Goal: Task Accomplishment & Management: Manage account settings

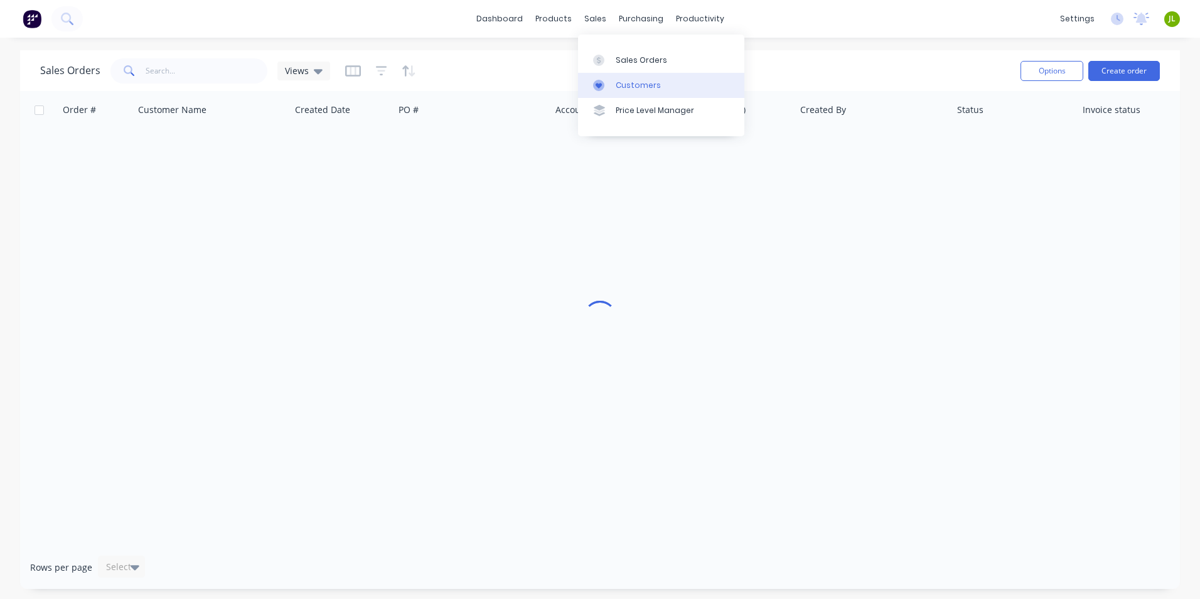
click at [609, 87] on div at bounding box center [602, 85] width 19 height 11
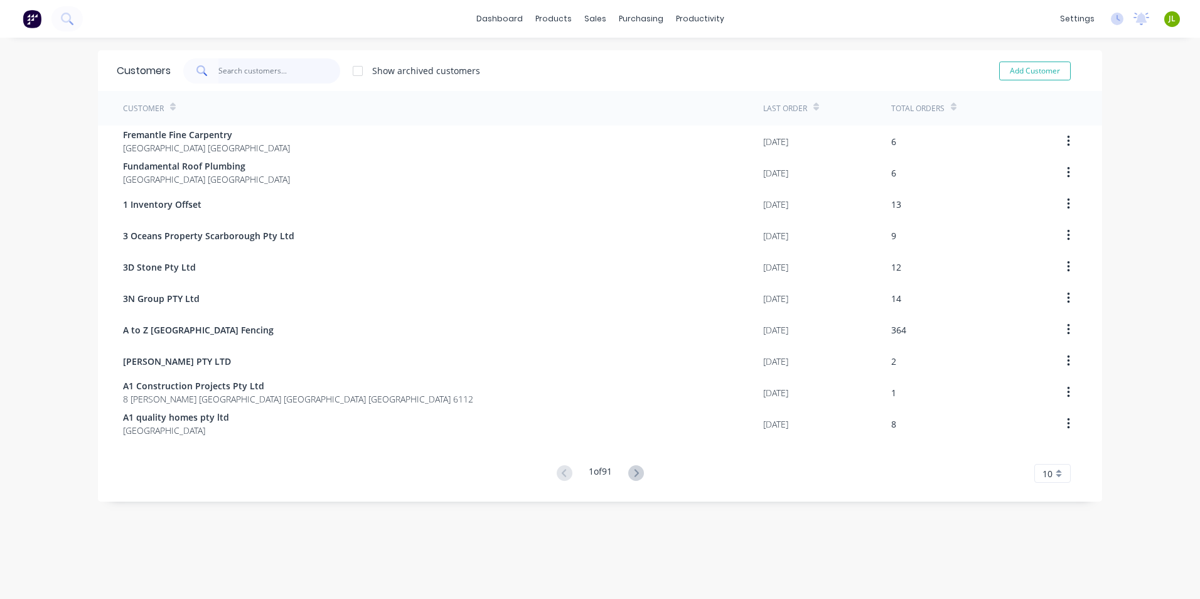
click at [236, 75] on input "text" at bounding box center [279, 70] width 122 height 25
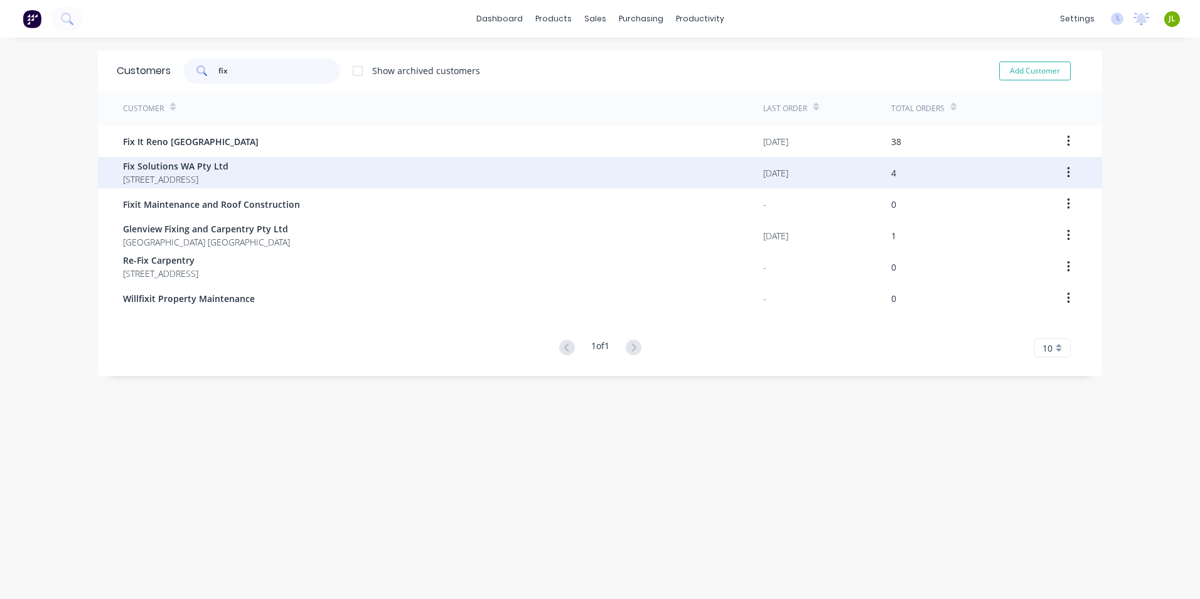
type input "fix"
click at [218, 170] on span "Fix Solutions WA Pty Ltd" at bounding box center [175, 165] width 105 height 13
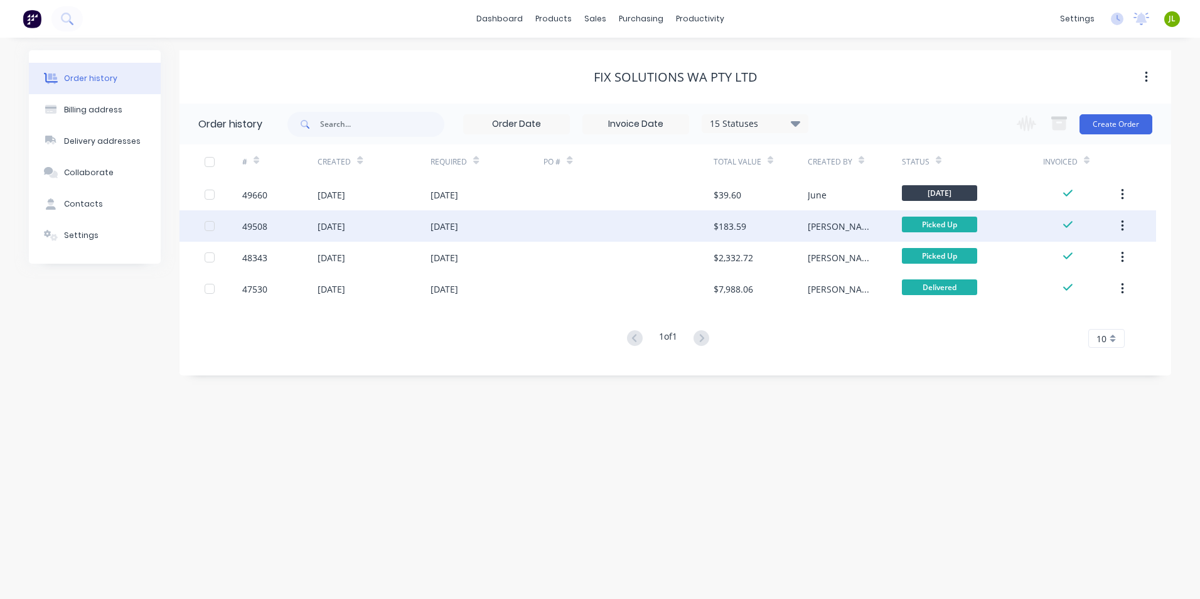
click at [616, 230] on div at bounding box center [628, 225] width 169 height 31
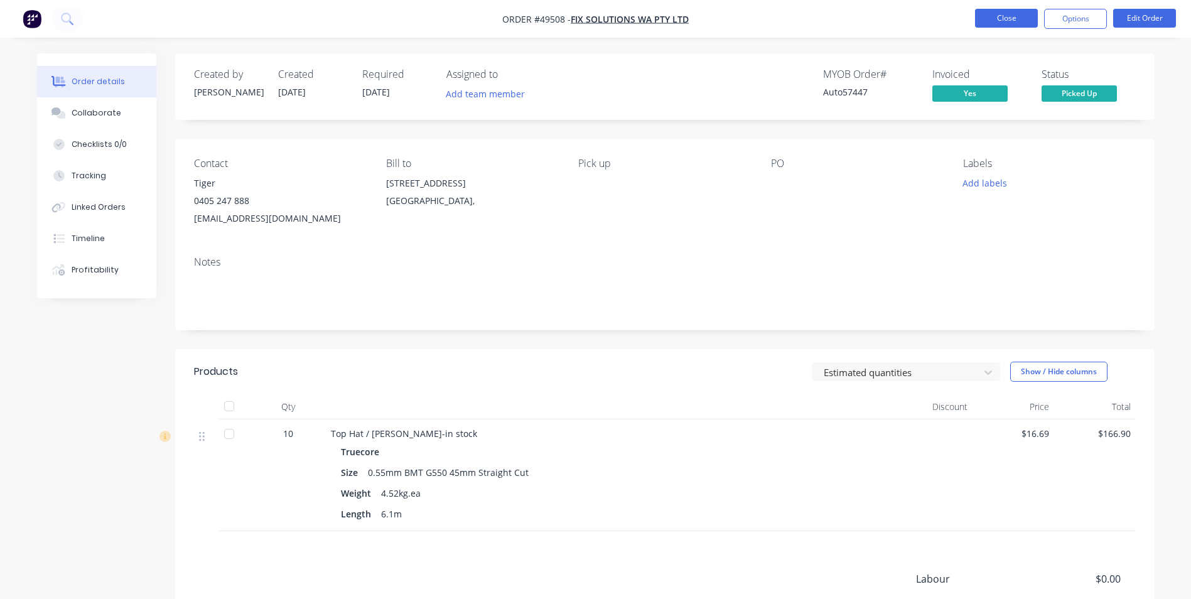
click at [991, 16] on button "Close" at bounding box center [1006, 18] width 63 height 19
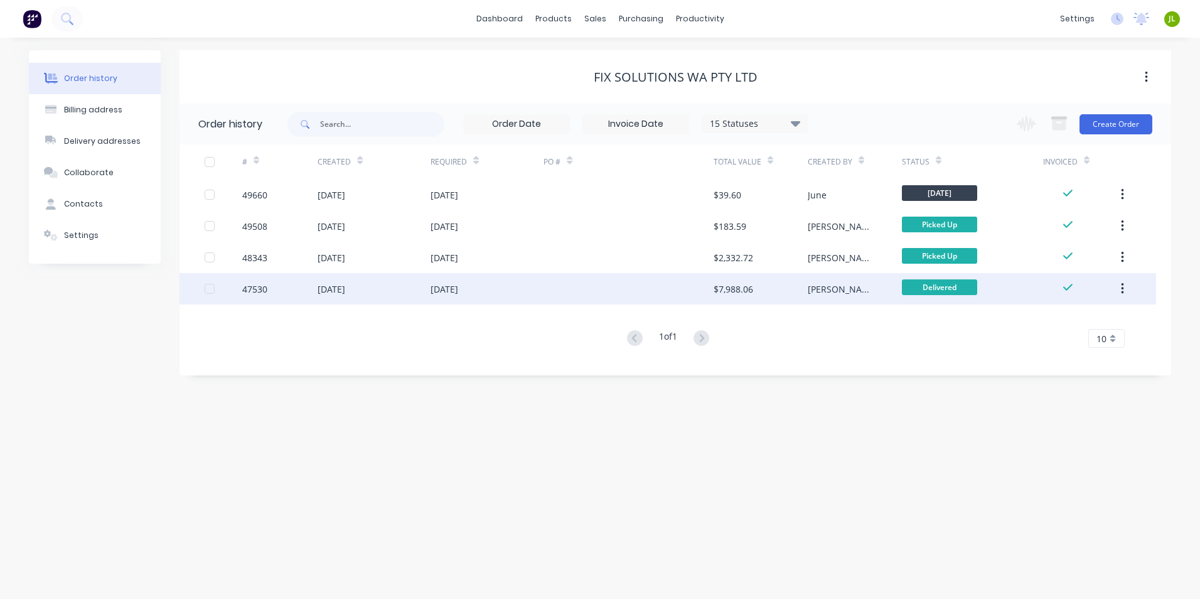
click at [568, 281] on div at bounding box center [628, 288] width 169 height 31
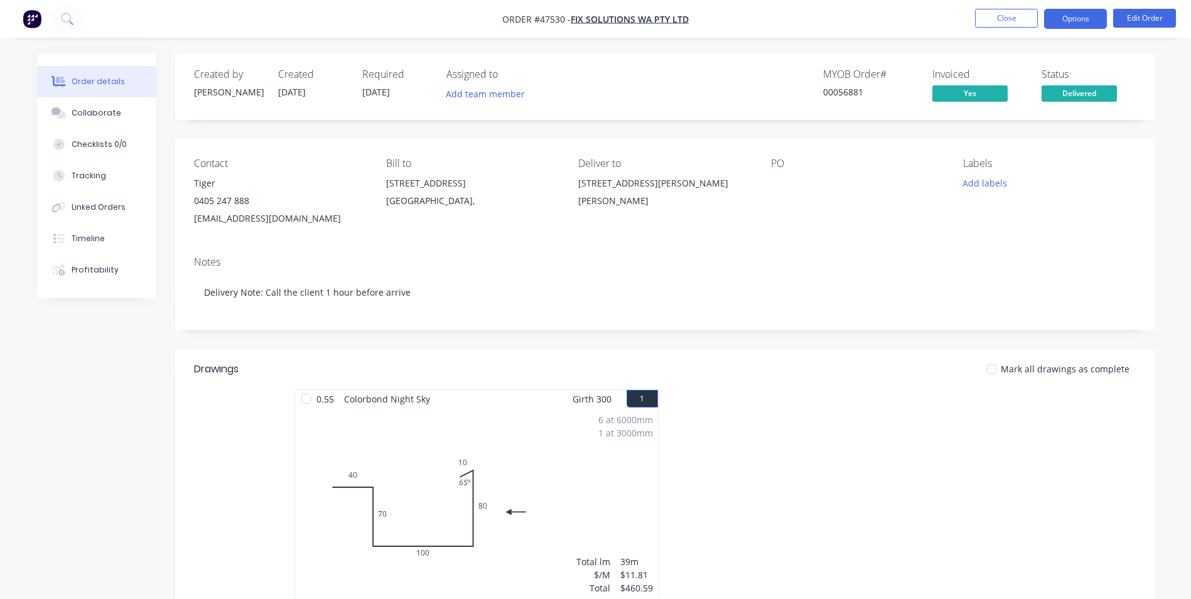
click at [1066, 15] on button "Options" at bounding box center [1075, 19] width 63 height 20
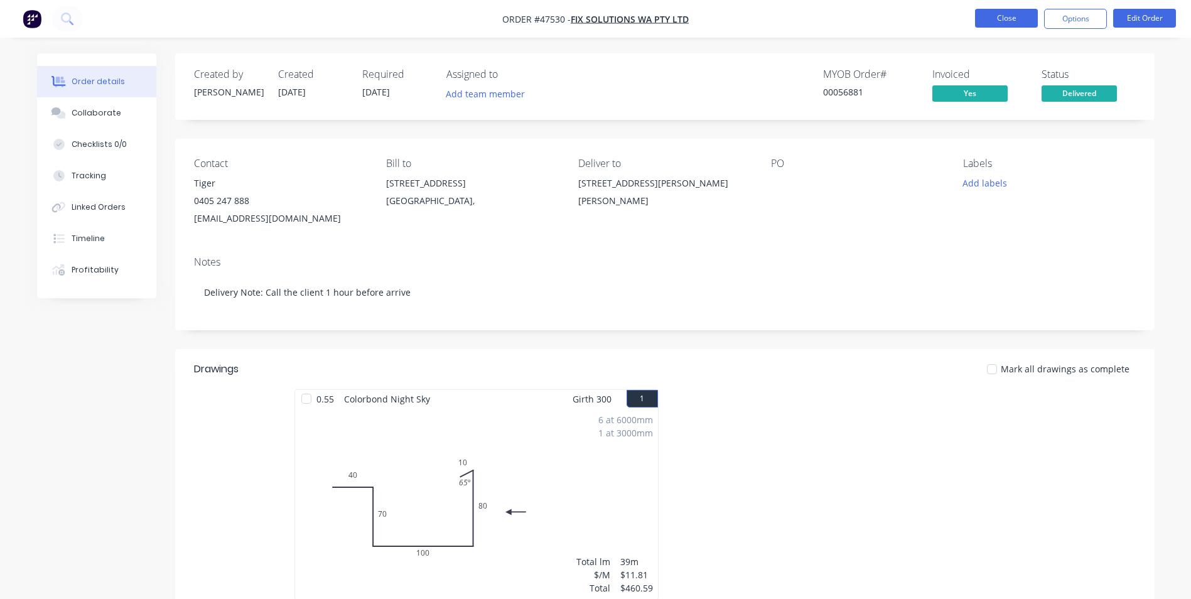
click at [999, 16] on button "Close" at bounding box center [1006, 18] width 63 height 19
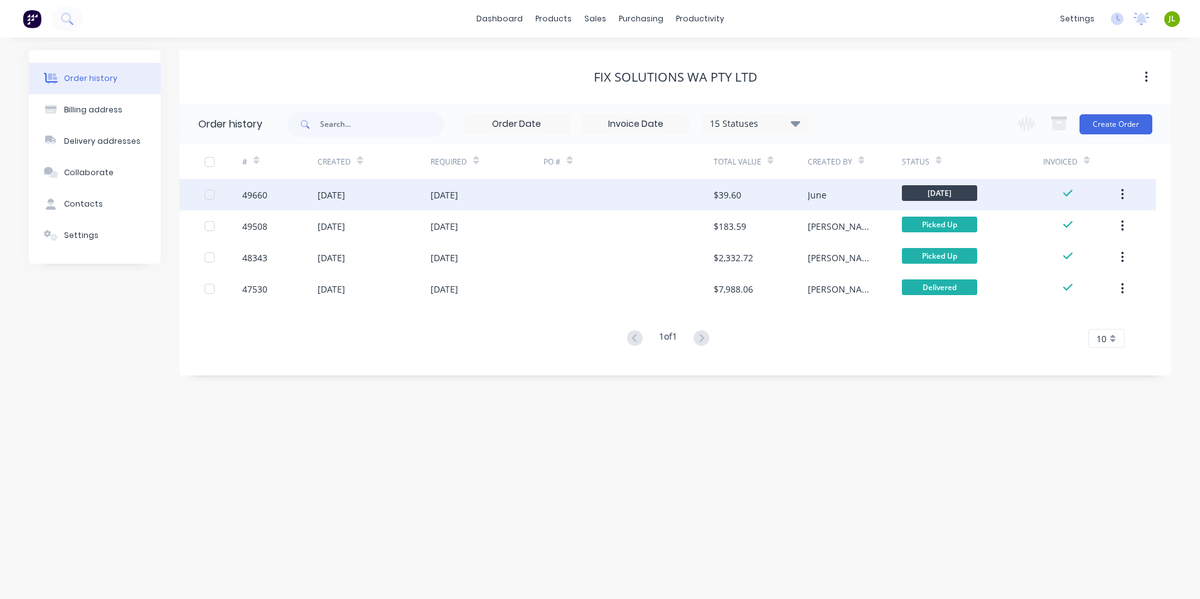
click at [436, 193] on div "01 Oct 2025" at bounding box center [445, 194] width 28 height 13
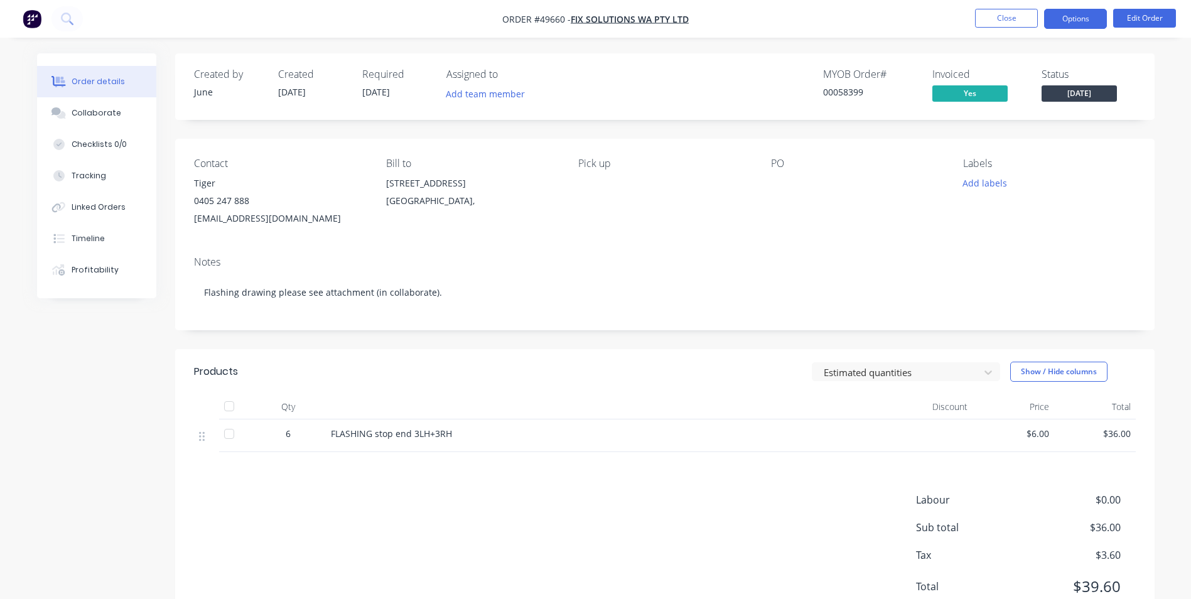
click at [1070, 16] on button "Options" at bounding box center [1075, 19] width 63 height 20
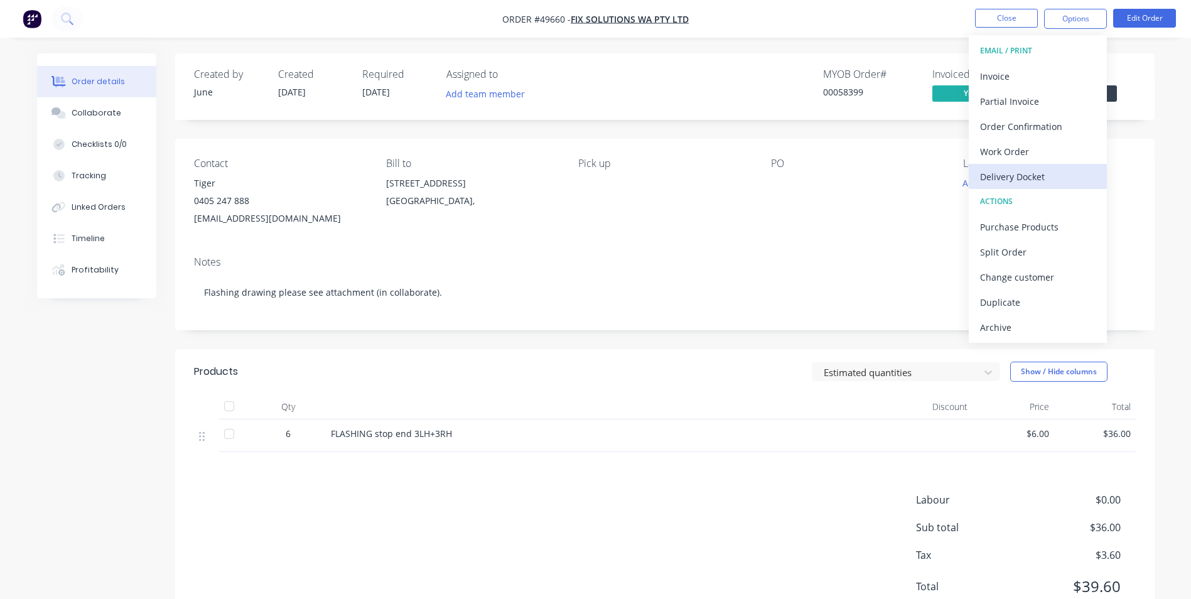
click at [1047, 178] on div "Delivery Docket" at bounding box center [1037, 177] width 115 height 18
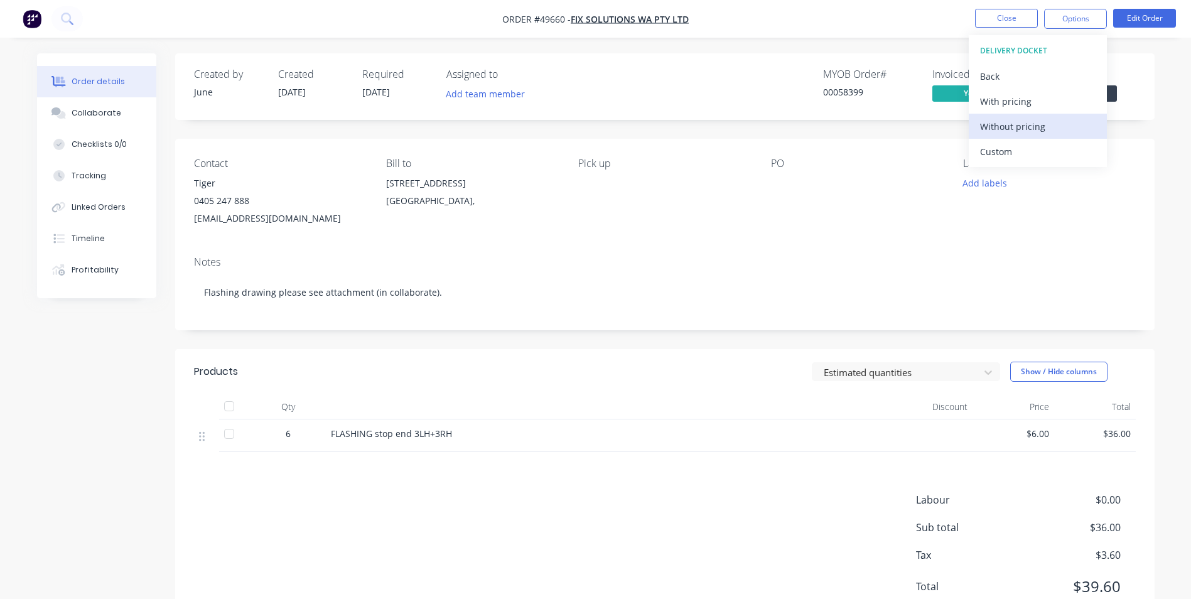
click at [1024, 126] on div "Without pricing" at bounding box center [1037, 126] width 115 height 18
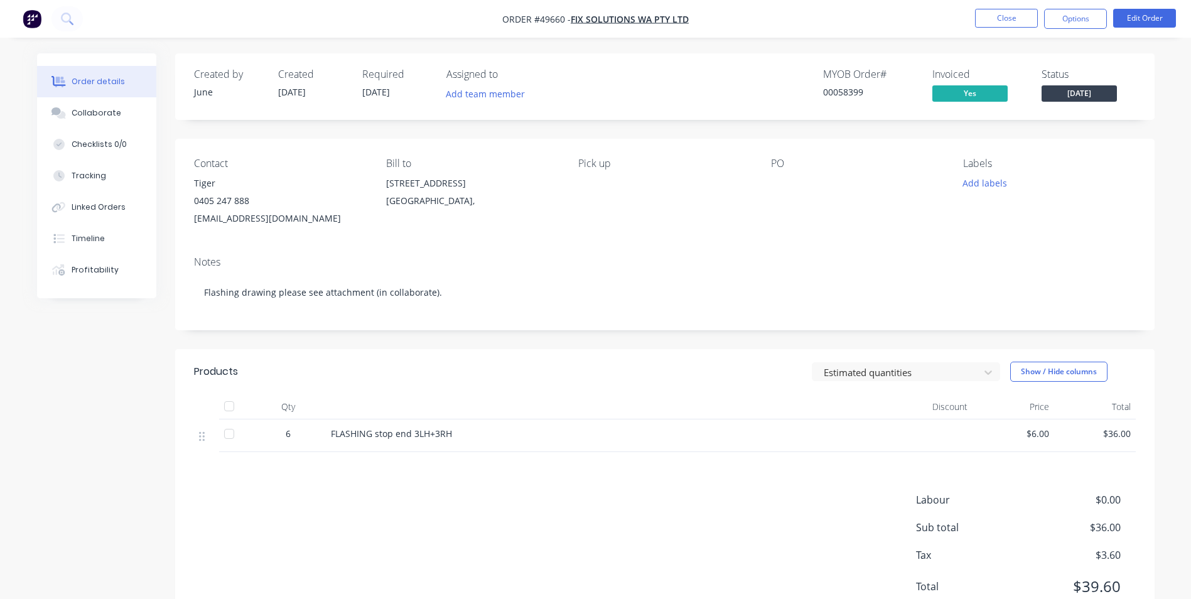
click at [671, 69] on div "MYOB Order # 00058399 Invoiced Yes Status Wednesday" at bounding box center [854, 86] width 564 height 36
click at [981, 18] on button "Close" at bounding box center [1006, 18] width 63 height 19
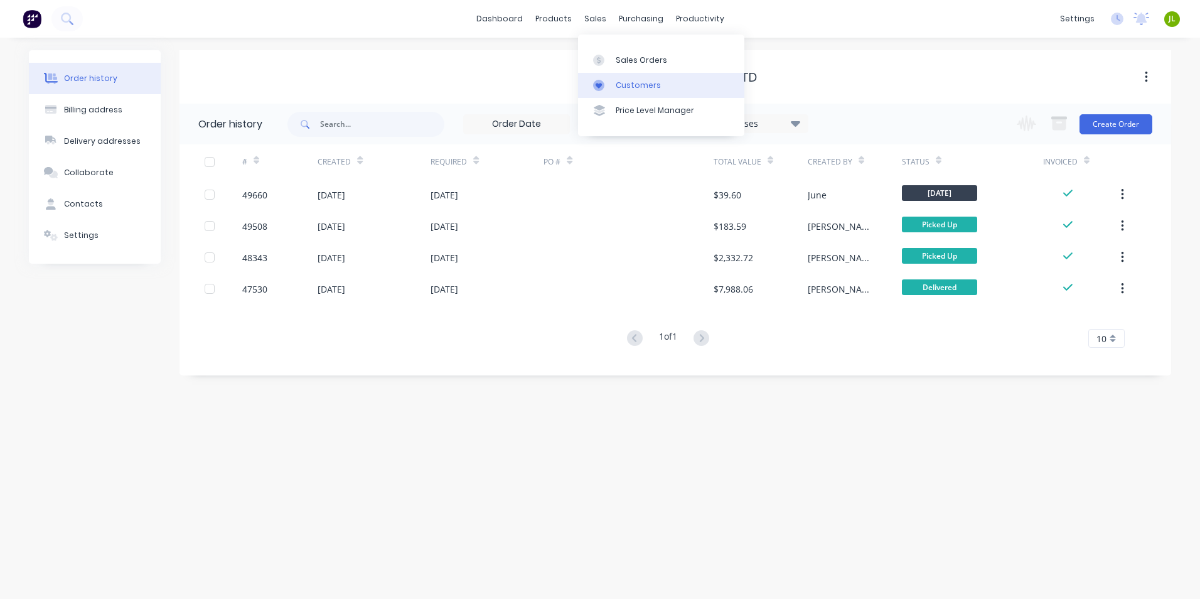
click at [609, 88] on div at bounding box center [602, 85] width 19 height 11
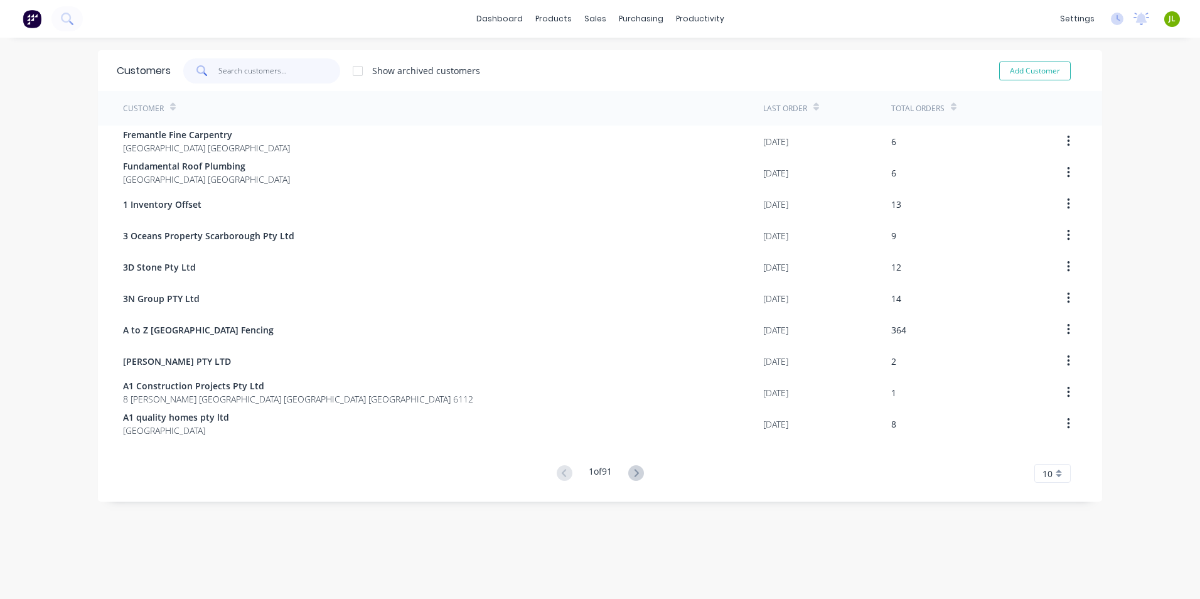
click at [237, 72] on input "text" at bounding box center [279, 70] width 122 height 25
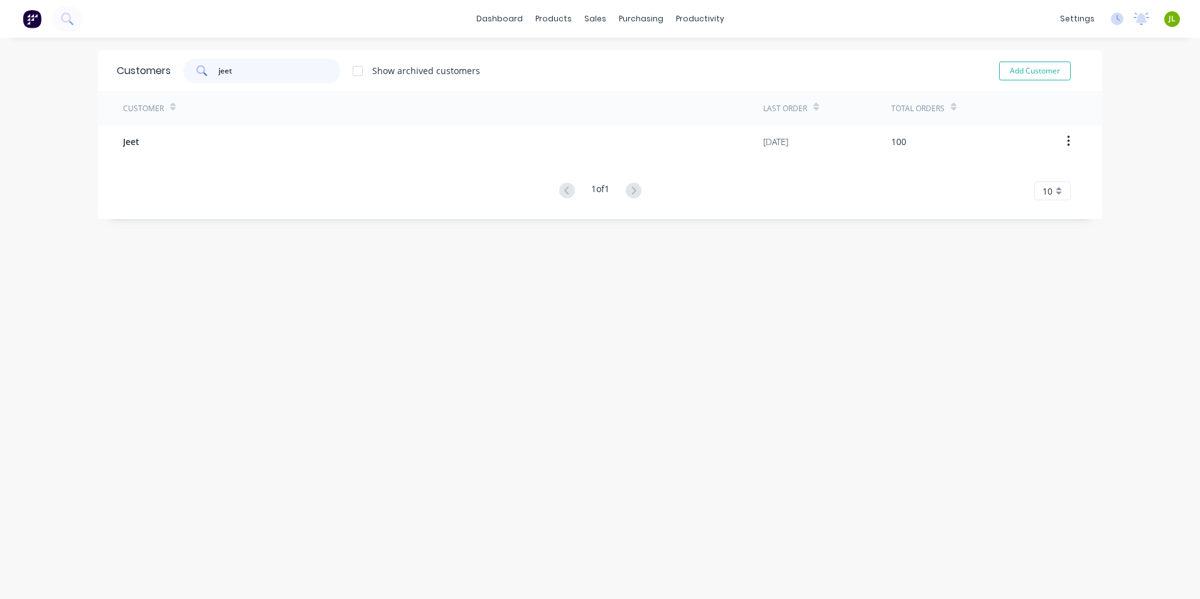
type input "jeet"
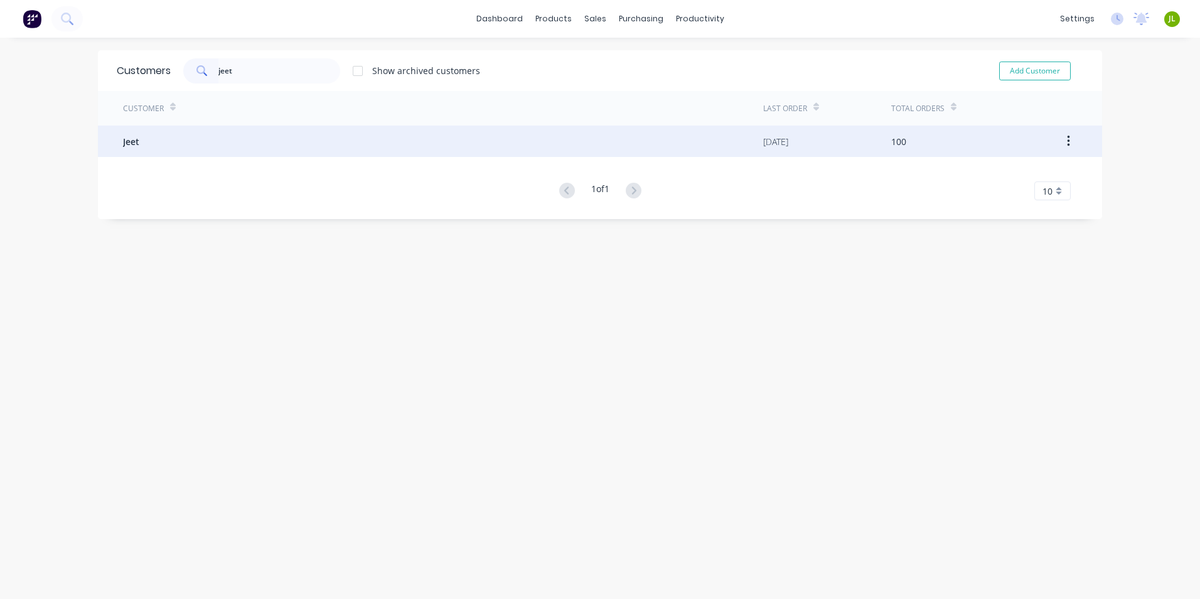
click at [380, 152] on div "Jeet" at bounding box center [443, 141] width 640 height 31
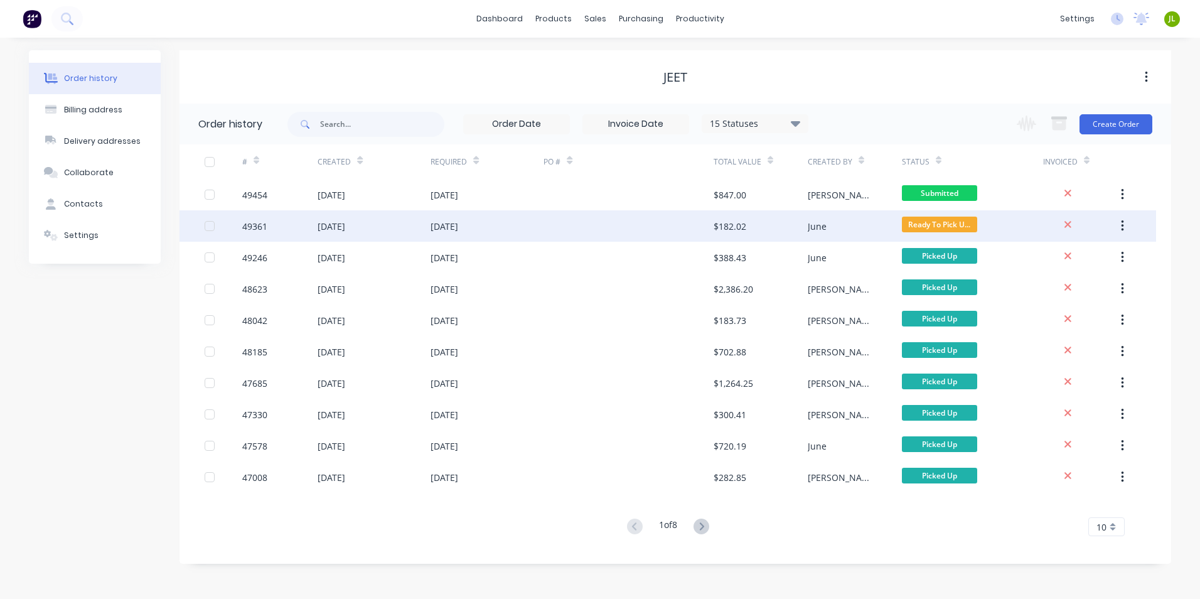
click at [546, 225] on div at bounding box center [628, 225] width 169 height 31
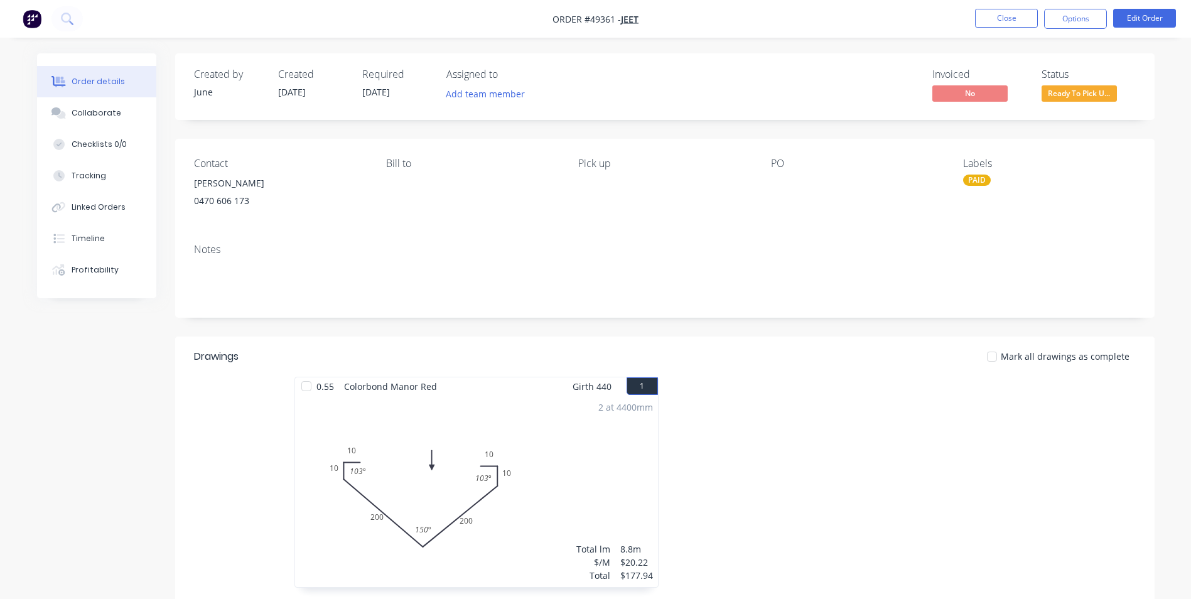
click at [1029, 31] on nav "Order #49361 - Jeet Close Options Edit Order" at bounding box center [595, 19] width 1191 height 38
click at [1023, 25] on button "Close" at bounding box center [1006, 18] width 63 height 19
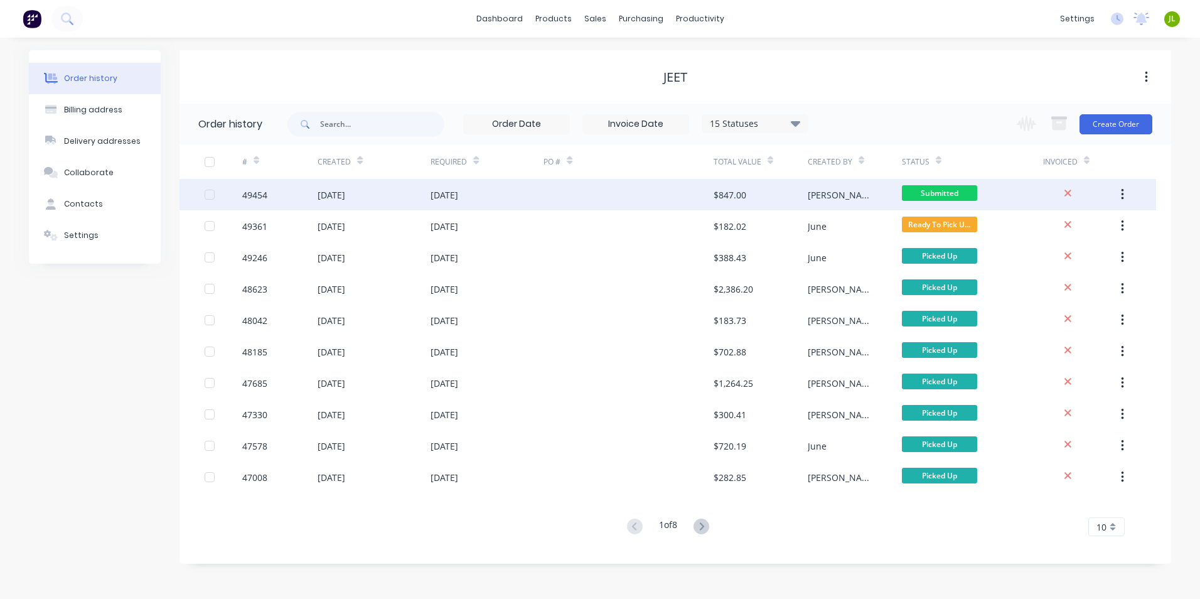
click at [623, 197] on div at bounding box center [628, 194] width 169 height 31
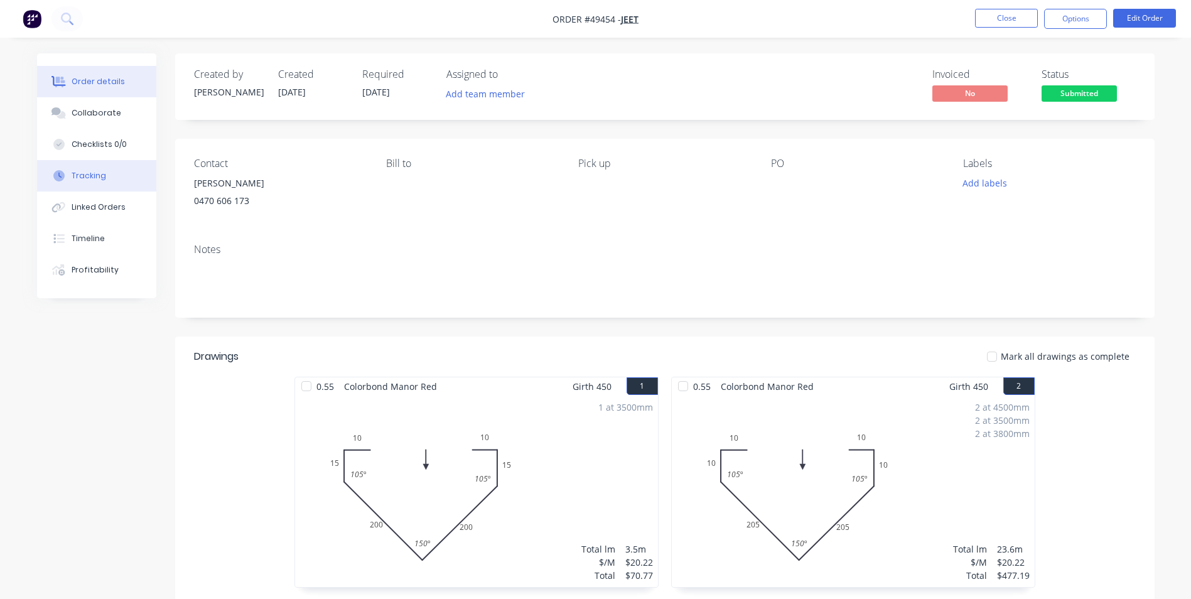
click at [56, 176] on icon at bounding box center [58, 175] width 11 height 11
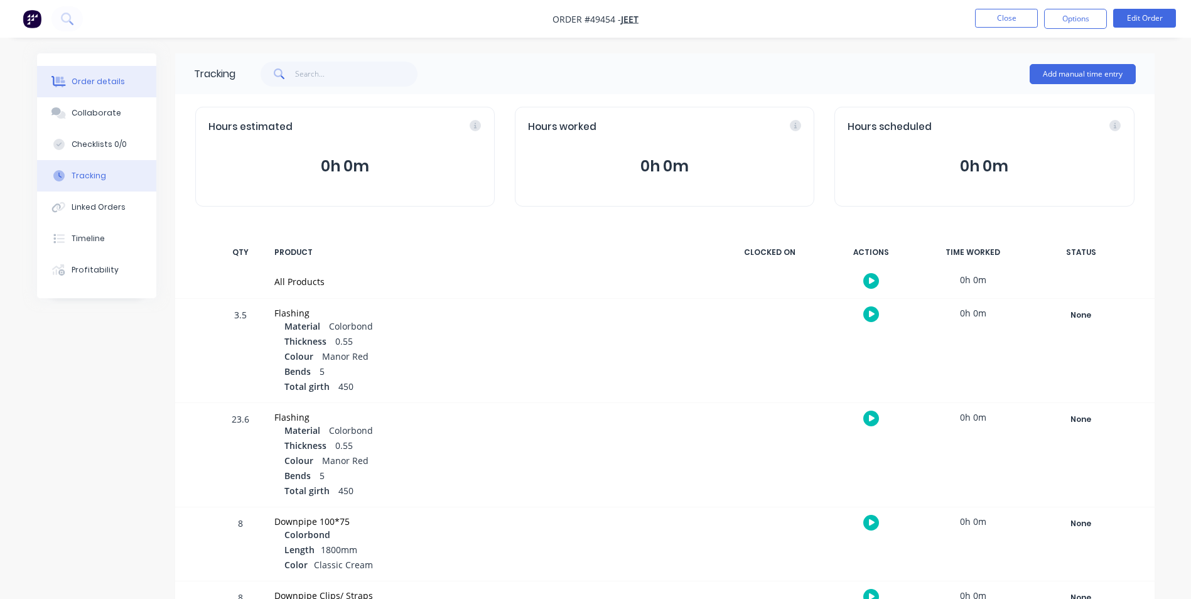
click at [94, 79] on div "Order details" at bounding box center [98, 81] width 53 height 11
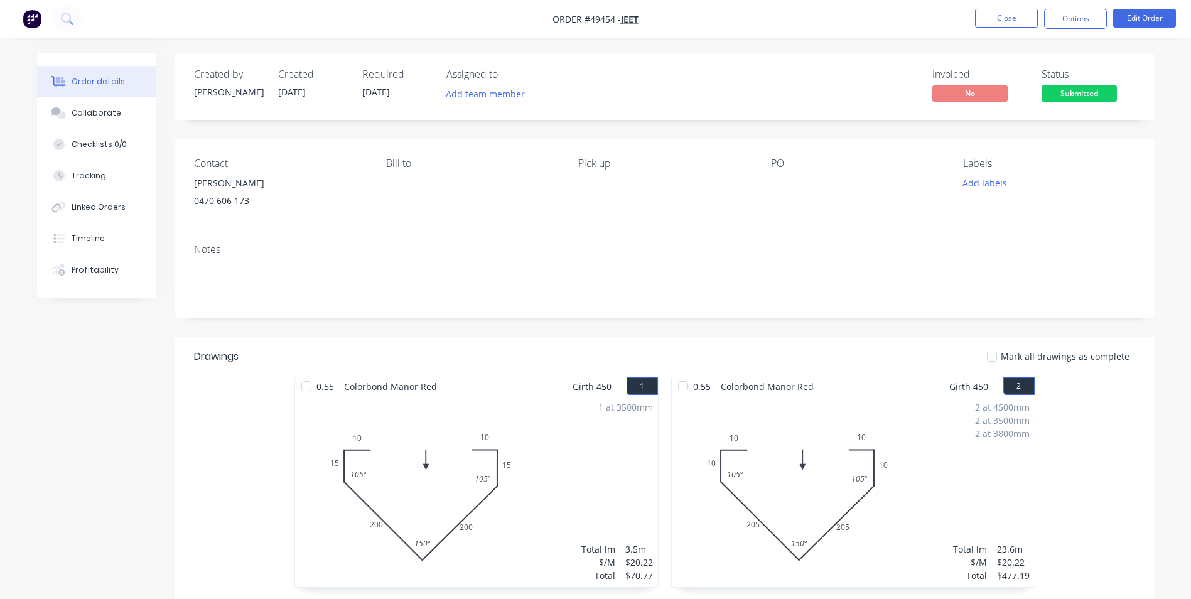
click at [1097, 105] on div "Created by Cathy Created 19/09/25 Required 25/09/25 Assigned to Add team member…" at bounding box center [664, 86] width 979 height 67
click at [1096, 94] on span "Submitted" at bounding box center [1078, 93] width 75 height 16
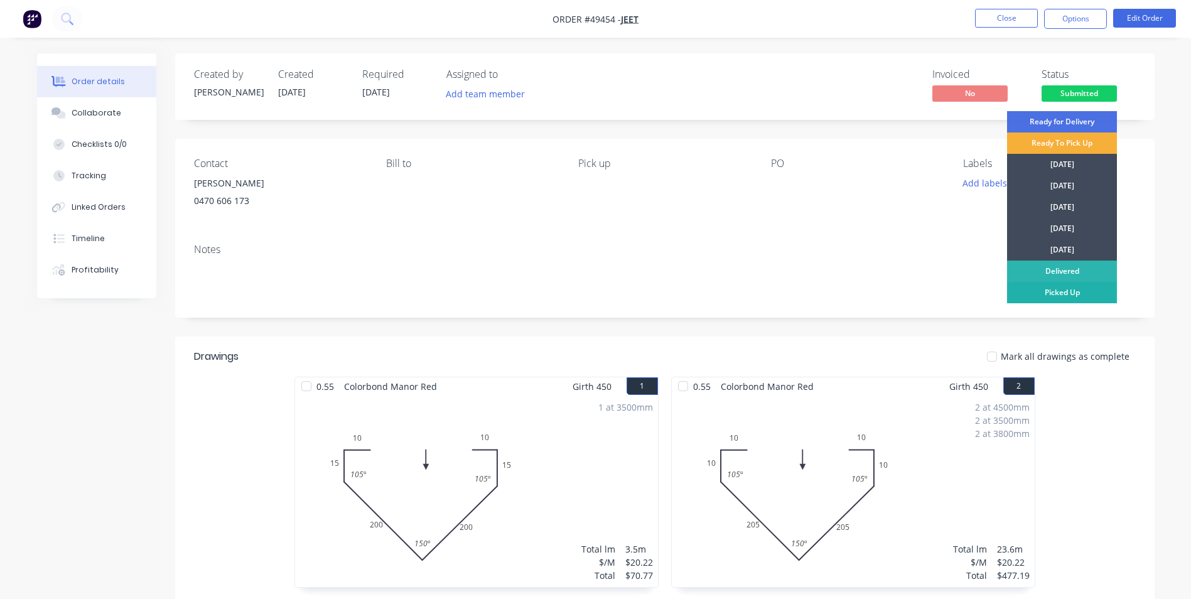
click at [1060, 289] on div "Picked Up" at bounding box center [1062, 292] width 110 height 21
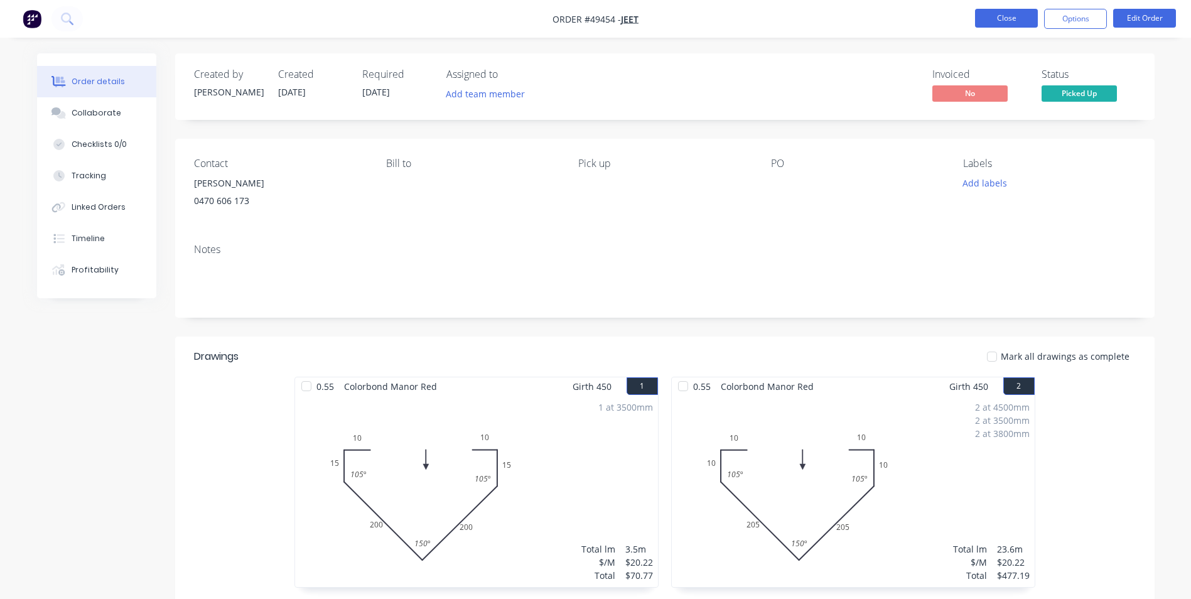
click at [1002, 24] on button "Close" at bounding box center [1006, 18] width 63 height 19
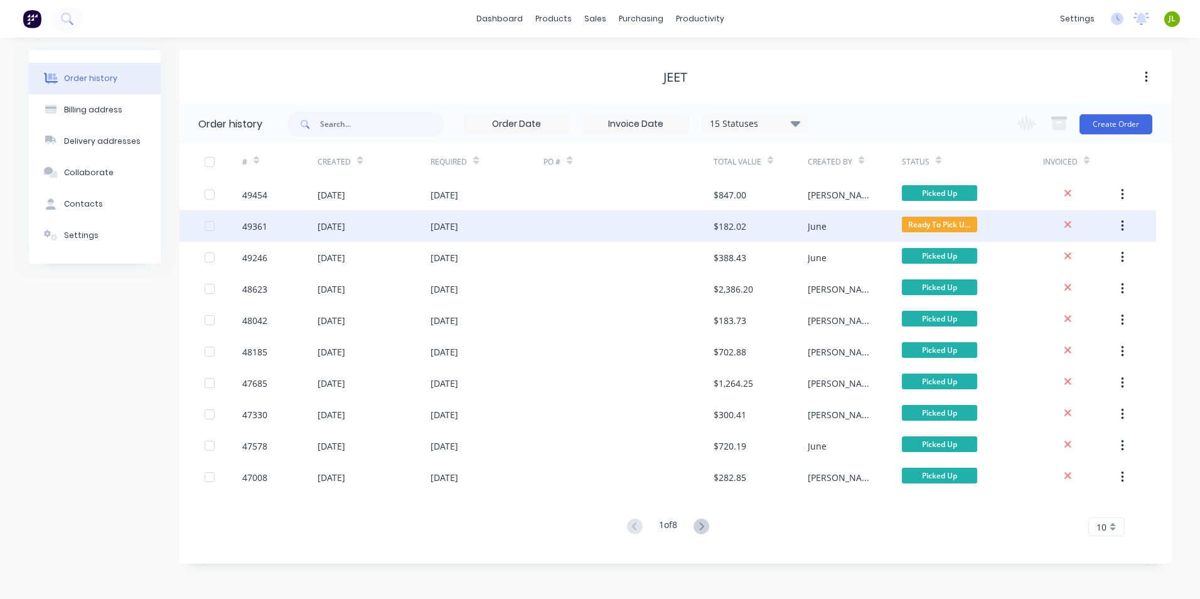
click at [866, 229] on div "June" at bounding box center [855, 225] width 94 height 31
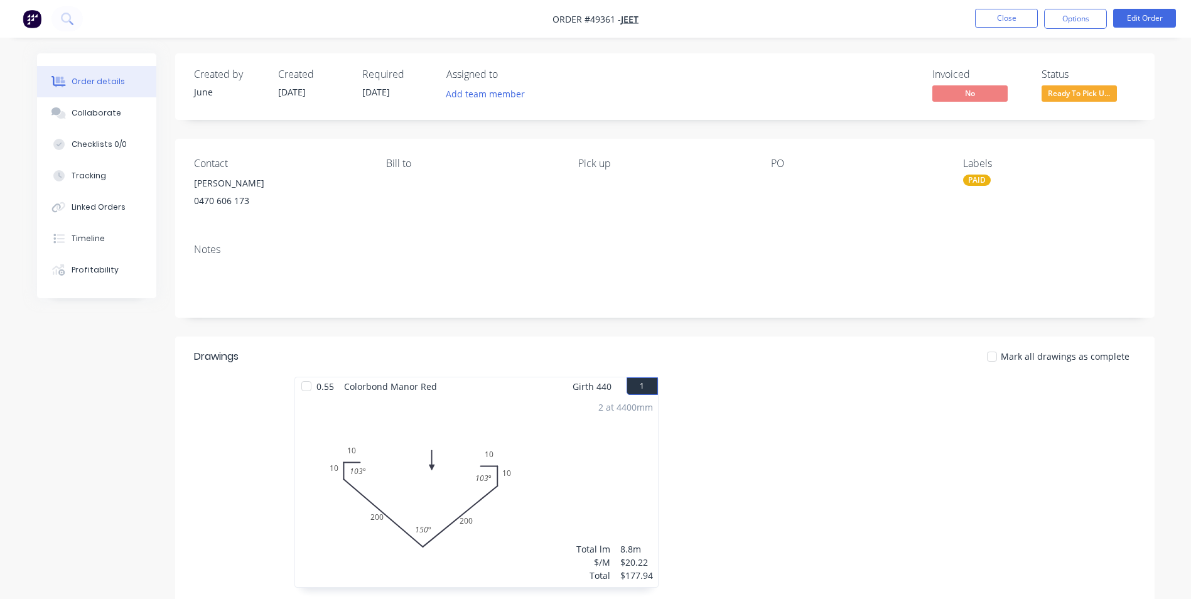
click at [1054, 92] on span "Ready To Pick U..." at bounding box center [1078, 93] width 75 height 16
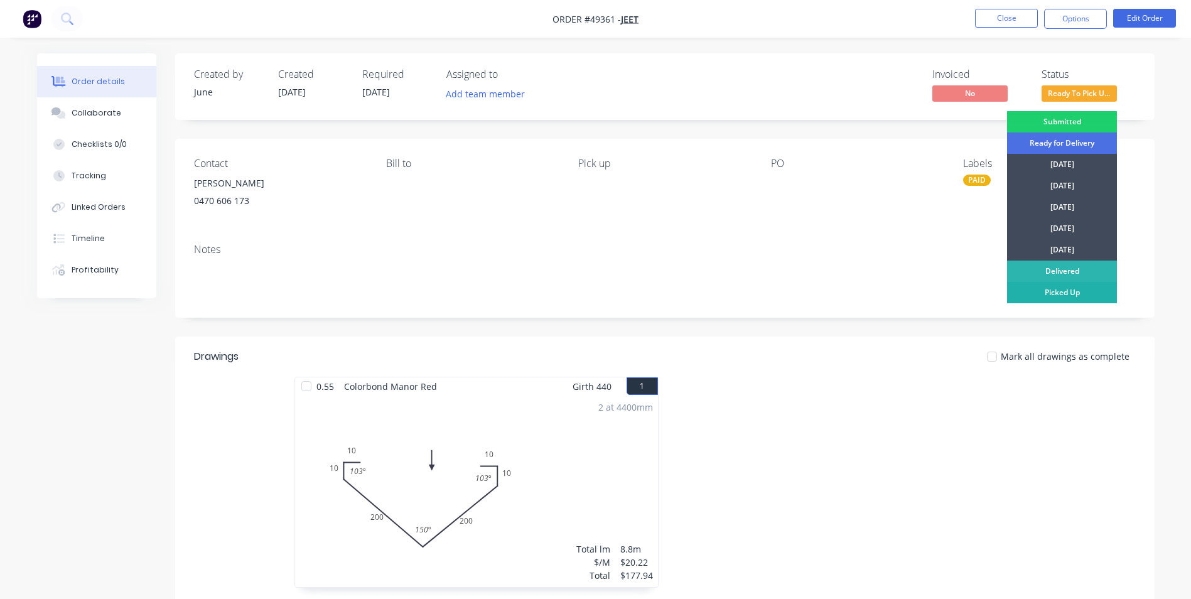
click at [1056, 284] on div "Picked Up" at bounding box center [1062, 292] width 110 height 21
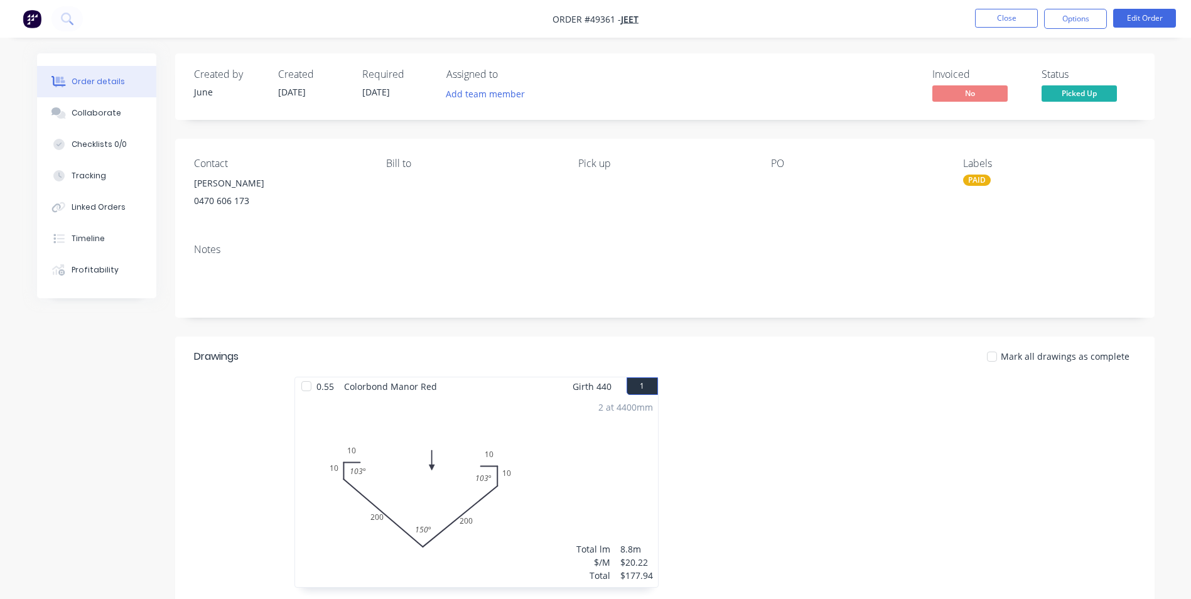
drag, startPoint x: 1021, startPoint y: 4, endPoint x: 1022, endPoint y: 33, distance: 28.9
click at [1021, 25] on nav "Order #49361 - Jeet Close Options Edit Order" at bounding box center [595, 19] width 1191 height 38
click at [1022, 33] on nav "Order #49361 - Jeet Close Options Edit Order" at bounding box center [595, 19] width 1191 height 38
click at [1020, 22] on button "Close" at bounding box center [1006, 18] width 63 height 19
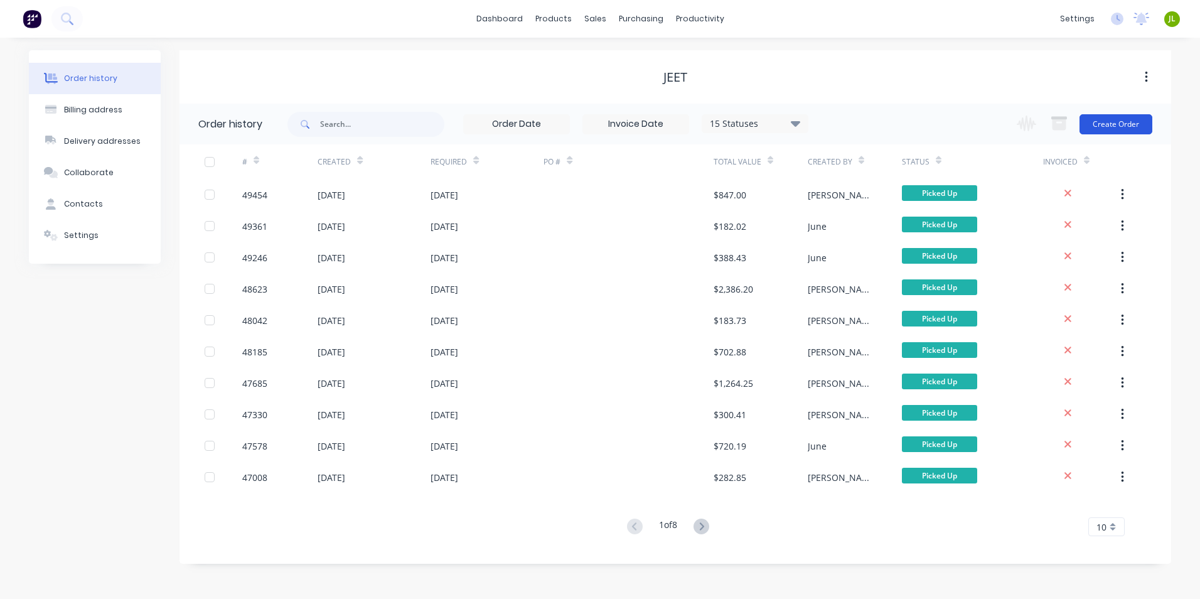
click at [1117, 128] on button "Create Order" at bounding box center [1116, 124] width 73 height 20
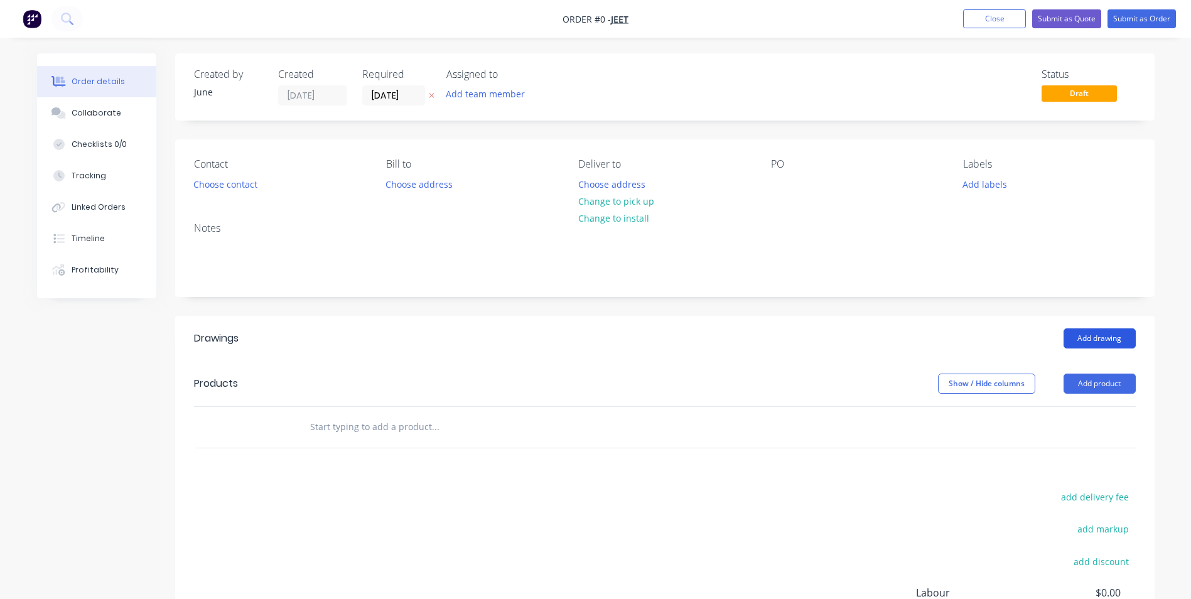
click at [1087, 343] on button "Add drawing" at bounding box center [1099, 338] width 72 height 20
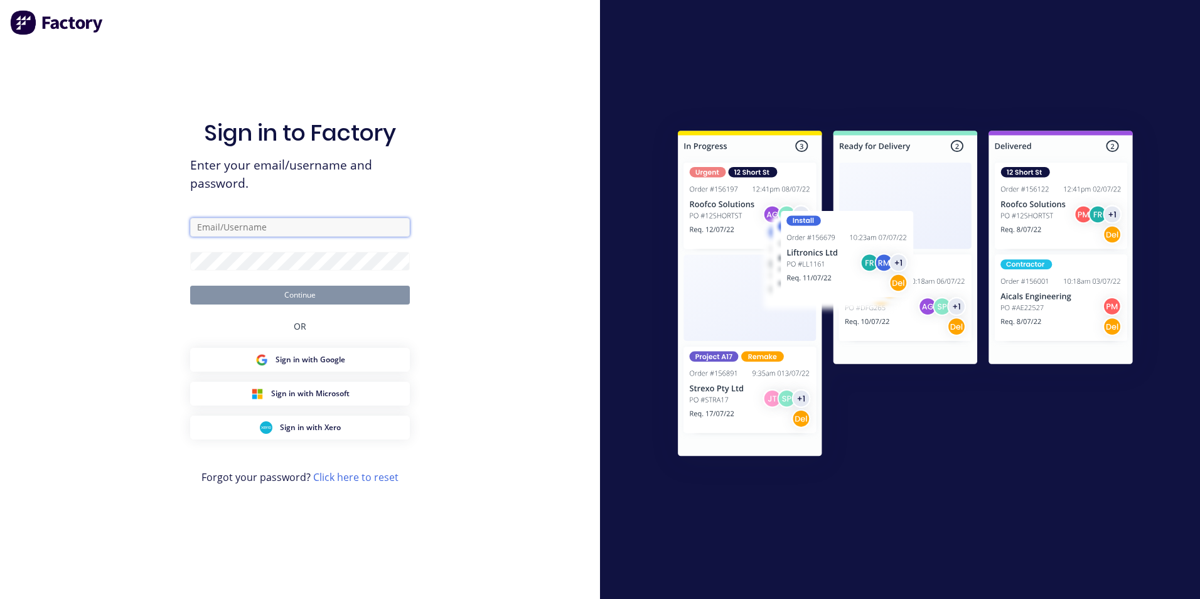
type input "ailing@dynamicsteelform.com.au"
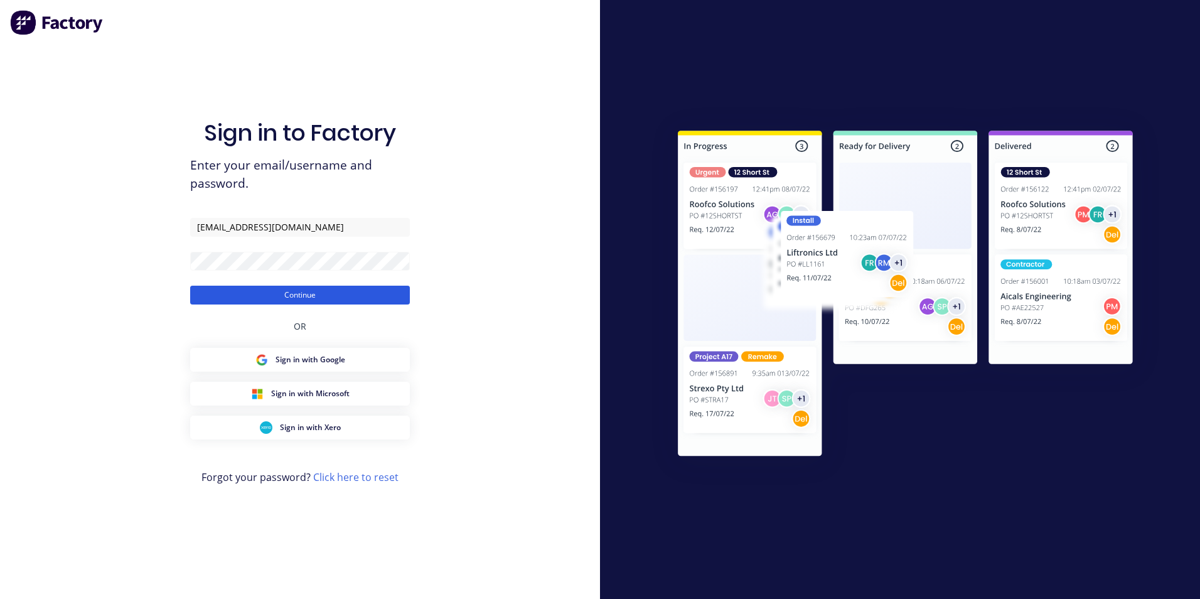
click at [304, 295] on button "Continue" at bounding box center [300, 295] width 220 height 19
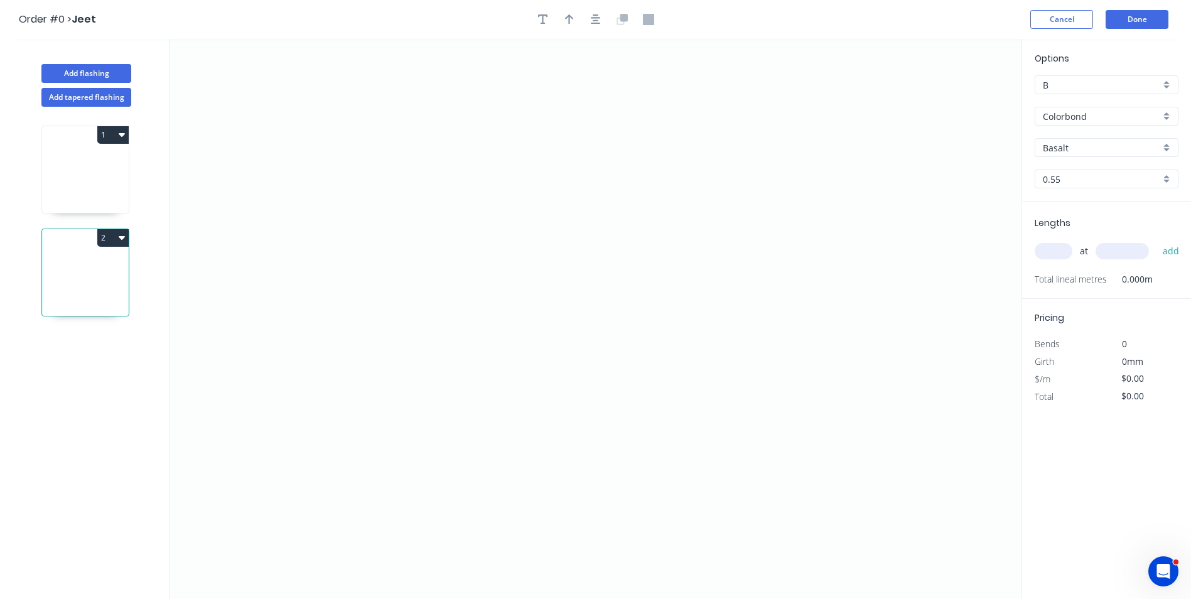
click at [73, 166] on icon at bounding box center [85, 172] width 87 height 80
click at [431, 155] on icon "0" at bounding box center [595, 319] width 852 height 560
click at [433, 111] on icon "0" at bounding box center [595, 319] width 852 height 560
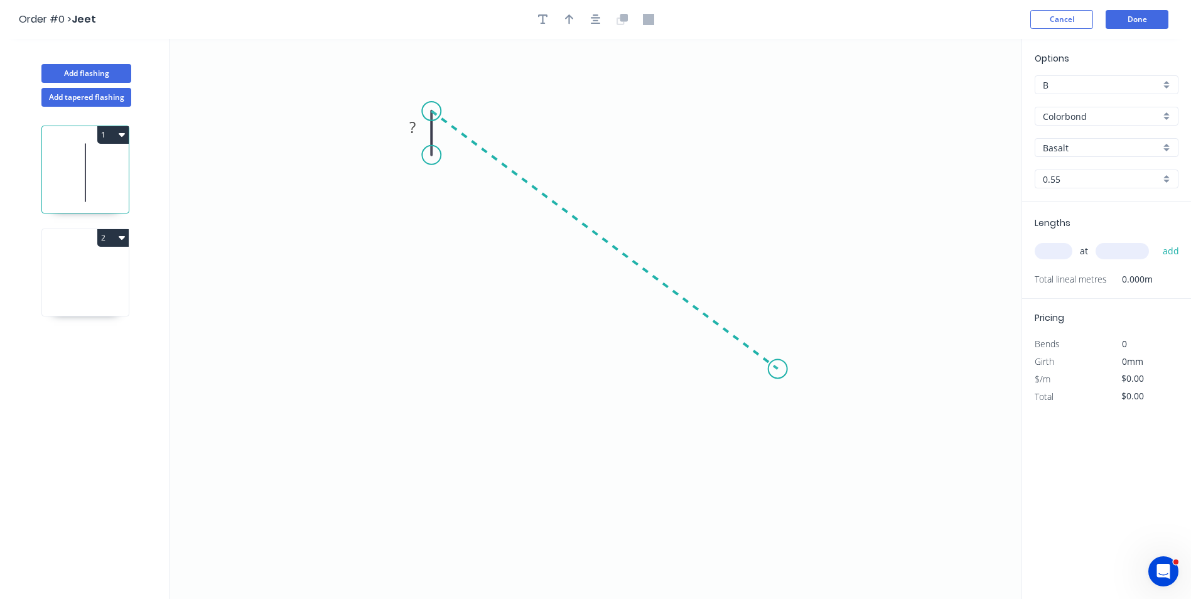
click at [778, 369] on icon "0 ?" at bounding box center [595, 319] width 852 height 560
click at [780, 439] on icon "0 ? ? ? º" at bounding box center [595, 319] width 852 height 560
click at [780, 439] on circle at bounding box center [777, 438] width 19 height 19
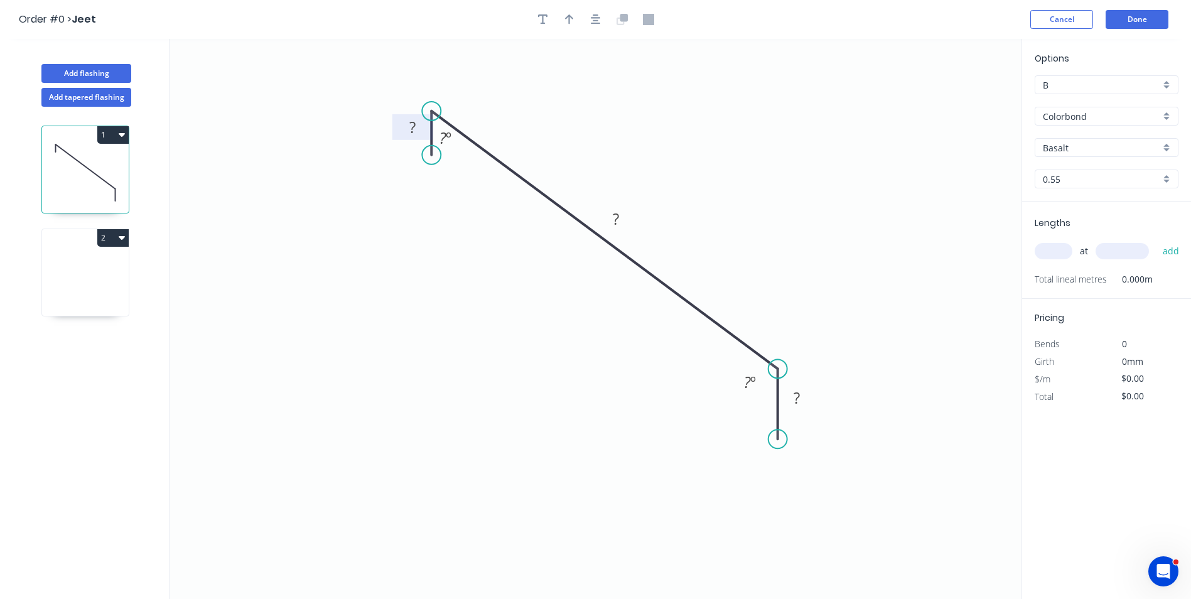
click at [412, 131] on tspan "?" at bounding box center [412, 127] width 6 height 21
click at [343, 331] on icon "0 20 270 50 60 º 120 º" at bounding box center [595, 319] width 852 height 560
type input "$13.99"
click at [576, 23] on button "button" at bounding box center [569, 19] width 19 height 19
drag, startPoint x: 959, startPoint y: 100, endPoint x: 739, endPoint y: 240, distance: 261.0
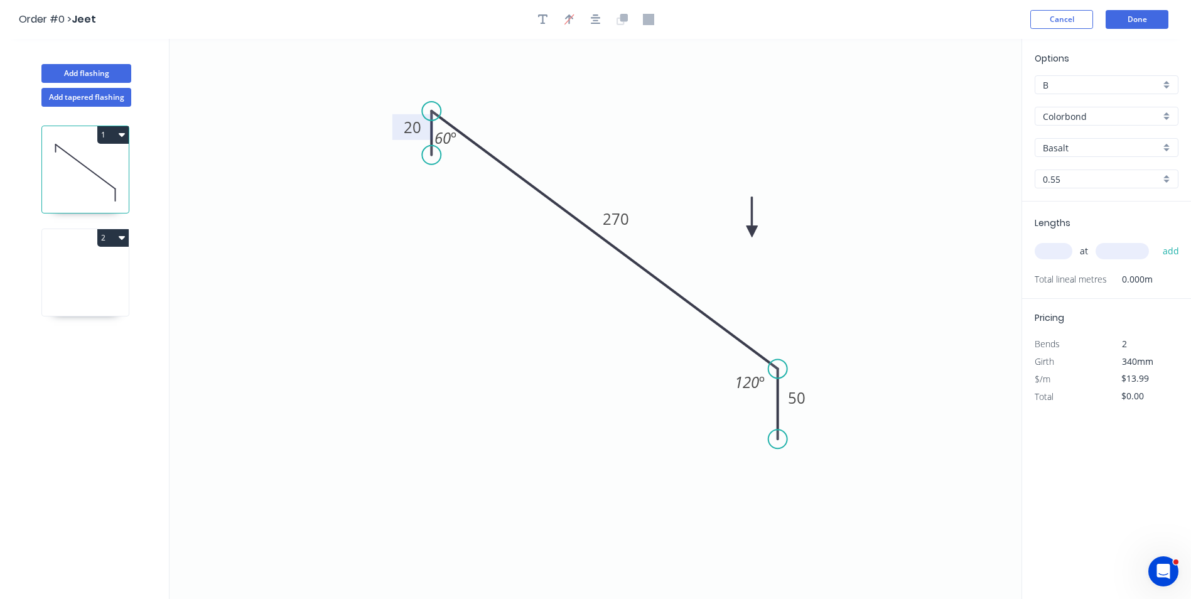
click at [746, 237] on icon at bounding box center [751, 217] width 11 height 40
click at [739, 240] on icon at bounding box center [738, 225] width 11 height 40
click at [849, 279] on icon "0 20 270 50 60 º 120 º" at bounding box center [595, 319] width 852 height 560
click at [738, 240] on icon at bounding box center [753, 239] width 40 height 11
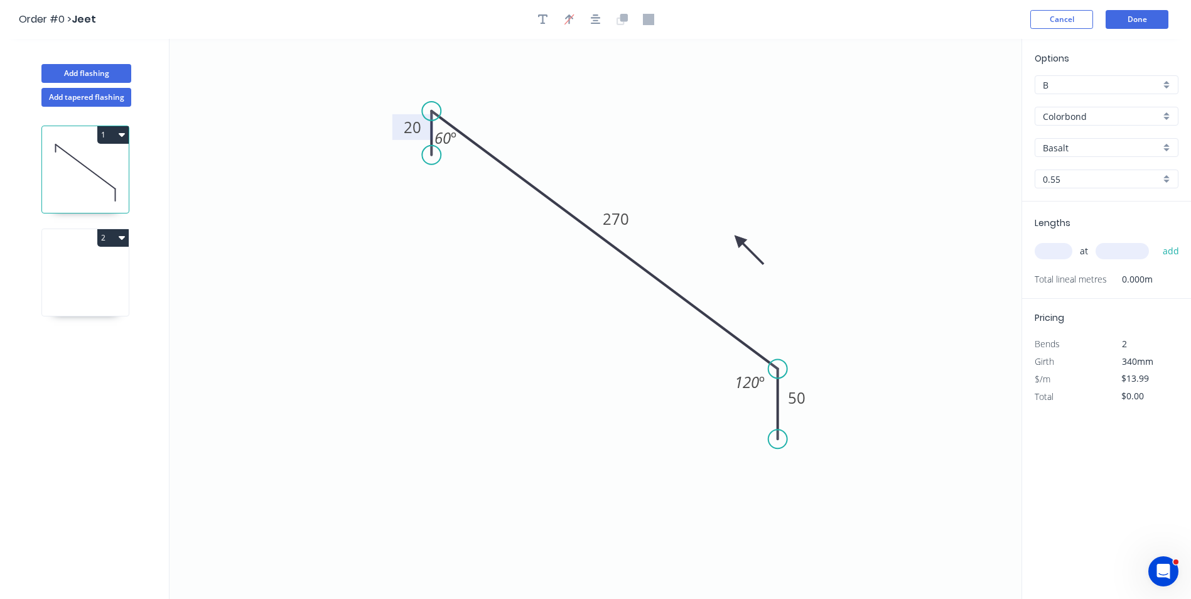
click at [738, 240] on icon at bounding box center [749, 250] width 36 height 36
click at [738, 240] on icon at bounding box center [729, 250] width 36 height 36
click at [738, 240] on icon at bounding box center [724, 239] width 40 height 11
click at [738, 240] on icon at bounding box center [729, 229] width 36 height 36
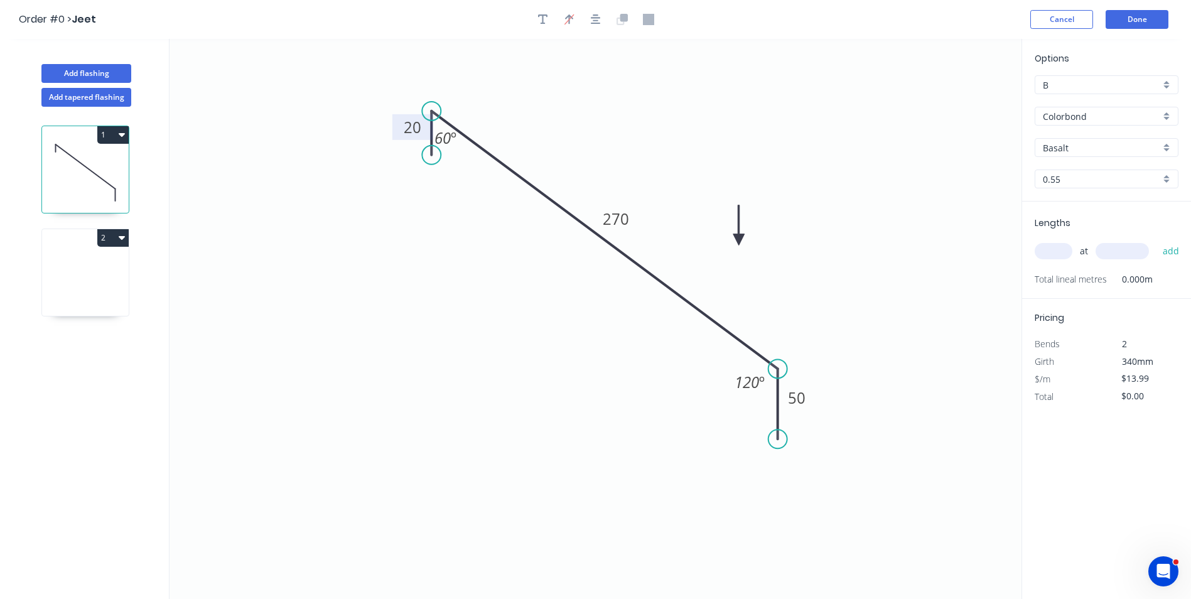
click at [738, 240] on icon at bounding box center [738, 225] width 11 height 40
click at [840, 262] on icon "0 20 270 50 60 º 120 º" at bounding box center [595, 319] width 852 height 560
click at [1039, 244] on input "text" at bounding box center [1053, 251] width 38 height 16
type input "3"
click at [1131, 255] on input "text" at bounding box center [1121, 251] width 53 height 16
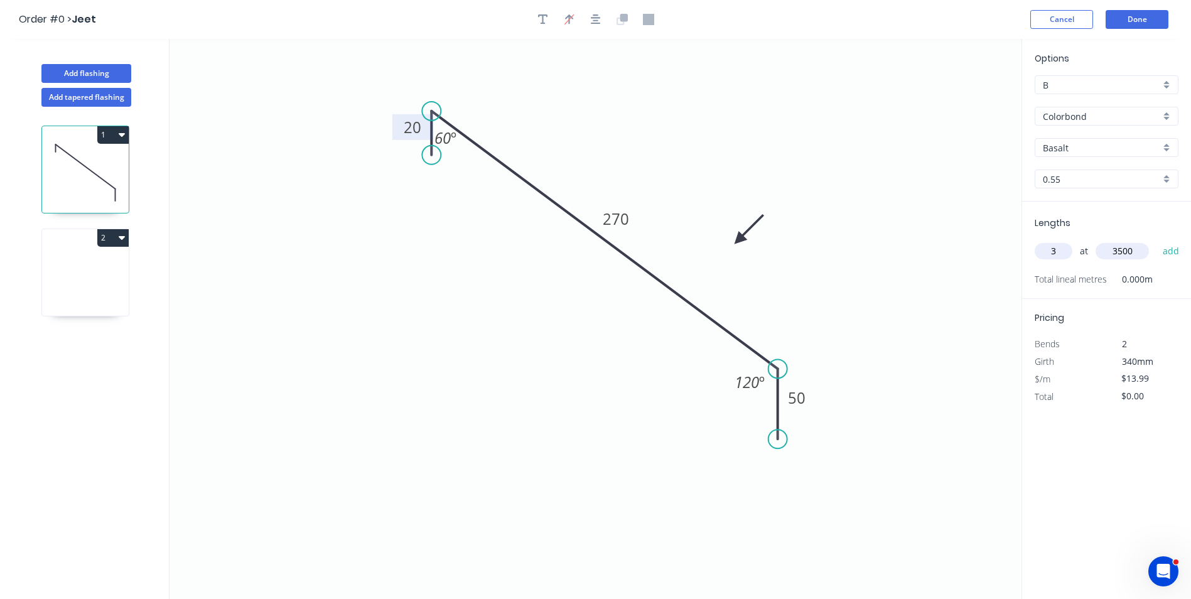
type input "3500"
click at [1156, 240] on button "add" at bounding box center [1171, 250] width 30 height 21
type input "$146.90"
drag, startPoint x: 741, startPoint y: 234, endPoint x: 715, endPoint y: 249, distance: 30.7
click at [715, 249] on icon "0 20 270 50 60 º 120 º" at bounding box center [595, 319] width 852 height 560
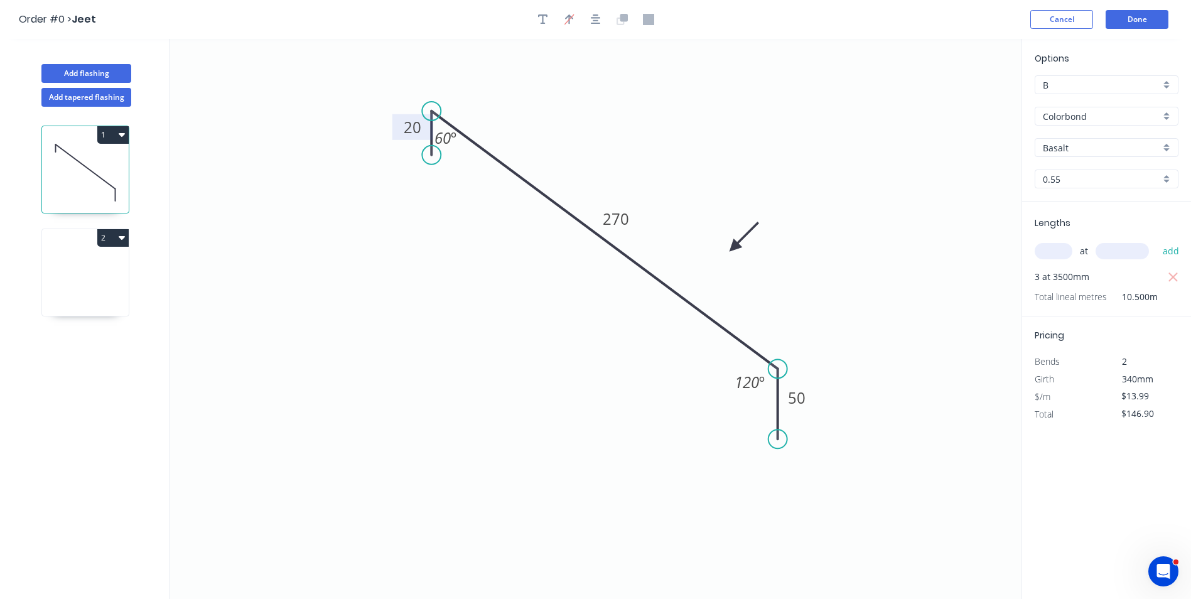
drag, startPoint x: 742, startPoint y: 238, endPoint x: 726, endPoint y: 255, distance: 23.6
click at [726, 255] on icon at bounding box center [744, 236] width 36 height 36
click at [795, 250] on icon "0 20 270 50 60 º 120 º" at bounding box center [595, 319] width 852 height 560
click at [838, 249] on icon "0 20 270 50 60 º 120 º" at bounding box center [595, 319] width 852 height 560
click at [78, 260] on icon at bounding box center [85, 275] width 87 height 80
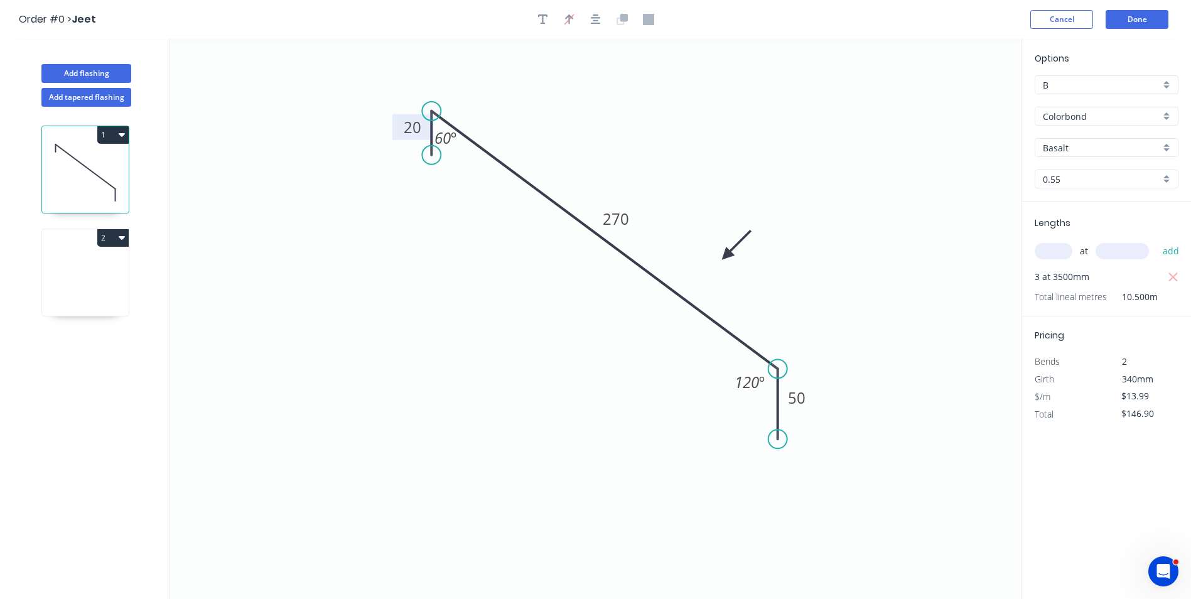
type input "$0.00"
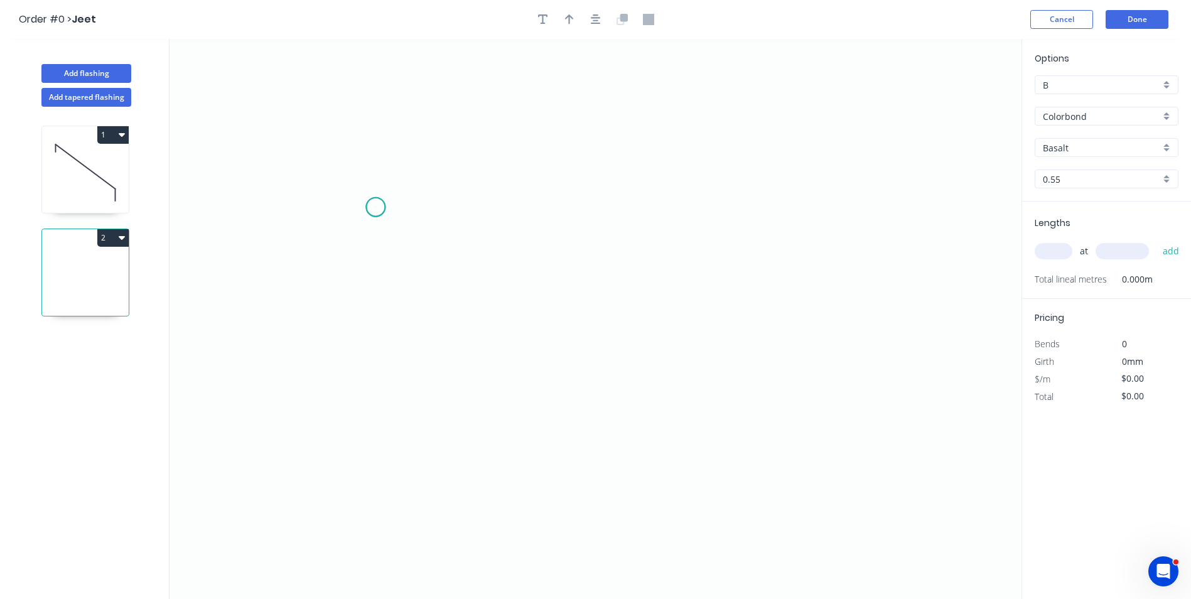
click at [375, 207] on icon "0" at bounding box center [595, 319] width 852 height 560
click at [379, 132] on icon "0" at bounding box center [595, 319] width 852 height 560
click at [684, 453] on icon "0 ?" at bounding box center [595, 319] width 852 height 560
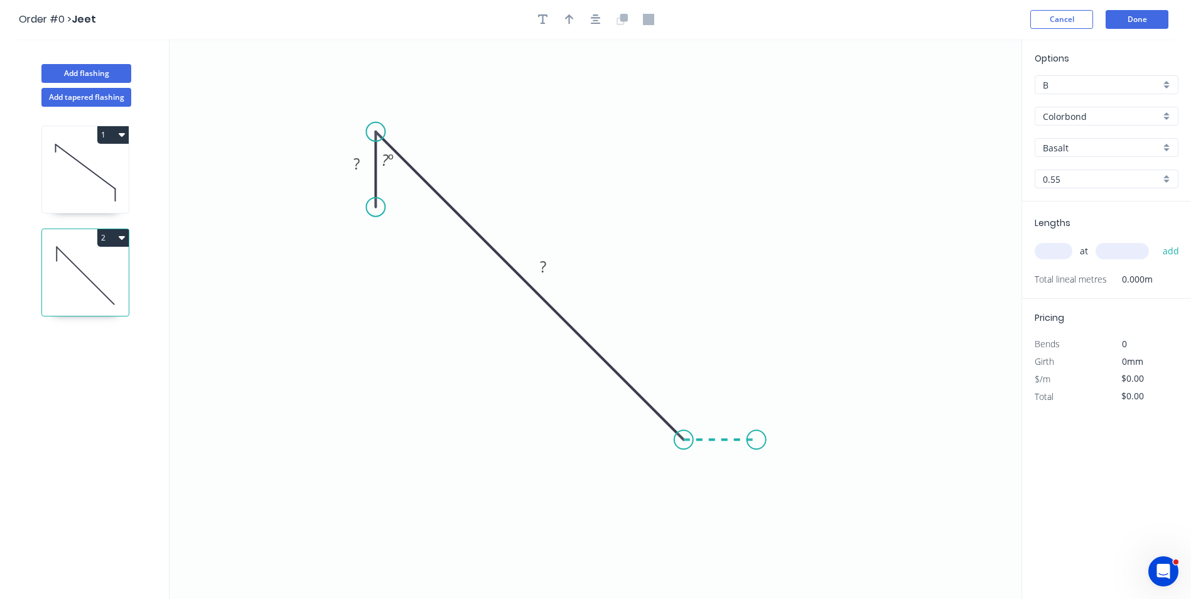
click at [756, 444] on icon "0 ? ? ? º" at bounding box center [595, 319] width 852 height 560
click at [756, 444] on circle at bounding box center [756, 439] width 19 height 19
click at [547, 260] on rect at bounding box center [542, 268] width 25 height 18
click at [360, 159] on rect at bounding box center [356, 165] width 25 height 18
click at [384, 158] on tspan "?" at bounding box center [385, 159] width 7 height 21
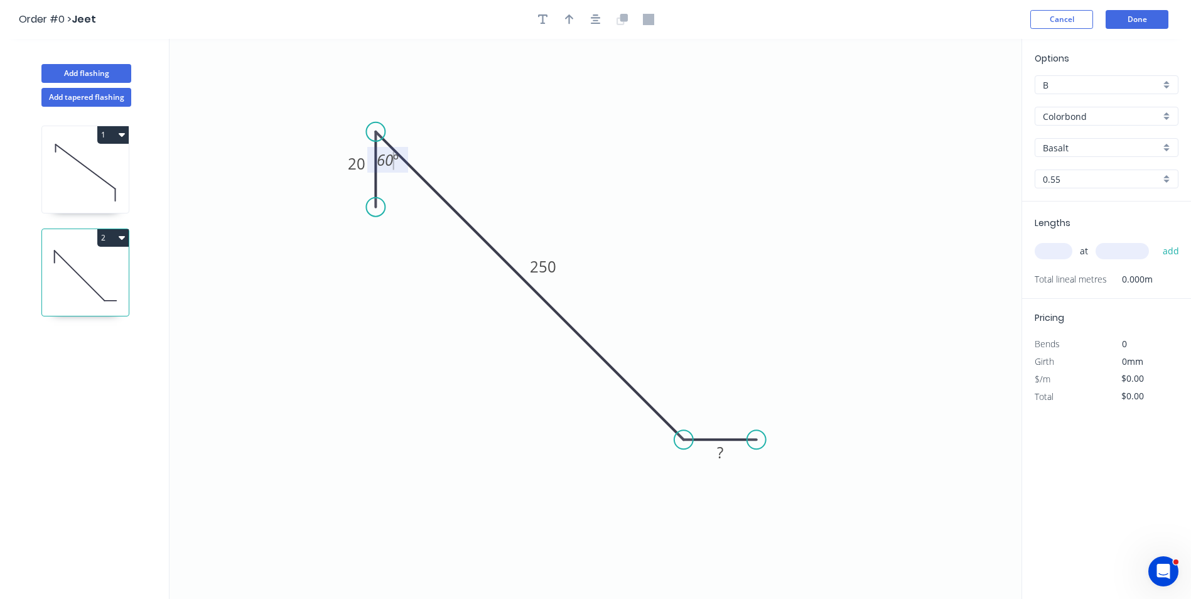
click at [661, 184] on icon "0 20 250 ? 60 º" at bounding box center [595, 319] width 852 height 560
click at [728, 450] on rect at bounding box center [719, 453] width 25 height 18
click at [764, 400] on icon "0 20 250 20 60 º" at bounding box center [595, 319] width 852 height 560
type input "$10.70"
drag, startPoint x: 756, startPoint y: 439, endPoint x: 726, endPoint y: 397, distance: 50.9
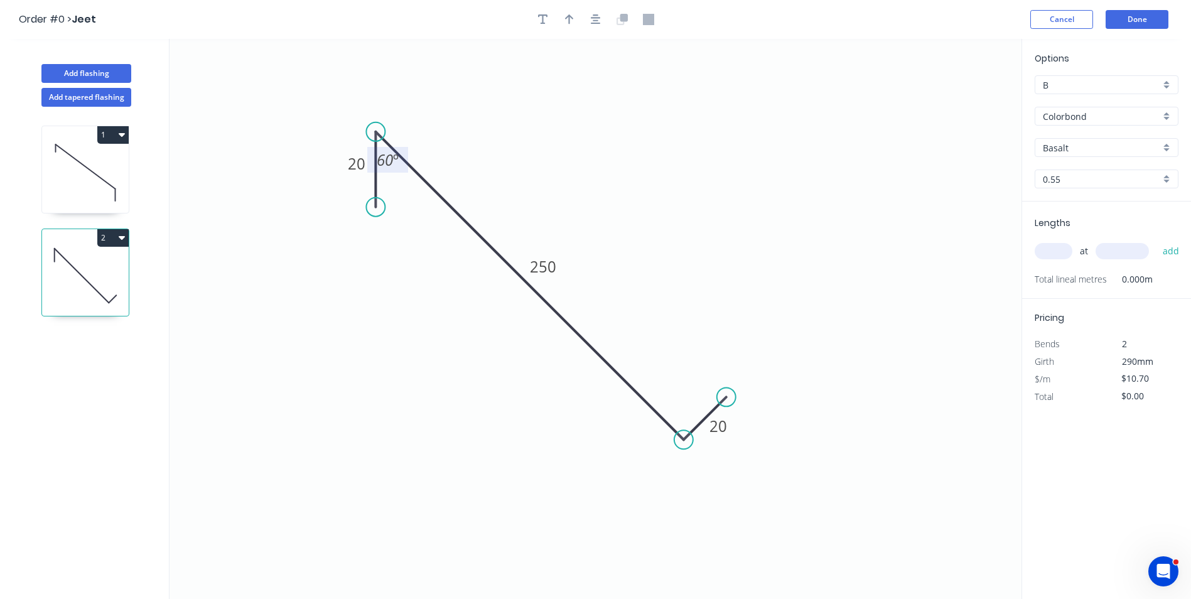
click at [726, 397] on circle at bounding box center [726, 396] width 19 height 19
click at [792, 387] on icon "0 20 250 20 60 º" at bounding box center [595, 319] width 852 height 560
click at [569, 18] on icon "button" at bounding box center [569, 19] width 9 height 10
click at [953, 100] on icon "0 20 250 20 60 º" at bounding box center [595, 319] width 852 height 560
drag, startPoint x: 957, startPoint y: 100, endPoint x: 645, endPoint y: 230, distance: 337.4
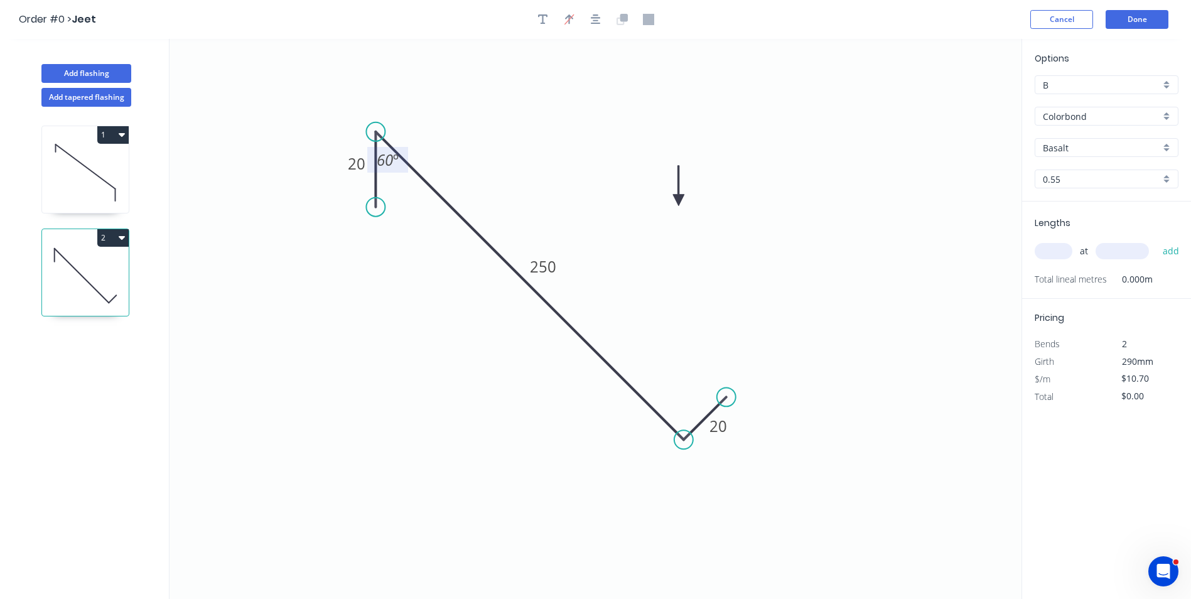
click at [673, 206] on icon at bounding box center [678, 186] width 11 height 40
click at [645, 230] on icon at bounding box center [645, 215] width 11 height 40
click at [645, 230] on icon at bounding box center [655, 219] width 36 height 36
drag, startPoint x: 645, startPoint y: 230, endPoint x: 543, endPoint y: 222, distance: 102.6
click at [543, 222] on icon at bounding box center [557, 221] width 40 height 11
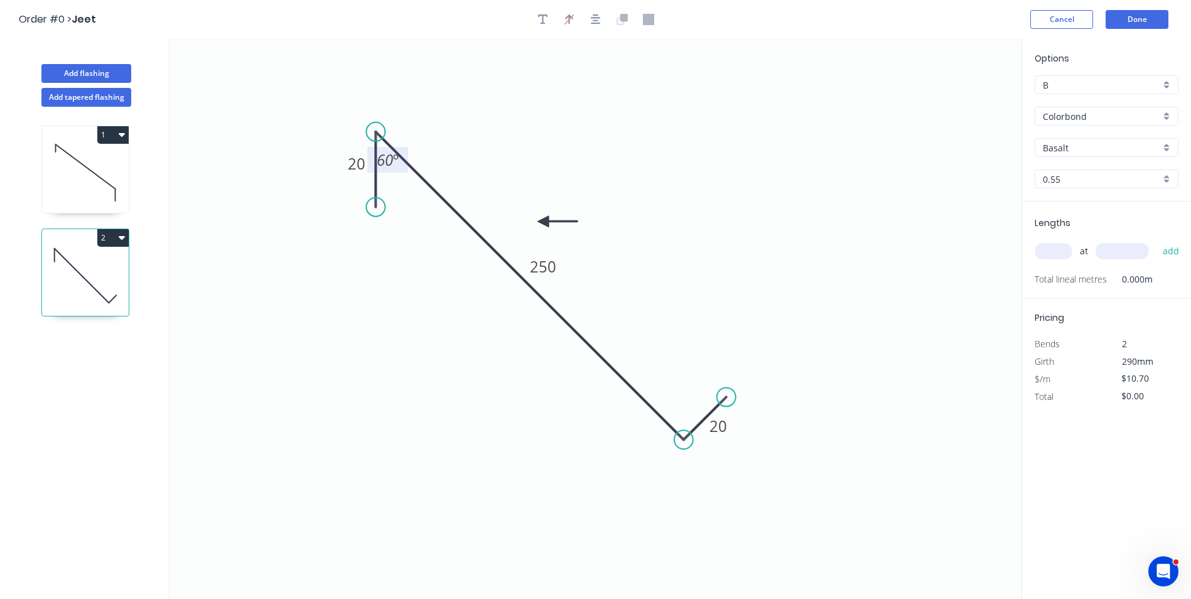
click at [701, 222] on icon "0 20 250 20 60 º" at bounding box center [595, 319] width 852 height 560
click at [1054, 256] on input "text" at bounding box center [1053, 251] width 38 height 16
type input "1"
click at [1129, 262] on div "1 at add" at bounding box center [1107, 250] width 146 height 21
click at [1132, 257] on input "text" at bounding box center [1121, 251] width 53 height 16
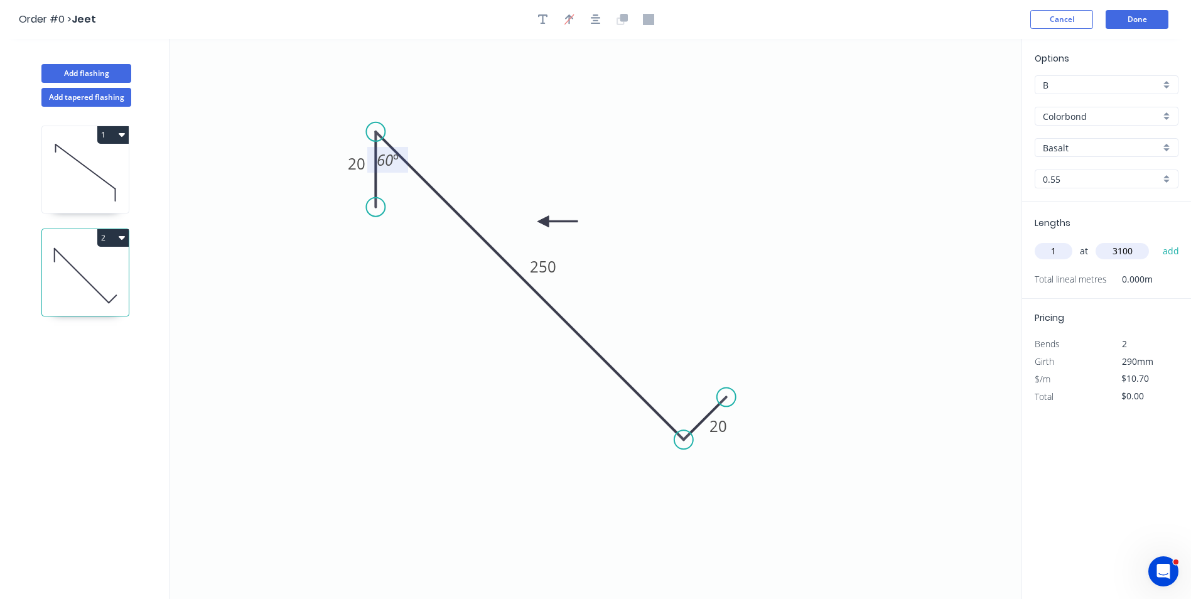
type input "3100"
click at [1156, 240] on button "add" at bounding box center [1171, 250] width 30 height 21
type input "$33.17"
click at [1139, 23] on button "Done" at bounding box center [1136, 19] width 63 height 19
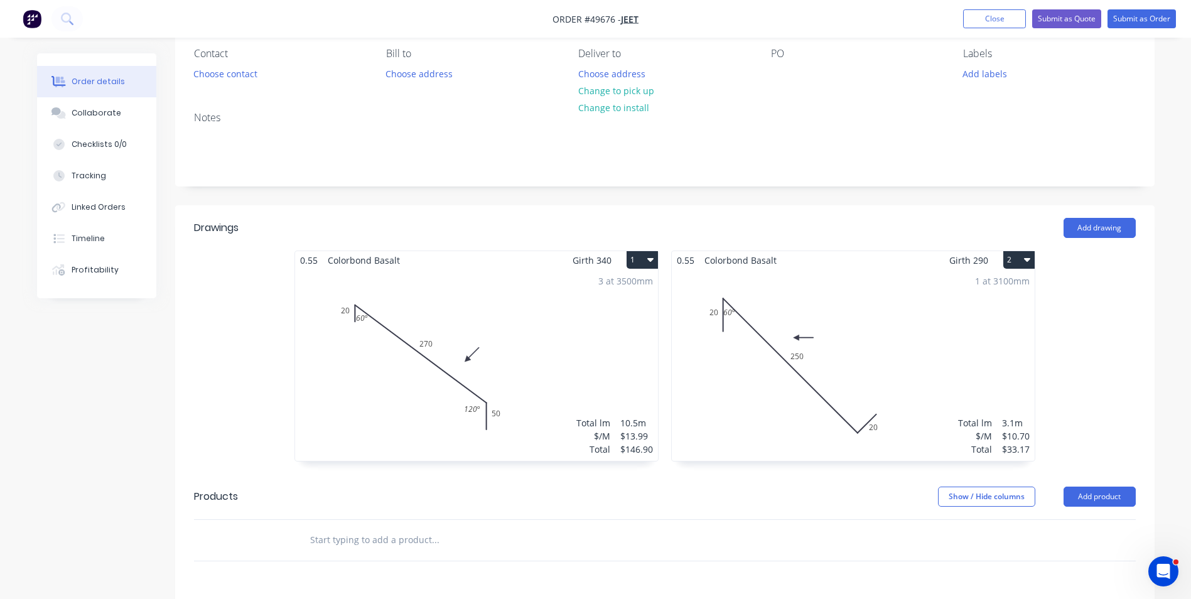
scroll to position [188, 0]
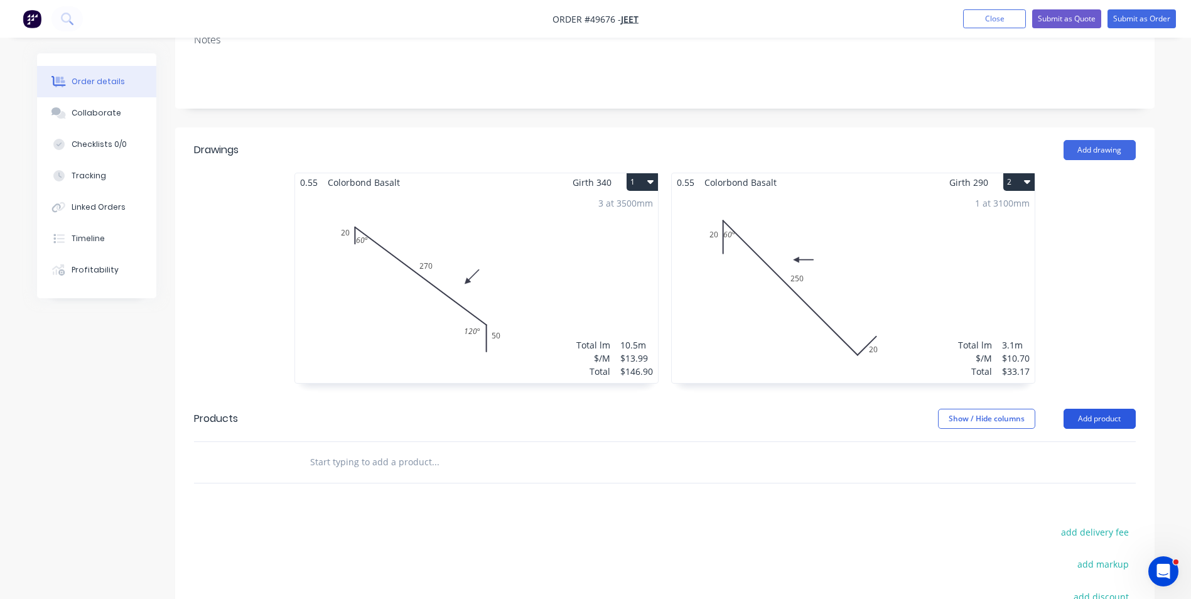
click at [1086, 414] on button "Add product" at bounding box center [1099, 419] width 72 height 20
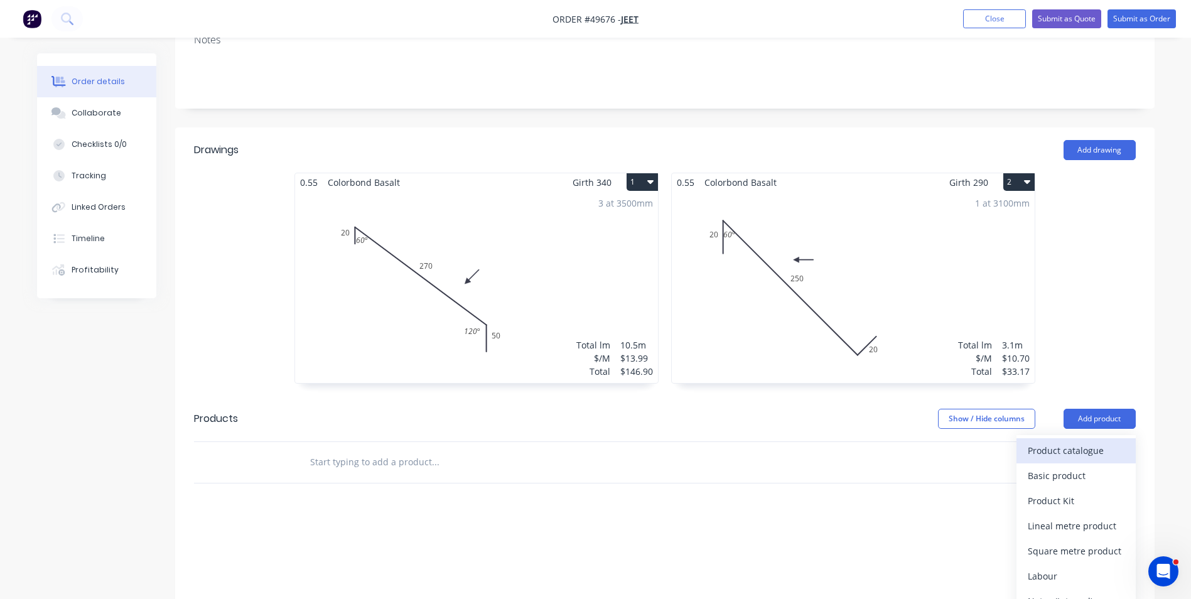
click at [1038, 451] on div "Product catalogue" at bounding box center [1076, 450] width 97 height 18
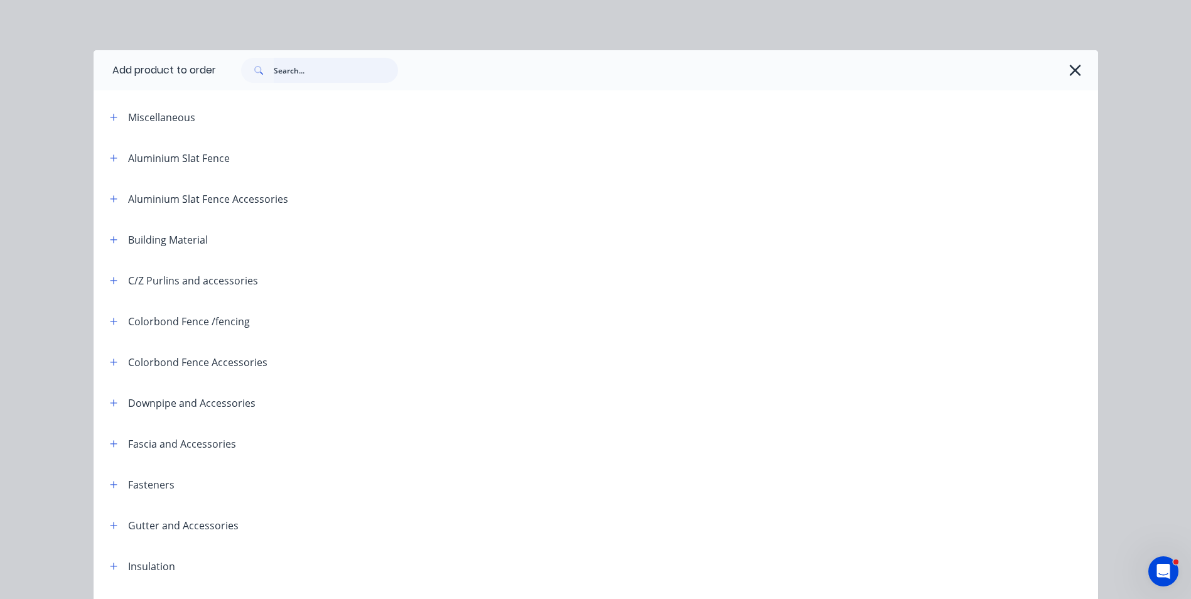
click at [320, 65] on input "text" at bounding box center [336, 70] width 124 height 25
type input "95"
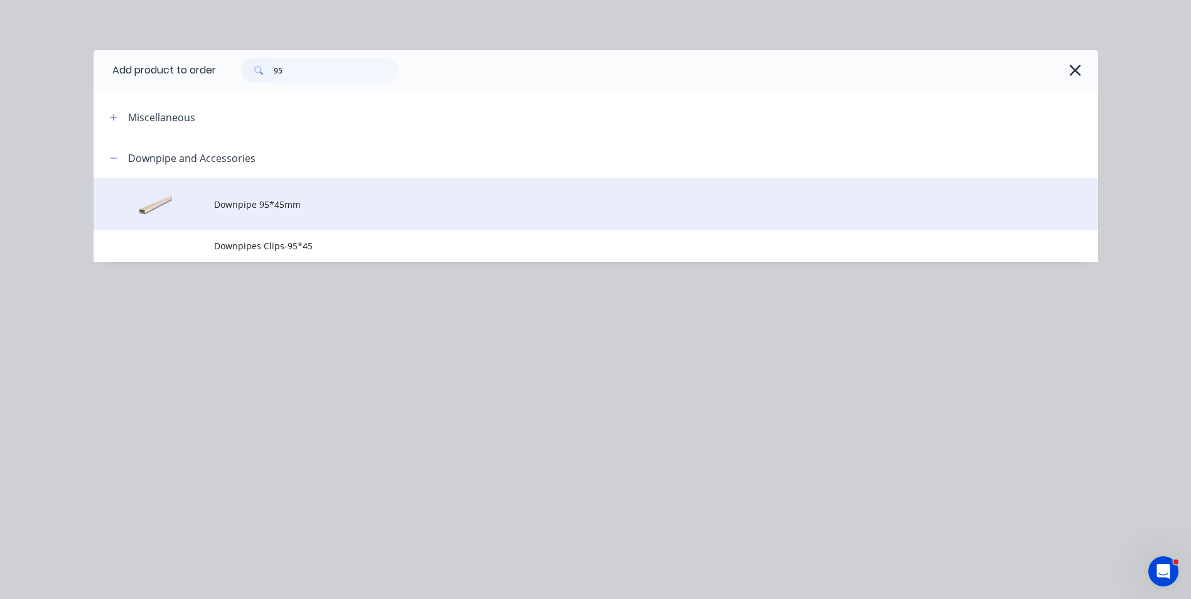
click at [298, 191] on td "Downpipe 95*45mm" at bounding box center [656, 204] width 884 height 52
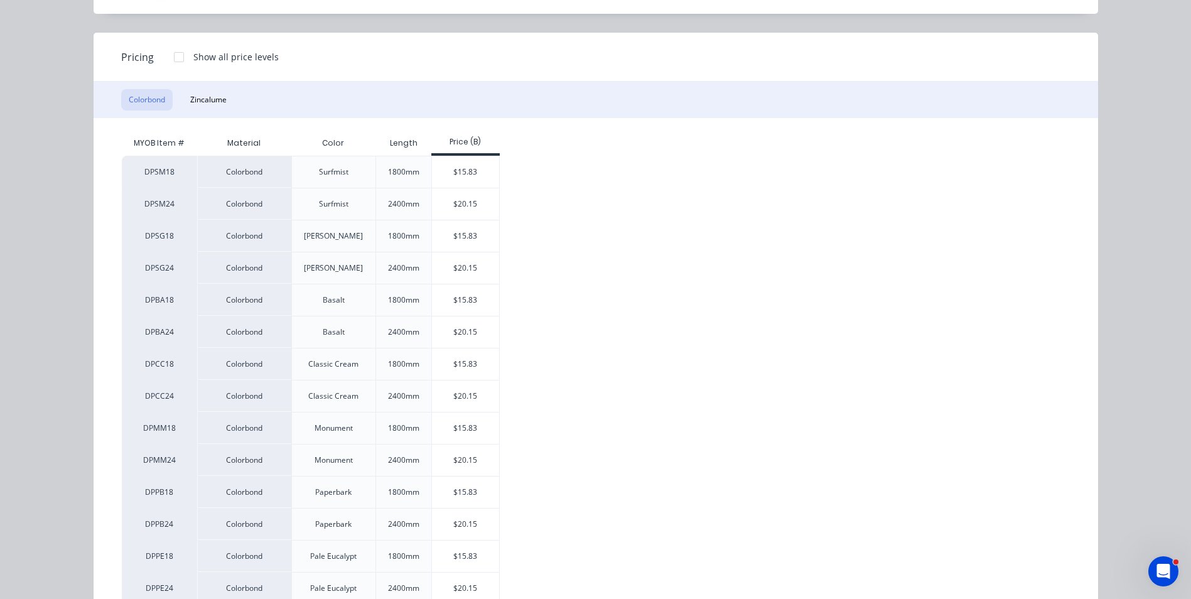
scroll to position [126, 0]
click at [457, 297] on div "$15.83" at bounding box center [465, 298] width 67 height 31
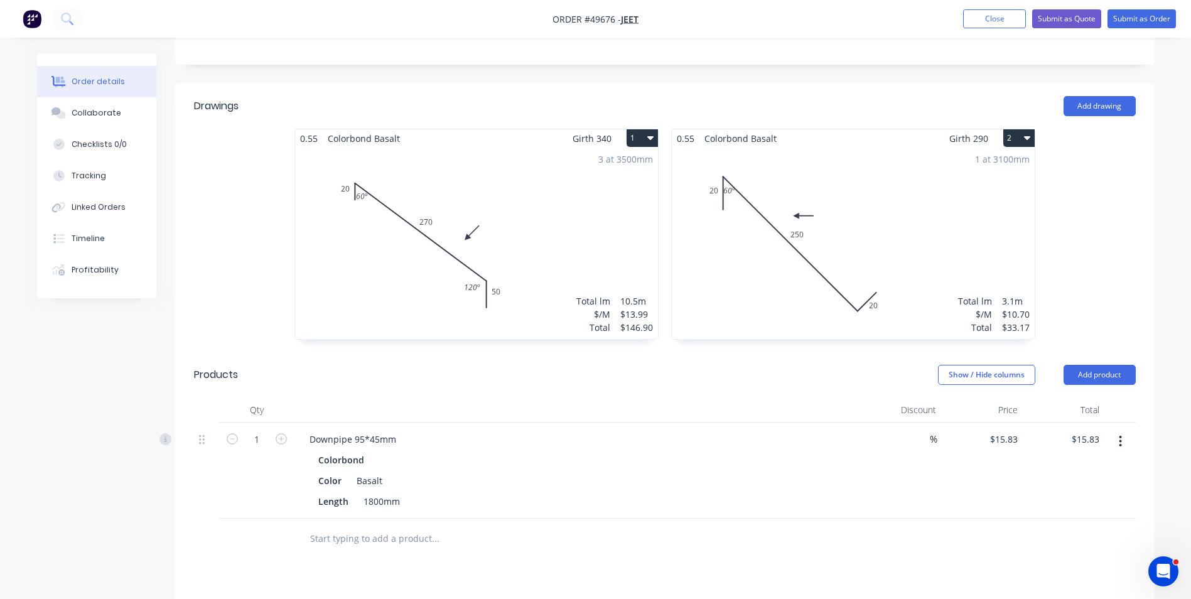
scroll to position [314, 0]
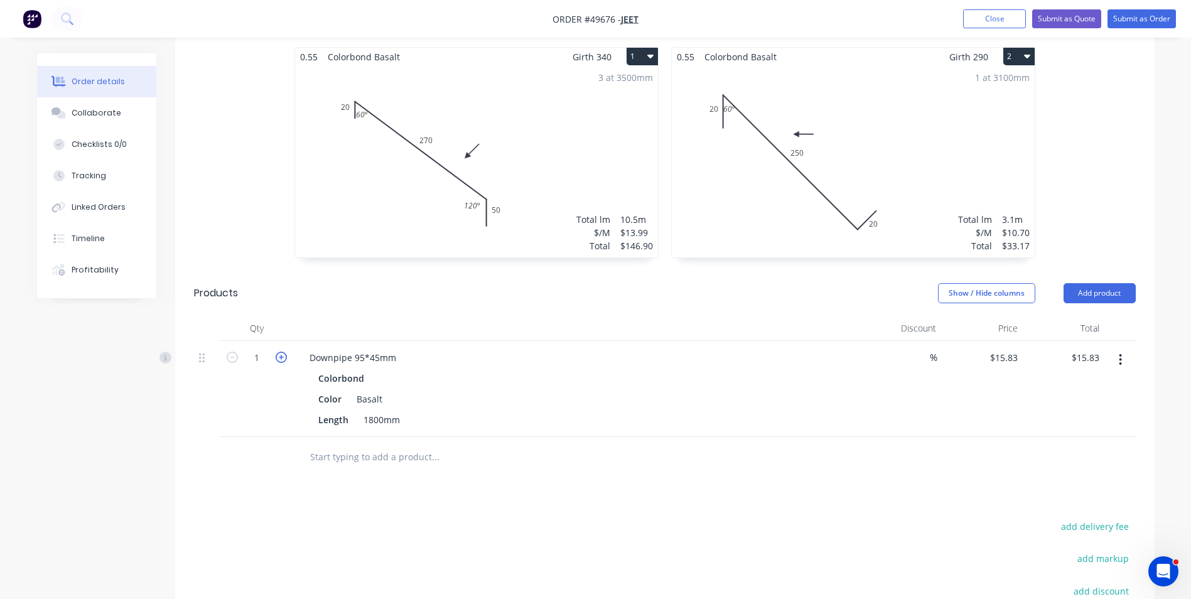
click at [282, 360] on icon "button" at bounding box center [281, 357] width 11 height 11
type input "2"
type input "$31.66"
click at [581, 381] on div "Colorbond" at bounding box center [576, 378] width 517 height 18
click at [1105, 224] on div "0.55 Colorbond Basalt Girth 340 1 0 20 270 50 60 º 120 º 0 20 270 50 60 º 120 º…" at bounding box center [664, 158] width 979 height 223
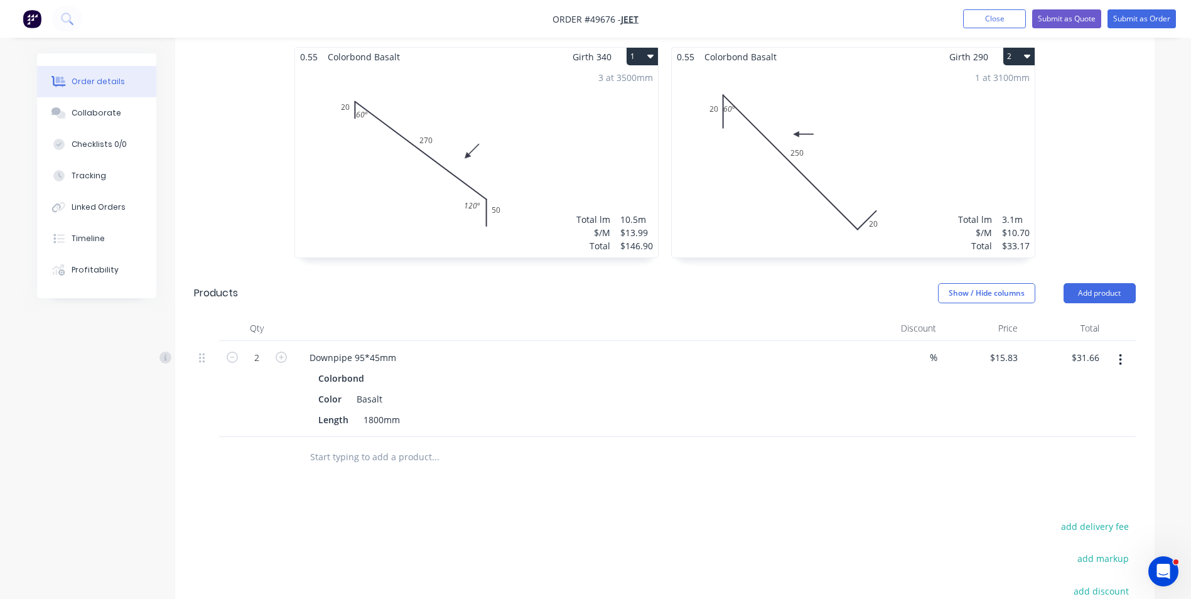
click at [867, 130] on div "1 at 3100mm Total lm $/M Total 3.1m $10.70 $33.17" at bounding box center [853, 161] width 363 height 191
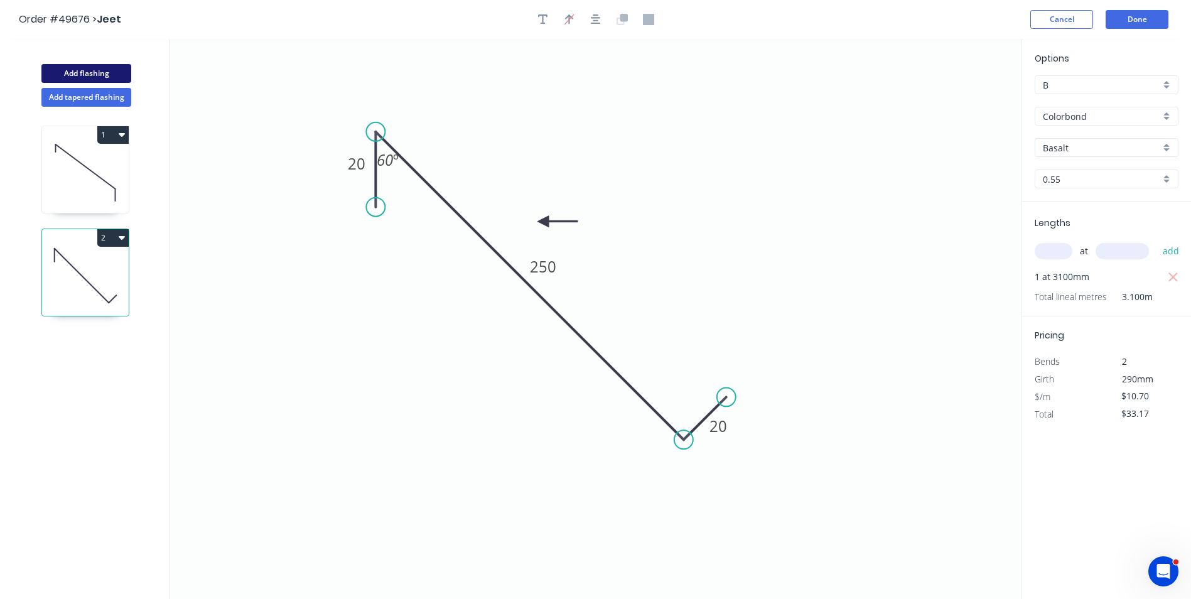
click at [102, 72] on button "Add flashing" at bounding box center [86, 73] width 90 height 19
type input "$0.00"
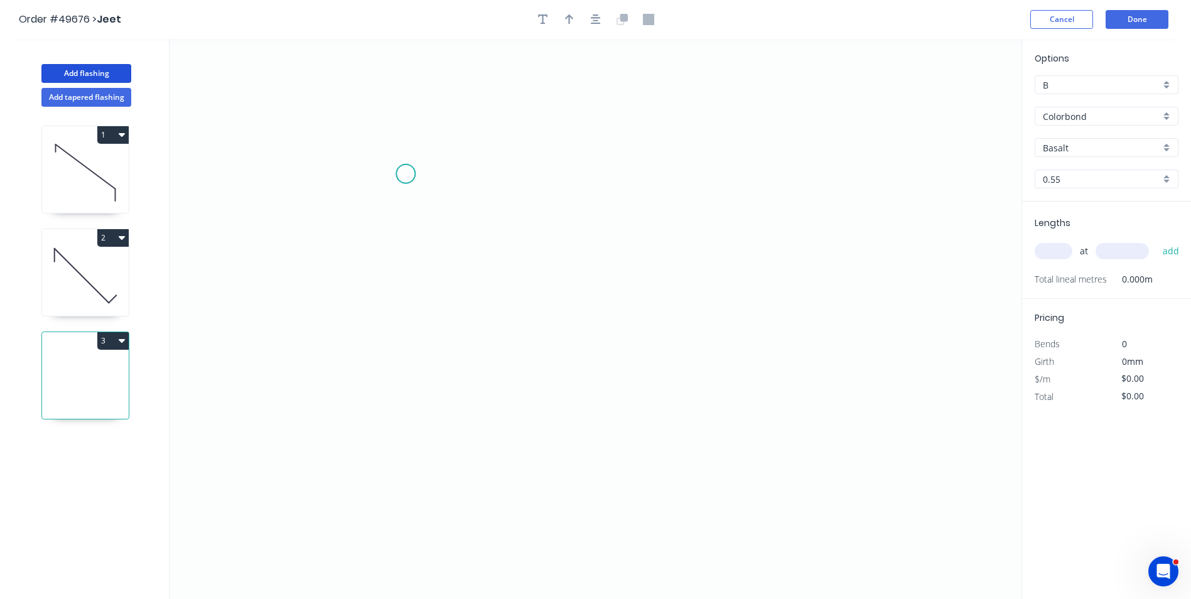
click at [405, 174] on icon "0" at bounding box center [595, 319] width 852 height 560
click at [405, 92] on icon at bounding box center [405, 133] width 0 height 82
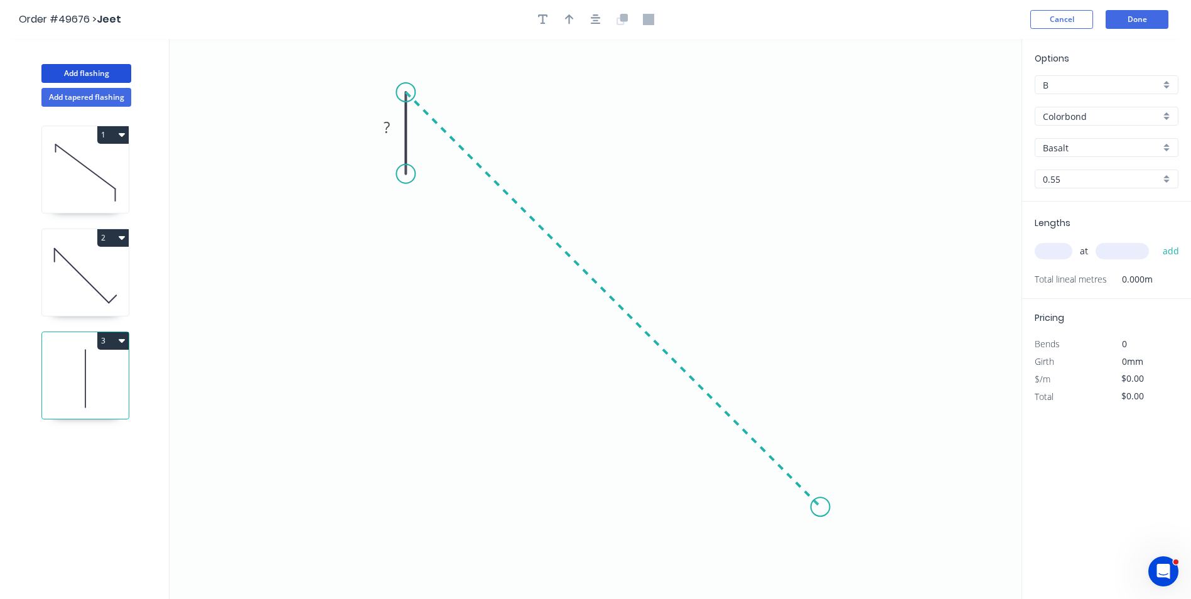
drag, startPoint x: 820, startPoint y: 530, endPoint x: 810, endPoint y: 534, distance: 10.7
click at [820, 530] on icon "0 ?" at bounding box center [595, 319] width 852 height 560
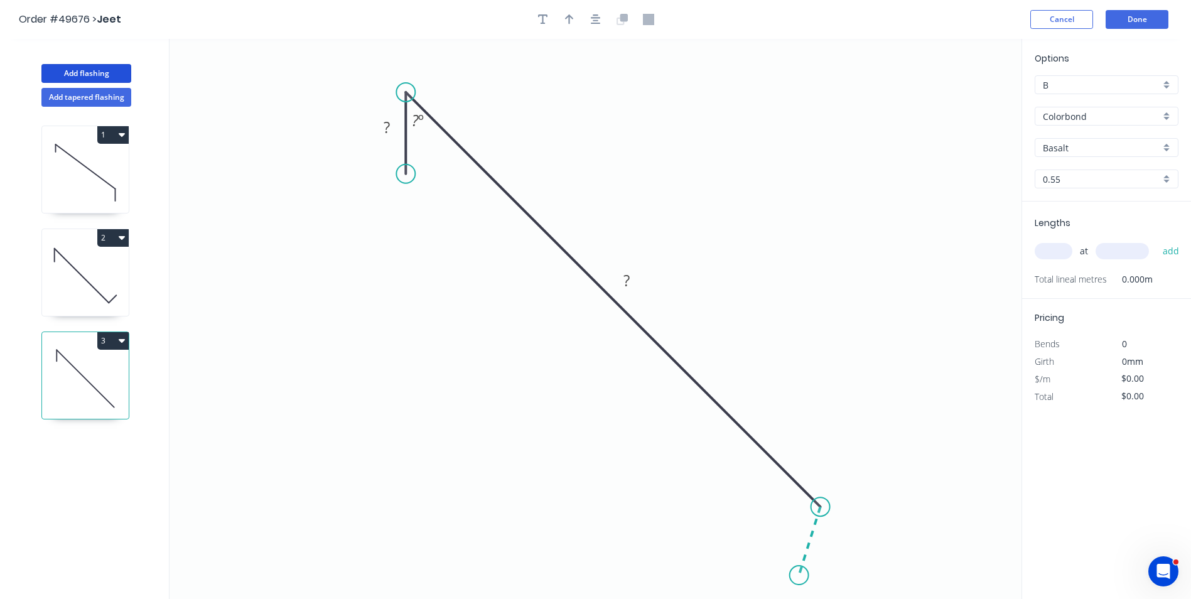
click at [799, 576] on icon "0 ? ? ? º" at bounding box center [595, 319] width 852 height 560
click at [407, 153] on circle at bounding box center [405, 155] width 19 height 19
click at [387, 114] on tspan "?" at bounding box center [387, 116] width 6 height 21
click at [569, 26] on button "button" at bounding box center [569, 19] width 19 height 19
type input "$10.70"
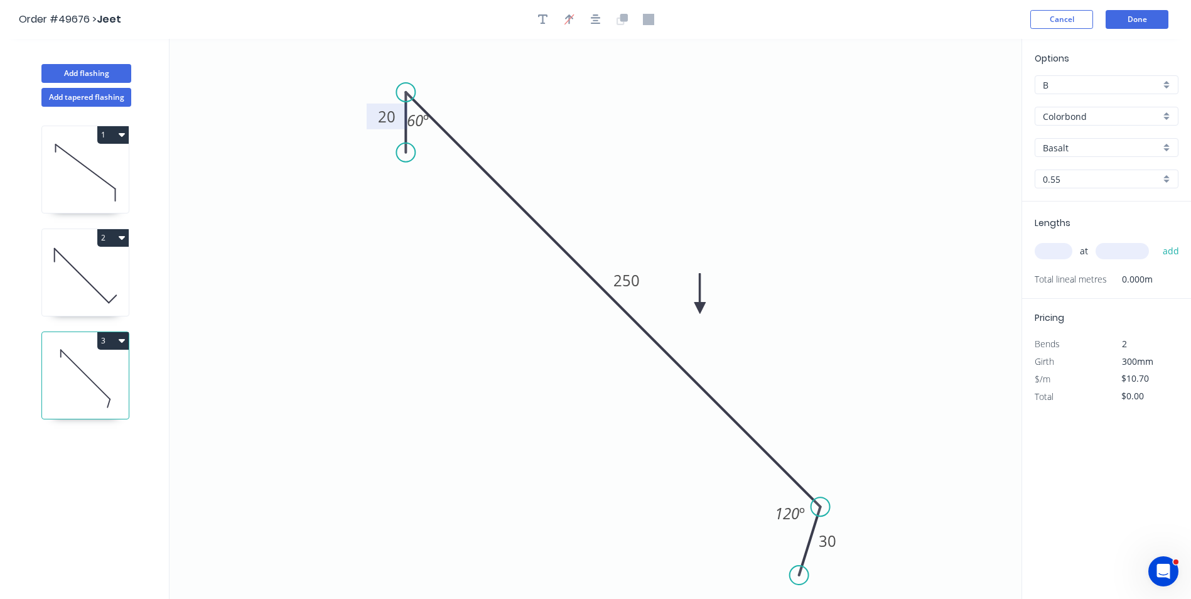
drag, startPoint x: 955, startPoint y: 100, endPoint x: 699, endPoint y: 308, distance: 330.2
click at [699, 308] on icon at bounding box center [699, 294] width 11 height 40
click at [699, 301] on icon at bounding box center [699, 294] width 11 height 40
click at [790, 304] on icon "0 20 250 30 60 º 120 º" at bounding box center [595, 319] width 852 height 560
click at [1060, 247] on input "text" at bounding box center [1053, 251] width 38 height 16
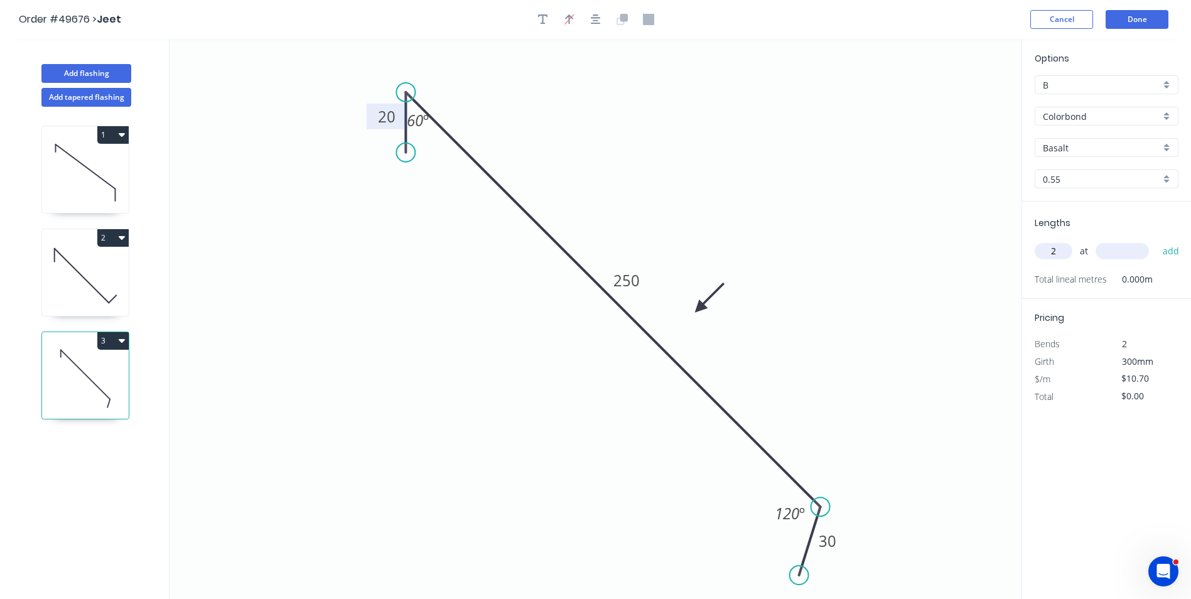
type input "2"
type input "3600"
click at [1156, 240] on button "add" at bounding box center [1171, 250] width 30 height 21
type input "$77.04"
type input "1"
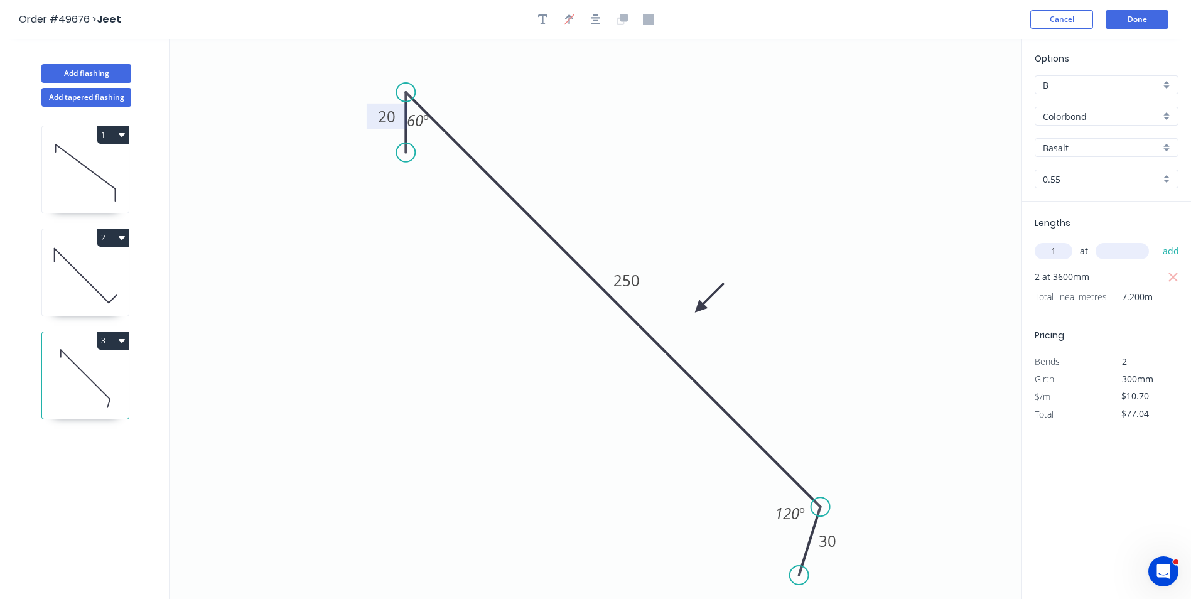
click at [1111, 249] on input "text" at bounding box center [1121, 251] width 53 height 16
type input "1500"
click at [1156, 240] on button "add" at bounding box center [1171, 250] width 30 height 21
type input "$93.09"
click at [95, 63] on div "Add flashing" at bounding box center [86, 64] width 165 height 38
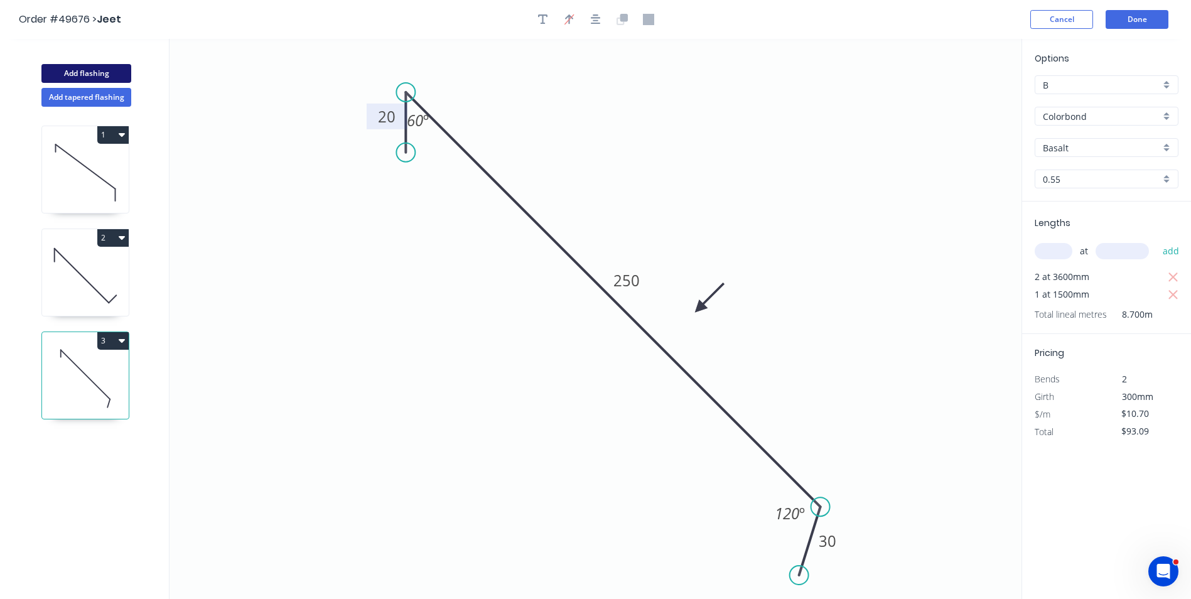
click at [95, 70] on button "Add flashing" at bounding box center [86, 73] width 90 height 19
type input "$0.00"
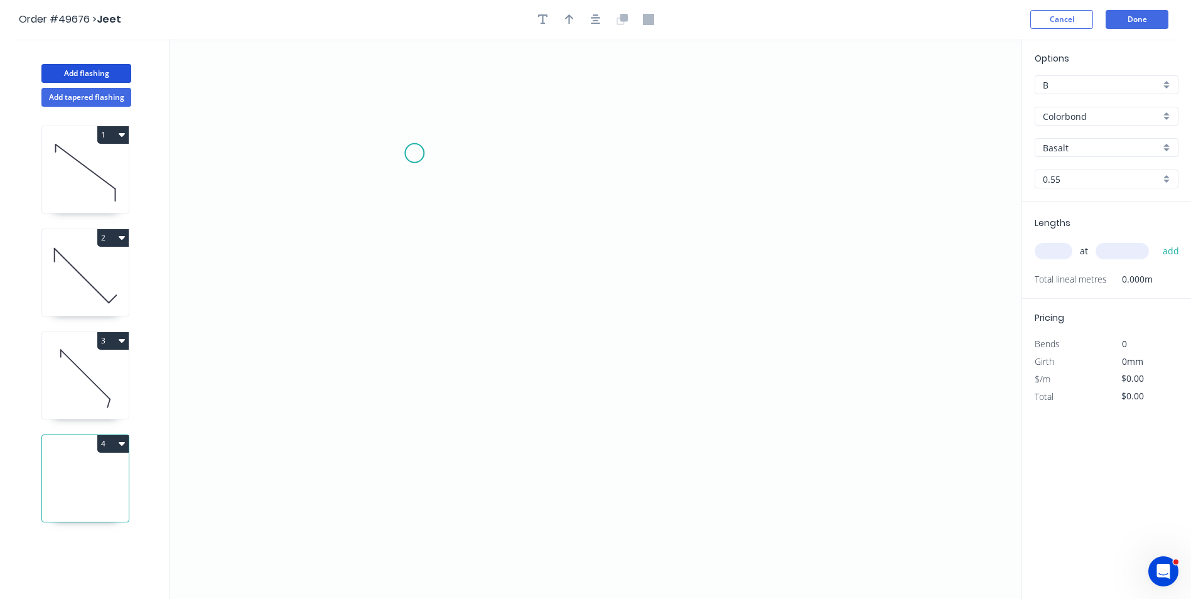
click at [414, 153] on icon "0" at bounding box center [595, 319] width 852 height 560
click at [414, 101] on icon at bounding box center [414, 127] width 0 height 52
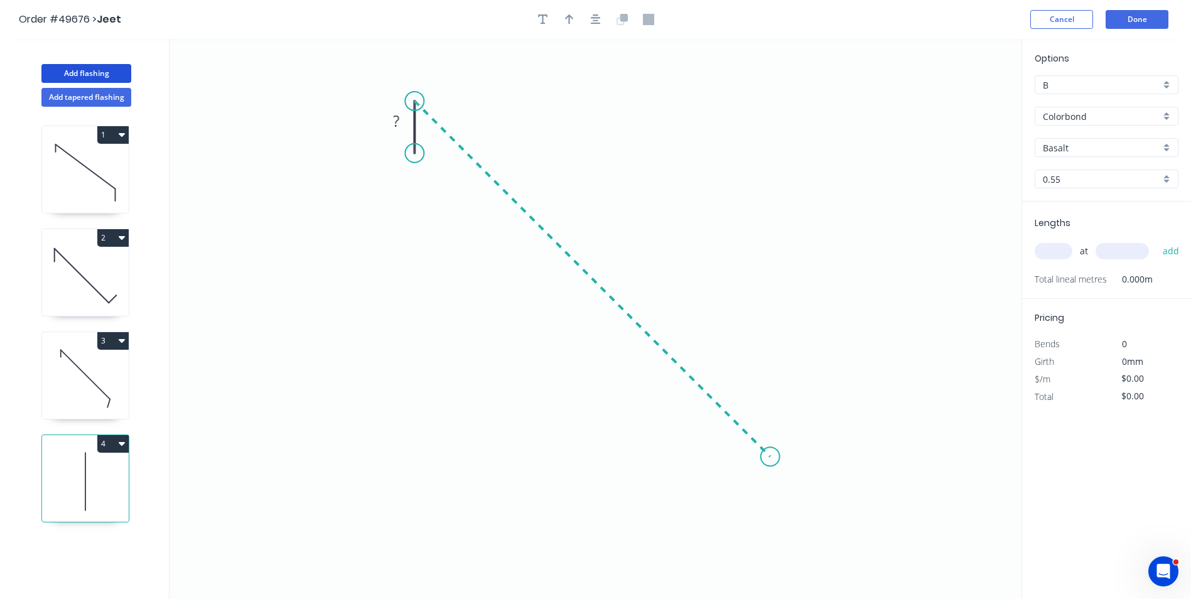
click at [770, 475] on icon "0 ?" at bounding box center [595, 319] width 852 height 560
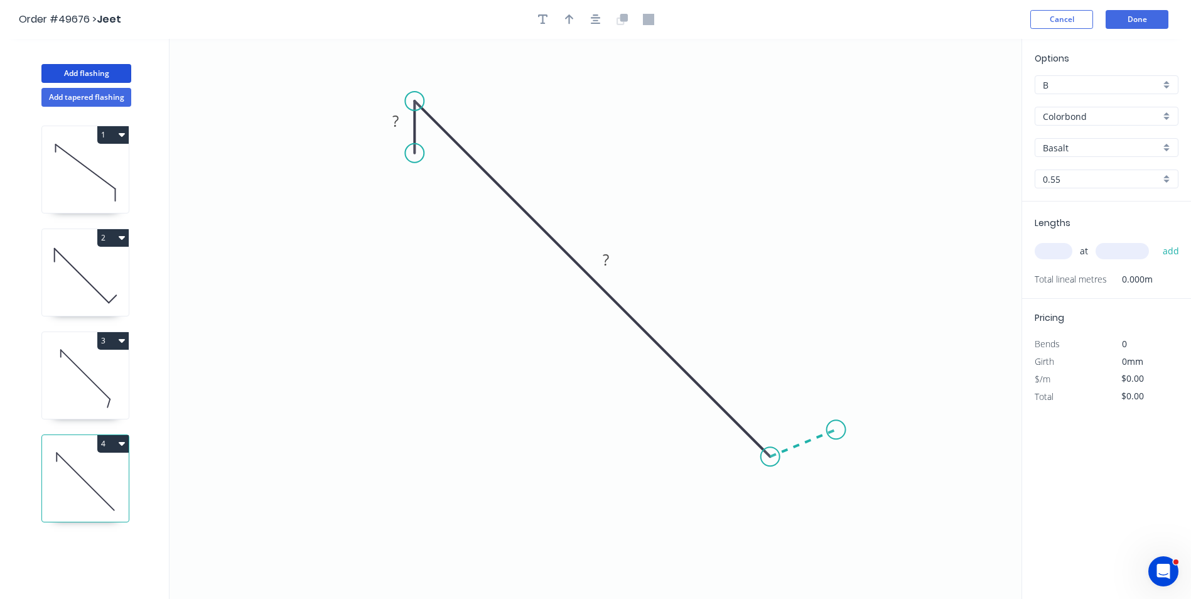
click at [836, 430] on icon "0 ? ?" at bounding box center [595, 319] width 852 height 560
click at [836, 430] on circle at bounding box center [836, 429] width 19 height 19
click at [803, 466] on rect at bounding box center [810, 455] width 41 height 26
click at [818, 459] on rect at bounding box center [810, 456] width 25 height 18
click at [606, 253] on tspan "?" at bounding box center [606, 259] width 6 height 21
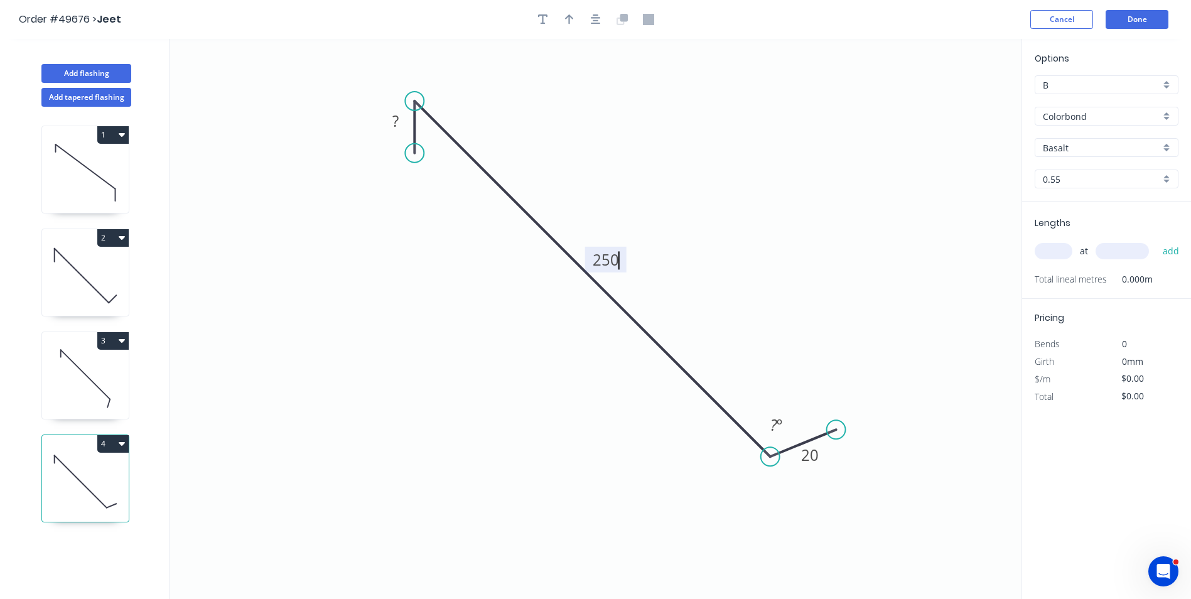
click at [393, 105] on icon "0 ? 250 20 ? º" at bounding box center [595, 319] width 852 height 560
click at [396, 116] on tspan "?" at bounding box center [395, 120] width 6 height 21
click at [767, 452] on circle at bounding box center [767, 453] width 19 height 19
type input "$10.70"
click at [431, 132] on tspan "º" at bounding box center [430, 129] width 6 height 21
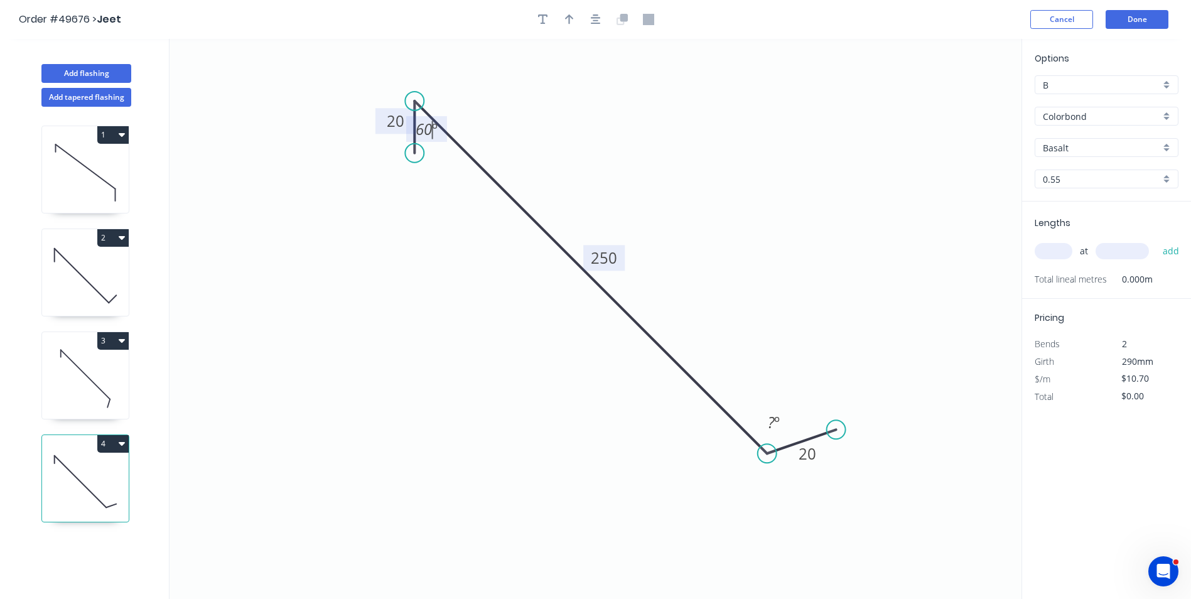
click at [665, 116] on icon "0 20 250 20 60 º ? º" at bounding box center [595, 319] width 852 height 560
click at [783, 424] on rect at bounding box center [773, 423] width 25 height 18
click at [792, 402] on icon "0 20 250 20 60 º 120 º" at bounding box center [595, 319] width 852 height 560
click at [570, 25] on button "button" at bounding box center [569, 19] width 19 height 19
drag, startPoint x: 950, startPoint y: 103, endPoint x: 685, endPoint y: 251, distance: 303.5
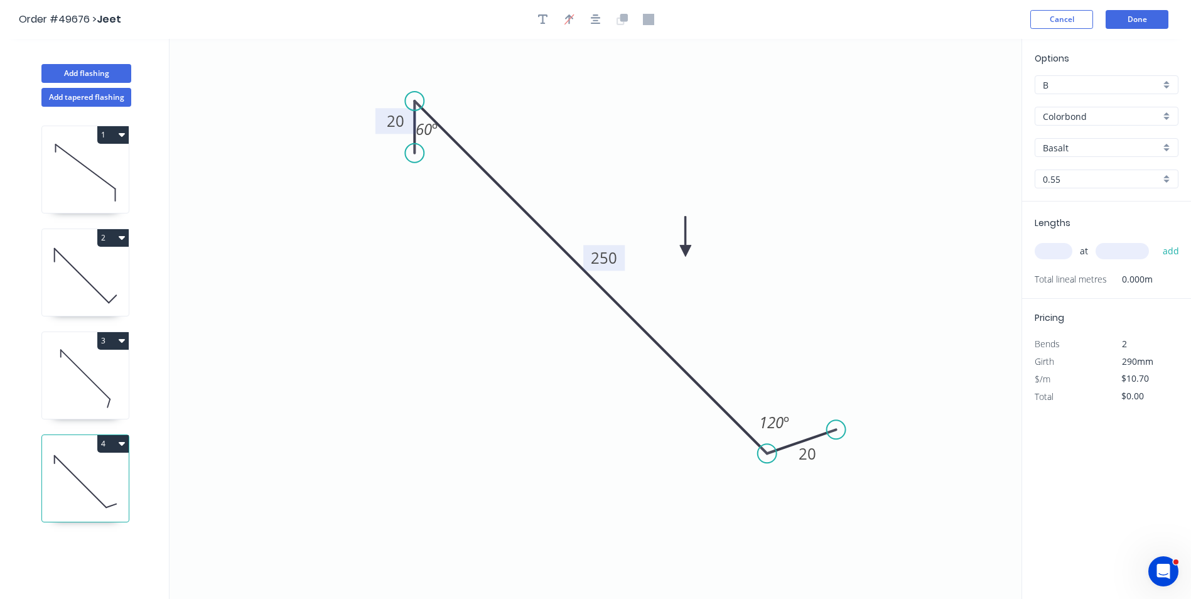
click at [685, 251] on icon at bounding box center [685, 237] width 11 height 40
click at [921, 325] on icon "0 20 250 20 60 º 120 º" at bounding box center [595, 319] width 852 height 560
click at [112, 303] on icon at bounding box center [85, 275] width 87 height 80
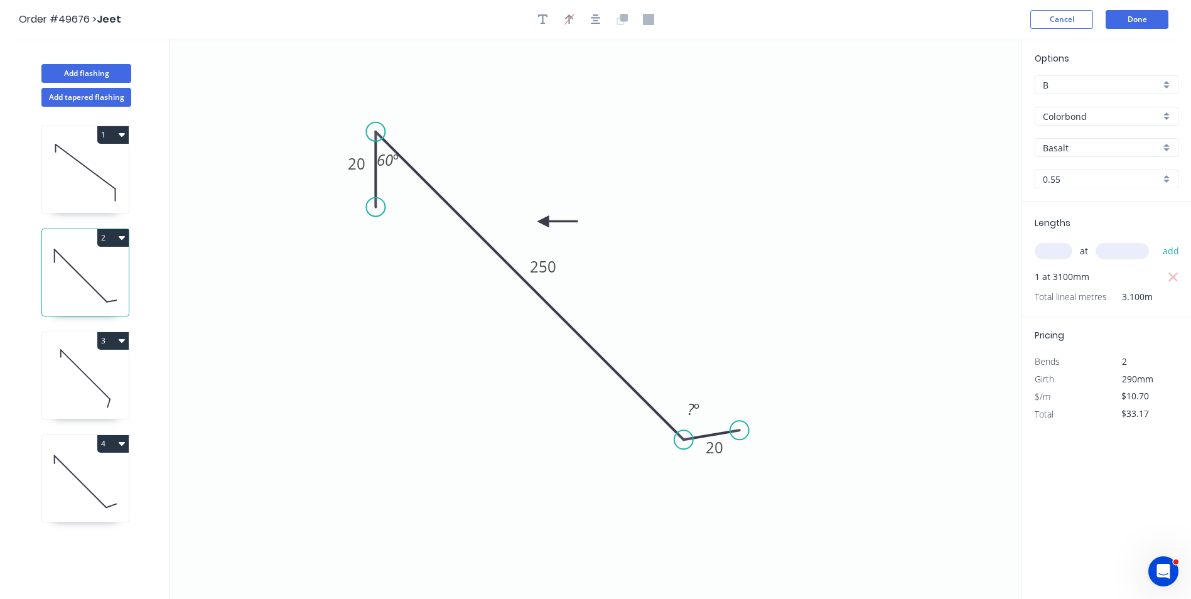
drag, startPoint x: 723, startPoint y: 398, endPoint x: 739, endPoint y: 431, distance: 36.5
click at [739, 431] on circle at bounding box center [739, 430] width 19 height 19
click at [697, 405] on tspan "º" at bounding box center [697, 409] width 6 height 21
click at [768, 345] on icon "0 20 250 20 60 º 165 º" at bounding box center [595, 319] width 852 height 560
click at [80, 486] on icon at bounding box center [85, 481] width 87 height 80
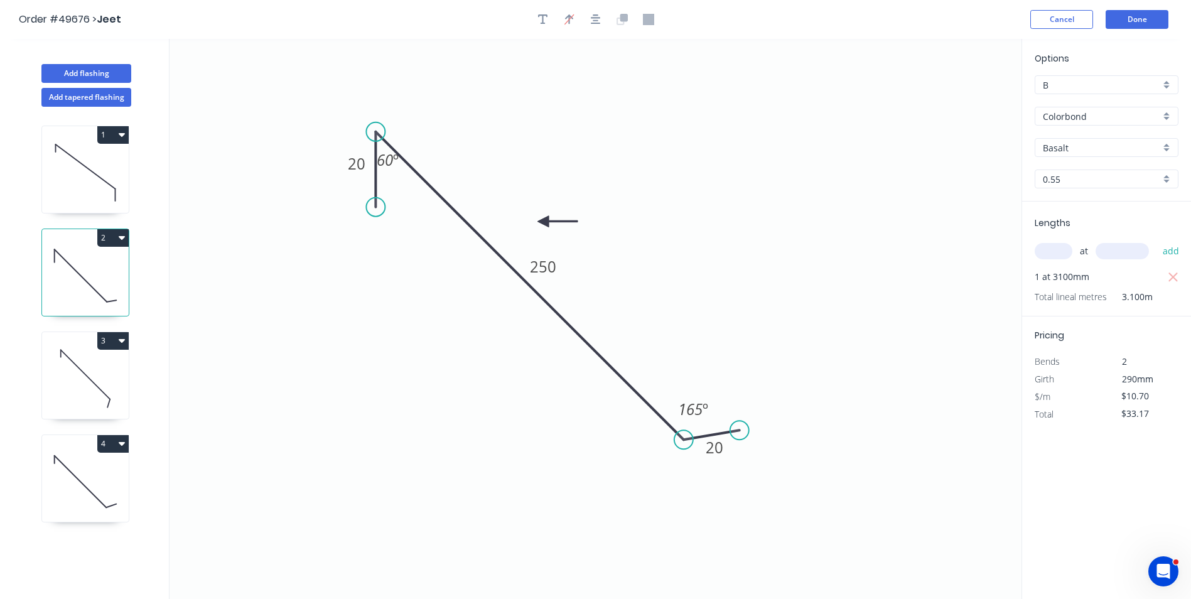
type input "$0.00"
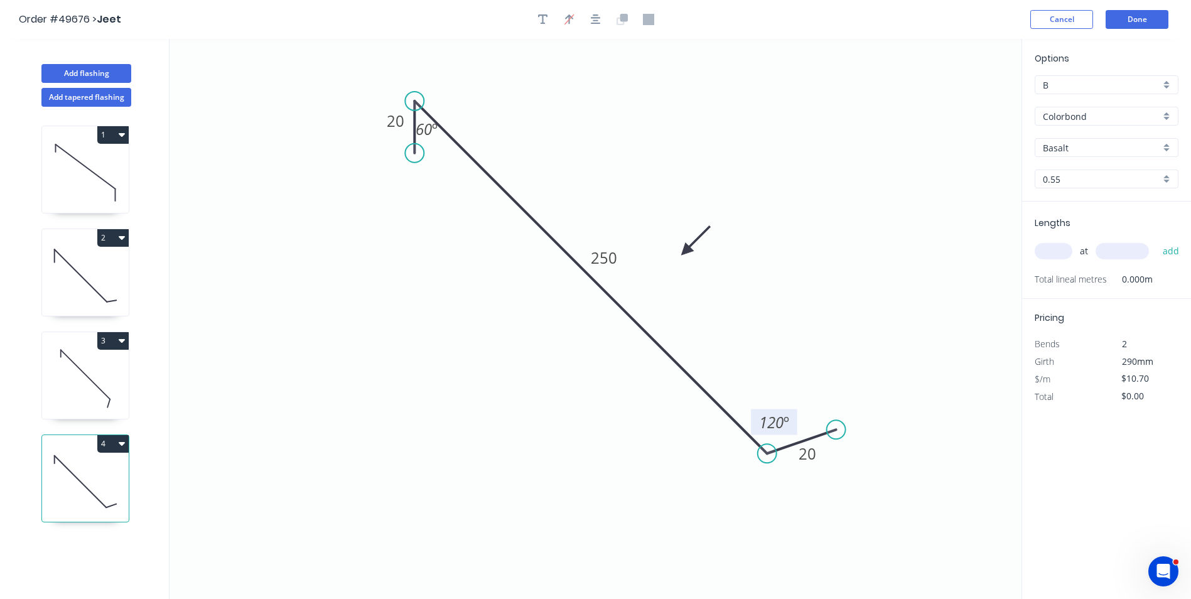
click at [778, 424] on tspan "120" at bounding box center [771, 422] width 24 height 21
click at [846, 289] on icon "0 20 250 20 60 º 165 º" at bounding box center [595, 319] width 852 height 560
click at [1060, 248] on input "text" at bounding box center [1053, 251] width 38 height 16
type input "1"
click at [1111, 250] on input "text" at bounding box center [1121, 251] width 53 height 16
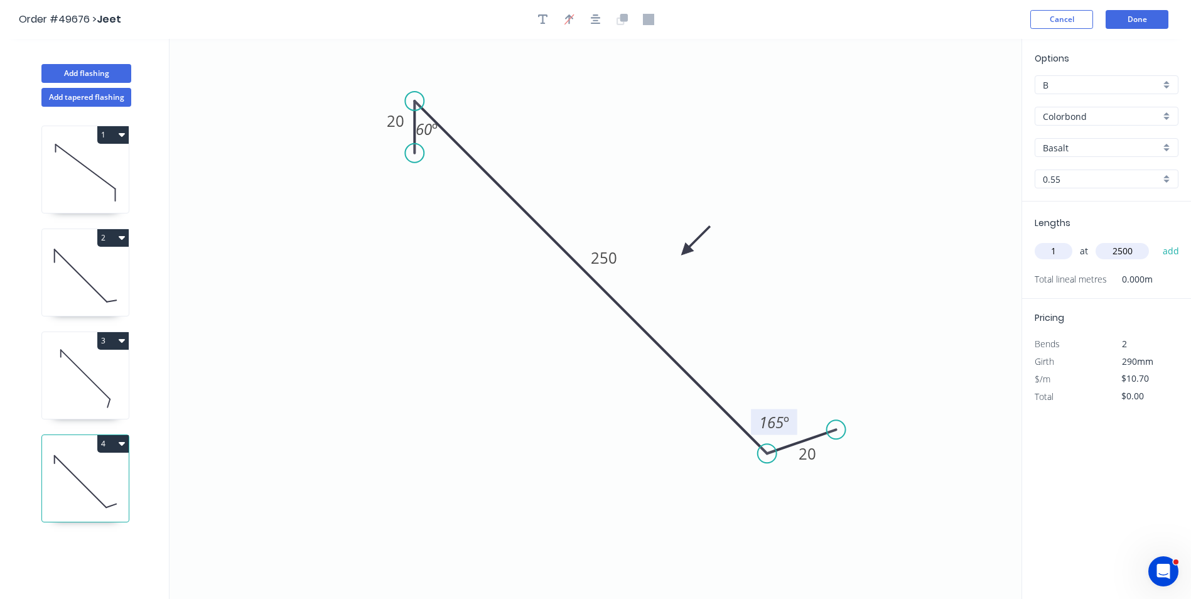
type input "2500"
click at [1156, 240] on button "add" at bounding box center [1171, 250] width 30 height 21
type input "$26.75"
click at [945, 210] on icon "0 20 250 20 60 º 165 º" at bounding box center [595, 319] width 852 height 560
click at [1138, 13] on button "Done" at bounding box center [1136, 19] width 63 height 19
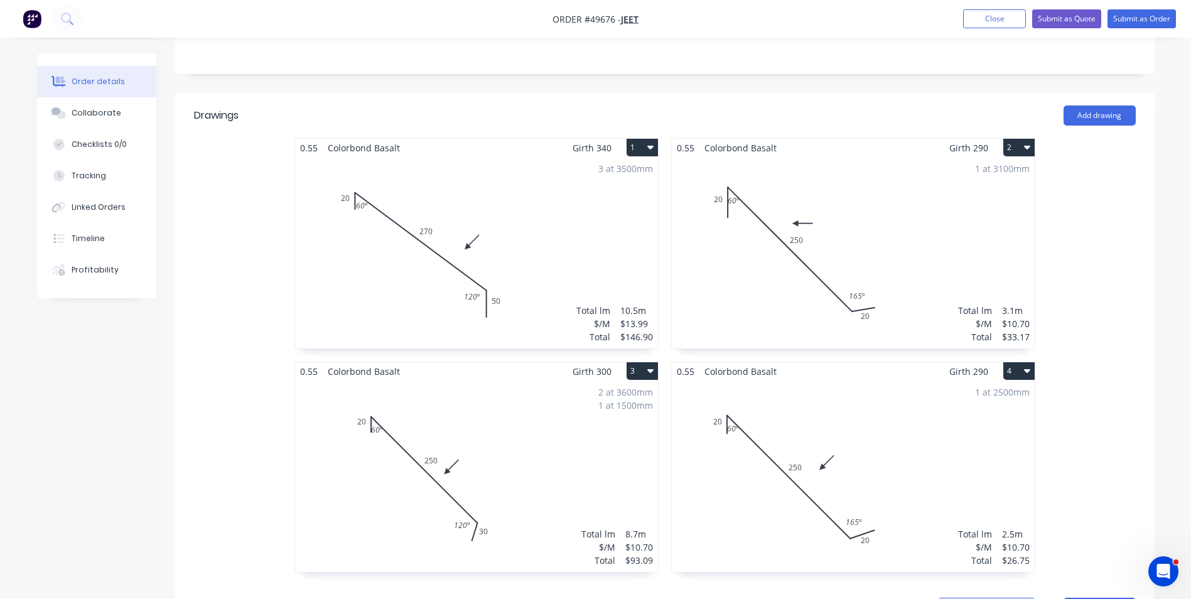
scroll to position [251, 0]
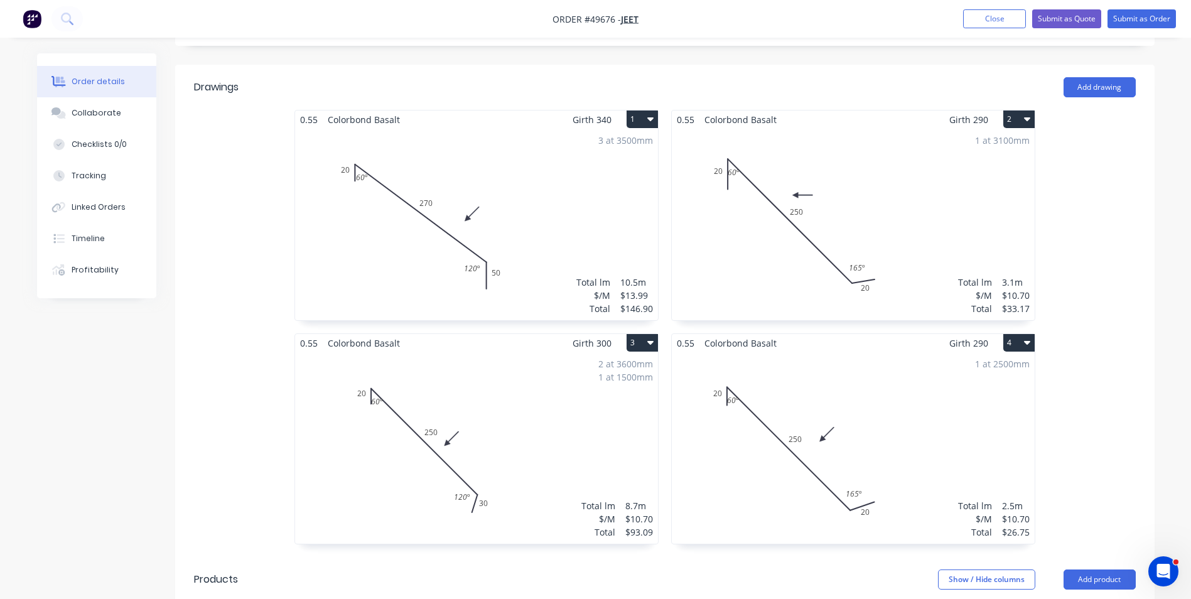
click at [900, 256] on div "1 at 3100mm Total lm $/M Total 3.1m $10.70 $33.17" at bounding box center [853, 224] width 363 height 191
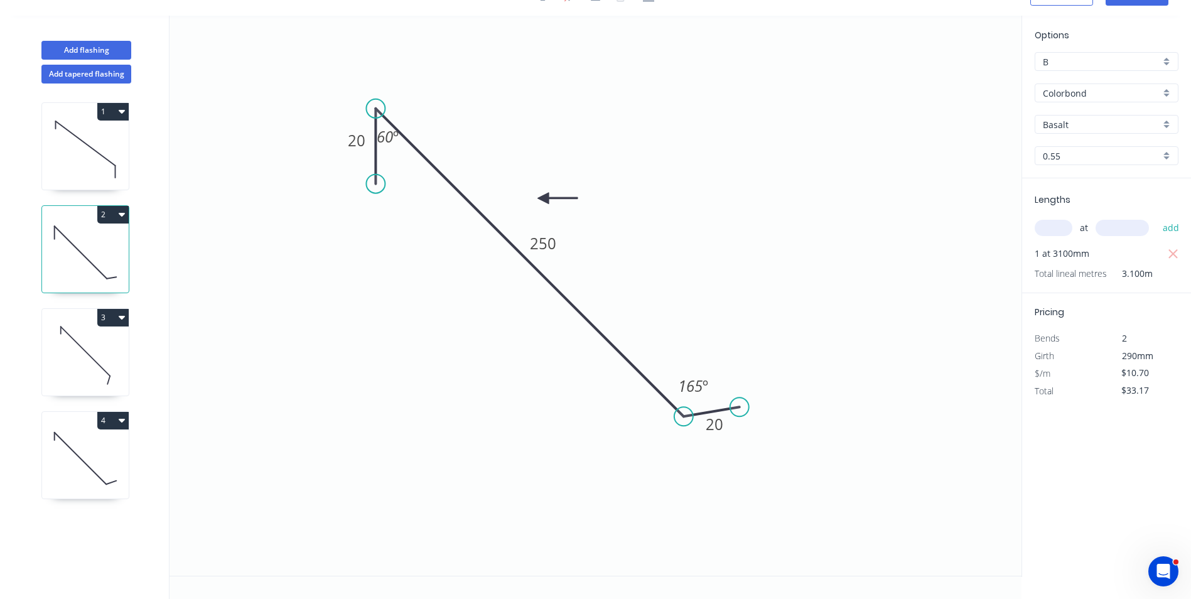
scroll to position [23, 0]
click at [1062, 232] on input "text" at bounding box center [1053, 228] width 38 height 16
type input "1"
type input "2500"
click at [1156, 217] on button "add" at bounding box center [1171, 227] width 30 height 21
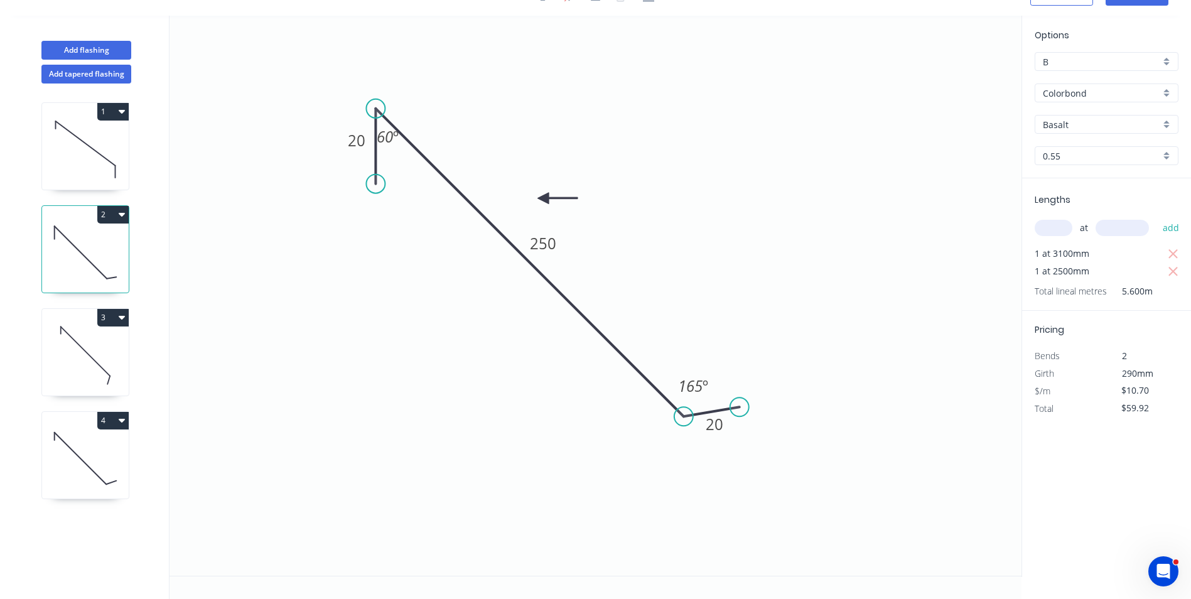
click at [115, 422] on button "4" at bounding box center [112, 421] width 31 height 18
click at [61, 476] on div "Delete" at bounding box center [69, 477] width 97 height 18
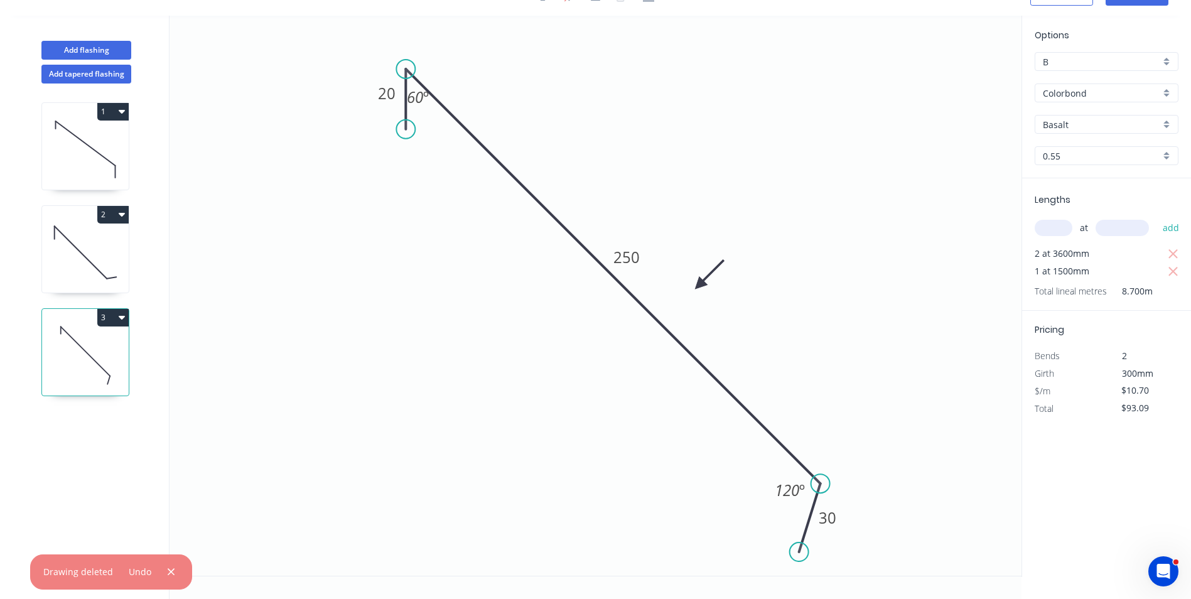
click at [114, 377] on icon at bounding box center [85, 355] width 87 height 80
click at [79, 223] on icon at bounding box center [85, 252] width 87 height 80
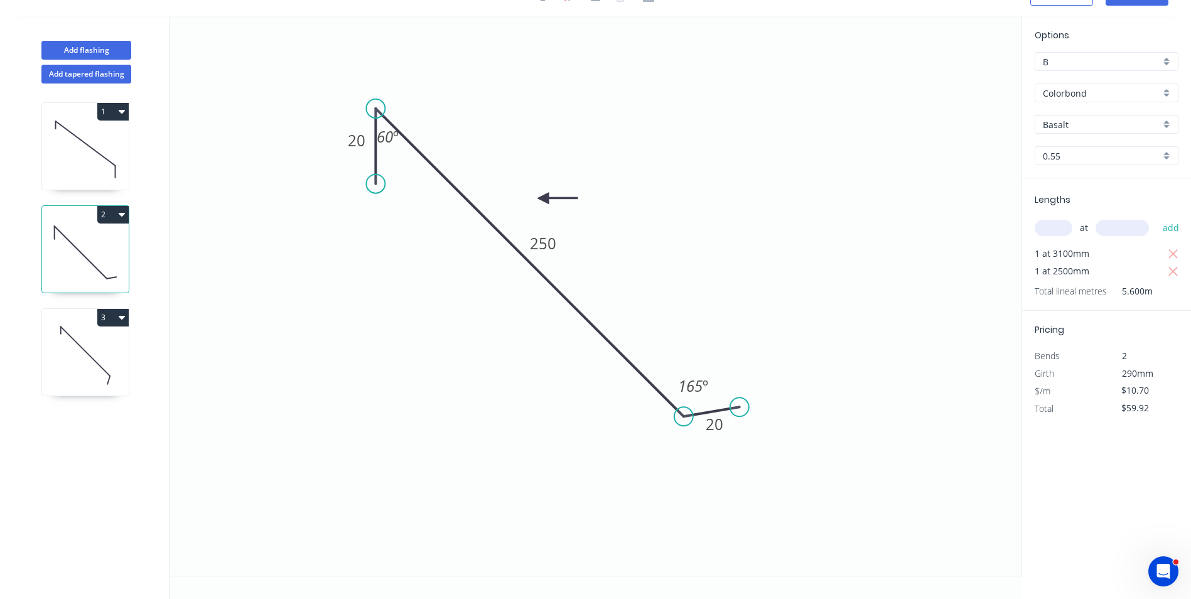
click at [85, 335] on icon at bounding box center [85, 355] width 87 height 80
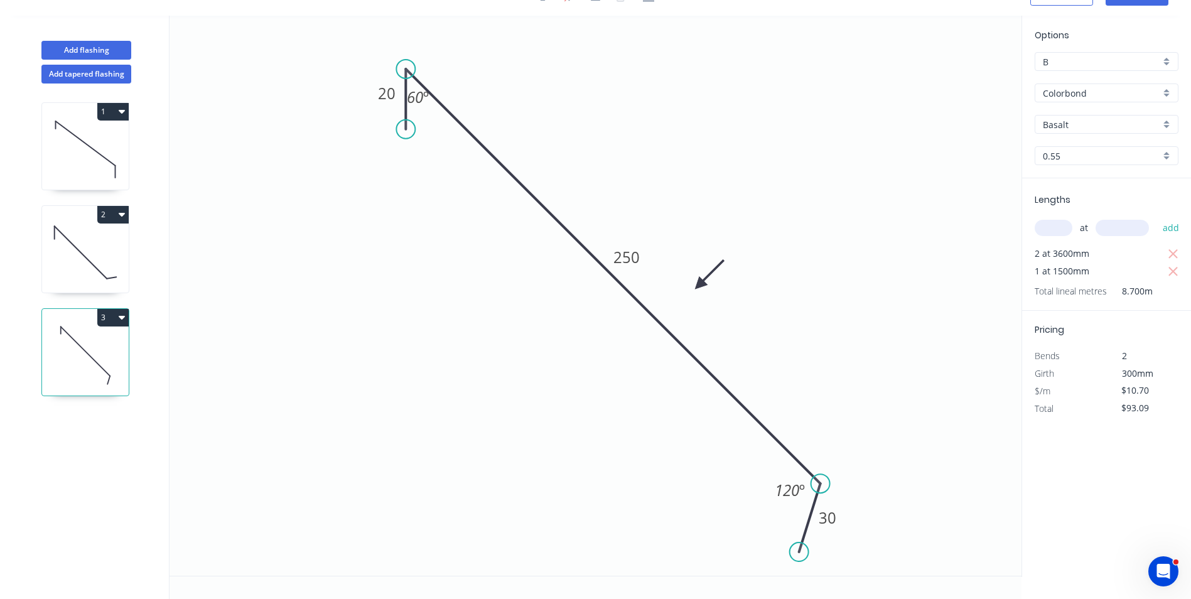
click at [97, 254] on icon at bounding box center [85, 252] width 87 height 80
type input "$59.92"
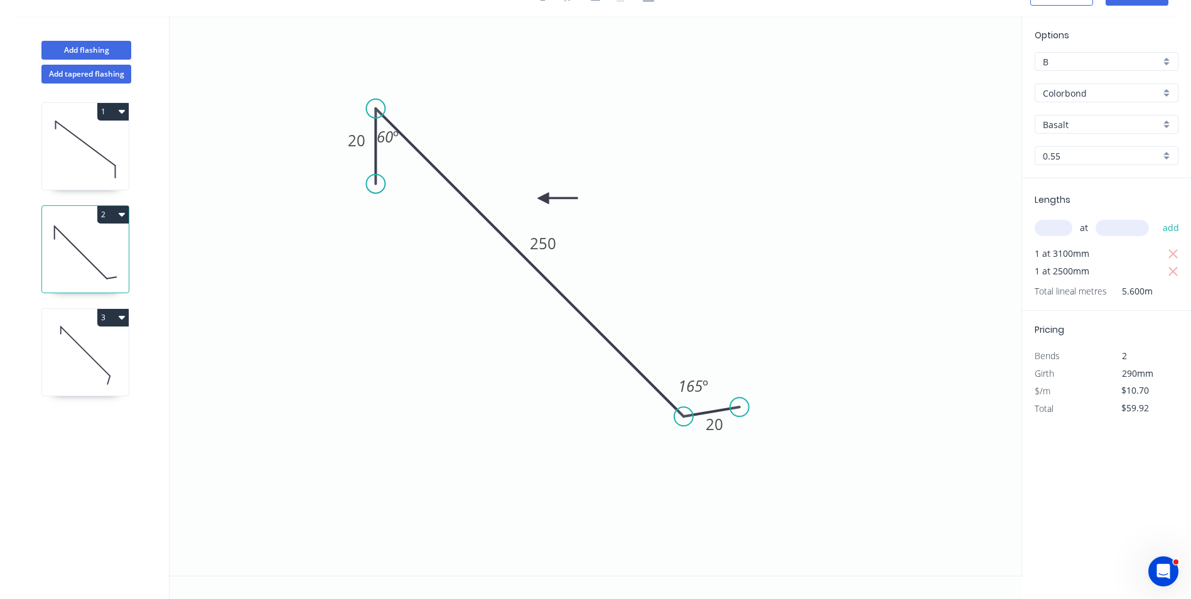
click at [126, 158] on icon at bounding box center [85, 149] width 87 height 80
type input "$13.99"
type input "$146.90"
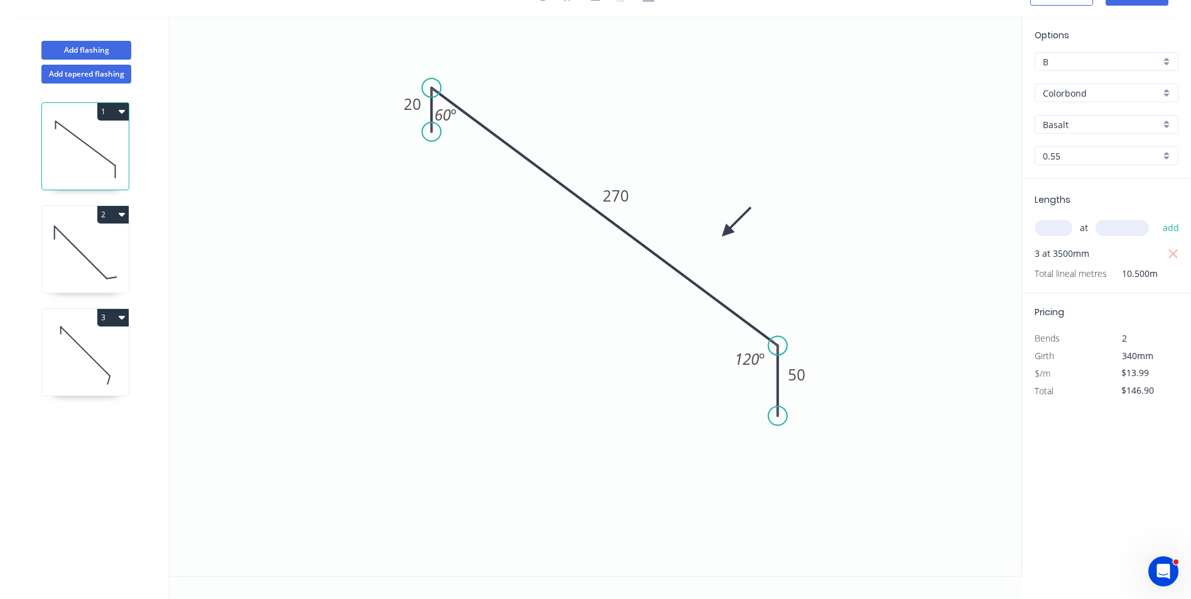
click at [484, 446] on icon "0 20 270 50 60 º 120 º" at bounding box center [595, 296] width 852 height 560
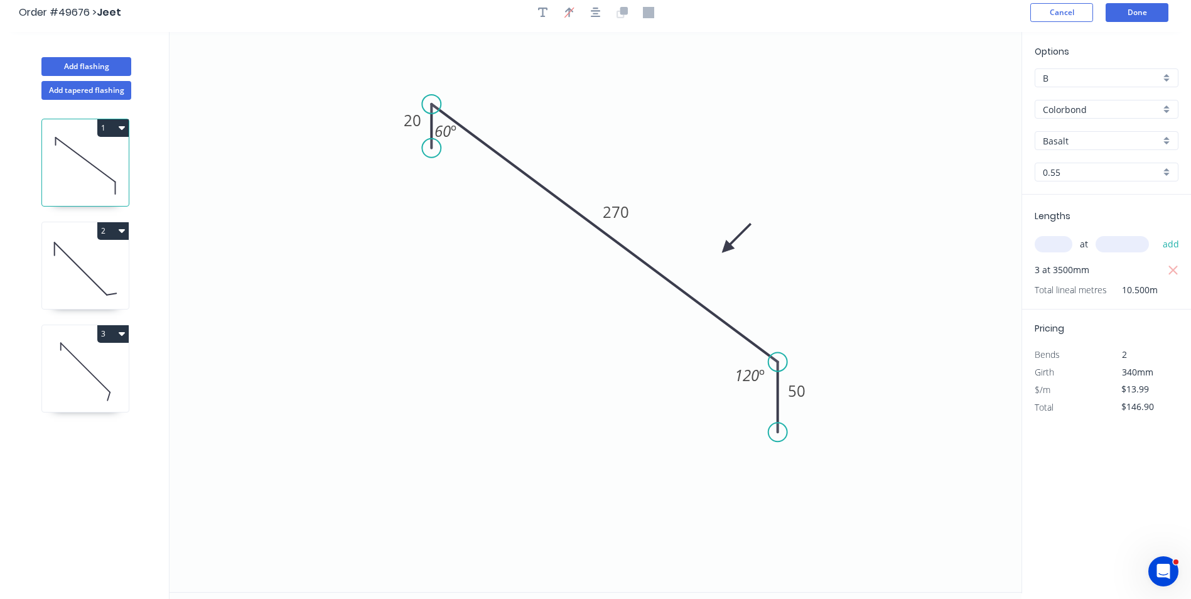
scroll to position [0, 0]
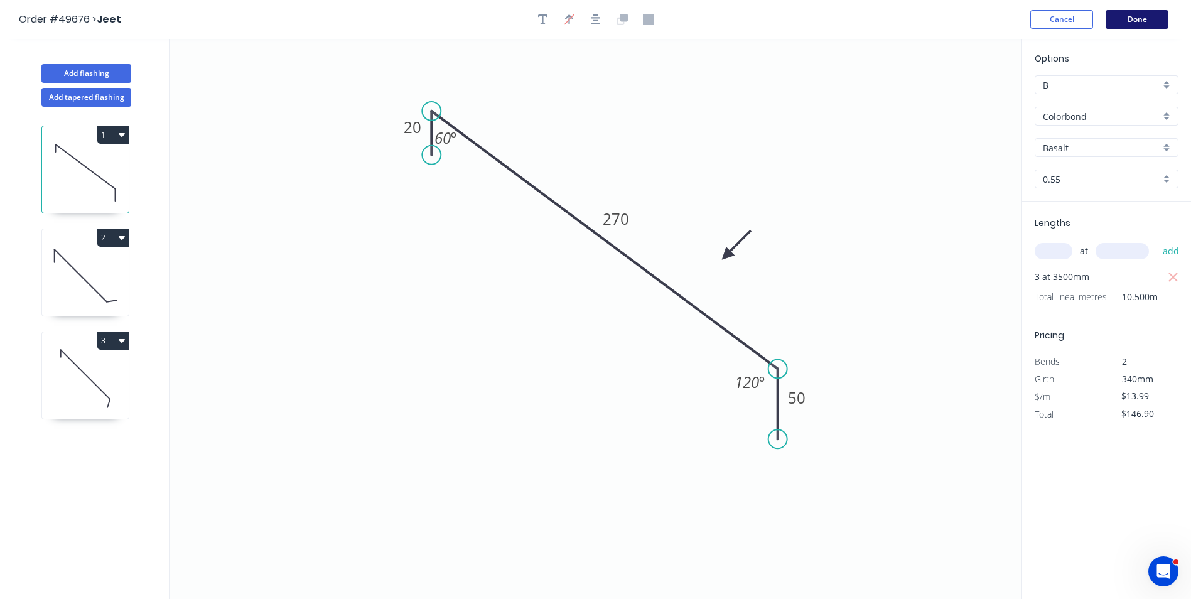
click at [1127, 23] on button "Done" at bounding box center [1136, 19] width 63 height 19
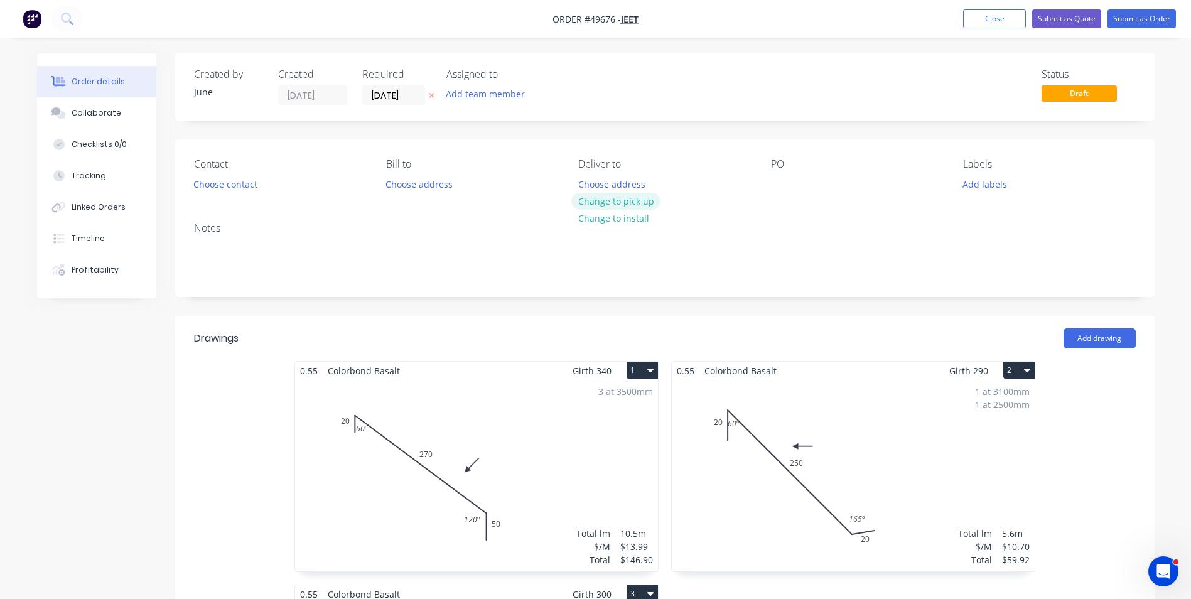
click at [617, 196] on button "Change to pick up" at bounding box center [615, 201] width 89 height 17
click at [233, 188] on button "Choose contact" at bounding box center [224, 183] width 77 height 17
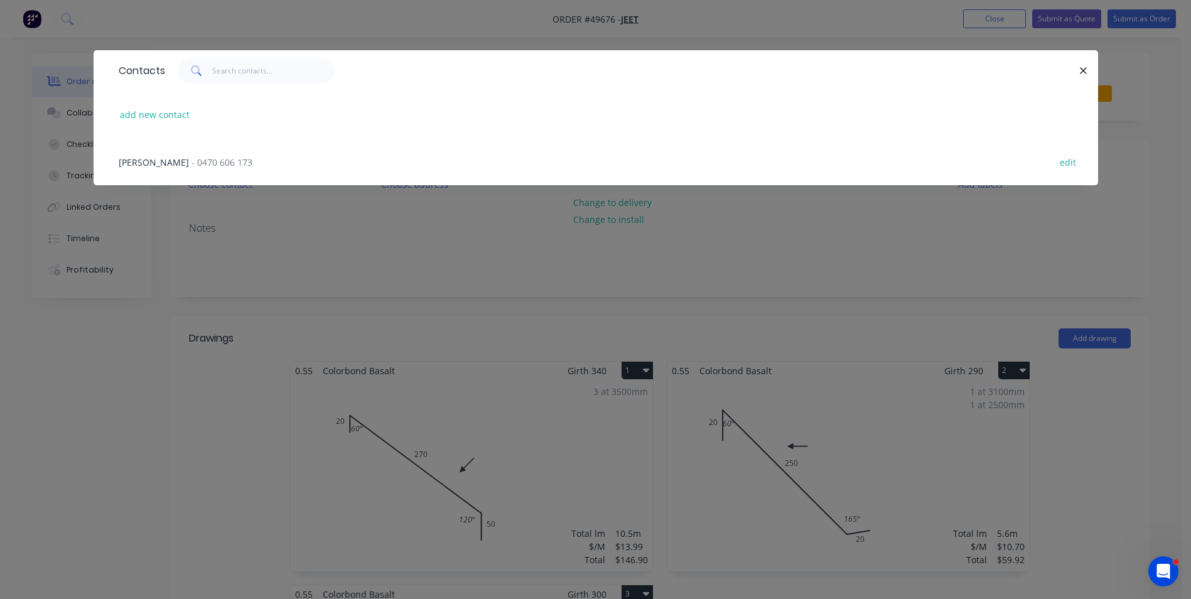
drag, startPoint x: 181, startPoint y: 171, endPoint x: 200, endPoint y: 173, distance: 18.4
click at [182, 171] on div "Jeet Singh - 0470 606 173 edit" at bounding box center [595, 161] width 967 height 47
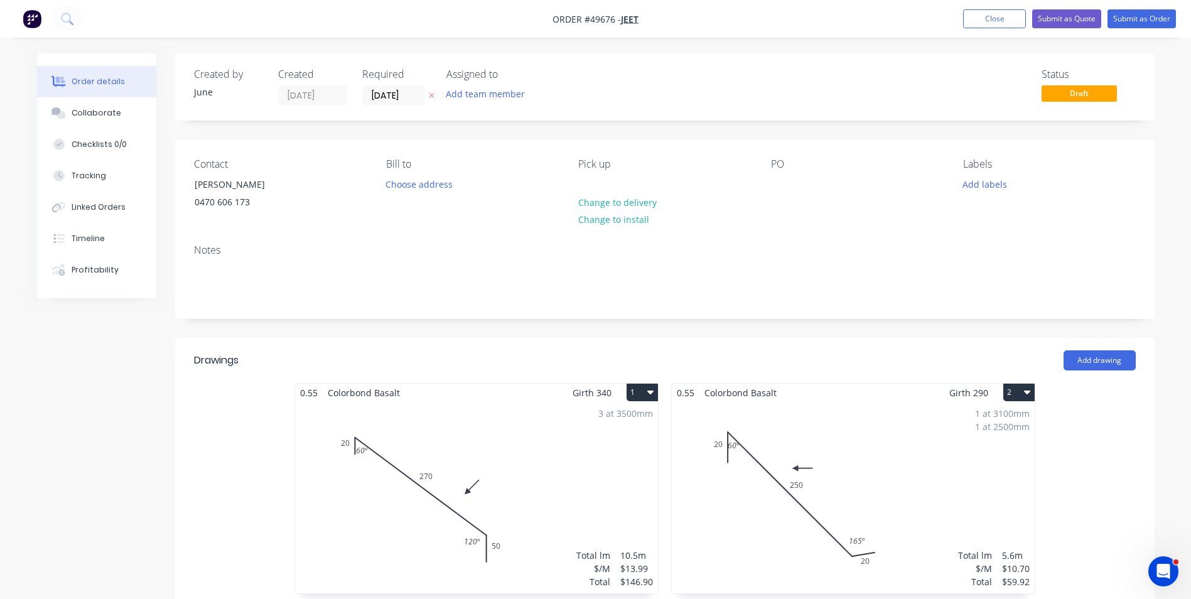
click at [334, 143] on div "Contact Jeet Singh 0470 606 173 Bill to Choose address Pick up Change to delive…" at bounding box center [664, 186] width 979 height 95
click at [372, 93] on input "[DATE]" at bounding box center [394, 95] width 62 height 19
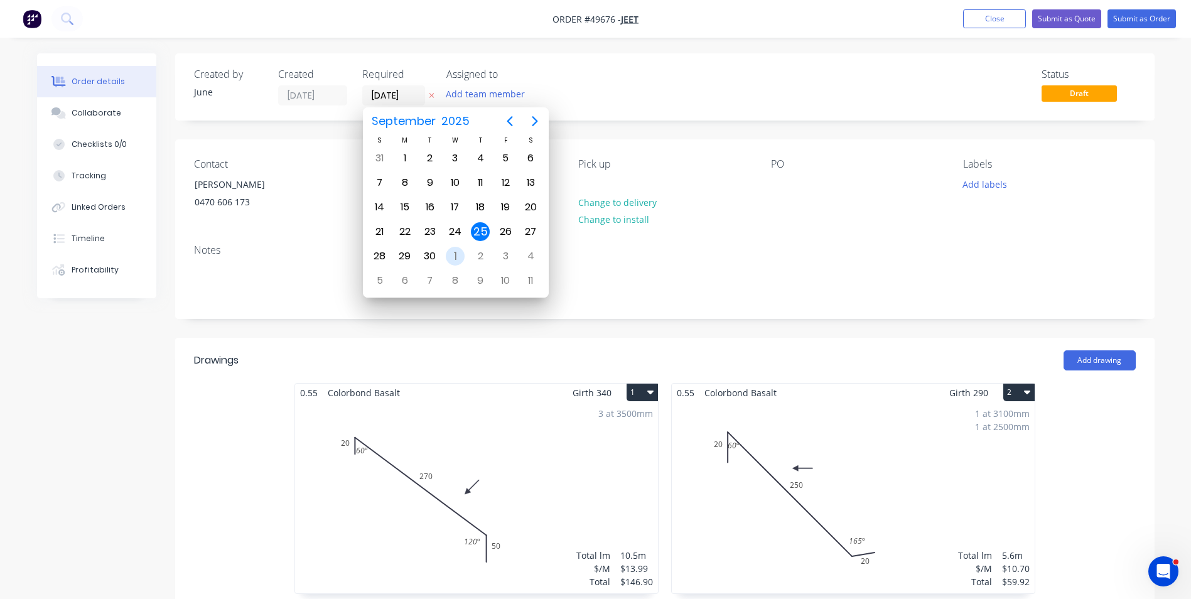
click at [458, 254] on div "1" at bounding box center [455, 256] width 19 height 19
type input "01/10/25"
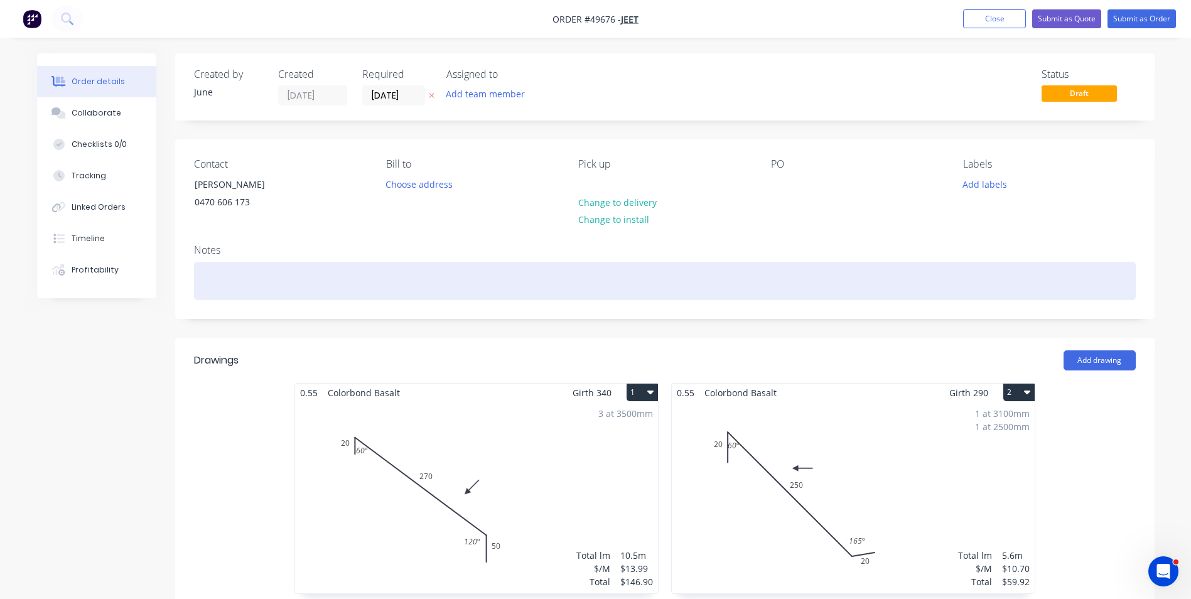
click at [299, 271] on div at bounding box center [665, 281] width 942 height 38
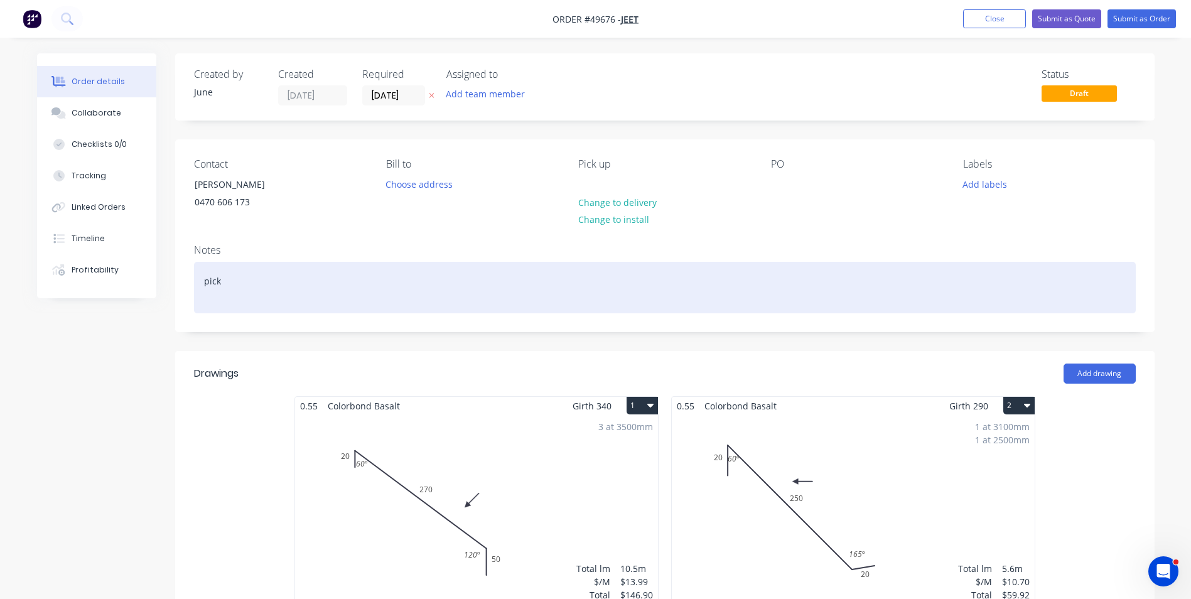
click at [345, 284] on div "pick" at bounding box center [665, 287] width 942 height 51
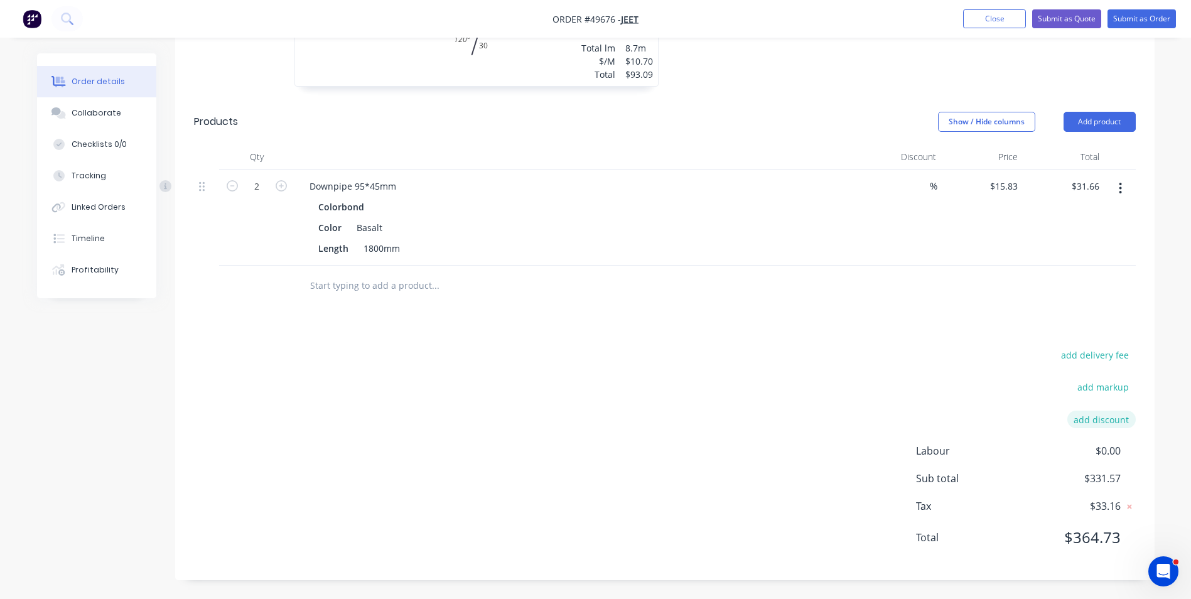
click at [1092, 420] on button "add discount" at bounding box center [1101, 419] width 68 height 17
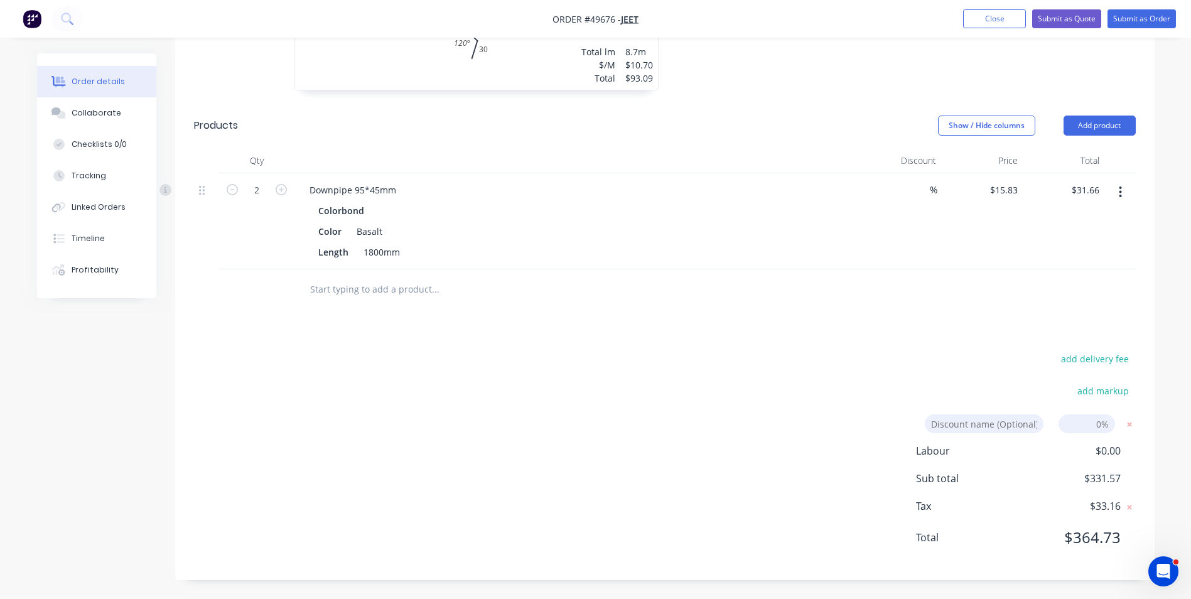
click at [1019, 429] on input at bounding box center [984, 423] width 119 height 19
type input "Discount"
click at [1089, 419] on input at bounding box center [1086, 423] width 56 height 19
type input "7"
click at [781, 370] on div "add delivery fee add markup Discount Discount Discount name (Optional) 7 7 0% L…" at bounding box center [665, 456] width 942 height 212
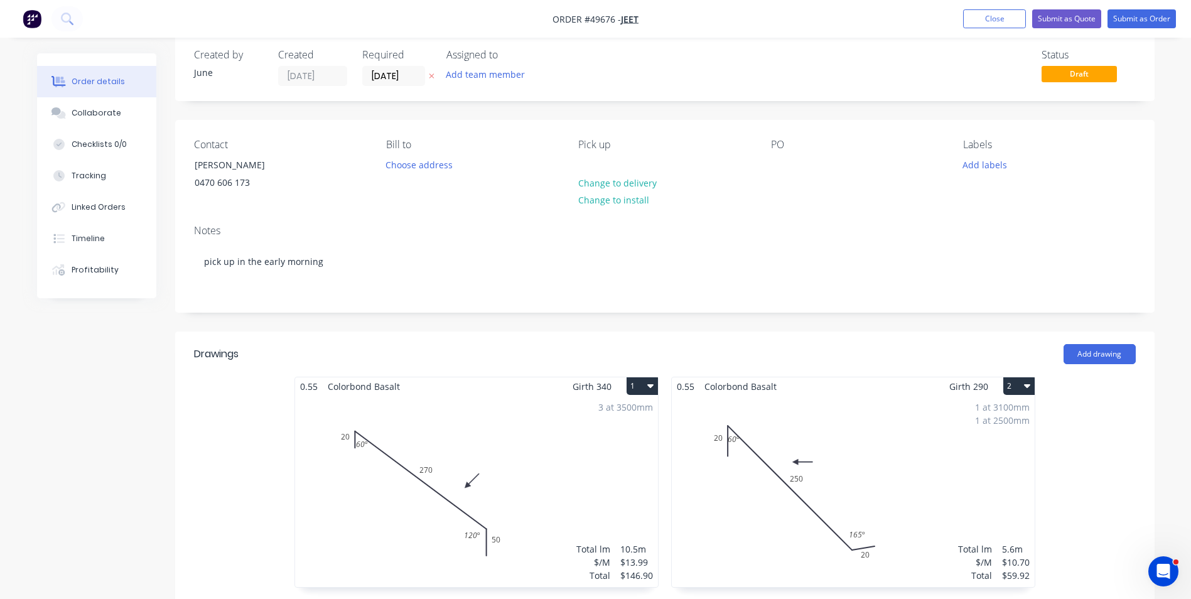
scroll to position [0, 0]
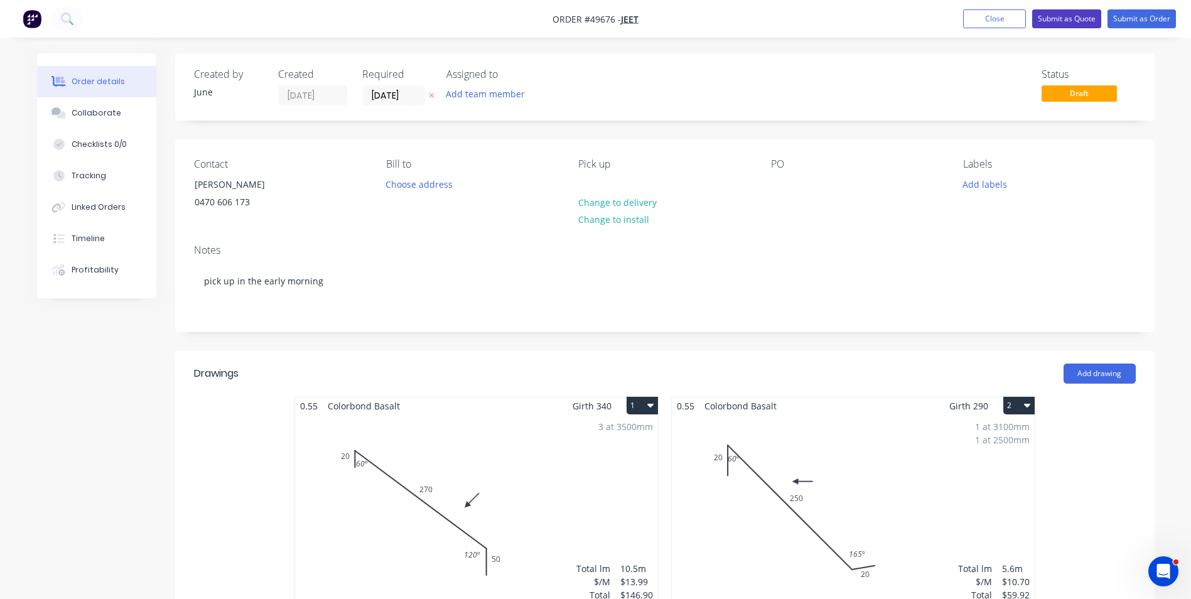
click at [1061, 19] on button "Submit as Quote" at bounding box center [1066, 18] width 69 height 19
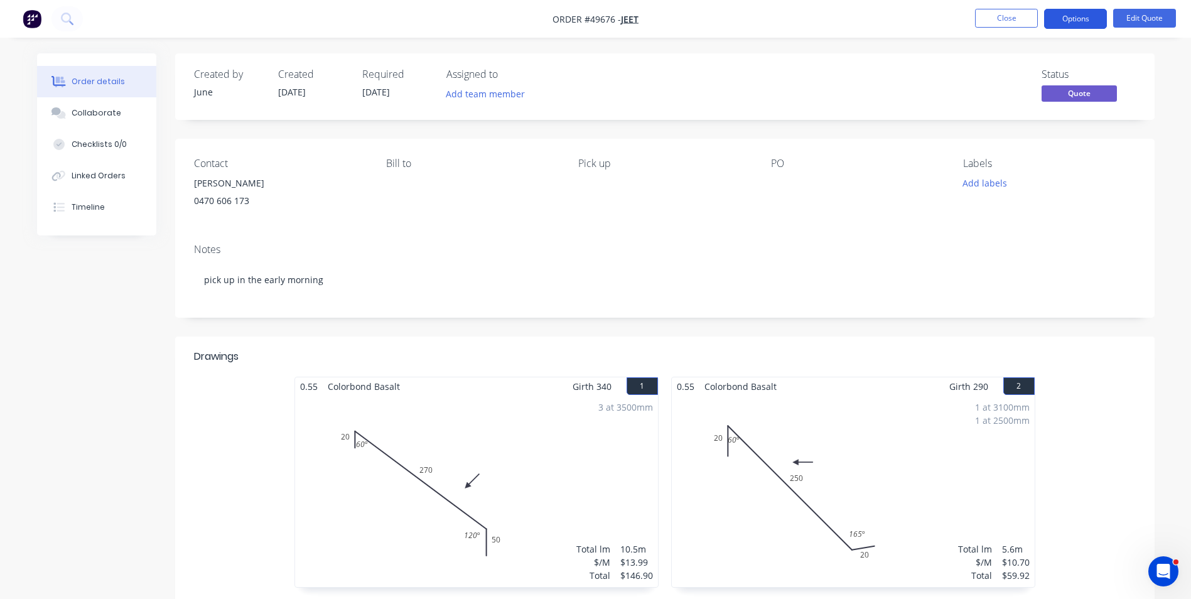
click at [1070, 26] on button "Options" at bounding box center [1075, 19] width 63 height 20
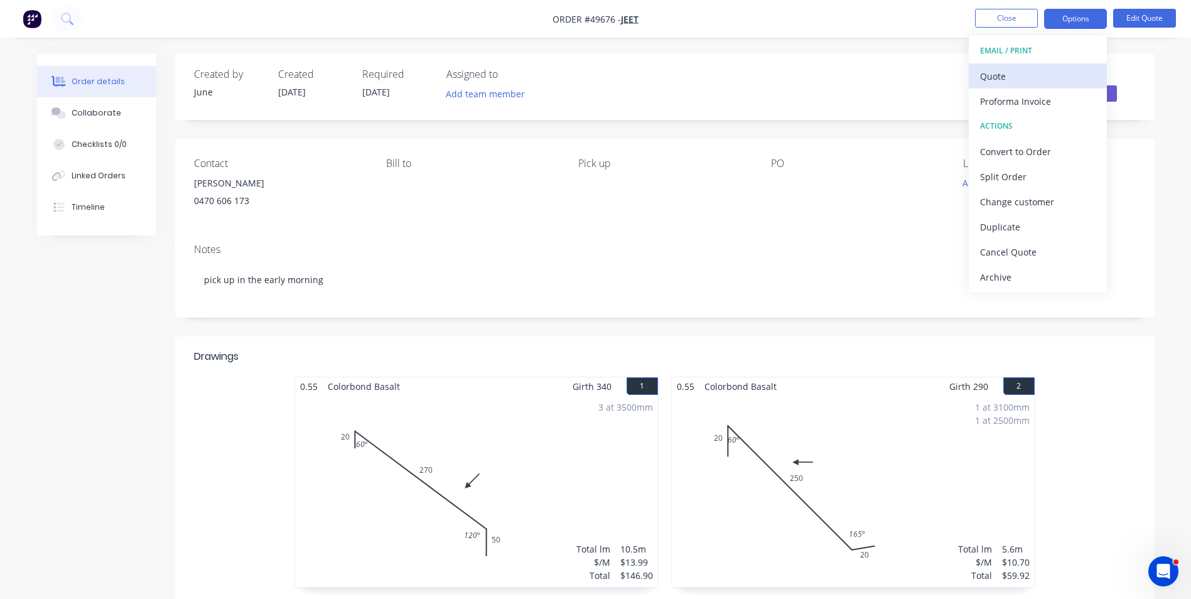
click at [1028, 81] on div "Quote" at bounding box center [1037, 76] width 115 height 18
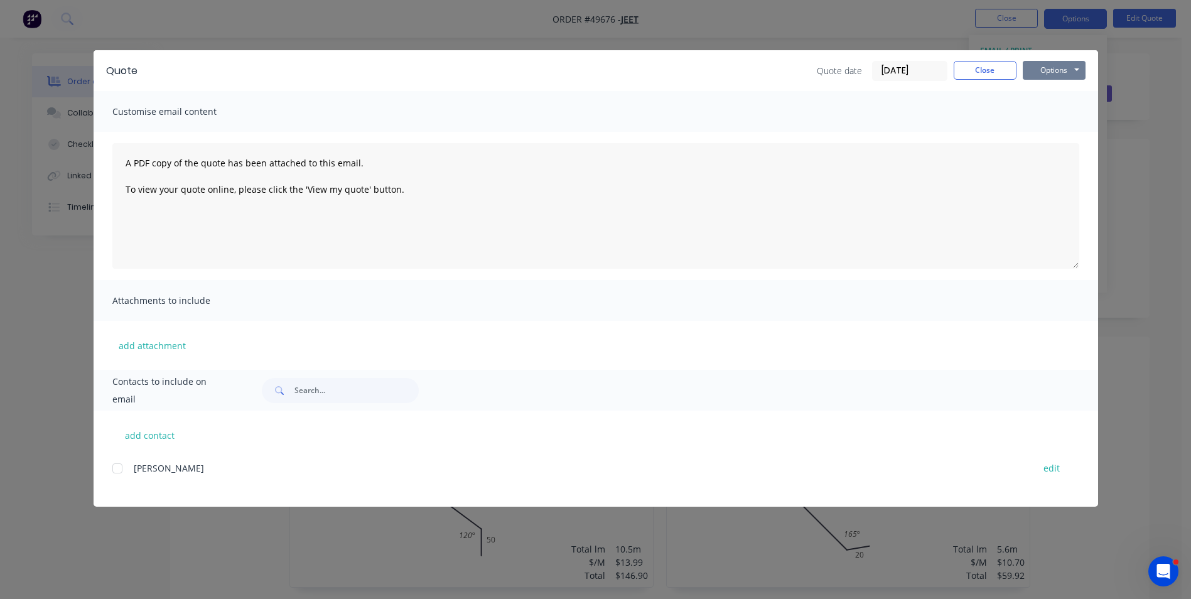
click at [1068, 72] on button "Options" at bounding box center [1054, 70] width 63 height 19
click at [1053, 107] on button "Print" at bounding box center [1063, 113] width 80 height 21
click at [989, 74] on button "Close" at bounding box center [984, 70] width 63 height 19
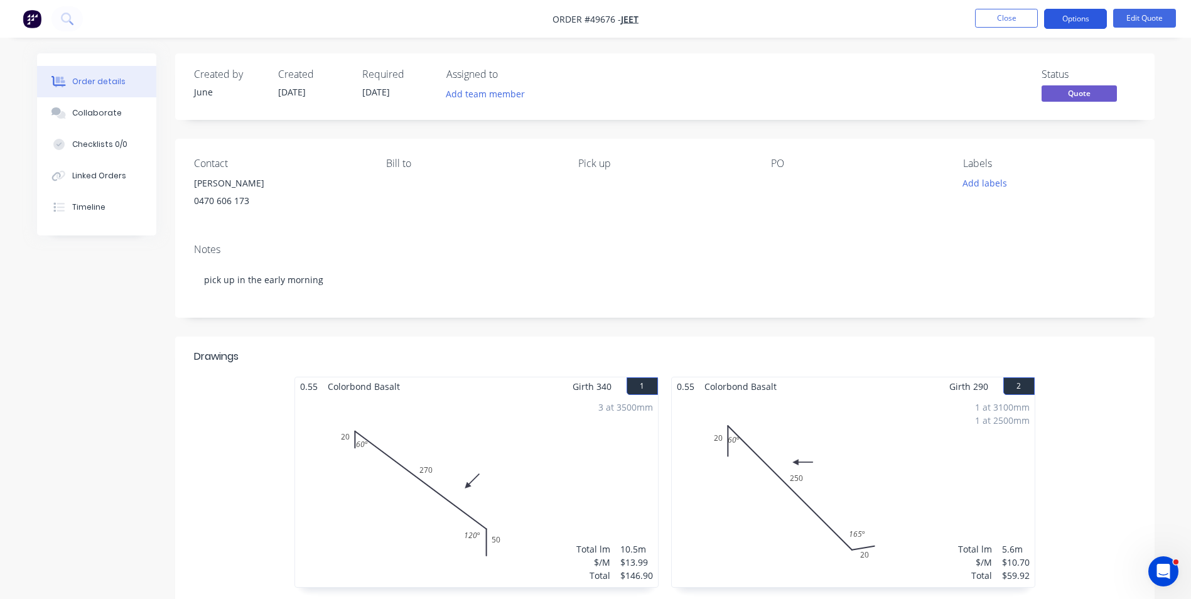
click at [1067, 23] on button "Options" at bounding box center [1075, 19] width 63 height 20
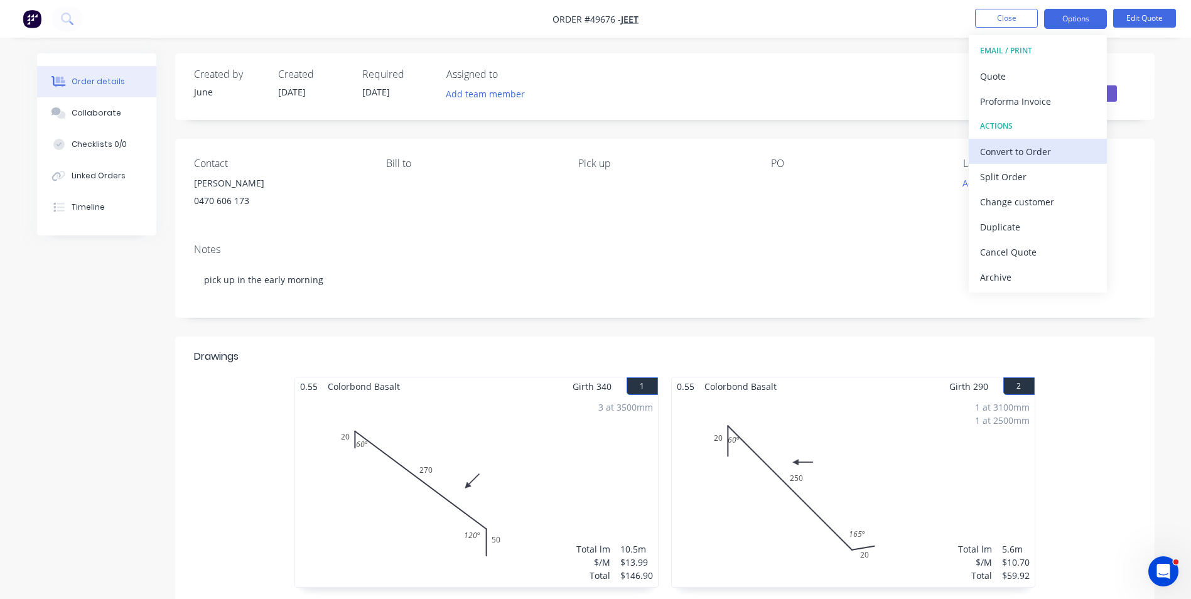
click at [1032, 151] on div "Convert to Order" at bounding box center [1037, 151] width 115 height 18
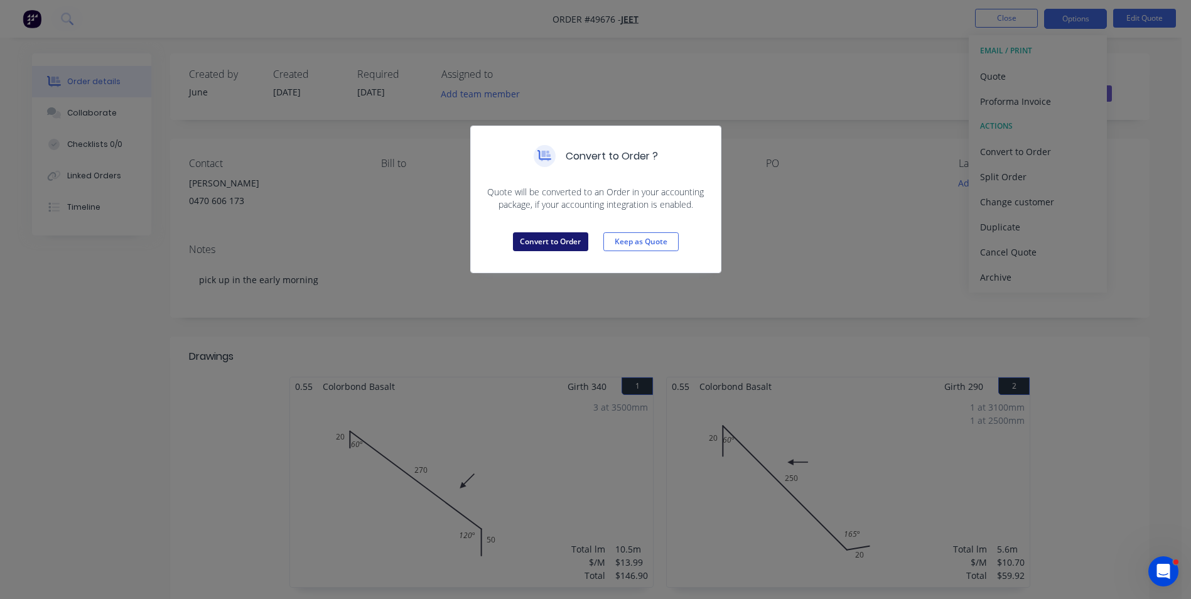
click at [542, 247] on button "Convert to Order" at bounding box center [550, 241] width 75 height 19
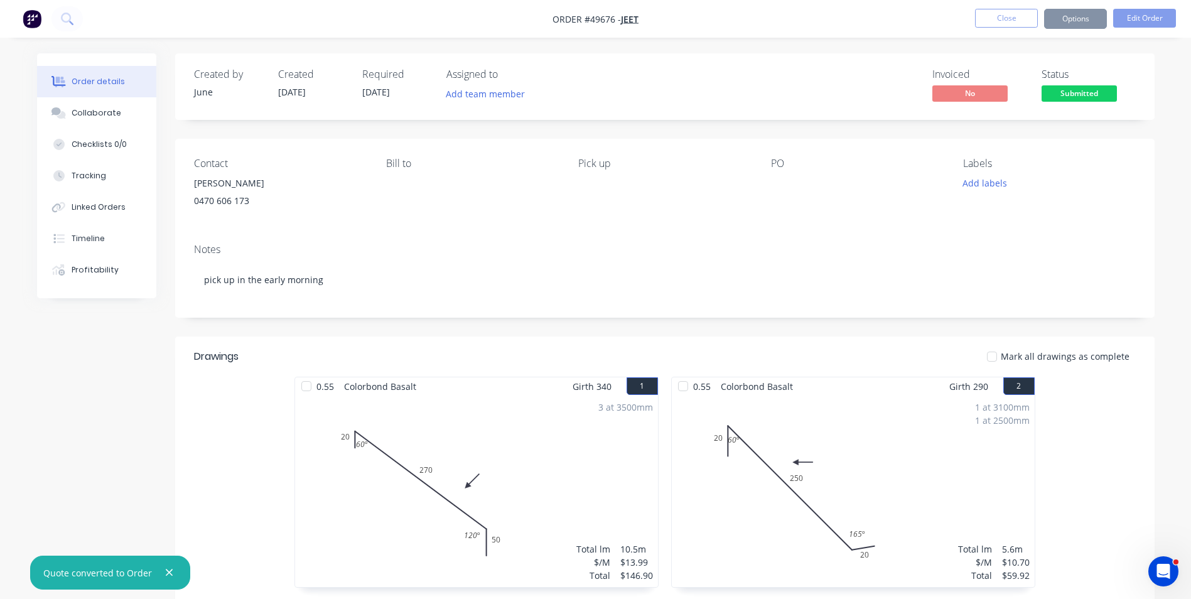
click at [1090, 19] on button "Options" at bounding box center [1075, 19] width 63 height 20
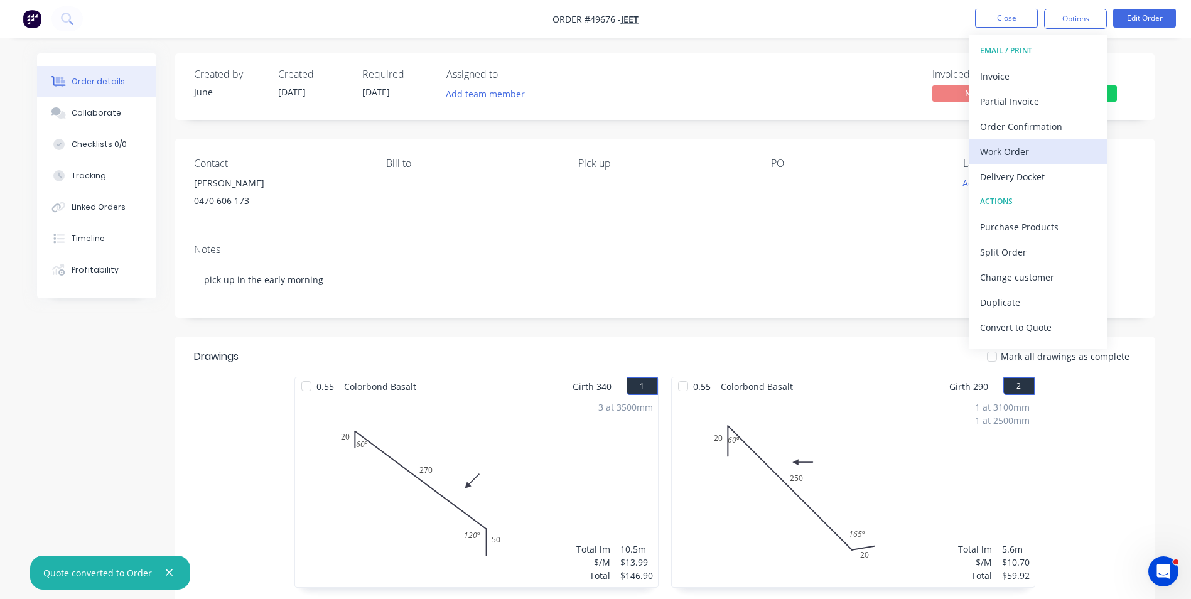
click at [1050, 151] on div "Work Order" at bounding box center [1037, 151] width 115 height 18
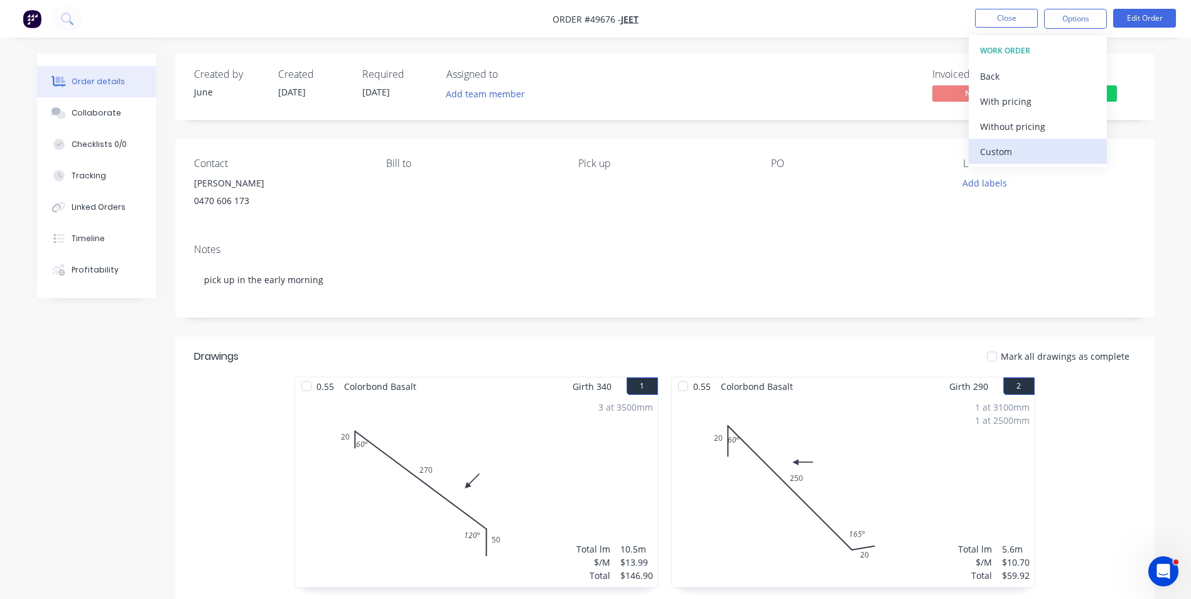
click at [1053, 140] on button "Custom" at bounding box center [1038, 151] width 138 height 25
click at [1049, 122] on div "Without pricing" at bounding box center [1037, 126] width 115 height 18
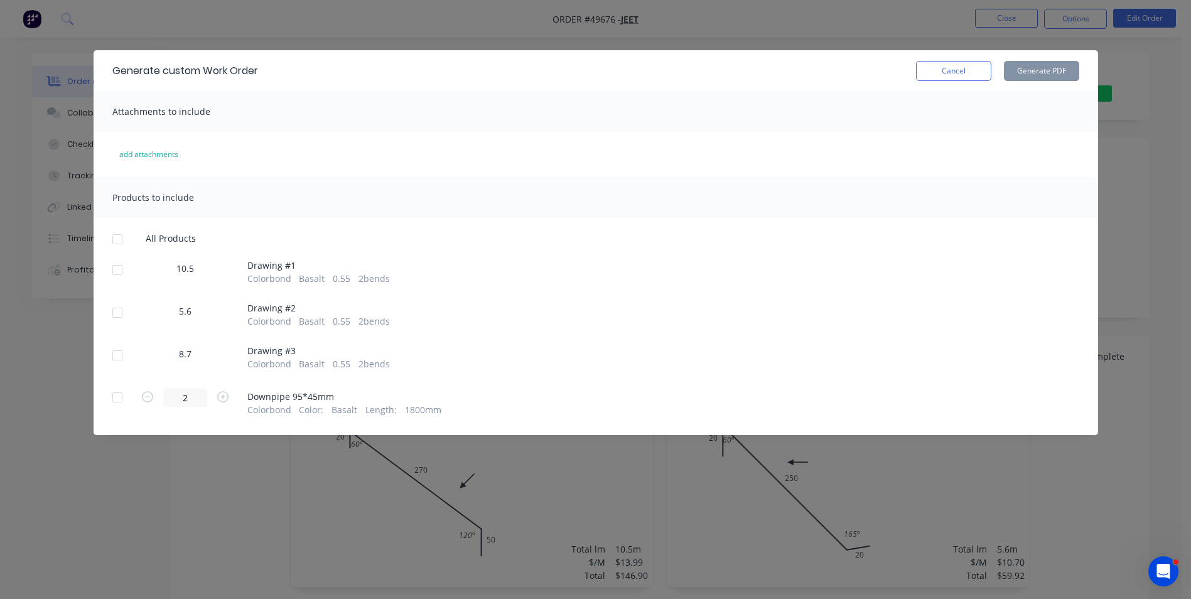
click at [115, 236] on div at bounding box center [117, 239] width 25 height 25
click at [121, 397] on div at bounding box center [117, 397] width 25 height 25
click at [1023, 78] on button "Generate PDF" at bounding box center [1041, 71] width 75 height 20
click at [977, 68] on button "Cancel" at bounding box center [953, 71] width 75 height 20
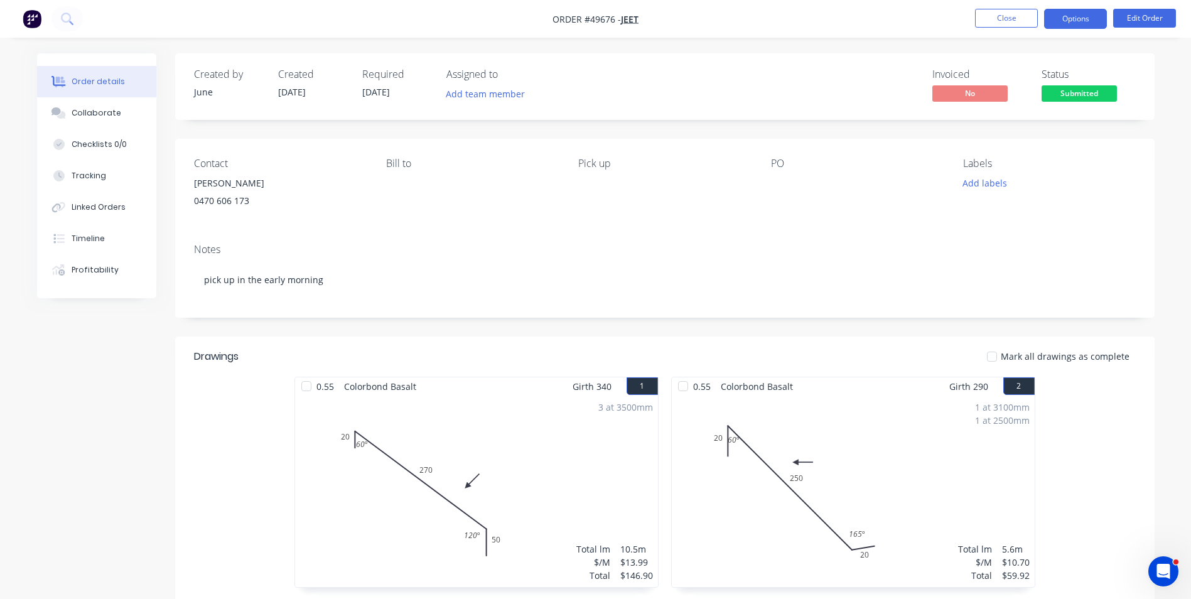
click at [1064, 15] on button "Options" at bounding box center [1075, 19] width 63 height 20
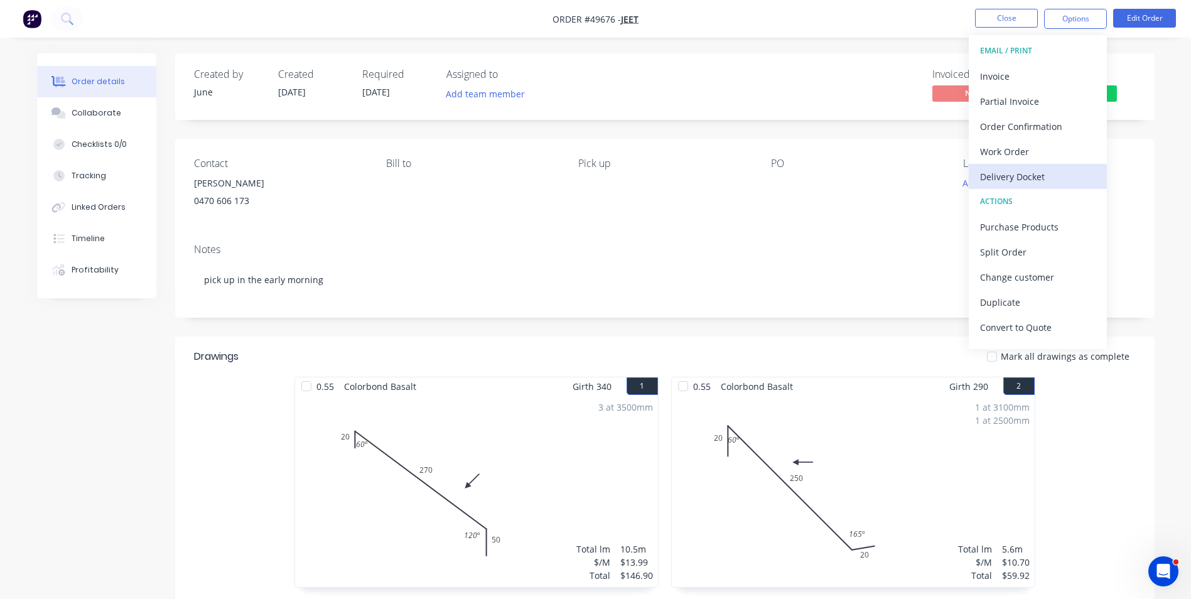
click at [1003, 181] on div "Delivery Docket" at bounding box center [1037, 177] width 115 height 18
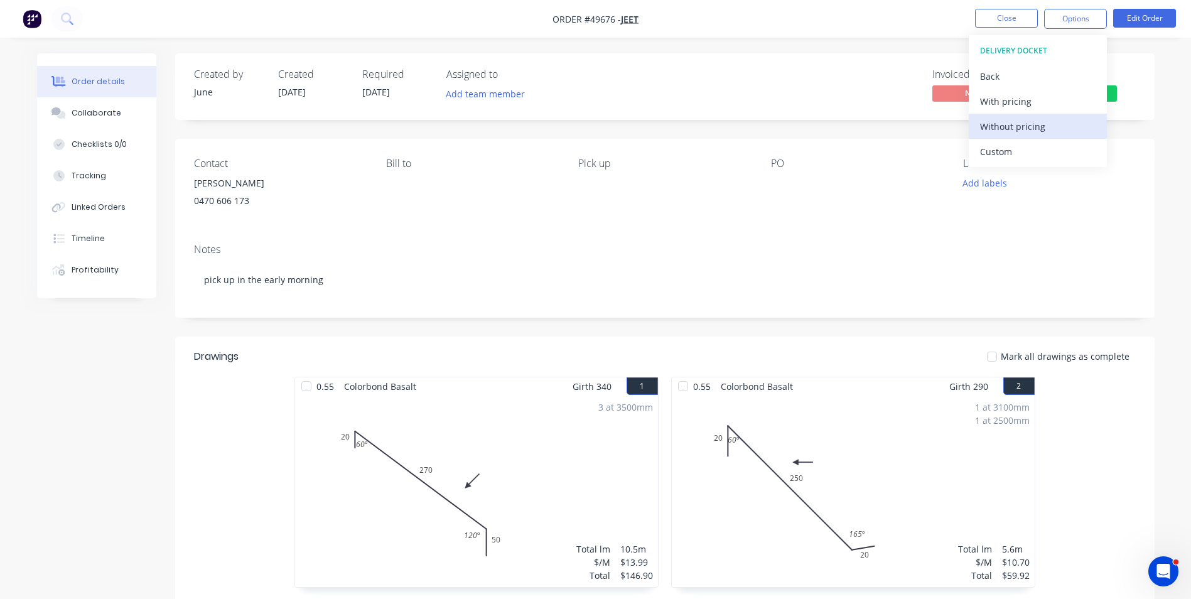
click at [1004, 131] on div "Without pricing" at bounding box center [1037, 126] width 115 height 18
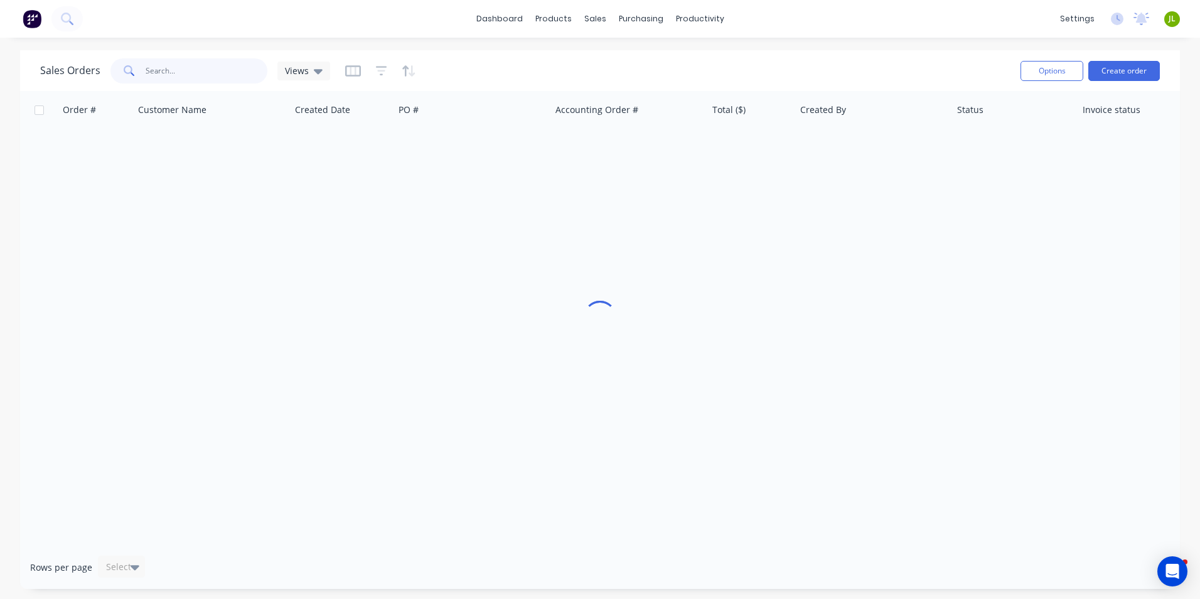
click at [221, 77] on input "text" at bounding box center [207, 70] width 122 height 25
type input "49289"
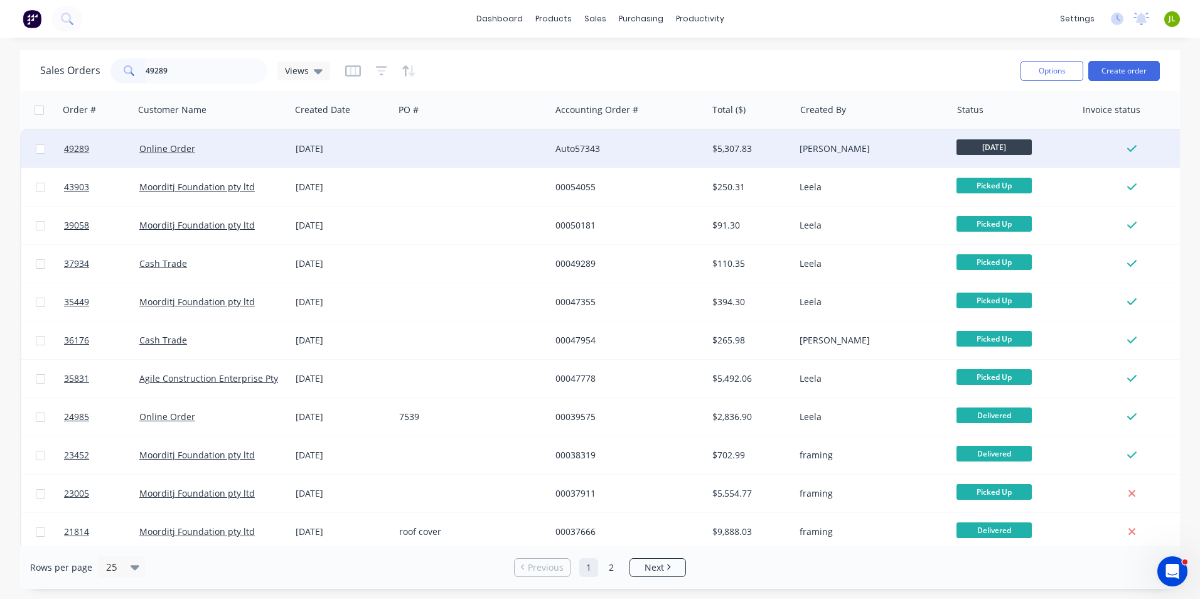
click at [239, 144] on div "Online Order" at bounding box center [208, 148] width 139 height 13
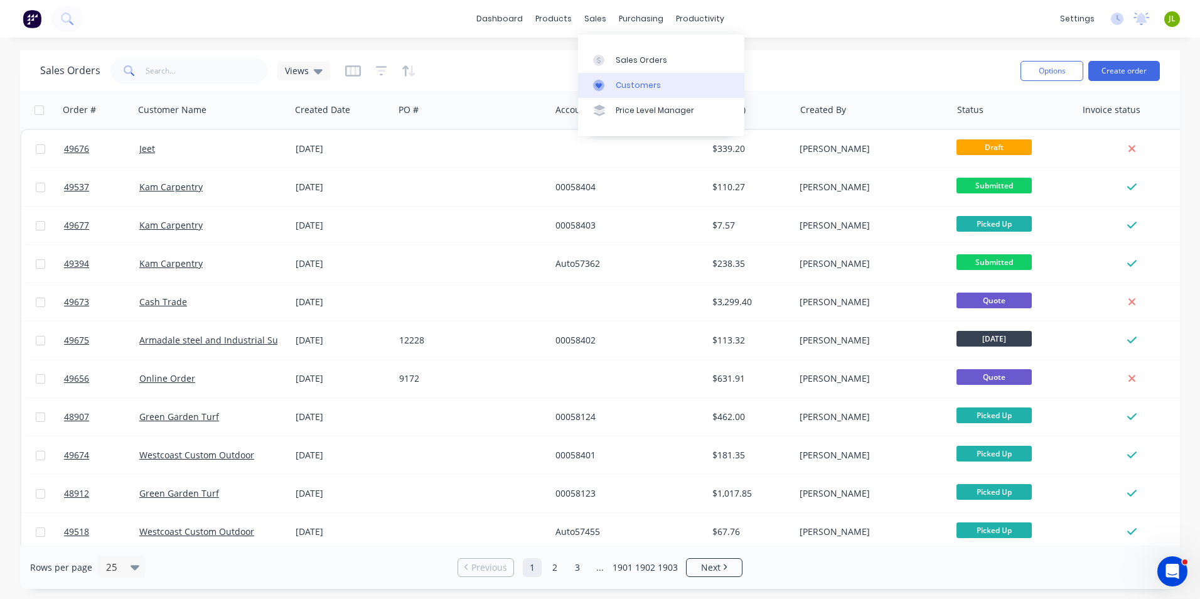
click at [610, 89] on div at bounding box center [602, 85] width 19 height 11
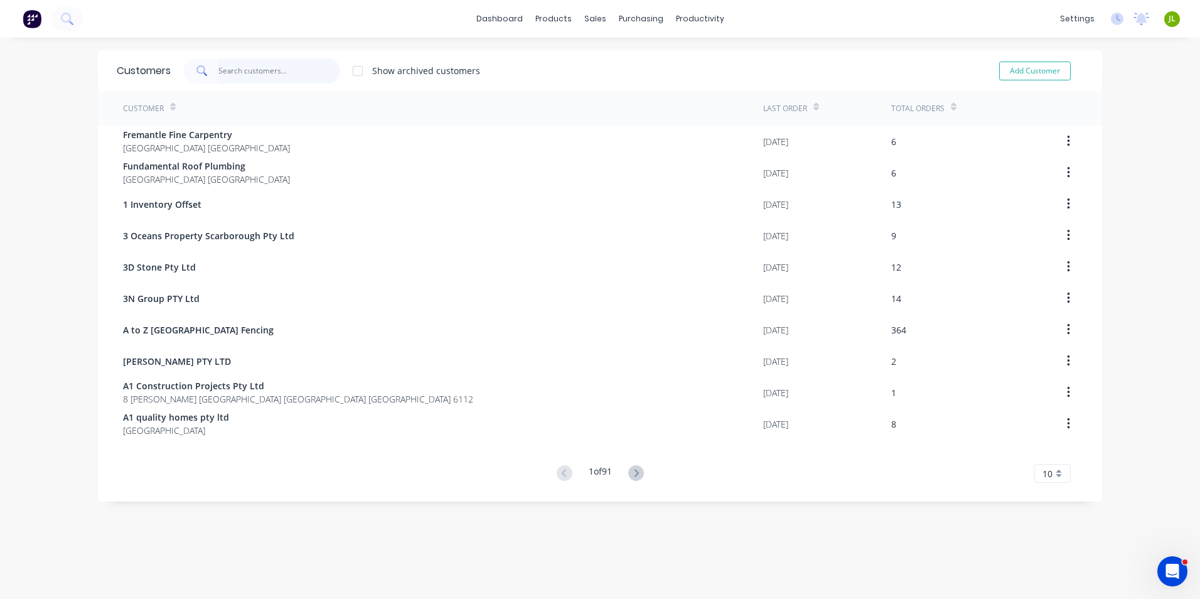
click at [261, 67] on input "text" at bounding box center [279, 70] width 122 height 25
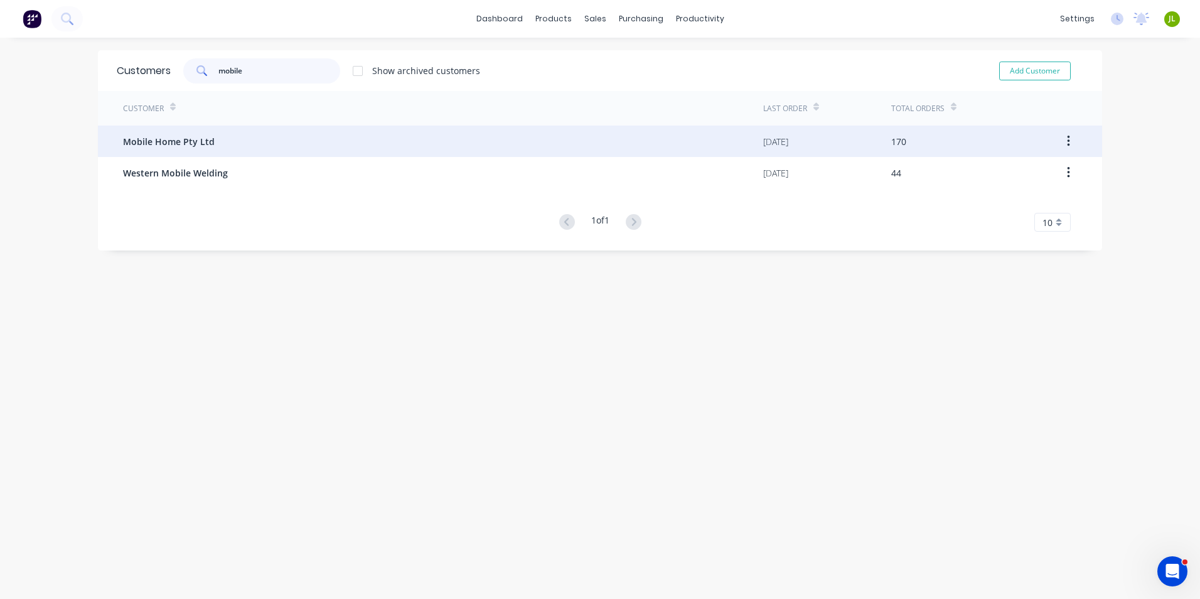
type input "mobile"
click at [257, 132] on div "Mobile Home Pty Ltd" at bounding box center [443, 141] width 640 height 31
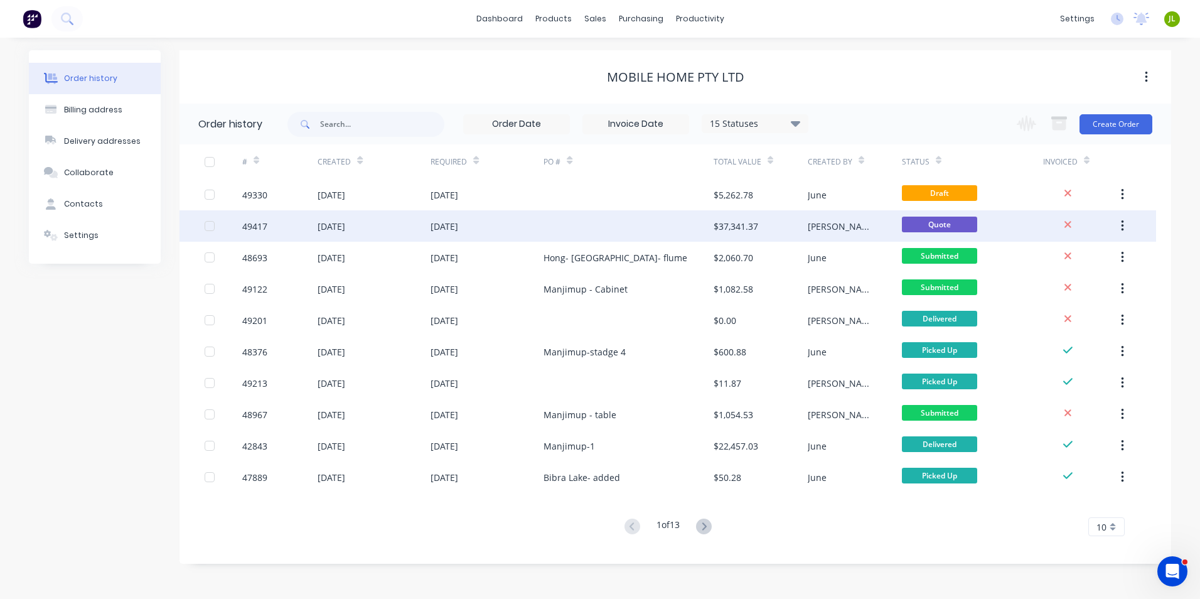
click at [648, 219] on div at bounding box center [628, 225] width 169 height 31
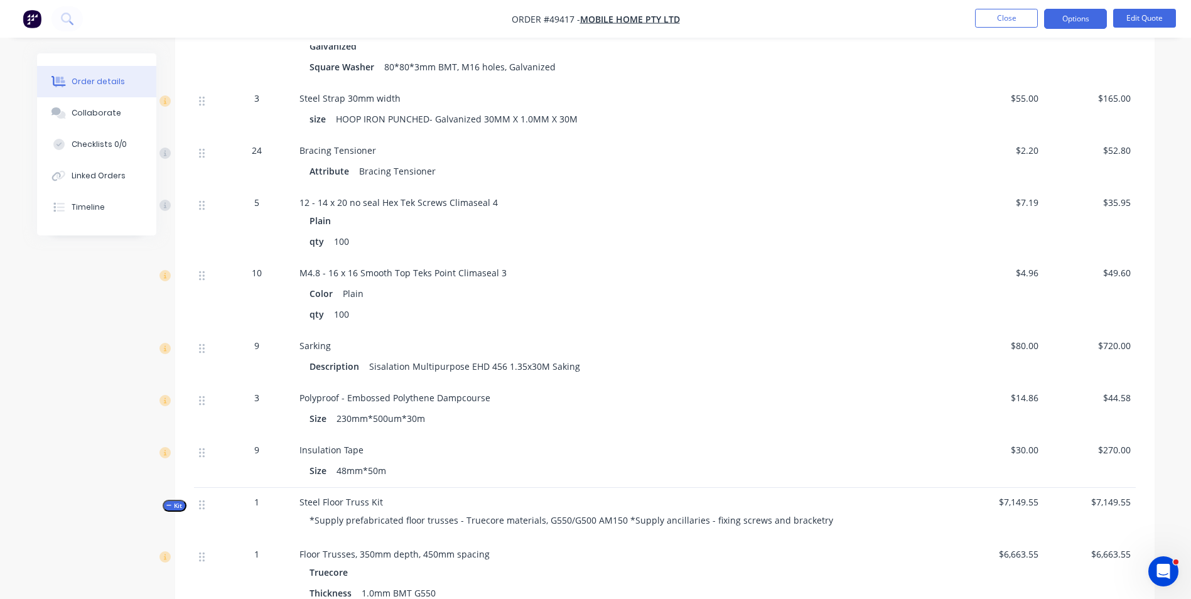
scroll to position [879, 0]
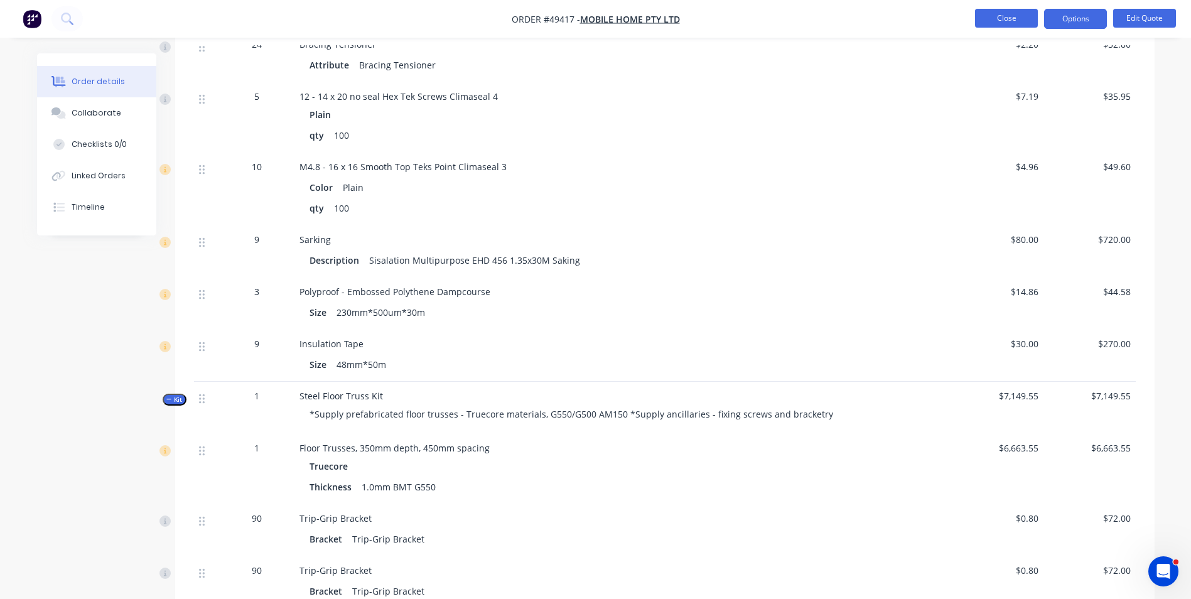
click at [980, 12] on button "Close" at bounding box center [1006, 18] width 63 height 19
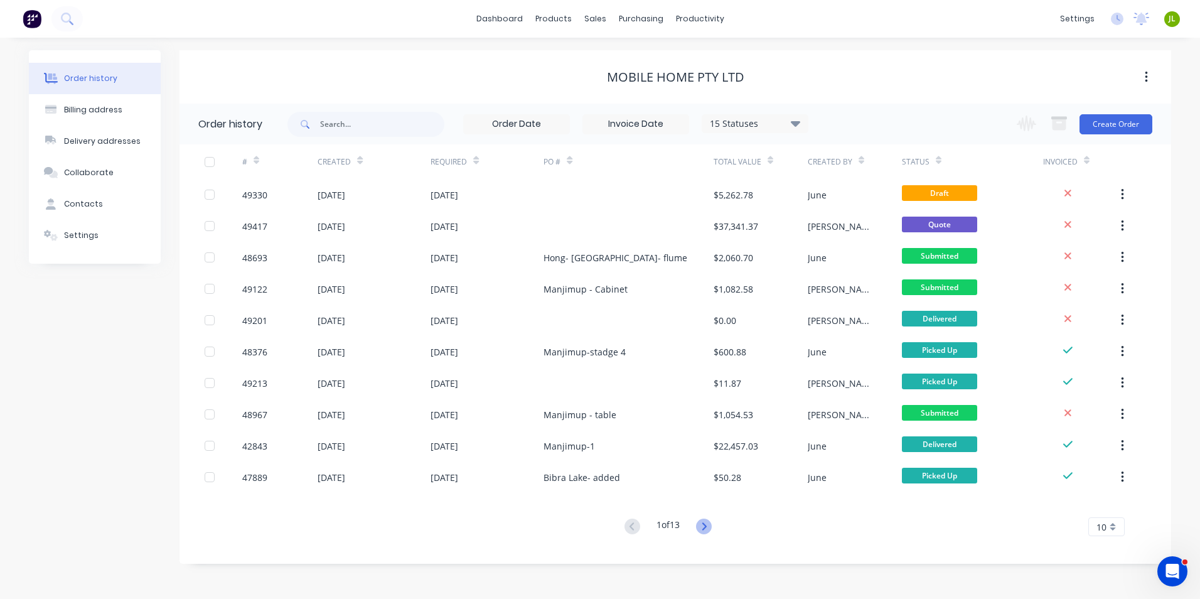
click at [702, 524] on icon at bounding box center [704, 526] width 16 height 16
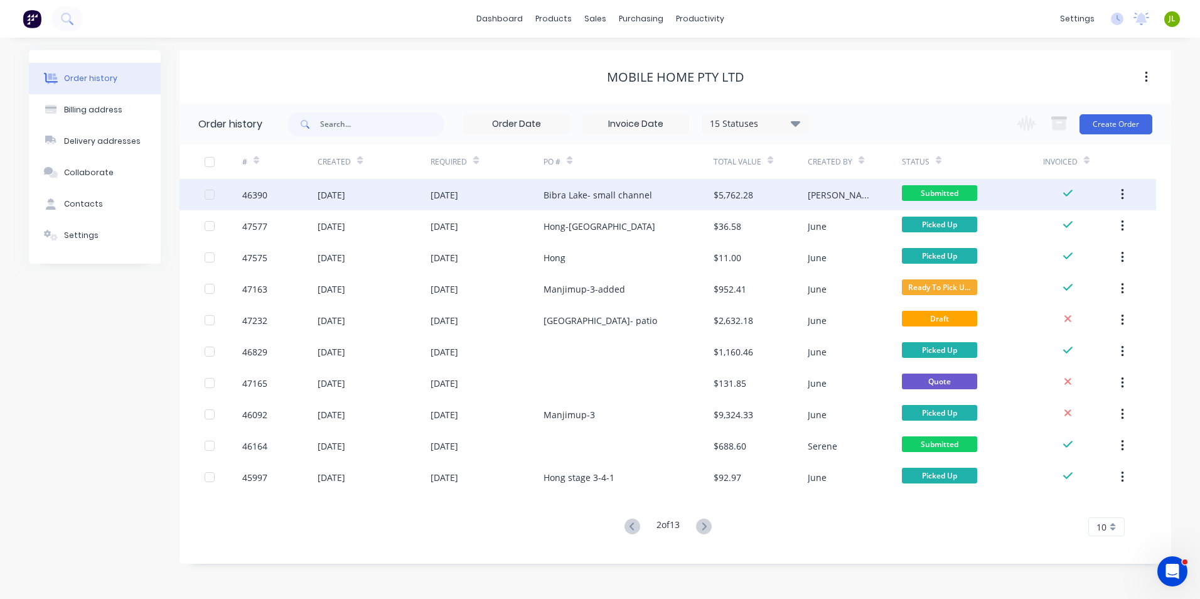
click at [628, 202] on div "Bibra Lake- small channel" at bounding box center [628, 194] width 169 height 31
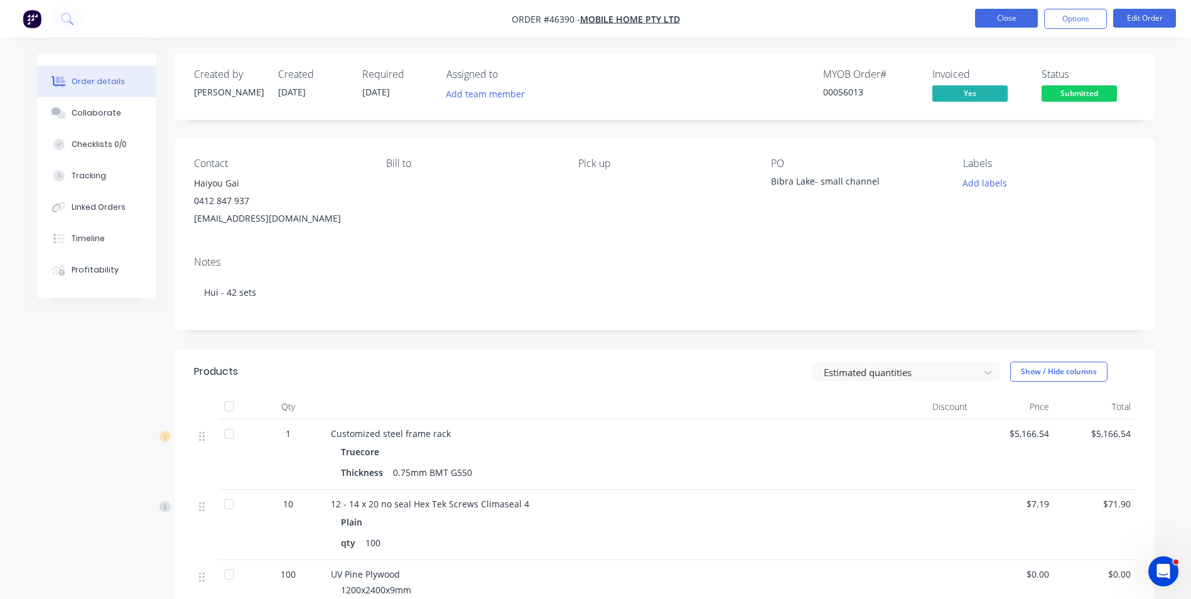
click at [996, 23] on button "Close" at bounding box center [1006, 18] width 63 height 19
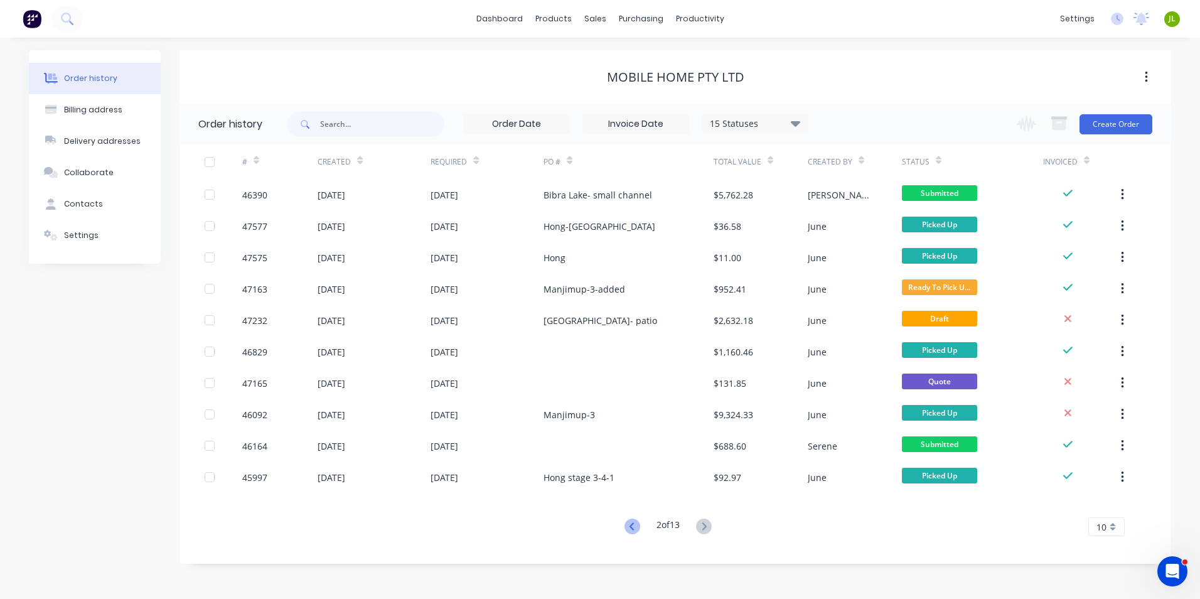
click at [635, 530] on icon at bounding box center [633, 526] width 16 height 16
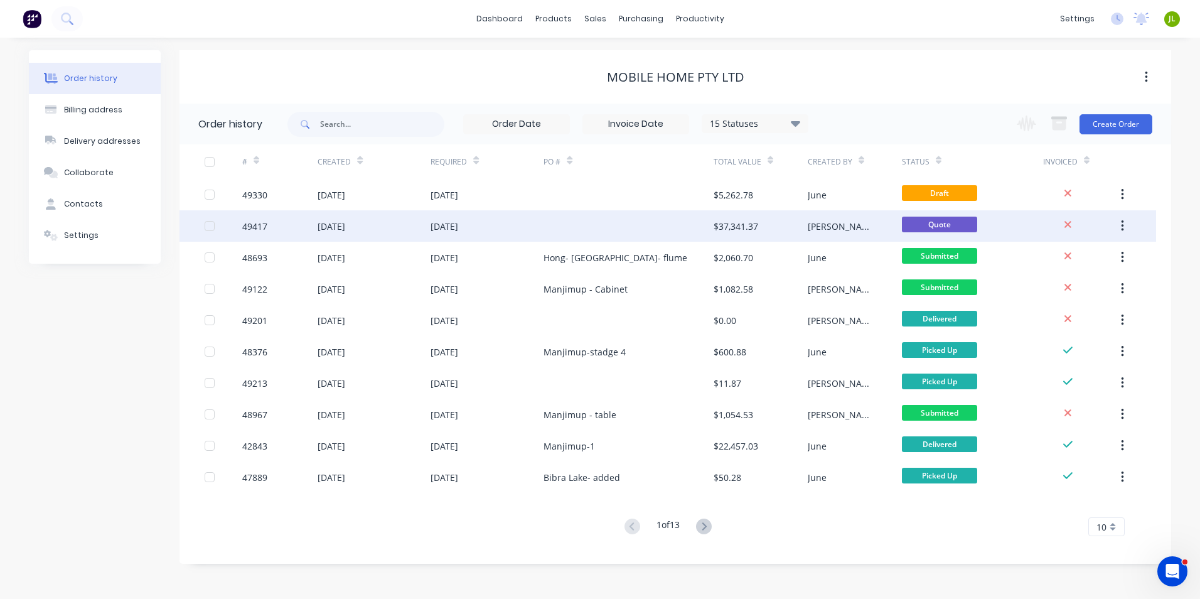
click at [789, 238] on div "$37,341.37" at bounding box center [761, 225] width 94 height 31
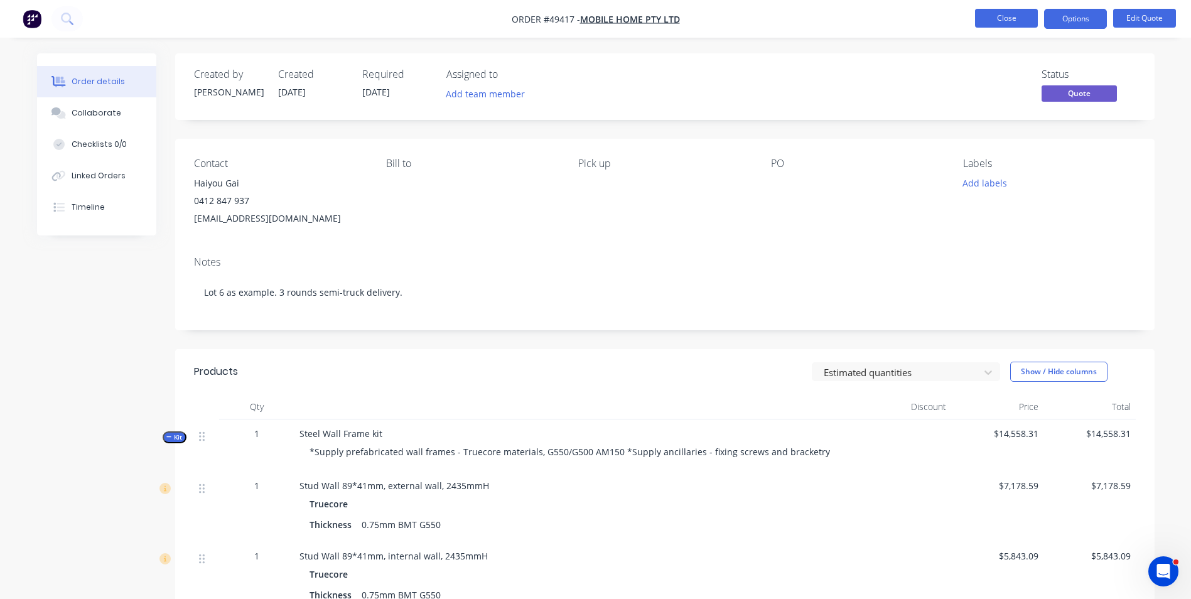
click at [1001, 15] on button "Close" at bounding box center [1006, 18] width 63 height 19
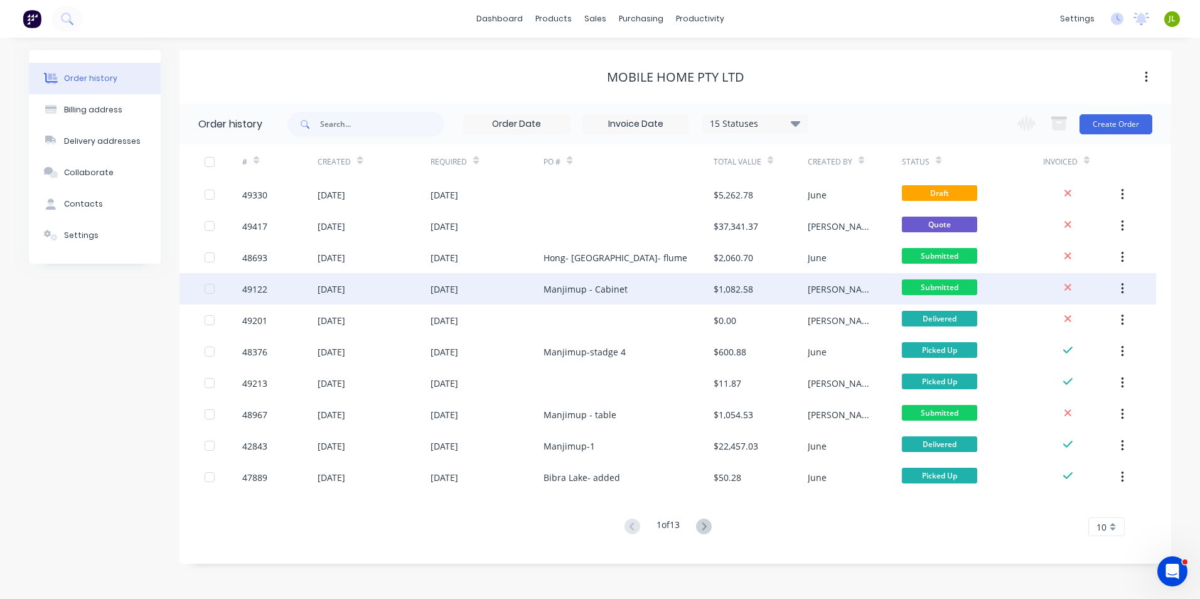
click at [815, 294] on div "Bob" at bounding box center [842, 288] width 69 height 13
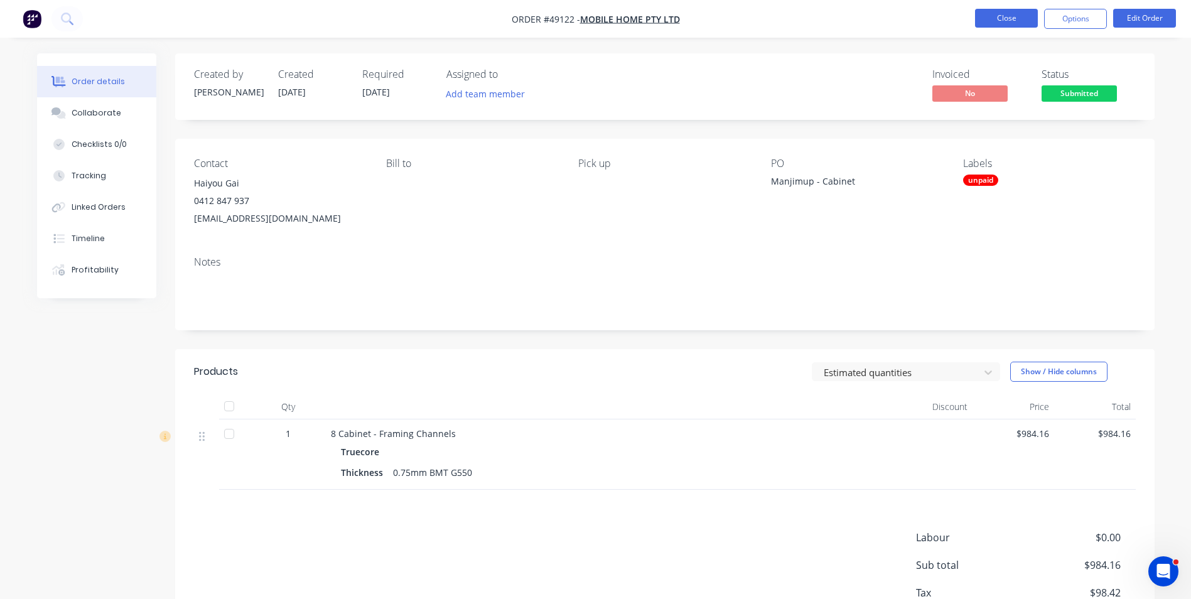
click at [996, 23] on button "Close" at bounding box center [1006, 18] width 63 height 19
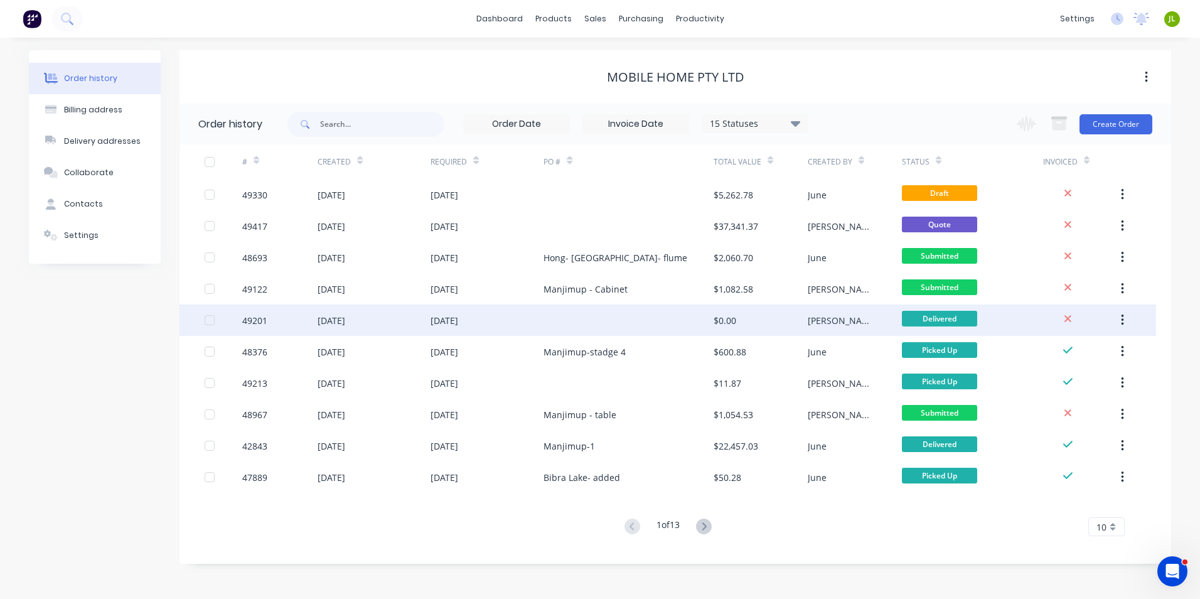
click at [861, 317] on div "Bob" at bounding box center [855, 319] width 94 height 31
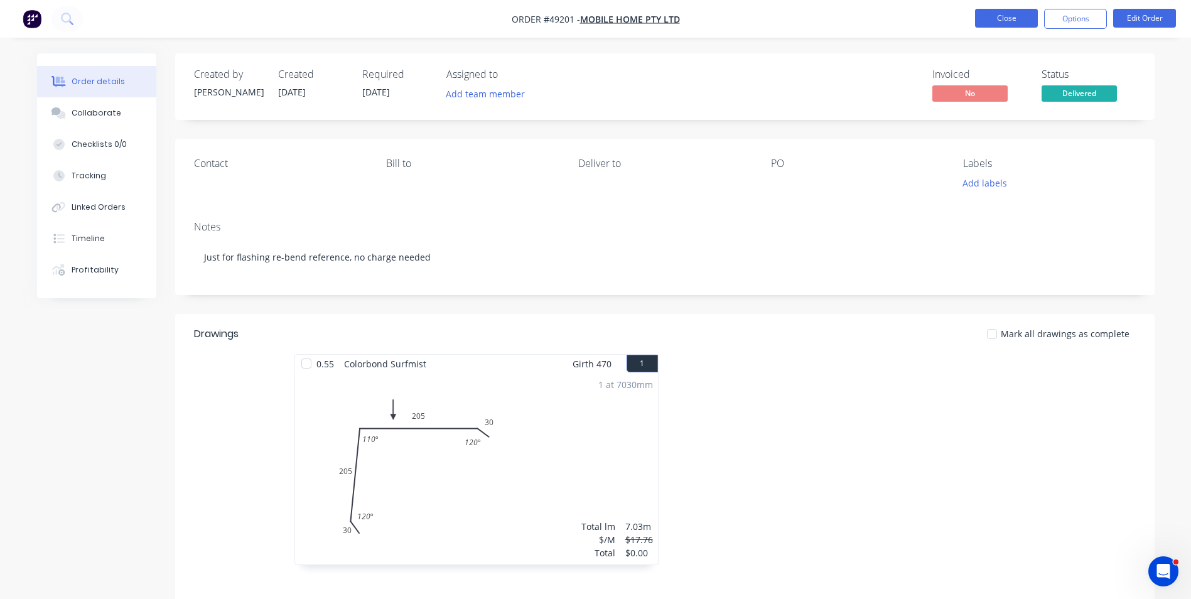
click at [1001, 23] on button "Close" at bounding box center [1006, 18] width 63 height 19
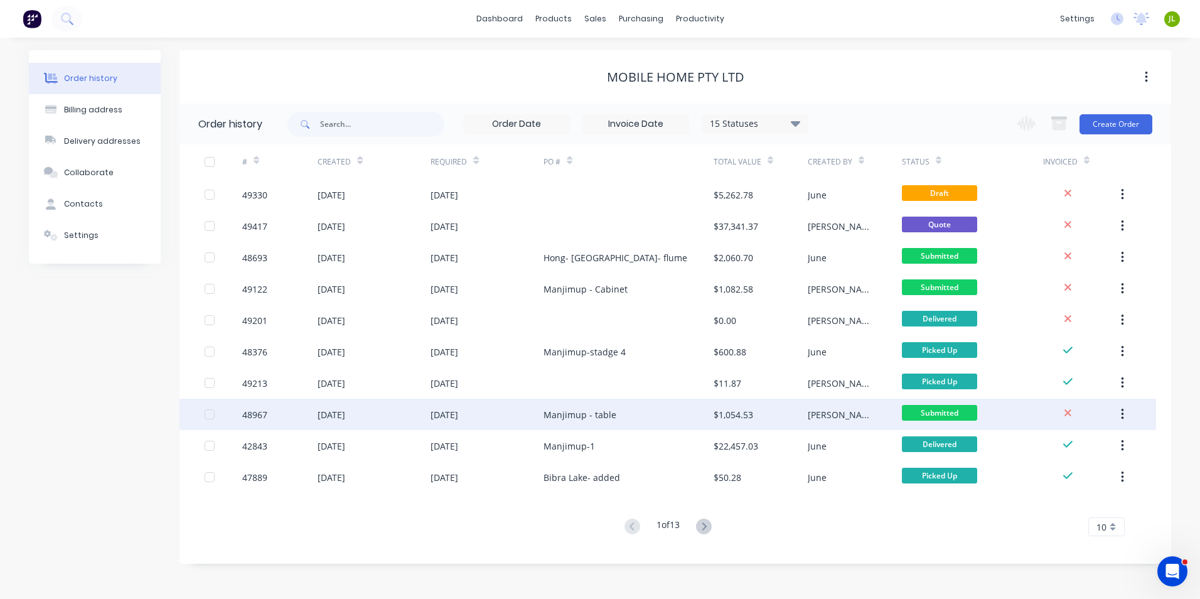
click at [849, 419] on div "Bob" at bounding box center [855, 414] width 94 height 31
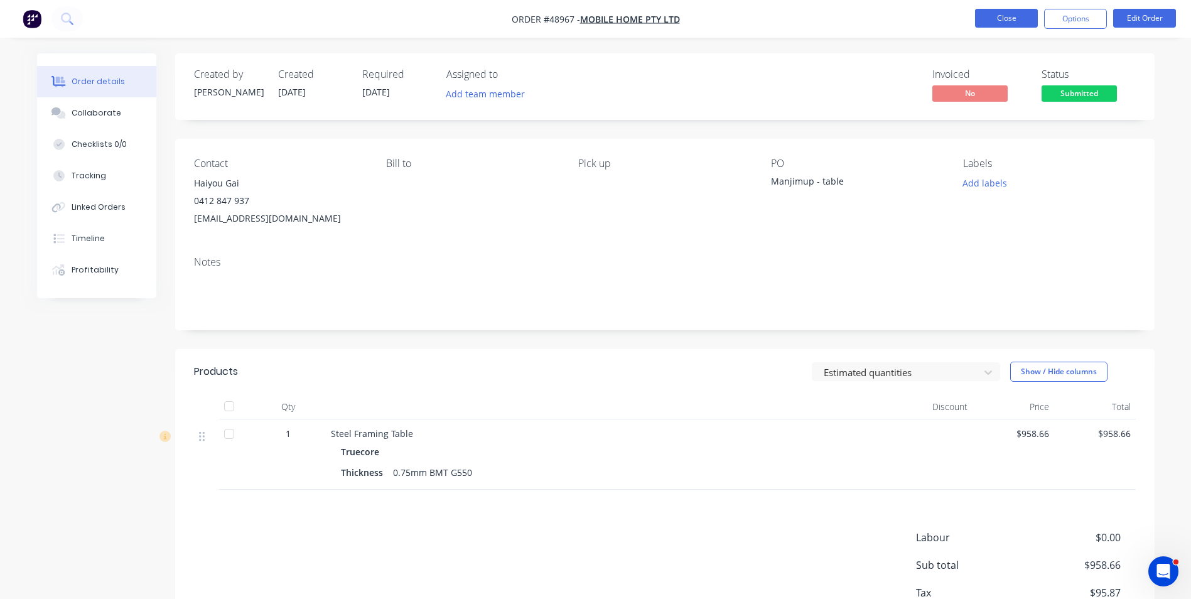
click at [1007, 21] on button "Close" at bounding box center [1006, 18] width 63 height 19
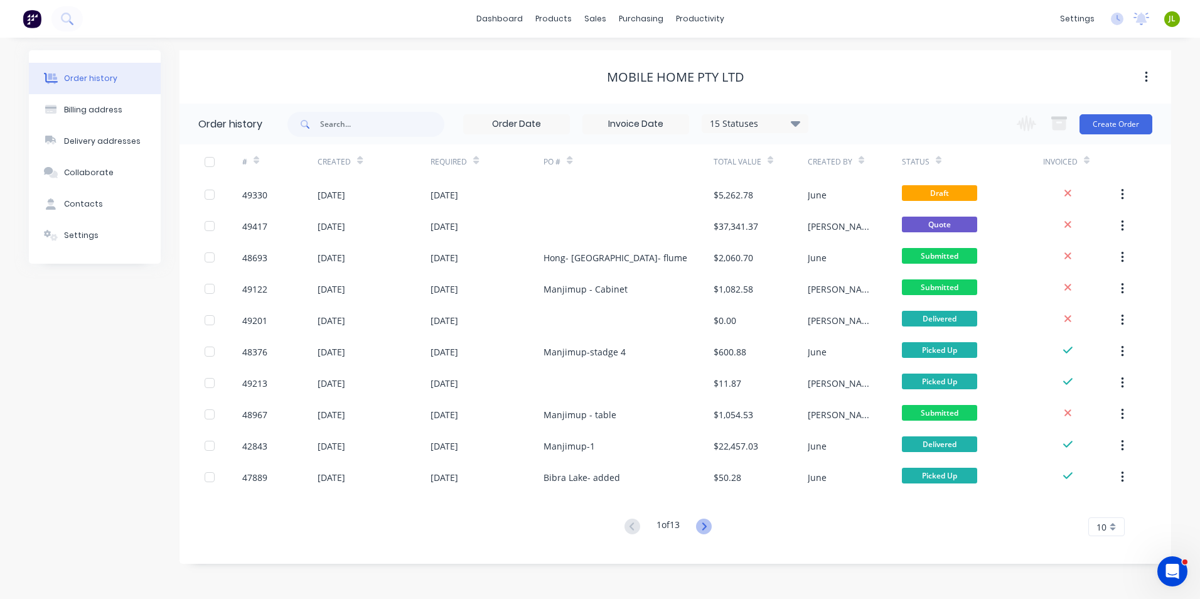
click at [707, 534] on icon at bounding box center [704, 526] width 16 height 16
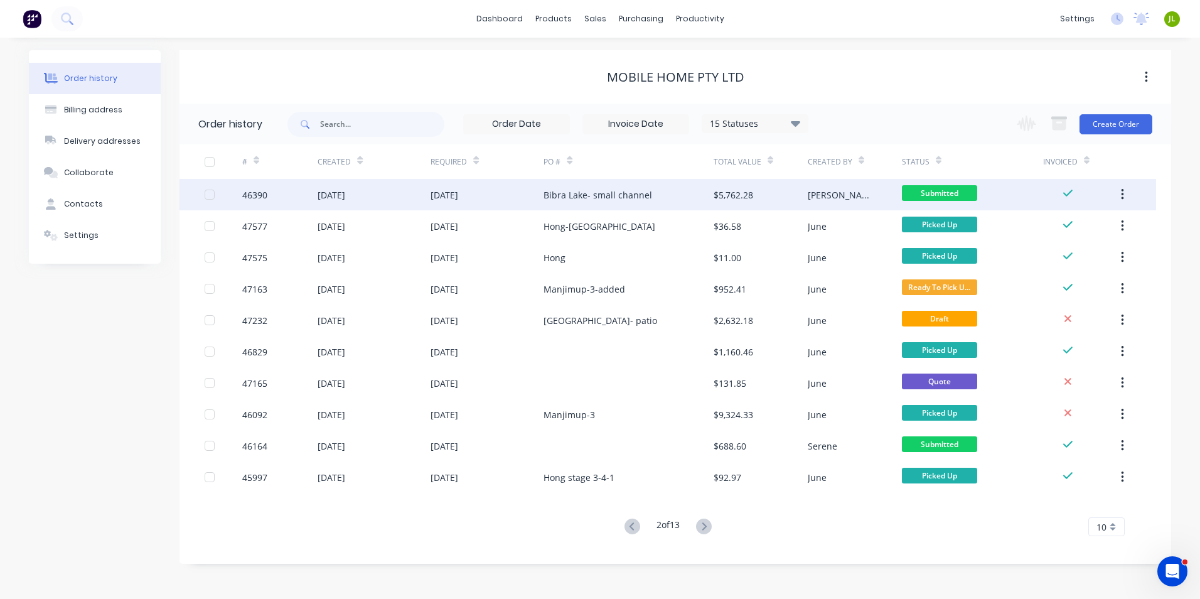
click at [651, 189] on div "Bibra Lake- small channel" at bounding box center [628, 194] width 169 height 31
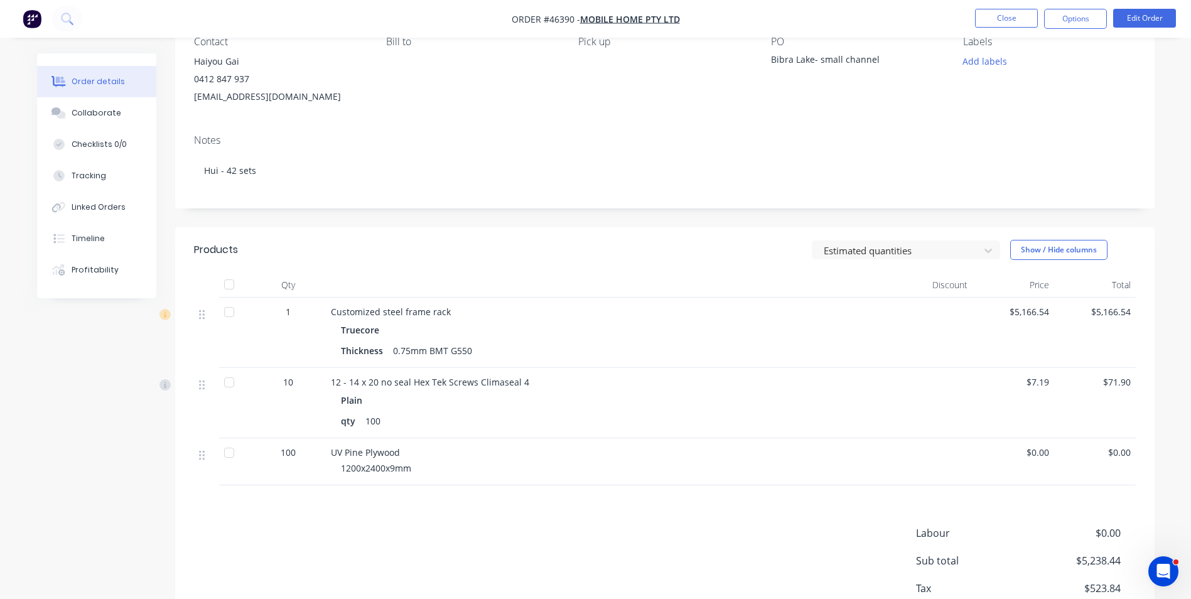
scroll to position [126, 0]
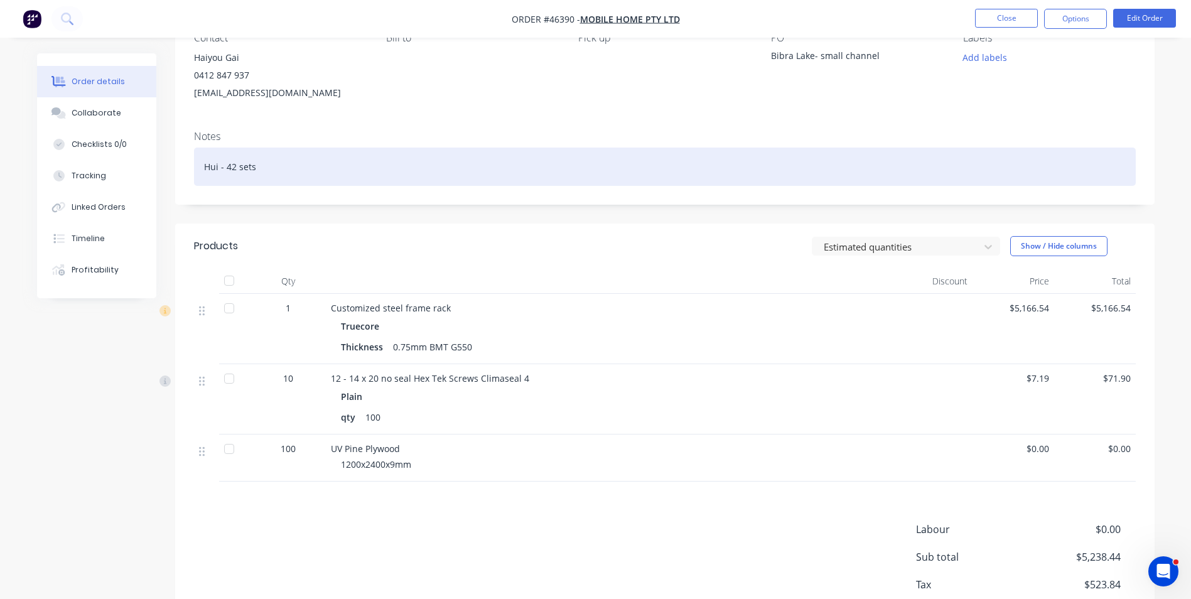
drag, startPoint x: 280, startPoint y: 171, endPoint x: 181, endPoint y: 164, distance: 99.4
click at [181, 164] on div "Notes Hui - 42 sets" at bounding box center [664, 163] width 979 height 84
click at [340, 168] on div "Hui - 42 sets" at bounding box center [665, 167] width 942 height 38
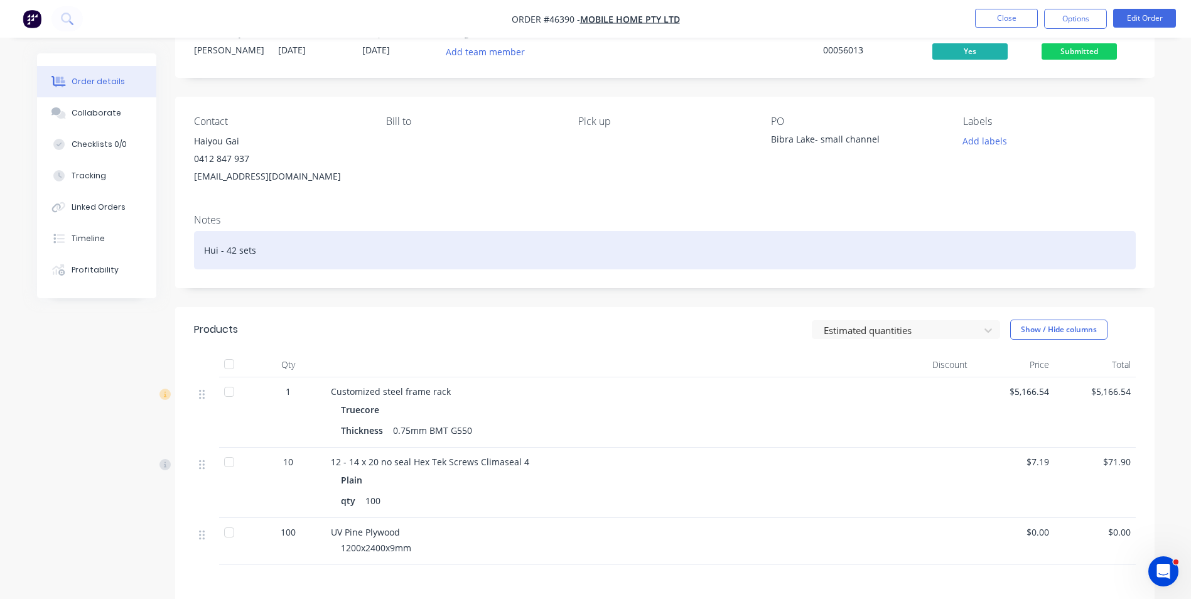
scroll to position [0, 0]
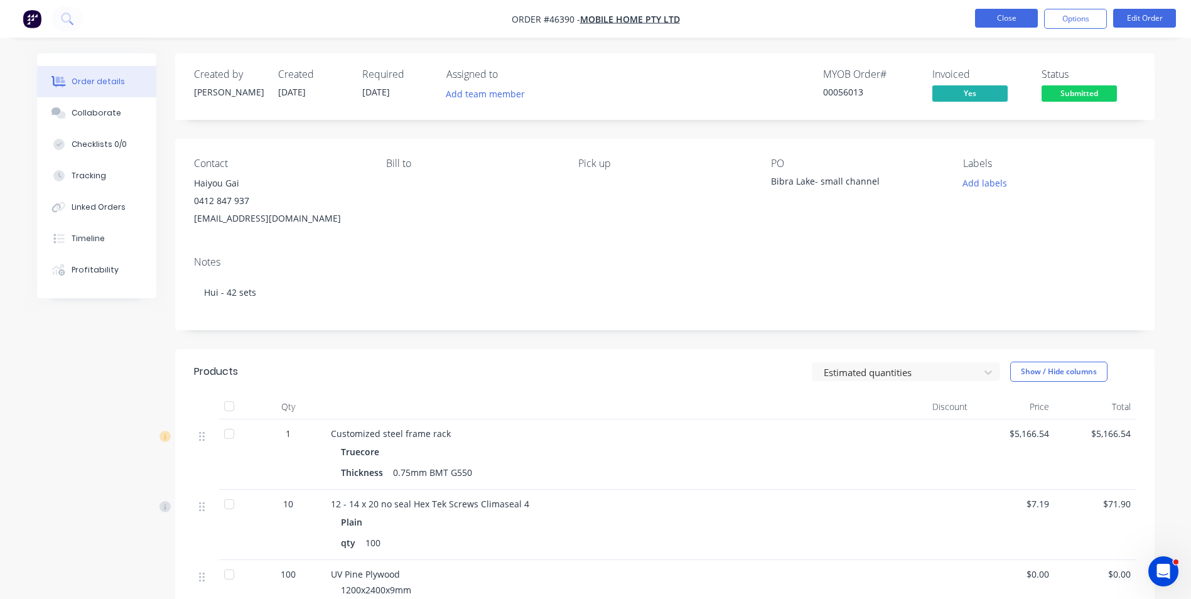
click at [989, 18] on button "Close" at bounding box center [1006, 18] width 63 height 19
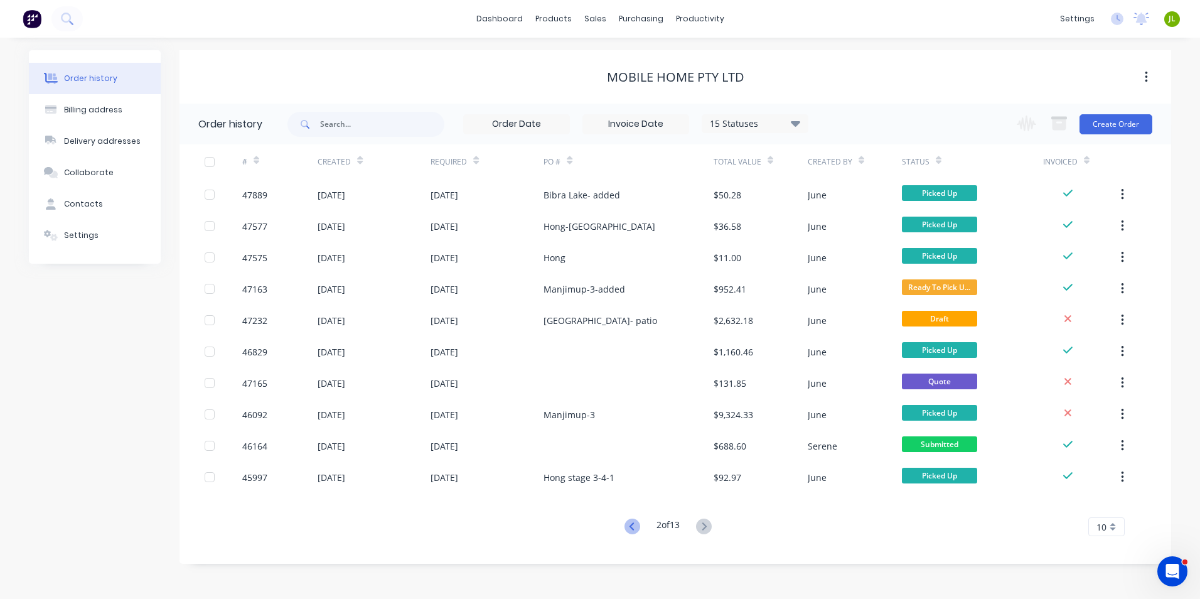
click at [628, 529] on icon at bounding box center [633, 526] width 16 height 16
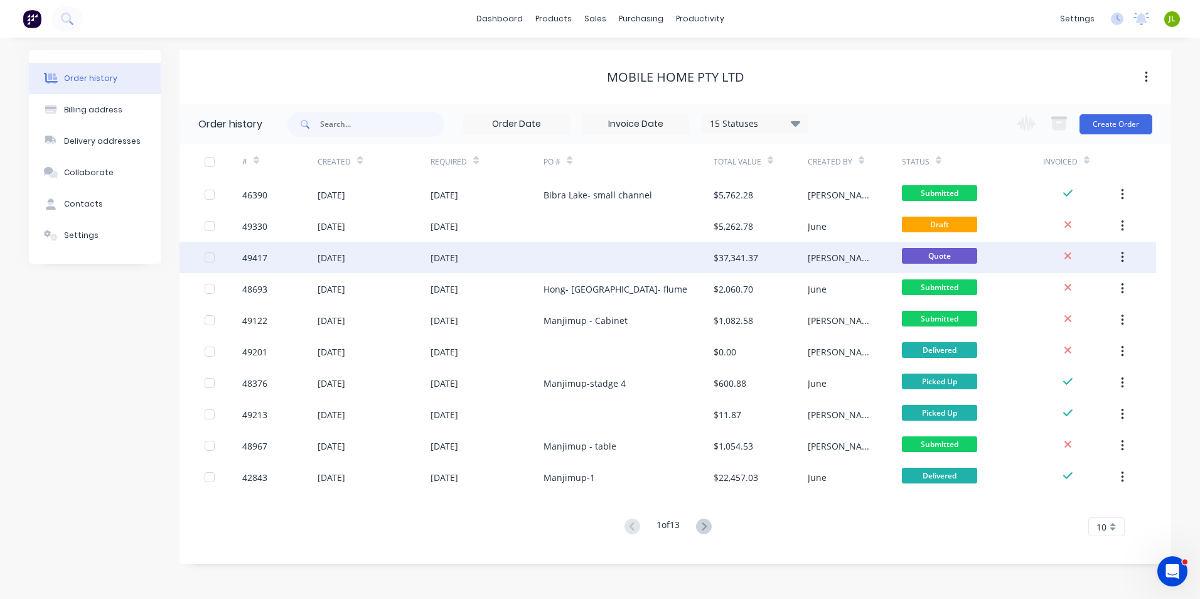
click at [640, 252] on div at bounding box center [628, 257] width 169 height 31
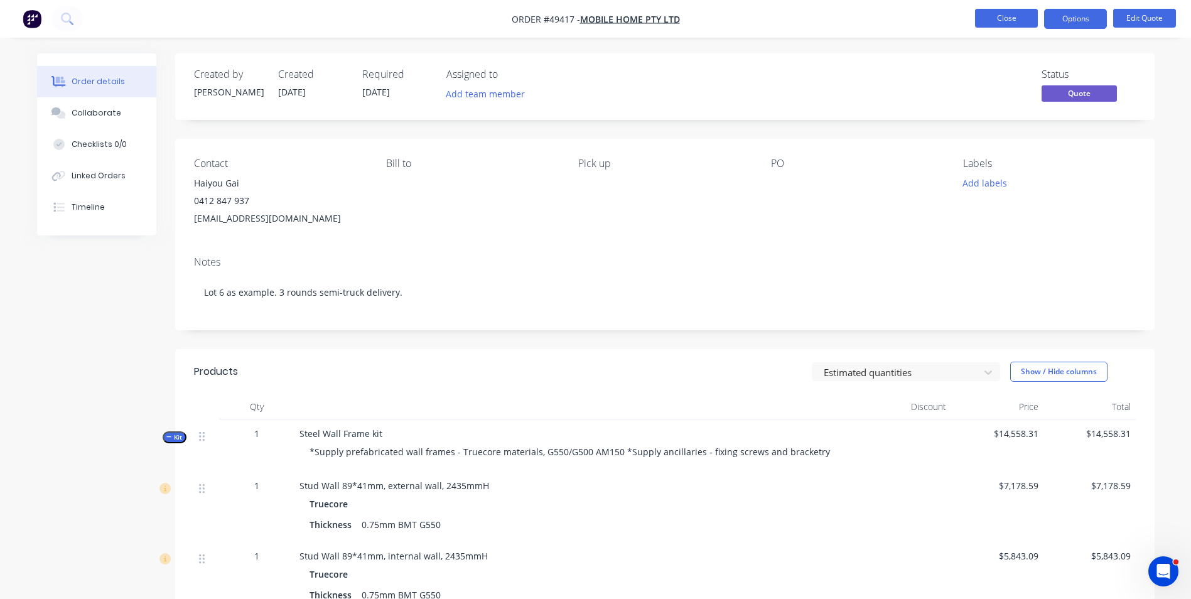
click at [1014, 21] on button "Close" at bounding box center [1006, 18] width 63 height 19
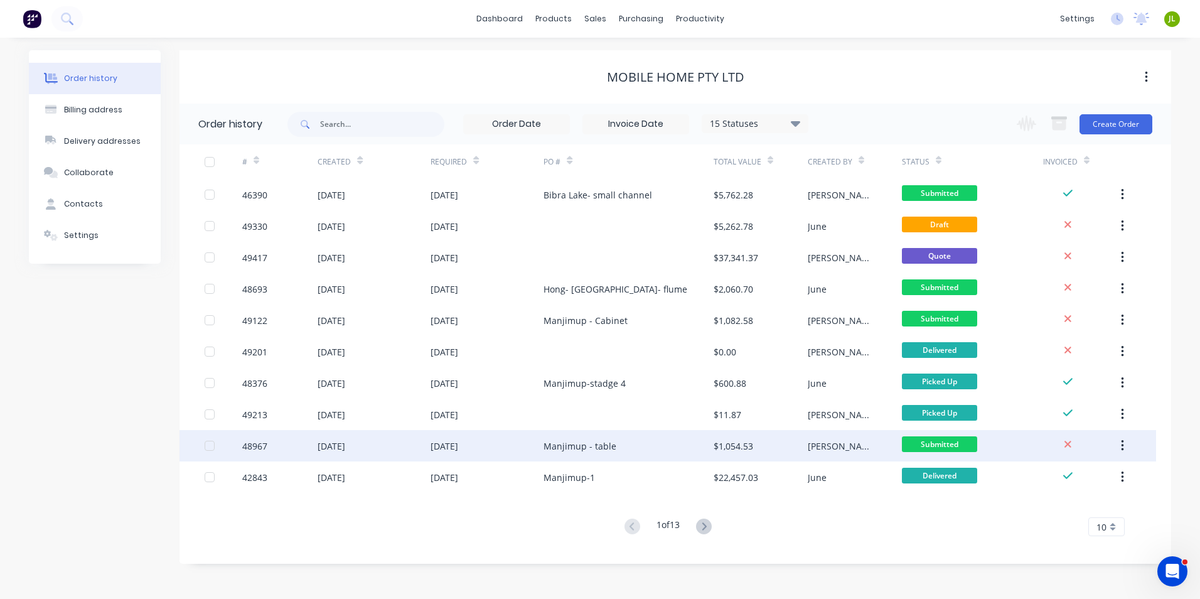
click at [638, 459] on div "Manjimup - table" at bounding box center [628, 445] width 169 height 31
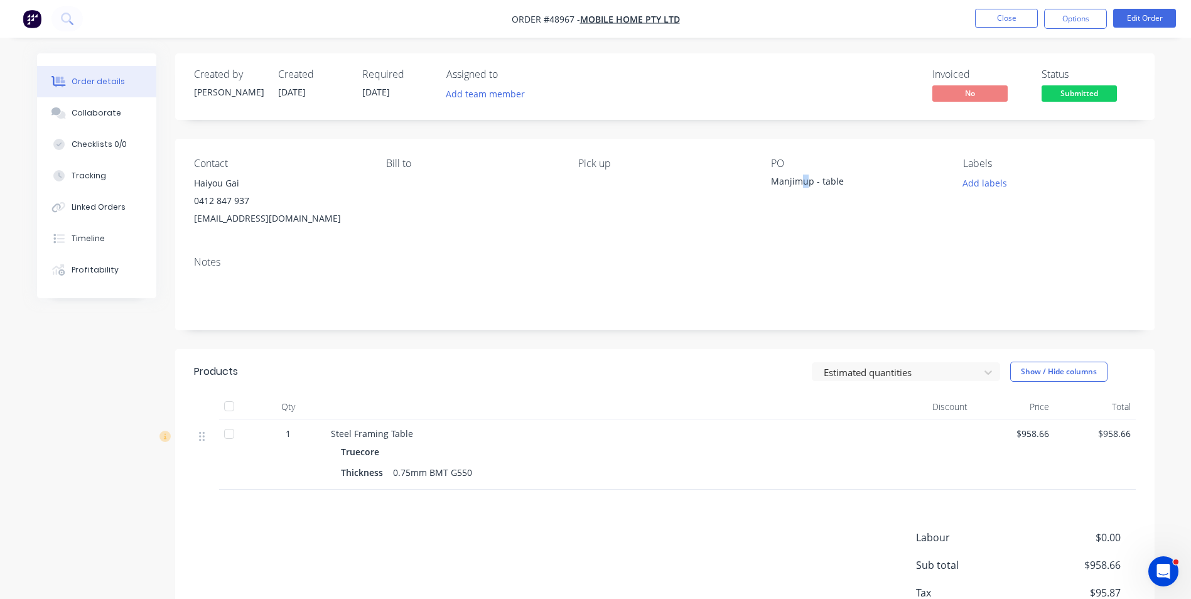
drag, startPoint x: 809, startPoint y: 178, endPoint x: 800, endPoint y: 180, distance: 9.1
click at [800, 180] on div "Manjimup - table" at bounding box center [849, 184] width 157 height 18
drag, startPoint x: 813, startPoint y: 180, endPoint x: 767, endPoint y: 183, distance: 45.9
click at [767, 183] on div "Contact Haiyou Gai 0412 847 937 mobilehomeau@hotmail.com Bill to Pick up PO Man…" at bounding box center [664, 192] width 979 height 107
click at [1151, 21] on button "Edit Order" at bounding box center [1144, 18] width 63 height 19
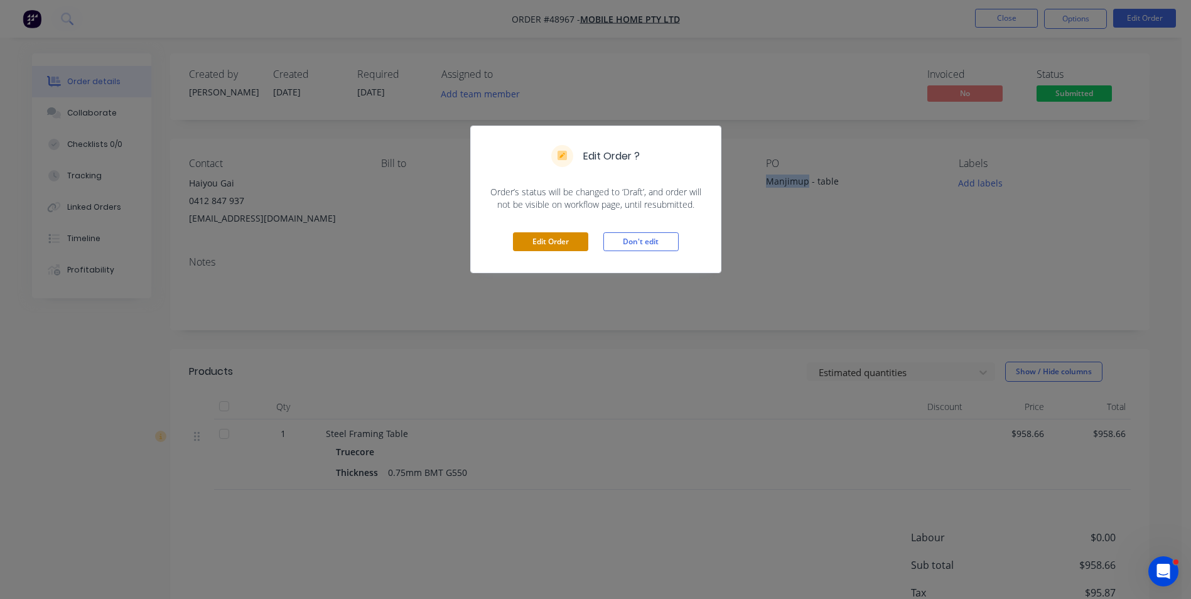
click at [524, 235] on button "Edit Order" at bounding box center [550, 241] width 75 height 19
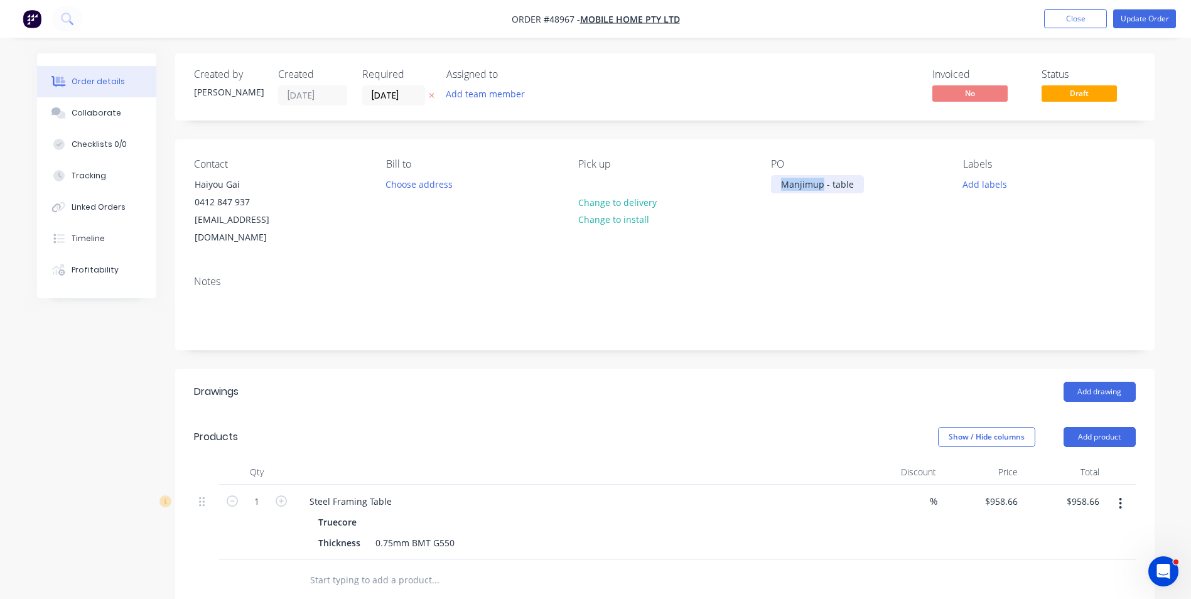
drag, startPoint x: 822, startPoint y: 181, endPoint x: 776, endPoint y: 180, distance: 45.2
click at [776, 180] on div "Manjimup - table" at bounding box center [817, 184] width 93 height 18
click at [741, 119] on div "Created by Bob Created 08/09/25 Required 08/09/25 Assigned to Add team member I…" at bounding box center [664, 86] width 979 height 67
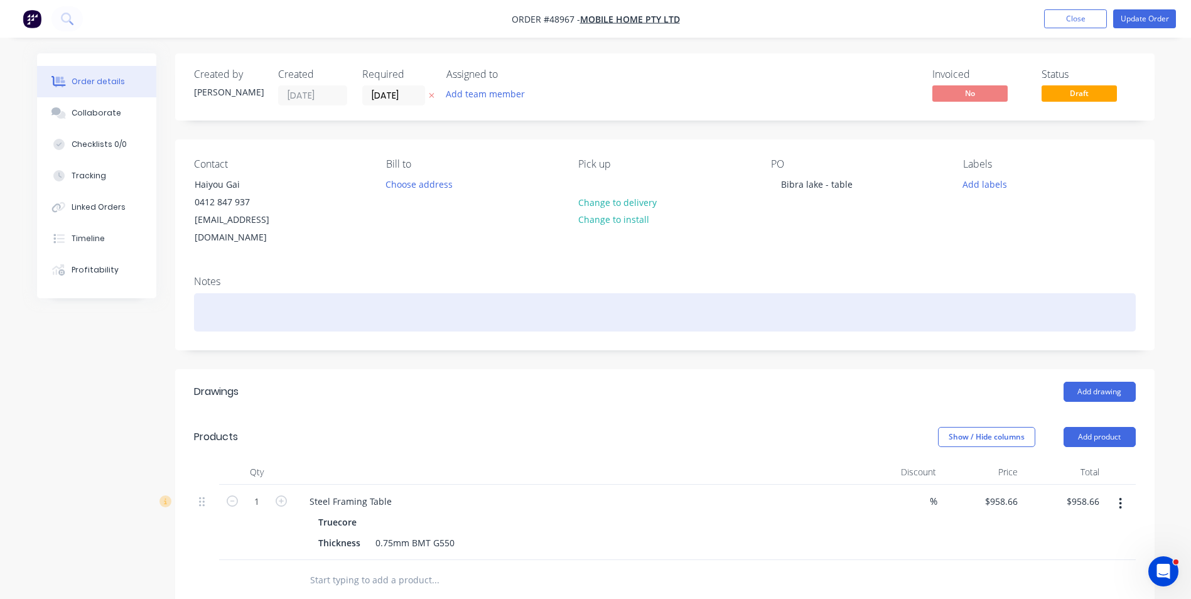
click at [687, 293] on div at bounding box center [665, 312] width 942 height 38
click at [760, 293] on div at bounding box center [665, 312] width 942 height 38
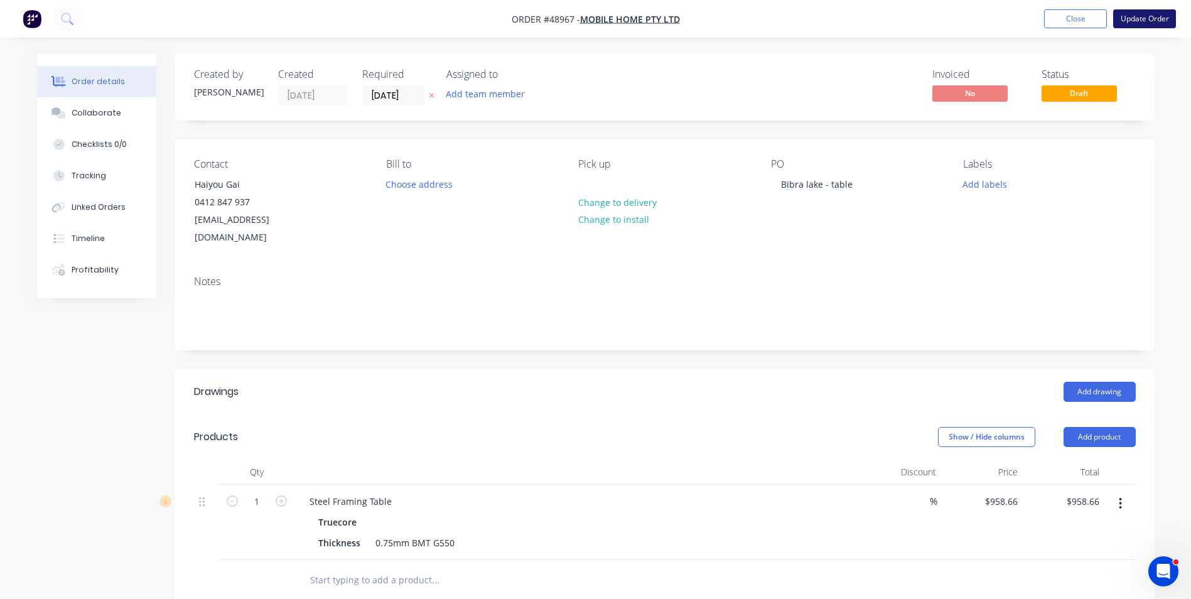
click at [1151, 14] on button "Update Order" at bounding box center [1144, 18] width 63 height 19
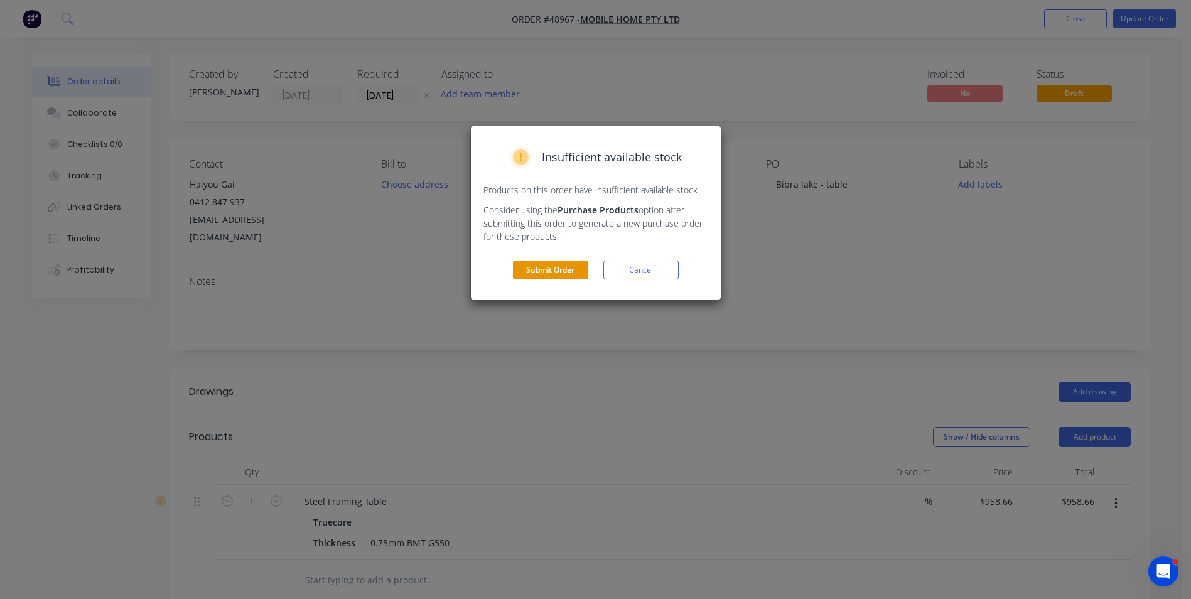
click at [549, 264] on button "Submit Order" at bounding box center [550, 269] width 75 height 19
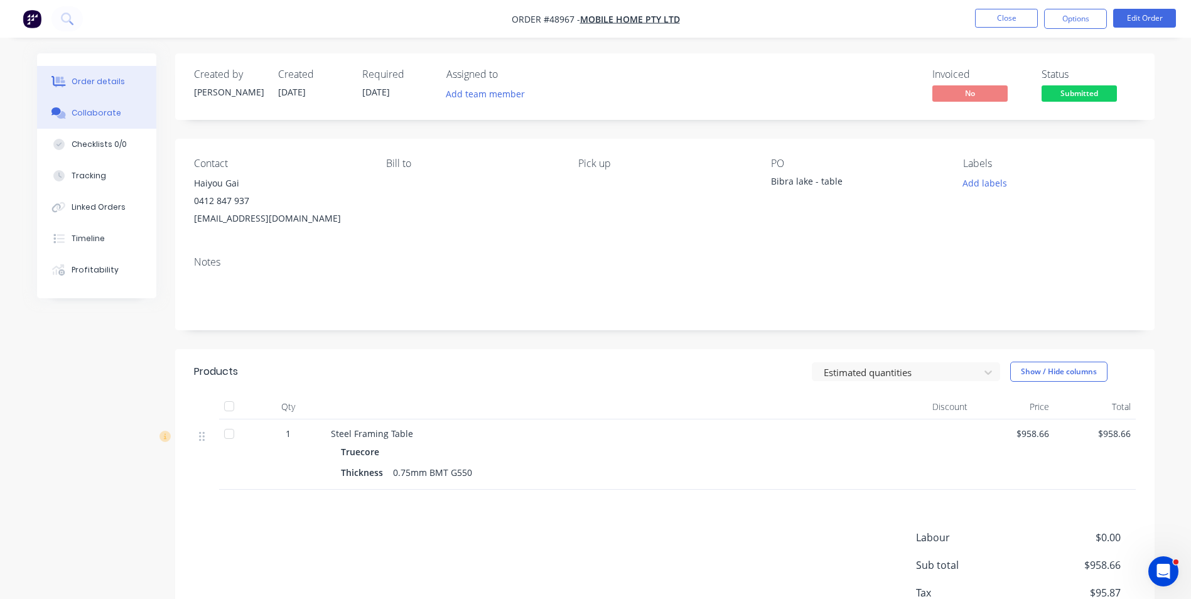
click at [87, 112] on div "Collaborate" at bounding box center [97, 112] width 50 height 11
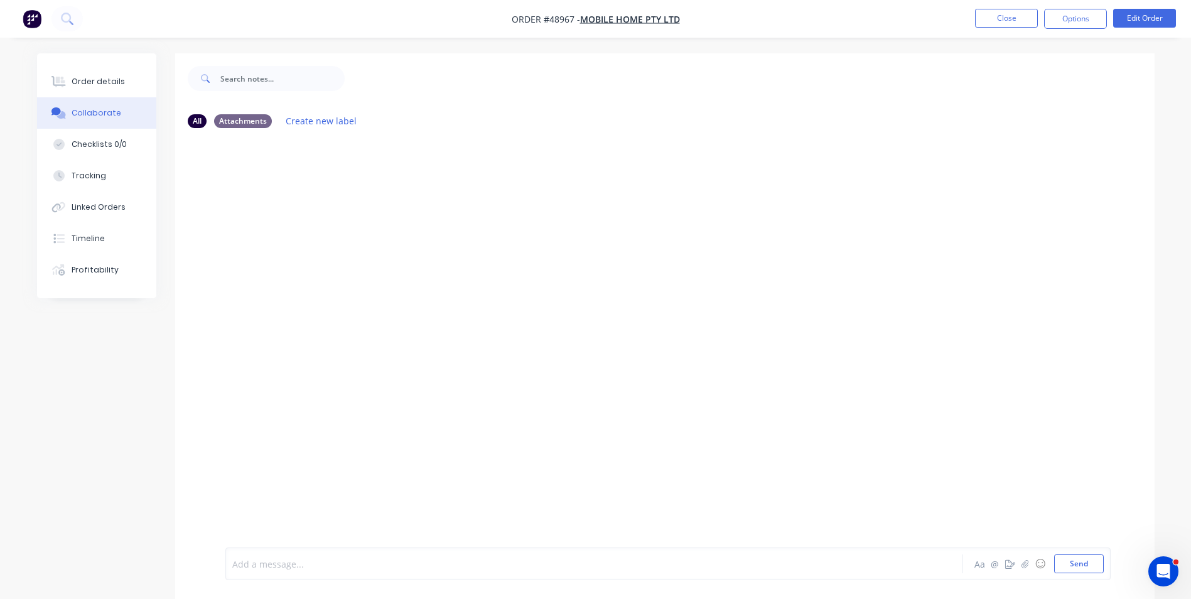
click at [306, 564] on div at bounding box center [559, 563] width 653 height 13
click at [454, 475] on div at bounding box center [664, 342] width 979 height 409
click at [476, 531] on div at bounding box center [667, 522] width 871 height 64
click at [329, 566] on div at bounding box center [559, 563] width 653 height 13
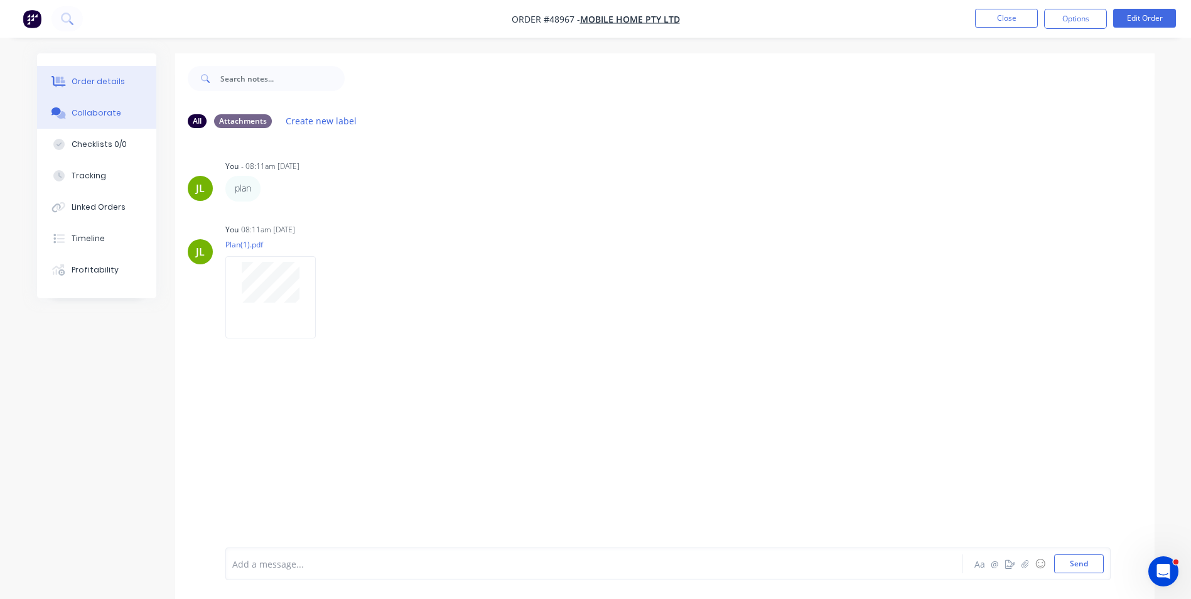
click at [95, 87] on div "Order details" at bounding box center [98, 81] width 53 height 11
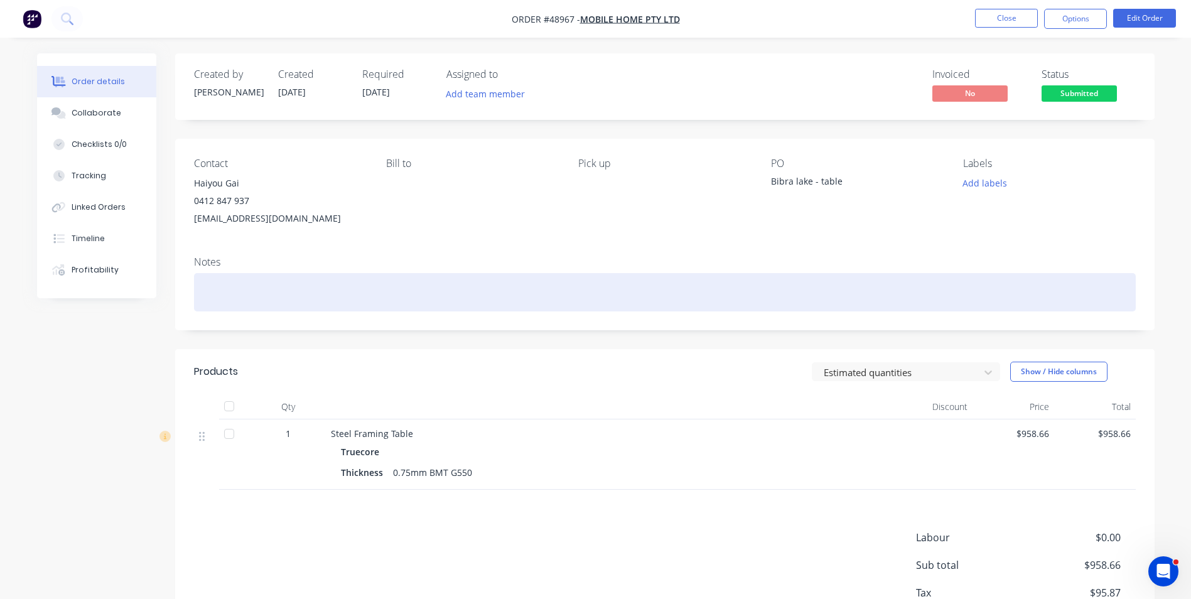
click at [259, 289] on div at bounding box center [665, 292] width 942 height 38
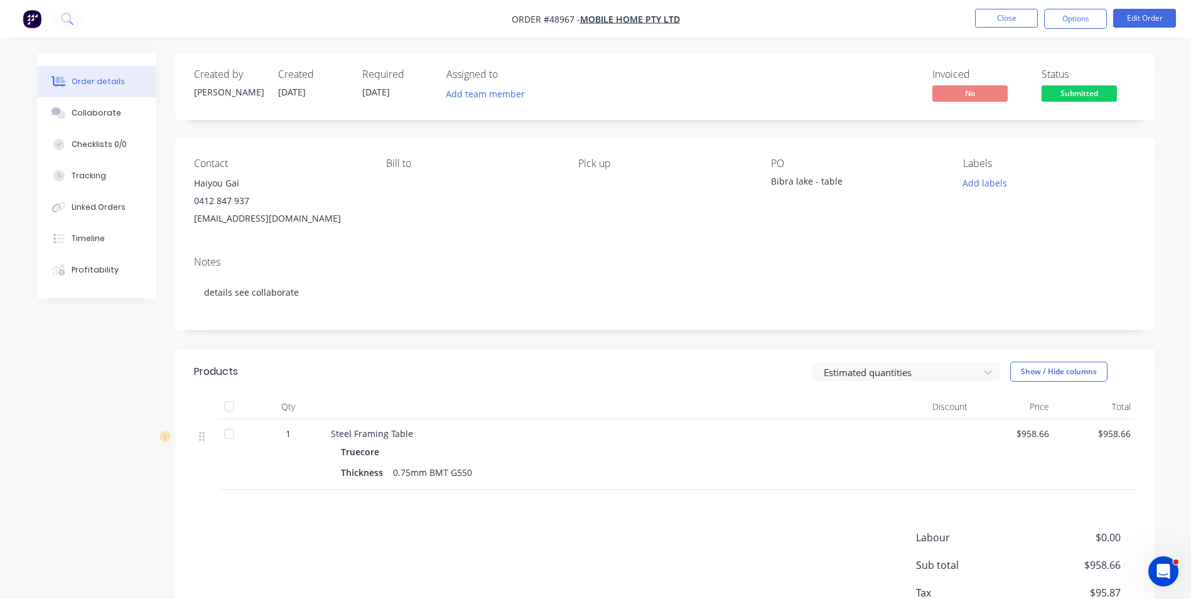
click at [379, 198] on div "Contact Haiyou Gai 0412 847 937 mobilehomeau@hotmail.com Bill to Pick up PO Bib…" at bounding box center [664, 192] width 979 height 107
click at [537, 251] on div "Notes details see collaborate" at bounding box center [664, 288] width 979 height 84
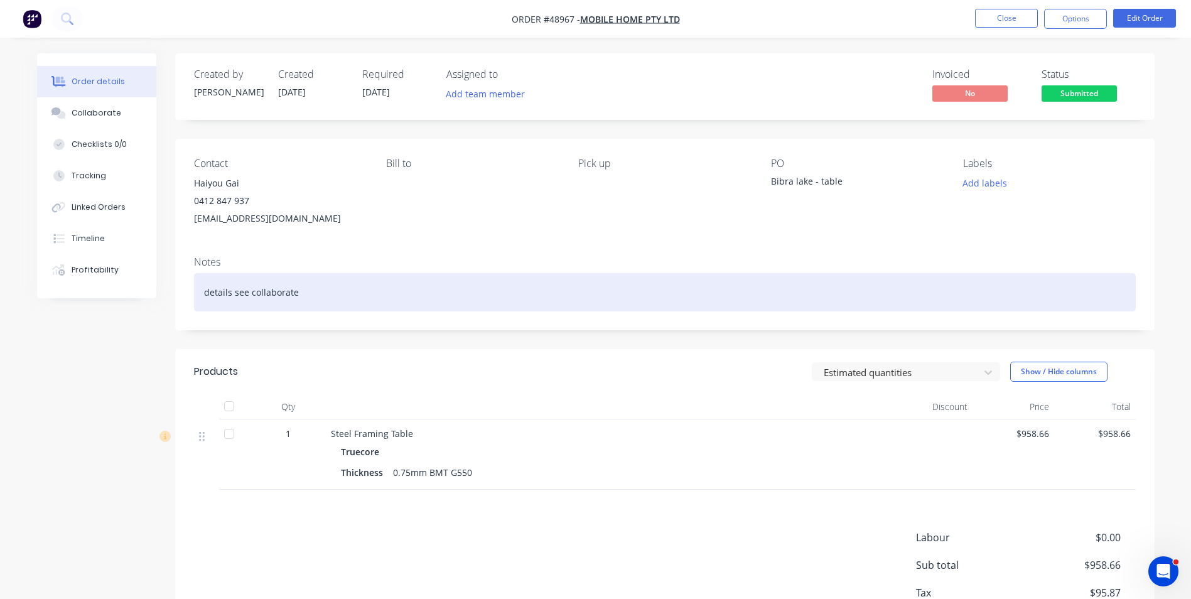
click at [639, 279] on div "details see collaborate" at bounding box center [665, 292] width 942 height 38
click at [579, 292] on div "details see collaborate" at bounding box center [665, 292] width 942 height 38
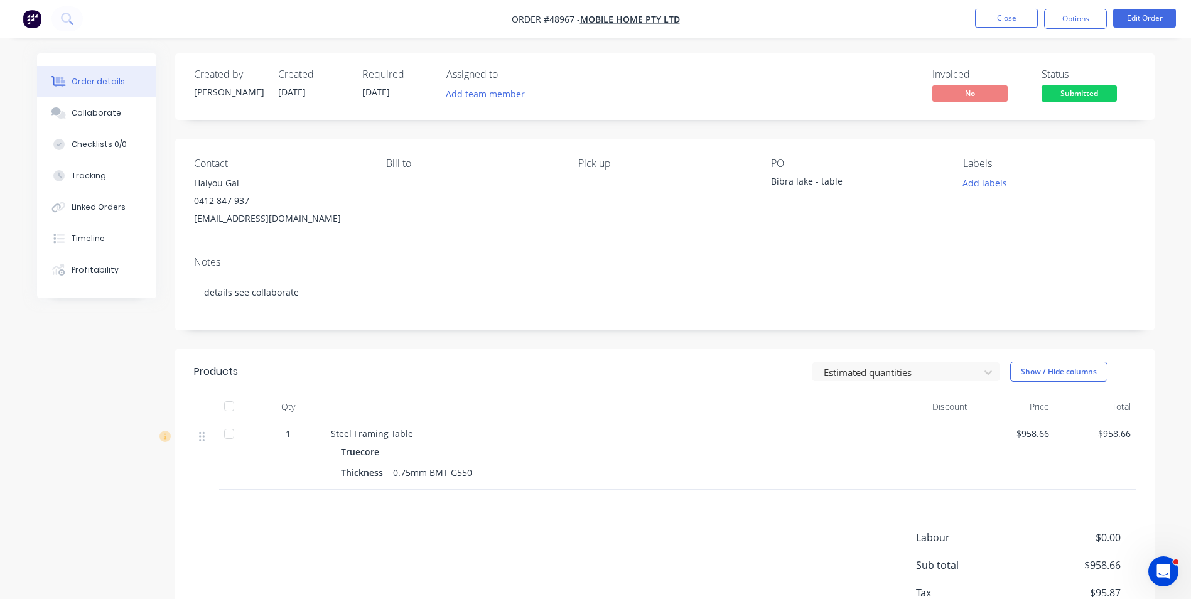
click at [585, 317] on div "Notes details see collaborate" at bounding box center [664, 288] width 979 height 84
click at [101, 112] on div "Collaborate" at bounding box center [97, 112] width 50 height 11
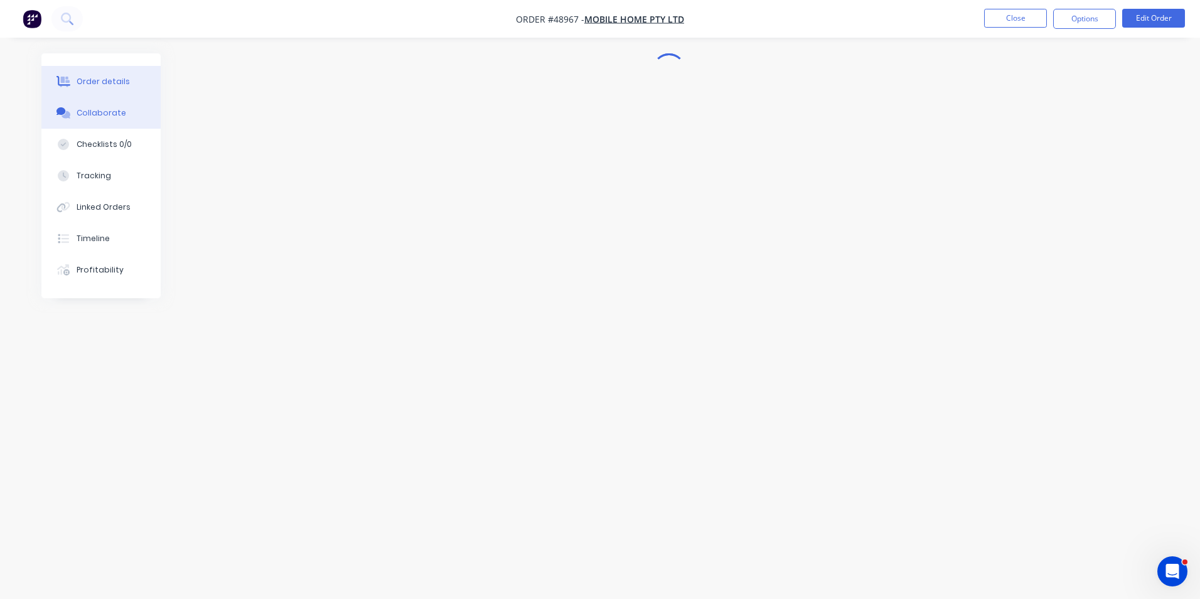
click at [78, 75] on button "Order details" at bounding box center [100, 81] width 119 height 31
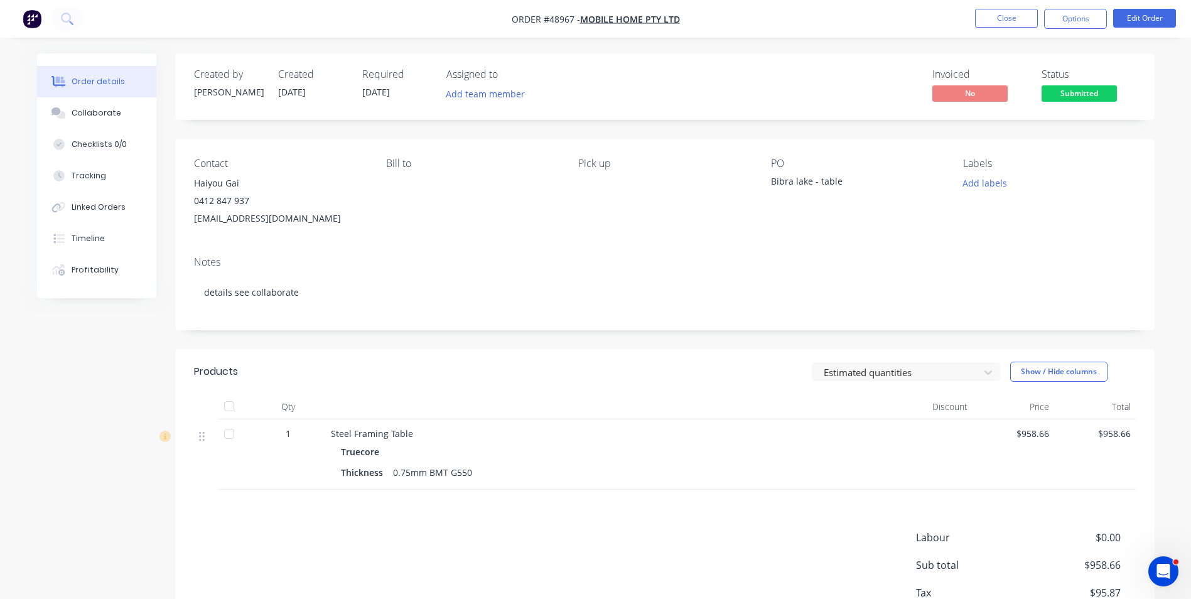
click at [996, 29] on nav "Order #48967 - Mobile Home Pty Ltd Close Options Edit Order" at bounding box center [595, 19] width 1191 height 38
click at [1007, 19] on button "Close" at bounding box center [1006, 18] width 63 height 19
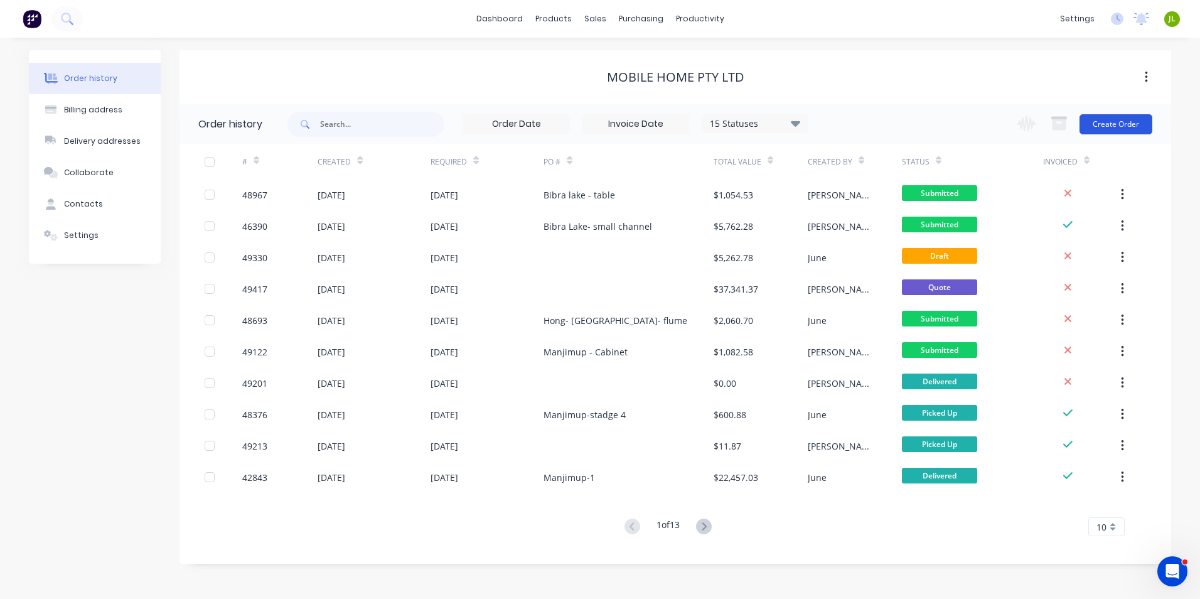
click at [1104, 120] on button "Create Order" at bounding box center [1116, 124] width 73 height 20
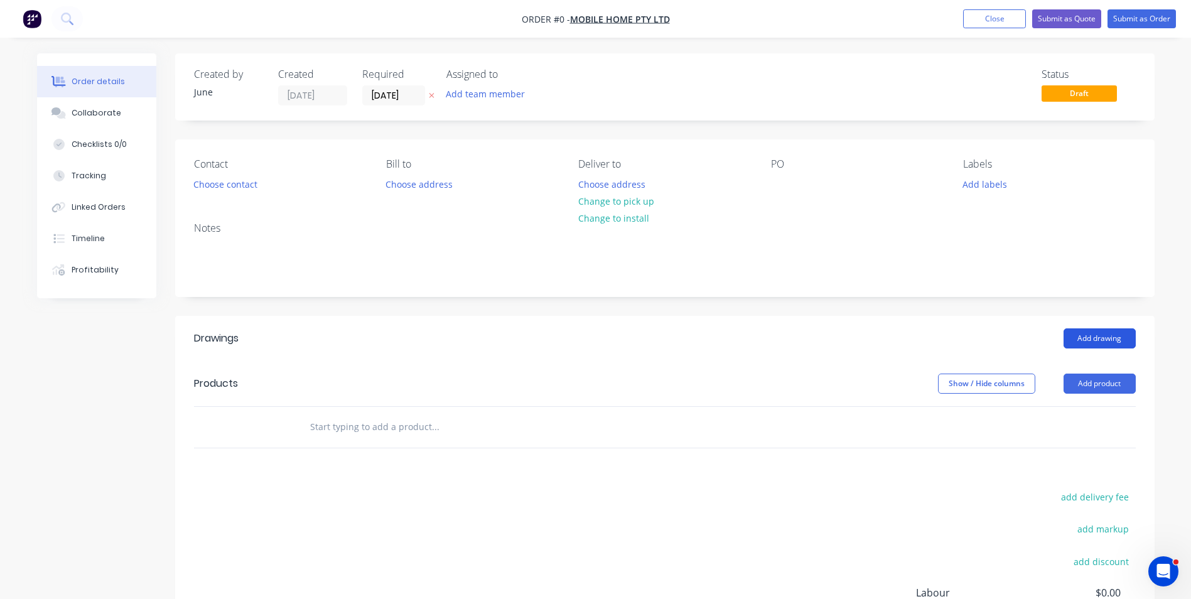
click at [1120, 338] on button "Add drawing" at bounding box center [1099, 338] width 72 height 20
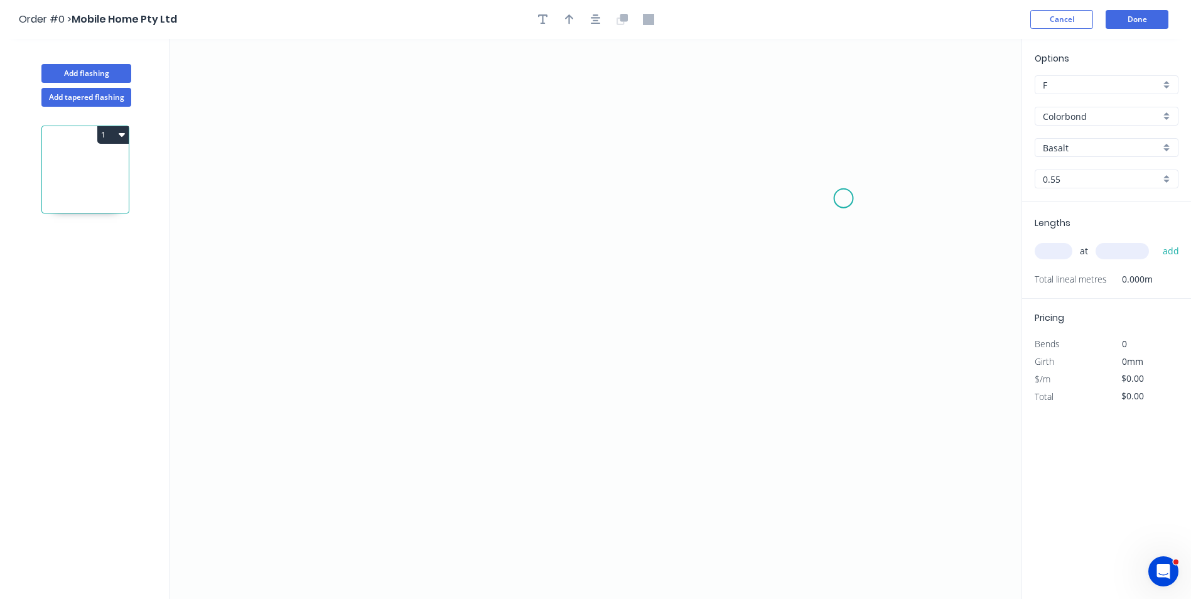
click at [835, 199] on icon "0" at bounding box center [595, 319] width 852 height 560
click at [795, 152] on icon "0" at bounding box center [595, 319] width 852 height 560
click at [436, 152] on icon "0 ?" at bounding box center [595, 319] width 852 height 560
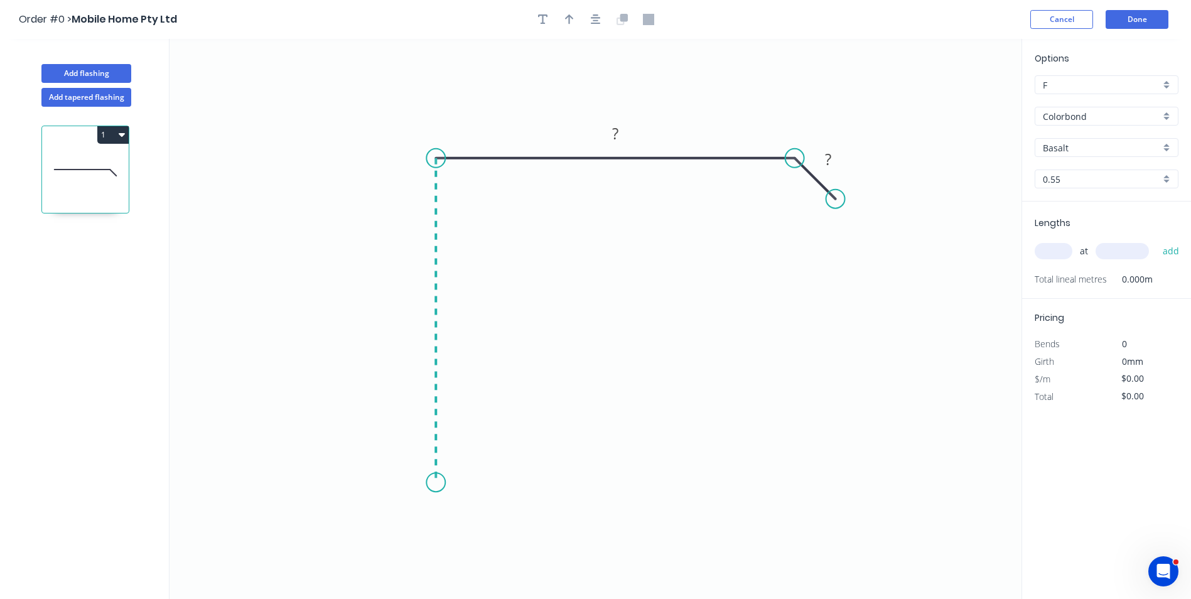
click at [449, 483] on icon "0 ? ?" at bounding box center [595, 319] width 852 height 560
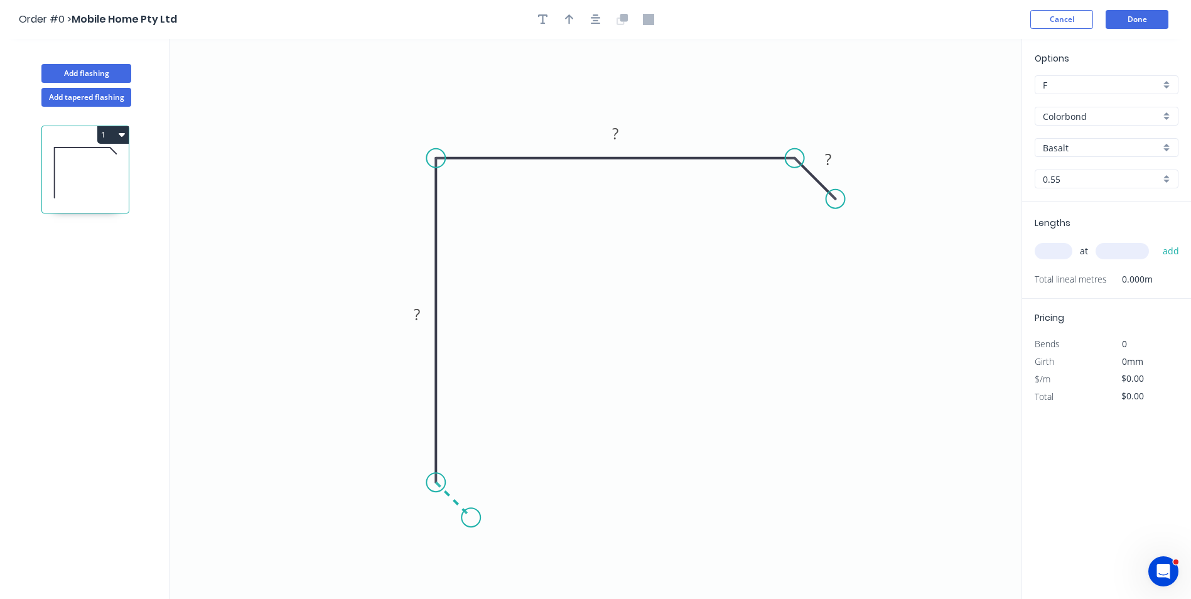
click at [471, 518] on icon "0 ? ? ?" at bounding box center [595, 319] width 852 height 560
click at [471, 518] on circle at bounding box center [470, 517] width 19 height 19
click at [820, 146] on icon "0 ? ? ? ?" at bounding box center [595, 319] width 852 height 560
click at [842, 156] on rect at bounding box center [828, 159] width 41 height 26
click at [839, 159] on rect at bounding box center [827, 160] width 25 height 18
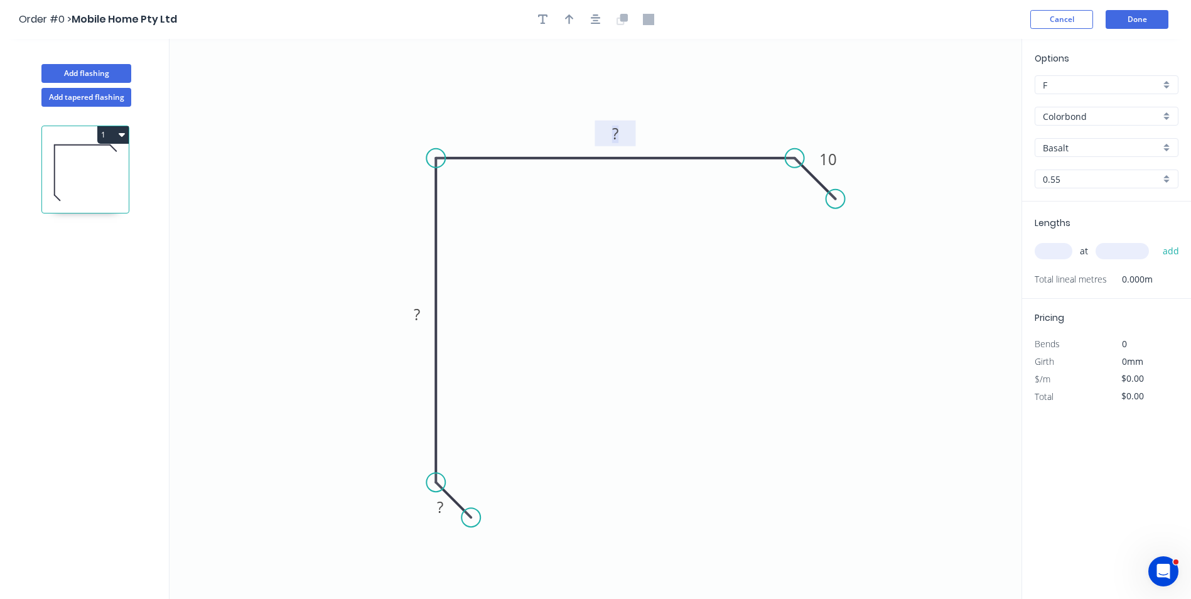
click at [616, 133] on tspan "?" at bounding box center [615, 133] width 6 height 21
click at [422, 309] on rect at bounding box center [416, 315] width 25 height 18
click at [445, 498] on rect at bounding box center [440, 507] width 41 height 26
click at [445, 507] on rect at bounding box center [439, 508] width 25 height 18
drag, startPoint x: 439, startPoint y: 483, endPoint x: 454, endPoint y: 477, distance: 16.1
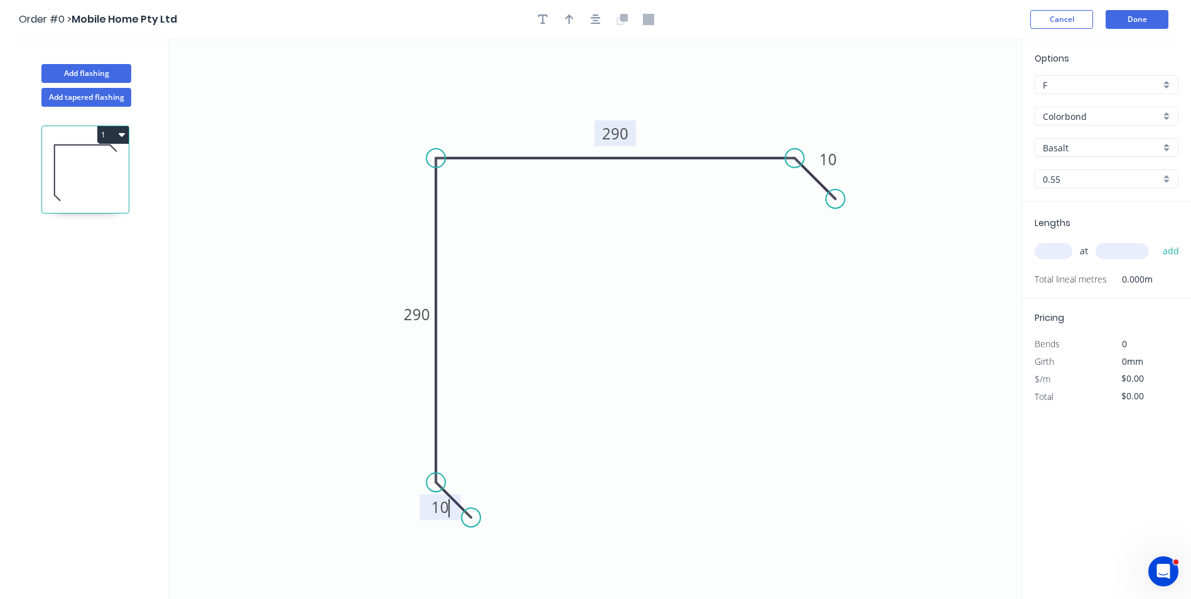
click at [454, 477] on icon "0 10 290 290 10" at bounding box center [595, 319] width 852 height 560
click at [490, 459] on icon "0 10 290 290 10" at bounding box center [595, 319] width 852 height 560
drag, startPoint x: 436, startPoint y: 481, endPoint x: 444, endPoint y: 480, distance: 8.2
click at [444, 480] on circle at bounding box center [435, 482] width 19 height 19
drag, startPoint x: 792, startPoint y: 156, endPoint x: 824, endPoint y: 191, distance: 48.0
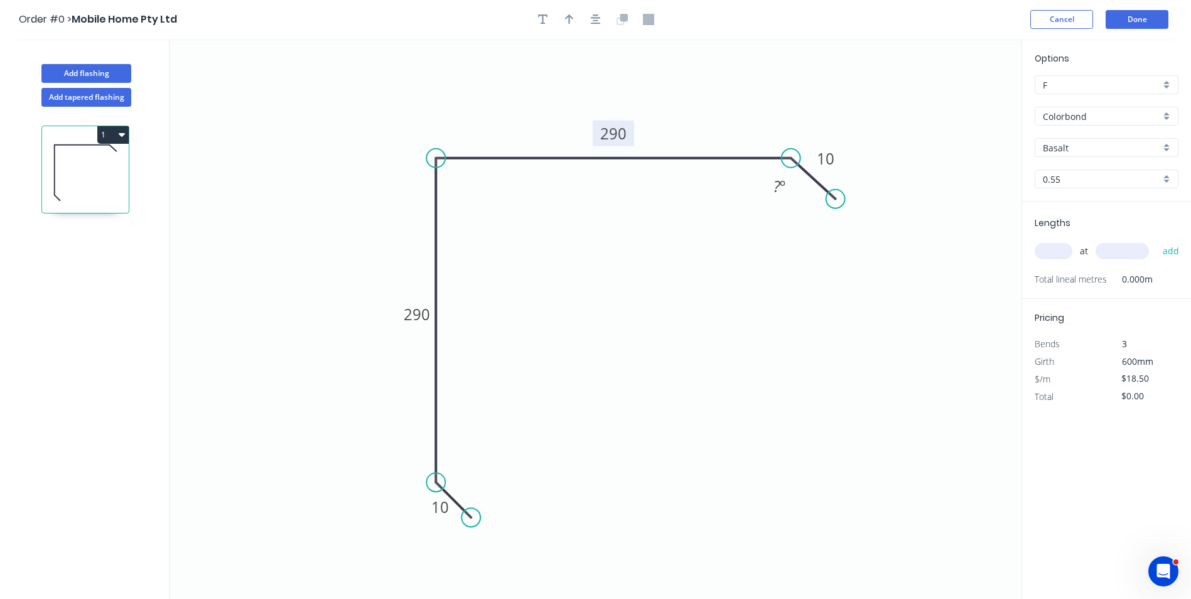
click at [792, 183] on g "? º" at bounding box center [779, 174] width 41 height 51
drag, startPoint x: 834, startPoint y: 196, endPoint x: 829, endPoint y: 213, distance: 17.3
click at [829, 213] on circle at bounding box center [828, 212] width 19 height 19
drag, startPoint x: 792, startPoint y: 166, endPoint x: 792, endPoint y: 178, distance: 11.3
click at [792, 178] on g "? º" at bounding box center [778, 173] width 45 height 49
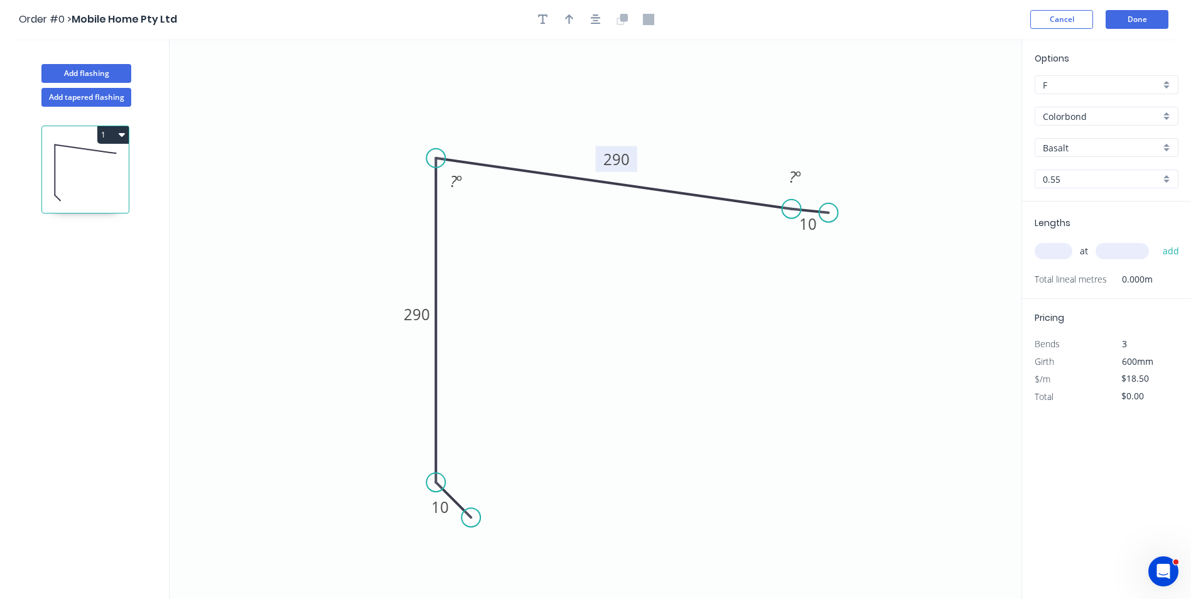
drag, startPoint x: 793, startPoint y: 153, endPoint x: 792, endPoint y: 209, distance: 55.9
click at [792, 209] on circle at bounding box center [791, 209] width 19 height 19
drag, startPoint x: 825, startPoint y: 210, endPoint x: 817, endPoint y: 244, distance: 35.0
click at [817, 244] on circle at bounding box center [816, 244] width 19 height 19
drag, startPoint x: 816, startPoint y: 244, endPoint x: 812, endPoint y: 232, distance: 13.3
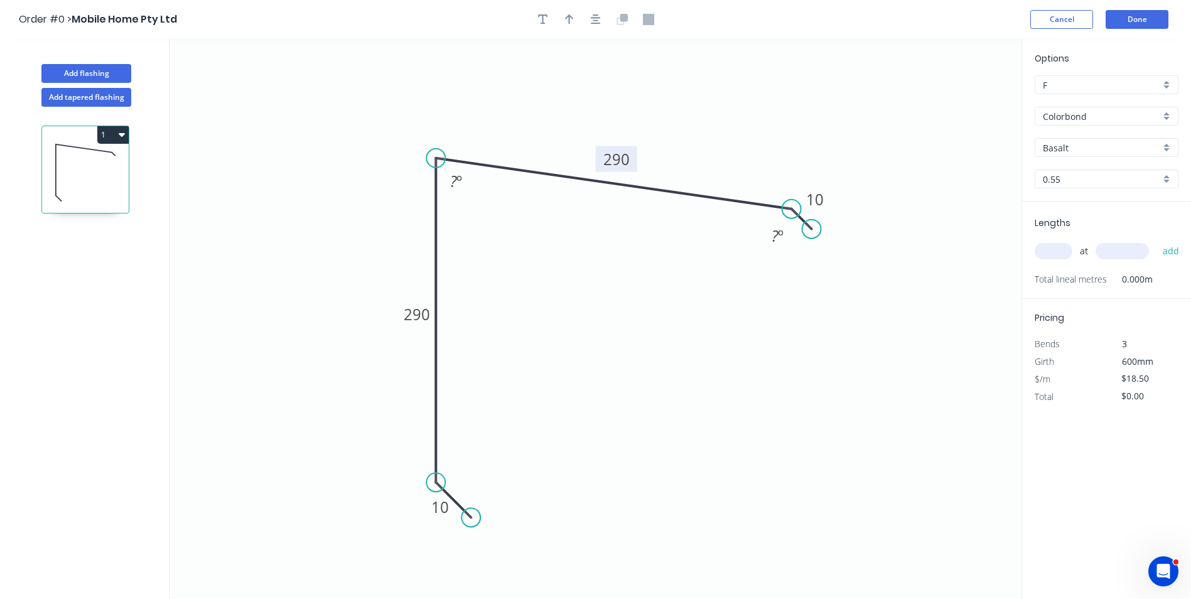
click at [812, 232] on circle at bounding box center [811, 229] width 19 height 19
click at [779, 238] on tspan "º" at bounding box center [781, 235] width 6 height 21
click at [689, 335] on icon "0 10 290 290 10 165 º ? º" at bounding box center [595, 319] width 852 height 560
click at [458, 185] on tspan "º" at bounding box center [460, 181] width 6 height 21
drag, startPoint x: 778, startPoint y: 343, endPoint x: 785, endPoint y: 354, distance: 12.9
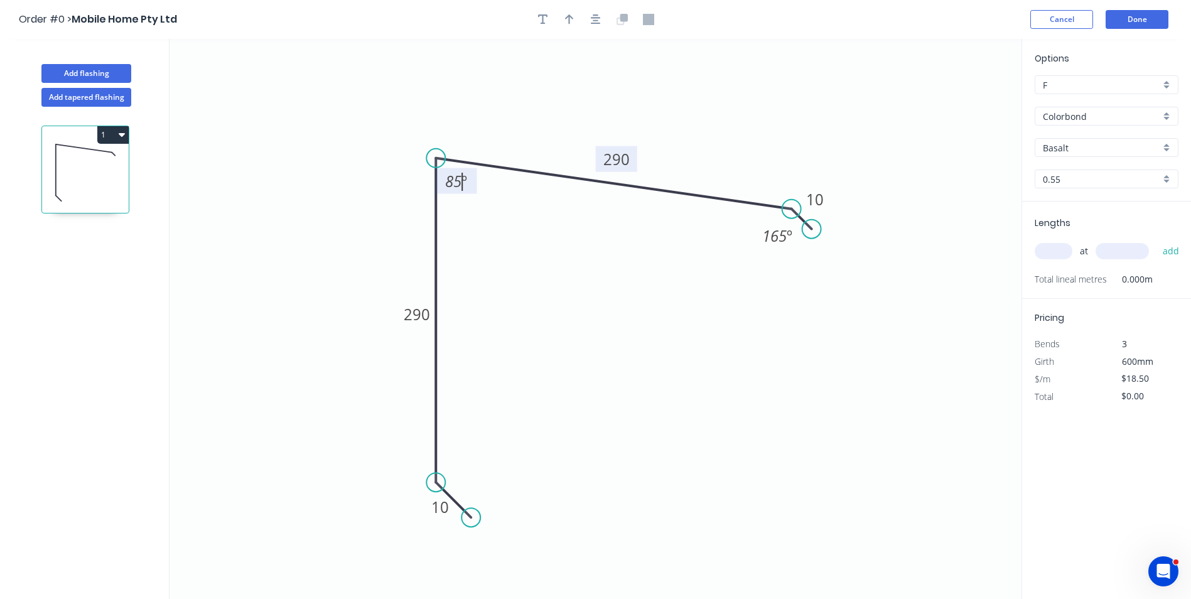
click at [781, 350] on icon "0 10 290 290 10 165 º 85 º" at bounding box center [595, 319] width 852 height 560
click at [79, 69] on button "Add flashing" at bounding box center [86, 73] width 90 height 19
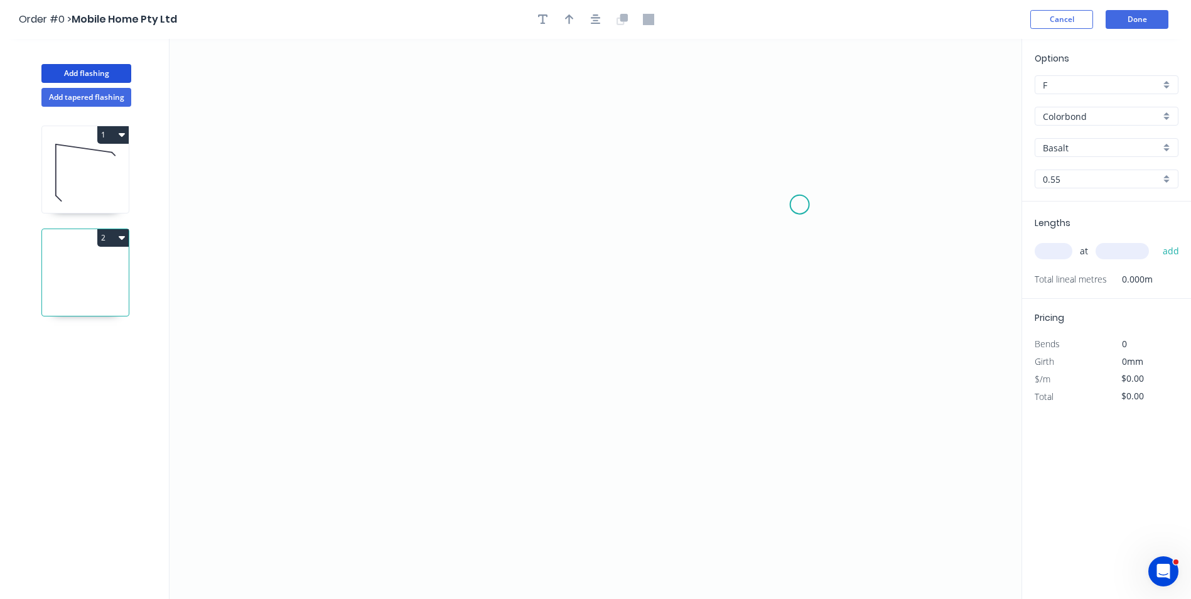
drag, startPoint x: 800, startPoint y: 205, endPoint x: 635, endPoint y: 132, distance: 180.4
click at [787, 198] on icon "0" at bounding box center [595, 319] width 852 height 560
click at [374, 188] on icon "0 ?" at bounding box center [595, 319] width 852 height 560
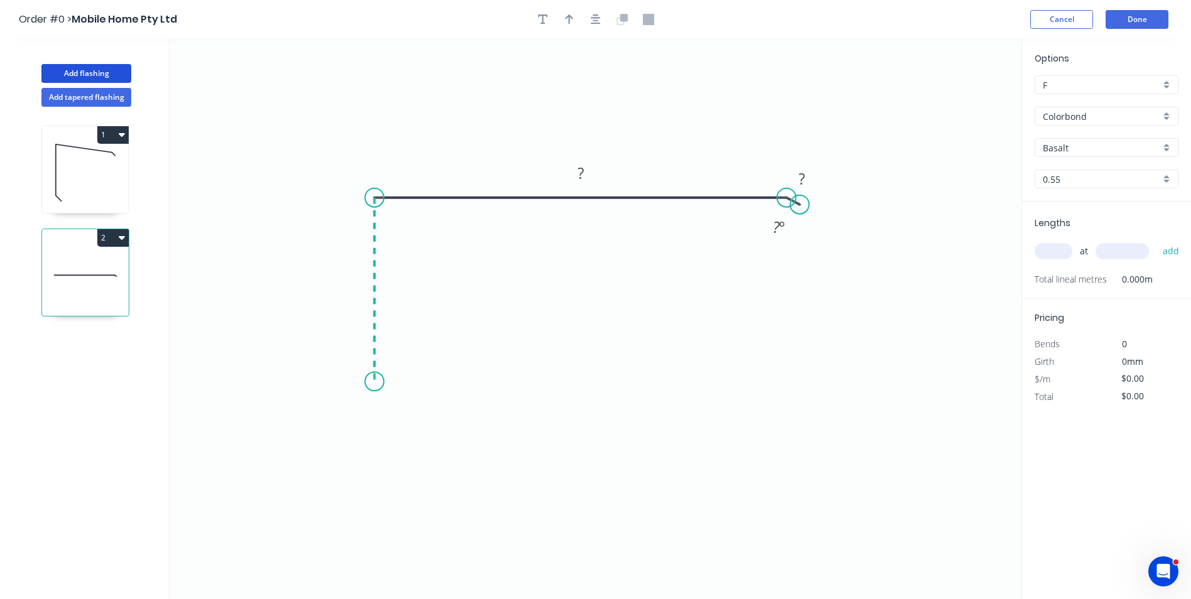
click at [374, 382] on icon "0 ? ? ? º" at bounding box center [595, 319] width 852 height 560
click at [382, 389] on icon "0 ? ? ? ? º" at bounding box center [595, 319] width 852 height 560
click at [382, 389] on circle at bounding box center [381, 388] width 19 height 19
drag, startPoint x: 359, startPoint y: 380, endPoint x: 367, endPoint y: 380, distance: 8.2
click at [367, 380] on circle at bounding box center [367, 379] width 19 height 19
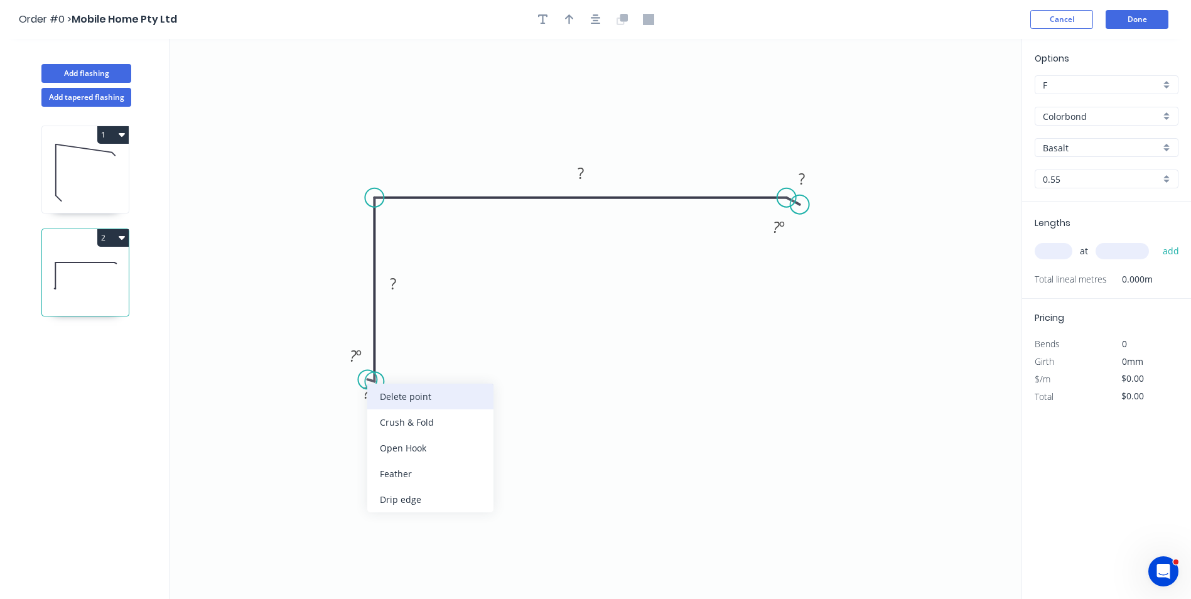
click at [405, 402] on div "Delete point" at bounding box center [430, 397] width 126 height 26
click at [579, 170] on tspan "?" at bounding box center [580, 173] width 6 height 21
click at [390, 280] on tspan "?" at bounding box center [393, 283] width 6 height 21
click at [808, 179] on rect at bounding box center [801, 180] width 25 height 18
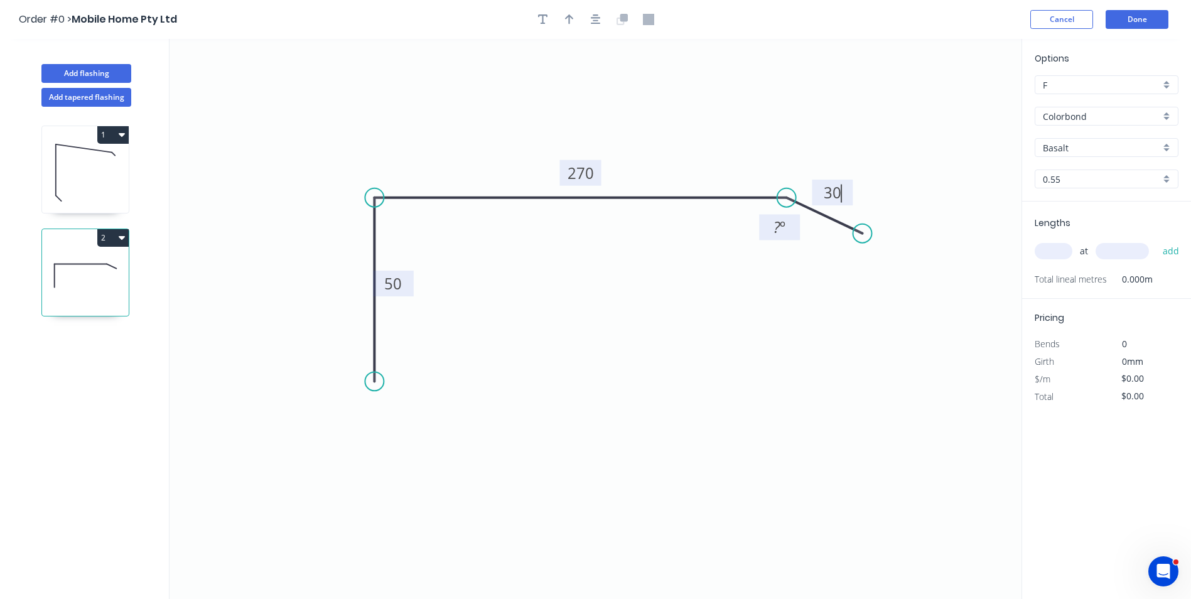
drag, startPoint x: 800, startPoint y: 204, endPoint x: 797, endPoint y: 239, distance: 34.7
click at [862, 234] on circle at bounding box center [862, 233] width 19 height 19
click at [783, 237] on tspan "º" at bounding box center [783, 227] width 6 height 21
click at [748, 350] on icon "0 50 270 30 120 º" at bounding box center [595, 319] width 852 height 560
click at [380, 384] on circle at bounding box center [374, 381] width 19 height 19
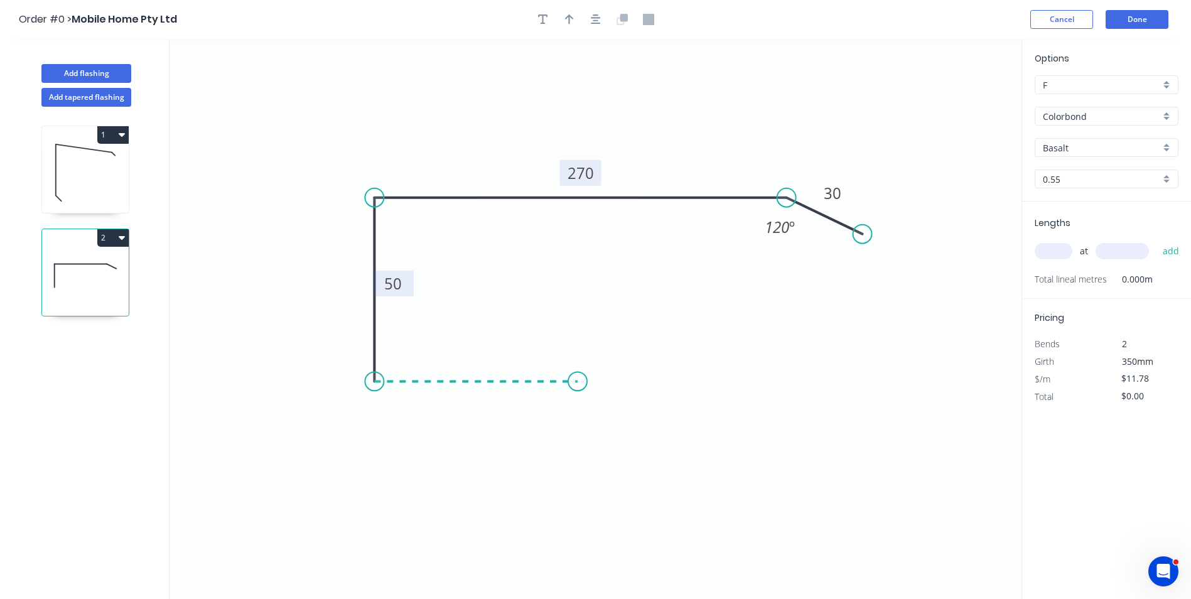
click at [577, 379] on icon "0 50 270 30 120 º" at bounding box center [595, 319] width 852 height 560
click at [624, 419] on icon "0 ? 50 270 30 120 º" at bounding box center [595, 319] width 852 height 560
click at [624, 419] on circle at bounding box center [624, 418] width 19 height 19
drag, startPoint x: 619, startPoint y: 417, endPoint x: 616, endPoint y: 427, distance: 10.5
click at [616, 427] on circle at bounding box center [615, 419] width 19 height 19
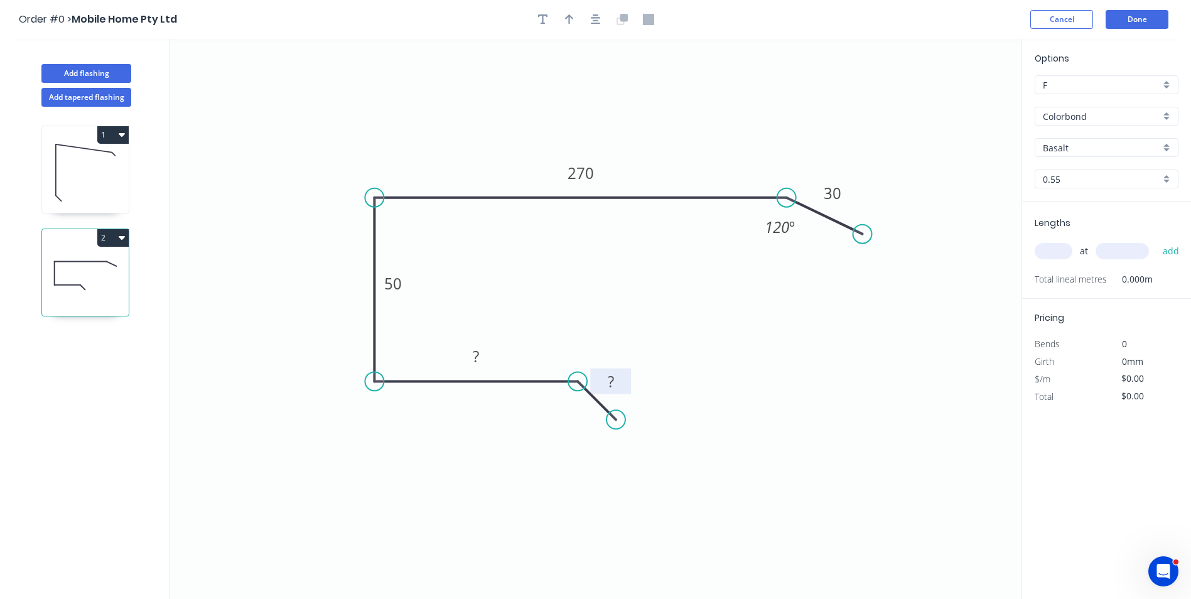
click at [628, 389] on rect at bounding box center [610, 381] width 41 height 26
click at [613, 380] on tspan "?" at bounding box center [611, 381] width 6 height 21
drag, startPoint x: 484, startPoint y: 349, endPoint x: 478, endPoint y: 355, distance: 8.0
click at [480, 353] on rect at bounding box center [475, 357] width 25 height 18
click at [687, 356] on icon "0 10 40 50 270 30 120 º" at bounding box center [595, 319] width 852 height 560
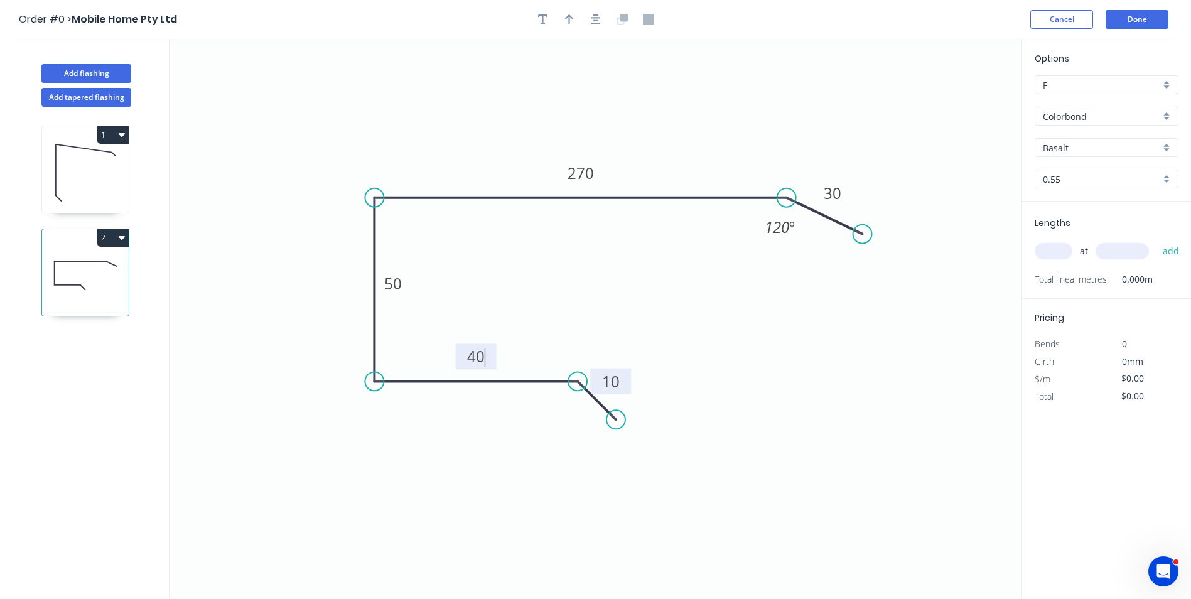
type input "$13.62"
click at [569, 23] on icon "button" at bounding box center [569, 19] width 9 height 10
drag, startPoint x: 953, startPoint y: 99, endPoint x: 290, endPoint y: 329, distance: 702.3
click at [290, 328] on icon at bounding box center [286, 308] width 11 height 40
click at [290, 329] on icon at bounding box center [290, 315] width 11 height 40
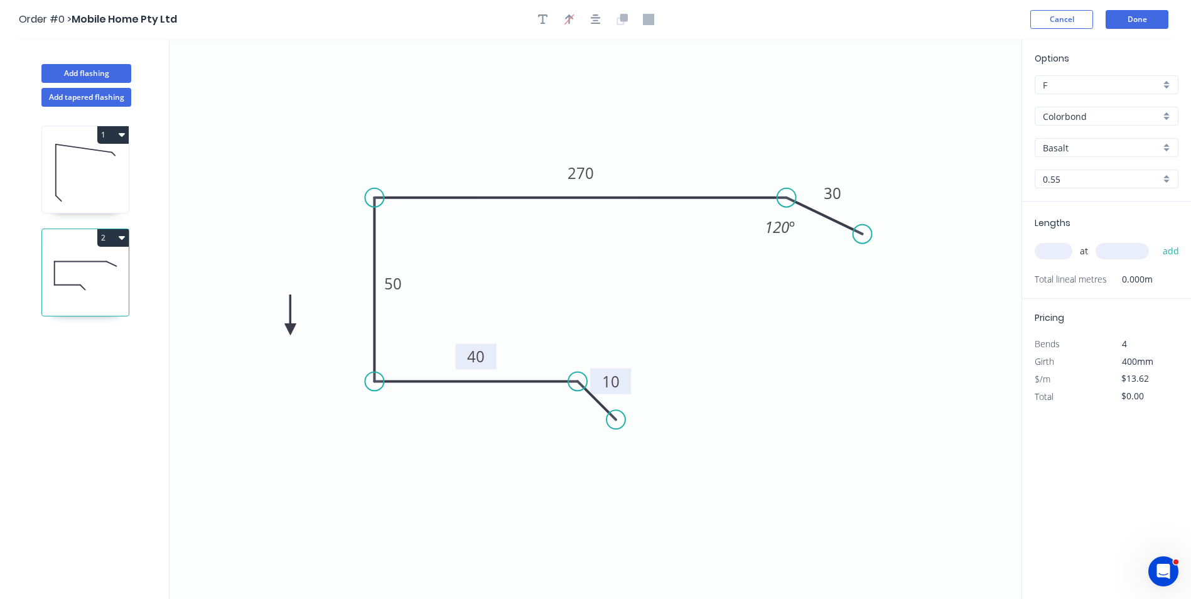
click at [290, 329] on icon at bounding box center [290, 315] width 11 height 40
click at [290, 329] on icon at bounding box center [305, 328] width 40 height 11
click at [290, 329] on icon at bounding box center [300, 339] width 36 height 36
click at [290, 329] on icon at bounding box center [290, 343] width 11 height 40
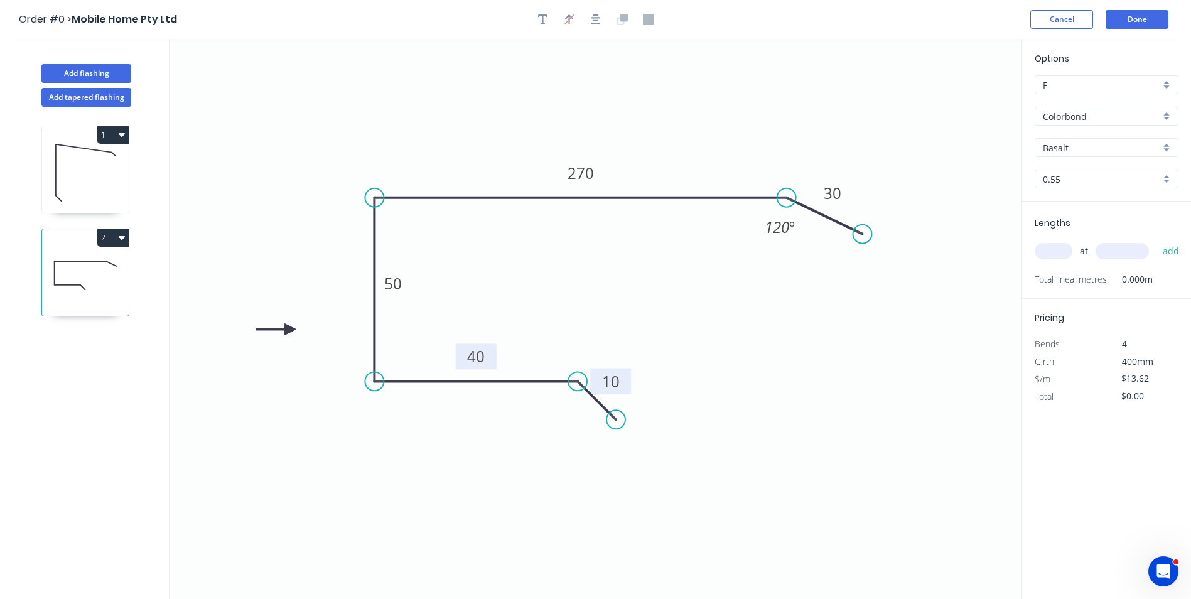
click at [290, 329] on icon at bounding box center [276, 328] width 40 height 11
drag, startPoint x: 290, startPoint y: 329, endPoint x: 517, endPoint y: 174, distance: 275.1
click at [390, 156] on icon at bounding box center [372, 137] width 36 height 36
click at [1055, 257] on input "text" at bounding box center [1053, 251] width 38 height 16
type input "2"
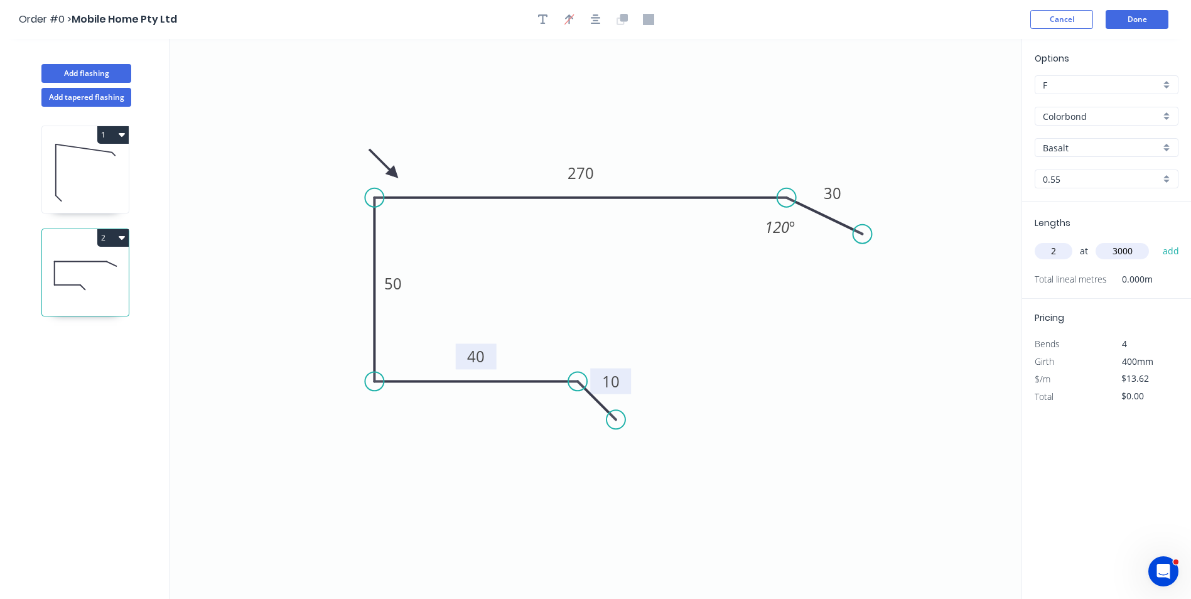
type input "3000"
click at [1156, 240] on button "add" at bounding box center [1171, 250] width 30 height 21
type input "$81.72"
click at [1097, 146] on input "Basalt" at bounding box center [1101, 147] width 117 height 13
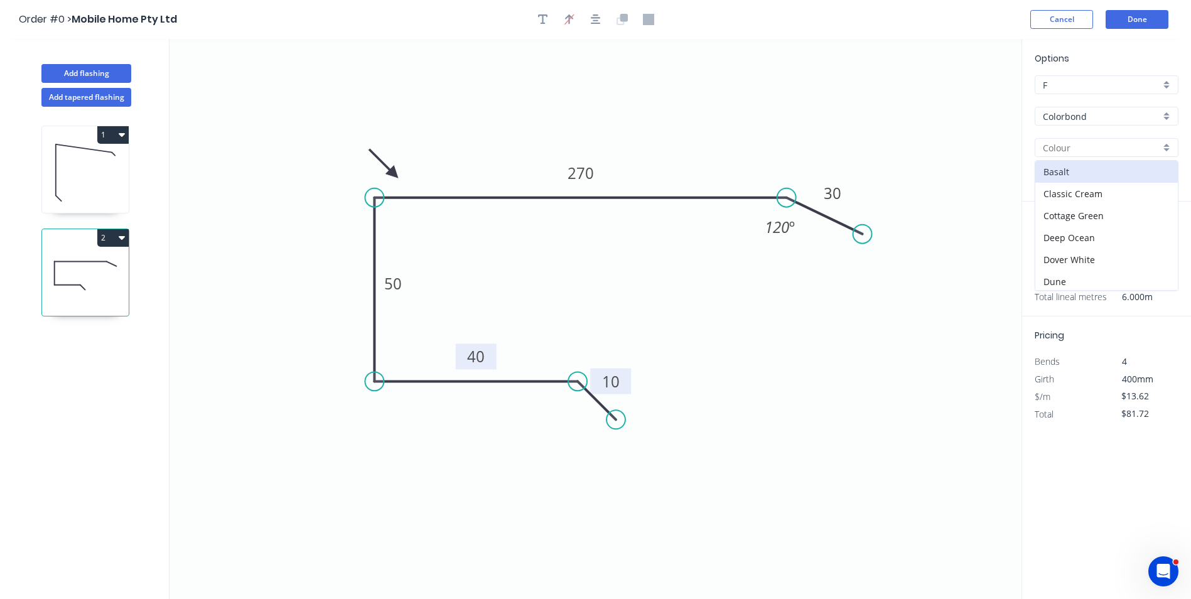
click at [94, 178] on icon at bounding box center [85, 172] width 87 height 80
type input "$18.50"
type input "$0.00"
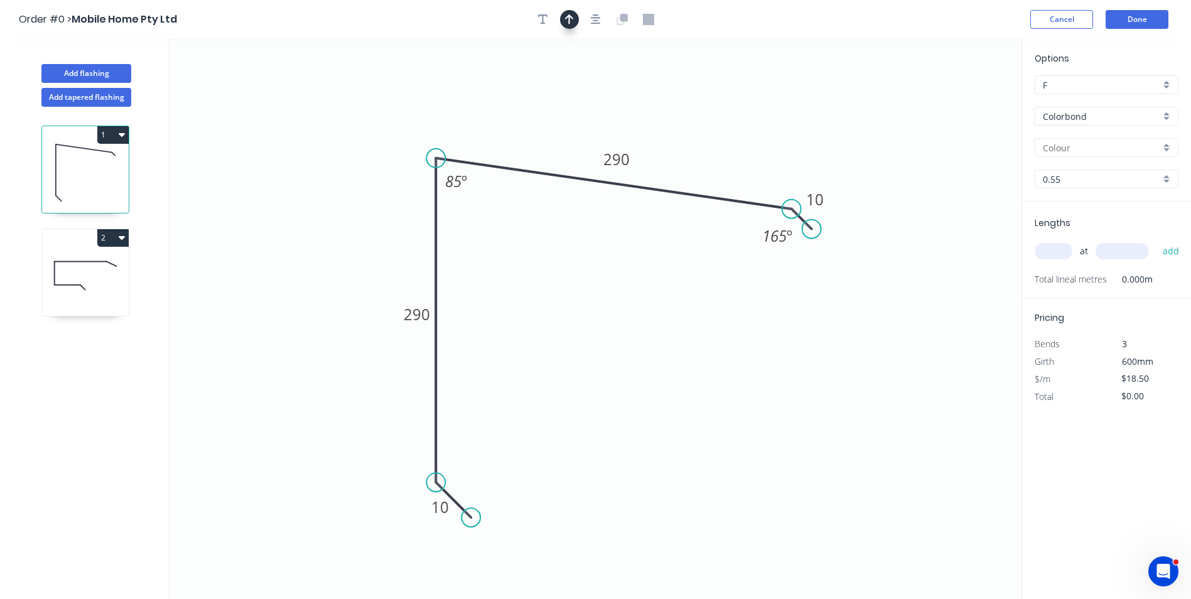
click at [571, 14] on icon "button" at bounding box center [569, 19] width 9 height 11
drag, startPoint x: 950, startPoint y: 100, endPoint x: 362, endPoint y: 262, distance: 610.0
click at [328, 260] on icon at bounding box center [321, 240] width 11 height 40
click at [363, 262] on icon at bounding box center [362, 247] width 11 height 40
click at [363, 262] on icon at bounding box center [373, 251] width 36 height 36
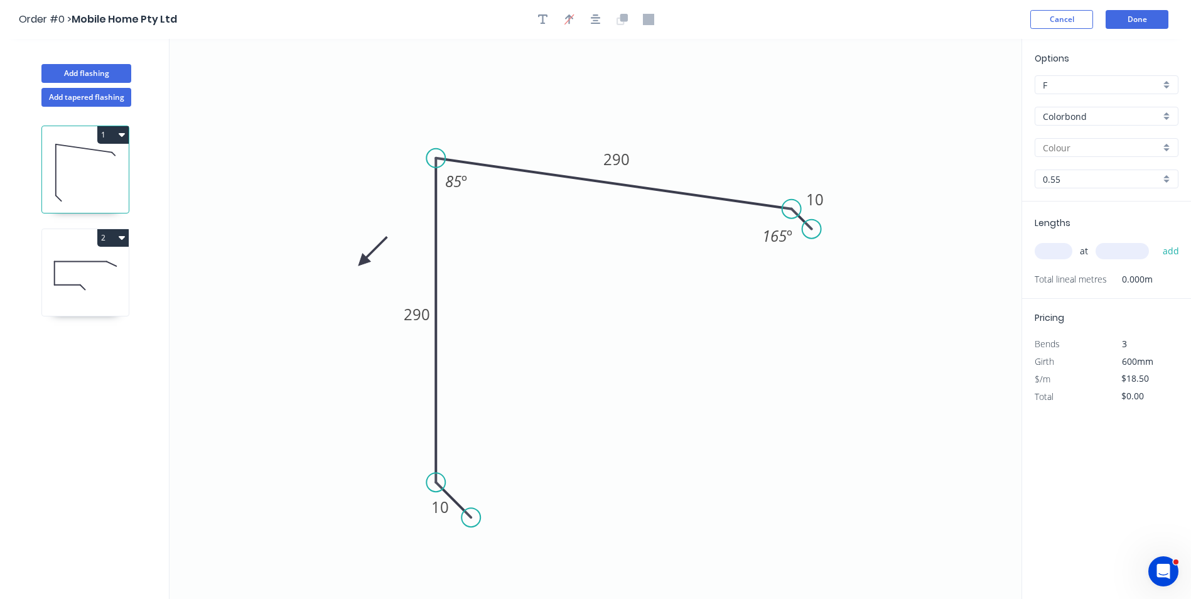
click at [363, 262] on icon at bounding box center [373, 251] width 36 height 36
click at [363, 262] on icon at bounding box center [373, 272] width 36 height 36
click at [363, 262] on icon at bounding box center [352, 272] width 36 height 36
click at [1061, 149] on input "text" at bounding box center [1101, 147] width 117 height 13
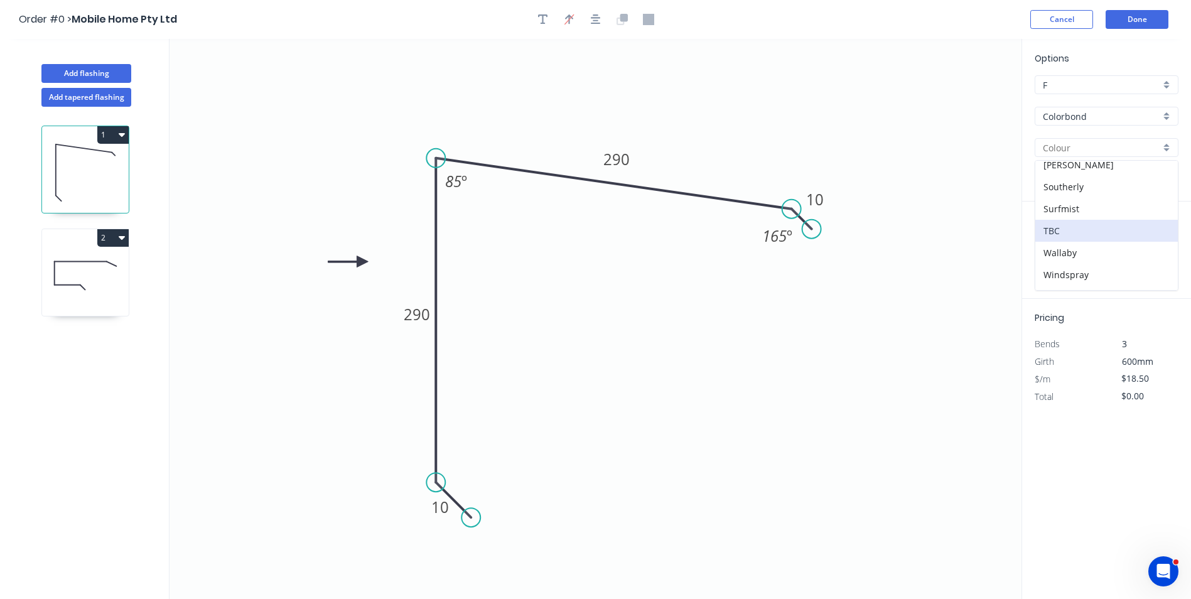
scroll to position [354, 0]
click at [1077, 281] on div "Woodland Grey" at bounding box center [1106, 279] width 142 height 22
type input "Woodland Grey"
click at [817, 116] on icon "0 10 290 290 10 165 º 85 º" at bounding box center [595, 319] width 852 height 560
click at [1045, 246] on input "text" at bounding box center [1053, 251] width 38 height 16
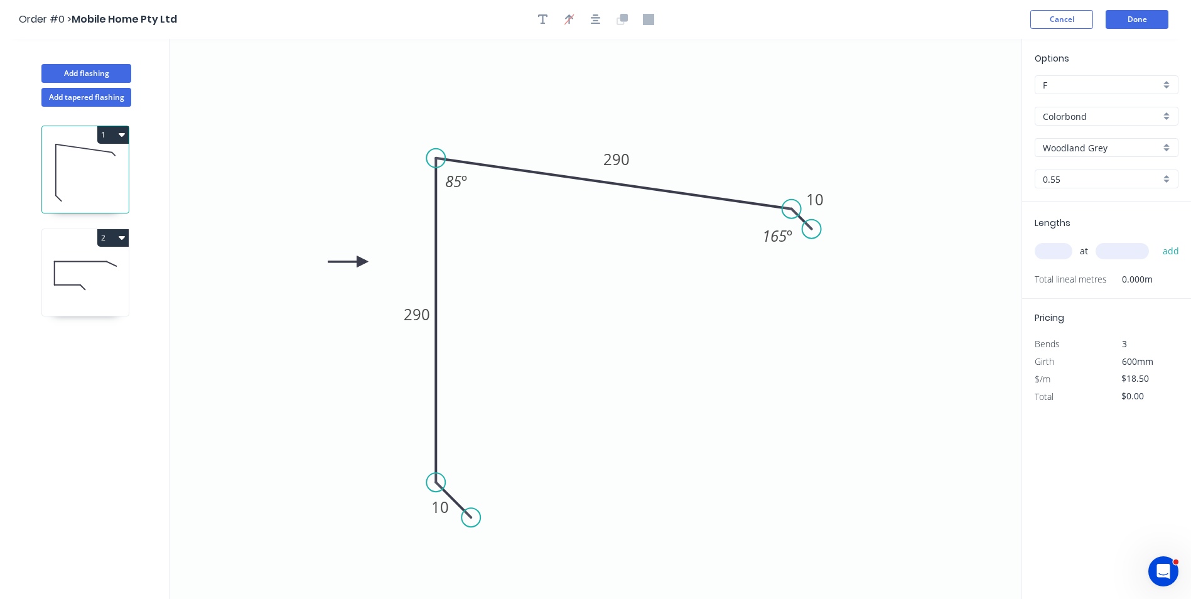
click at [1138, 253] on input "text" at bounding box center [1121, 251] width 53 height 16
click at [1062, 247] on input "text" at bounding box center [1053, 251] width 38 height 16
click at [1125, 250] on input "text" at bounding box center [1121, 251] width 53 height 16
click at [1062, 255] on input "text" at bounding box center [1053, 251] width 38 height 16
type input "2"
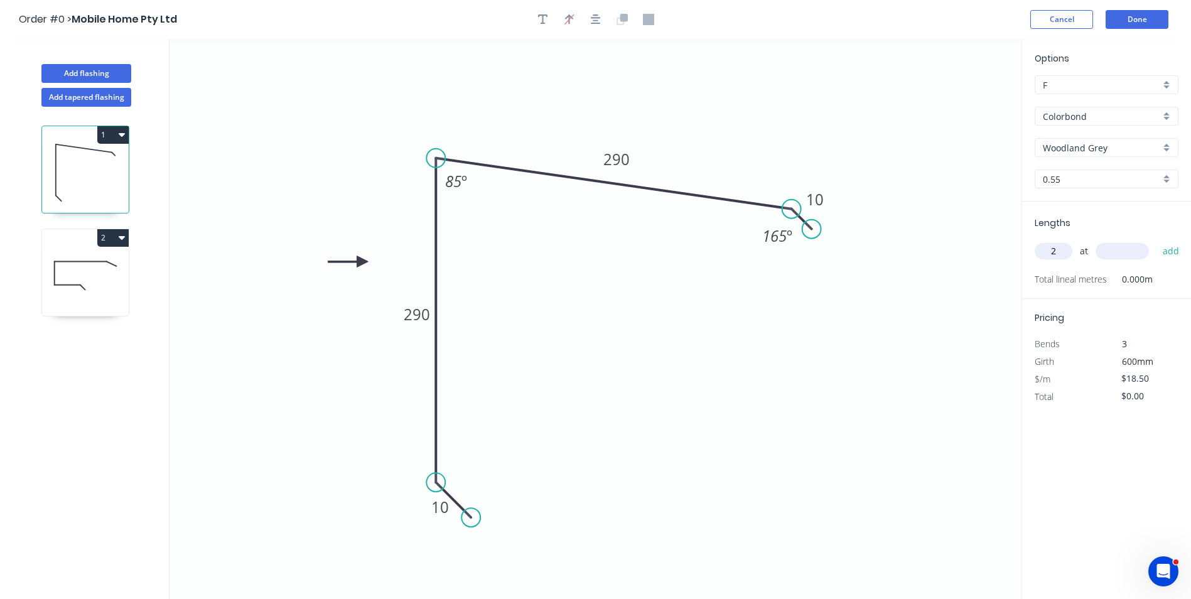
click at [1128, 252] on input "text" at bounding box center [1121, 251] width 53 height 16
type input "4000"
click at [1156, 240] on button "add" at bounding box center [1171, 250] width 30 height 21
type input "$148.00"
click at [101, 277] on icon at bounding box center [85, 275] width 87 height 80
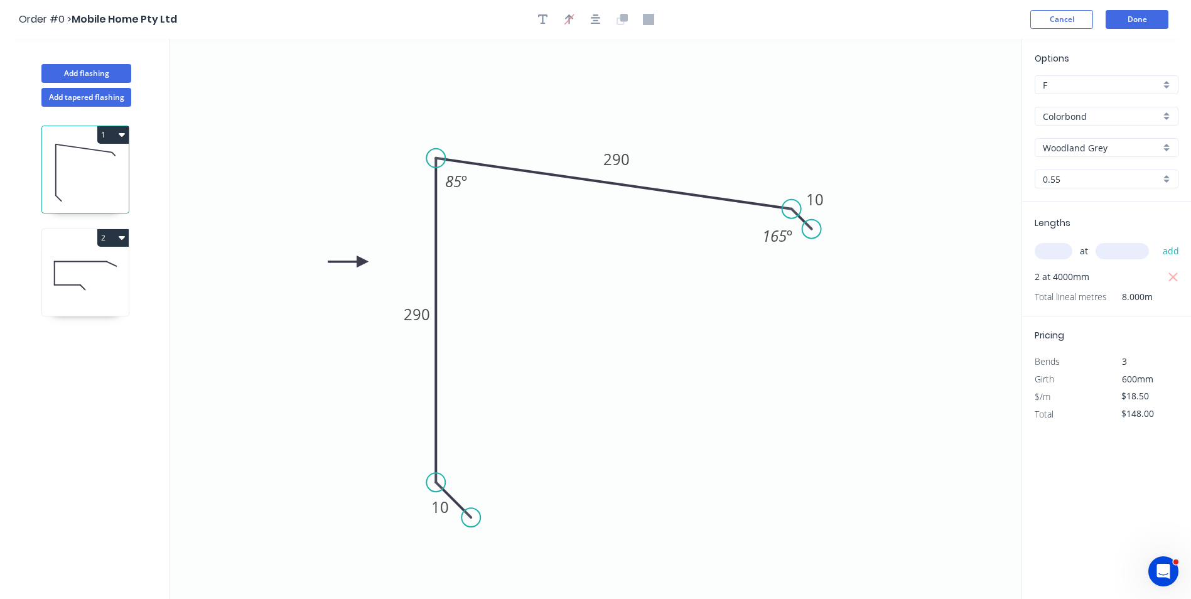
type input "Basalt"
type input "$13.62"
type input "$81.72"
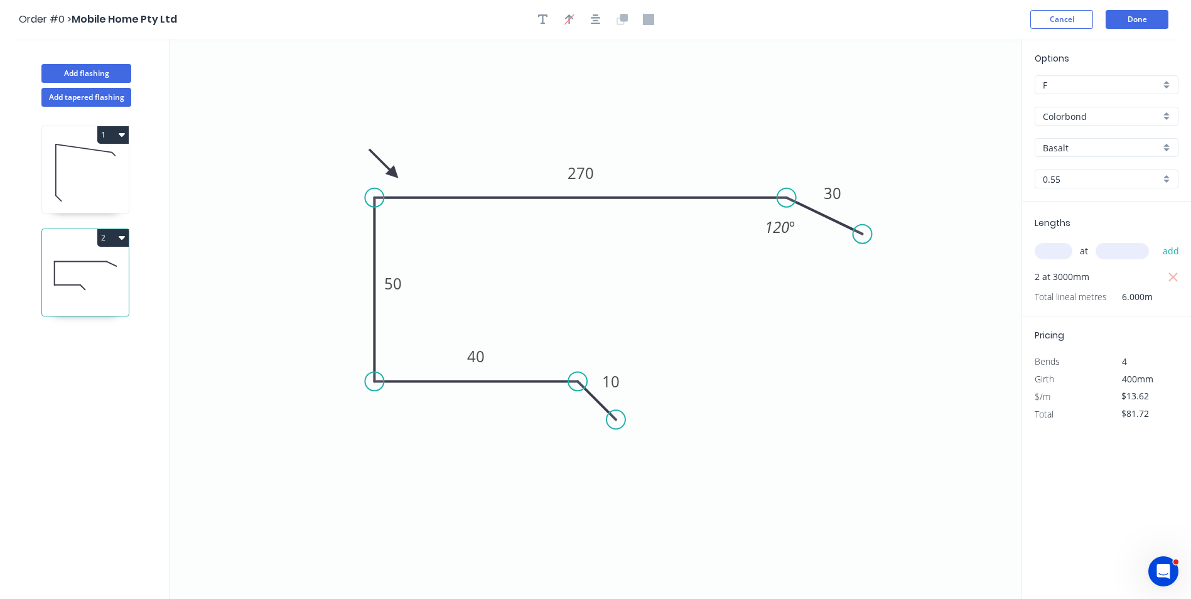
click at [712, 82] on icon "0 10 40 50 270 30 120 º" at bounding box center [595, 319] width 852 height 560
click at [119, 73] on button "Add flashing" at bounding box center [86, 73] width 90 height 19
type input "$0.00"
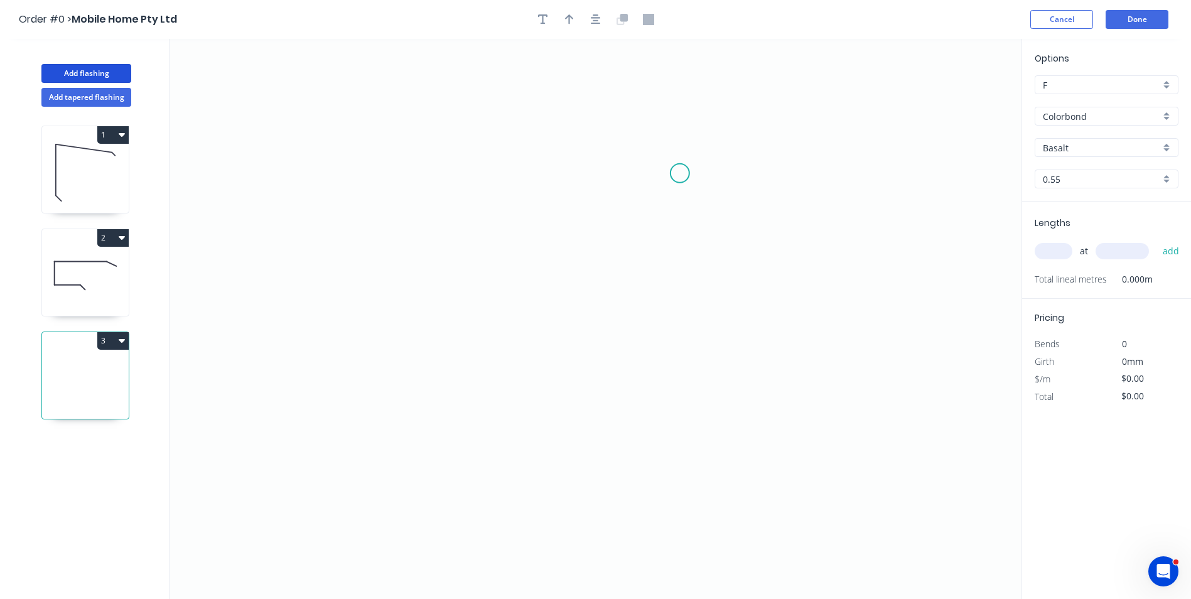
click at [682, 173] on icon "0" at bounding box center [595, 319] width 852 height 560
click at [486, 170] on icon "0" at bounding box center [595, 319] width 852 height 560
click at [490, 348] on icon "0 ?" at bounding box center [595, 319] width 852 height 560
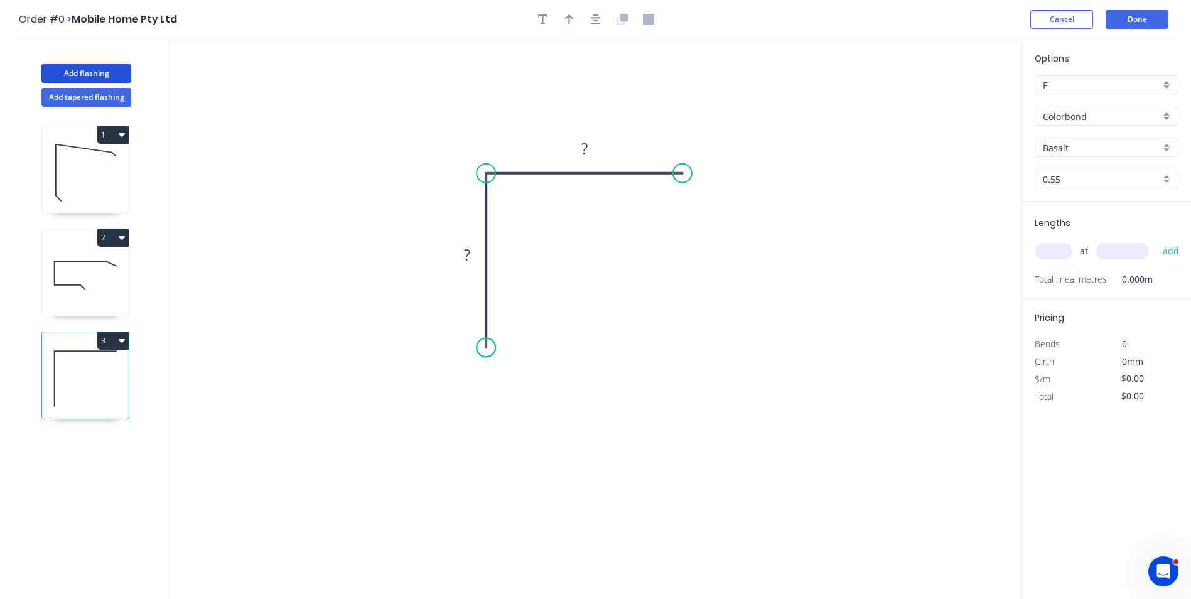
click at [490, 348] on circle at bounding box center [485, 347] width 19 height 19
click at [584, 142] on tspan "?" at bounding box center [584, 148] width 6 height 21
click at [466, 259] on tspan "?" at bounding box center [467, 254] width 6 height 21
click at [566, 294] on icon "0 50 50" at bounding box center [595, 319] width 852 height 560
click at [1063, 244] on input "text" at bounding box center [1053, 251] width 38 height 16
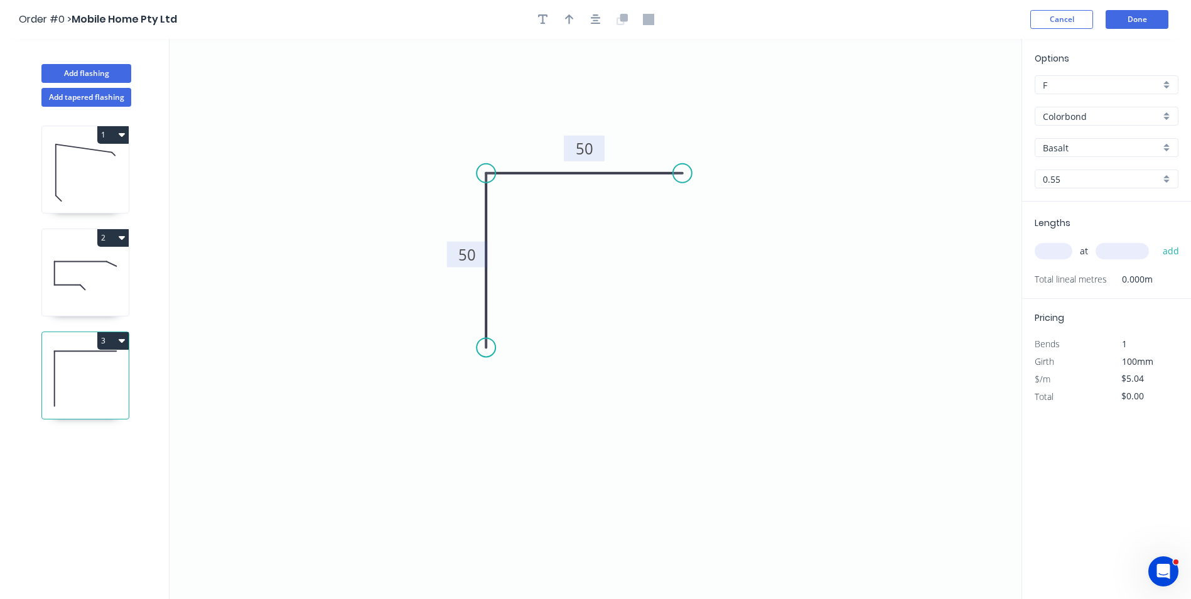
click at [115, 338] on button "3" at bounding box center [112, 341] width 31 height 18
click at [105, 394] on div "Delete" at bounding box center [69, 397] width 97 height 18
type input "$13.62"
type input "$81.72"
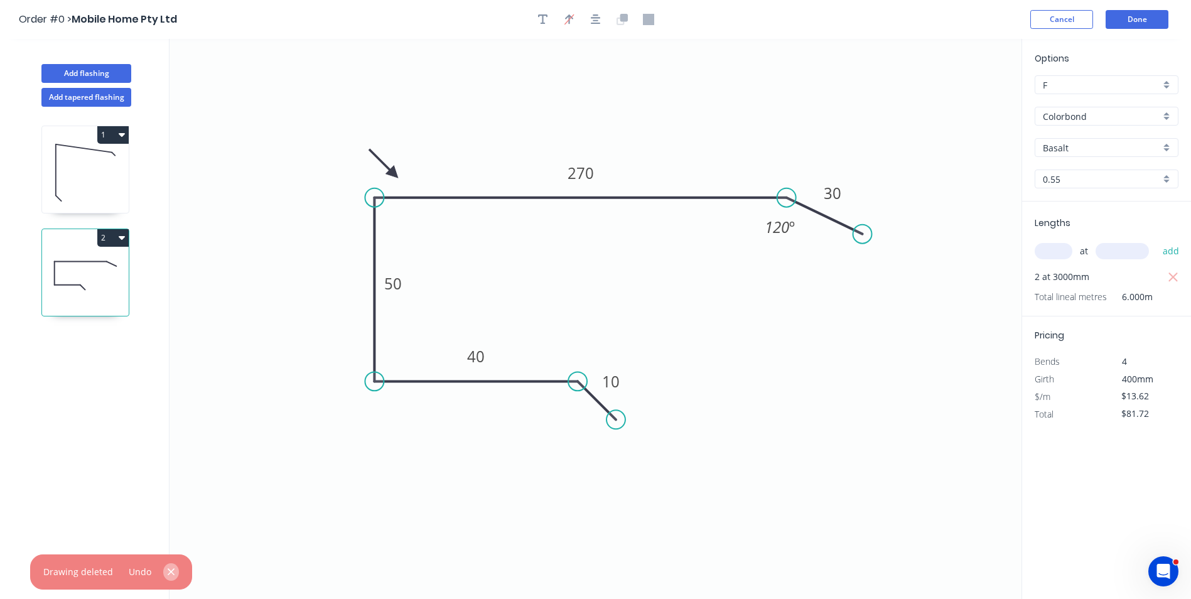
click at [167, 570] on icon "button" at bounding box center [171, 571] width 8 height 11
click at [273, 429] on icon "0 10 40 50 270 30 120 º" at bounding box center [595, 319] width 852 height 560
click at [628, 299] on icon "0 10 40 50 270 30 120 º" at bounding box center [595, 319] width 852 height 560
click at [102, 170] on icon at bounding box center [85, 172] width 87 height 80
type input "Woodland Grey"
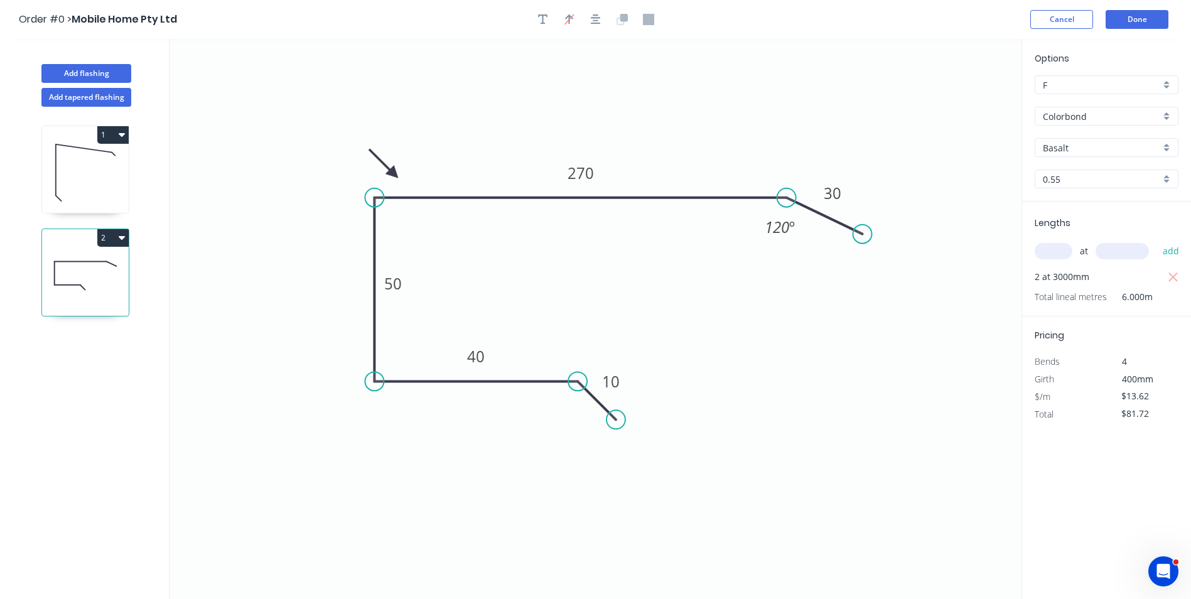
type input "$18.50"
type input "$148.00"
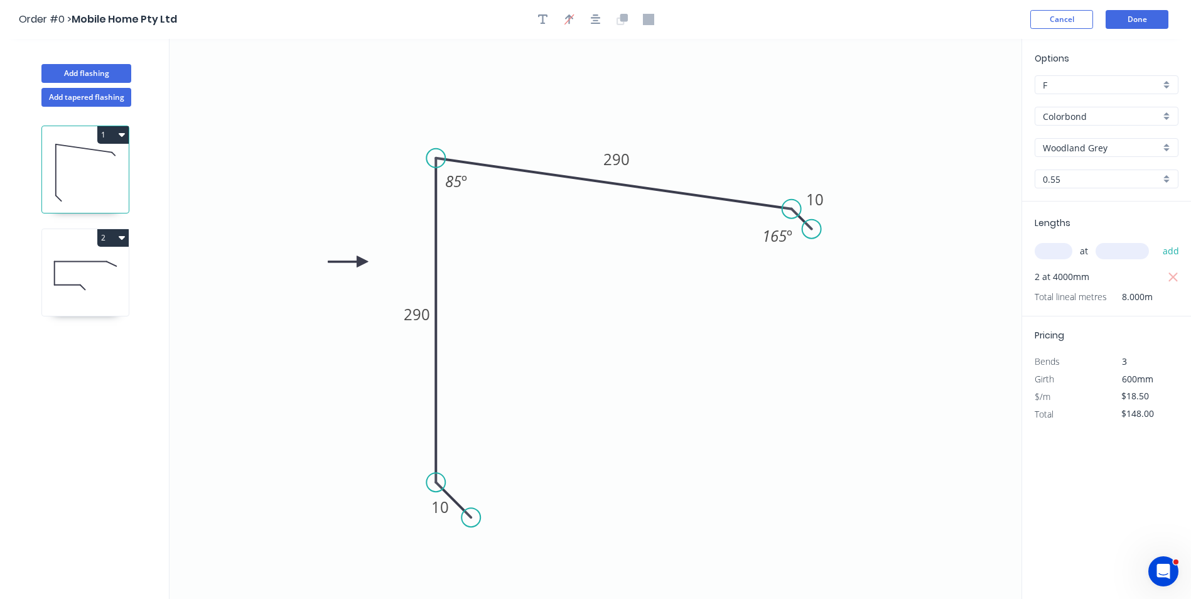
click at [67, 262] on icon at bounding box center [81, 262] width 52 height 0
type input "Basalt"
type input "$13.62"
type input "$81.72"
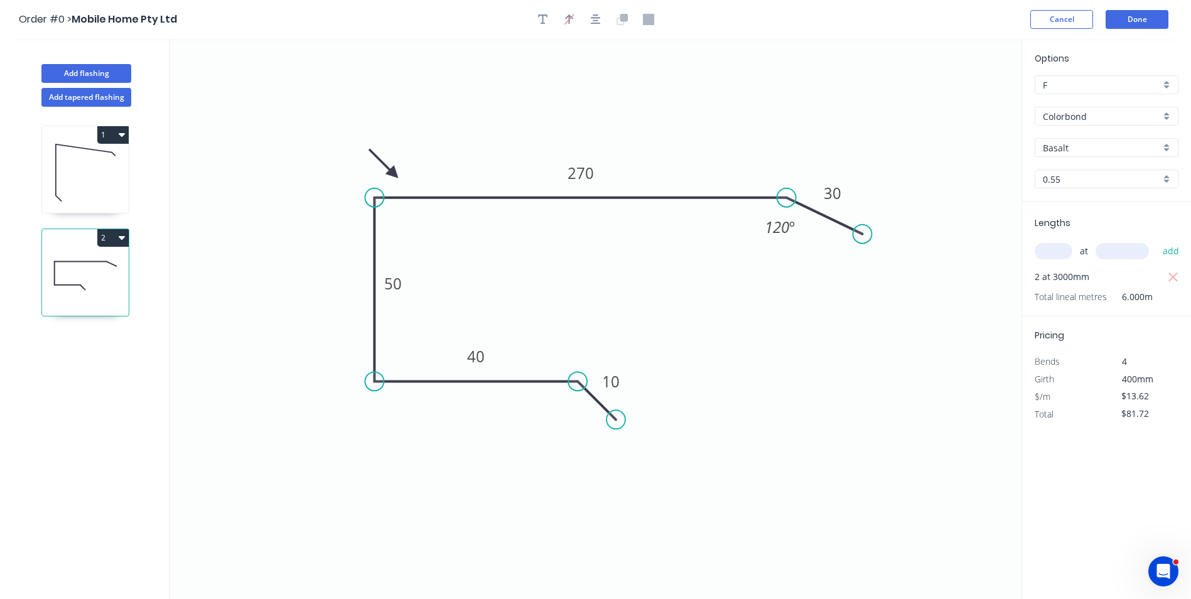
click at [244, 232] on icon "0 10 40 50 270 30 120 º" at bounding box center [595, 319] width 852 height 560
click at [858, 367] on icon "0 10 40 50 270 30 120 º" at bounding box center [595, 319] width 852 height 560
click at [1141, 26] on button "Done" at bounding box center [1136, 19] width 63 height 19
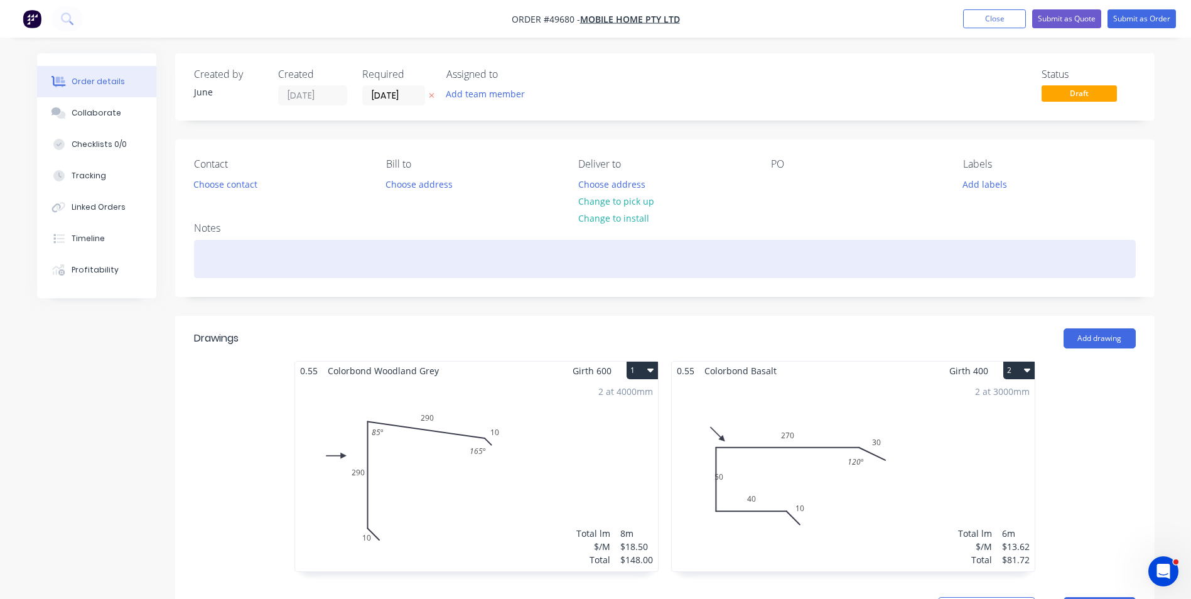
click at [798, 243] on div at bounding box center [665, 259] width 942 height 38
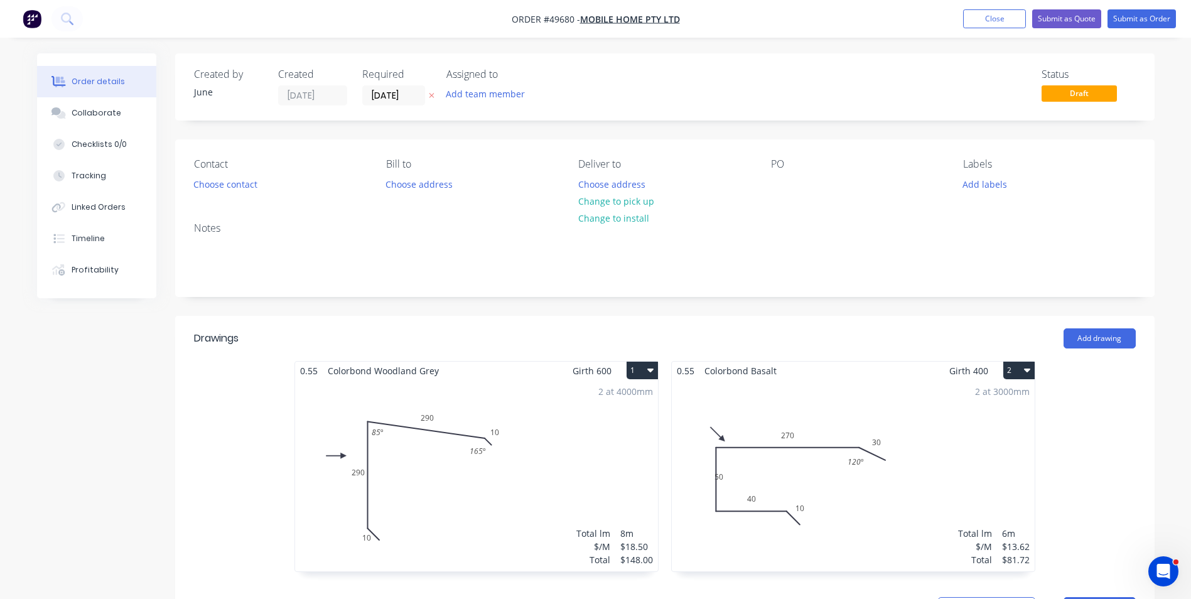
click at [837, 111] on div "Created by June Created 25/09/25 Required 25/09/25 Assigned to Add team member …" at bounding box center [664, 86] width 979 height 67
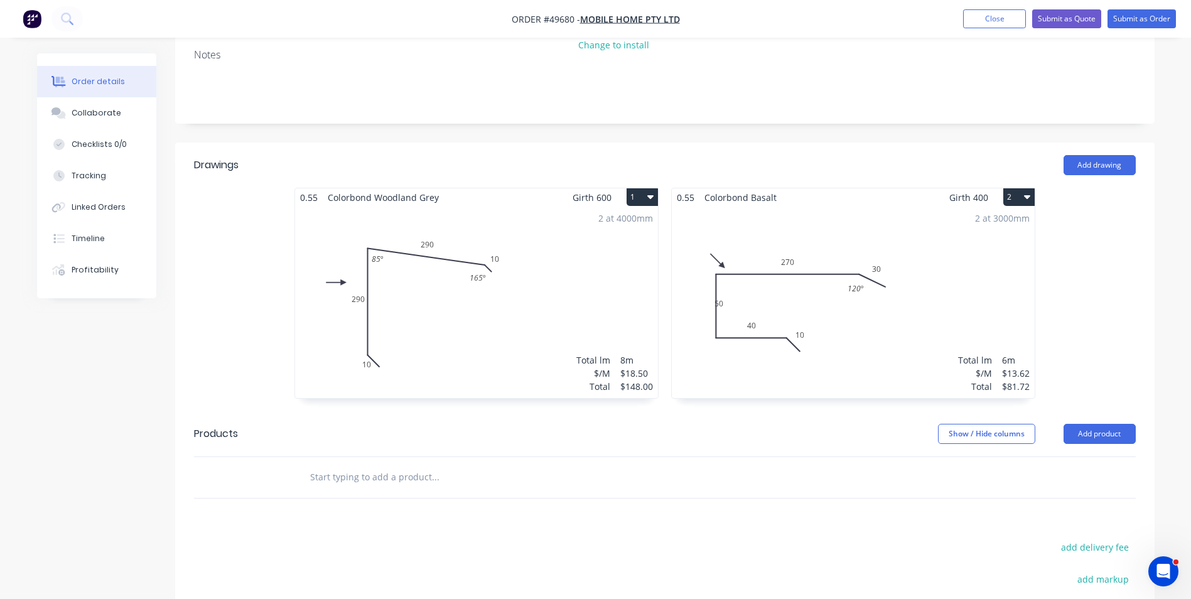
scroll to position [188, 0]
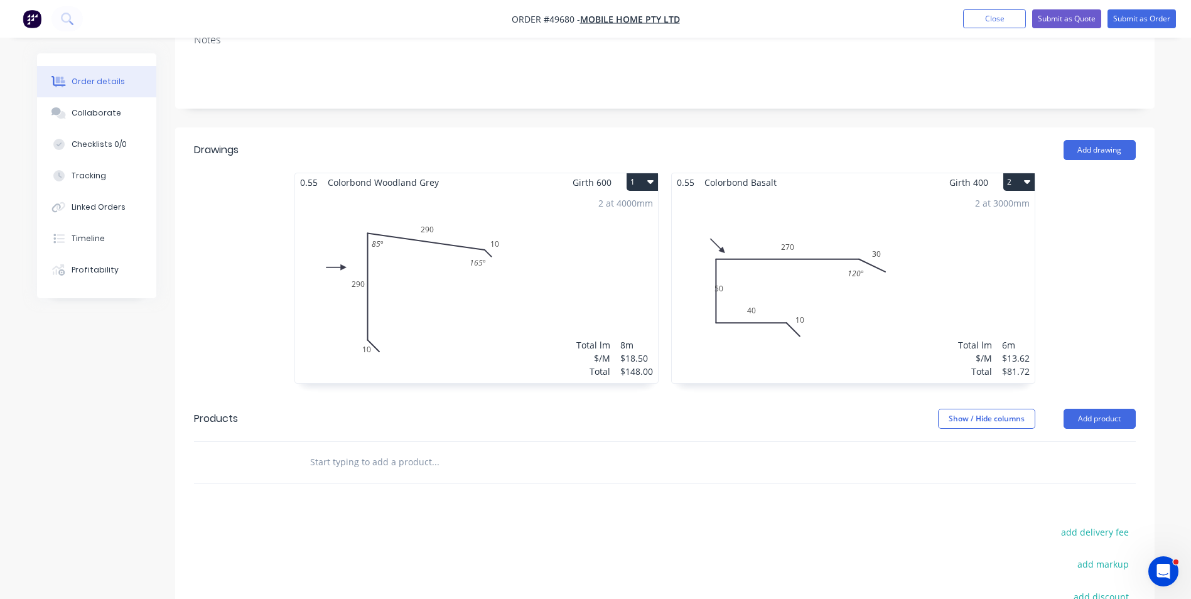
click at [719, 284] on div "2 at 3000mm Total lm $/M Total 6m $13.62 $81.72" at bounding box center [853, 286] width 363 height 191
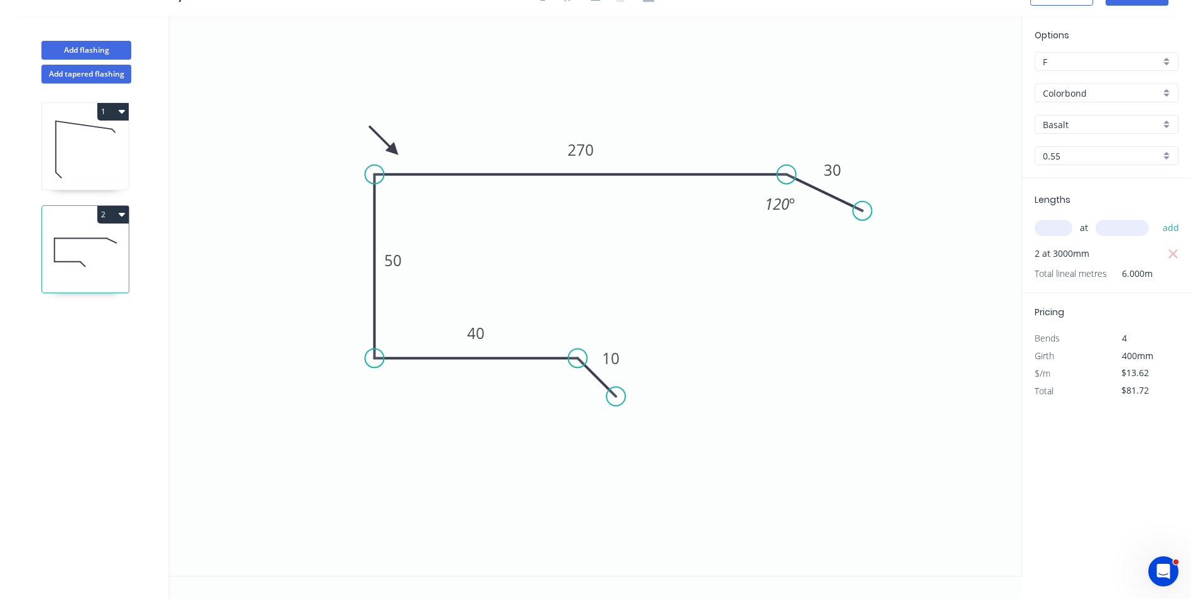
click at [404, 274] on icon "0 10 40 50 270 30 120 º" at bounding box center [595, 296] width 852 height 560
drag, startPoint x: 404, startPoint y: 272, endPoint x: 432, endPoint y: 272, distance: 28.9
click at [432, 272] on rect at bounding box center [422, 260] width 41 height 26
click at [628, 286] on icon "0 10 40 50 270 30 120 º" at bounding box center [595, 296] width 852 height 560
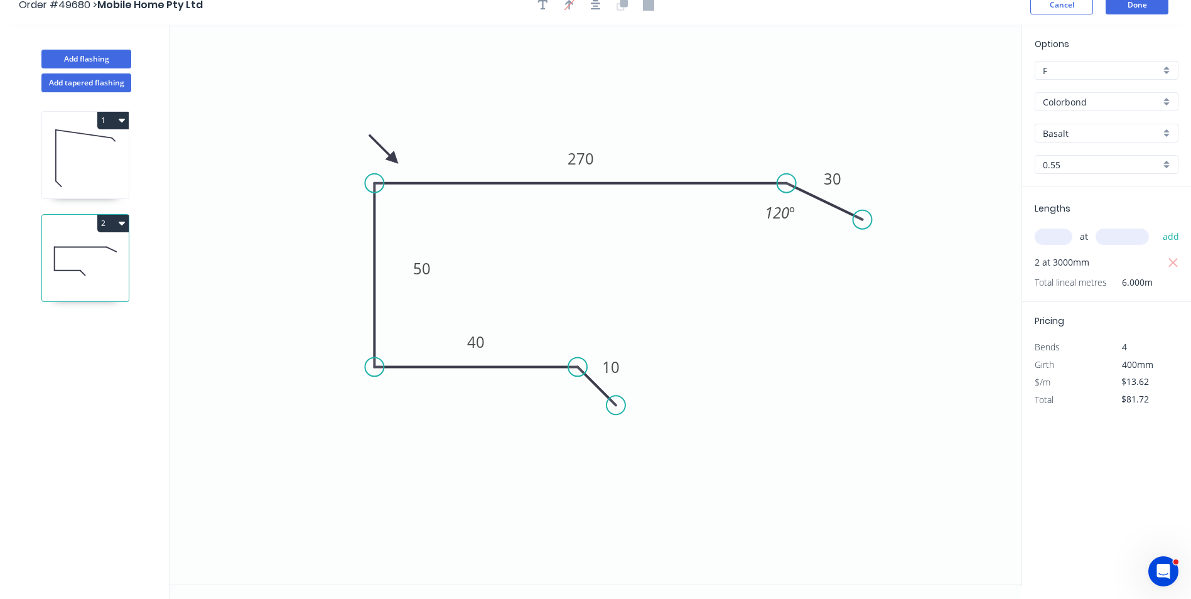
scroll to position [0, 0]
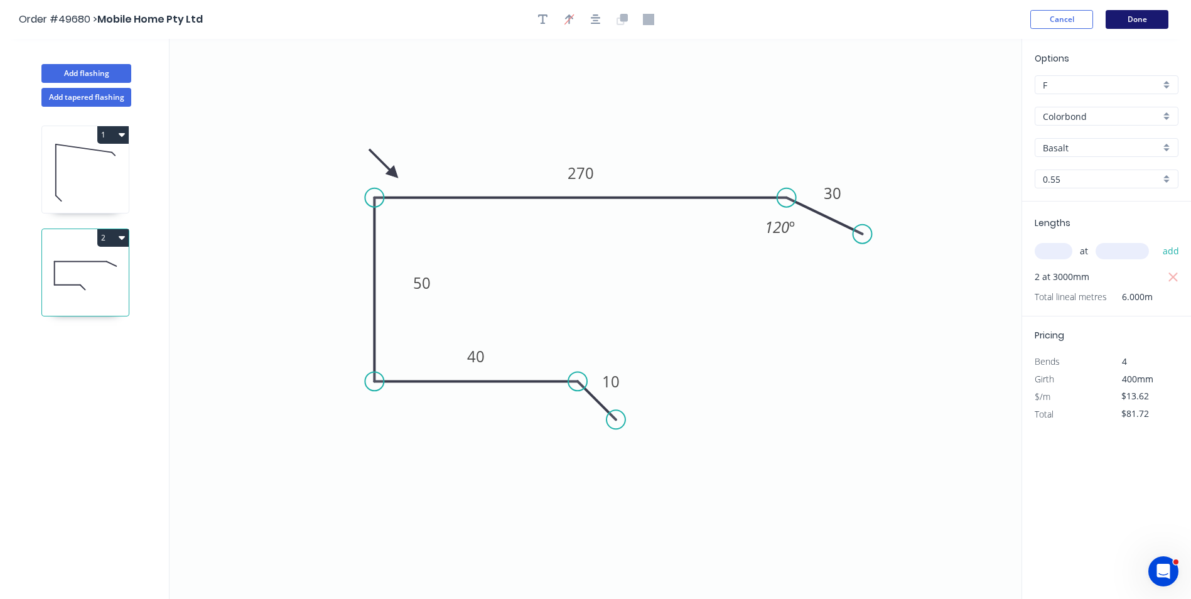
click at [1139, 18] on button "Done" at bounding box center [1136, 19] width 63 height 19
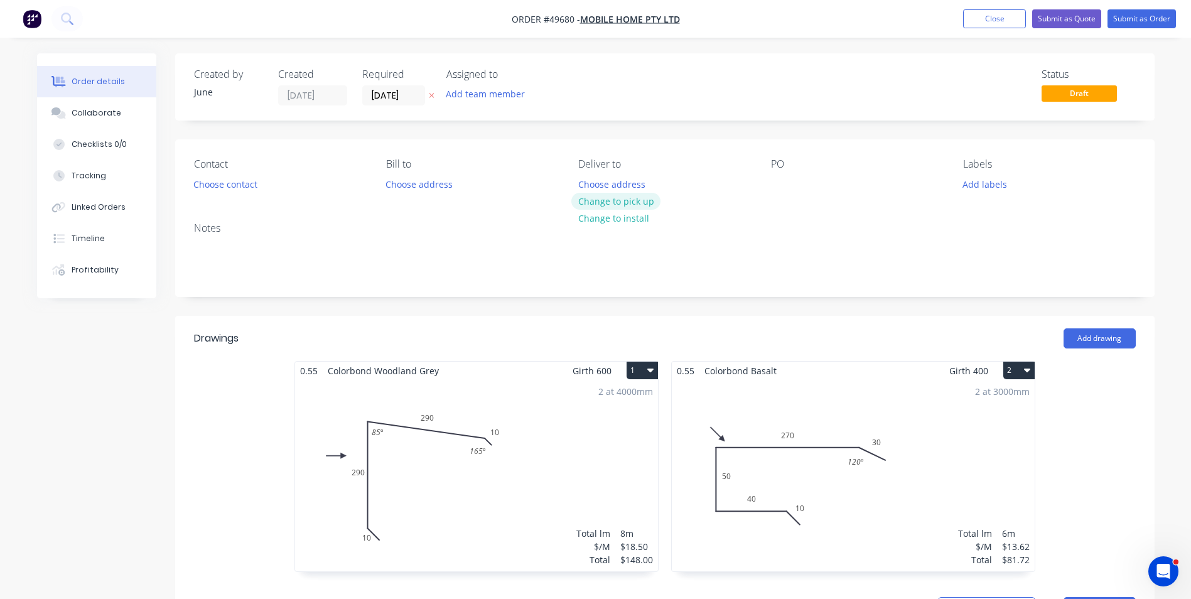
click at [613, 198] on button "Change to pick up" at bounding box center [615, 201] width 89 height 17
click at [240, 185] on button "Choose contact" at bounding box center [224, 183] width 77 height 17
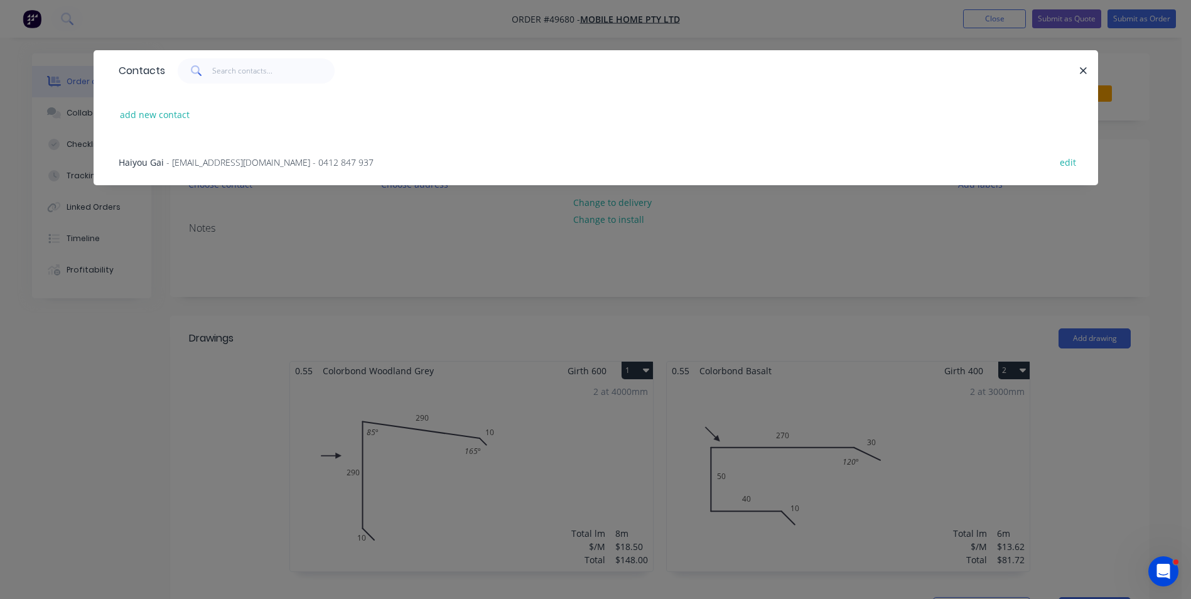
click at [194, 159] on span "- mobilehomeau@hotmail.com - 0412 847 937" at bounding box center [269, 162] width 207 height 12
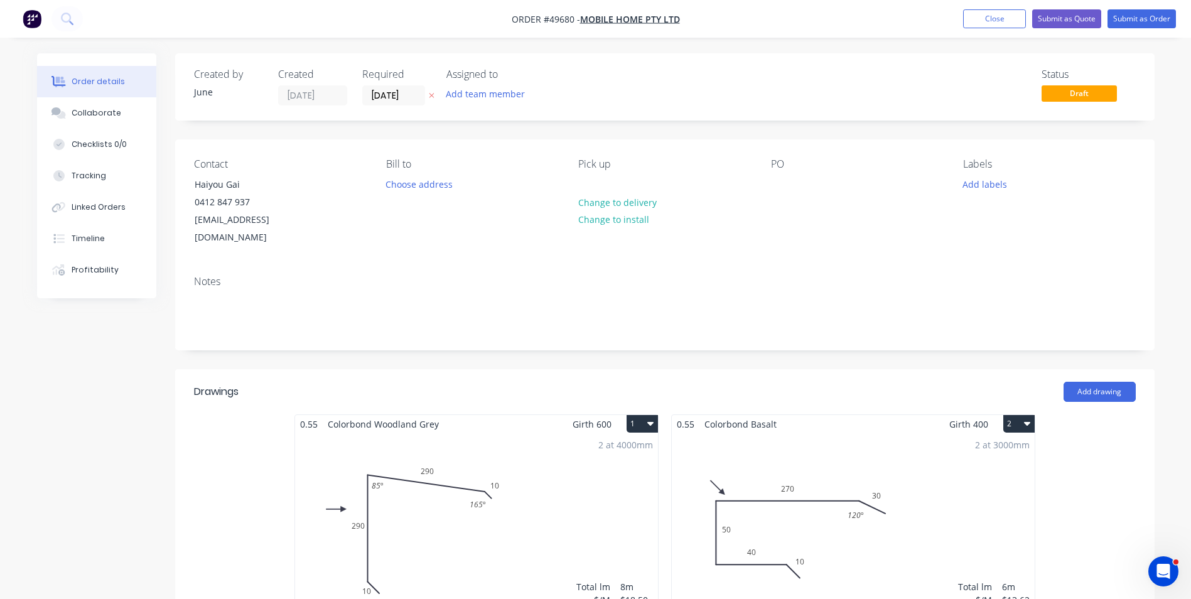
drag, startPoint x: 702, startPoint y: 177, endPoint x: 708, endPoint y: 182, distance: 7.6
click at [704, 177] on div "Pick up Change to delivery Change to install" at bounding box center [664, 202] width 172 height 89
click at [1167, 20] on button "Submit as Order" at bounding box center [1141, 18] width 68 height 19
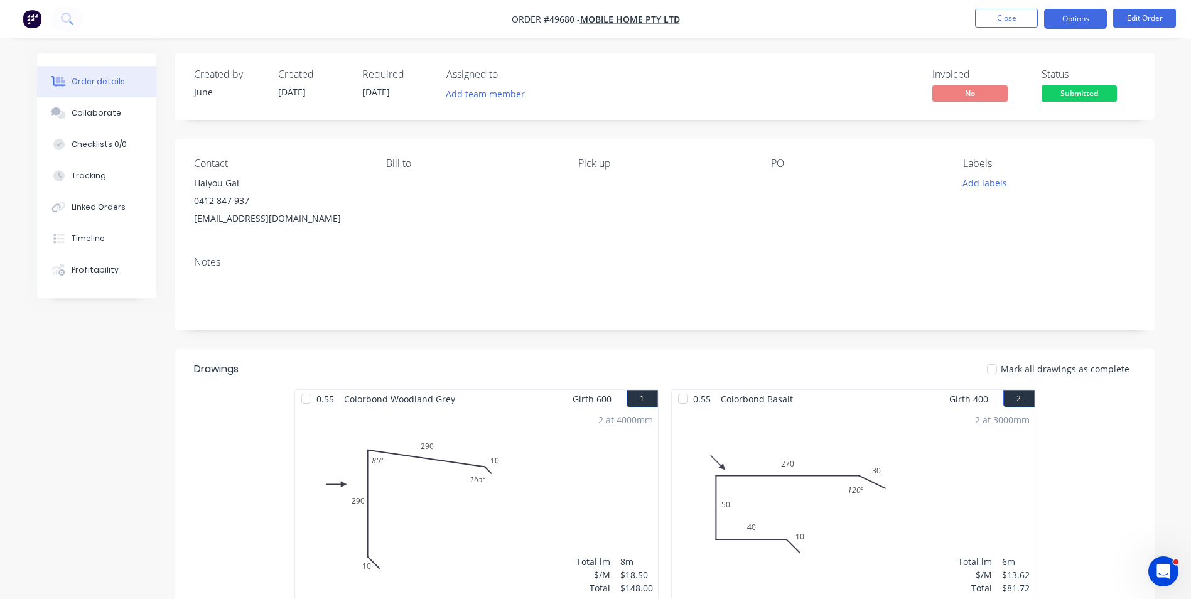
click at [1065, 19] on button "Options" at bounding box center [1075, 19] width 63 height 20
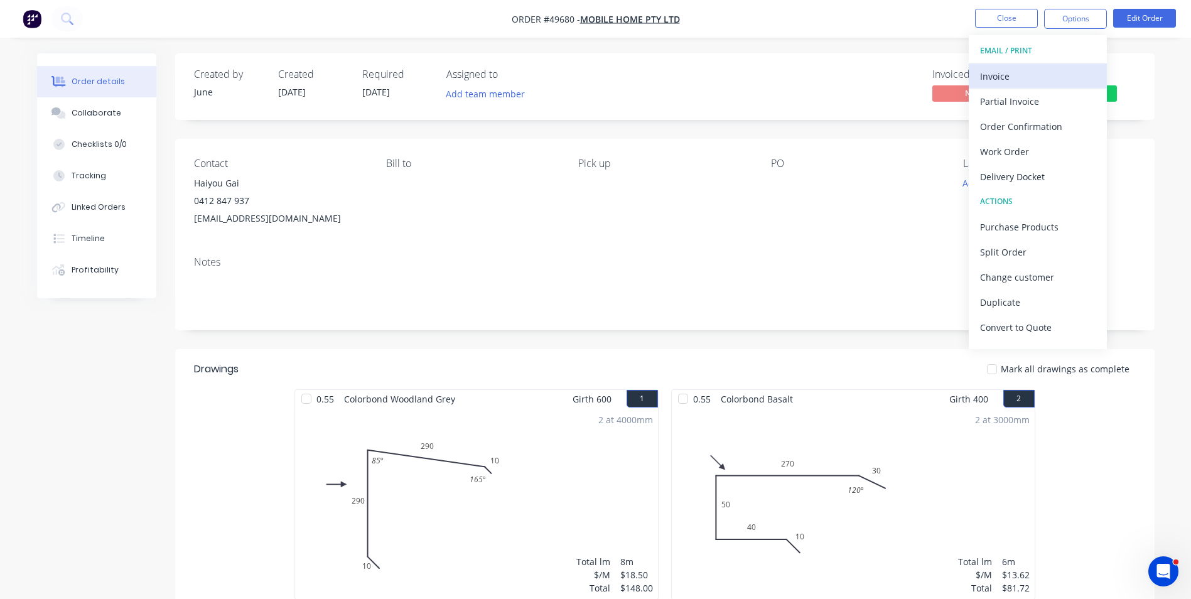
click at [1061, 72] on div "Invoice" at bounding box center [1037, 76] width 115 height 18
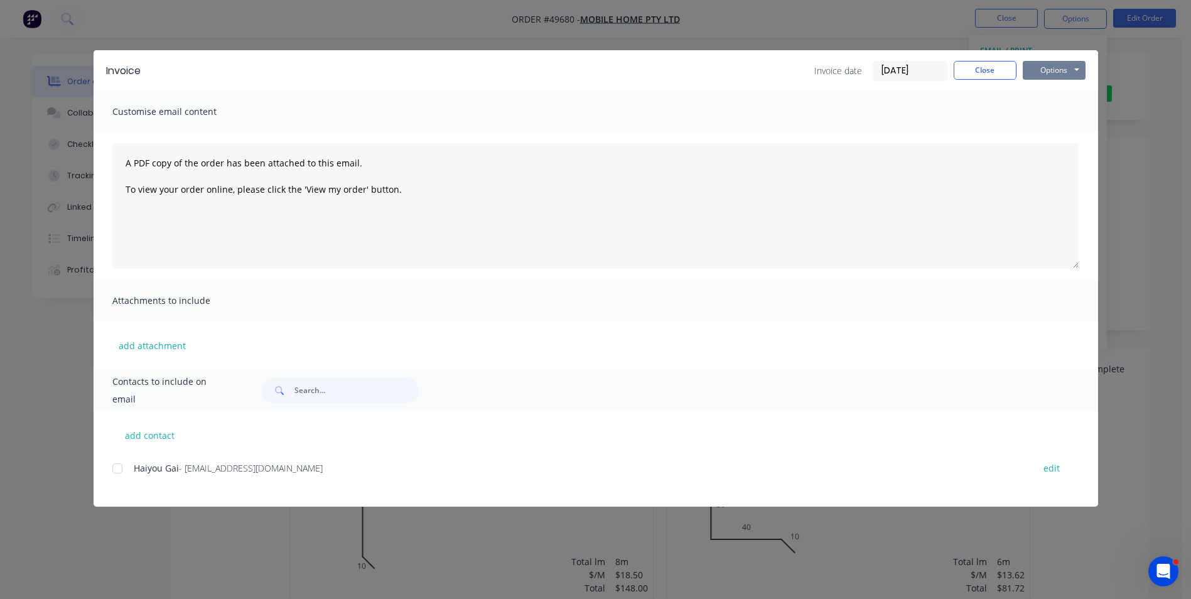
click at [1032, 75] on button "Options" at bounding box center [1054, 70] width 63 height 19
click at [1047, 120] on button "Print" at bounding box center [1063, 113] width 80 height 21
click at [982, 73] on button "Close" at bounding box center [984, 70] width 63 height 19
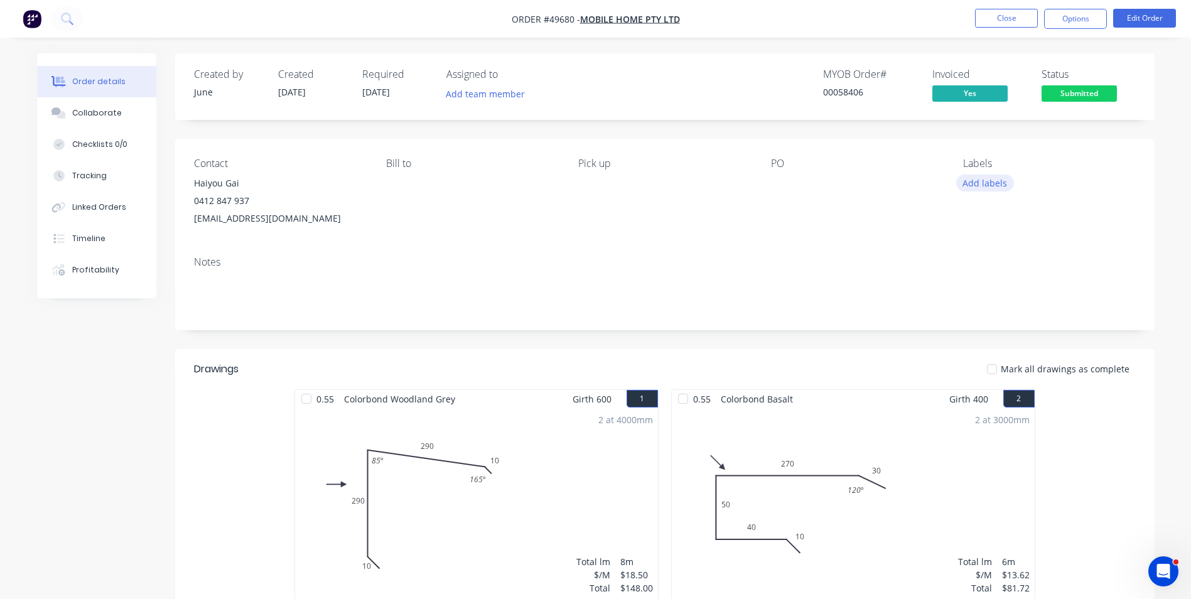
click at [975, 186] on button "Add labels" at bounding box center [985, 183] width 58 height 17
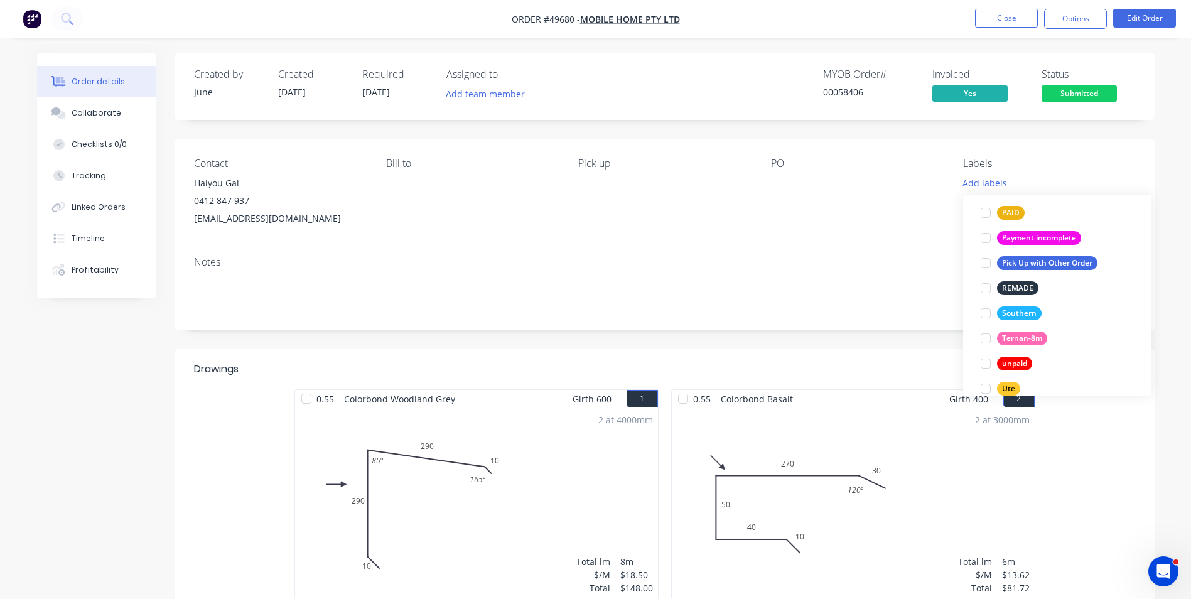
scroll to position [352, 0]
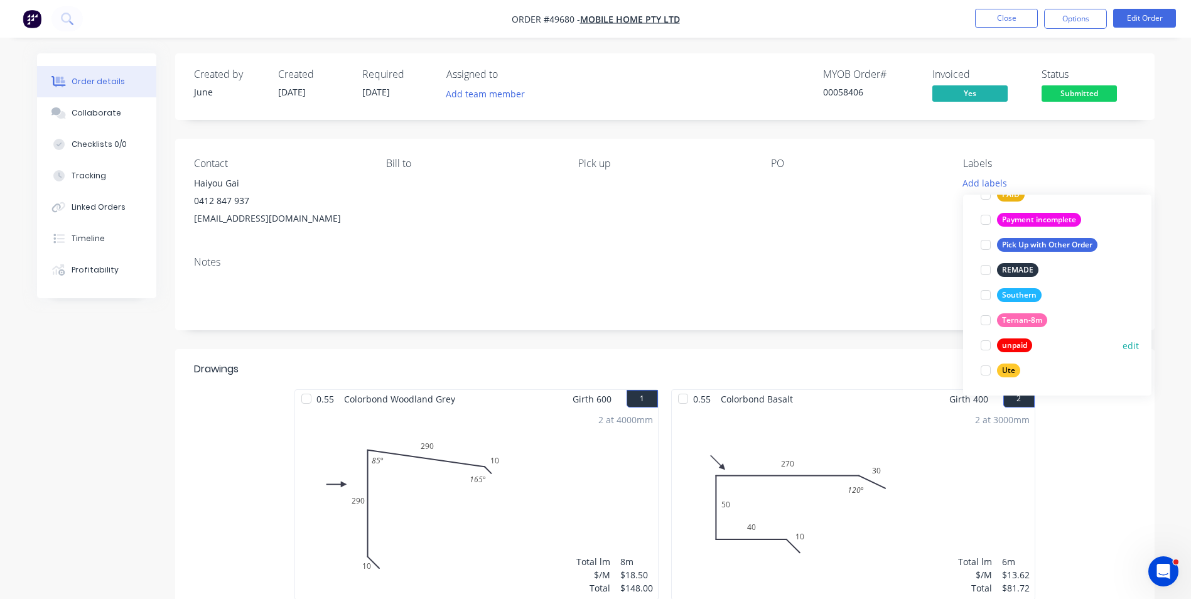
click at [985, 346] on div at bounding box center [985, 345] width 25 height 25
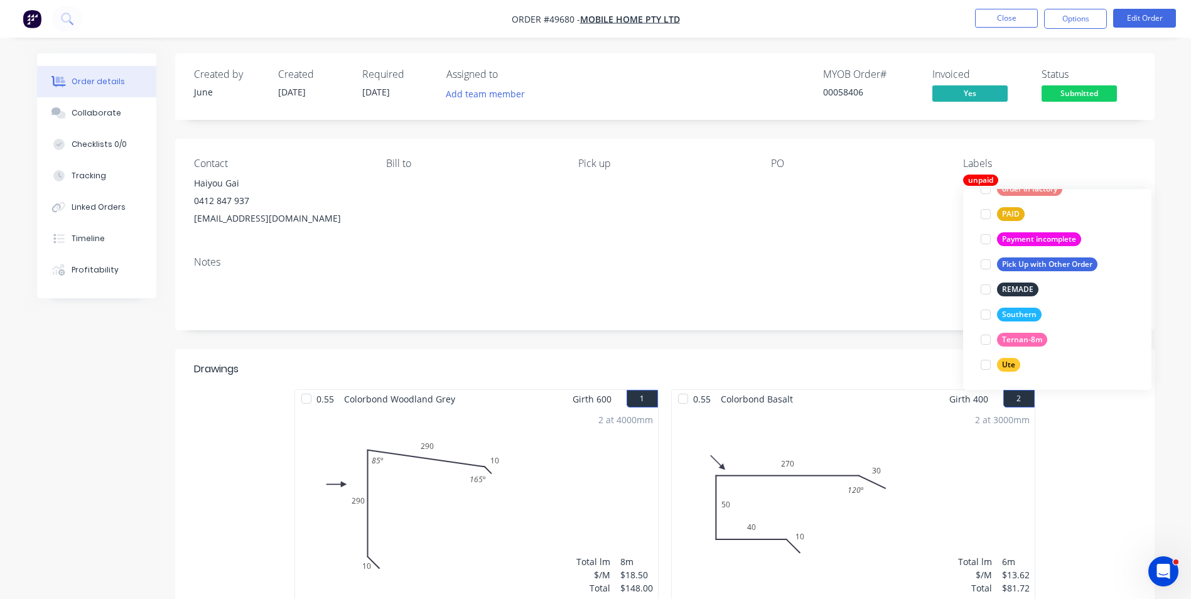
scroll to position [0, 0]
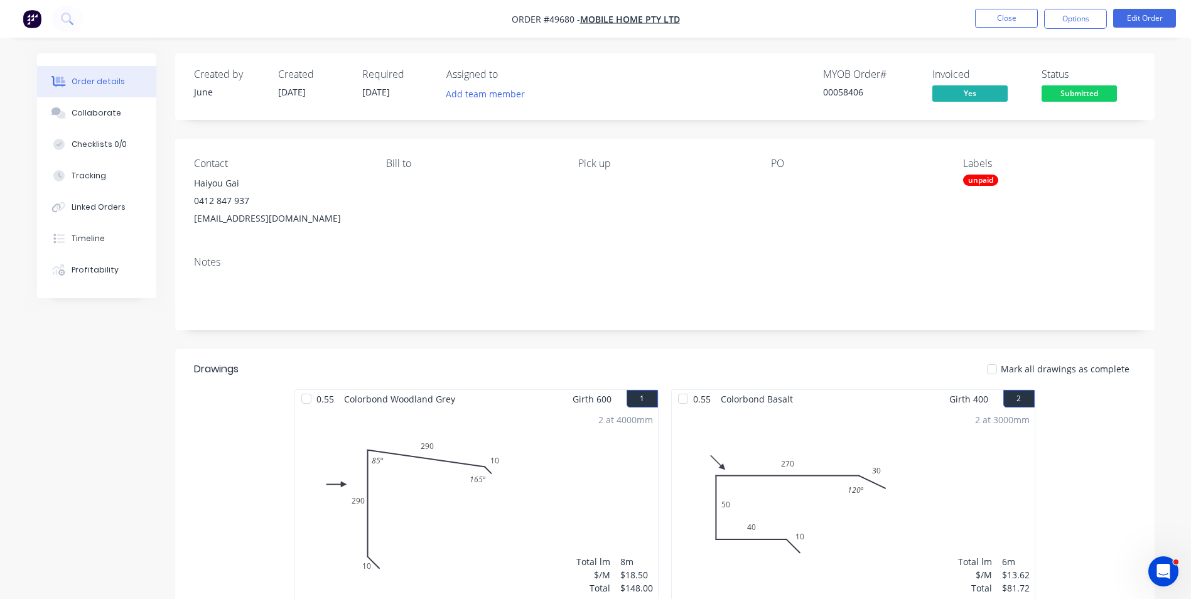
click at [802, 264] on div "Notes" at bounding box center [665, 262] width 942 height 12
click at [1087, 14] on button "Options" at bounding box center [1075, 19] width 63 height 20
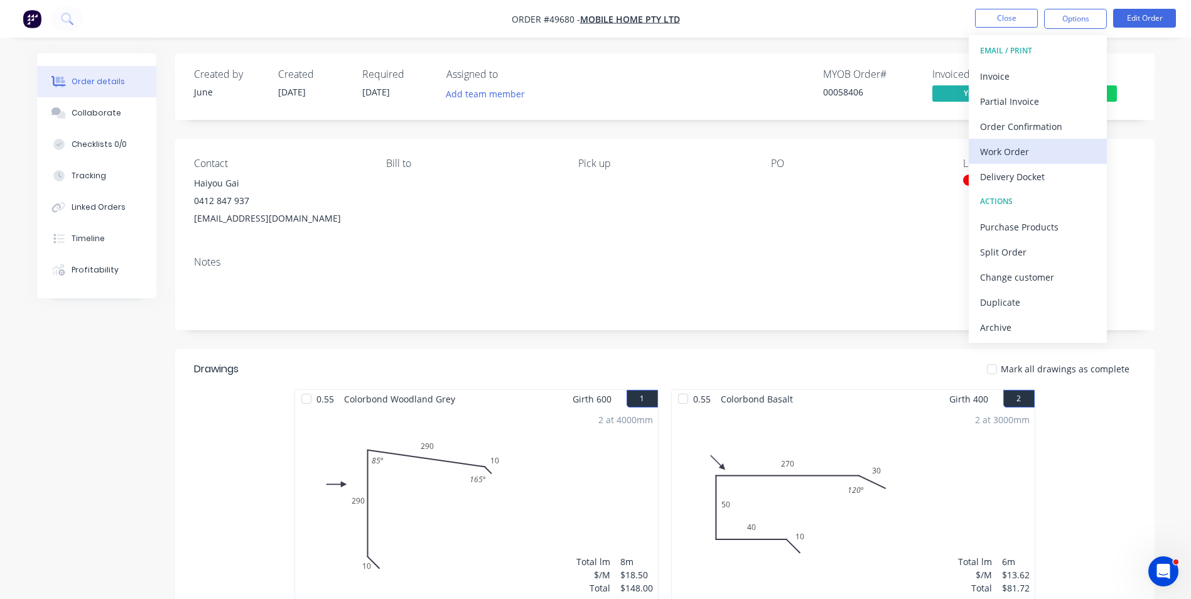
click at [1023, 157] on div "Work Order" at bounding box center [1037, 151] width 115 height 18
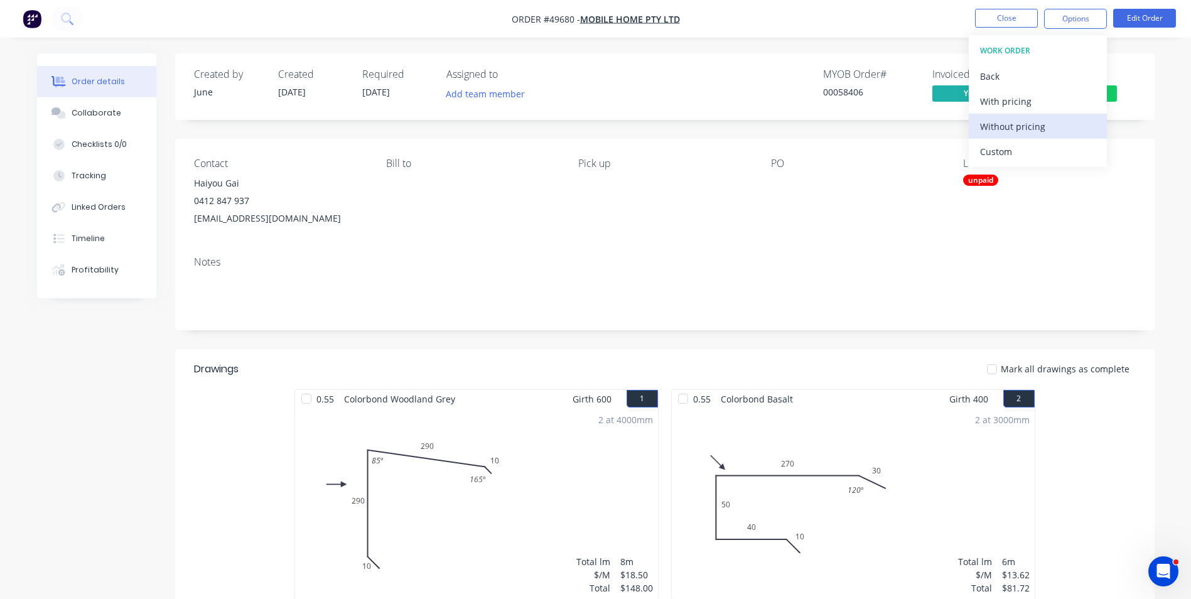
click at [1027, 130] on div "Without pricing" at bounding box center [1037, 126] width 115 height 18
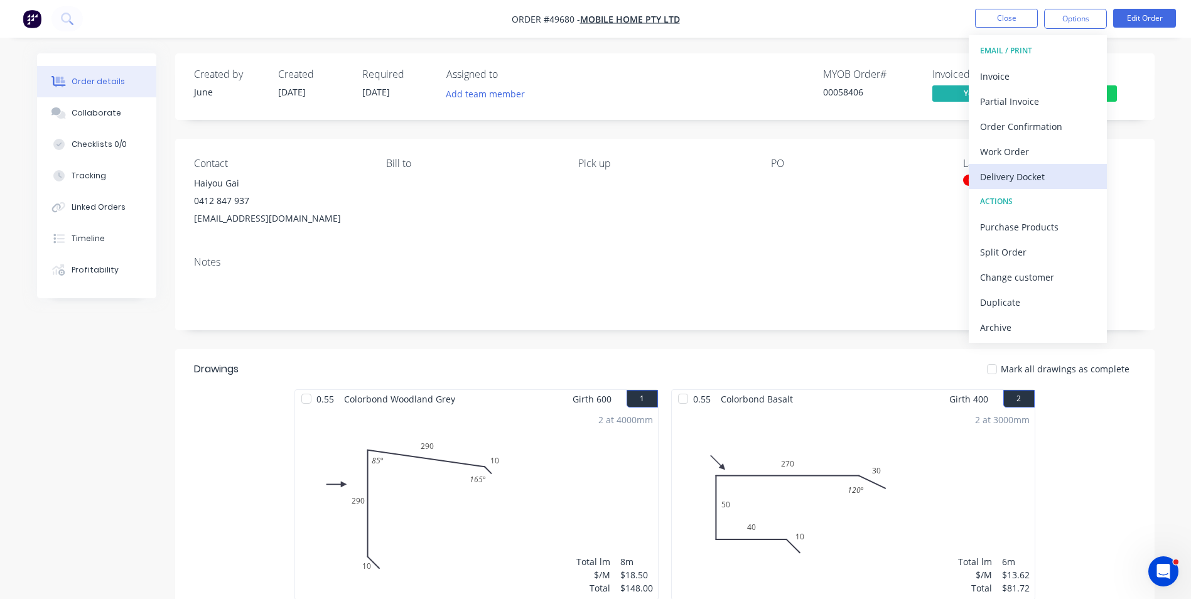
click at [989, 172] on div "Delivery Docket" at bounding box center [1037, 177] width 115 height 18
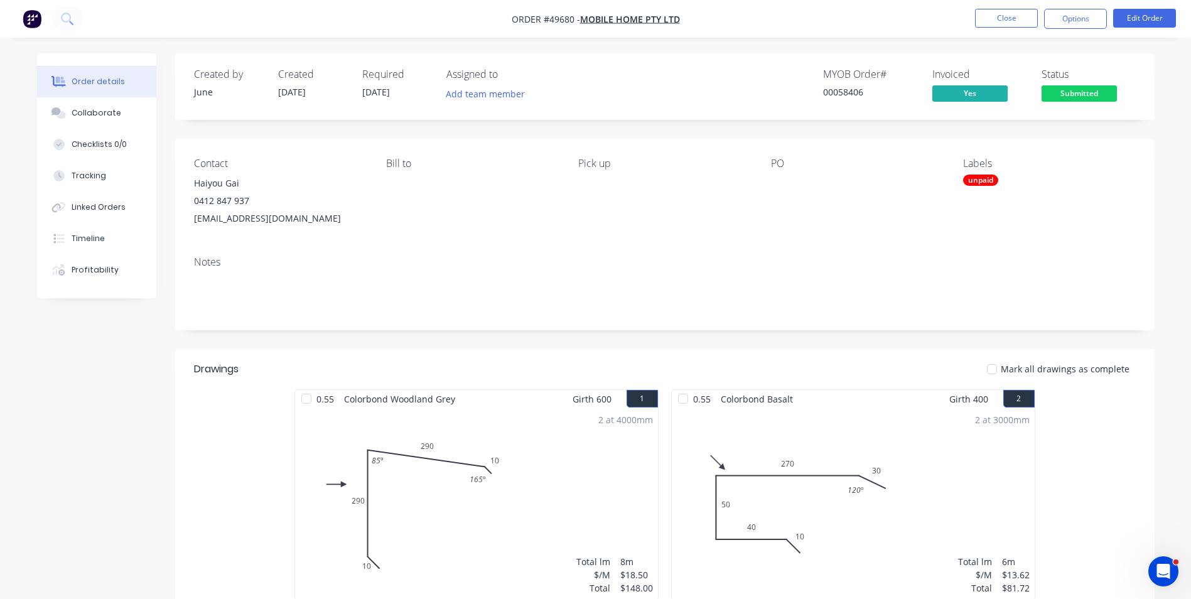
click at [893, 33] on nav "Order #49680 - Mobile Home Pty Ltd Close Options Edit Order" at bounding box center [595, 19] width 1191 height 38
click at [1087, 94] on span "Submitted" at bounding box center [1078, 93] width 75 height 16
click at [816, 217] on div "PO" at bounding box center [857, 193] width 172 height 70
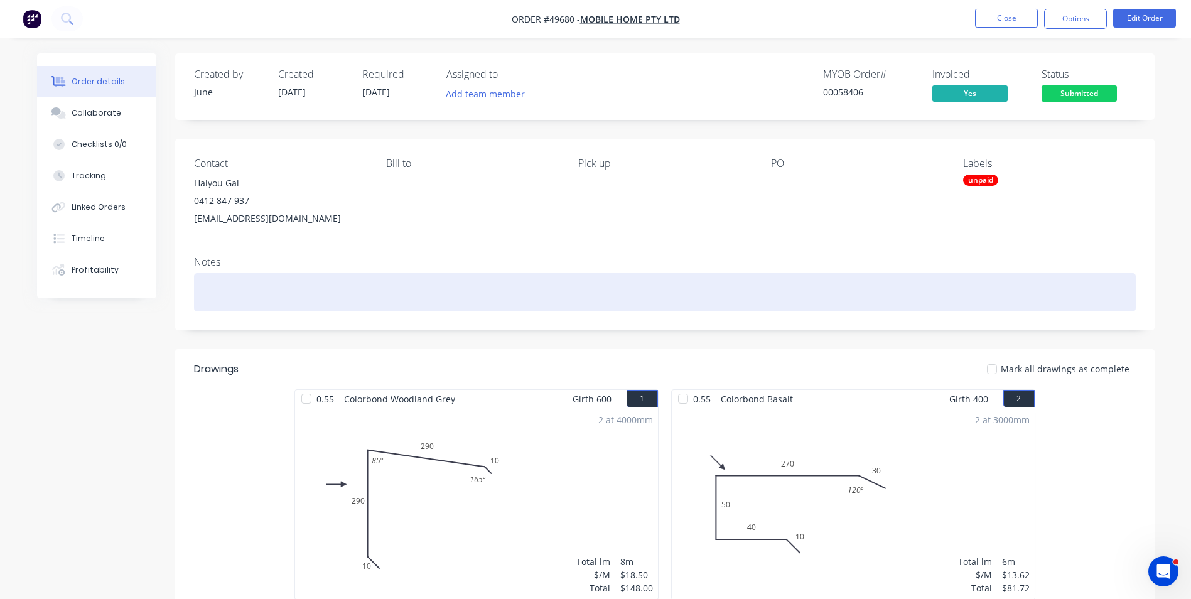
click at [308, 289] on div at bounding box center [665, 292] width 942 height 38
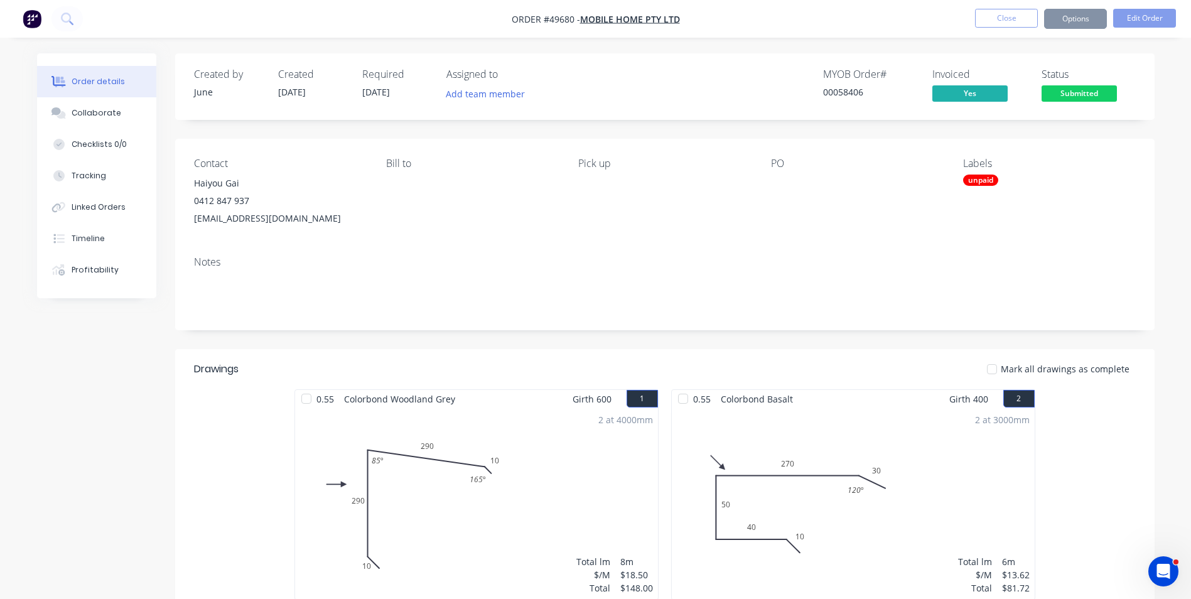
click at [777, 180] on div at bounding box center [849, 184] width 157 height 18
click at [776, 178] on div at bounding box center [849, 184] width 157 height 18
click at [1140, 16] on button "Edit Order" at bounding box center [1144, 18] width 63 height 19
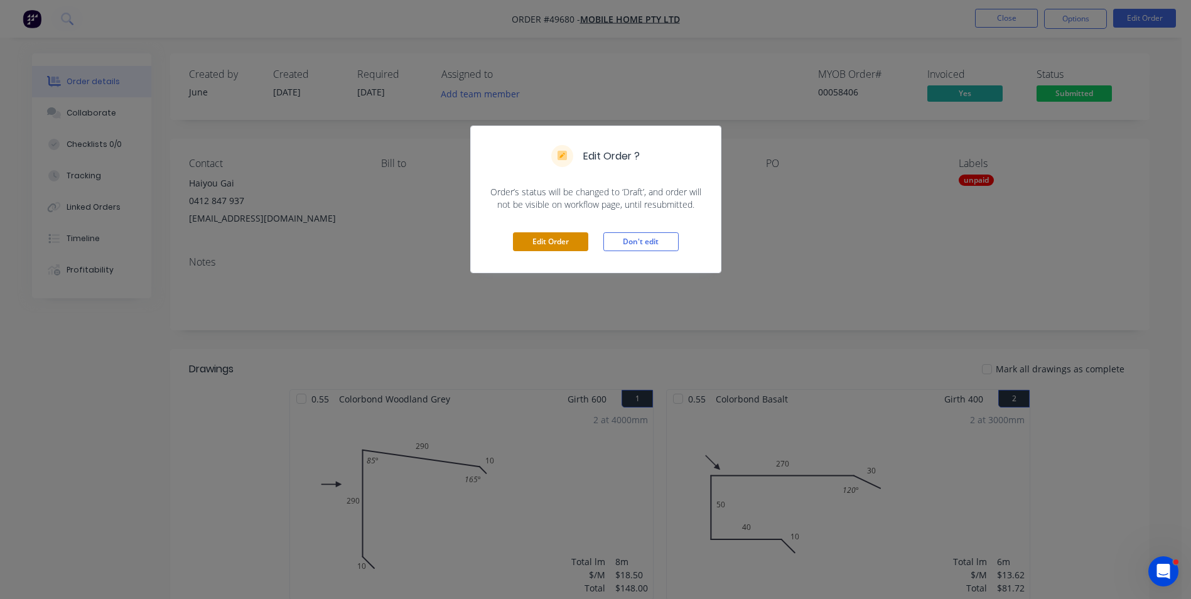
click at [535, 243] on button "Edit Order" at bounding box center [550, 241] width 75 height 19
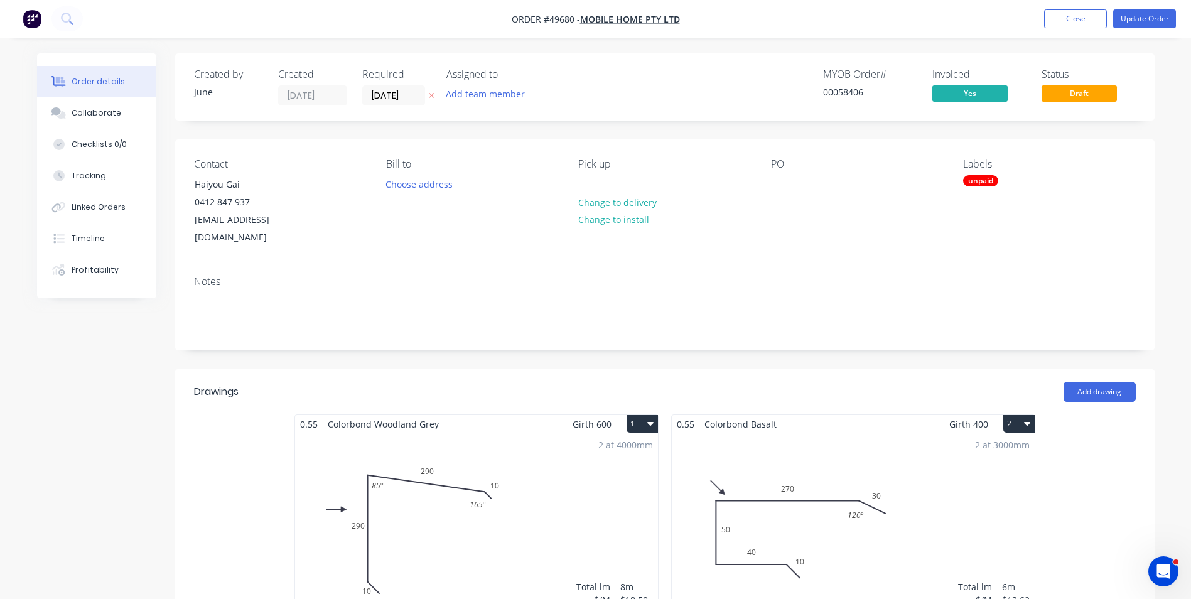
click at [771, 175] on div "PO" at bounding box center [857, 202] width 172 height 89
click at [778, 186] on div at bounding box center [781, 184] width 20 height 18
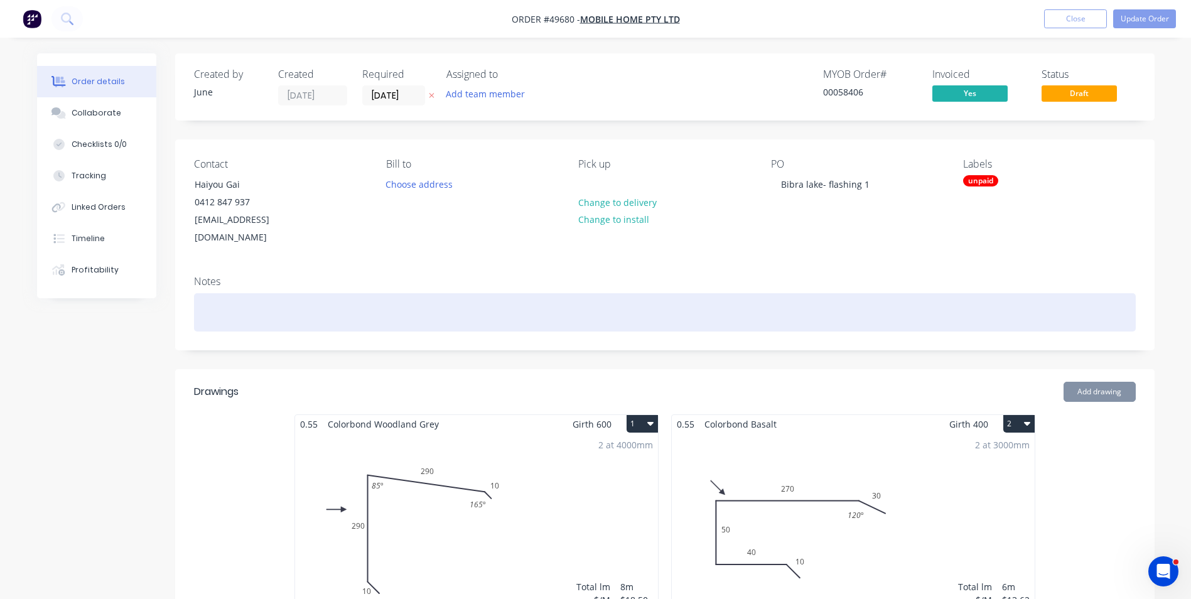
click at [412, 306] on div at bounding box center [665, 312] width 942 height 38
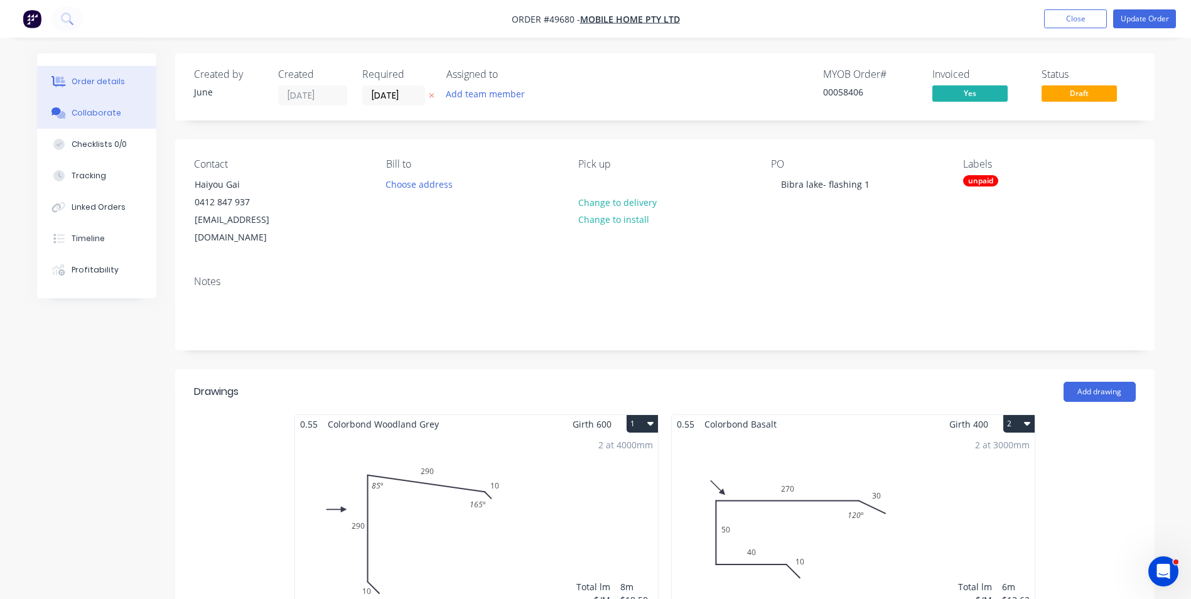
drag, startPoint x: 92, startPoint y: 114, endPoint x: 114, endPoint y: 225, distance: 113.3
click at [95, 116] on div "Collaborate" at bounding box center [97, 112] width 50 height 11
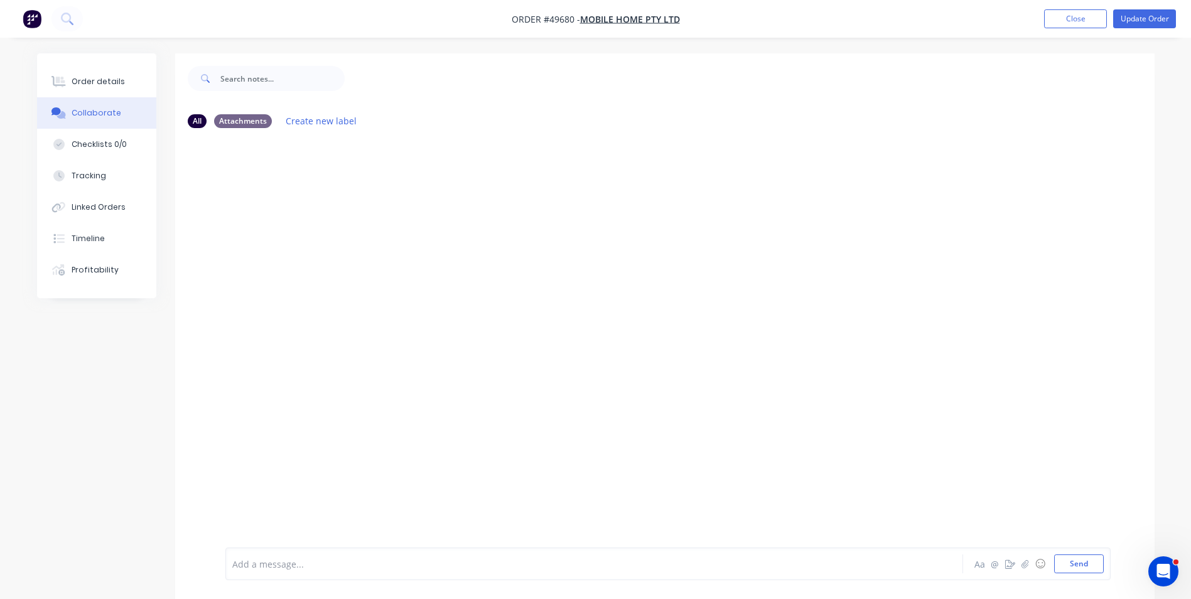
click at [299, 561] on div at bounding box center [559, 563] width 653 height 13
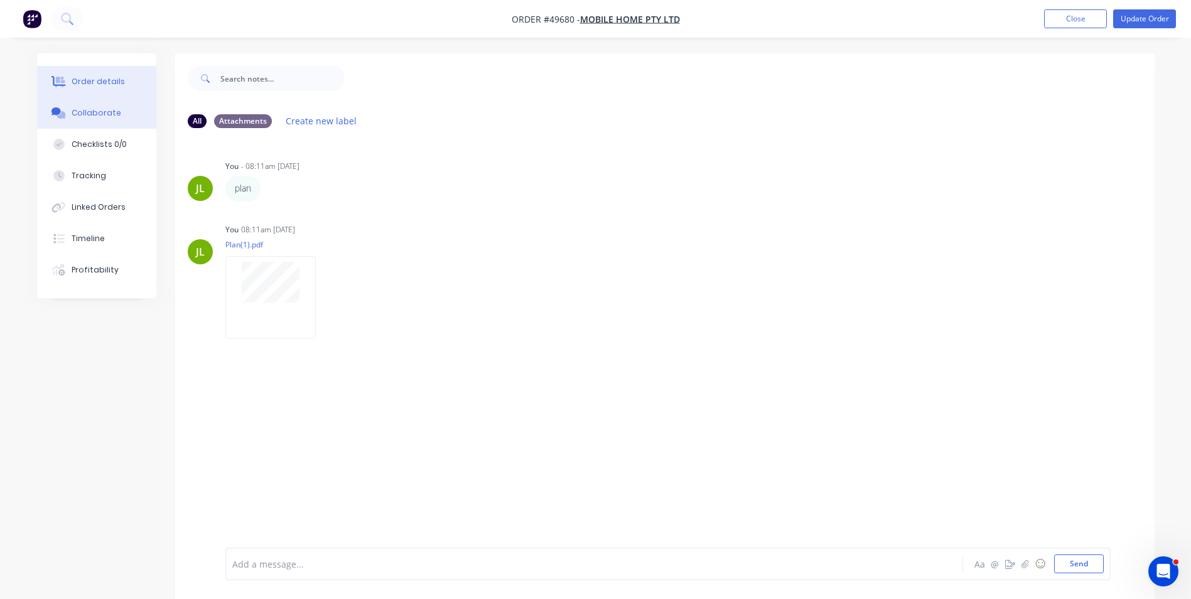
click at [117, 79] on div "Order details" at bounding box center [98, 81] width 53 height 11
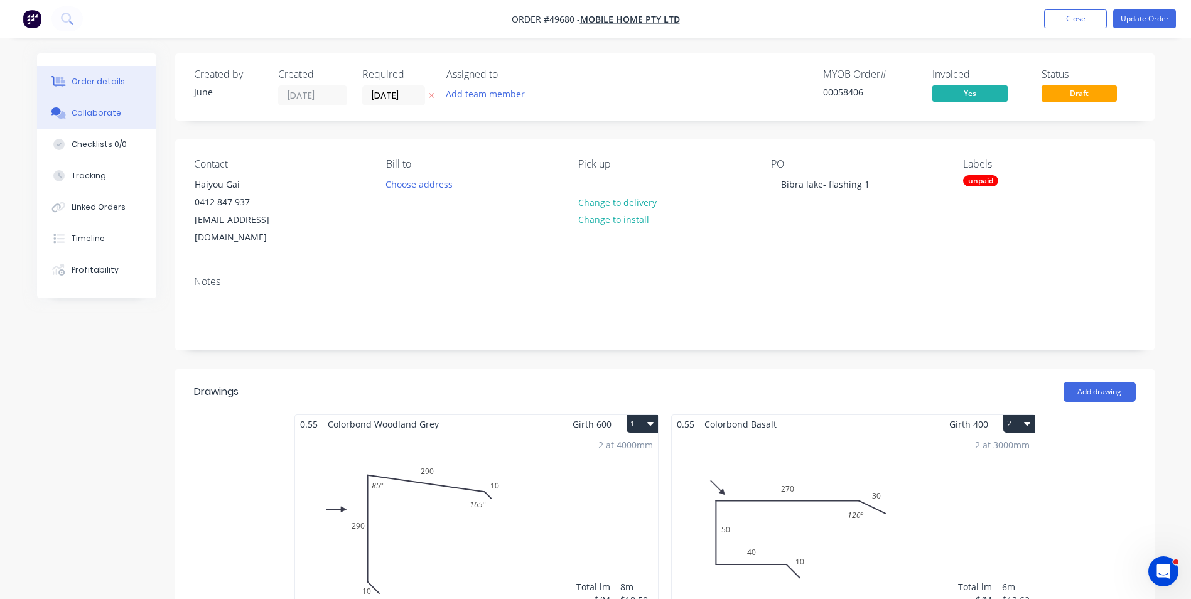
click at [92, 119] on button "Collaborate" at bounding box center [96, 112] width 119 height 31
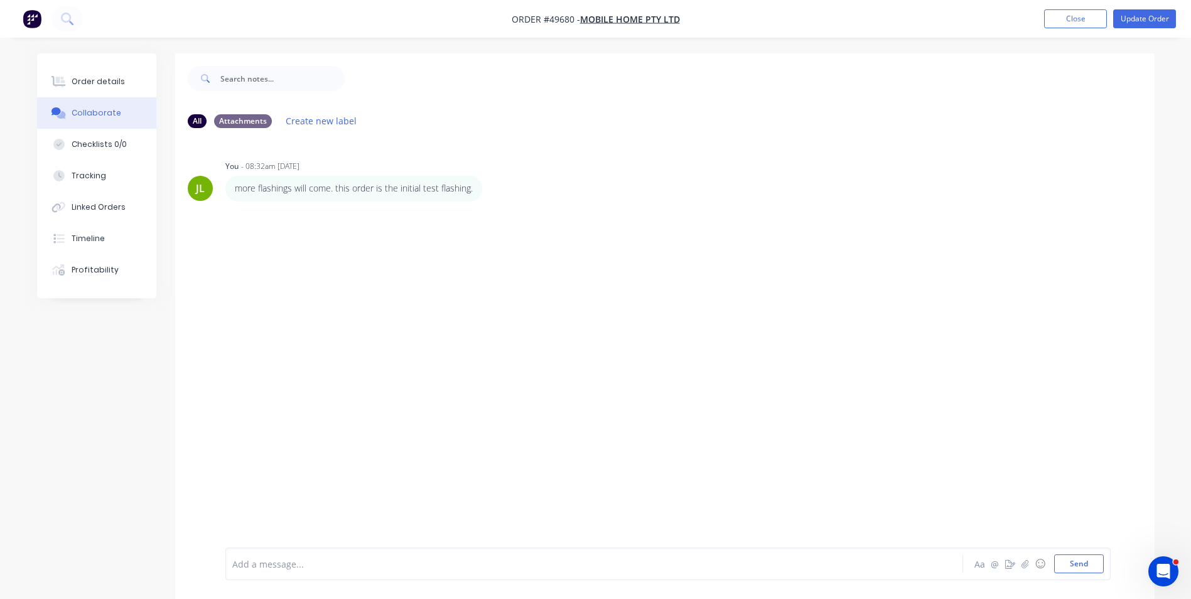
click at [448, 308] on div "JL You - 08:32am 25/09/25 more flashings will come. this order is the initial t…" at bounding box center [664, 342] width 979 height 409
click at [80, 82] on div "Order details" at bounding box center [98, 81] width 53 height 11
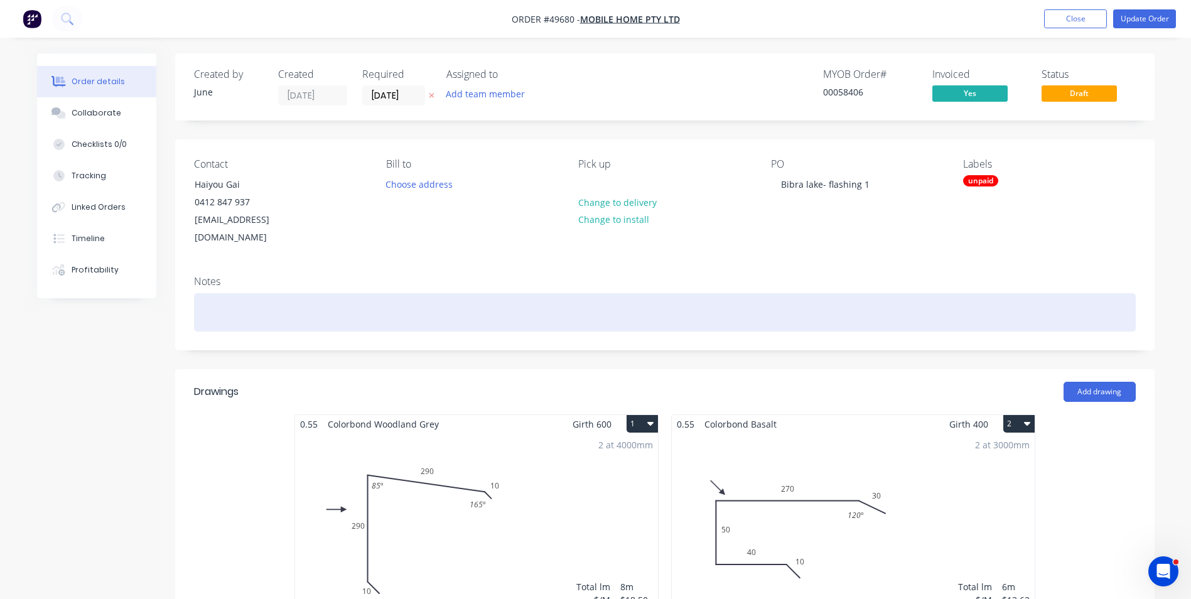
click at [483, 298] on div at bounding box center [665, 312] width 942 height 38
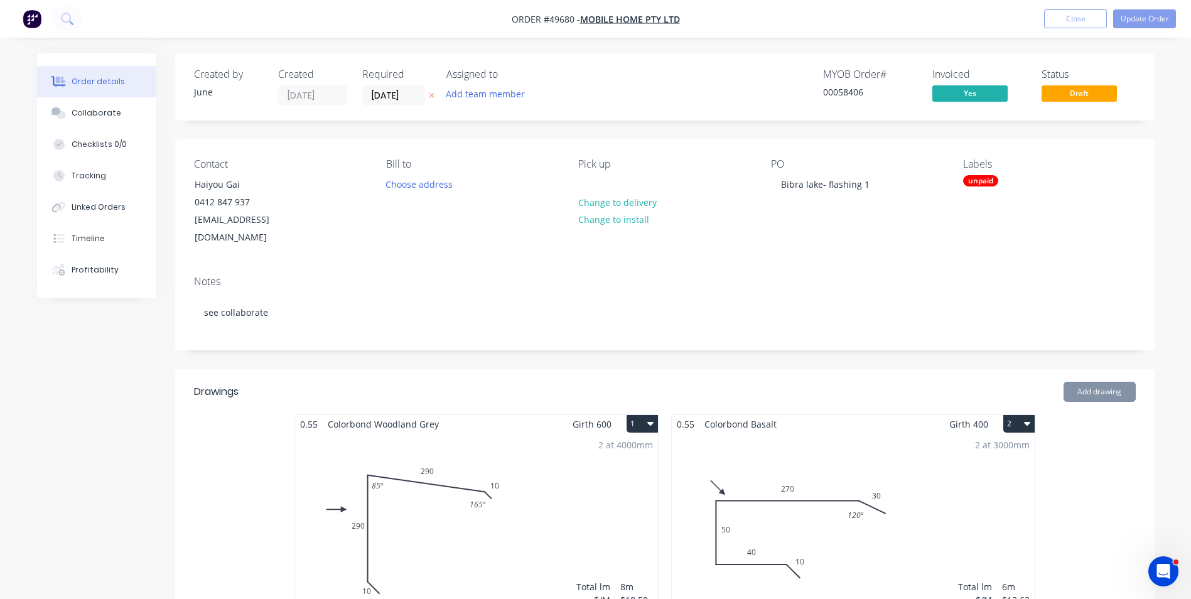
click at [335, 199] on div "Contact Haiyou Gai 0412 847 937 mobilehomeau@hotmail.com" at bounding box center [280, 202] width 172 height 89
click at [104, 114] on div "Collaborate" at bounding box center [97, 112] width 50 height 11
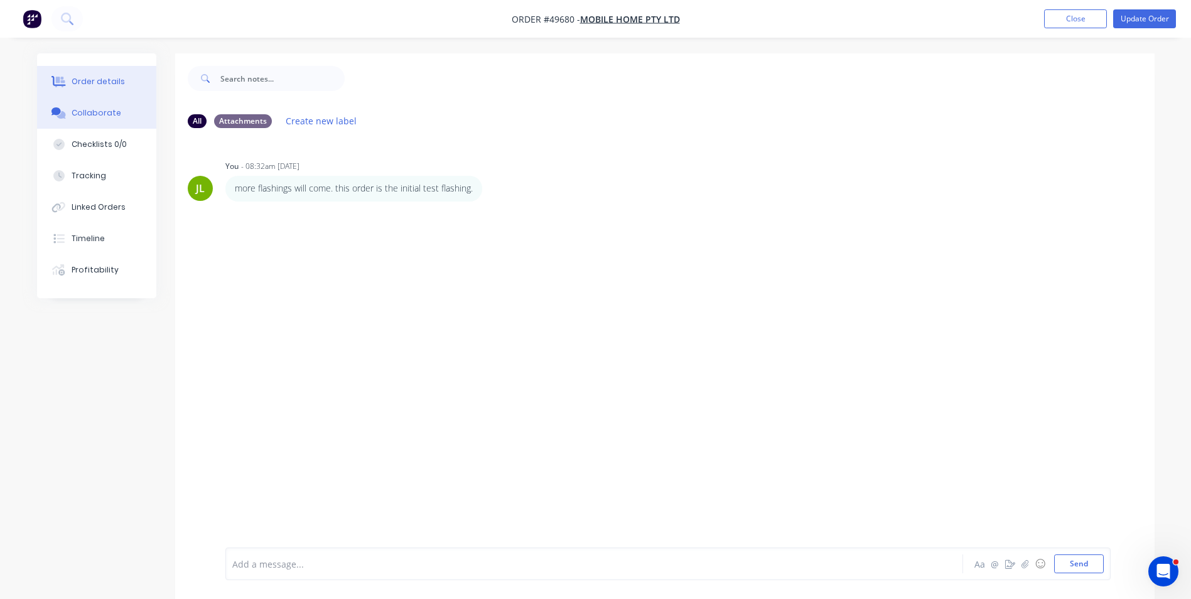
click at [105, 87] on button "Order details" at bounding box center [96, 81] width 119 height 31
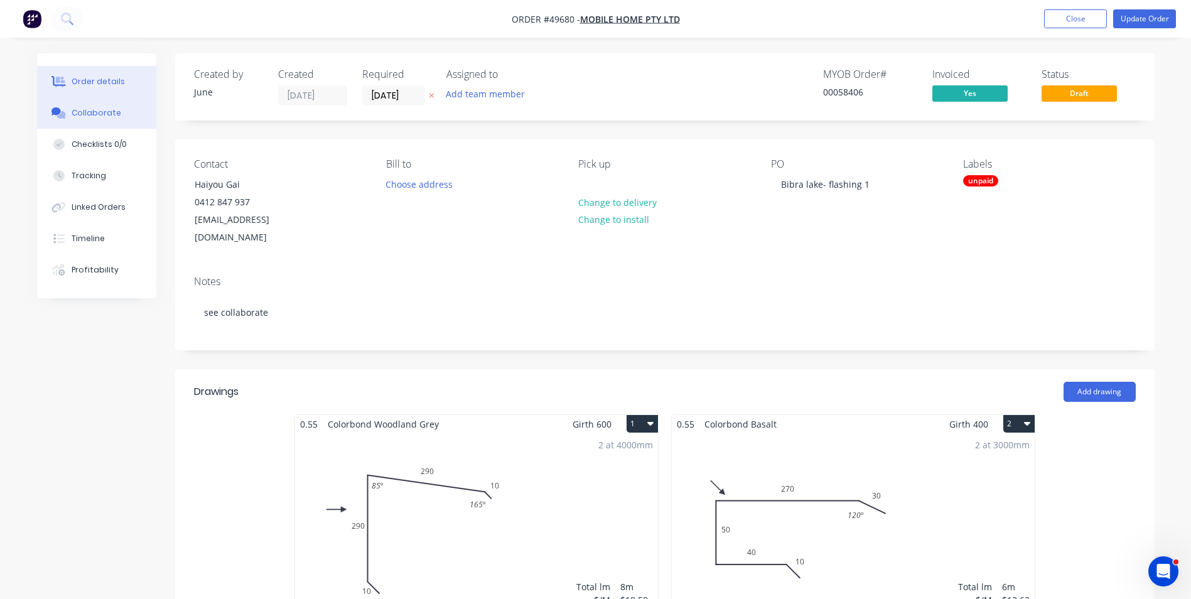
click at [102, 109] on div "Collaborate" at bounding box center [97, 112] width 50 height 11
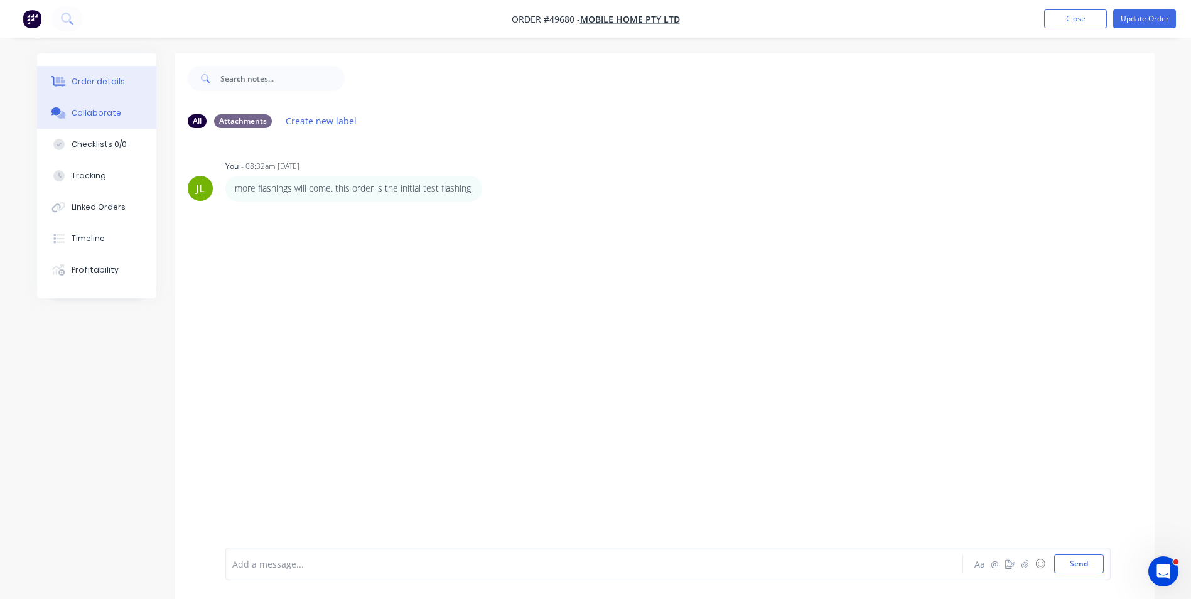
click at [109, 76] on div "Order details" at bounding box center [98, 81] width 53 height 11
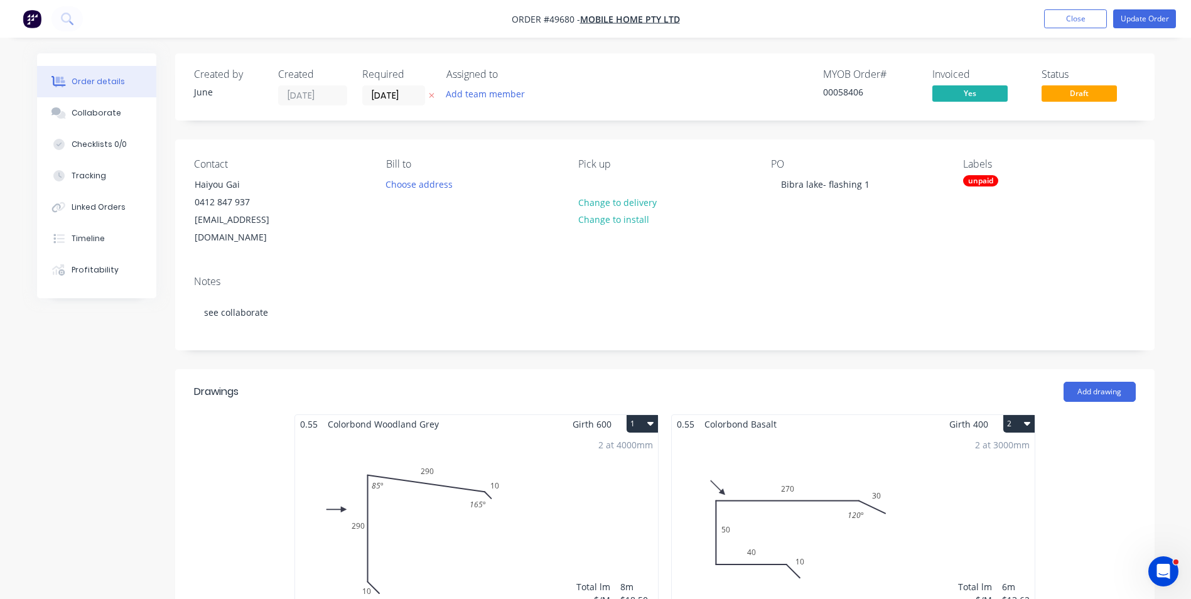
click at [825, 456] on div "2 at 3000mm Total lm $/M Total 6m $13.62 $81.72" at bounding box center [853, 528] width 363 height 191
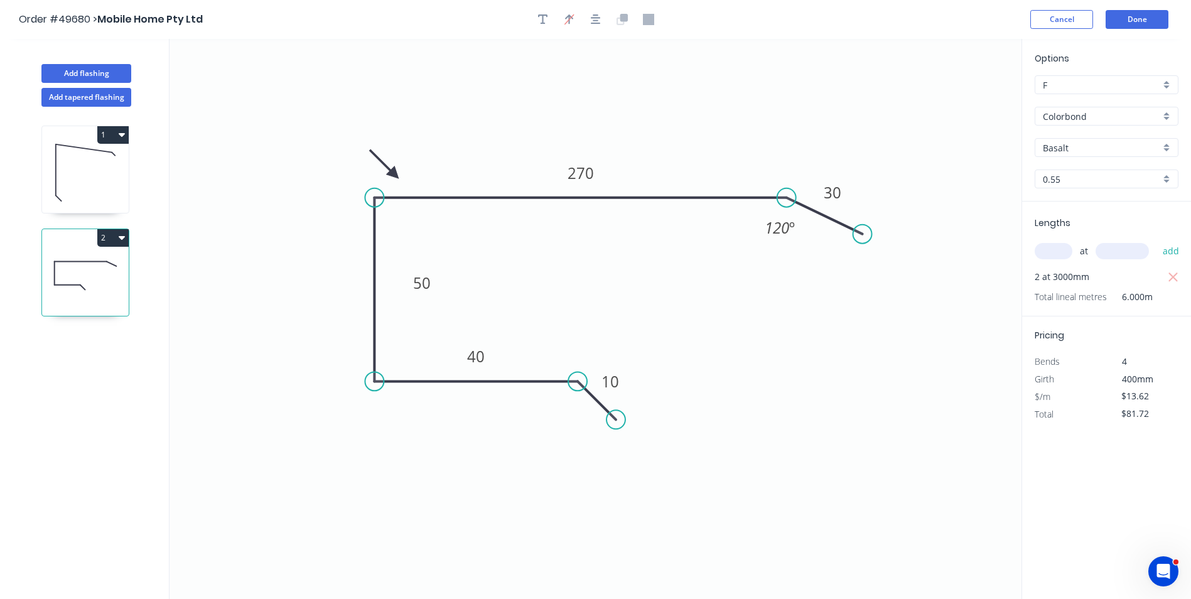
click at [1113, 150] on input "Basalt" at bounding box center [1101, 147] width 117 height 13
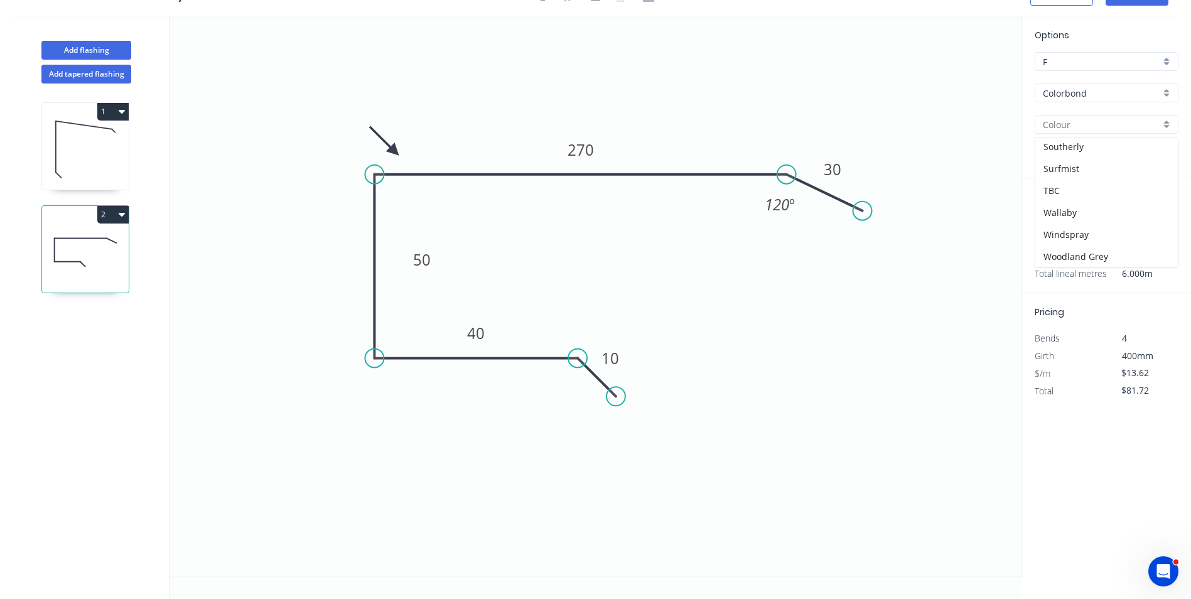
scroll to position [354, 0]
click at [1087, 249] on div "Woodland Grey" at bounding box center [1106, 256] width 142 height 22
type input "Woodland Grey"
click at [962, 117] on icon "0 10 40 50 270 30 120 º" at bounding box center [595, 296] width 852 height 560
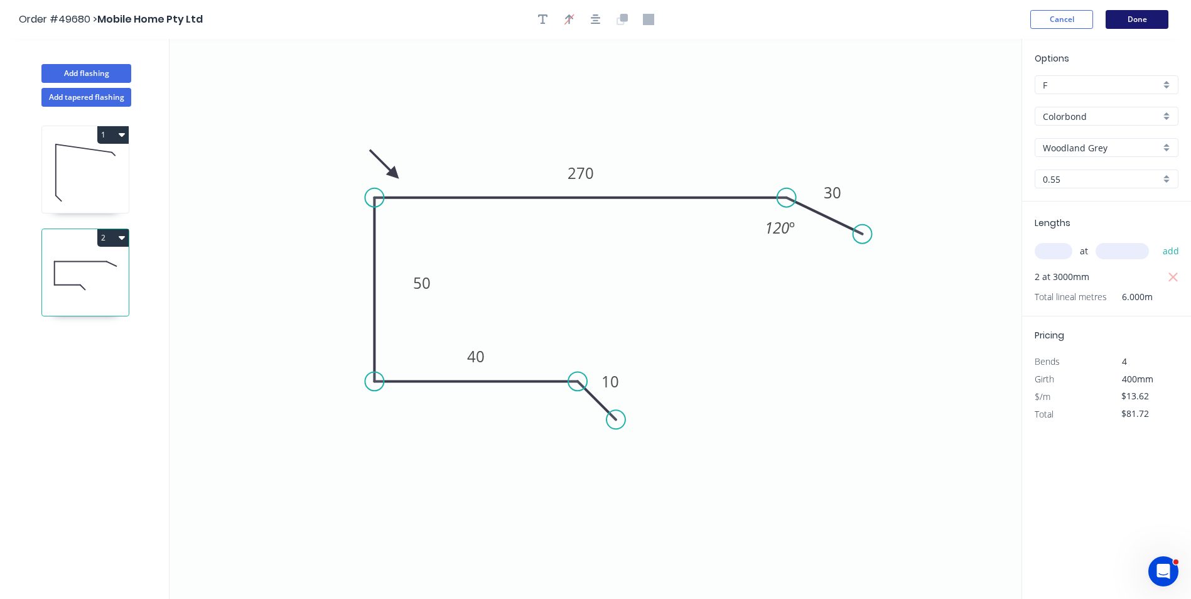
click at [1134, 22] on button "Done" at bounding box center [1136, 19] width 63 height 19
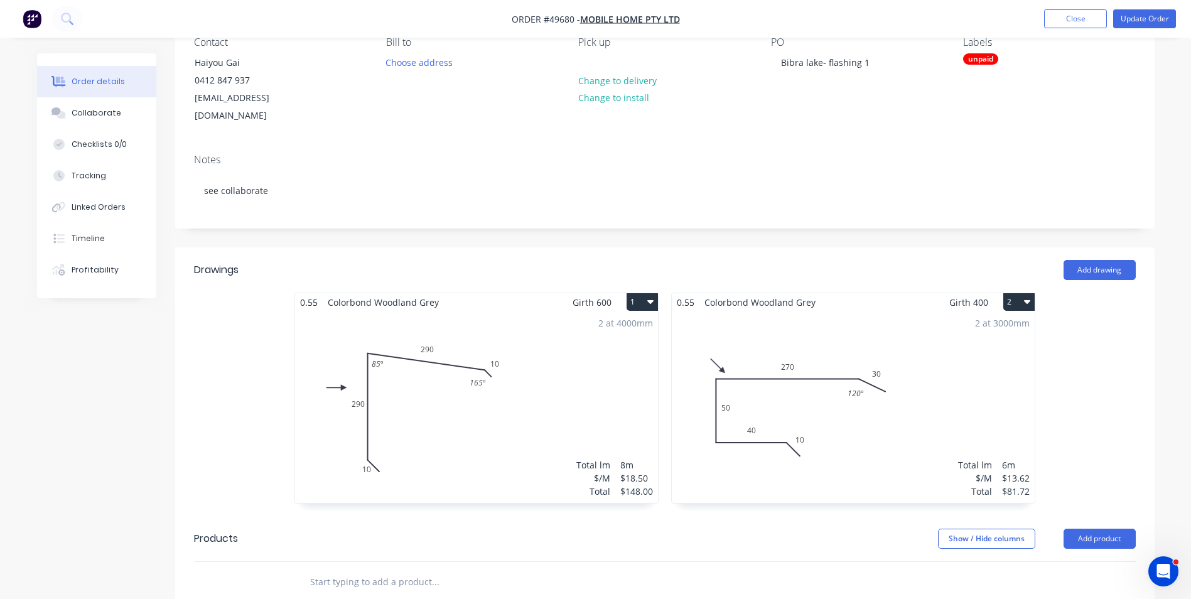
scroll to position [251, 0]
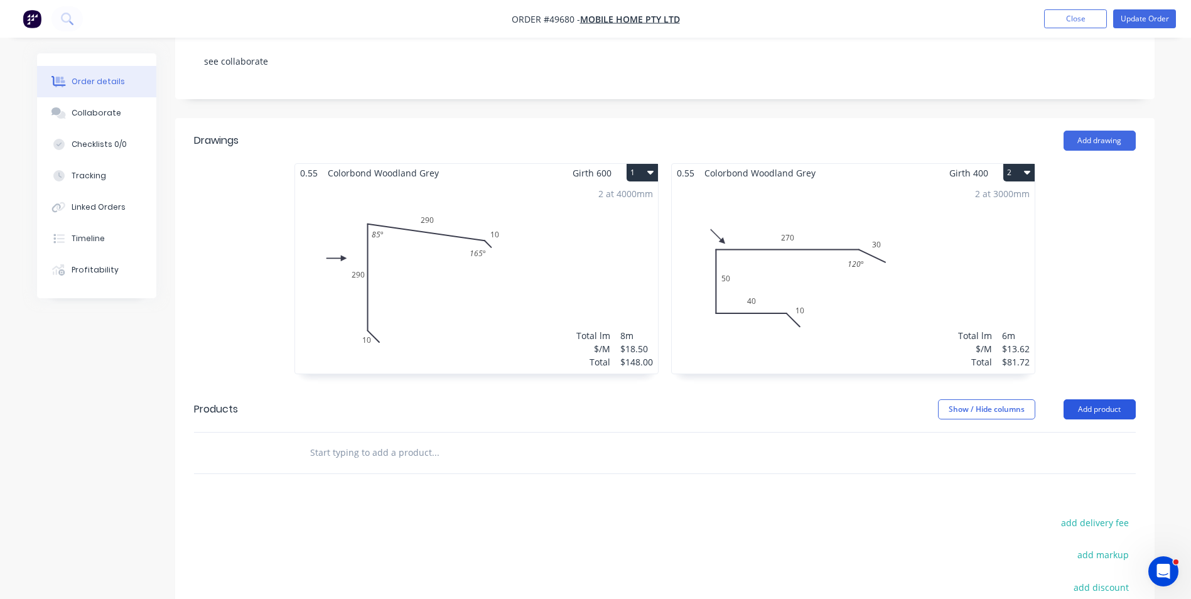
click at [1085, 399] on button "Add product" at bounding box center [1099, 409] width 72 height 20
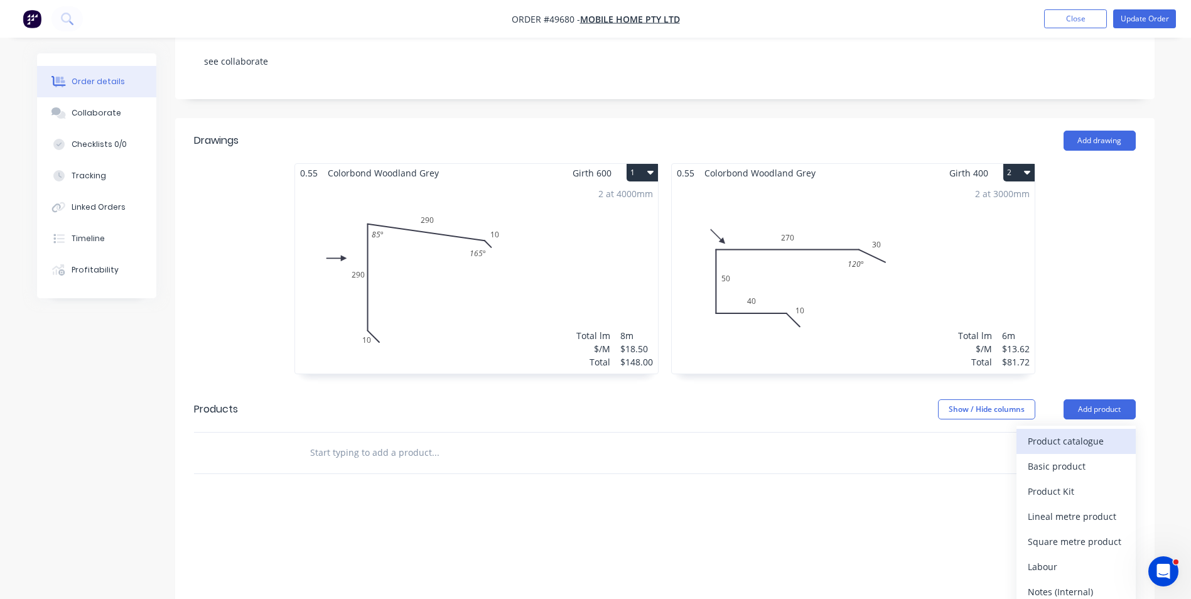
click at [1033, 432] on div "Product catalogue" at bounding box center [1076, 441] width 97 height 18
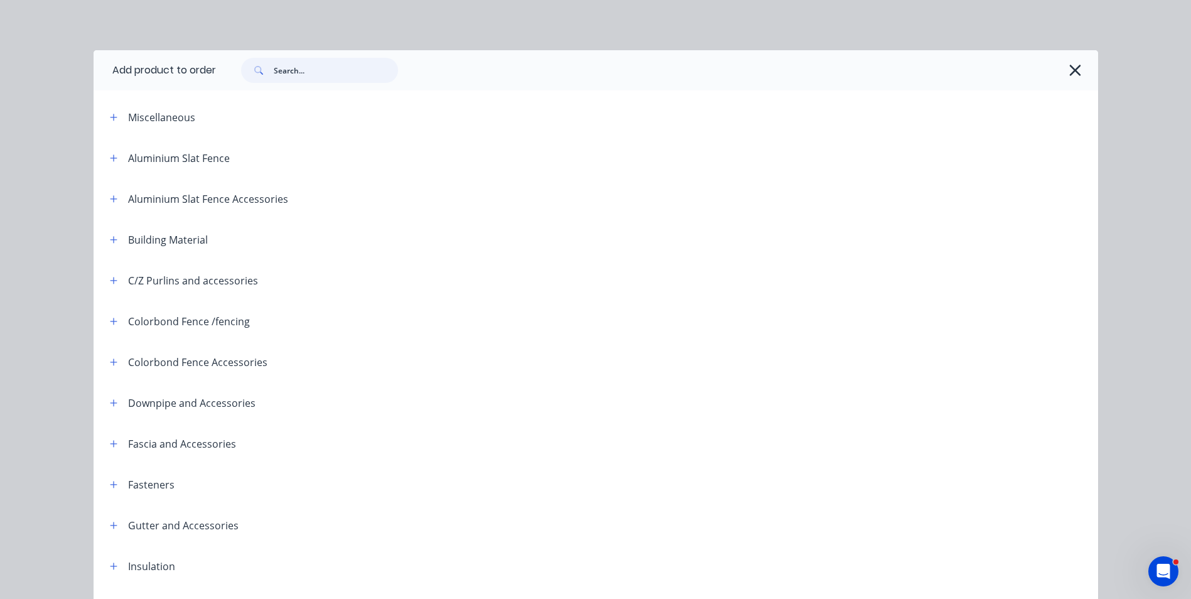
click at [323, 78] on input "text" at bounding box center [336, 70] width 124 height 25
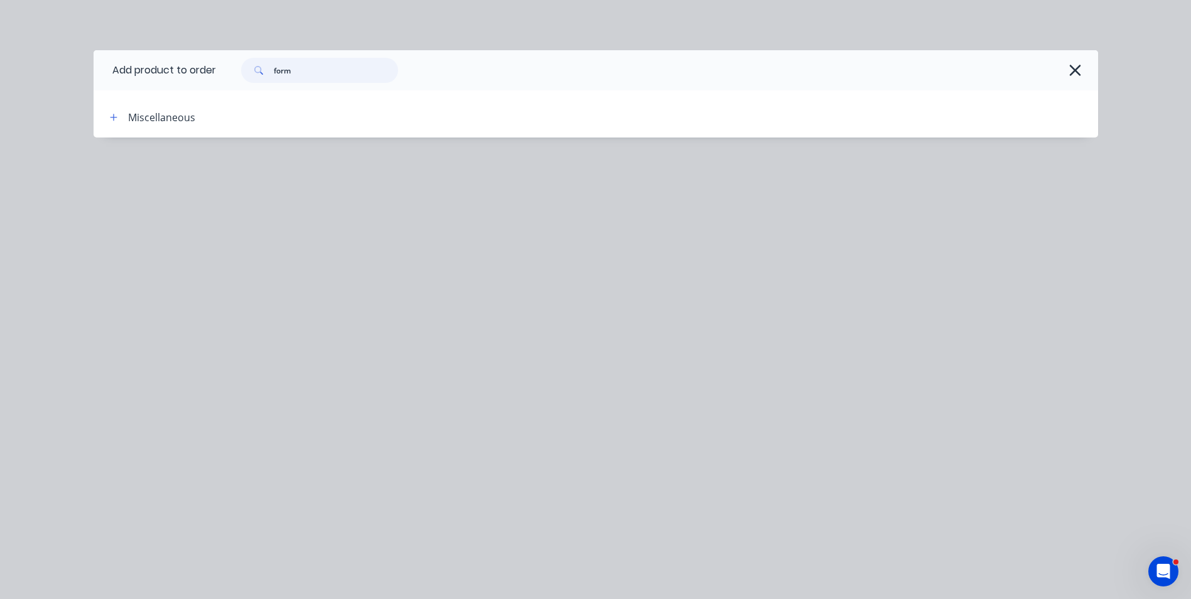
drag, startPoint x: 325, startPoint y: 72, endPoint x: 198, endPoint y: 79, distance: 127.0
click at [198, 79] on header "Add product to order form" at bounding box center [596, 70] width 1004 height 40
type input "strip"
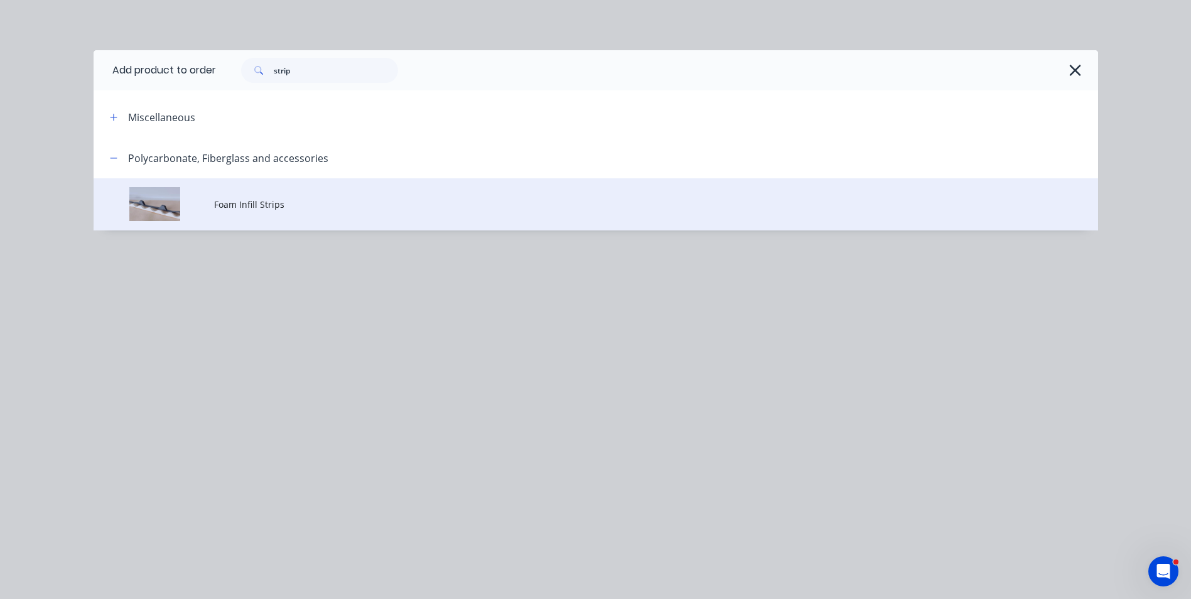
click at [243, 206] on span "Foam Infill Strips" at bounding box center [567, 204] width 707 height 13
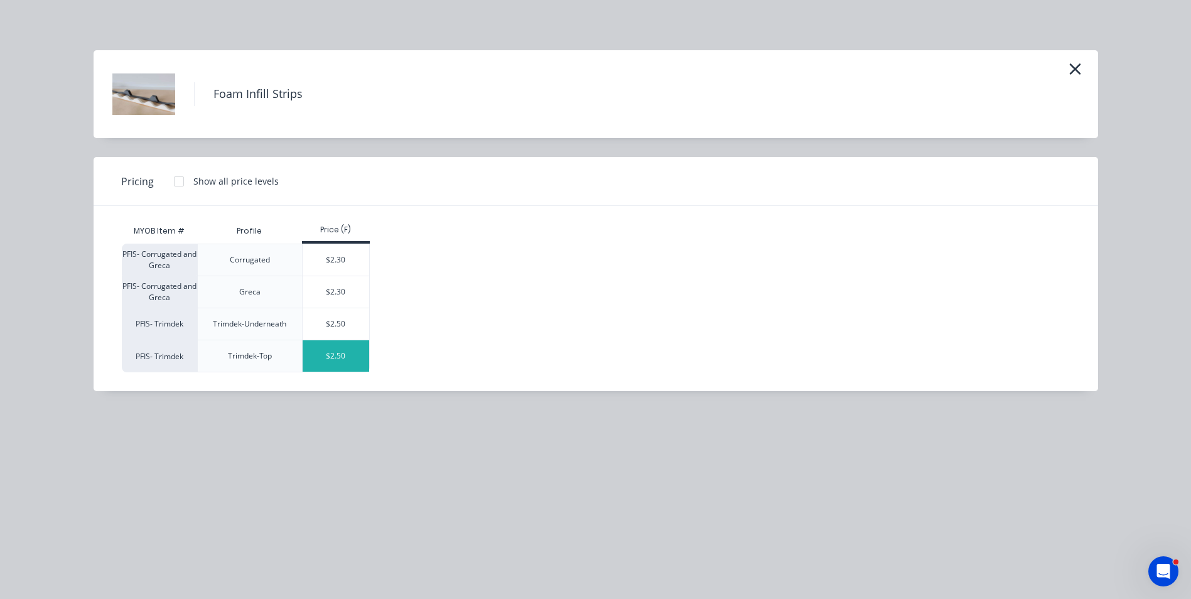
click at [340, 355] on div "$2.50" at bounding box center [336, 355] width 67 height 31
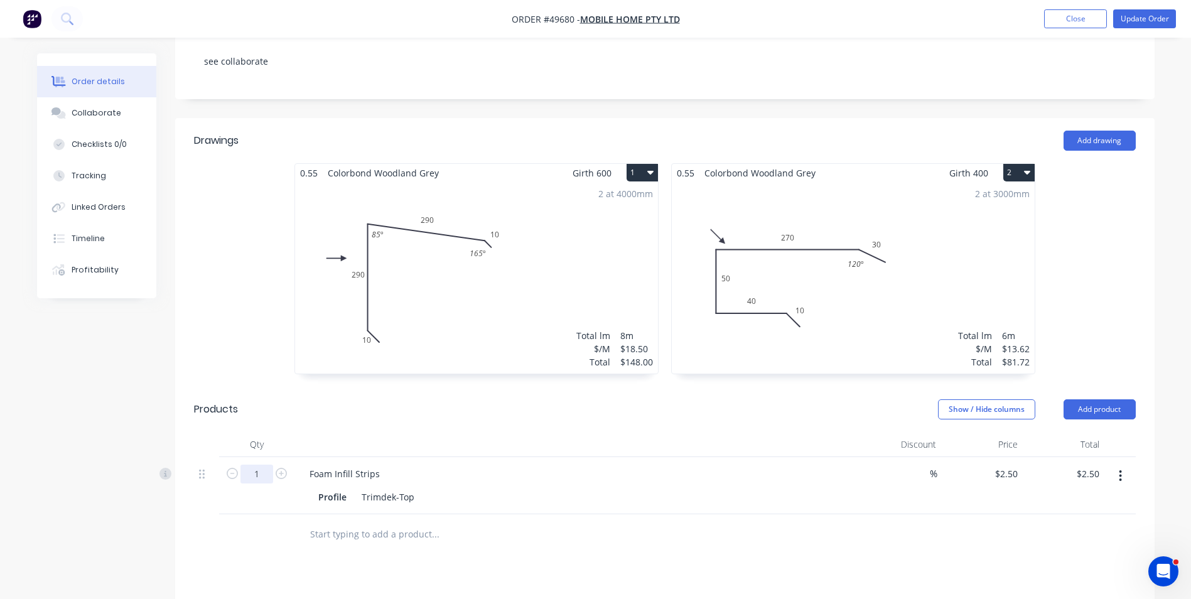
click at [260, 465] on input "1" at bounding box center [256, 474] width 33 height 19
type input "8"
type input "$20.00"
click at [478, 485] on div "Profile Trimdek-Top" at bounding box center [576, 495] width 555 height 21
click at [1088, 399] on button "Add product" at bounding box center [1099, 409] width 72 height 20
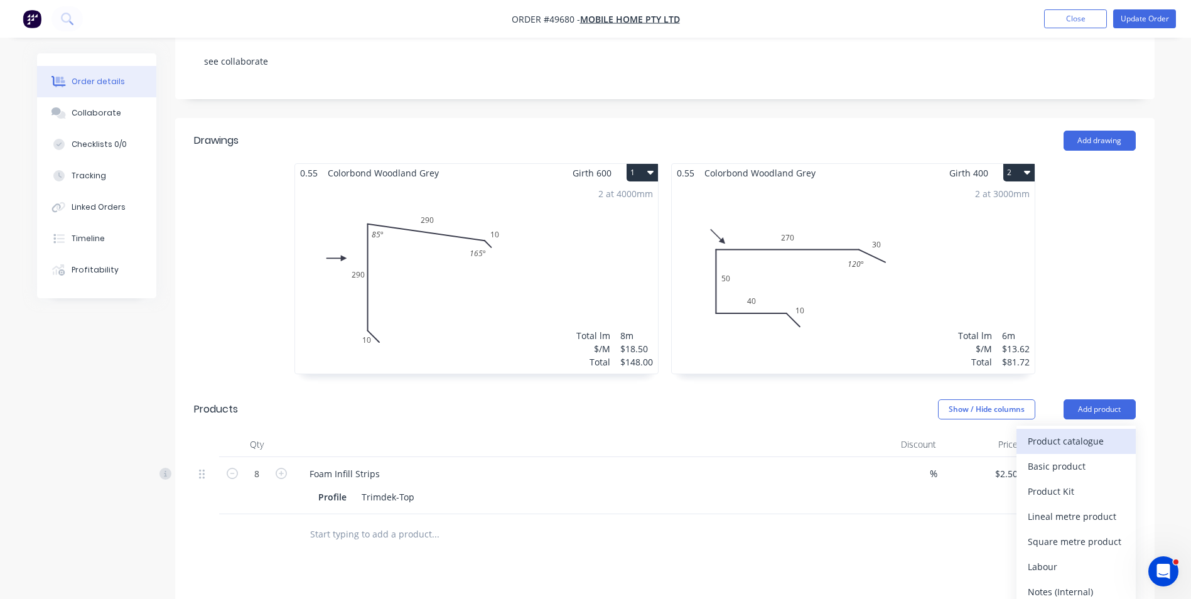
click at [1083, 432] on div "Product catalogue" at bounding box center [1076, 441] width 97 height 18
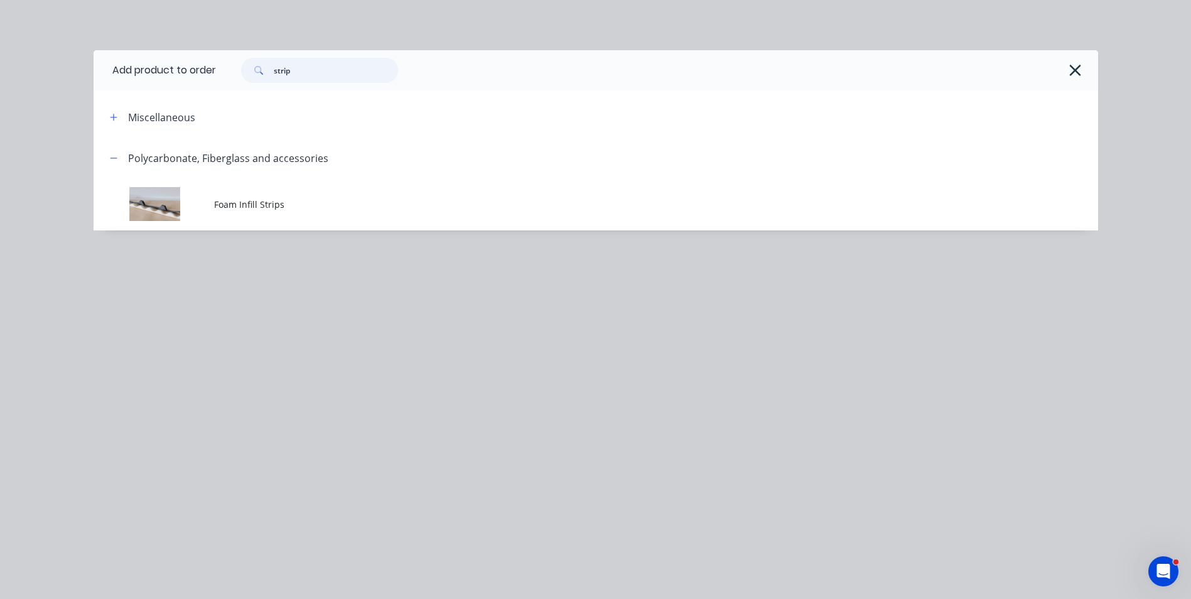
drag, startPoint x: 282, startPoint y: 67, endPoint x: 166, endPoint y: 67, distance: 116.8
click at [166, 67] on header "Add product to order strip" at bounding box center [596, 70] width 1004 height 40
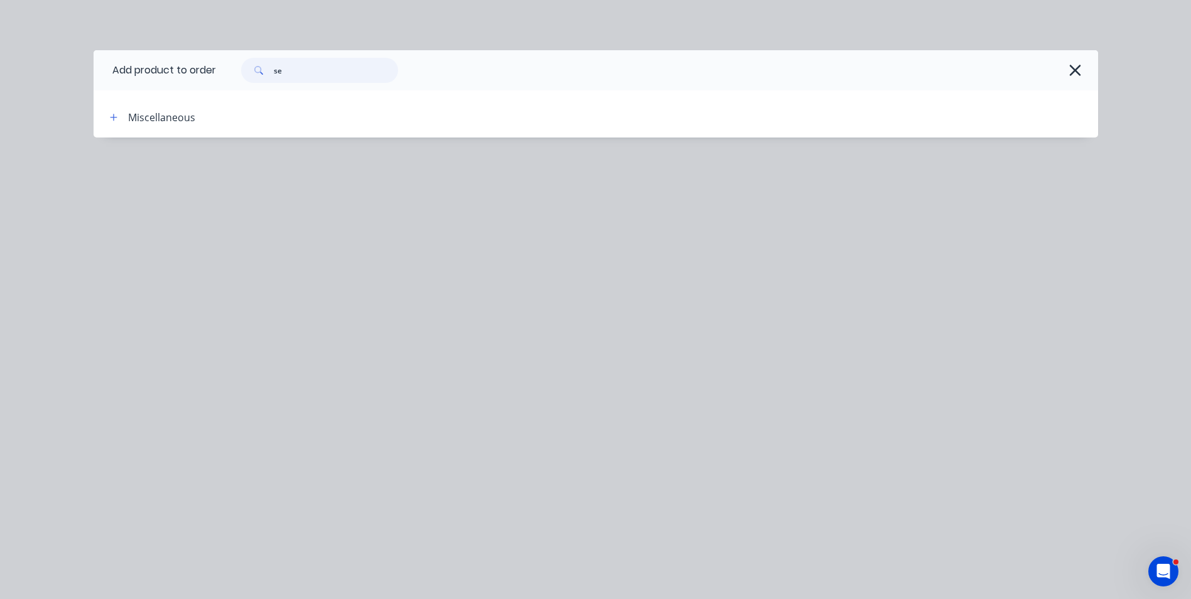
type input "s"
type input "i"
type input "s"
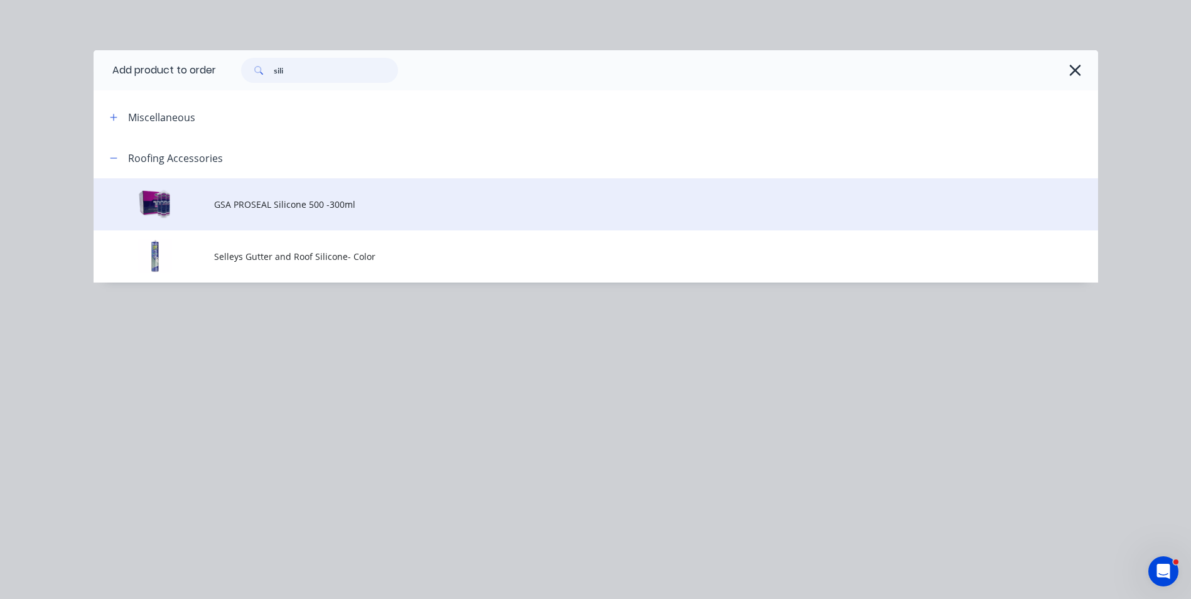
type input "sili"
click at [306, 208] on span "GSA PROSEAL Silicone 500 -300ml" at bounding box center [567, 204] width 707 height 13
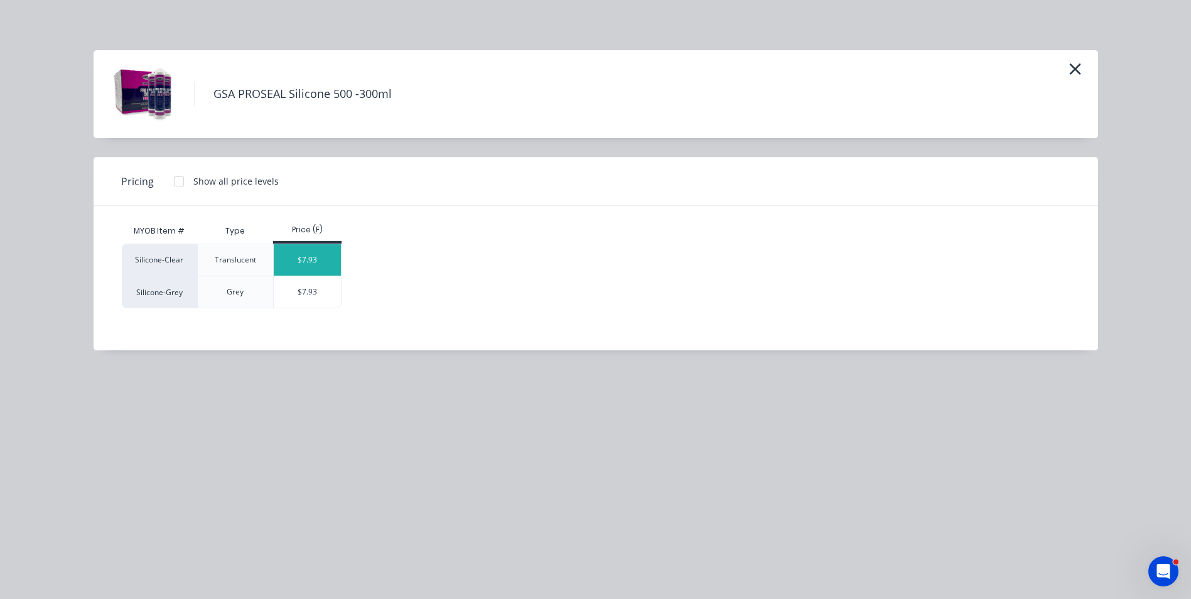
click at [313, 261] on div "$7.93" at bounding box center [307, 259] width 67 height 31
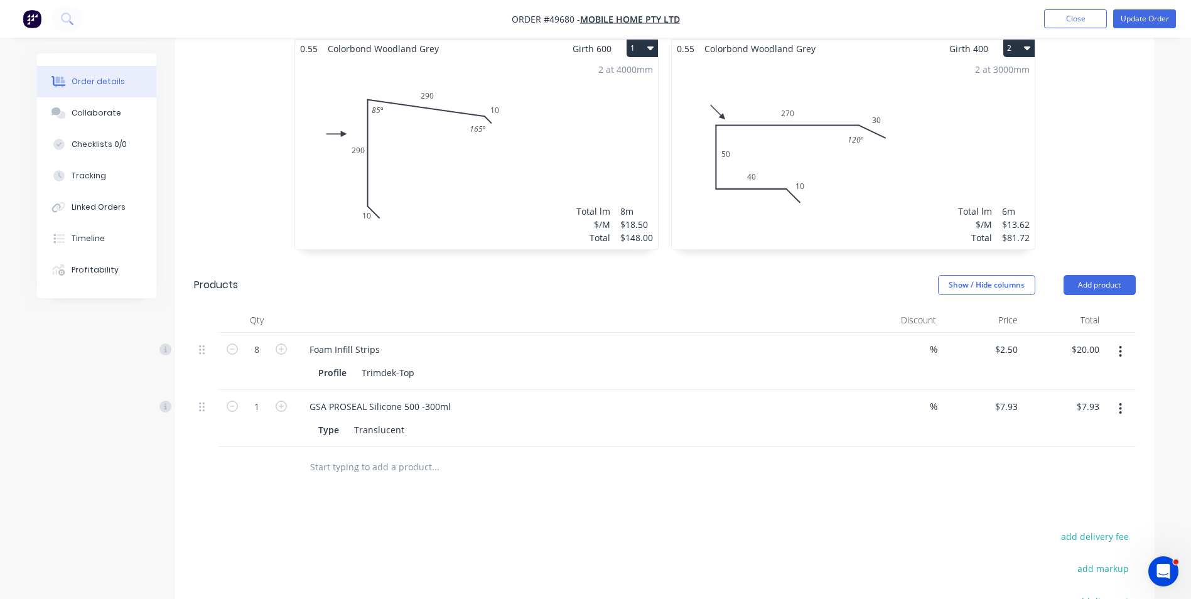
scroll to position [377, 0]
type input "24"
type input "$190.32"
click at [763, 446] on div at bounding box center [665, 466] width 942 height 41
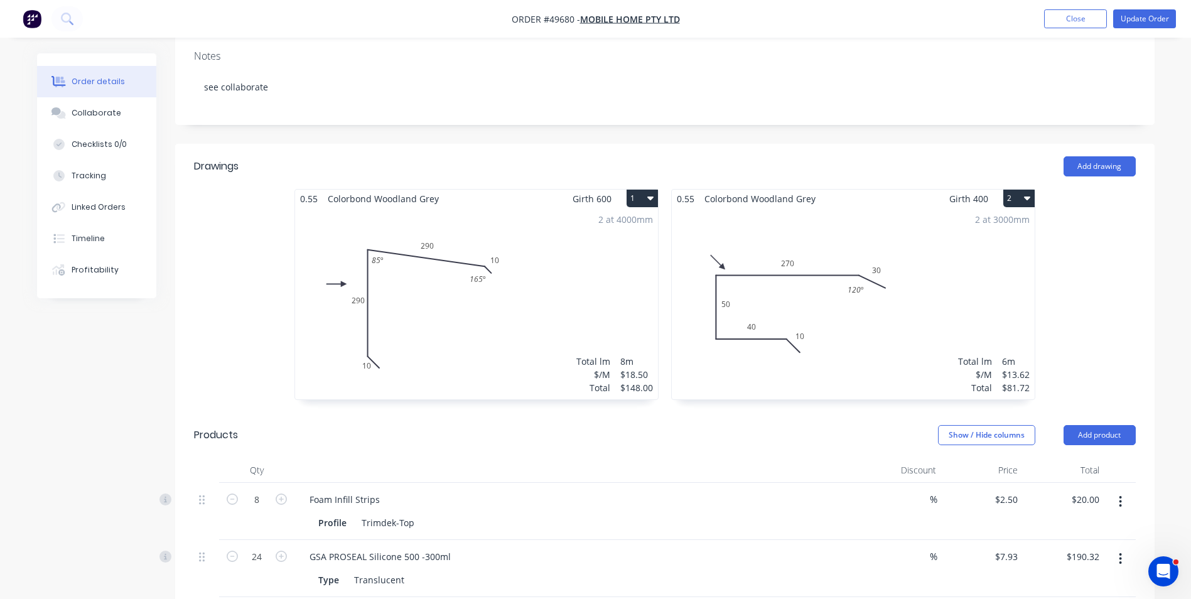
scroll to position [351, 0]
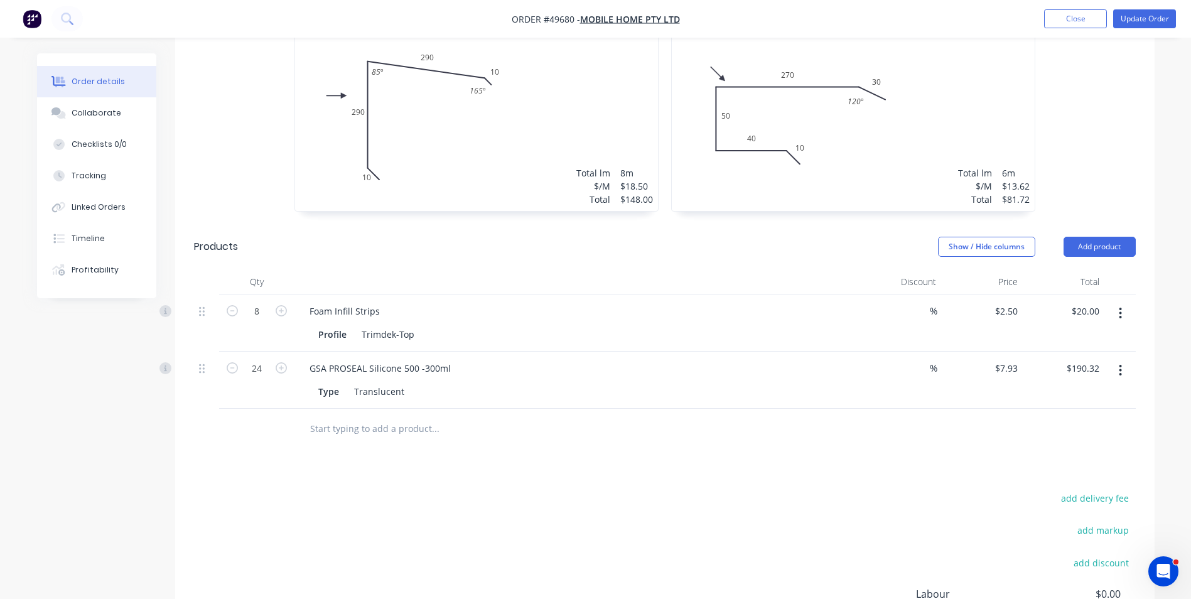
click at [766, 451] on div "Drawings Add drawing 0.55 Colorbond Woodland Grey Girth 600 1 0 10 290 290 10 1…" at bounding box center [664, 339] width 979 height 768
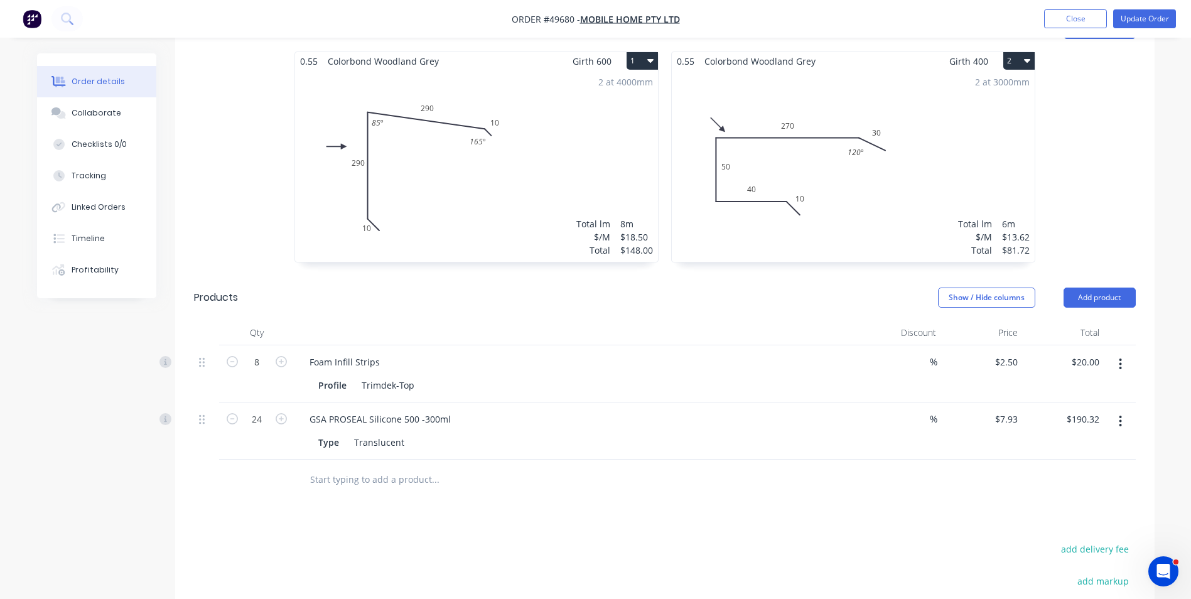
scroll to position [288, 0]
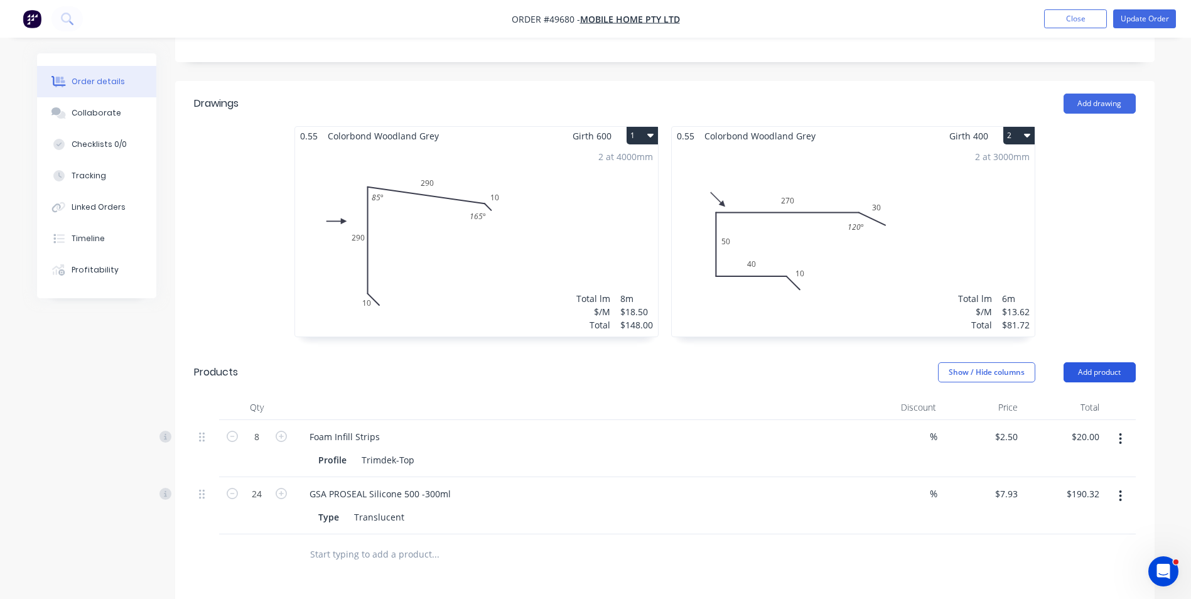
drag, startPoint x: 1093, startPoint y: 359, endPoint x: 1085, endPoint y: 357, distance: 7.9
click at [1093, 362] on button "Add product" at bounding box center [1099, 372] width 72 height 20
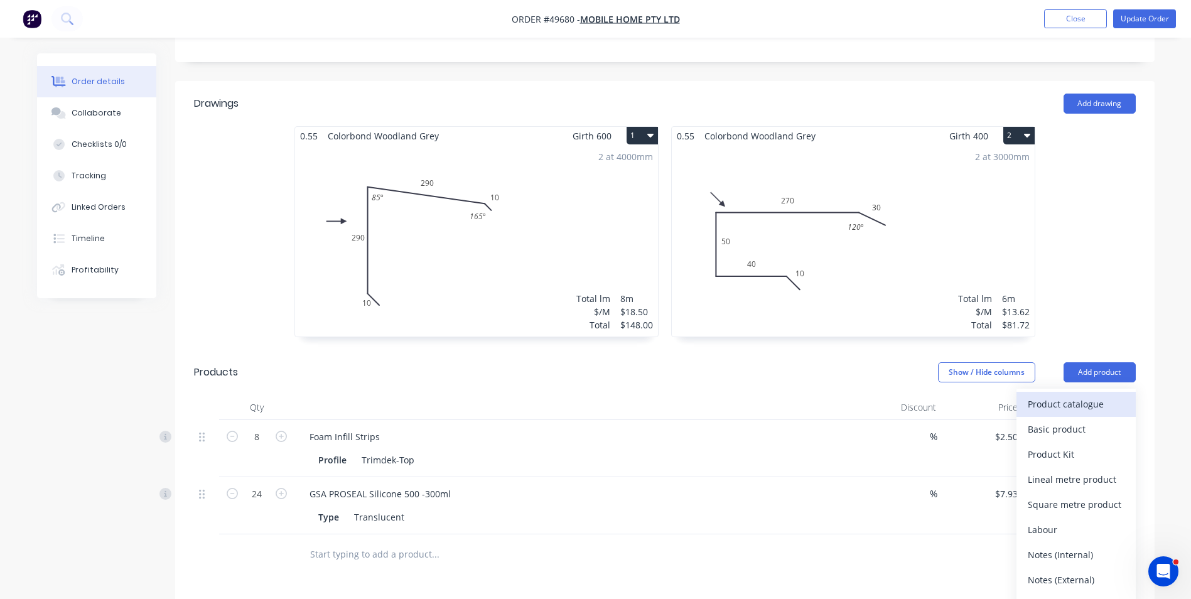
click at [1065, 395] on div "Product catalogue" at bounding box center [1076, 404] width 97 height 18
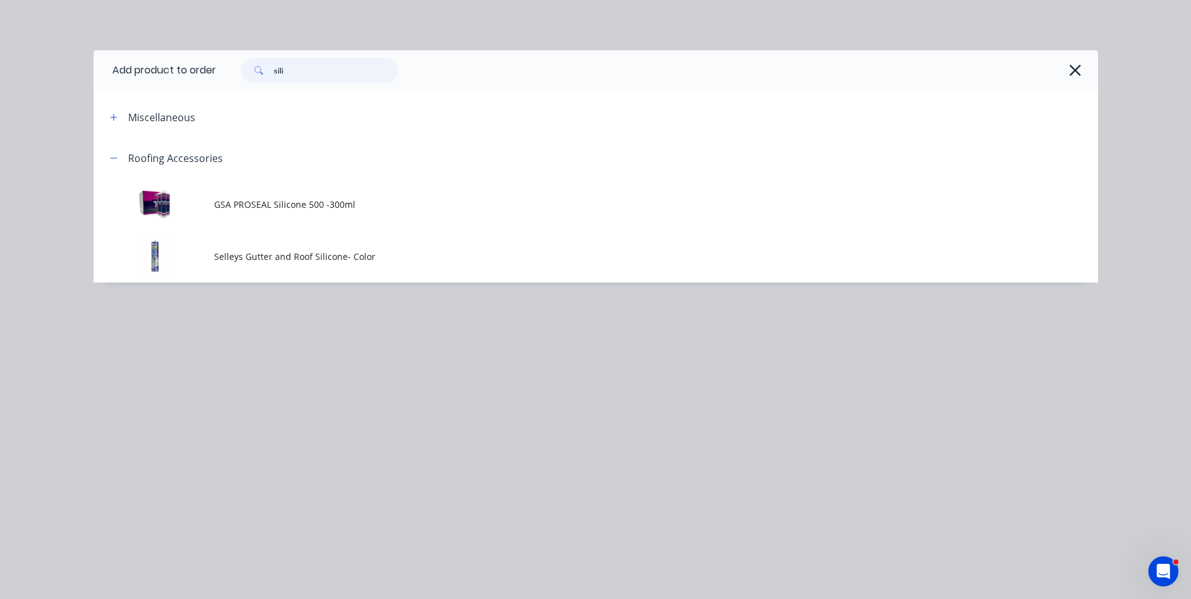
drag, startPoint x: 311, startPoint y: 73, endPoint x: 237, endPoint y: 66, distance: 73.8
click at [208, 72] on header "Add product to order sili" at bounding box center [596, 70] width 1004 height 40
type input "20"
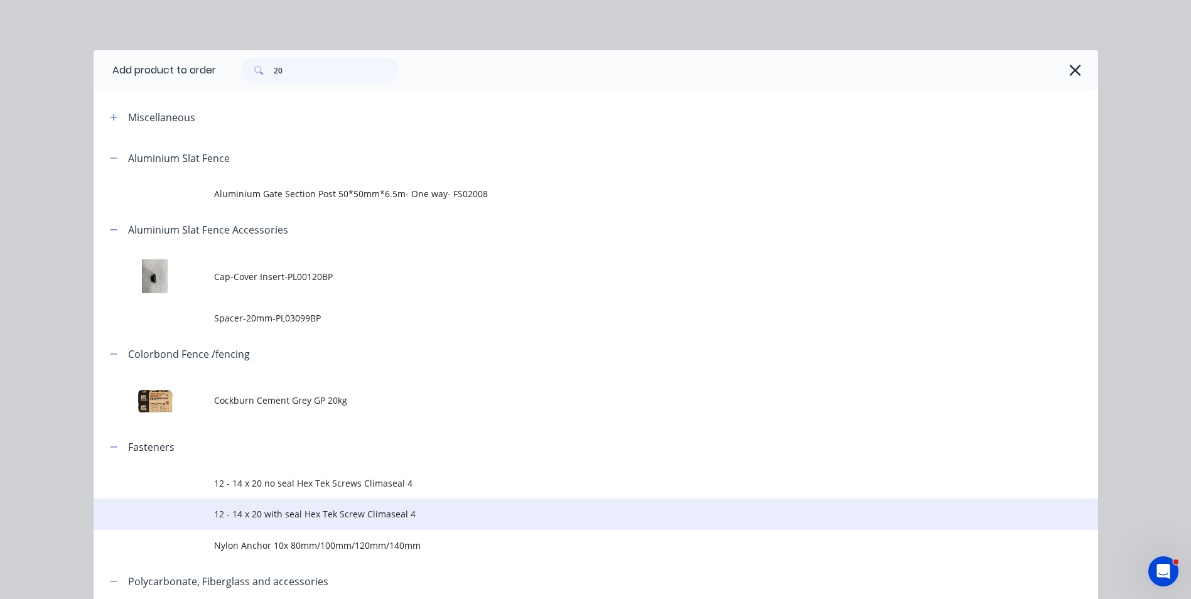
click at [375, 508] on span "12 - 14 x 20 with seal Hex Tek Screw Climaseal 4" at bounding box center [567, 513] width 707 height 13
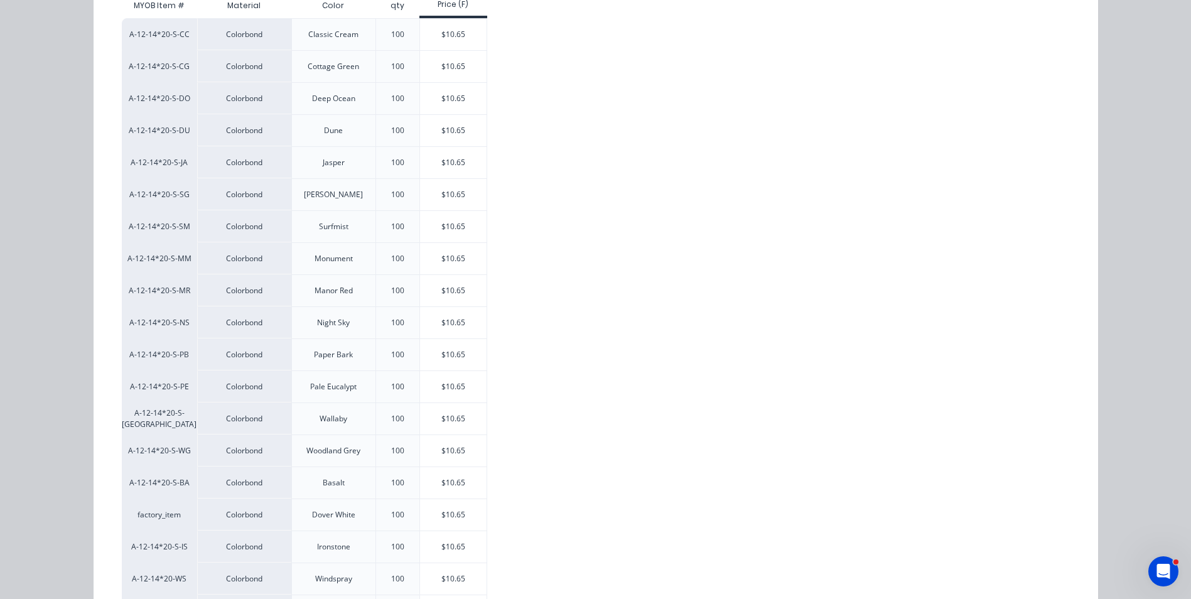
scroll to position [251, 0]
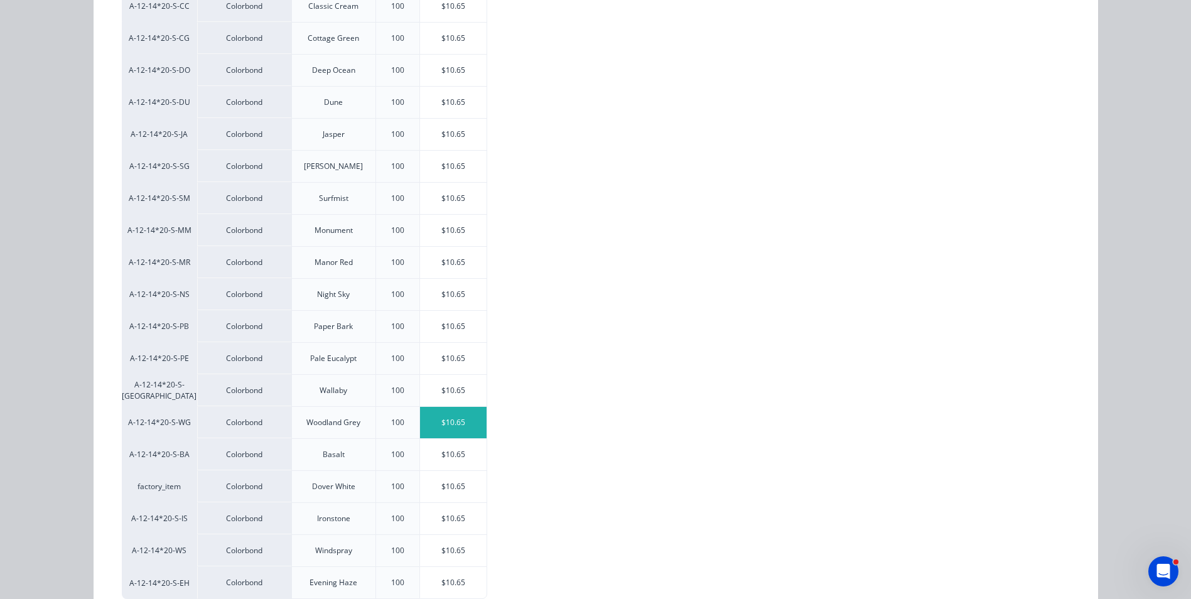
click at [442, 423] on div "$10.65" at bounding box center [453, 422] width 67 height 31
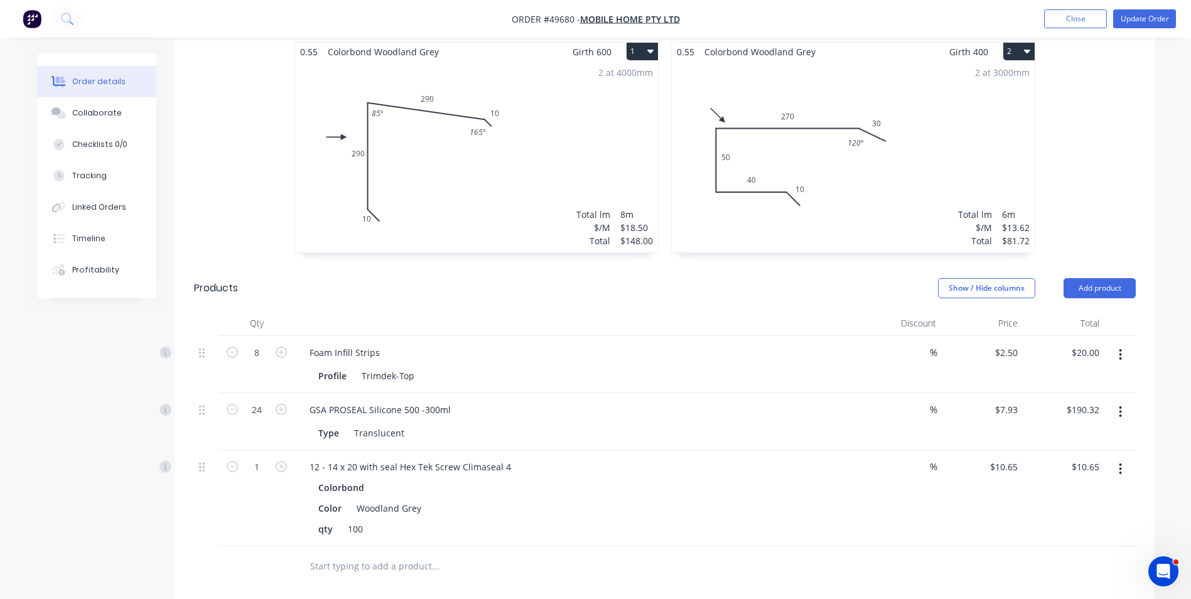
scroll to position [476, 0]
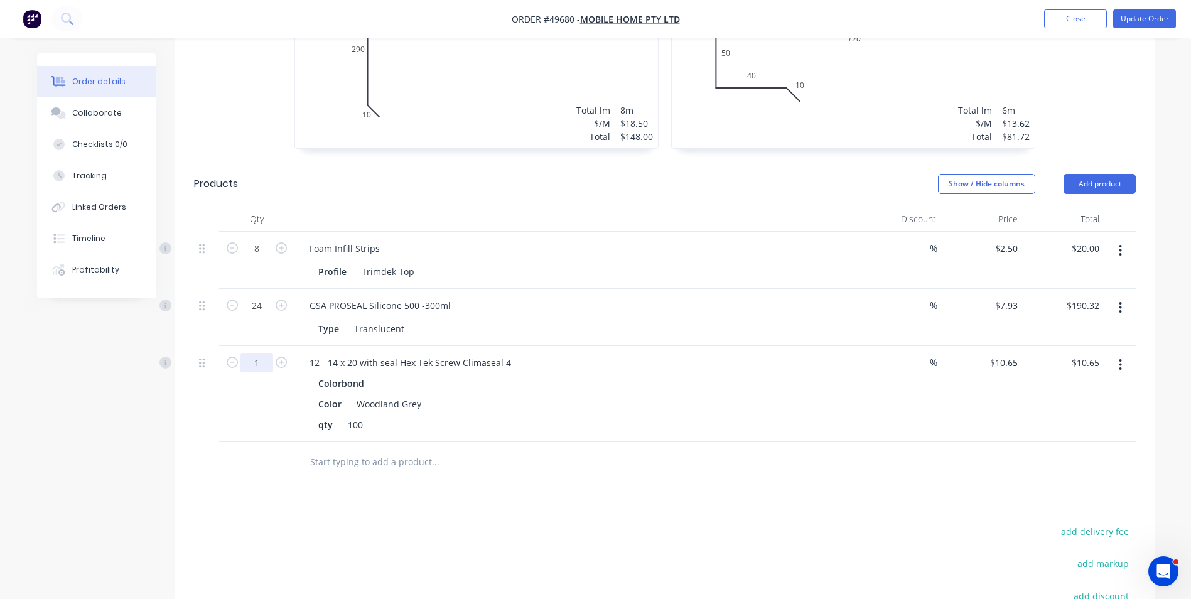
drag, startPoint x: 254, startPoint y: 331, endPoint x: 259, endPoint y: 337, distance: 7.6
click at [254, 346] on div "1" at bounding box center [256, 394] width 75 height 96
click at [259, 353] on input "1" at bounding box center [256, 362] width 33 height 19
type input "5"
type input "$53.25"
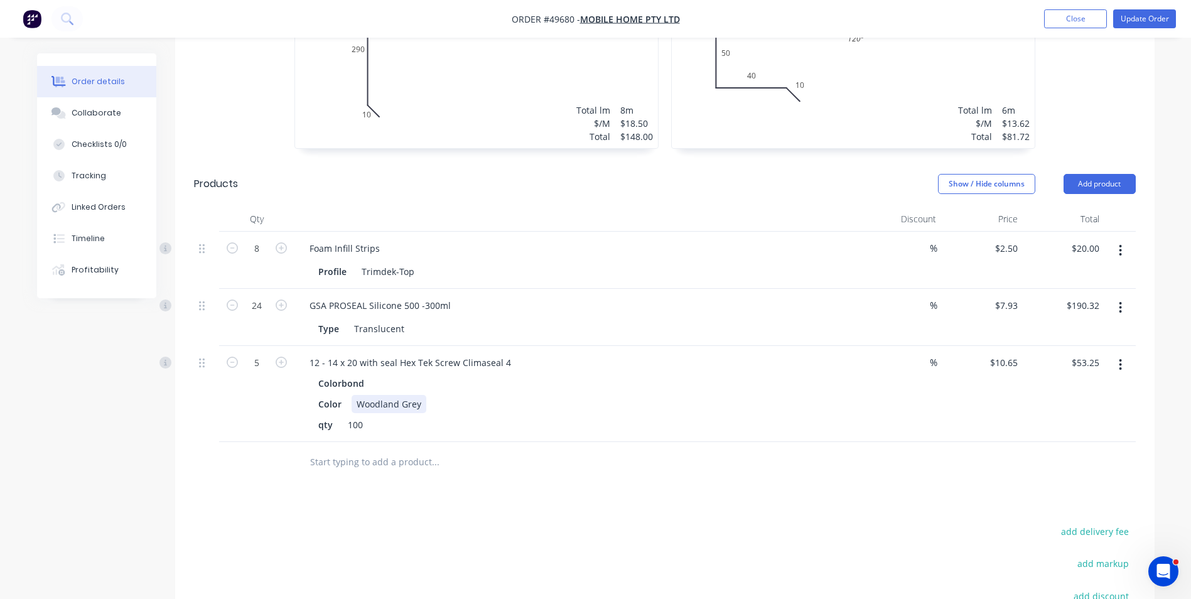
click at [630, 395] on div "Color Woodland Grey" at bounding box center [574, 404] width 522 height 18
click at [562, 442] on div at bounding box center [520, 462] width 452 height 41
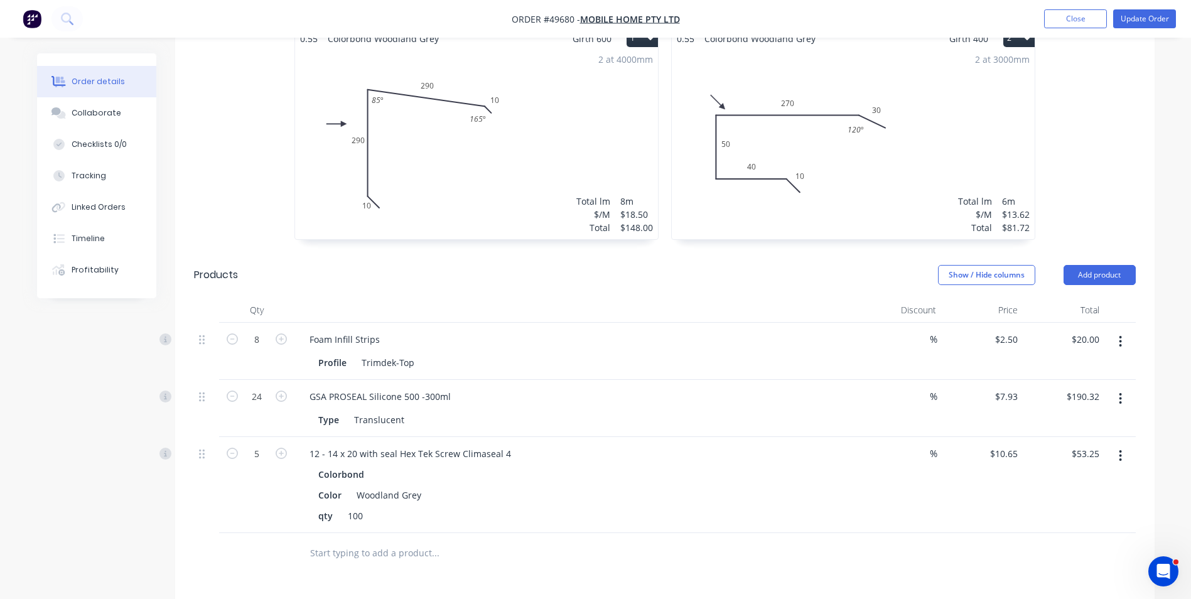
scroll to position [384, 0]
click at [1139, 24] on button "Update Order" at bounding box center [1144, 18] width 63 height 19
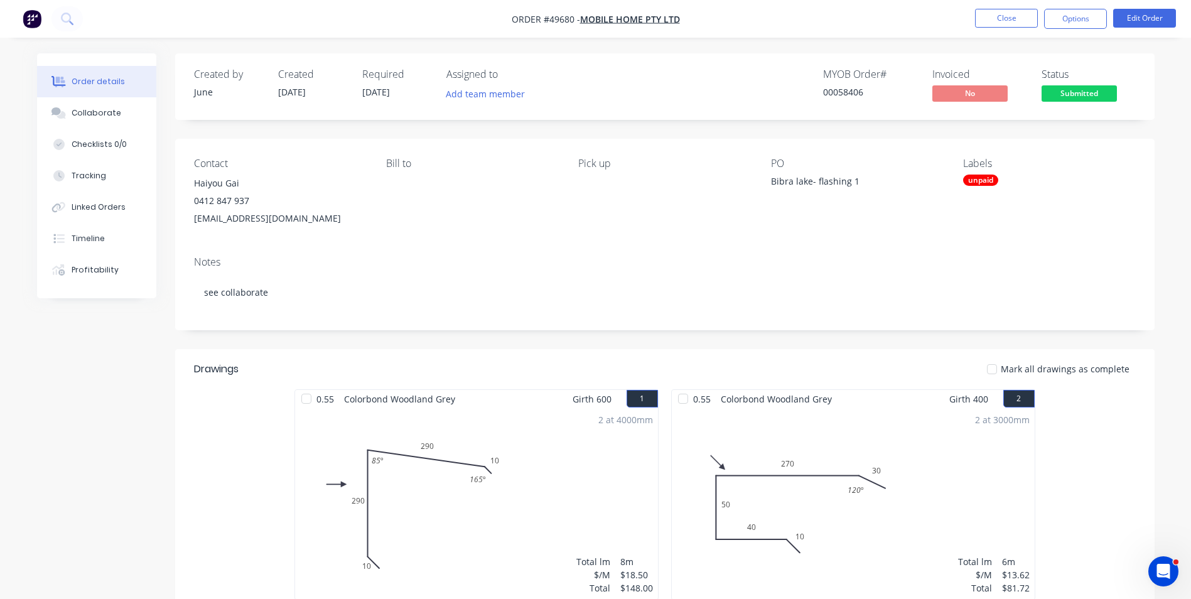
click at [773, 326] on div "Notes see collaborate" at bounding box center [664, 288] width 979 height 84
click at [646, 115] on div "Created by June Created 25/09/25 Required 25/09/25 Assigned to Add team member …" at bounding box center [664, 86] width 979 height 67
click at [999, 22] on button "Close" at bounding box center [1006, 18] width 63 height 19
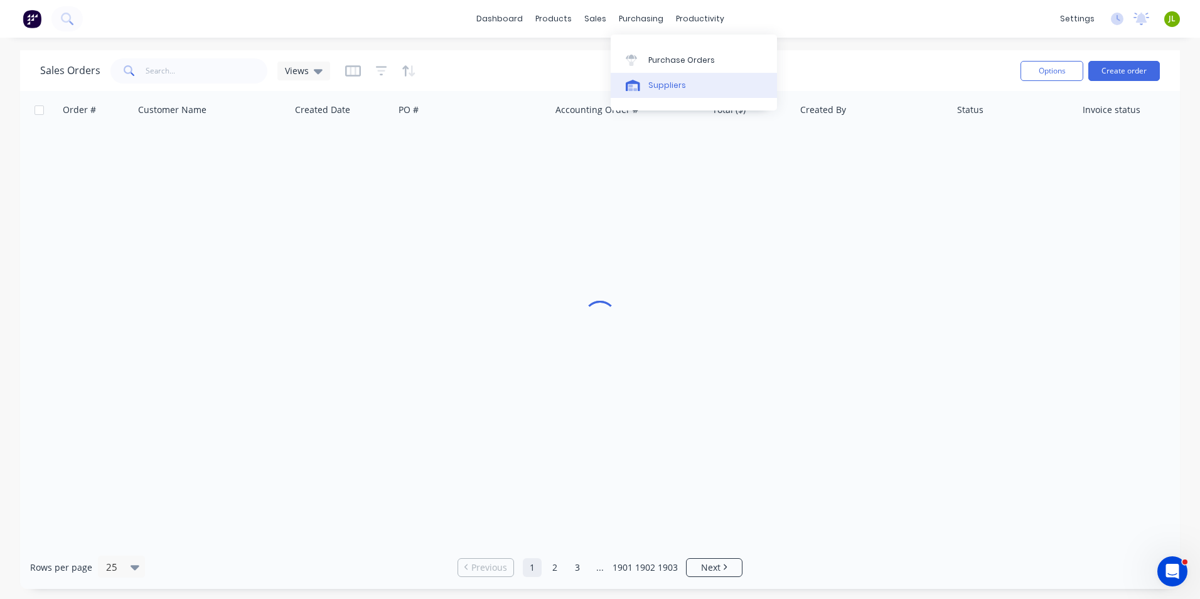
click at [661, 87] on div "Suppliers" at bounding box center [667, 85] width 38 height 11
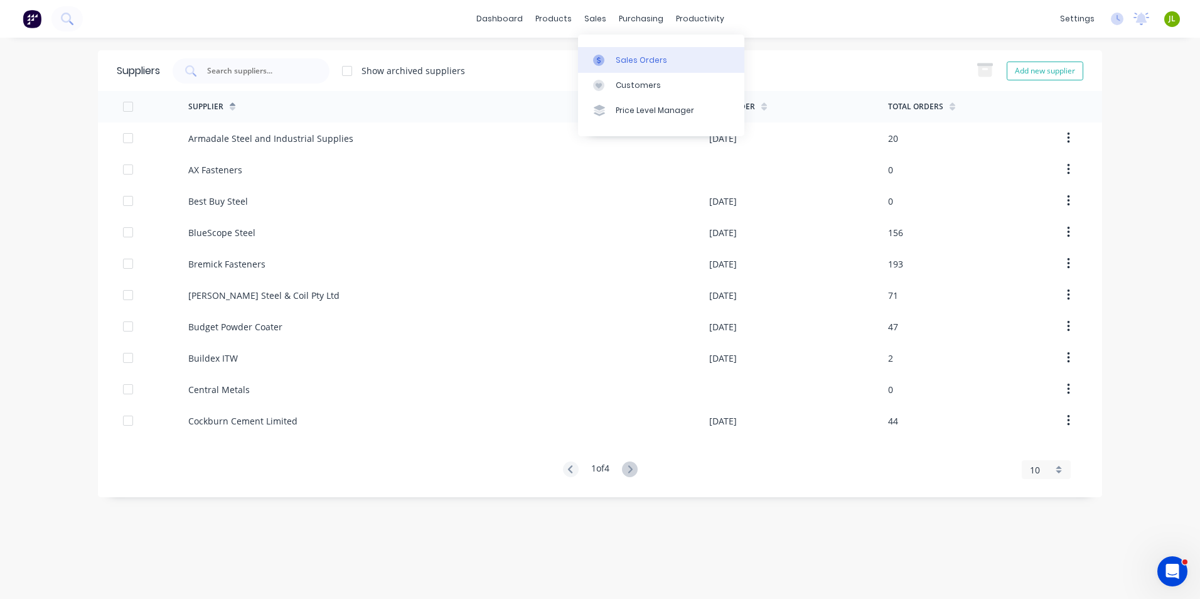
click at [589, 54] on link "Sales Orders" at bounding box center [661, 59] width 166 height 25
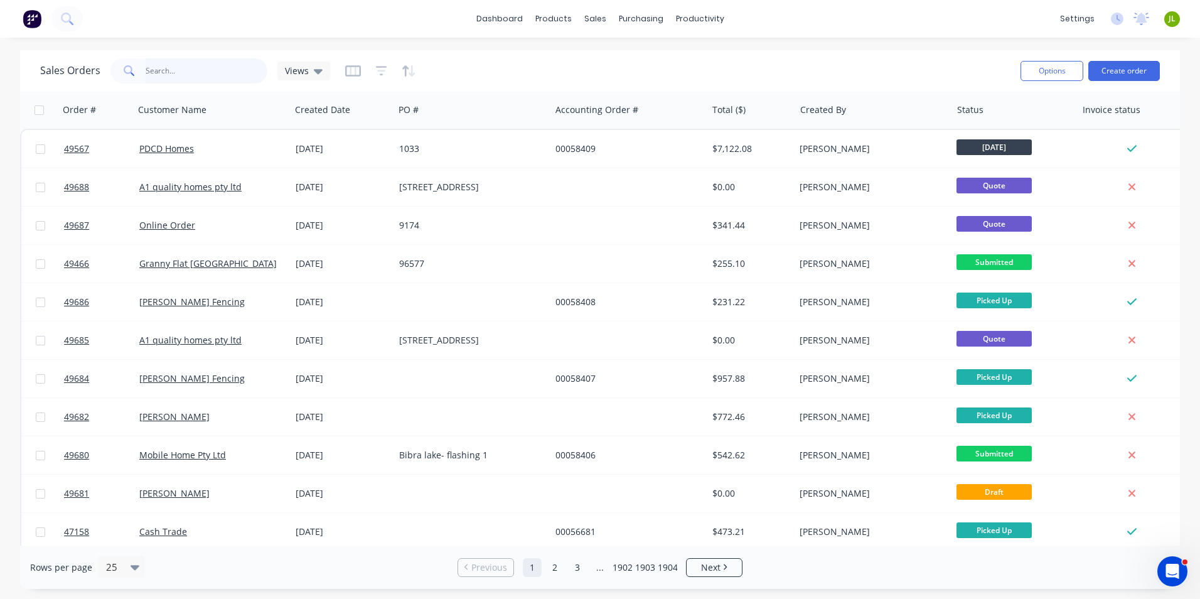
click at [225, 62] on input "text" at bounding box center [207, 70] width 122 height 25
type input "49143"
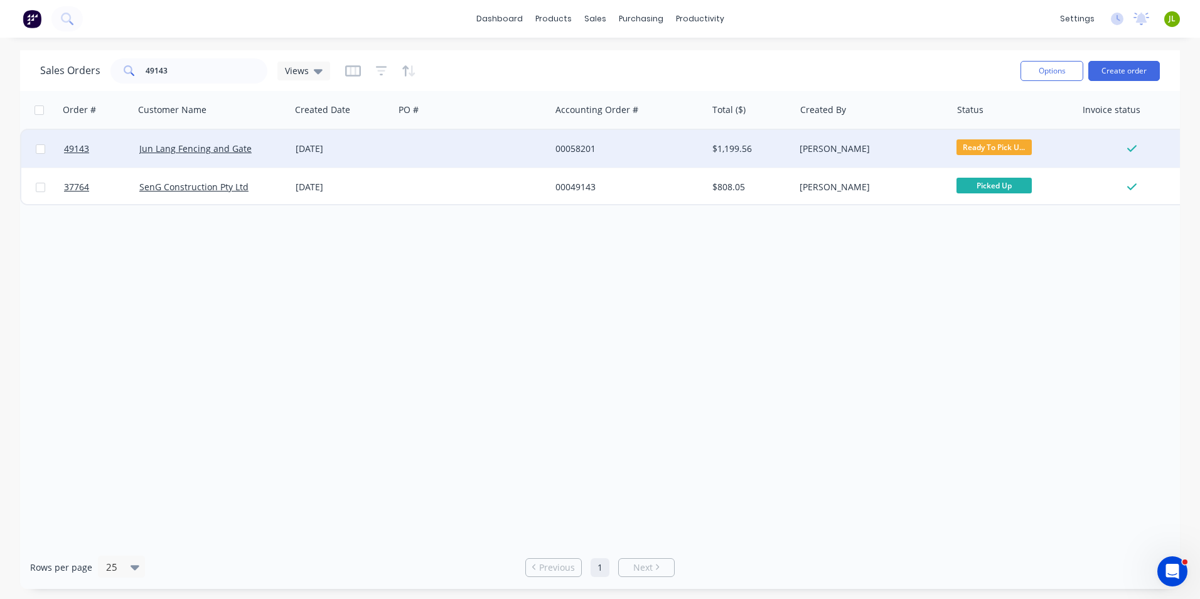
click at [365, 146] on div "[DATE]" at bounding box center [343, 148] width 94 height 13
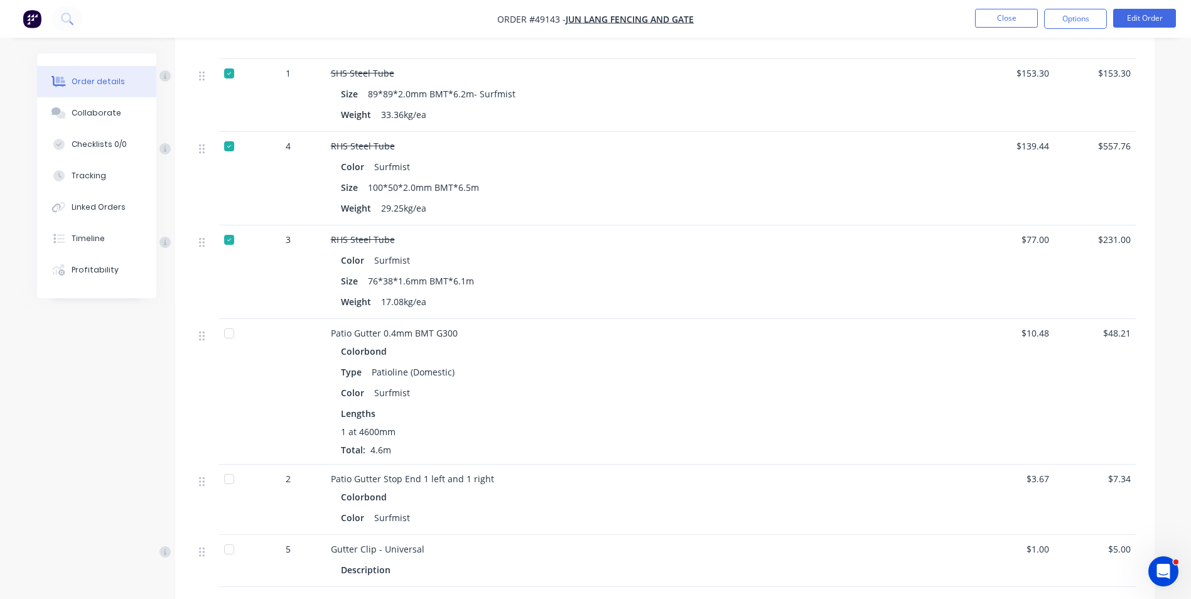
scroll to position [565, 0]
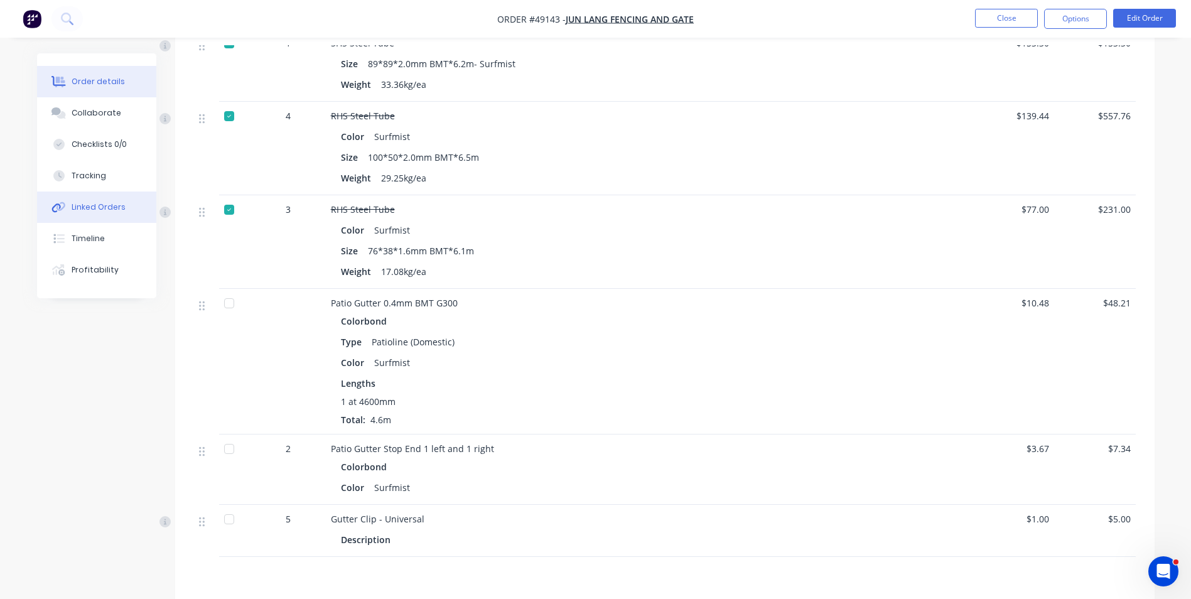
click at [50, 200] on button "Linked Orders" at bounding box center [96, 206] width 119 height 31
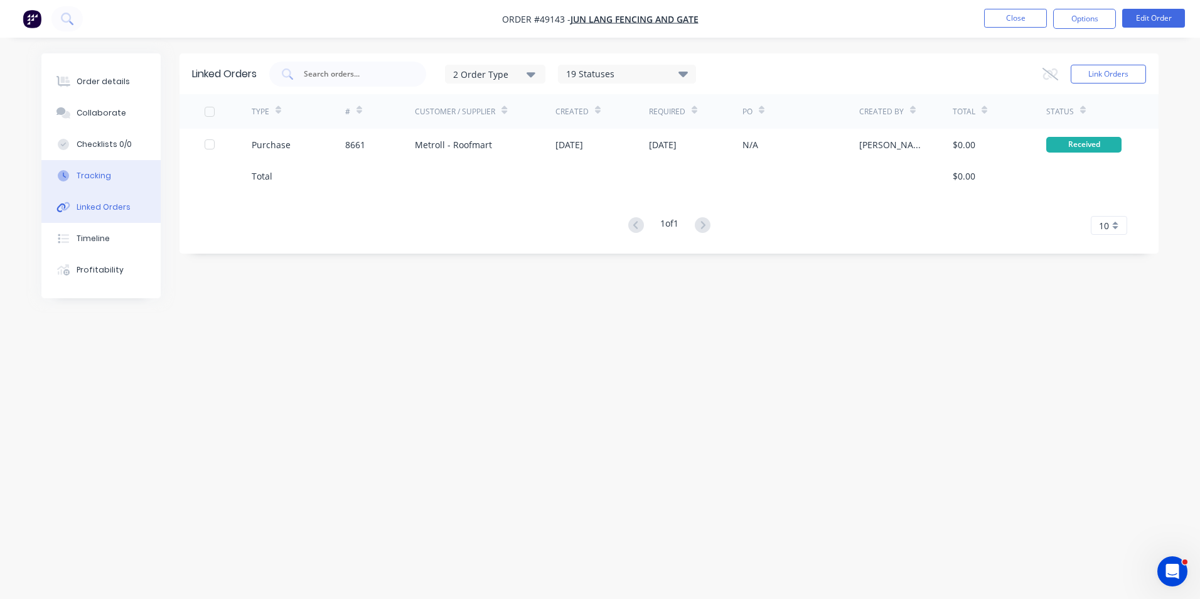
click at [78, 180] on div "Tracking" at bounding box center [94, 175] width 35 height 11
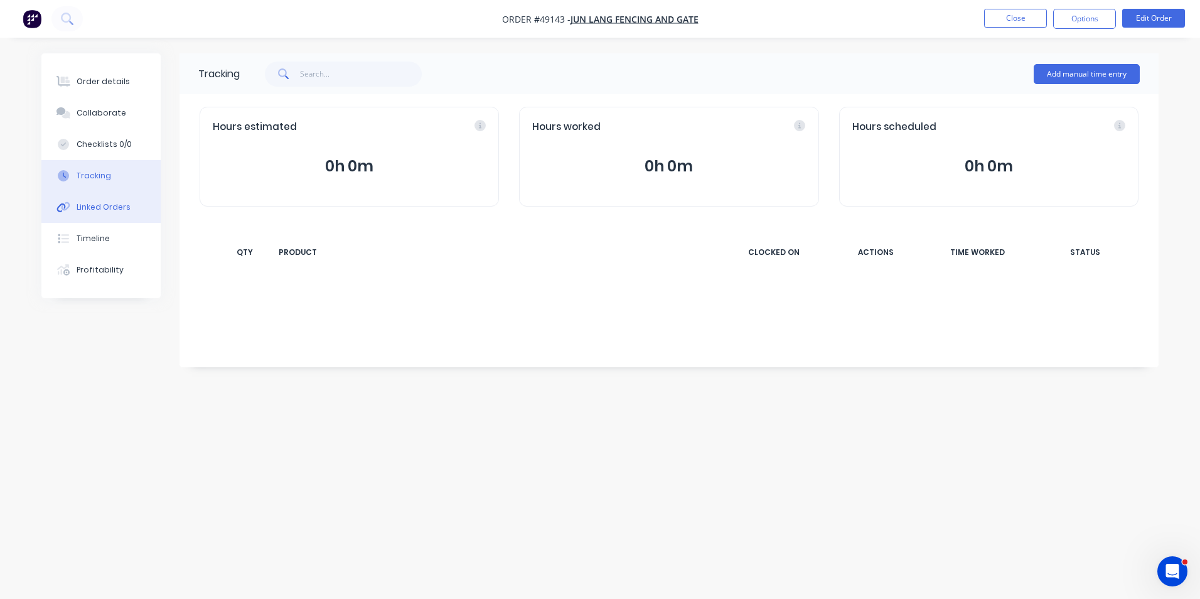
click at [73, 204] on button "Linked Orders" at bounding box center [100, 206] width 119 height 31
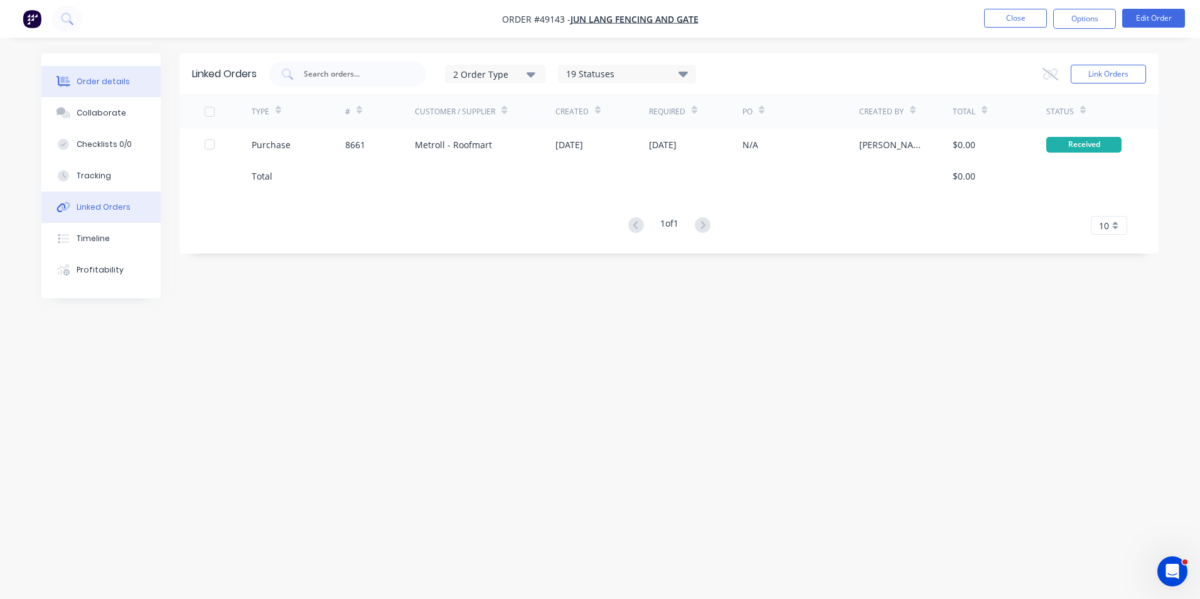
click at [72, 77] on div at bounding box center [63, 81] width 19 height 11
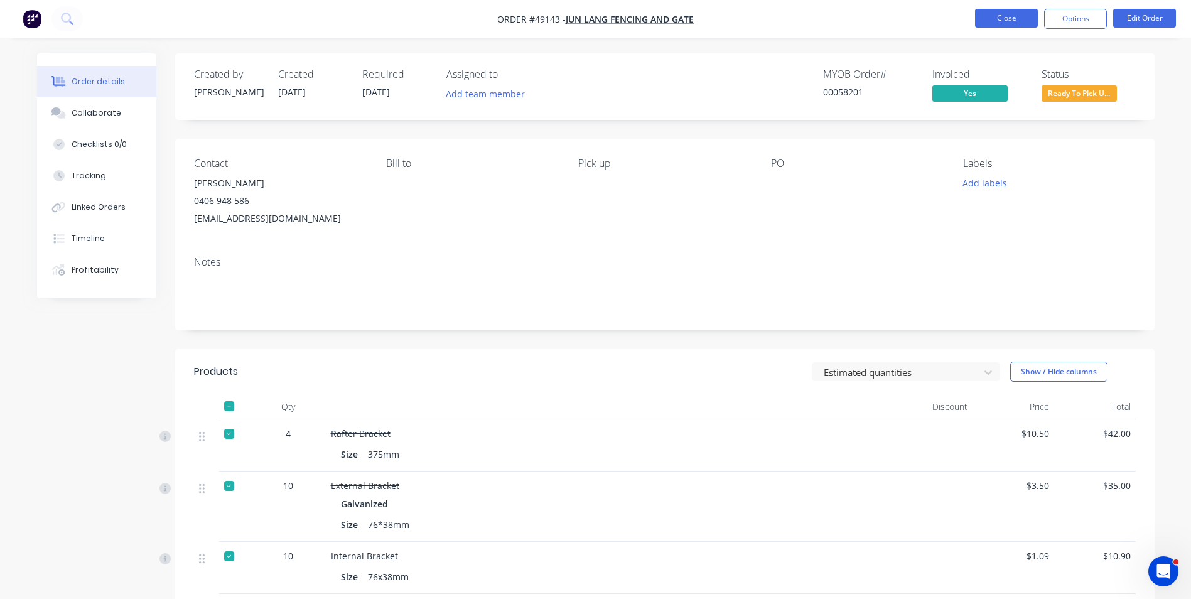
click at [1003, 19] on button "Close" at bounding box center [1006, 18] width 63 height 19
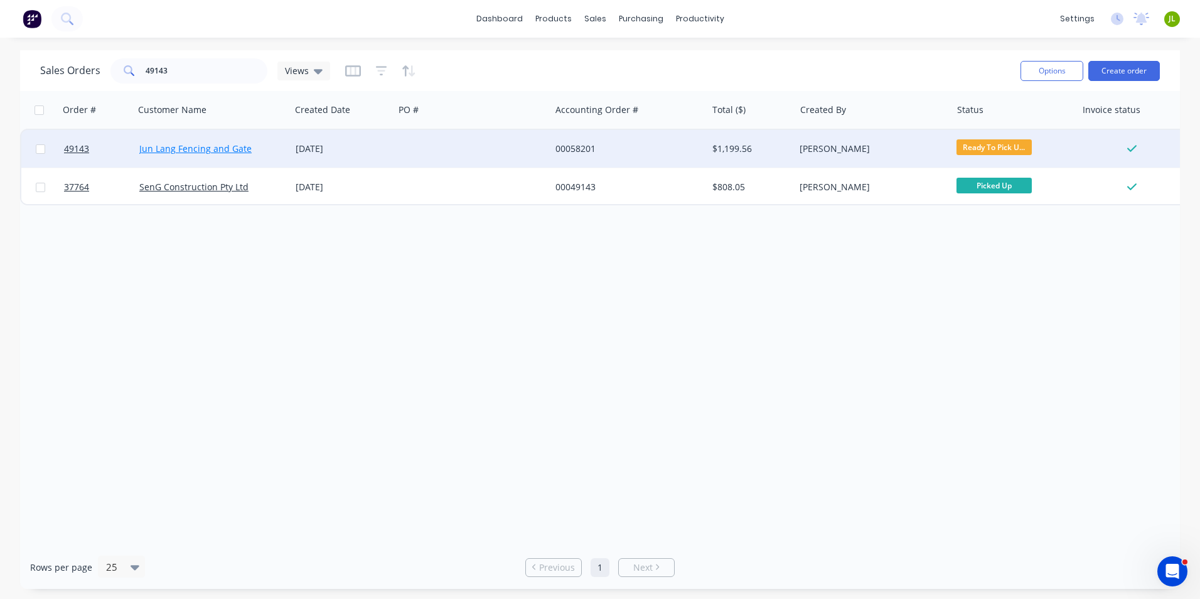
click at [183, 151] on link "Jun Lang Fencing and Gate" at bounding box center [195, 148] width 112 height 12
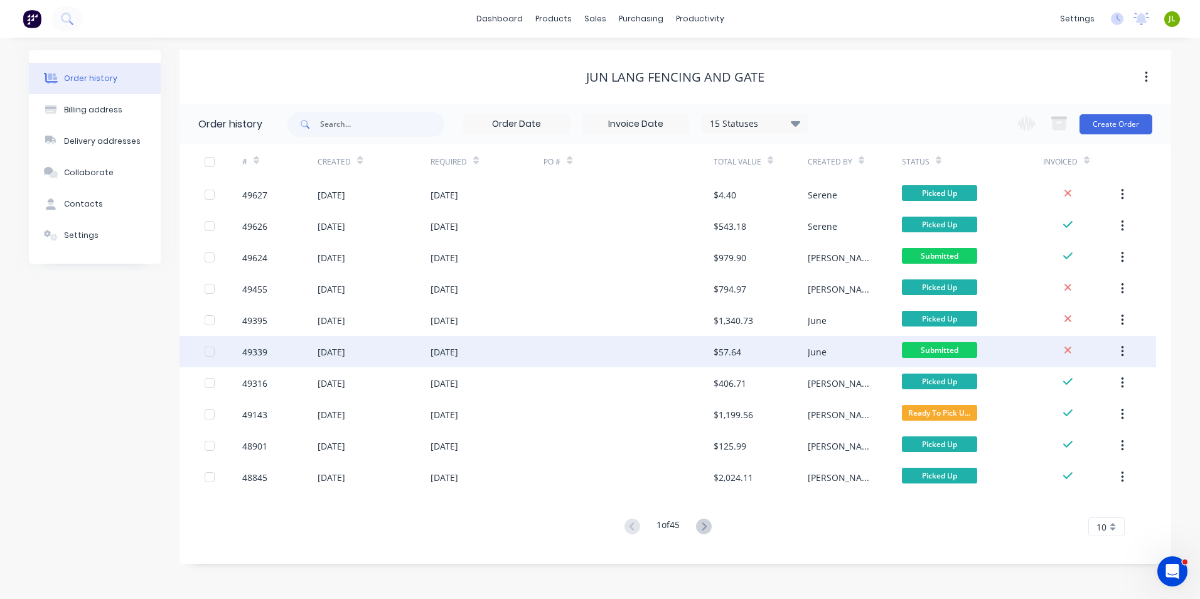
click at [756, 350] on div "$57.64" at bounding box center [761, 351] width 94 height 31
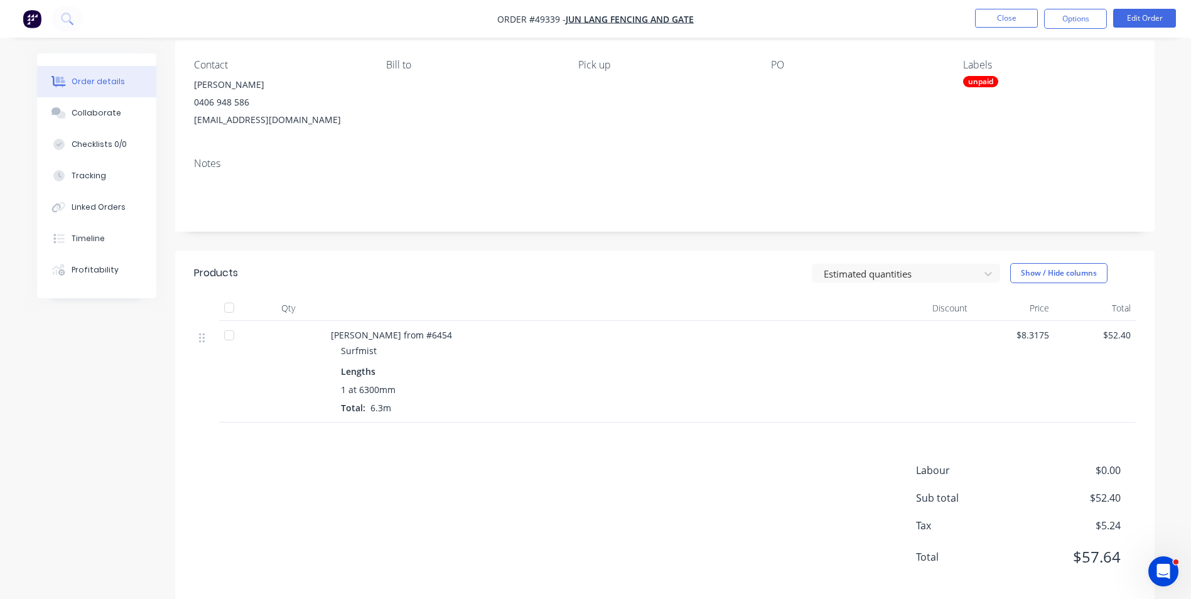
scroll to position [118, 0]
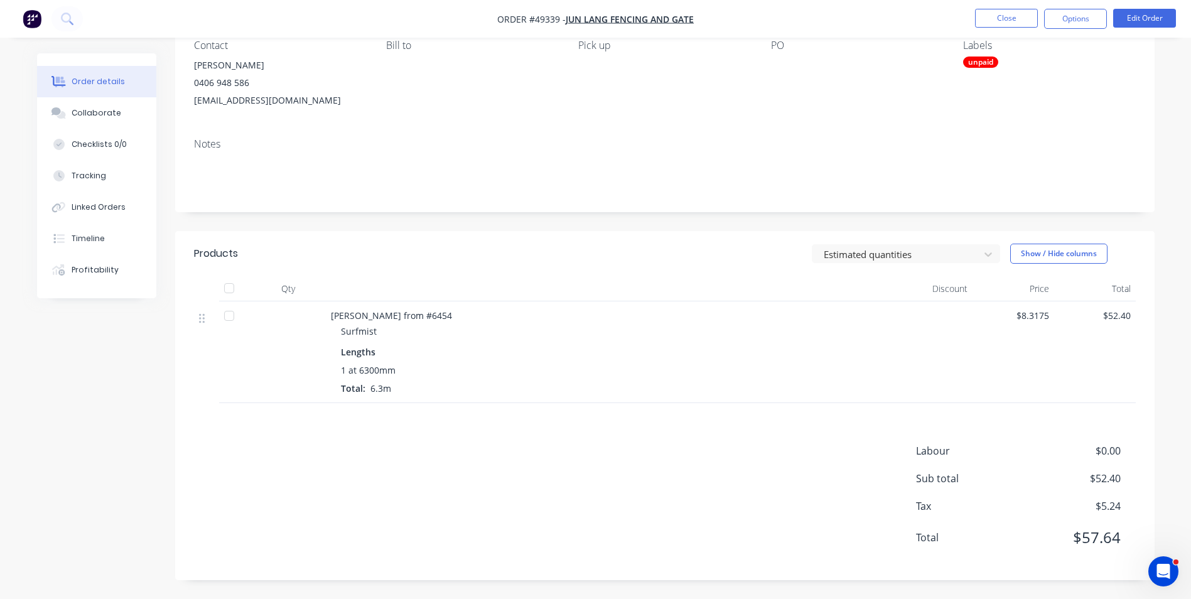
click at [995, 64] on div "unpaid" at bounding box center [980, 61] width 35 height 11
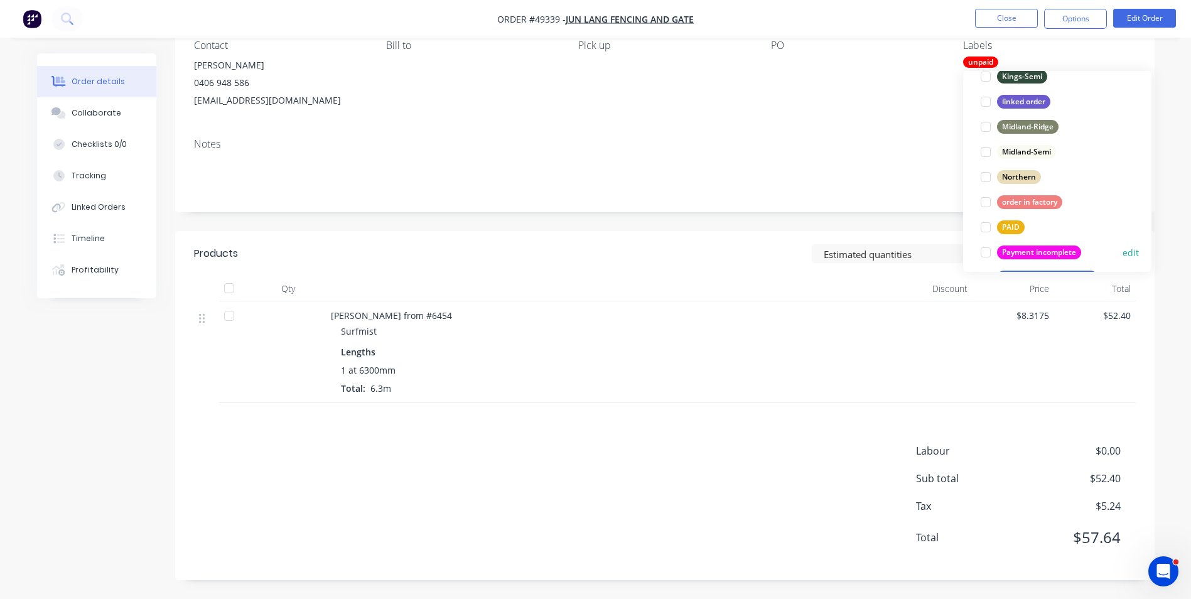
scroll to position [251, 0]
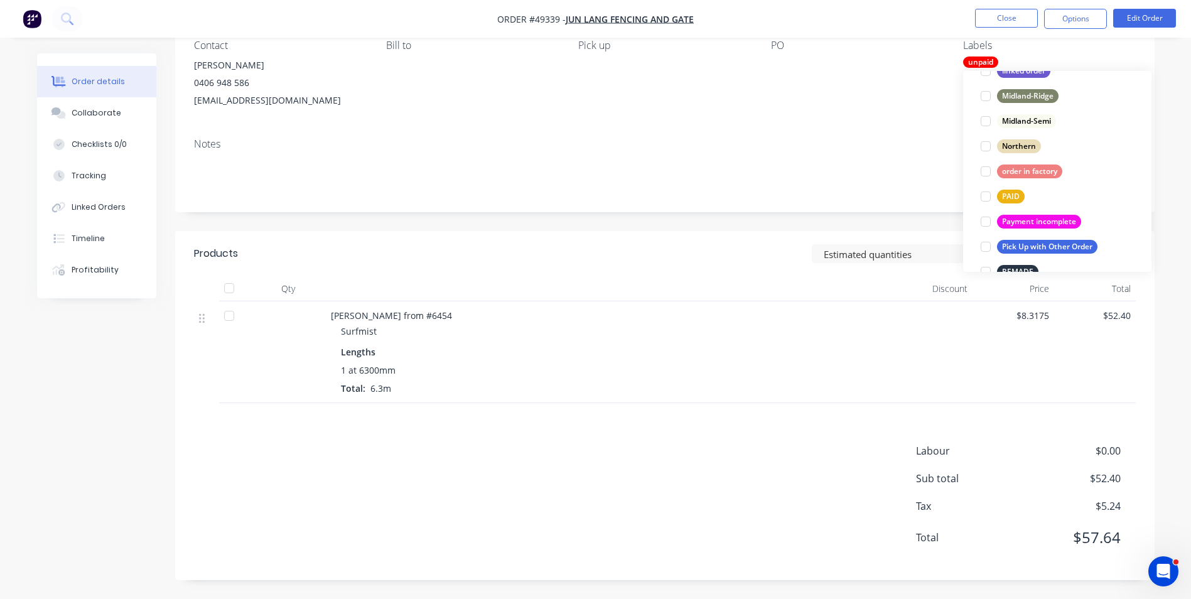
click at [851, 224] on div "Created by June Created 16/09/25 Required 16/09/25 Assigned to Add team member …" at bounding box center [664, 257] width 979 height 645
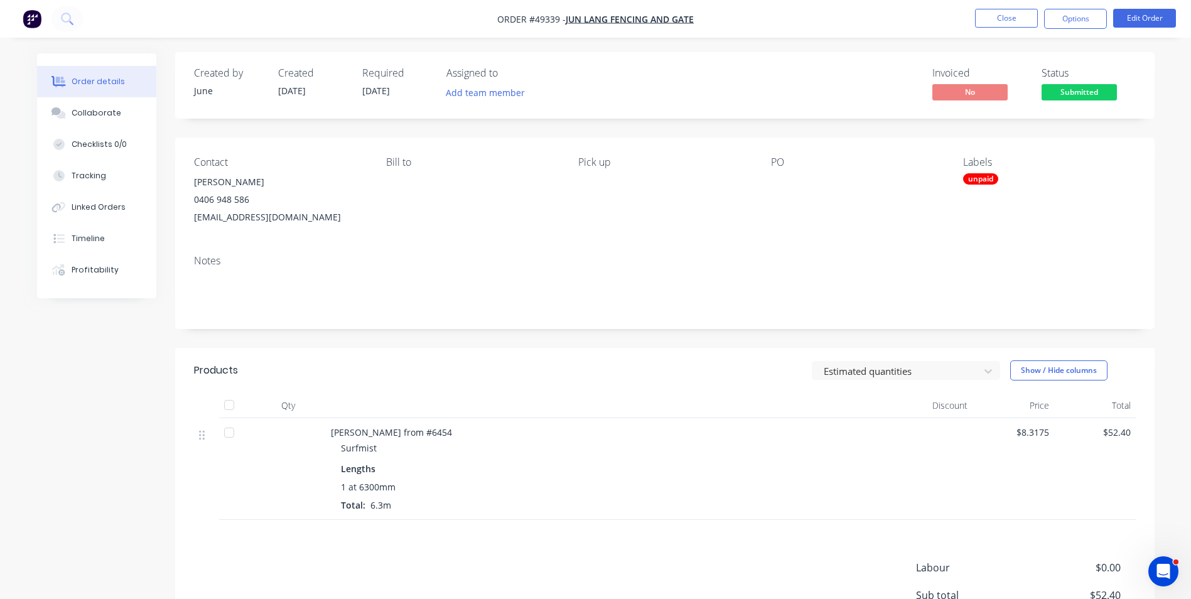
scroll to position [0, 0]
click at [885, 453] on div "Surfmist" at bounding box center [613, 449] width 545 height 13
click at [70, 235] on button "Timeline" at bounding box center [96, 238] width 119 height 31
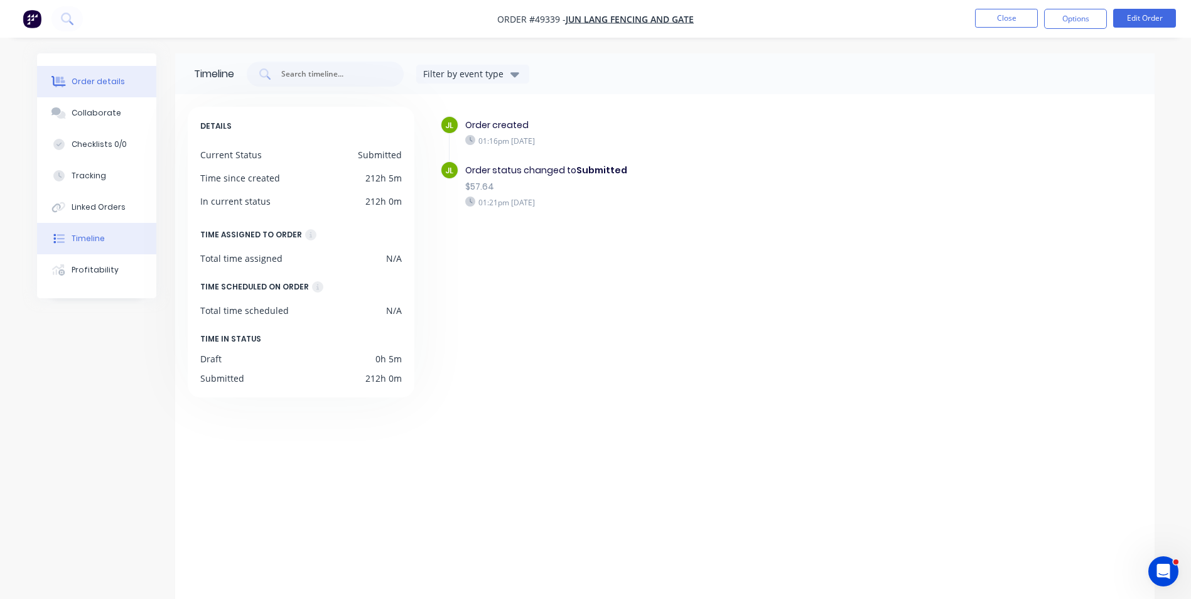
click at [99, 79] on div "Order details" at bounding box center [98, 81] width 53 height 11
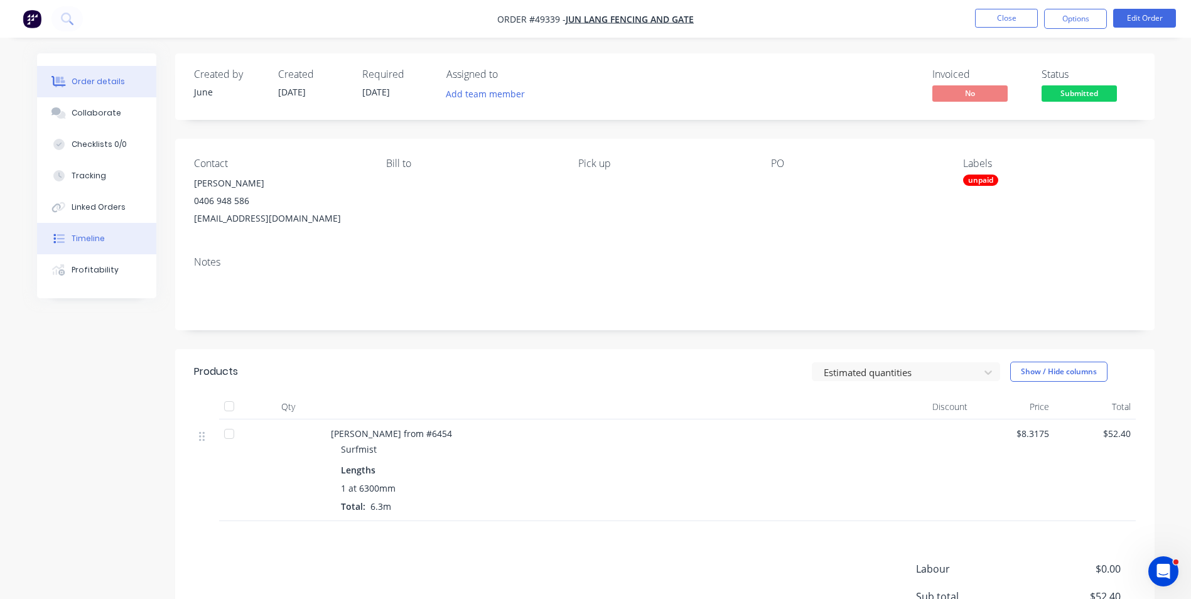
click at [97, 247] on button "Timeline" at bounding box center [96, 238] width 119 height 31
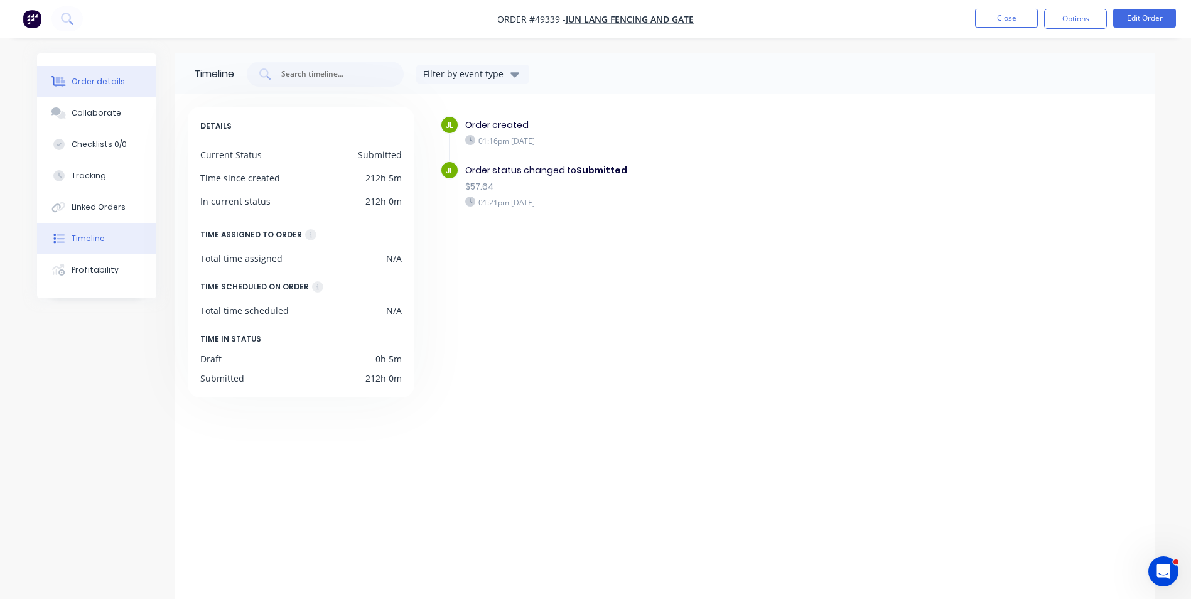
click at [102, 90] on button "Order details" at bounding box center [96, 81] width 119 height 31
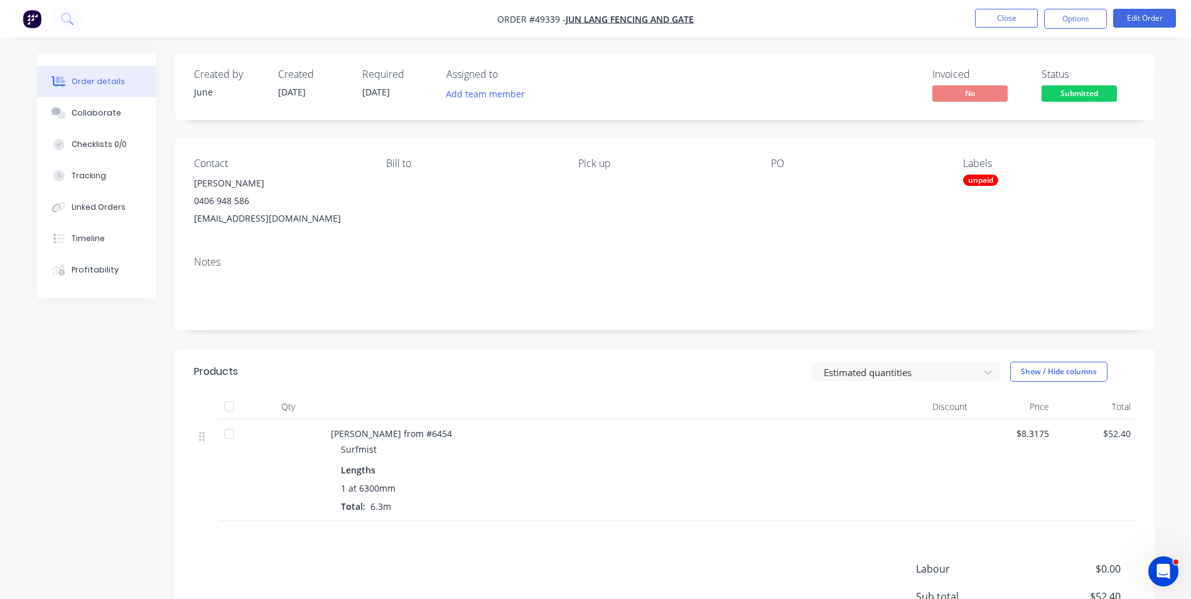
click at [755, 386] on header "Products Estimated quantities Show / Hide columns" at bounding box center [664, 371] width 979 height 45
click at [1086, 94] on span "Submitted" at bounding box center [1078, 93] width 75 height 16
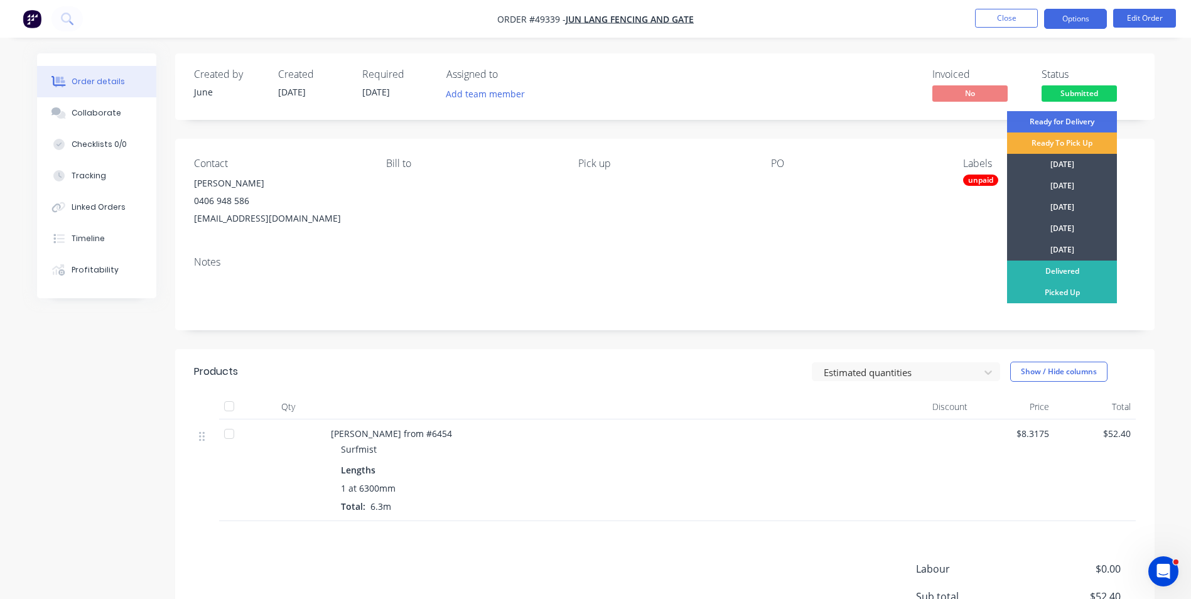
click at [1084, 15] on button "Options" at bounding box center [1075, 19] width 63 height 20
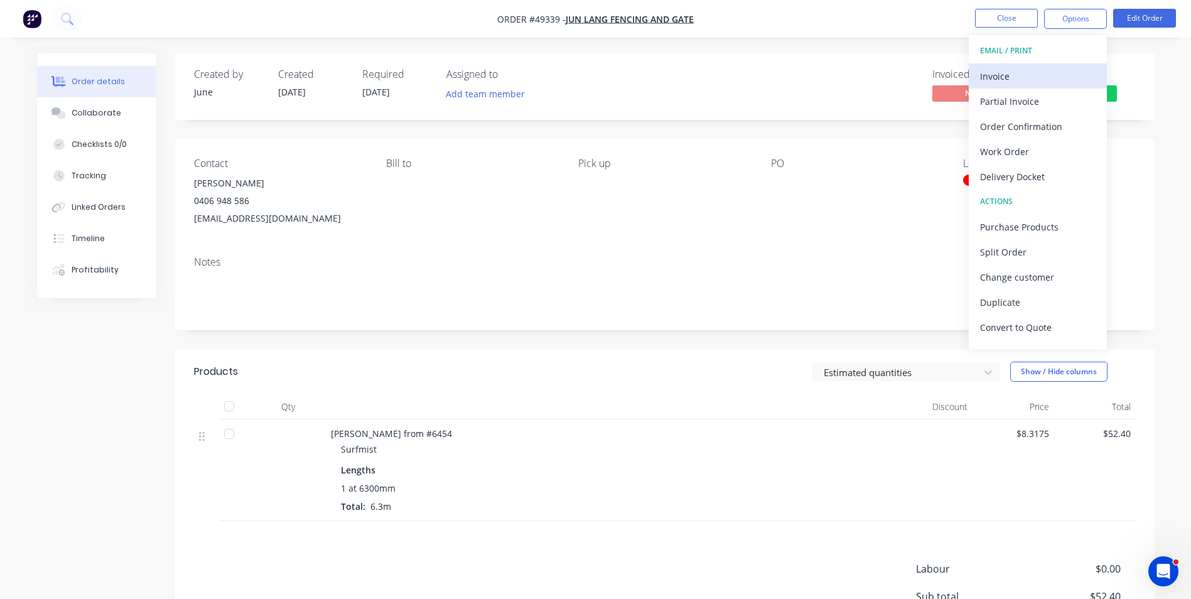
click at [1006, 66] on button "Invoice" at bounding box center [1038, 75] width 138 height 25
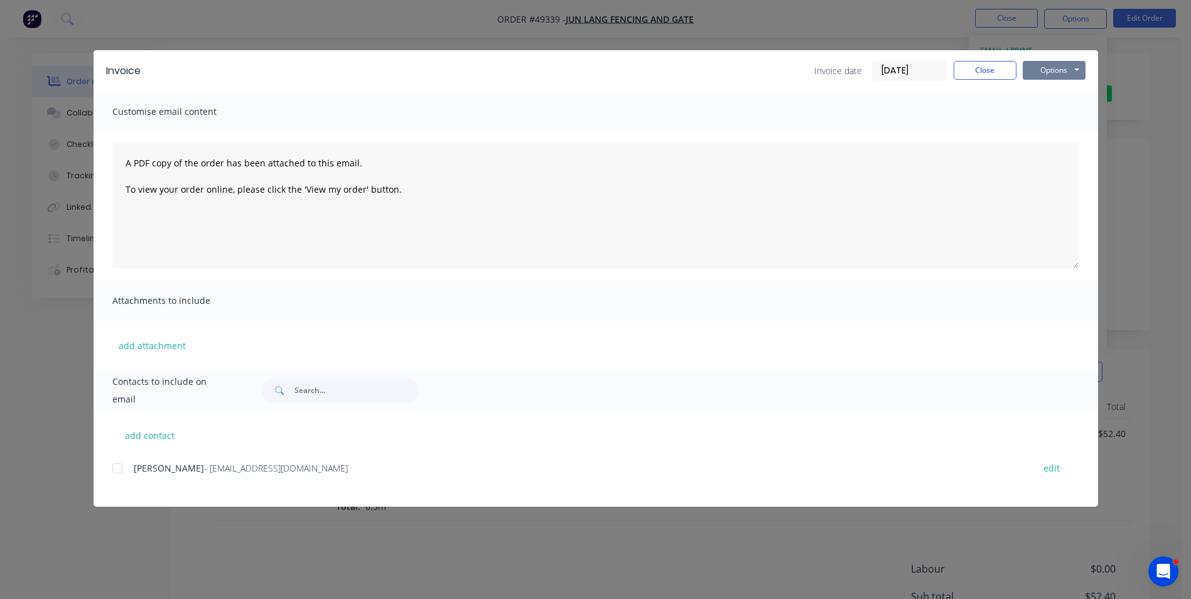
click at [1058, 69] on button "Options" at bounding box center [1054, 70] width 63 height 19
click at [1077, 114] on button "Print" at bounding box center [1063, 113] width 80 height 21
click at [979, 35] on div "Invoice Invoice date 25/09/25 Close Options Preview Print Email Customise email…" at bounding box center [595, 299] width 1191 height 599
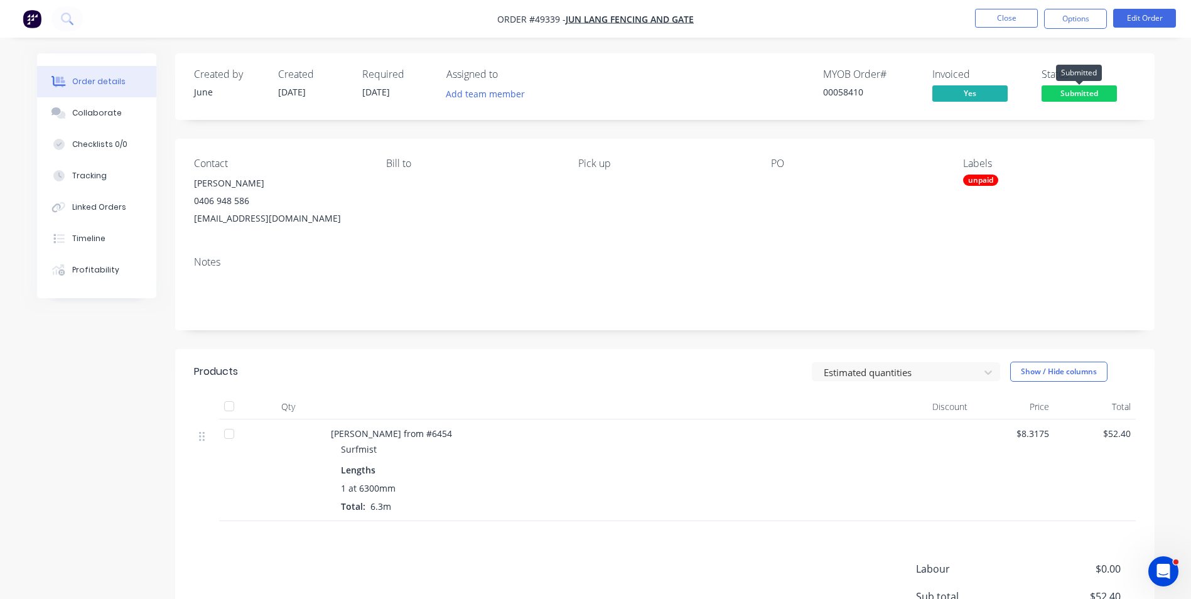
click at [1086, 91] on span "Submitted" at bounding box center [1078, 93] width 75 height 16
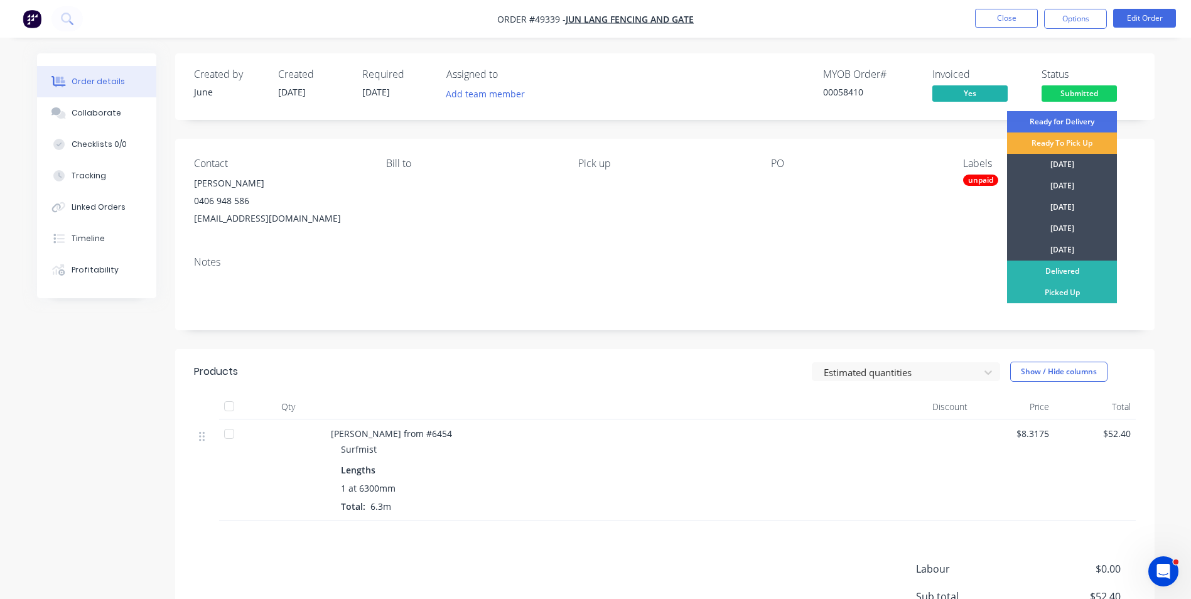
drag, startPoint x: 1061, startPoint y: 292, endPoint x: 989, endPoint y: 256, distance: 80.6
click at [1061, 293] on div "Picked Up" at bounding box center [1062, 292] width 110 height 21
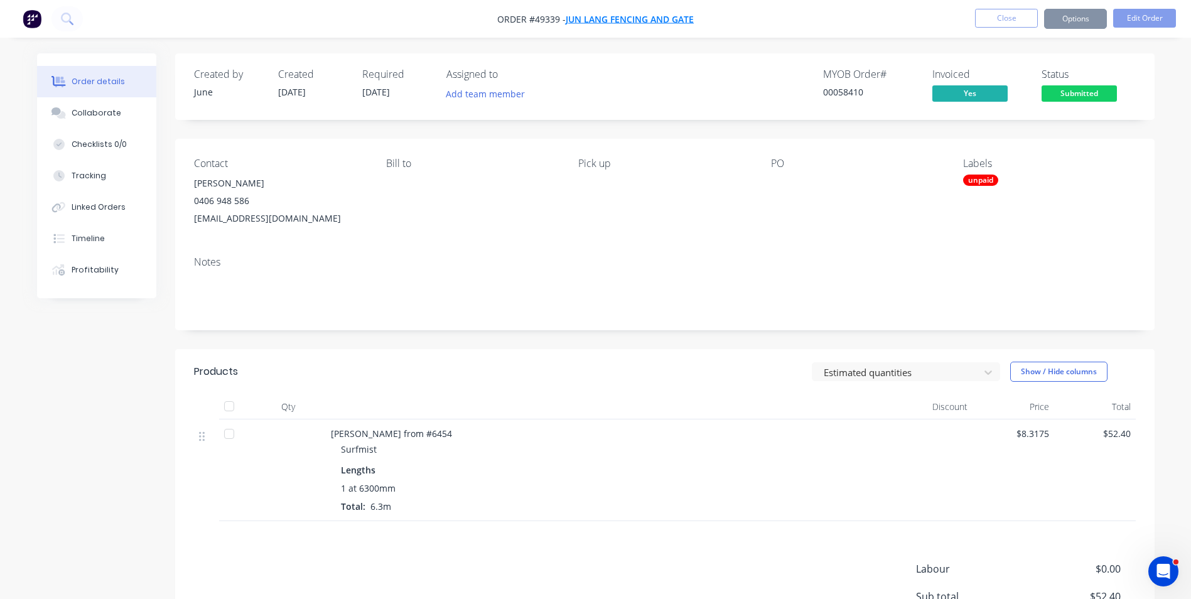
click at [628, 19] on span "Jun Lang Fencing and Gate" at bounding box center [630, 19] width 128 height 12
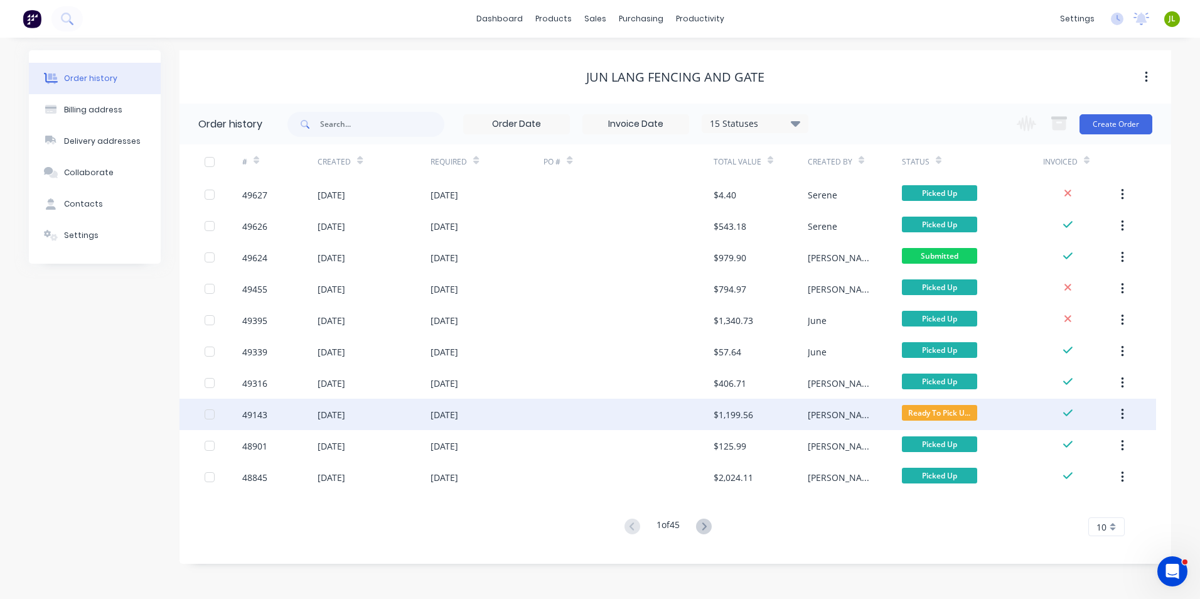
click at [739, 409] on div "$1,199.56" at bounding box center [734, 414] width 40 height 13
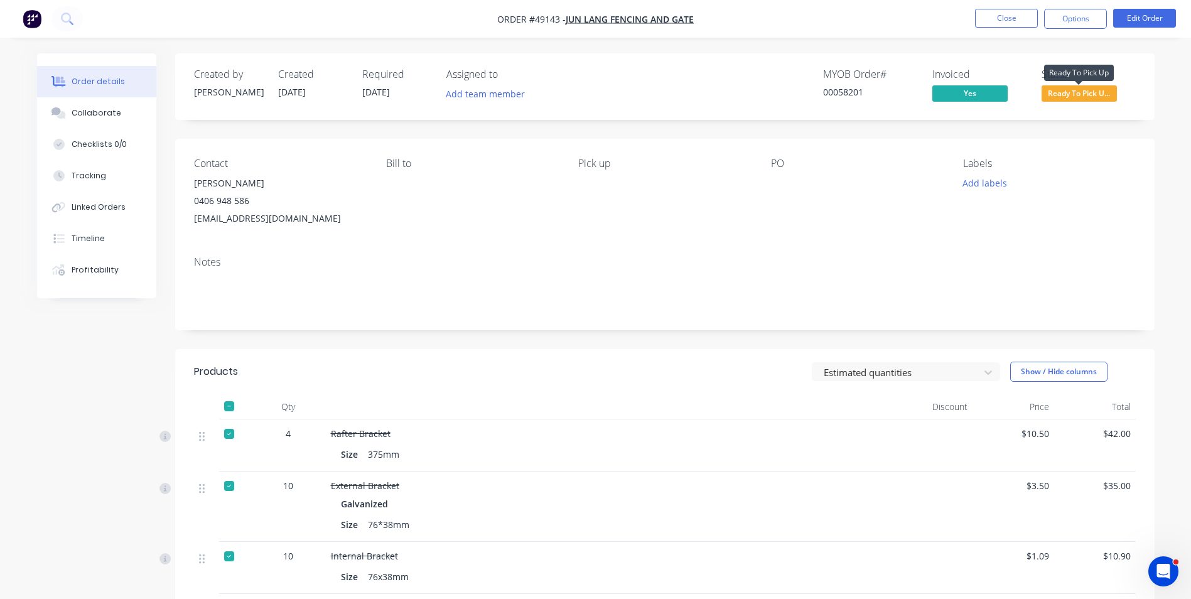
click at [1088, 93] on span "Ready To Pick U..." at bounding box center [1078, 93] width 75 height 16
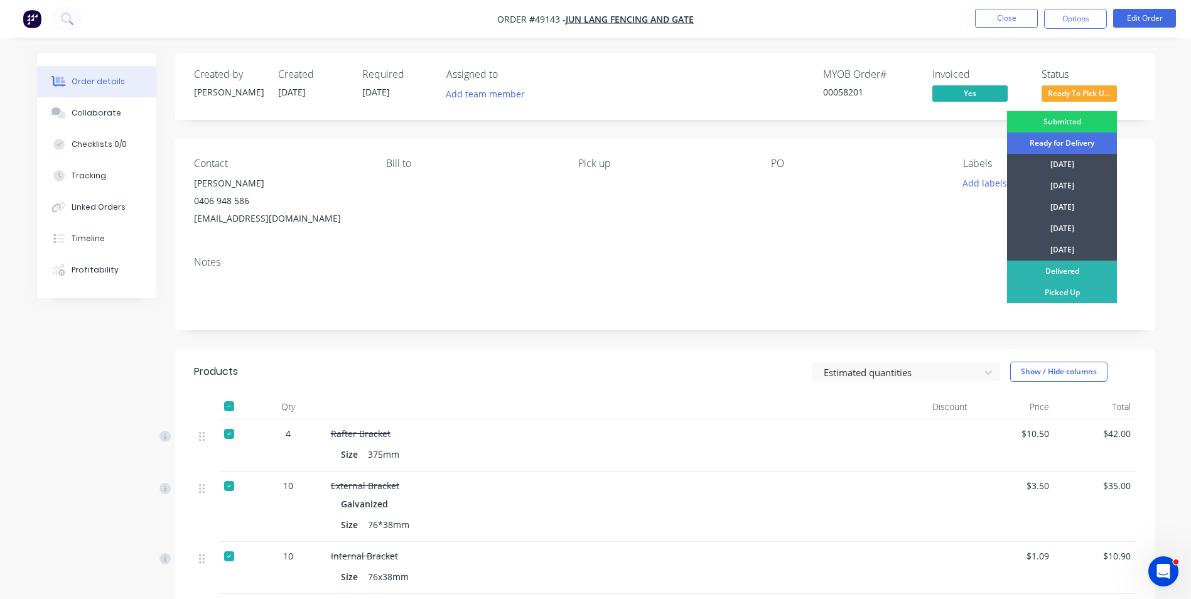
drag, startPoint x: 1050, startPoint y: 288, endPoint x: 1011, endPoint y: 97, distance: 194.6
click at [1050, 282] on div "Picked Up" at bounding box center [1062, 292] width 110 height 21
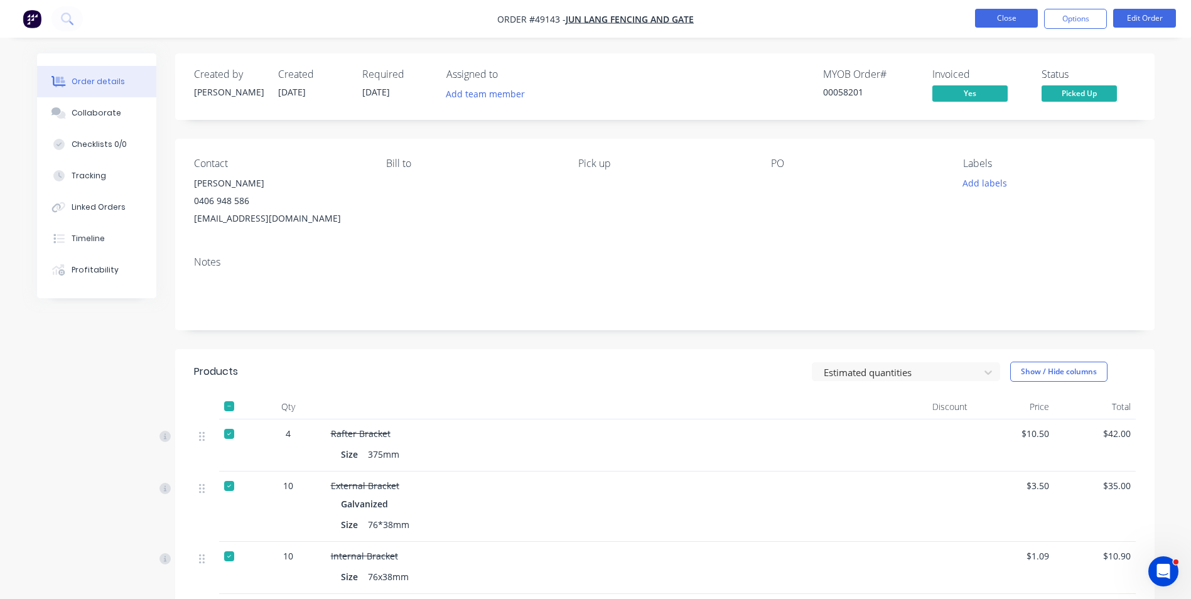
click at [1005, 16] on button "Close" at bounding box center [1006, 18] width 63 height 19
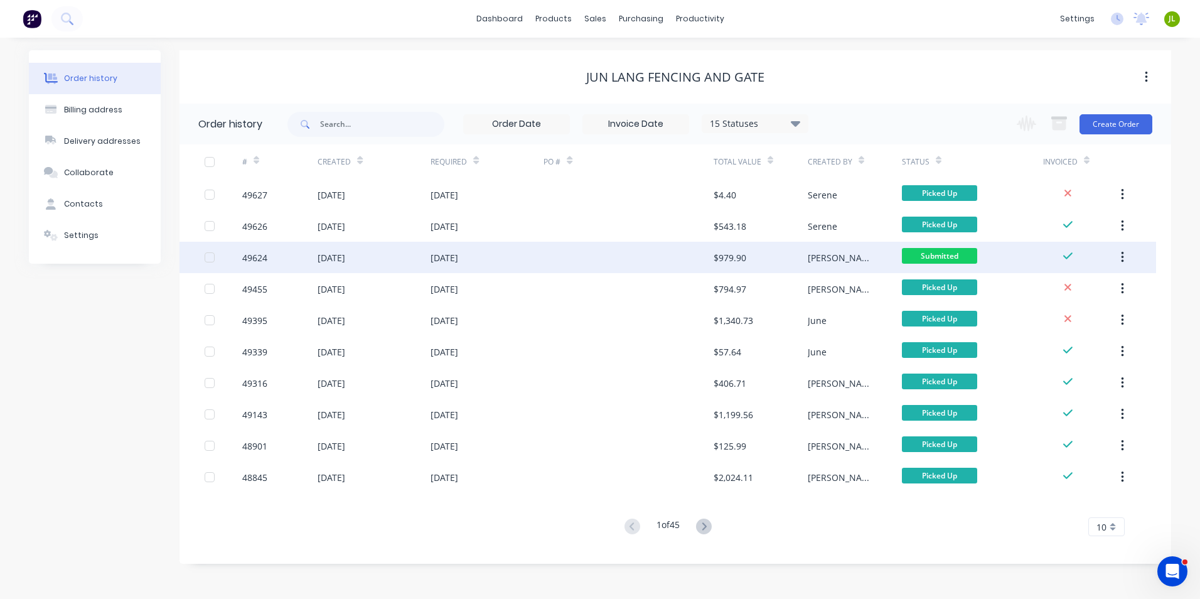
click at [755, 251] on div "$979.90" at bounding box center [761, 257] width 94 height 31
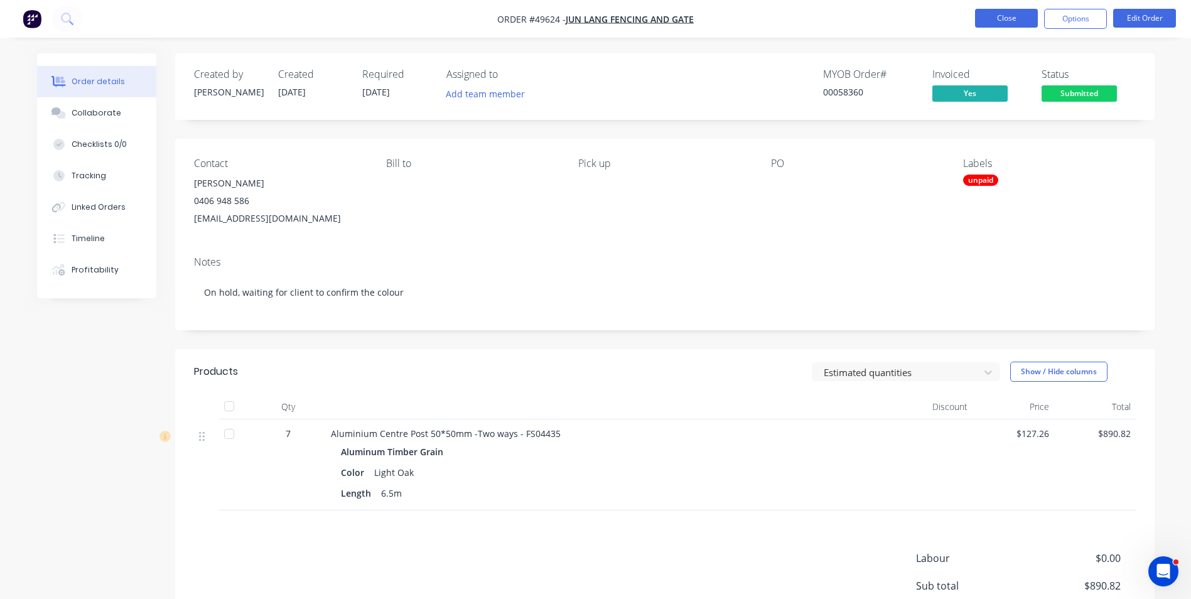
click at [1019, 24] on button "Close" at bounding box center [1006, 18] width 63 height 19
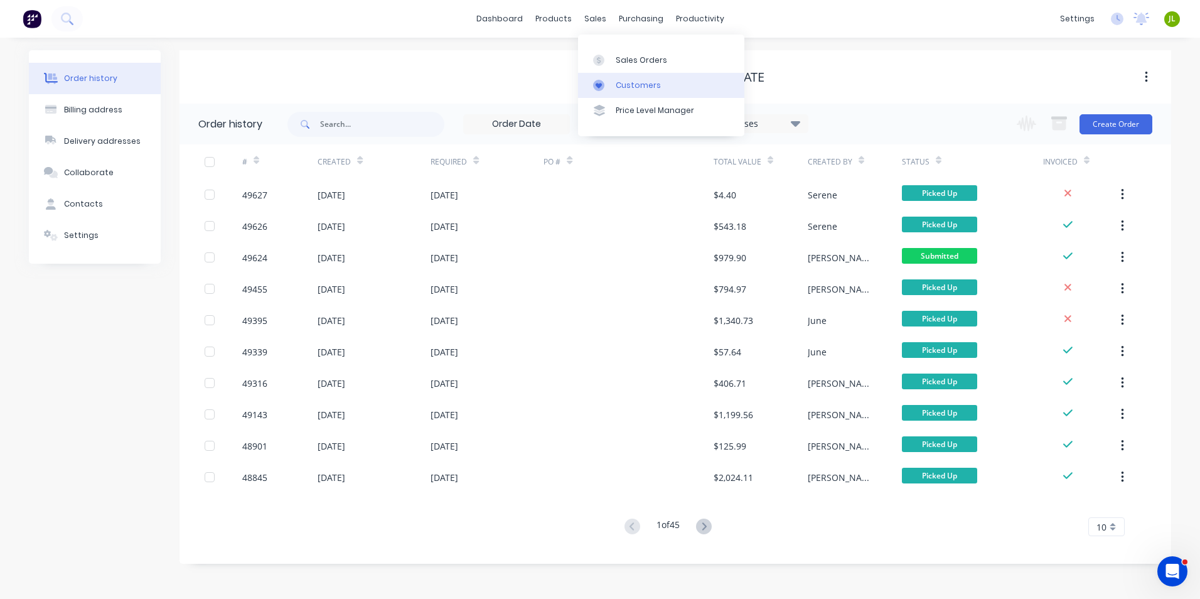
click at [633, 87] on div "Customers" at bounding box center [638, 85] width 45 height 11
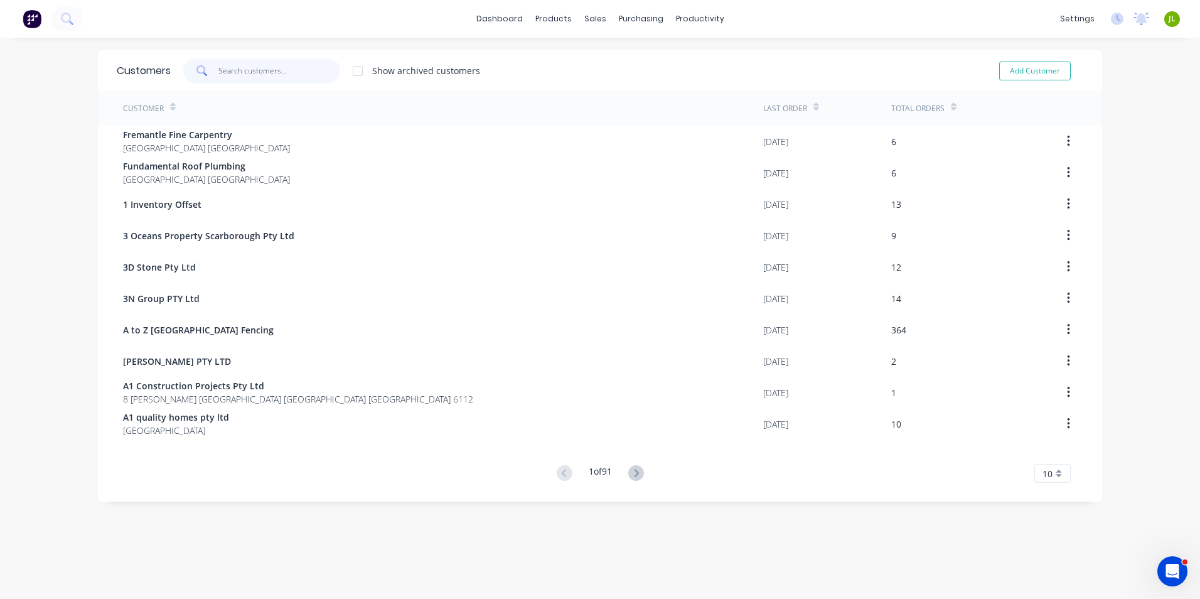
click at [233, 70] on input "text" at bounding box center [279, 70] width 122 height 25
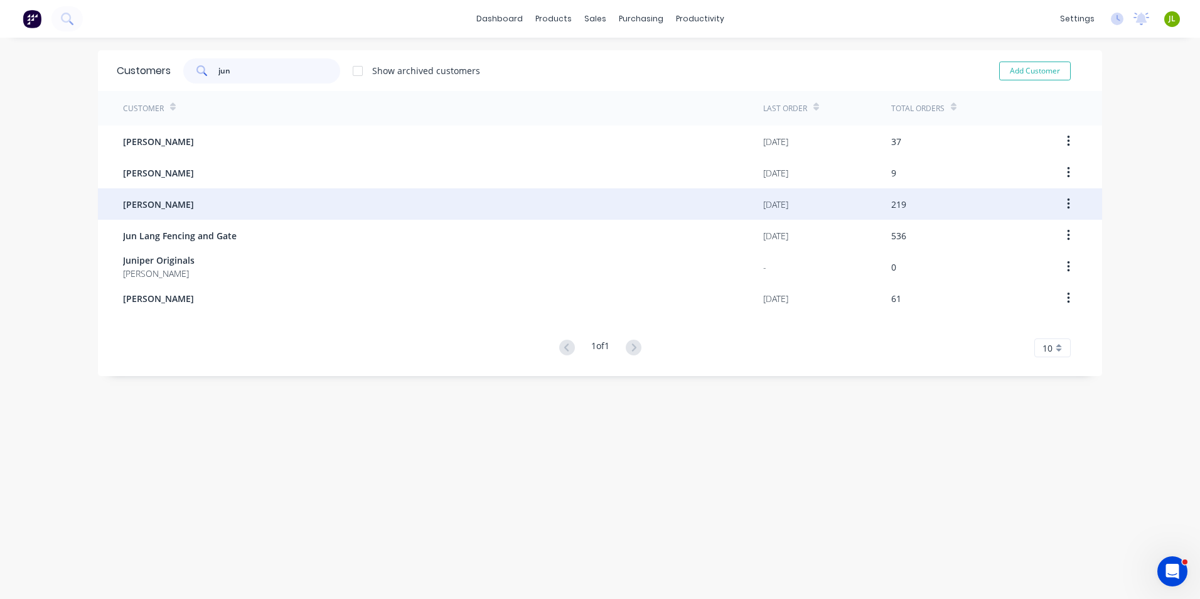
type input "jun"
click at [207, 215] on div "Jun Chen" at bounding box center [443, 203] width 640 height 31
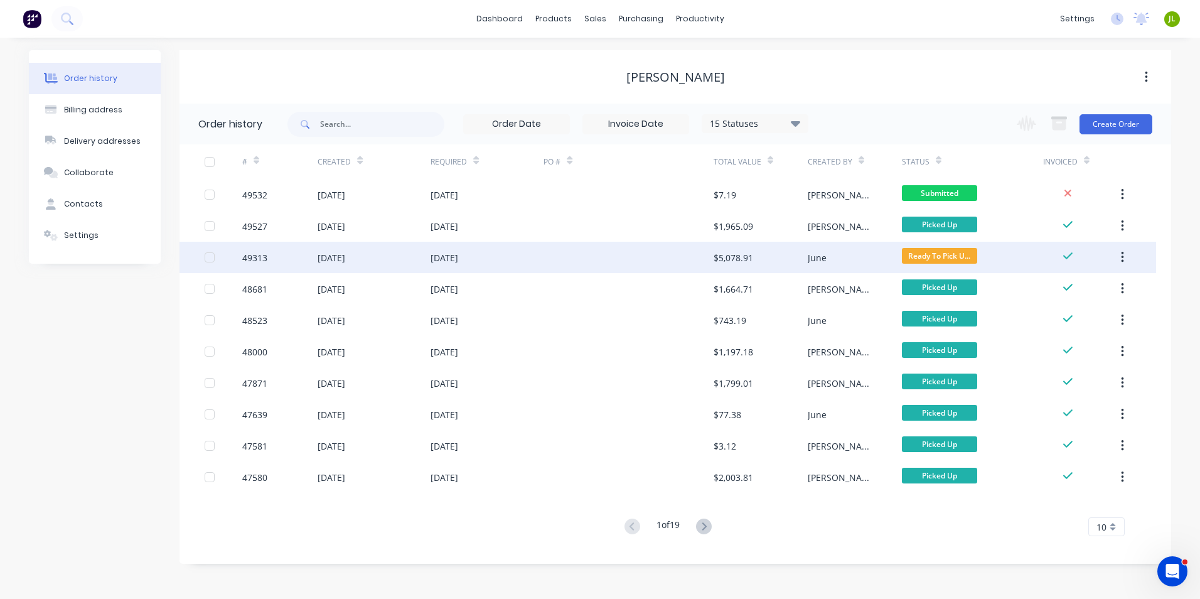
click at [714, 265] on div "$5,078.91" at bounding box center [761, 257] width 94 height 31
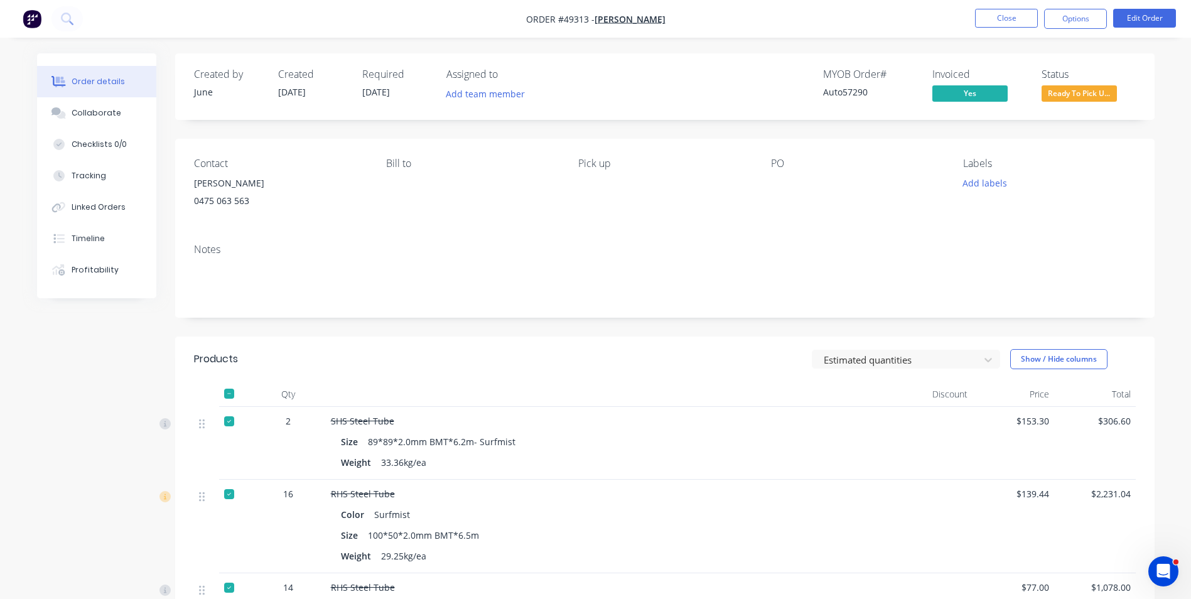
click at [1104, 101] on span "Ready To Pick U..." at bounding box center [1078, 93] width 75 height 16
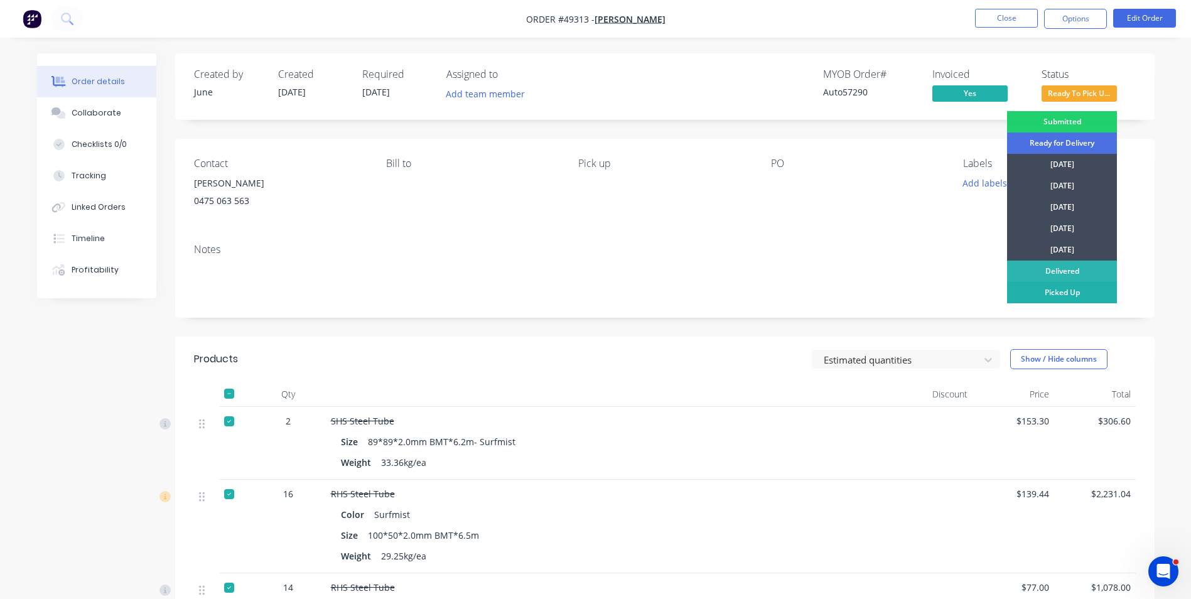
click at [1079, 298] on div "Picked Up" at bounding box center [1062, 292] width 110 height 21
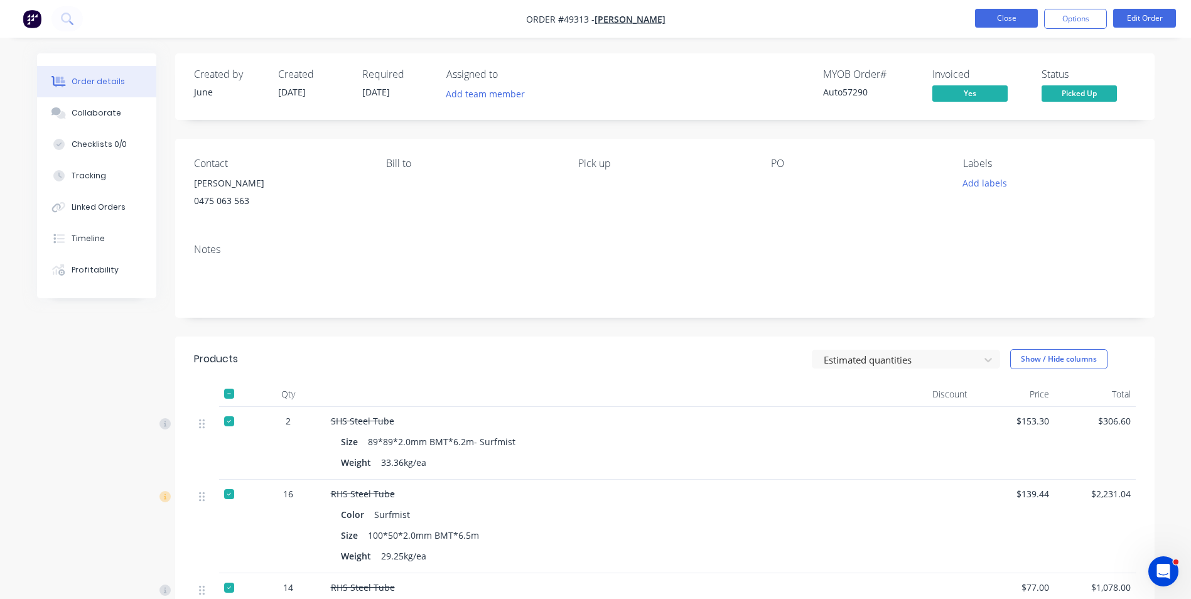
click at [1002, 24] on button "Close" at bounding box center [1006, 18] width 63 height 19
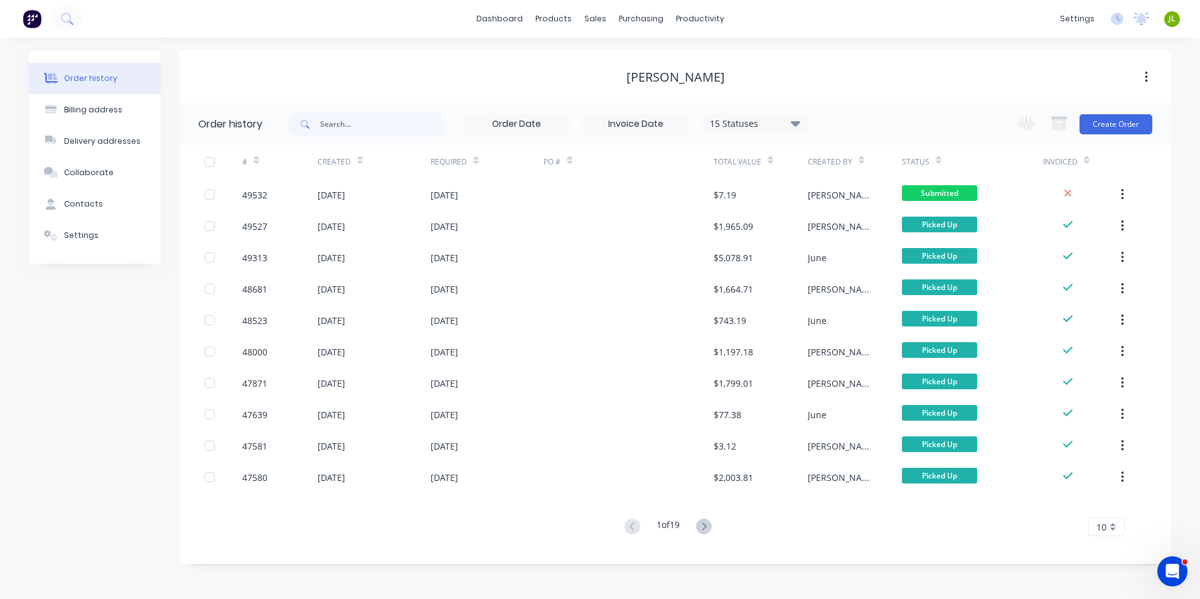
click at [970, 63] on div "Jun Chen" at bounding box center [676, 76] width 992 height 53
click at [438, 528] on div "1 of 19 10 5 10 15 20 25 30 35" at bounding box center [668, 527] width 977 height 18
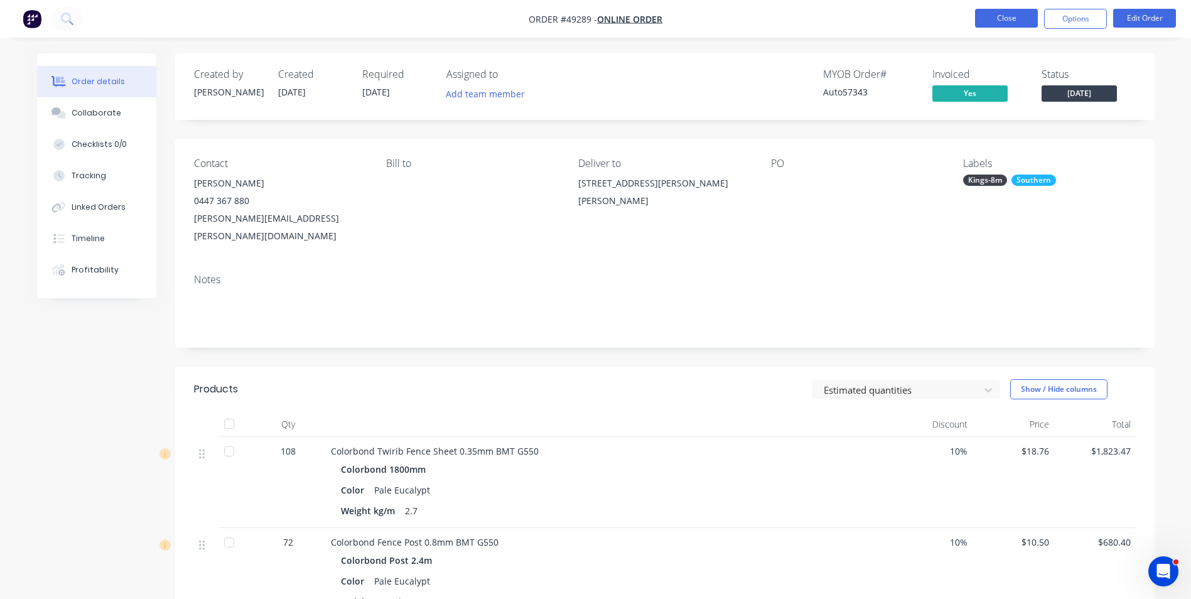
click at [1001, 20] on button "Close" at bounding box center [1006, 18] width 63 height 19
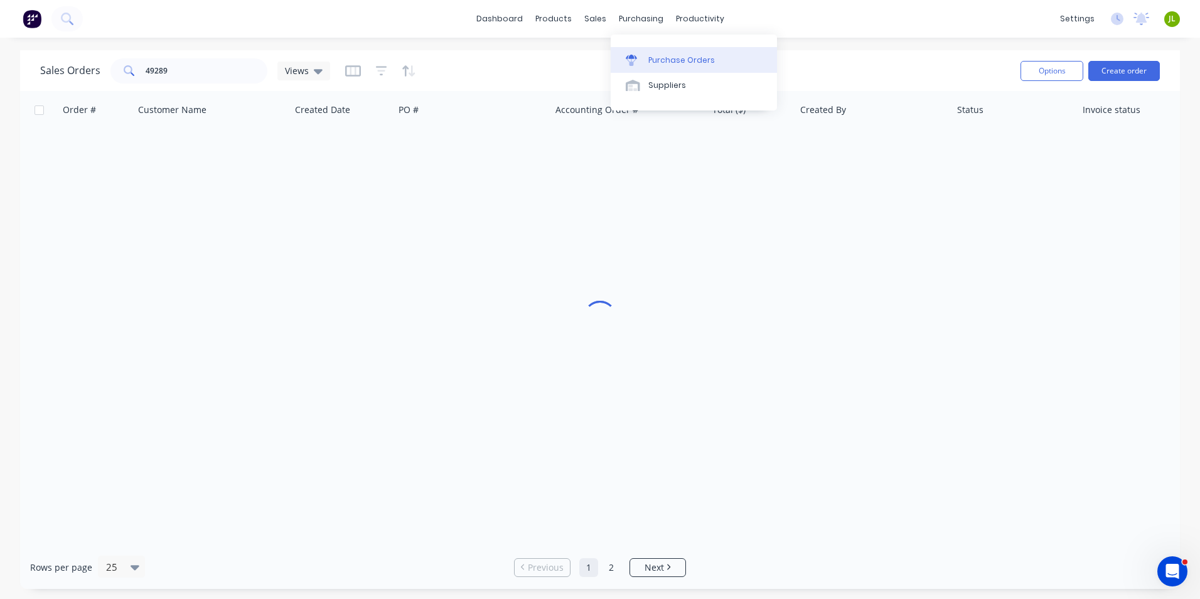
click at [650, 58] on div "Purchase Orders" at bounding box center [681, 60] width 67 height 11
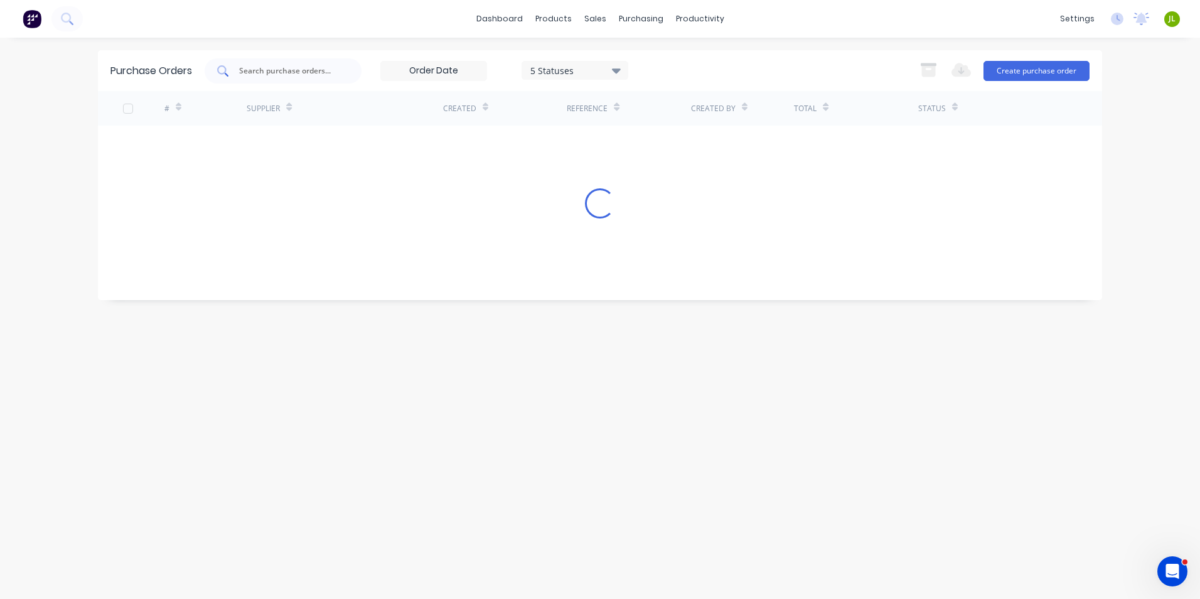
click at [246, 59] on div at bounding box center [283, 70] width 157 height 25
click at [251, 60] on div at bounding box center [283, 70] width 157 height 25
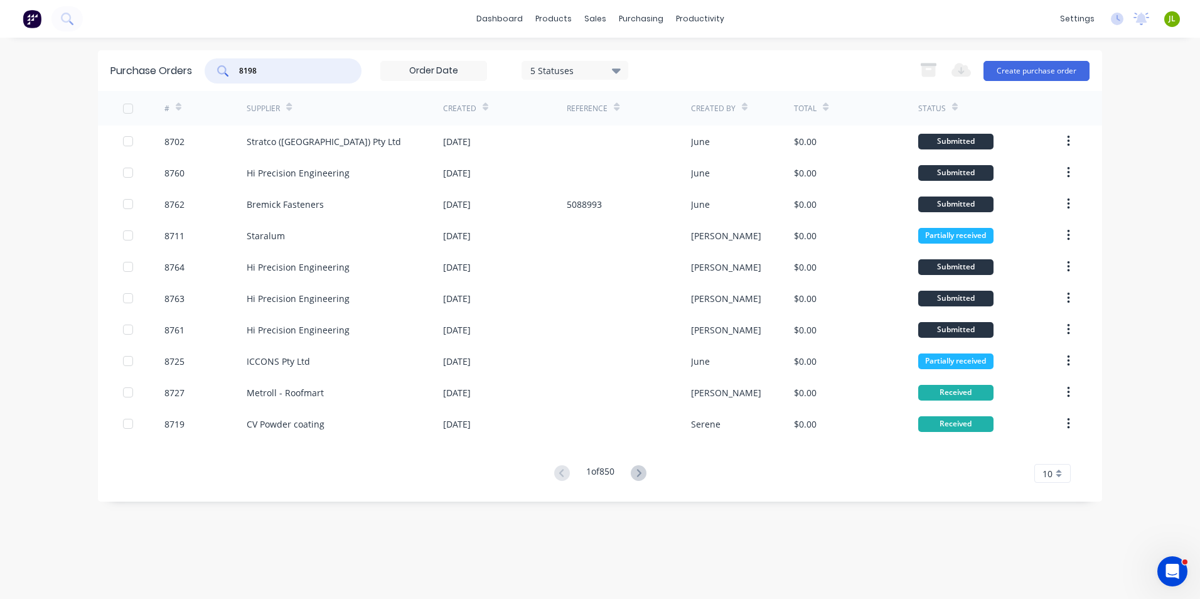
type input "8198"
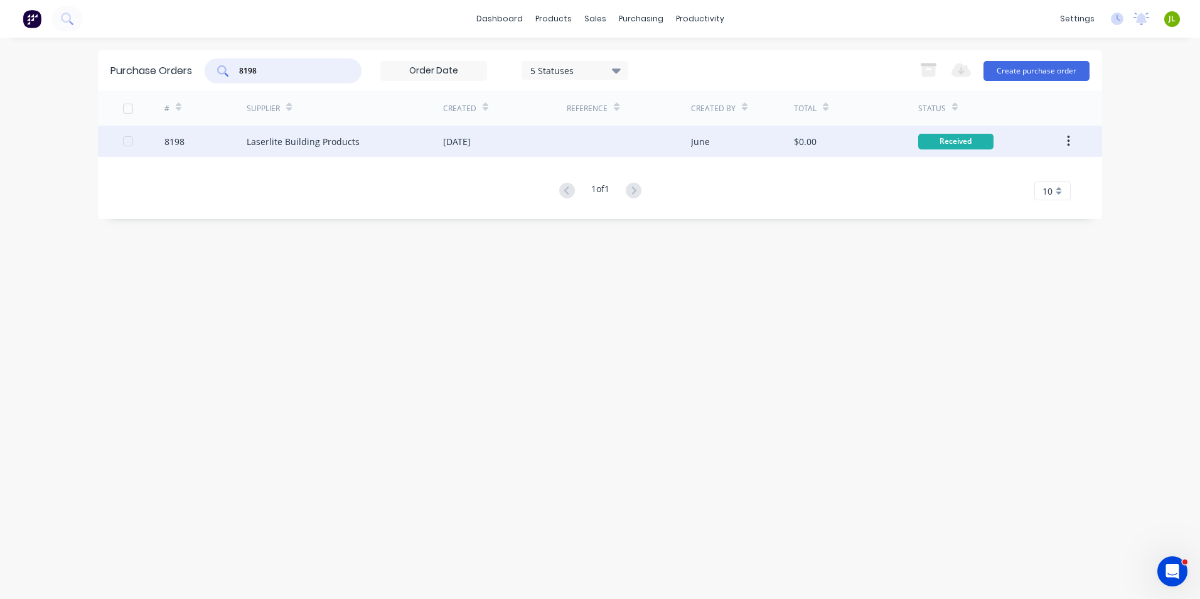
click at [331, 142] on div "Laserlite Building Products" at bounding box center [303, 141] width 113 height 13
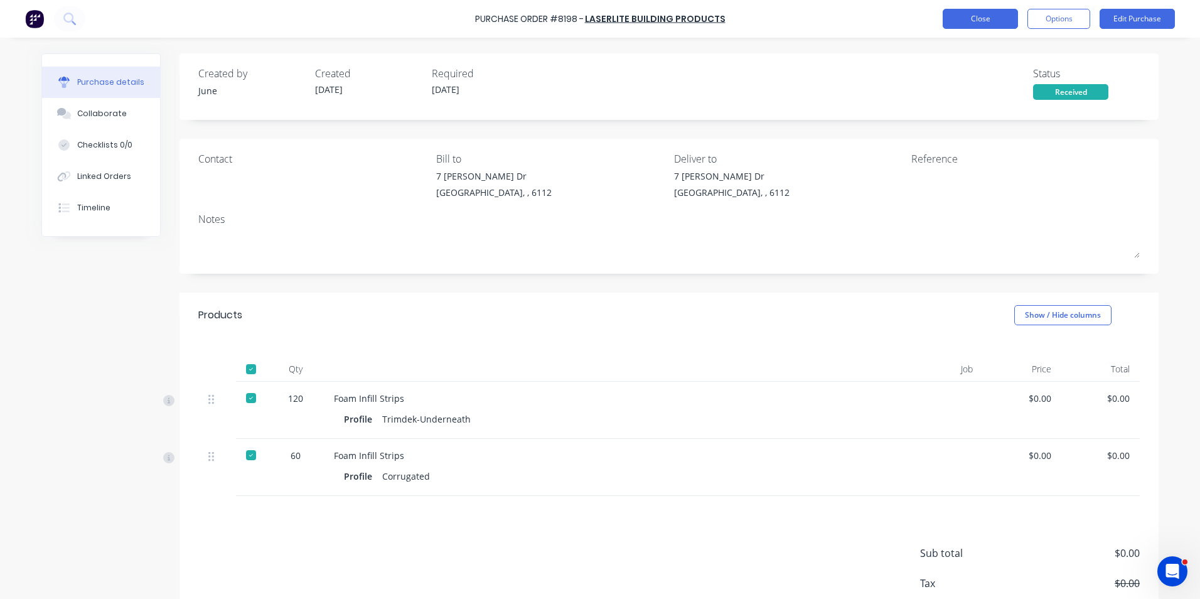
click at [984, 21] on button "Close" at bounding box center [980, 19] width 75 height 20
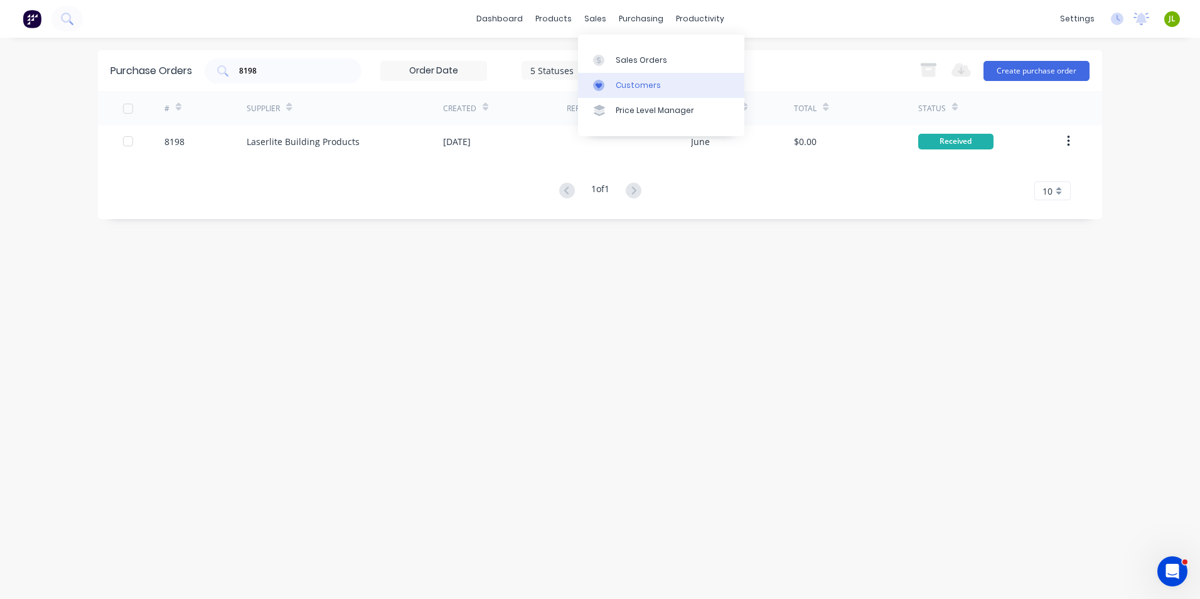
click at [632, 81] on div "Customers" at bounding box center [638, 85] width 45 height 11
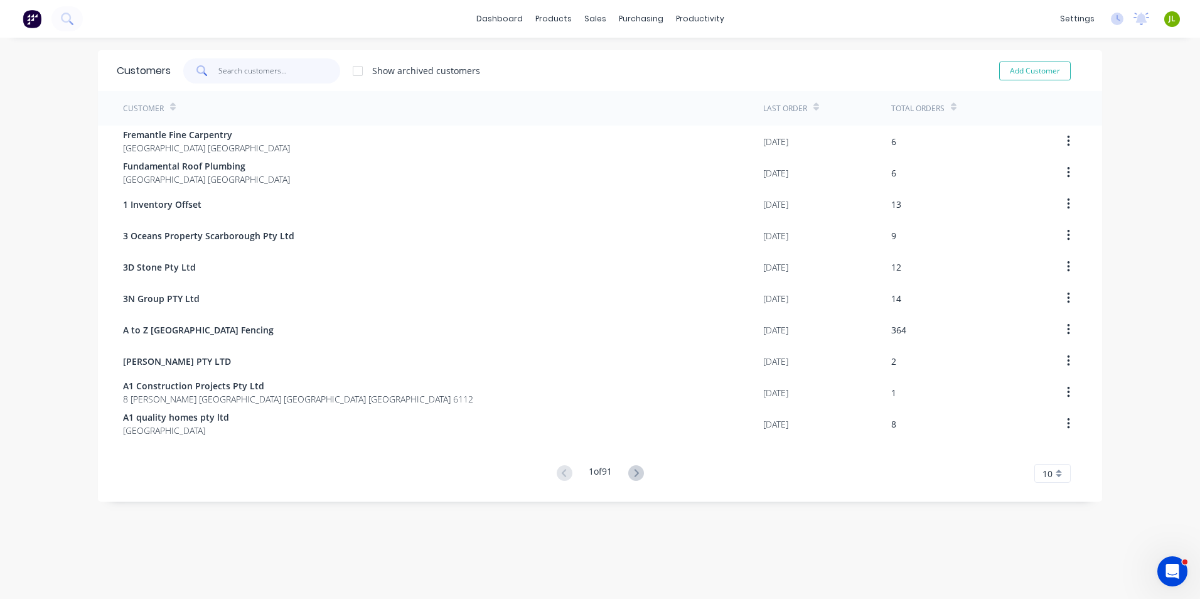
click at [301, 82] on input "text" at bounding box center [279, 70] width 122 height 25
click at [601, 60] on div at bounding box center [598, 60] width 19 height 11
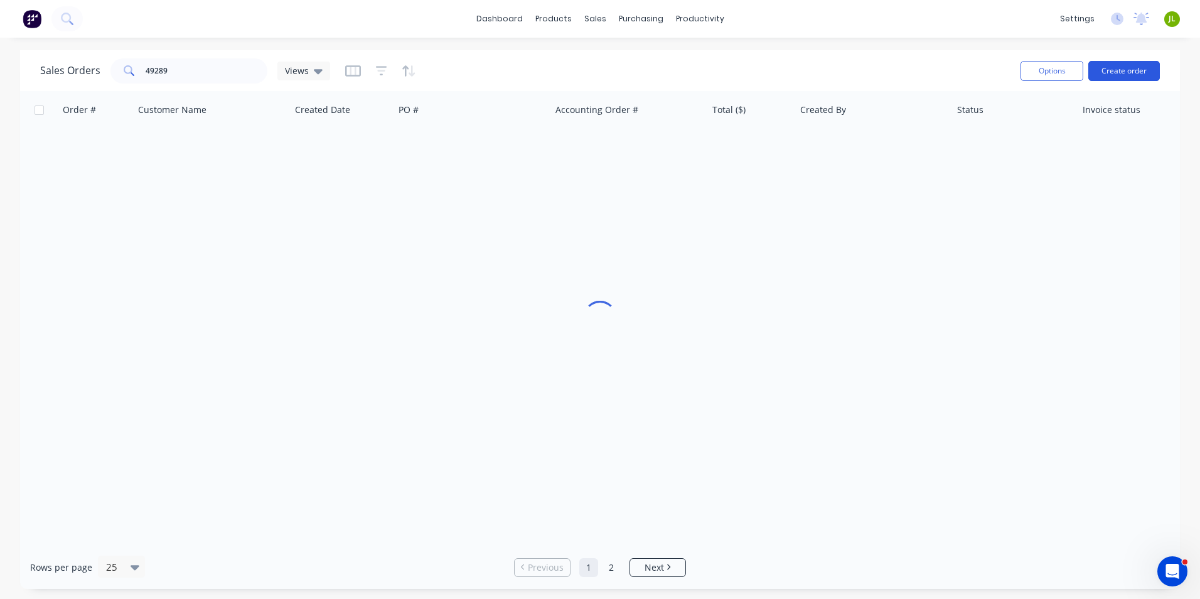
click at [1106, 72] on button "Create order" at bounding box center [1124, 71] width 72 height 20
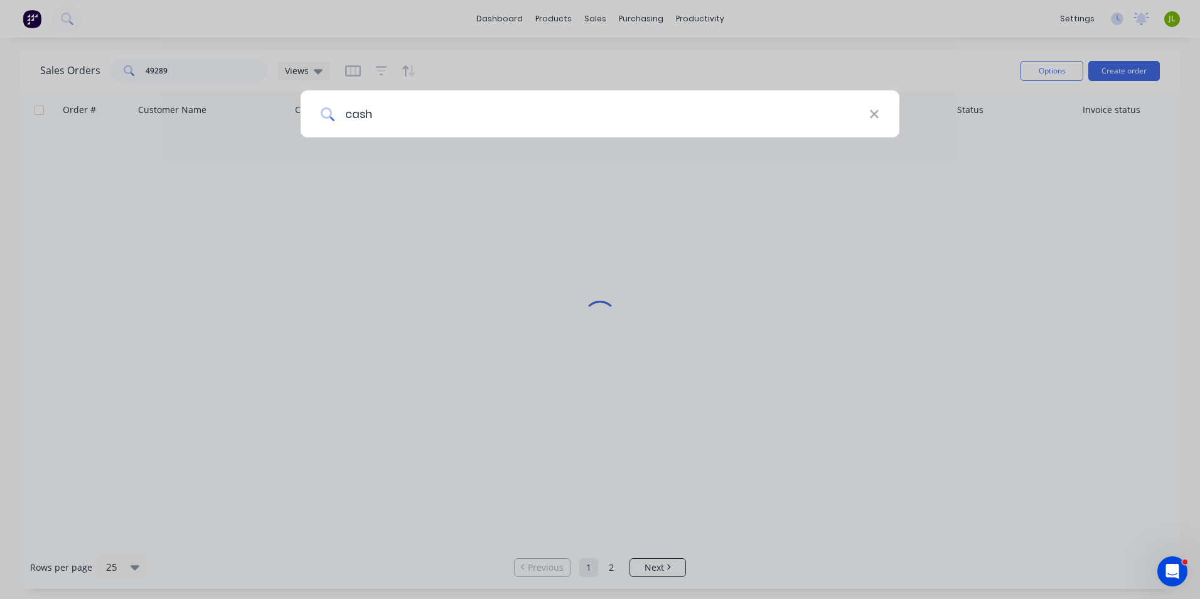
type input "cash"
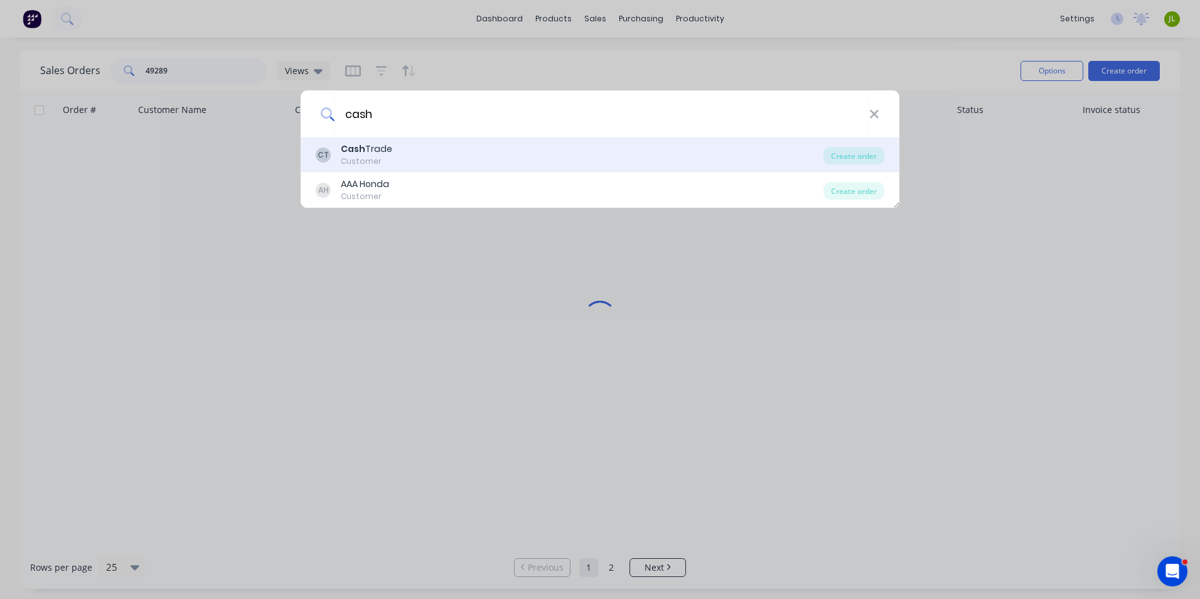
click at [660, 141] on div "CT Cash Trade Customer Create order" at bounding box center [600, 154] width 599 height 35
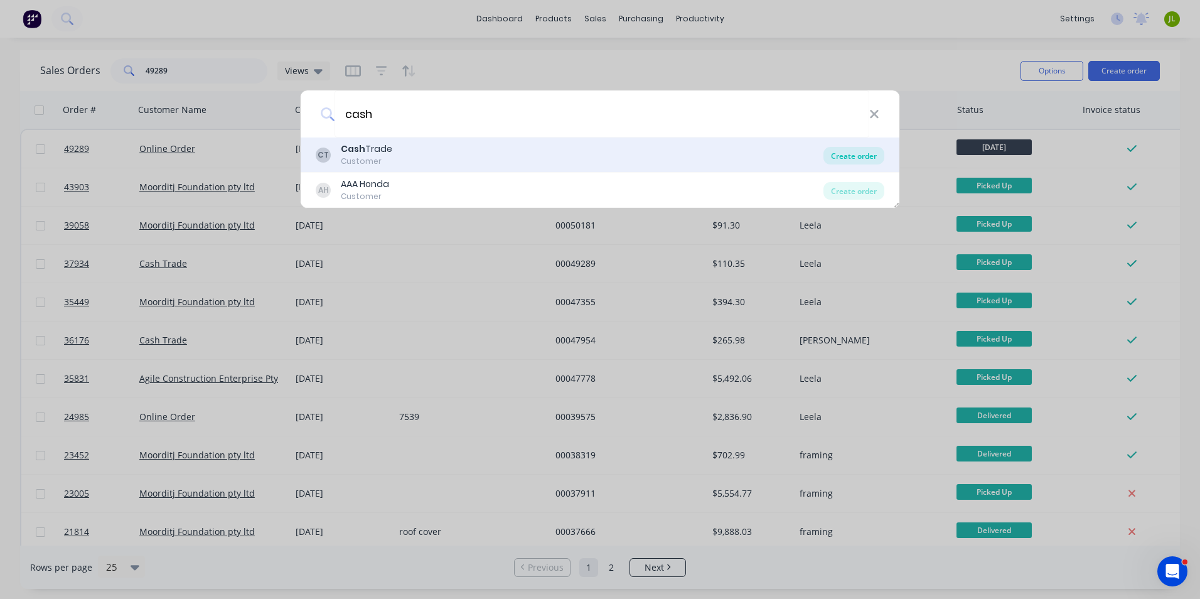
click at [863, 152] on div "Create order" at bounding box center [854, 156] width 61 height 18
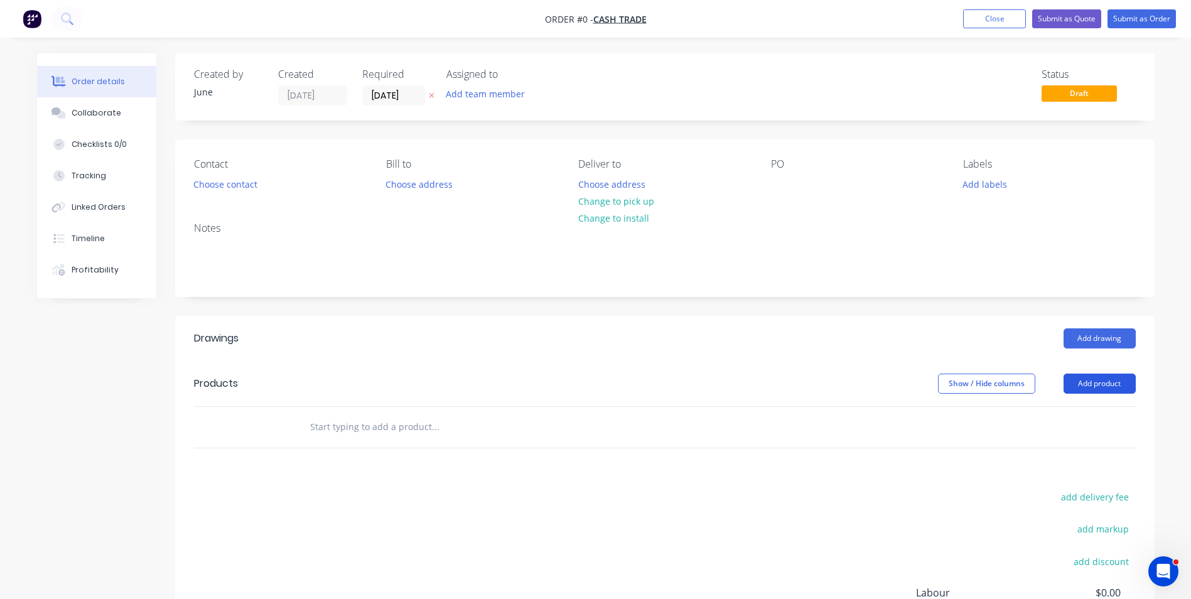
click at [1102, 378] on button "Add product" at bounding box center [1099, 383] width 72 height 20
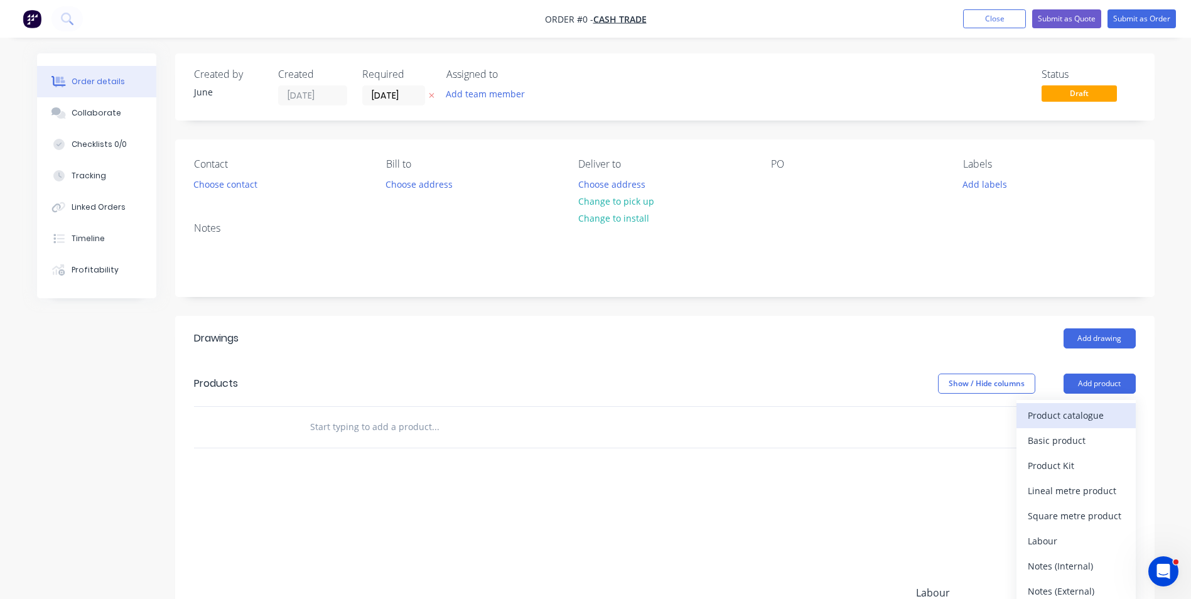
click at [1082, 407] on div "Product catalogue" at bounding box center [1076, 415] width 97 height 18
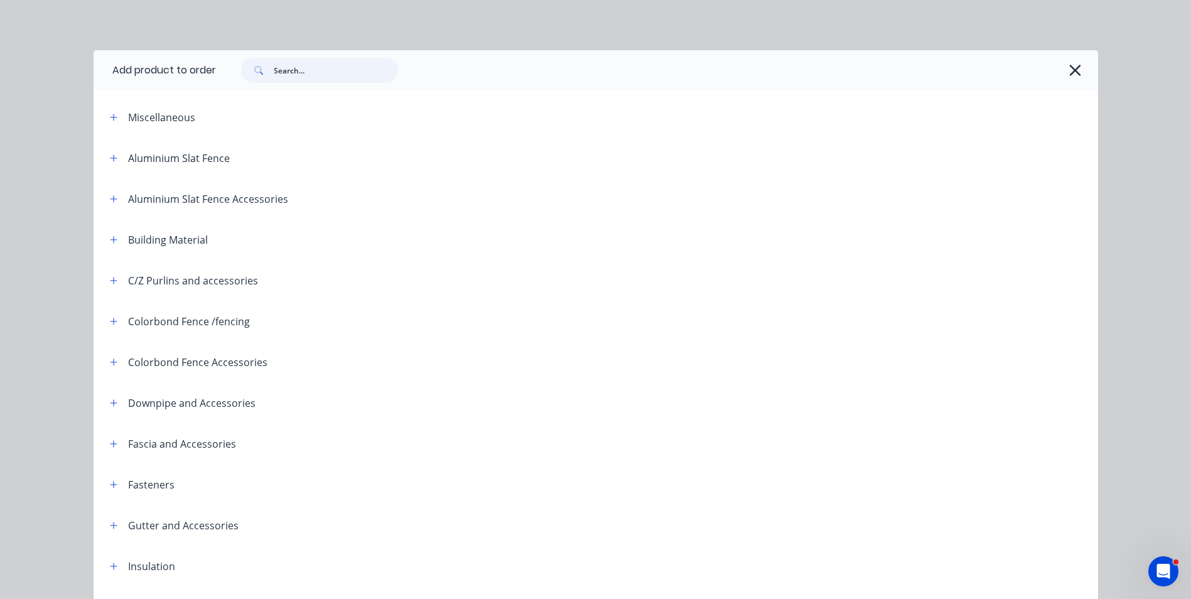
click at [325, 73] on input "text" at bounding box center [336, 70] width 124 height 25
type input "h"
type input "shs"
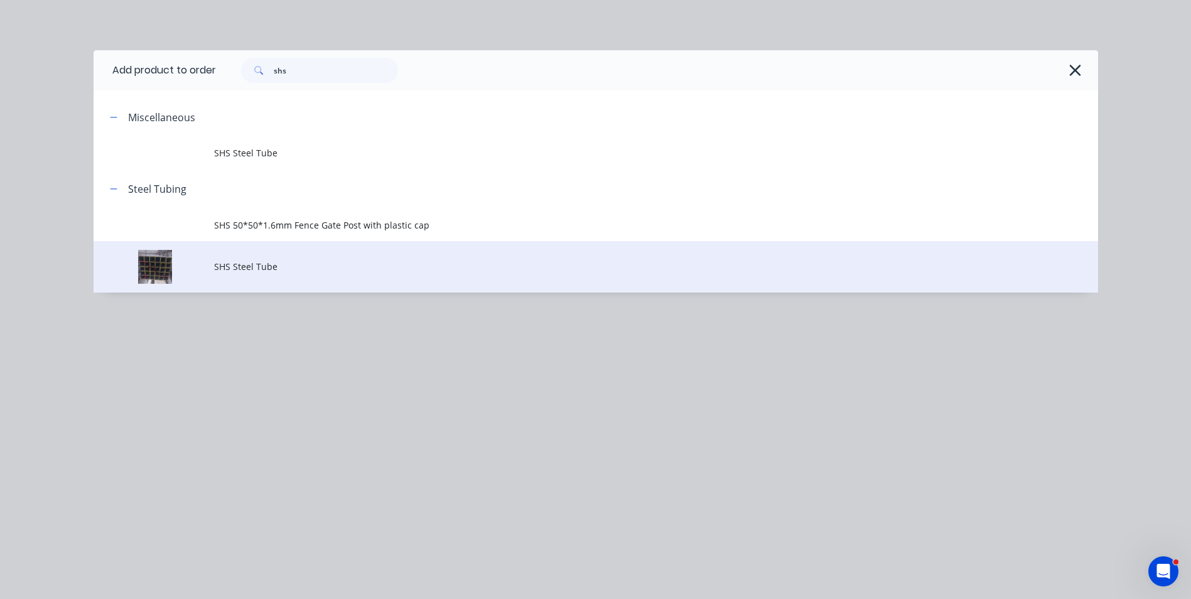
click at [233, 260] on span "SHS Steel Tube" at bounding box center [567, 266] width 707 height 13
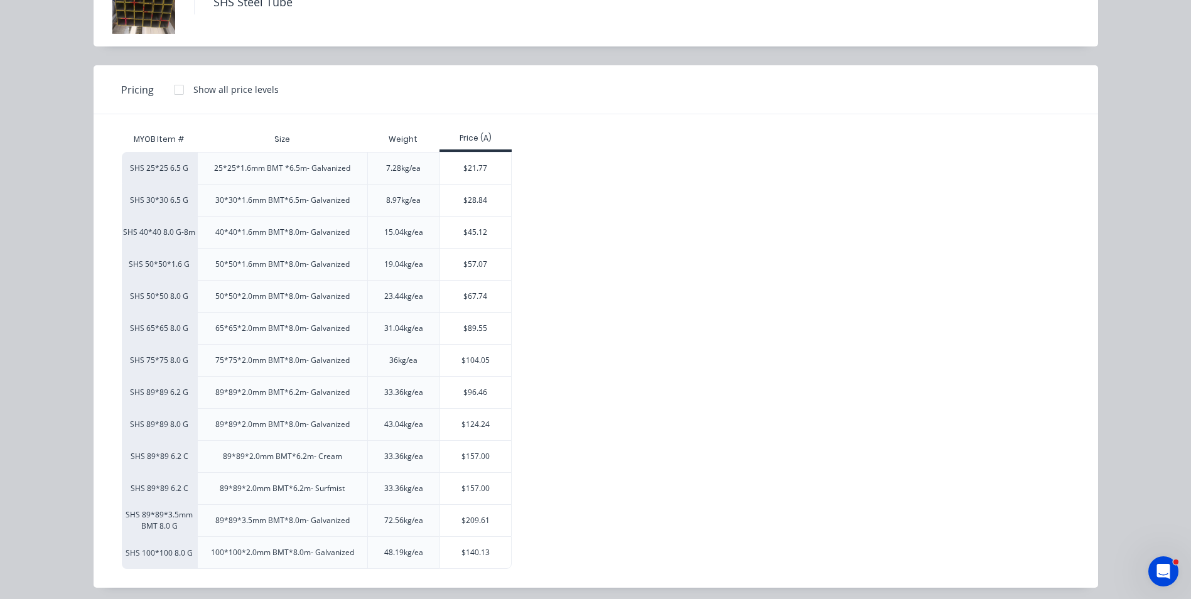
scroll to position [98, 0]
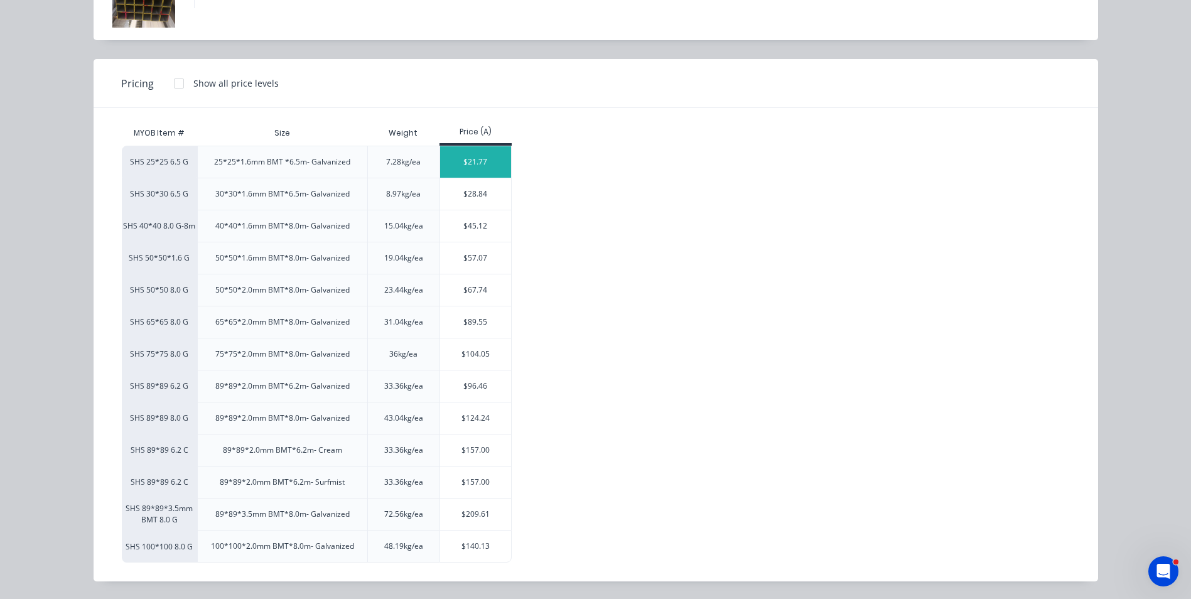
click at [450, 164] on div "$21.77" at bounding box center [475, 161] width 71 height 31
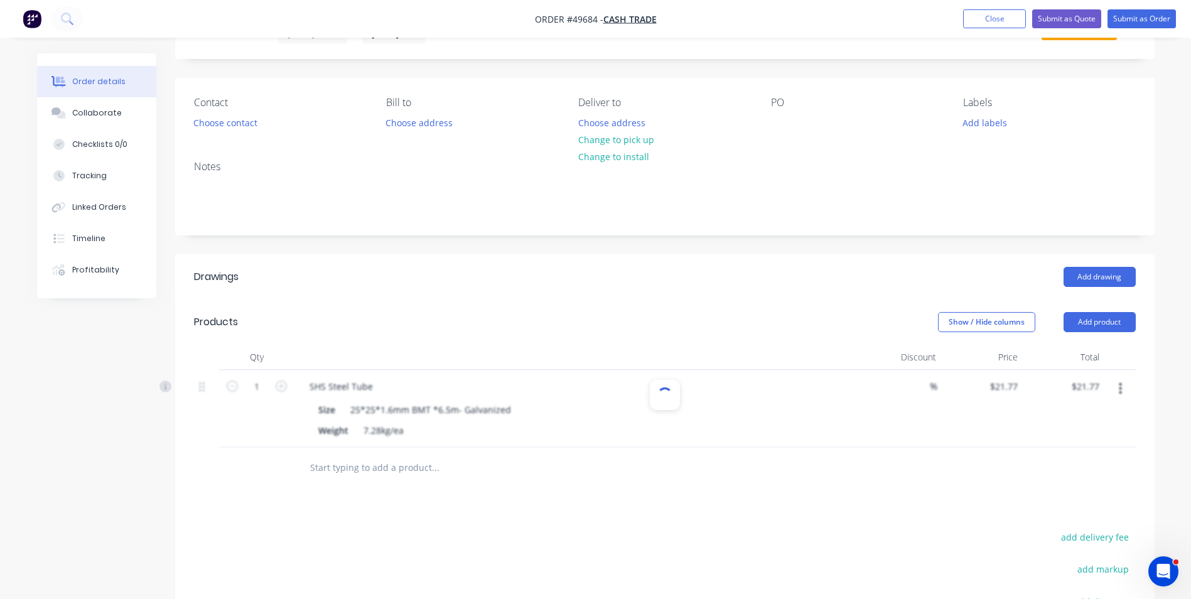
scroll to position [126, 0]
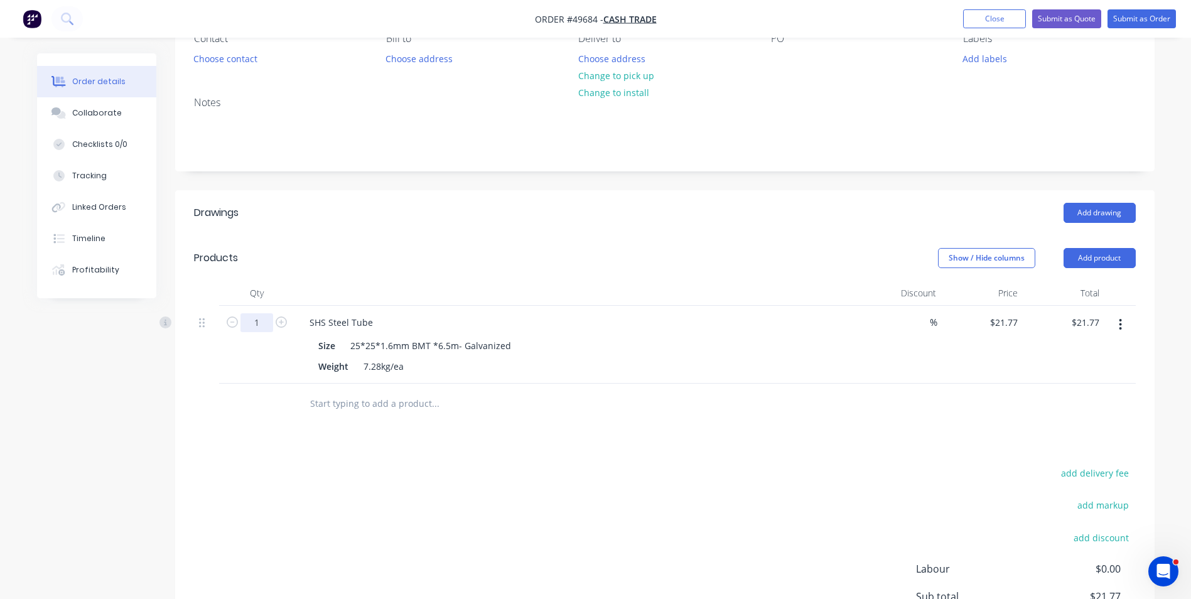
click at [259, 325] on input "1" at bounding box center [256, 322] width 33 height 19
type input "40"
type input "$870.80"
click at [384, 250] on div "Products" at bounding box center [294, 258] width 200 height 20
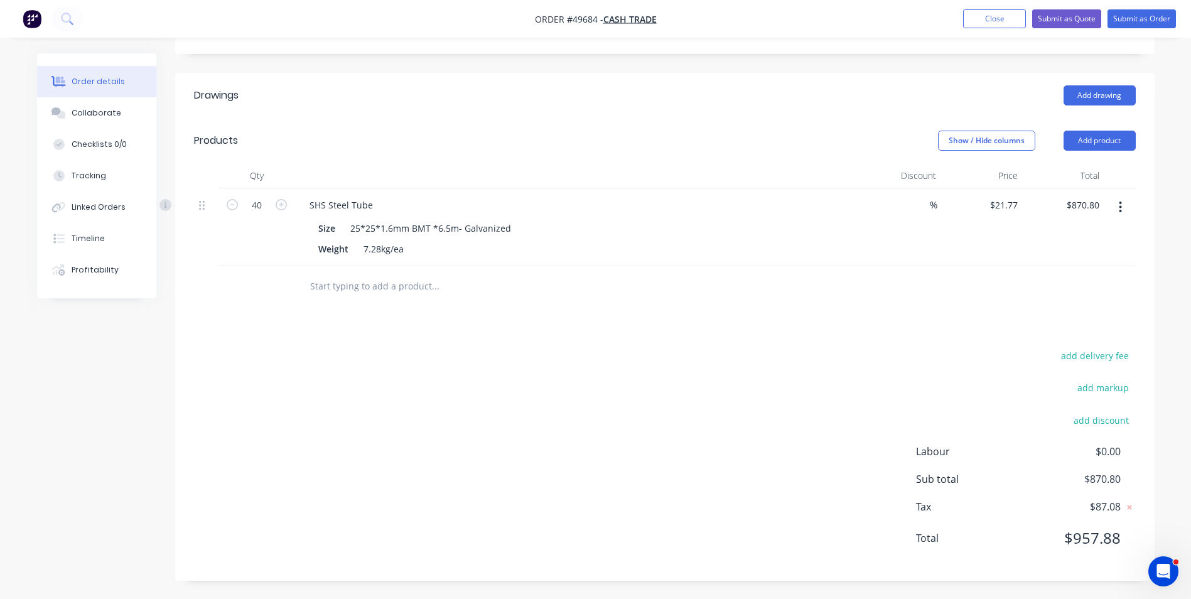
scroll to position [244, 0]
click at [802, 381] on div "add delivery fee add markup add discount Labour $0.00 Sub total $870.80 Tax $87…" at bounding box center [665, 453] width 942 height 215
click at [847, 401] on div "add delivery fee add markup add discount Labour $0.00 Sub total $870.80 Tax $87…" at bounding box center [665, 453] width 942 height 215
click at [930, 392] on div "add delivery fee add markup add discount Labour $0.00 Sub total $870.80 Tax $87…" at bounding box center [665, 453] width 942 height 215
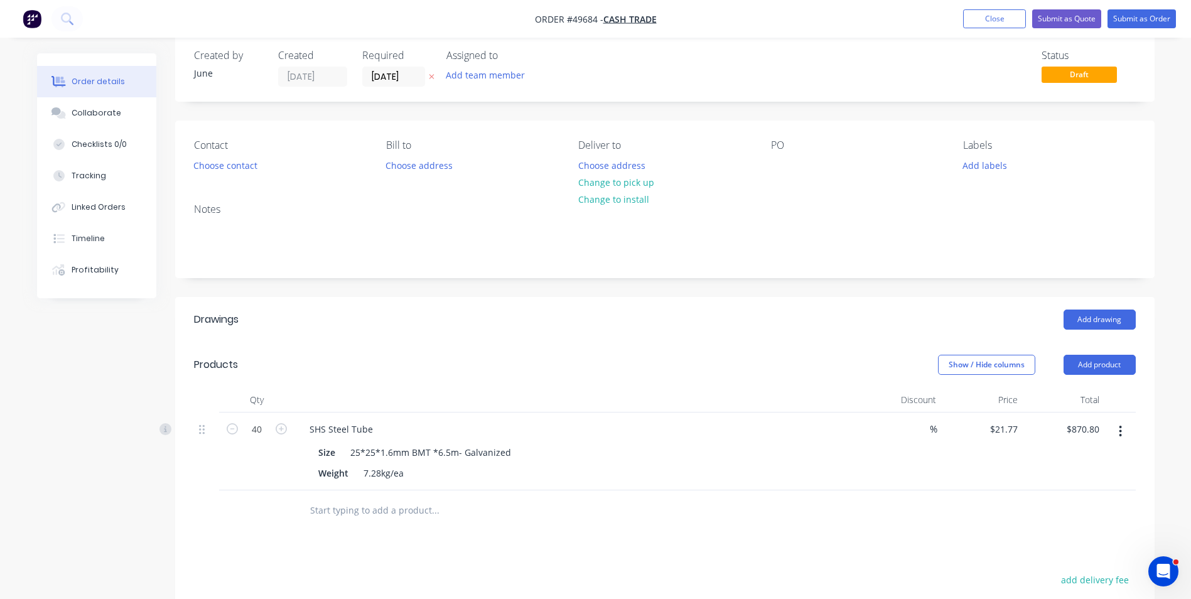
scroll to position [0, 0]
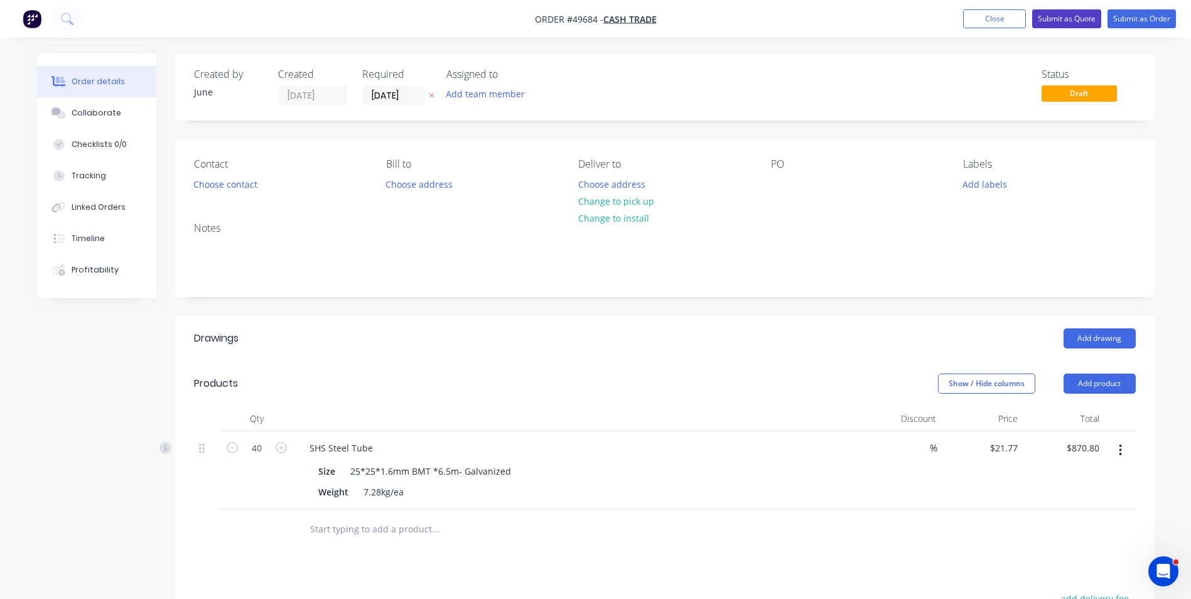
click at [1091, 17] on button "Submit as Quote" at bounding box center [1066, 18] width 69 height 19
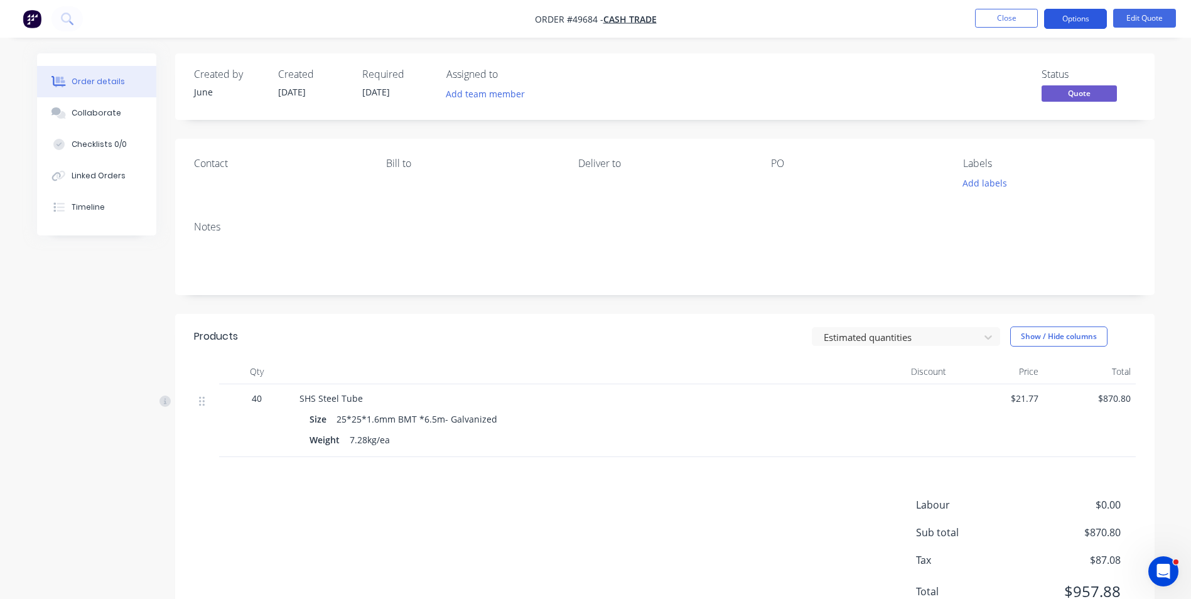
click at [1066, 20] on button "Options" at bounding box center [1075, 19] width 63 height 20
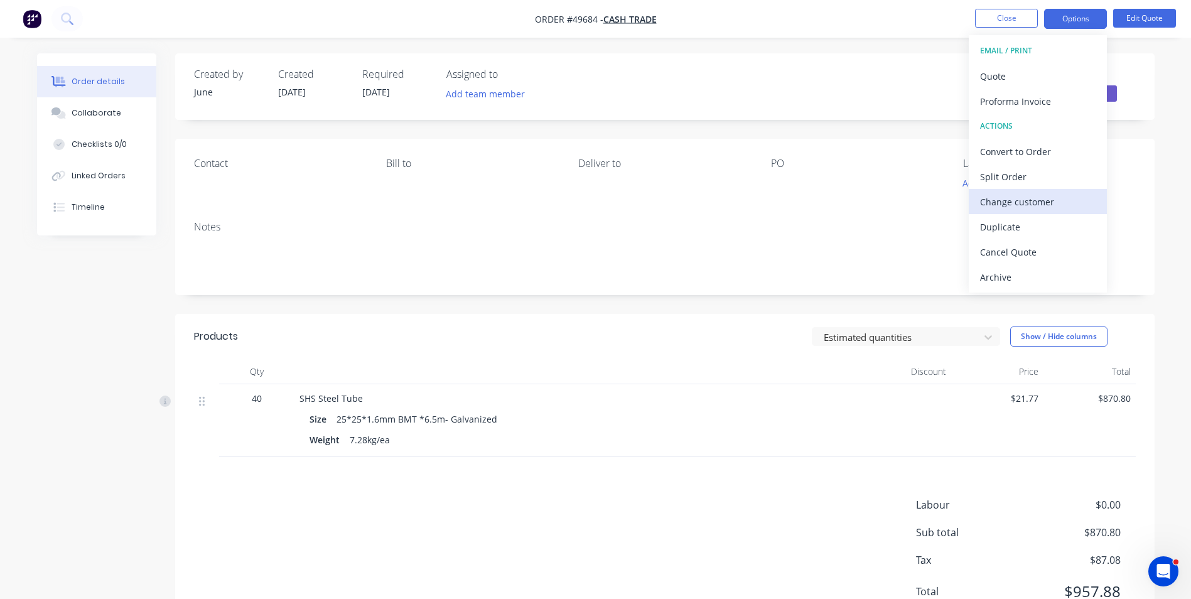
click at [1033, 196] on div "Change customer" at bounding box center [1037, 202] width 115 height 18
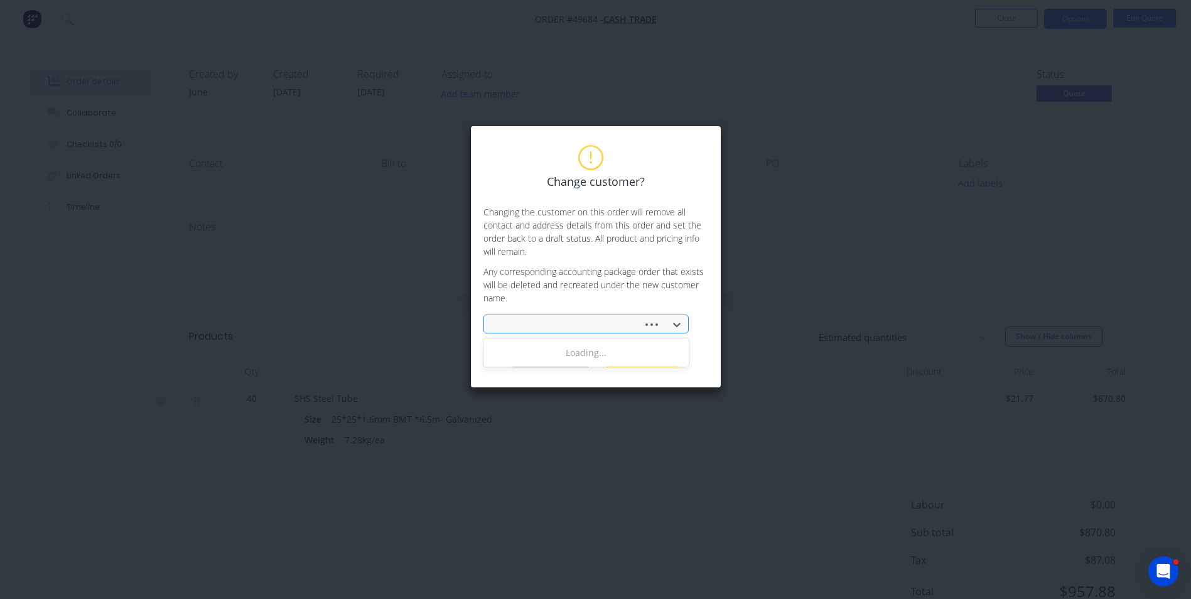
click at [512, 317] on div at bounding box center [565, 325] width 142 height 16
type input "tony"
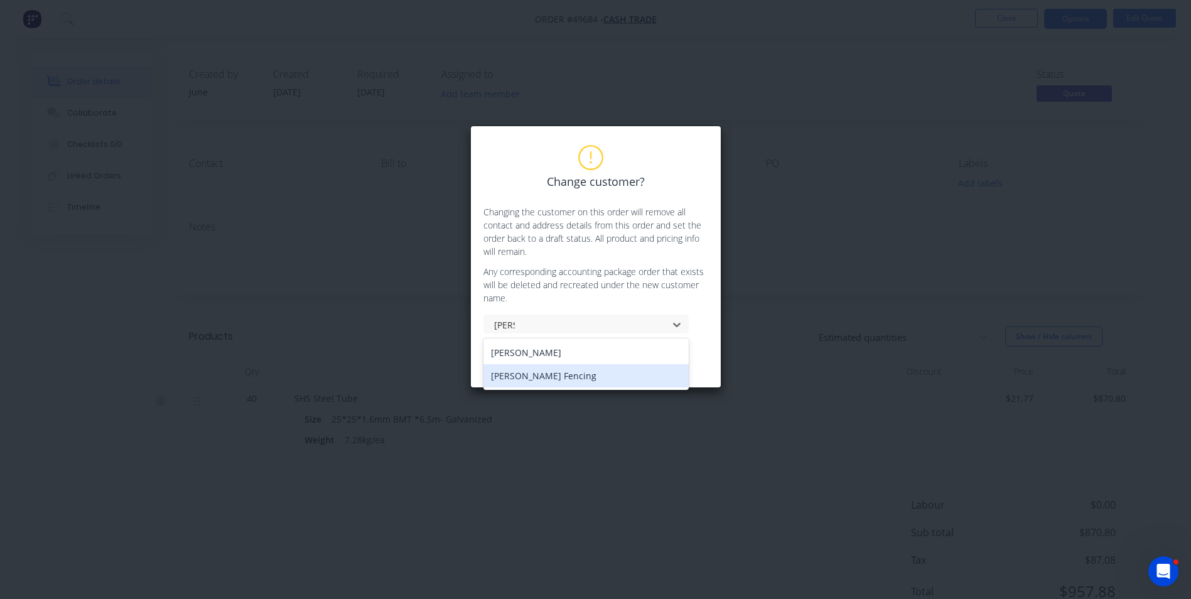
click at [527, 379] on div "[PERSON_NAME] Fencing" at bounding box center [585, 375] width 205 height 23
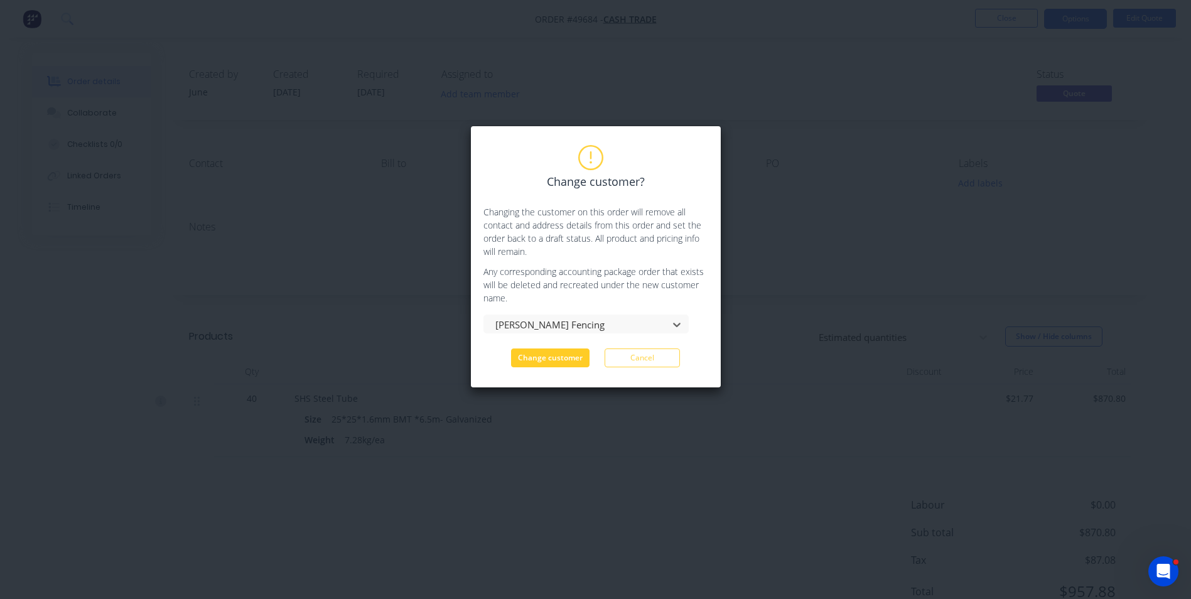
click at [546, 360] on button "Change customer" at bounding box center [550, 357] width 78 height 19
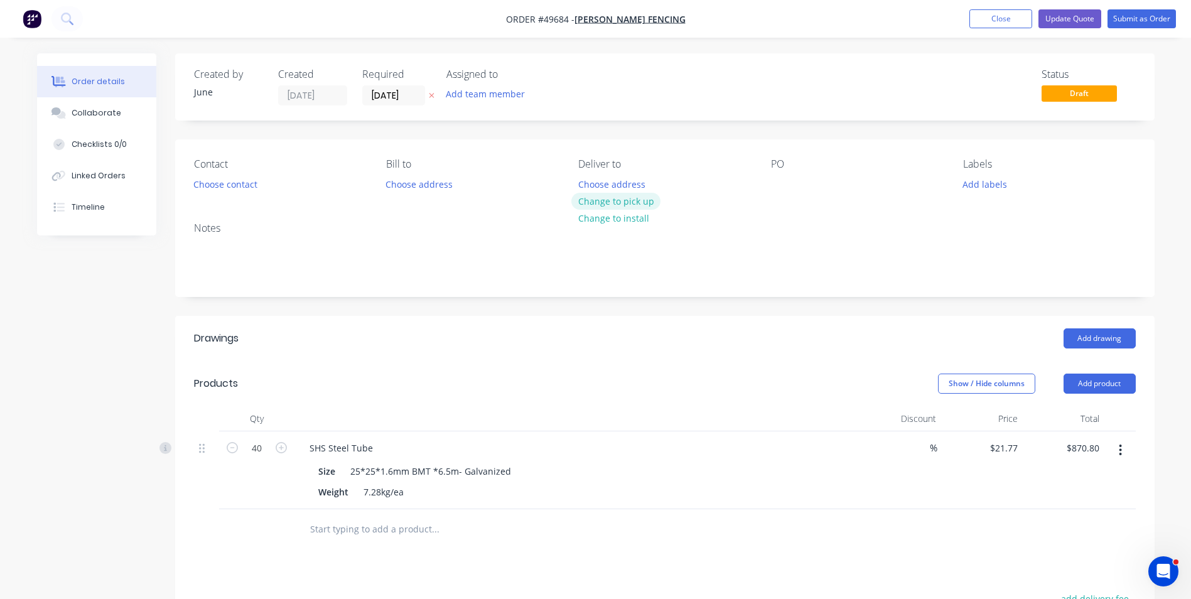
click at [643, 203] on button "Change to pick up" at bounding box center [615, 201] width 89 height 17
click at [245, 190] on button "Choose contact" at bounding box center [224, 183] width 77 height 17
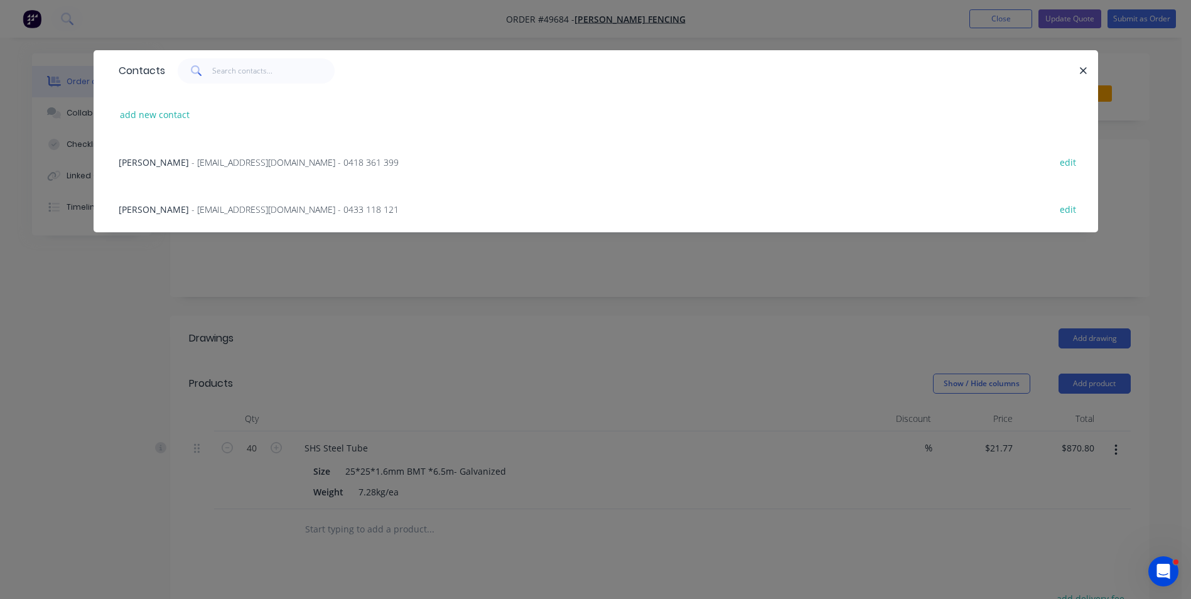
click at [217, 160] on span "- tonyjcase@gmail.com - 0418 361 399" at bounding box center [294, 162] width 207 height 12
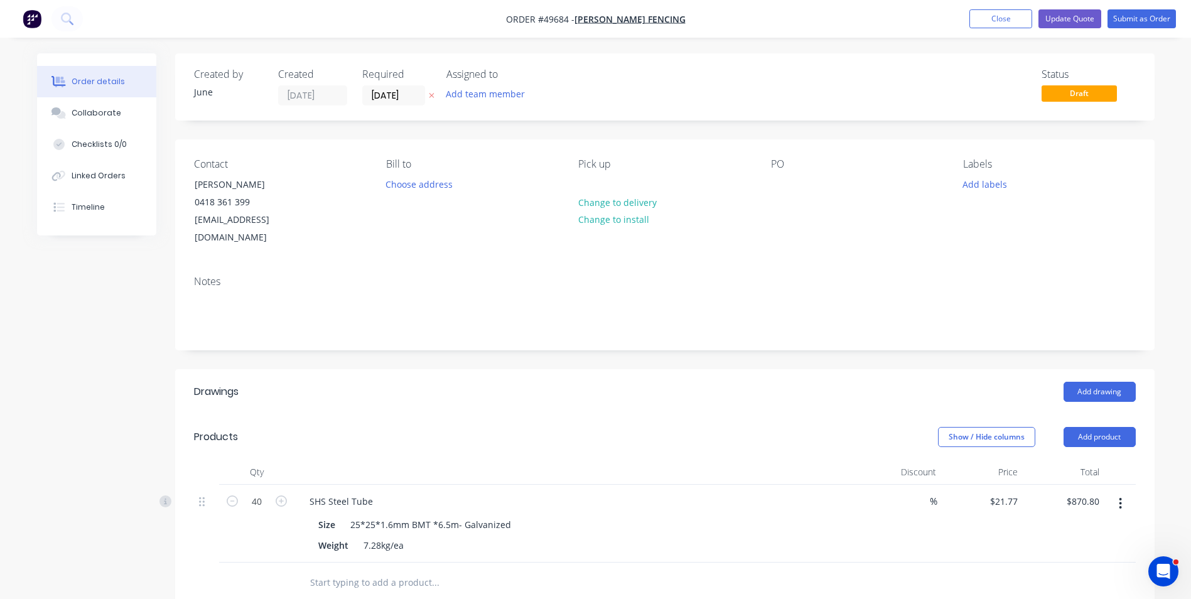
click at [473, 271] on div "Notes" at bounding box center [664, 308] width 979 height 84
click at [1122, 19] on button "Submit as Order" at bounding box center [1141, 18] width 68 height 19
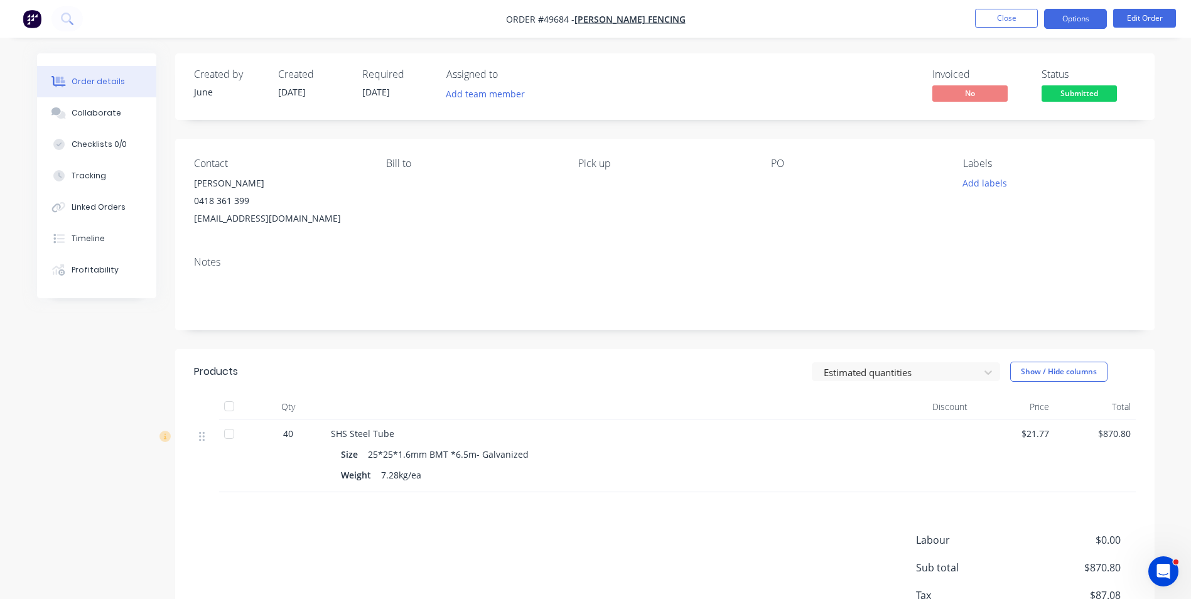
click at [1089, 25] on button "Options" at bounding box center [1075, 19] width 63 height 20
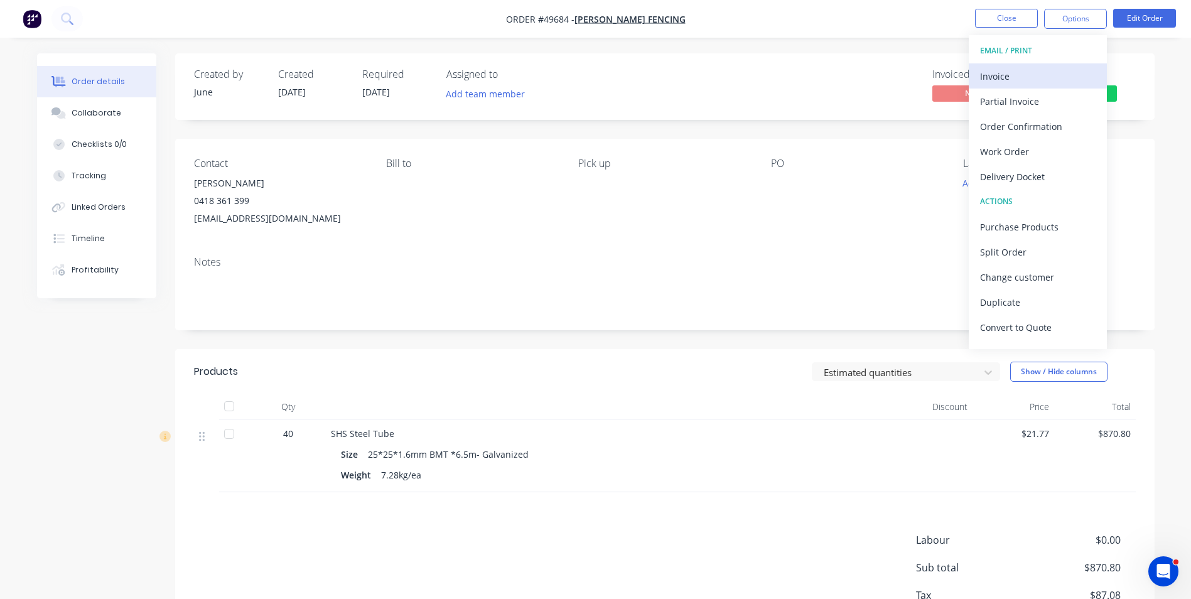
click at [1058, 86] on button "Invoice" at bounding box center [1038, 75] width 138 height 25
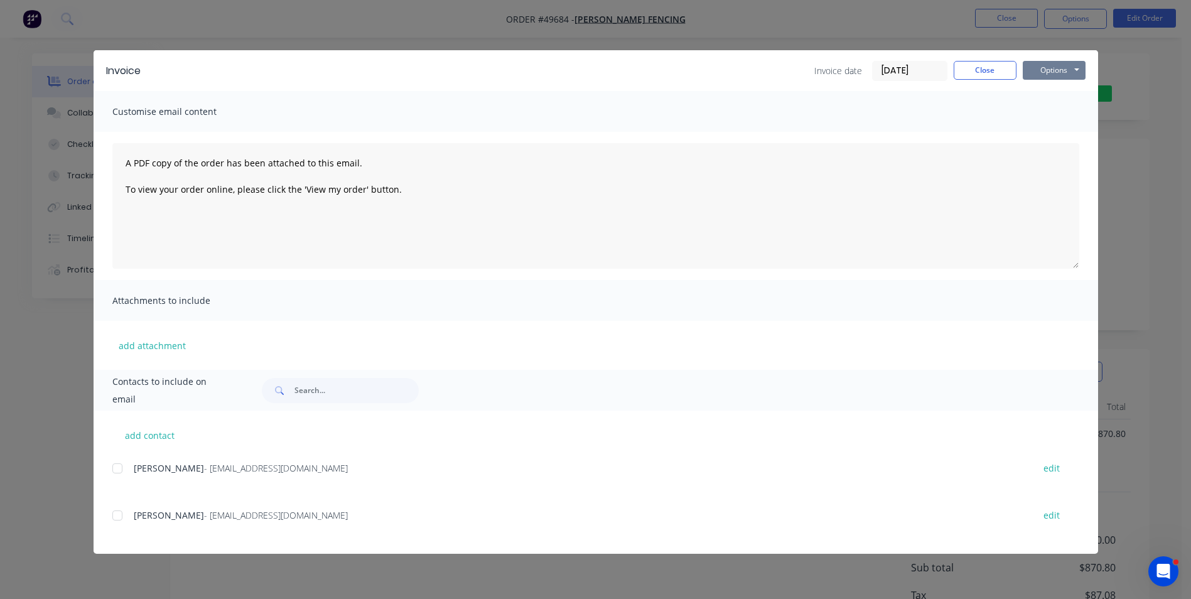
click at [1051, 68] on button "Options" at bounding box center [1054, 70] width 63 height 19
click at [1045, 117] on button "Print" at bounding box center [1063, 113] width 80 height 21
click at [989, 79] on button "Close" at bounding box center [984, 70] width 63 height 19
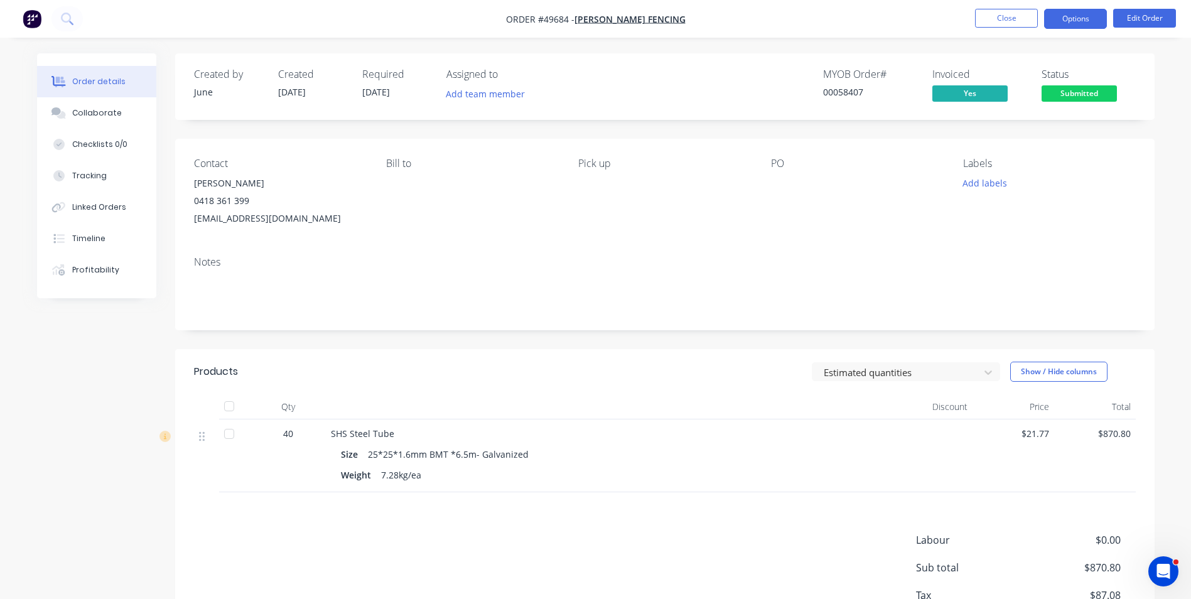
click at [1054, 20] on button "Options" at bounding box center [1075, 19] width 63 height 20
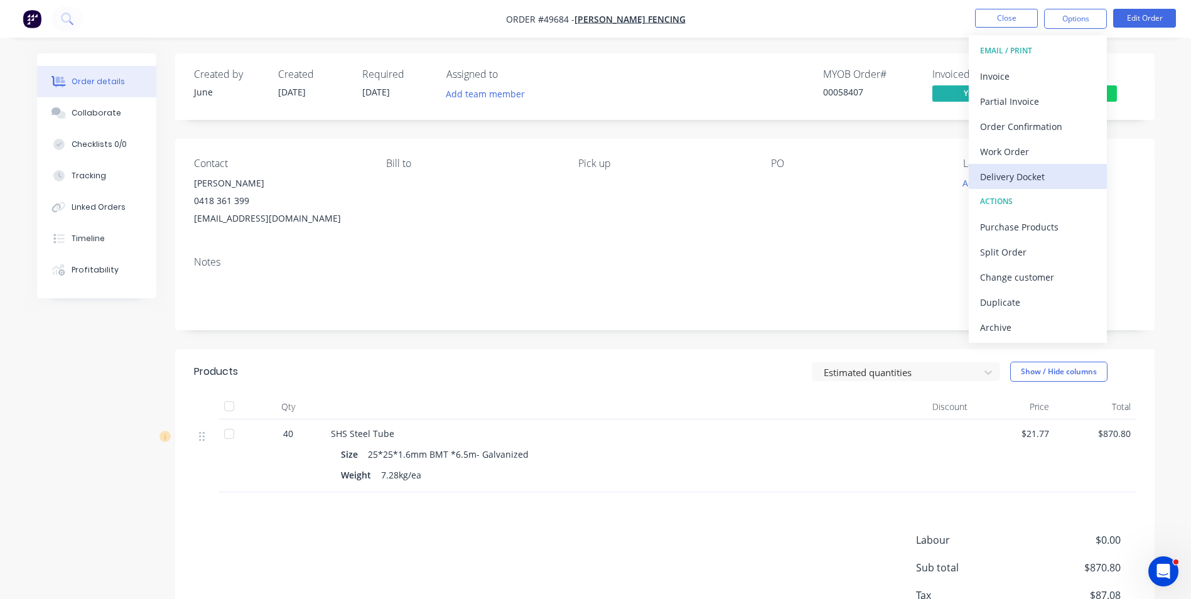
click at [1070, 173] on div "Delivery Docket" at bounding box center [1037, 177] width 115 height 18
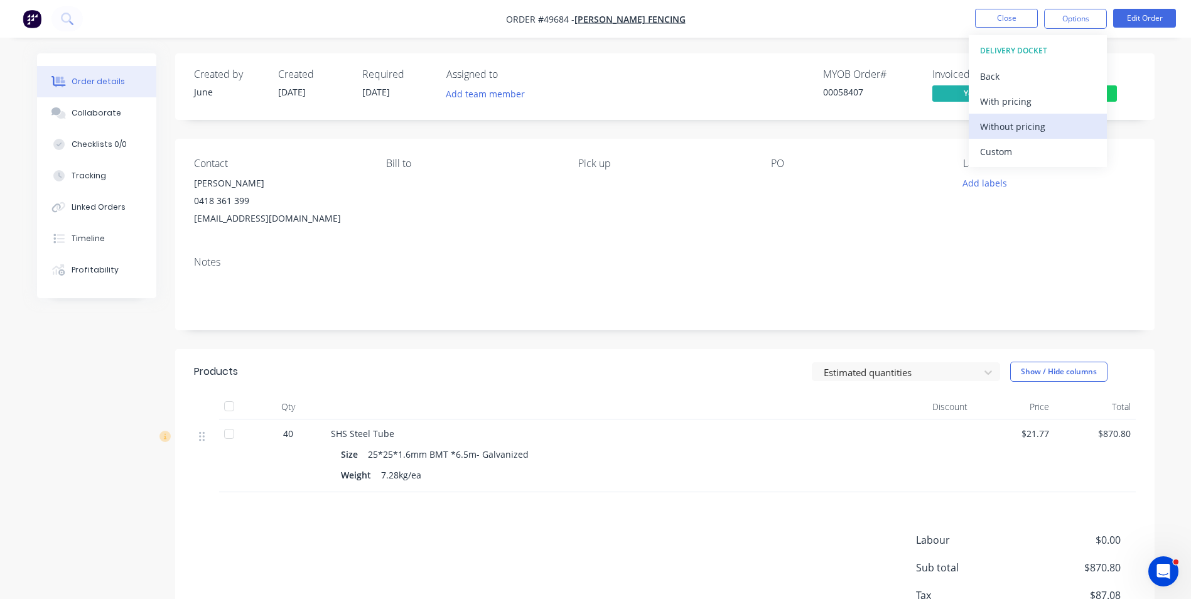
click at [1056, 126] on div "Without pricing" at bounding box center [1037, 126] width 115 height 18
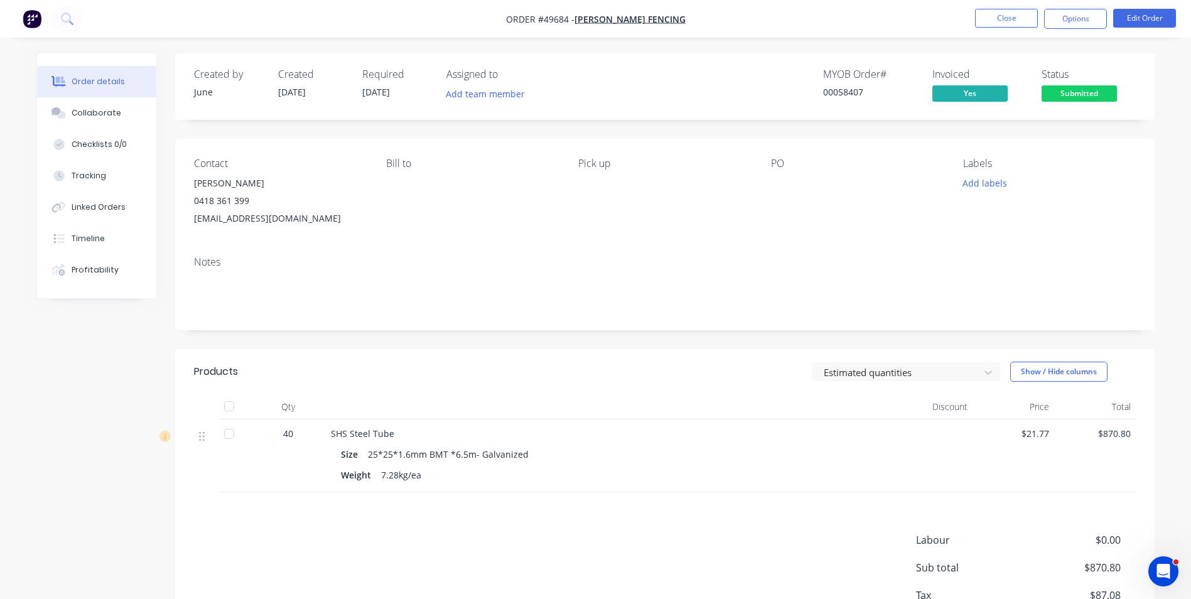
click at [802, 234] on div "Contact Tony 0418 361 399 tonyjcase@gmail.com Bill to Pick up PO Labels Add lab…" at bounding box center [664, 192] width 979 height 107
click at [1066, 94] on span "Submitted" at bounding box center [1078, 93] width 75 height 16
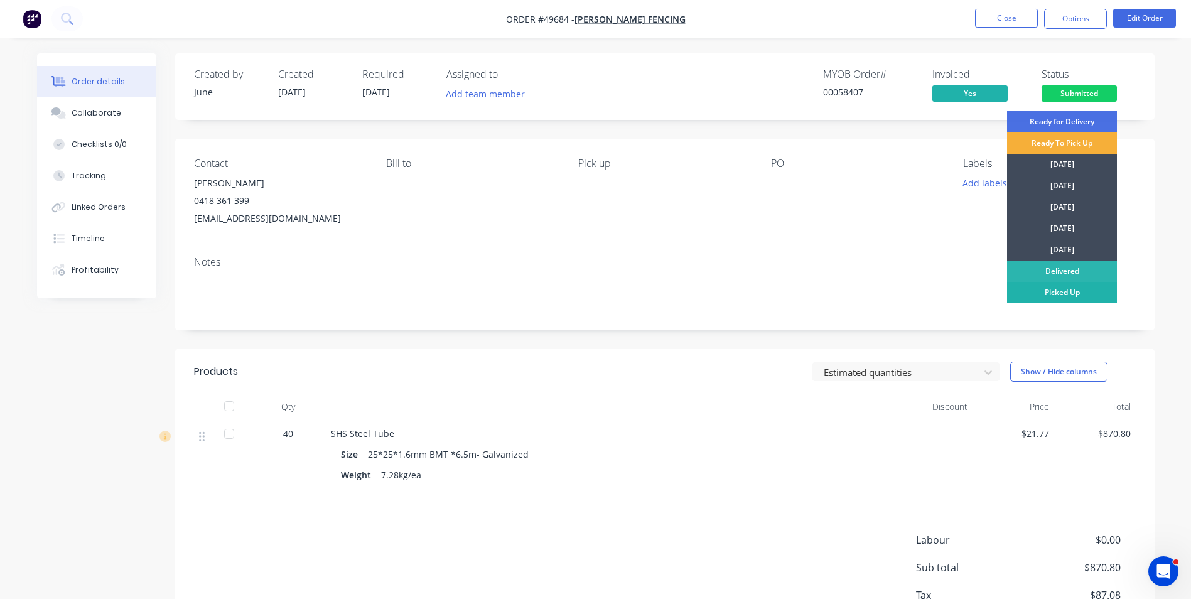
click at [1047, 293] on div "Picked Up" at bounding box center [1062, 292] width 110 height 21
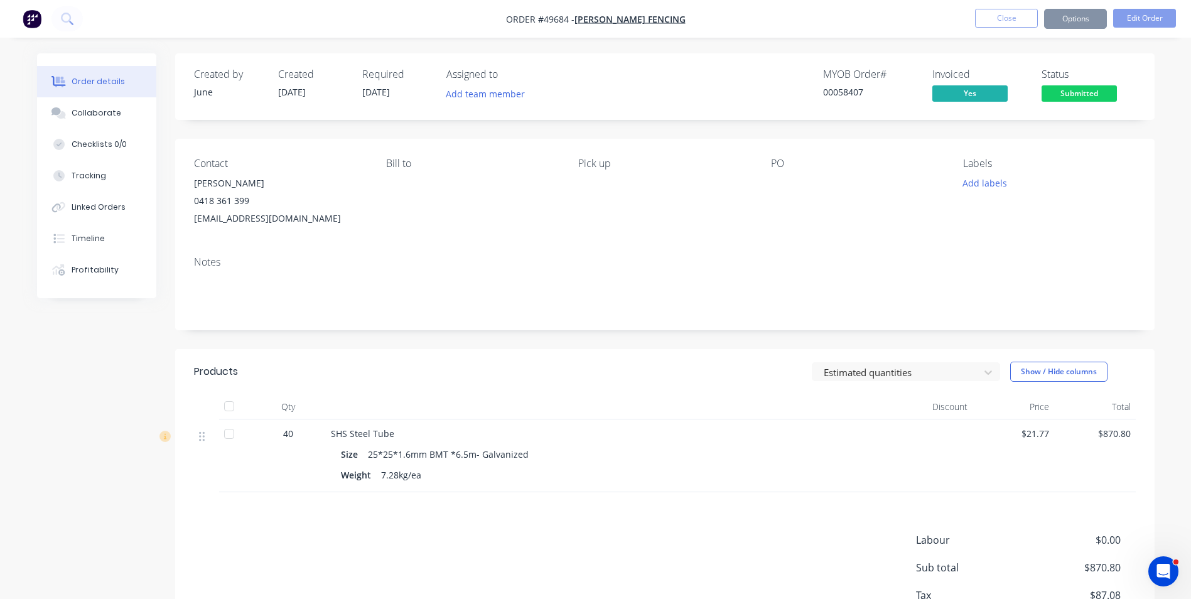
click at [696, 217] on div "Pick up" at bounding box center [664, 193] width 172 height 70
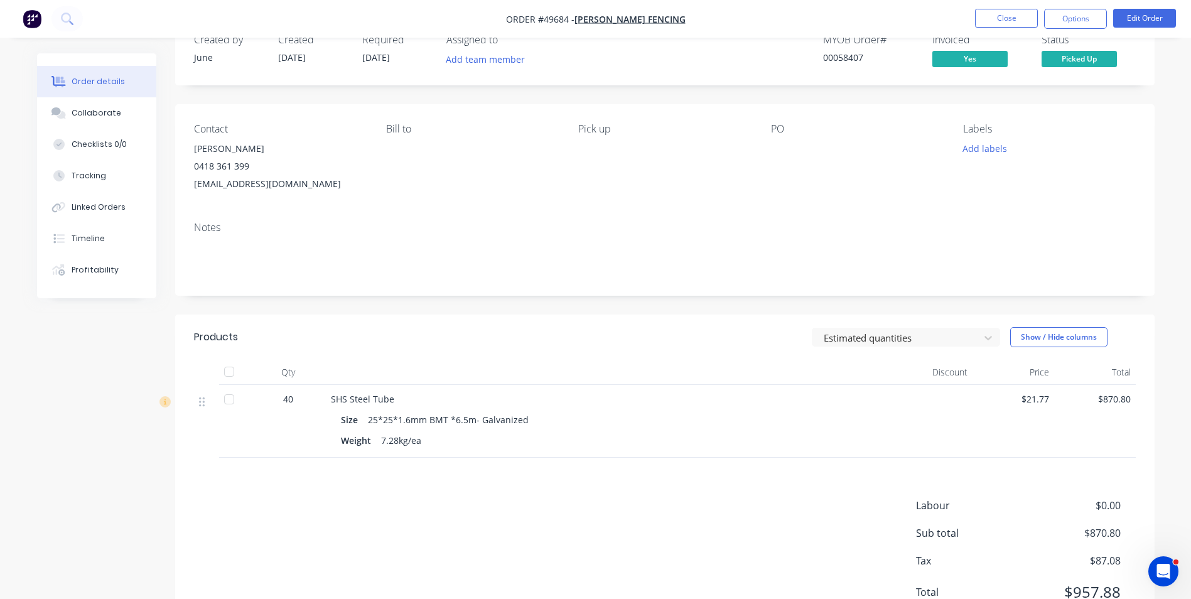
scroll to position [89, 0]
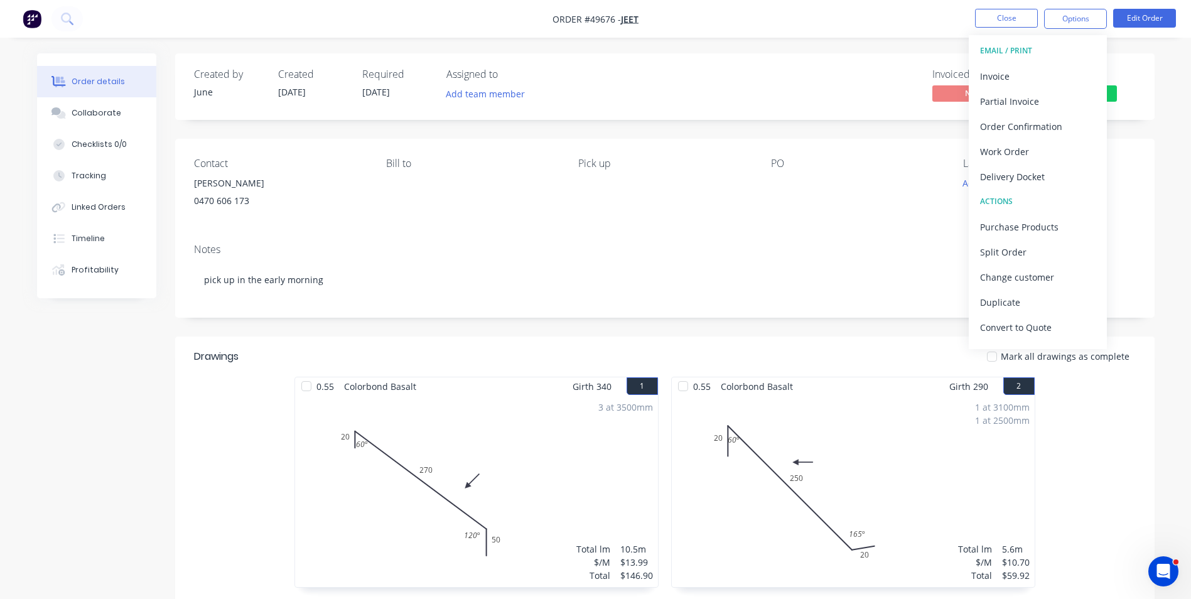
click at [759, 105] on div "Created by June Created [DATE] Required [DATE] Assigned to Add team member Invo…" at bounding box center [664, 86] width 979 height 67
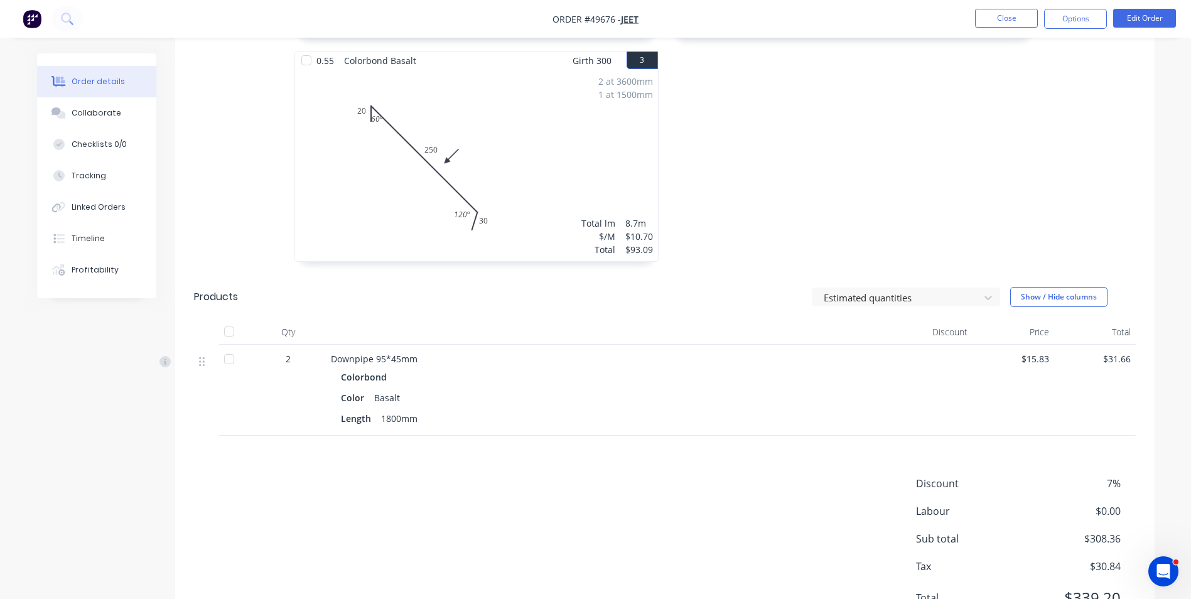
scroll to position [623, 0]
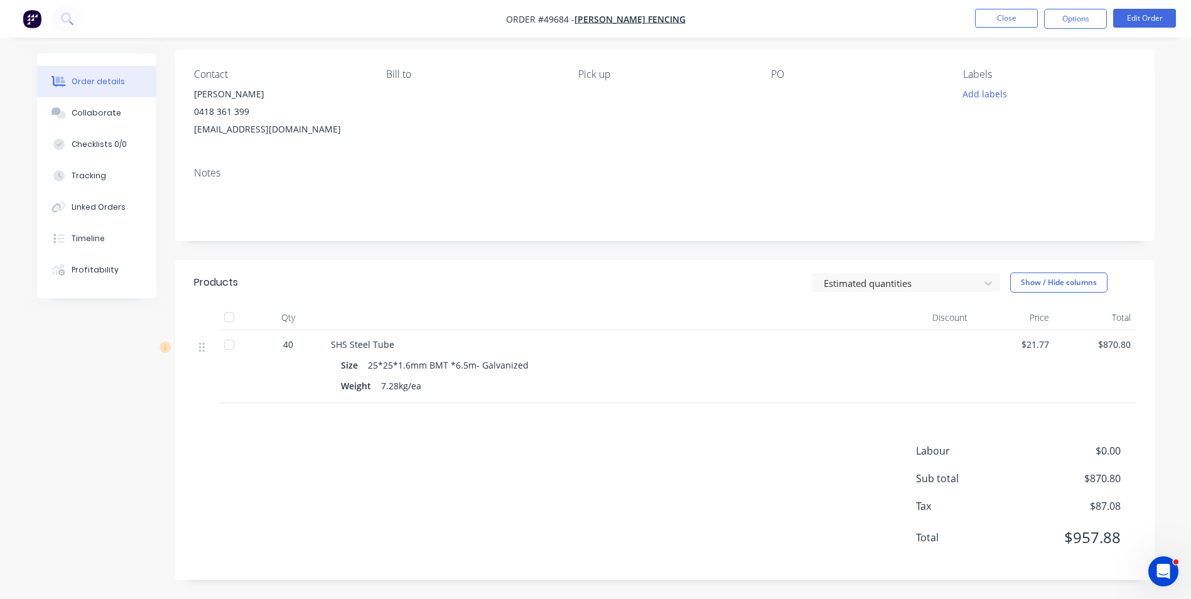
click at [452, 229] on div "Notes" at bounding box center [664, 199] width 979 height 84
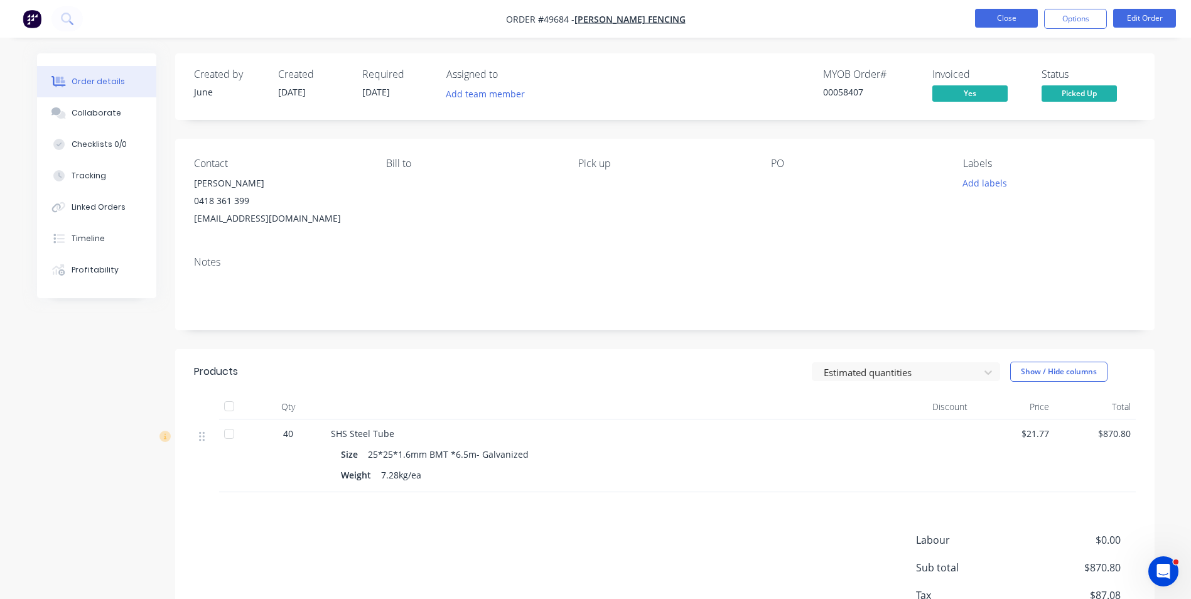
click at [1008, 24] on button "Close" at bounding box center [1006, 18] width 63 height 19
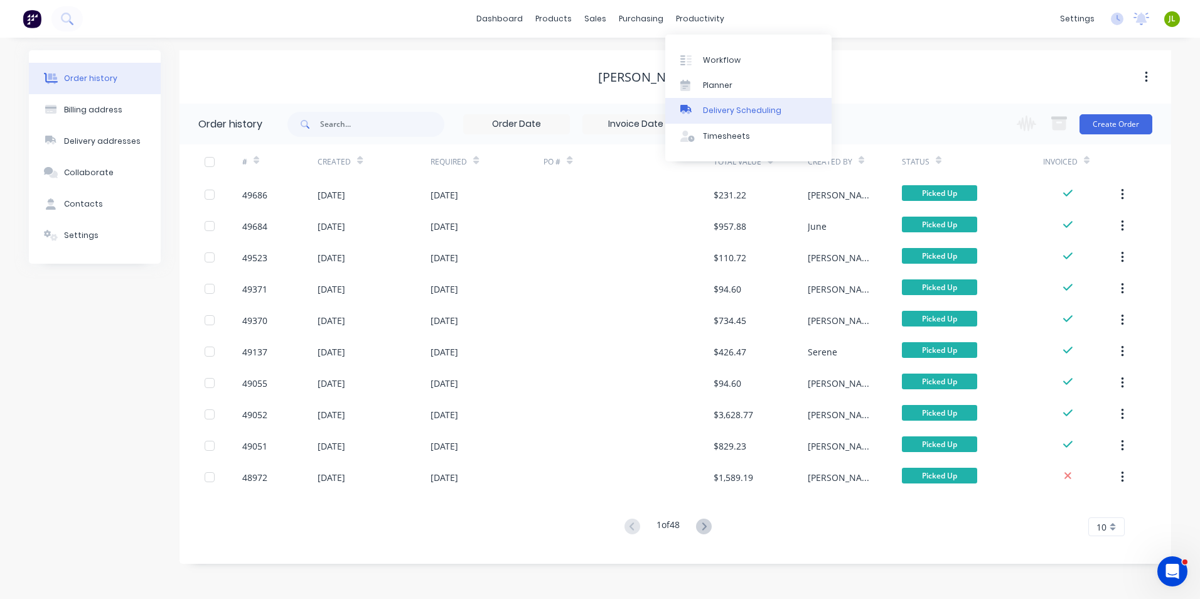
click at [709, 114] on div "Delivery Scheduling" at bounding box center [742, 110] width 78 height 11
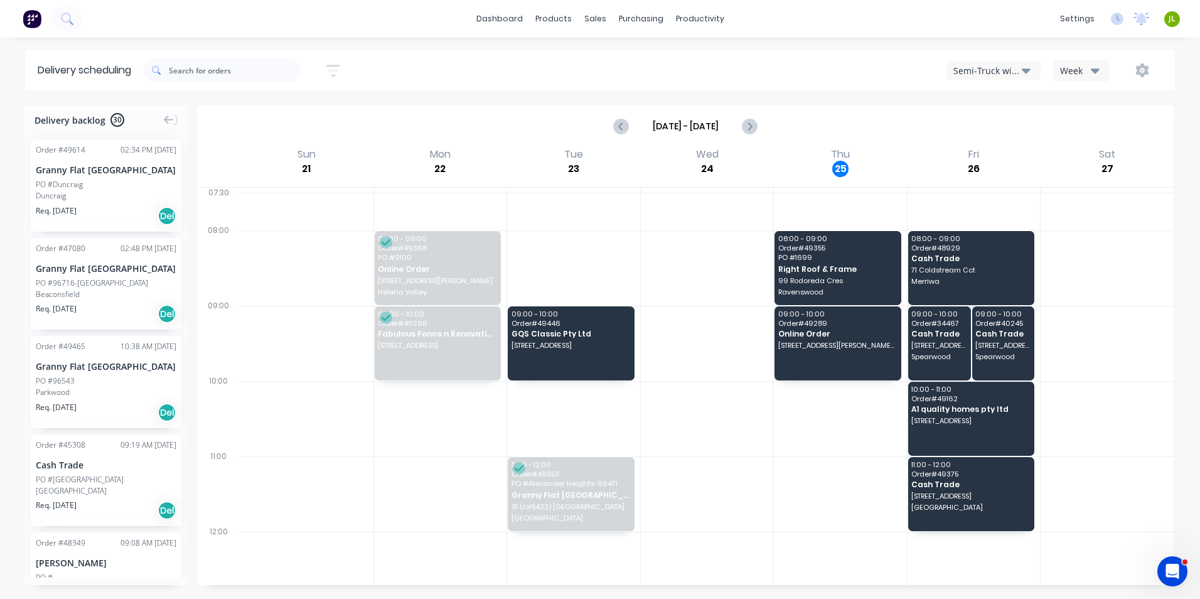
click at [965, 77] on button "Semi-Truck with Hiab" at bounding box center [994, 70] width 94 height 19
click at [980, 153] on div "Utes Delivery" at bounding box center [1009, 152] width 124 height 25
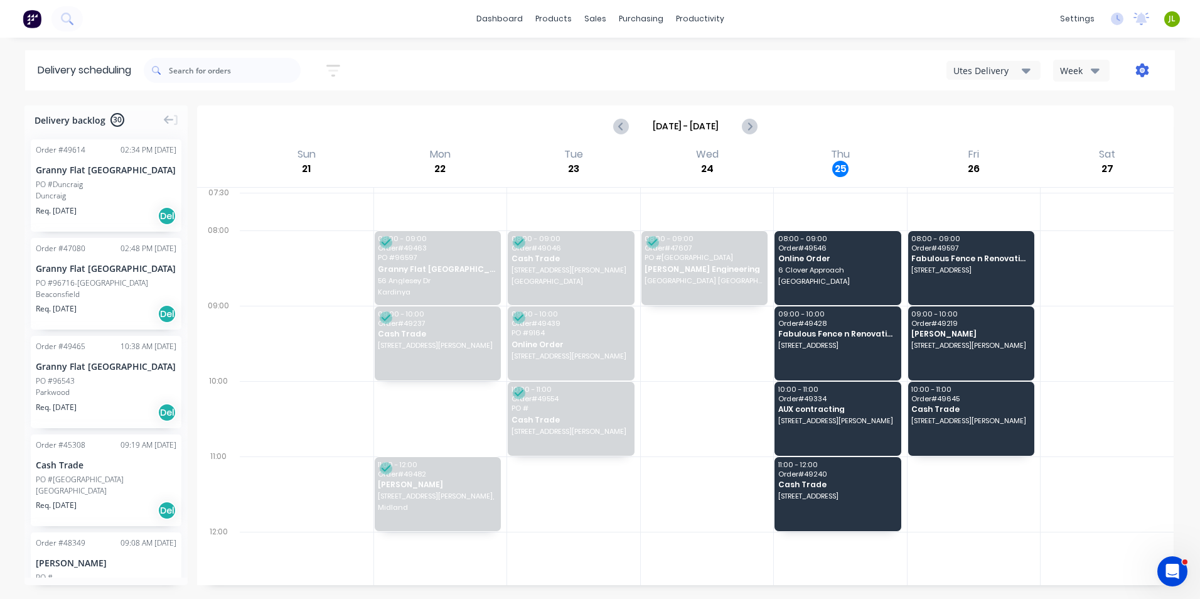
click at [1147, 67] on icon "button" at bounding box center [1142, 70] width 13 height 14
click at [1082, 127] on div "Settings" at bounding box center [1103, 129] width 97 height 18
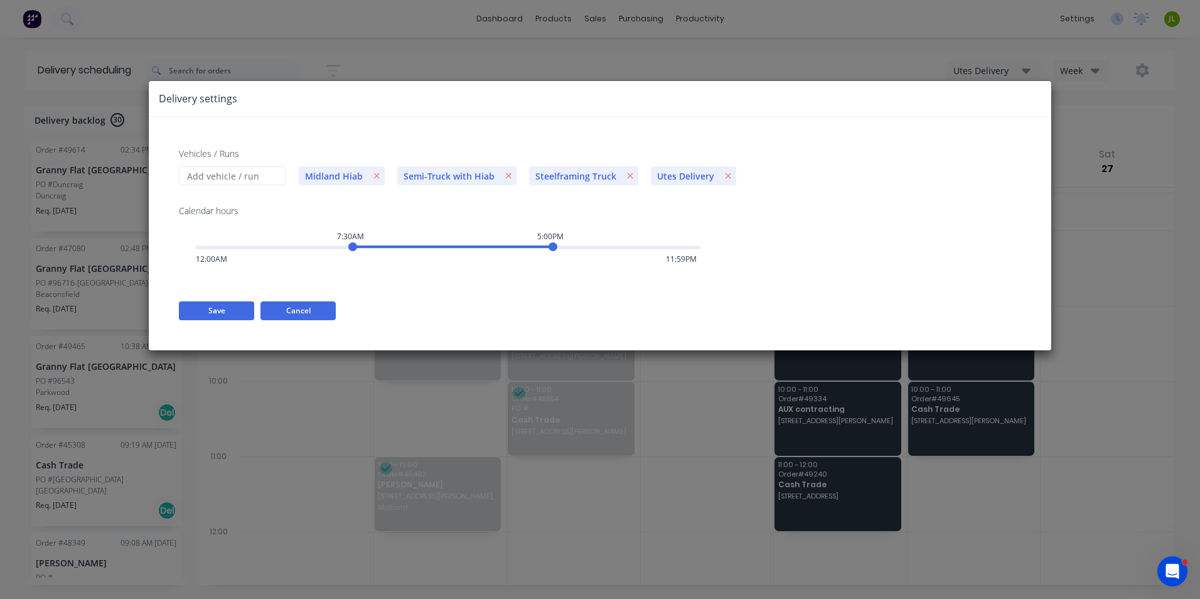
click at [316, 317] on button "Cancel" at bounding box center [297, 310] width 75 height 19
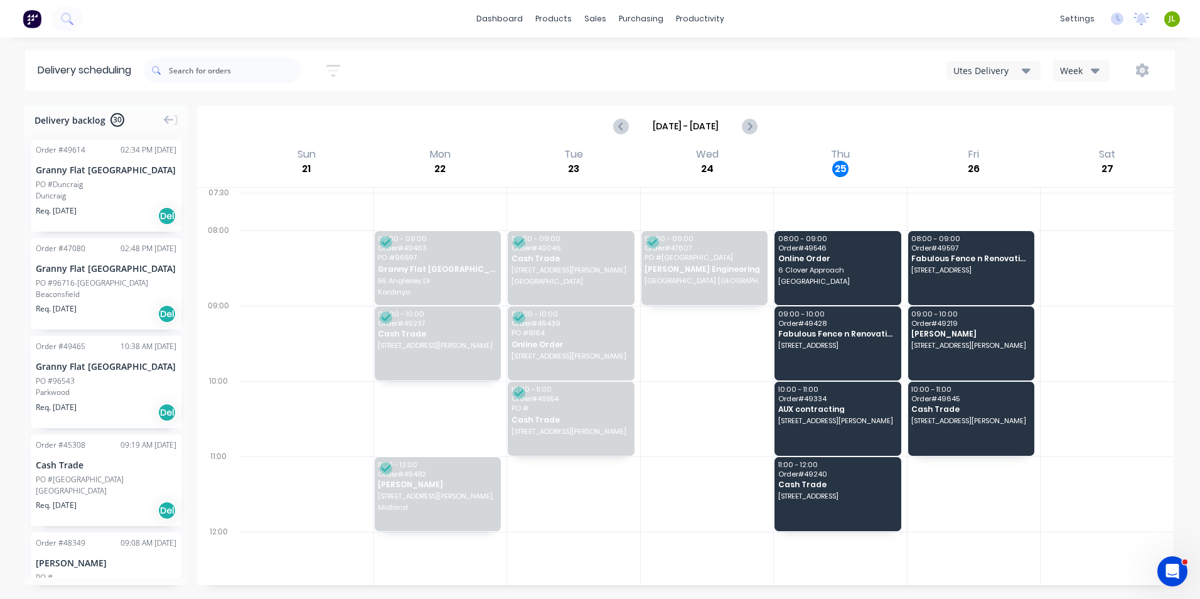
click at [1133, 66] on button "button" at bounding box center [1142, 70] width 40 height 23
click at [1125, 100] on div "Run Sheet" at bounding box center [1103, 104] width 97 height 18
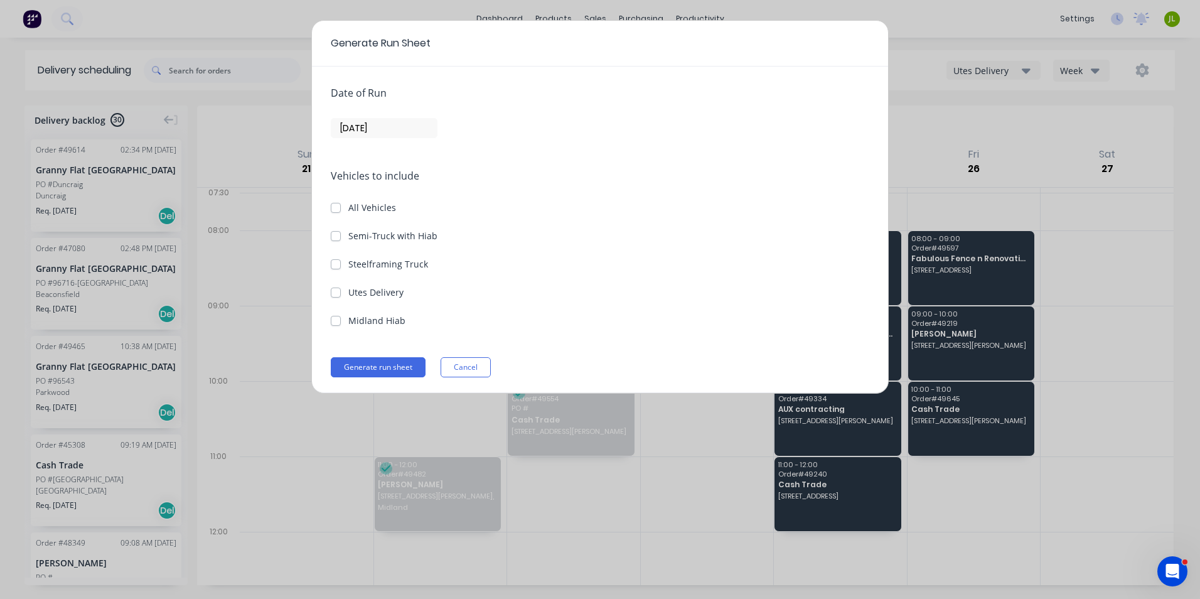
click at [337, 299] on div "Vehicles to include All Vehicles Semi-Truck with Hiab Steelframing Truck Utes D…" at bounding box center [600, 247] width 539 height 159
click at [348, 293] on label "Utes Delivery" at bounding box center [375, 292] width 55 height 13
click at [333, 293] on Delivery "Utes Delivery" at bounding box center [336, 292] width 10 height 12
checkbox Delivery "true"
click at [392, 134] on input "[DATE]" at bounding box center [383, 128] width 105 height 19
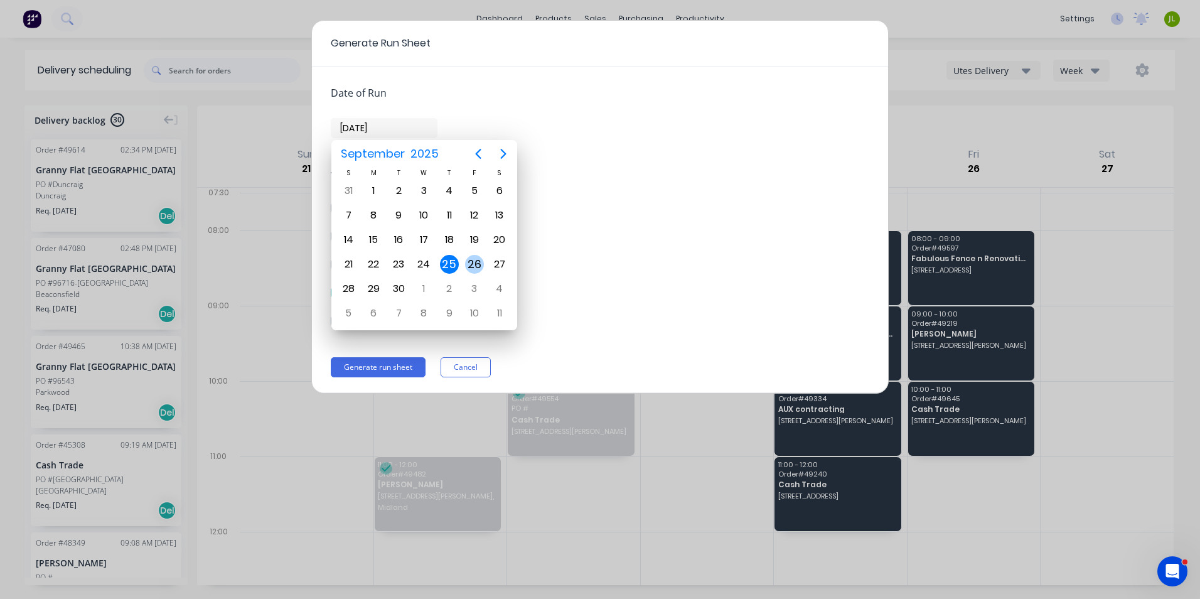
click at [474, 266] on div "26" at bounding box center [474, 264] width 19 height 19
type input "[DATE]"
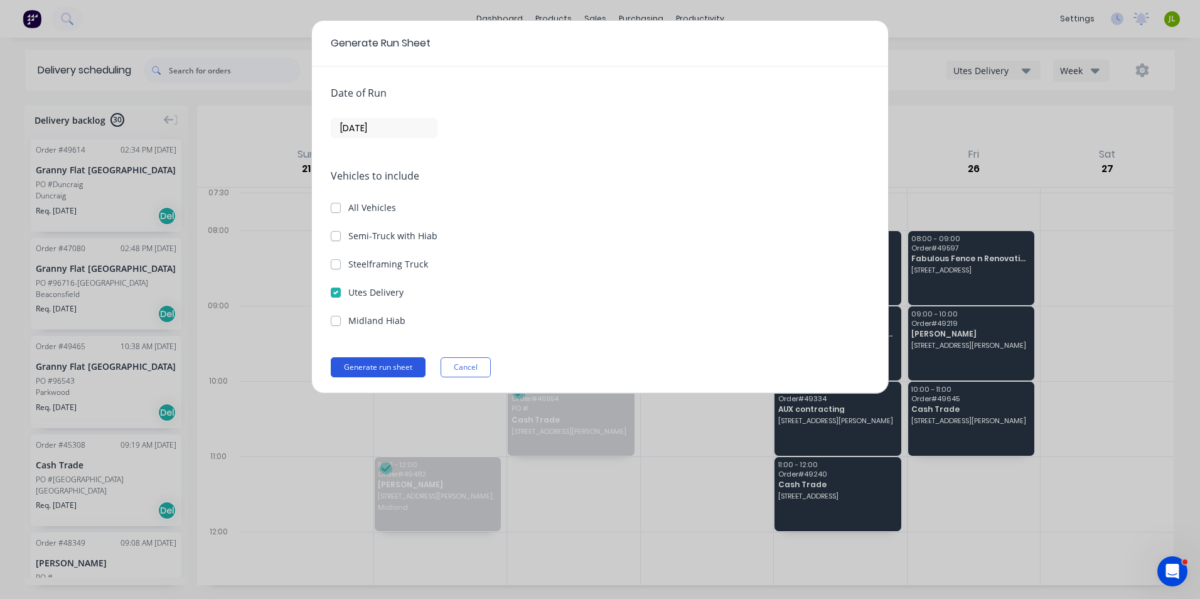
click at [375, 361] on button "Generate run sheet" at bounding box center [378, 367] width 95 height 20
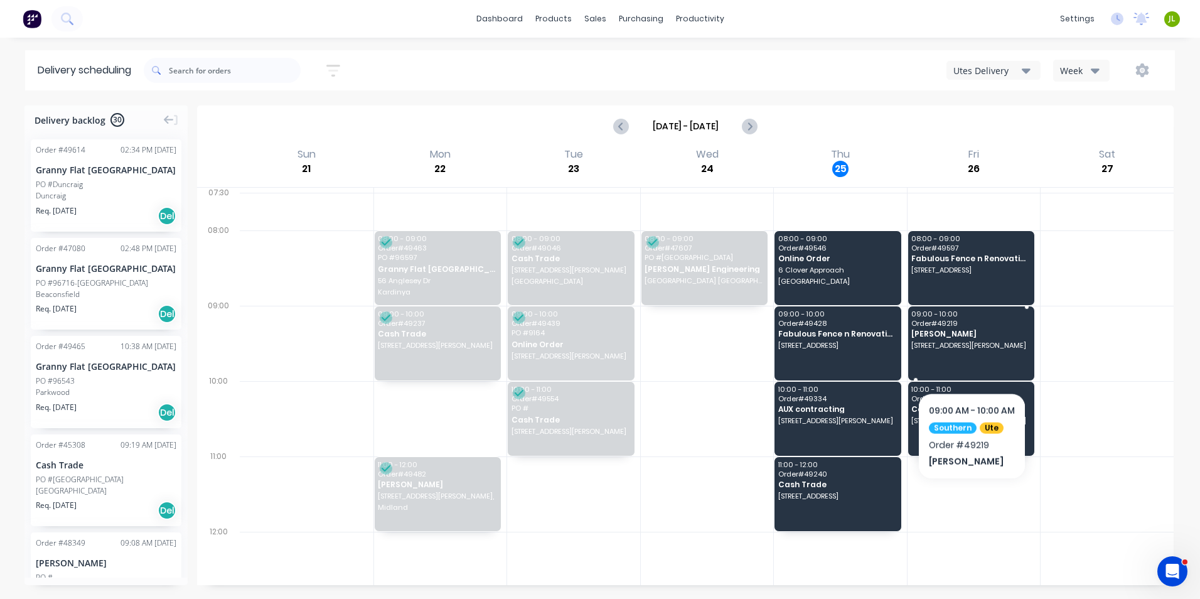
click at [971, 358] on div "09:00 - 10:00 Order # 49219 [DATE] [STREET_ADDRESS][PERSON_NAME]" at bounding box center [971, 343] width 127 height 74
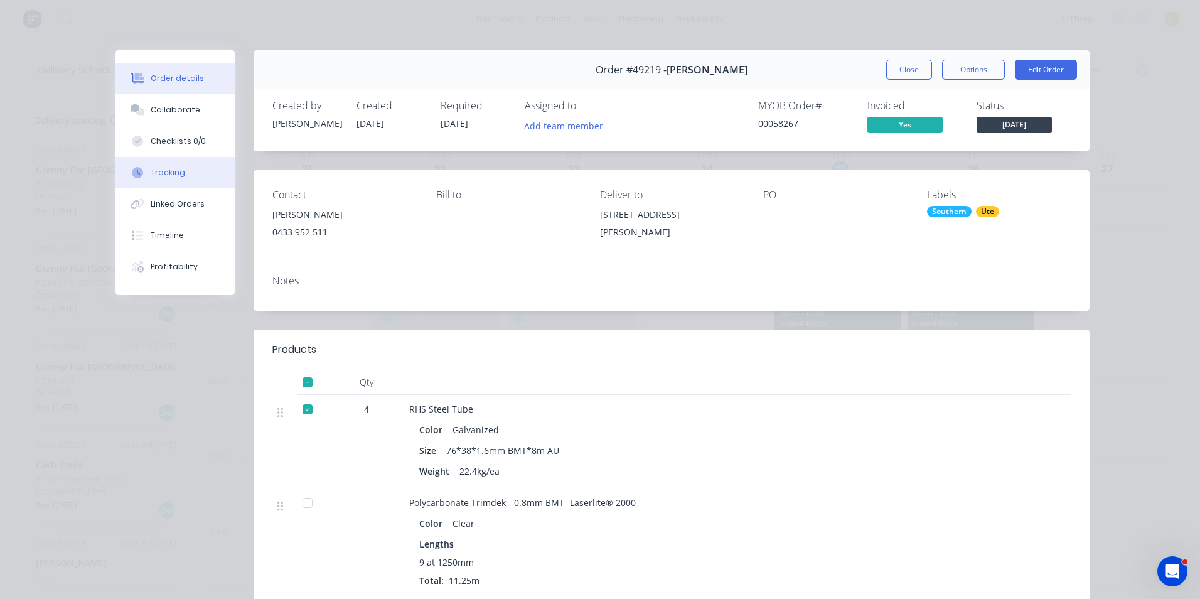
click at [182, 169] on button "Tracking" at bounding box center [174, 172] width 119 height 31
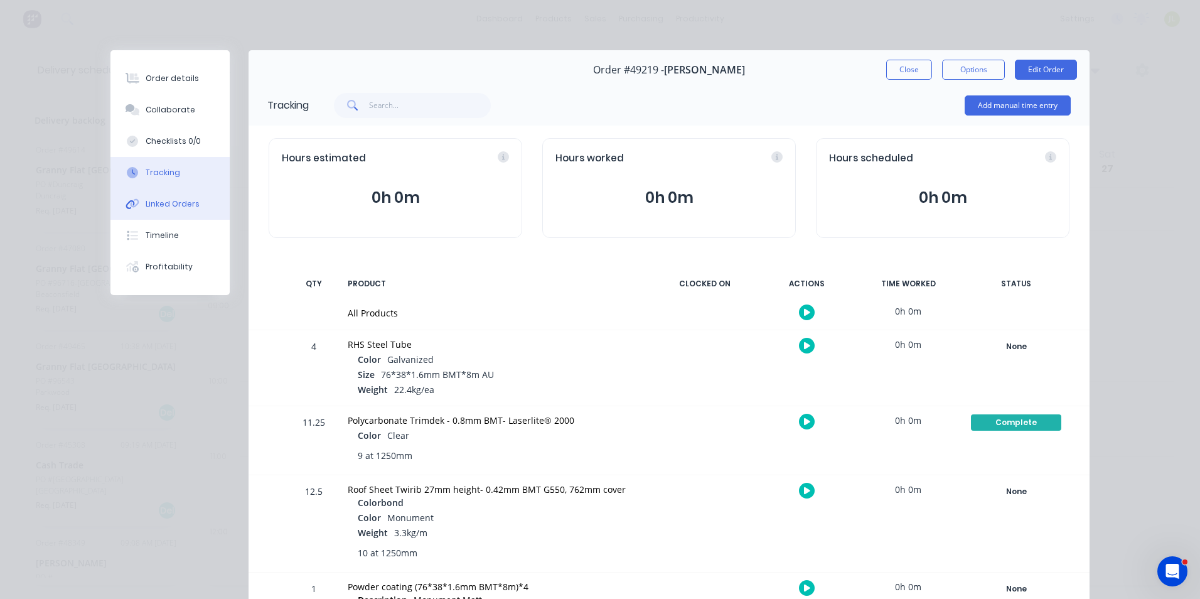
click at [178, 201] on div "Linked Orders" at bounding box center [173, 203] width 54 height 11
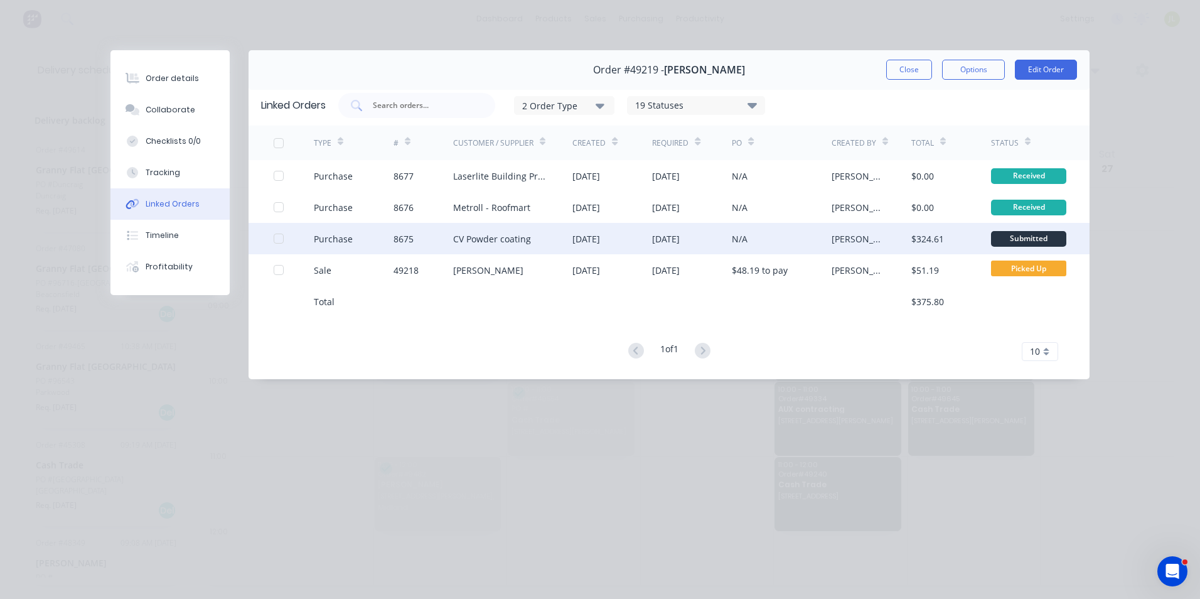
click at [604, 248] on div "[DATE]" at bounding box center [612, 238] width 80 height 31
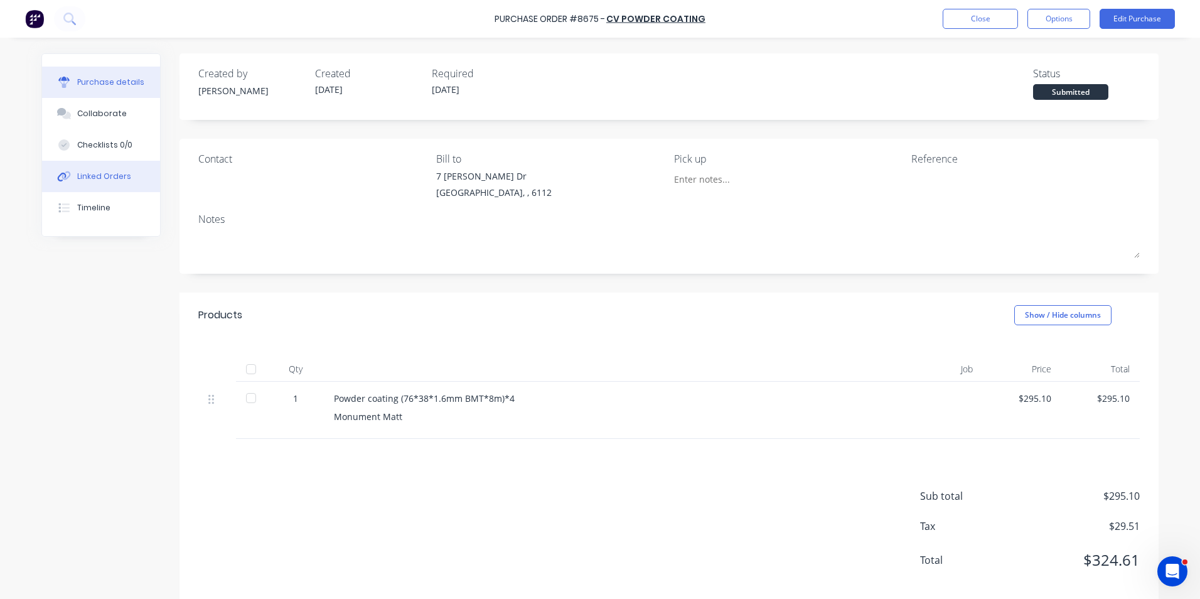
click at [85, 171] on div "Linked Orders" at bounding box center [104, 176] width 54 height 11
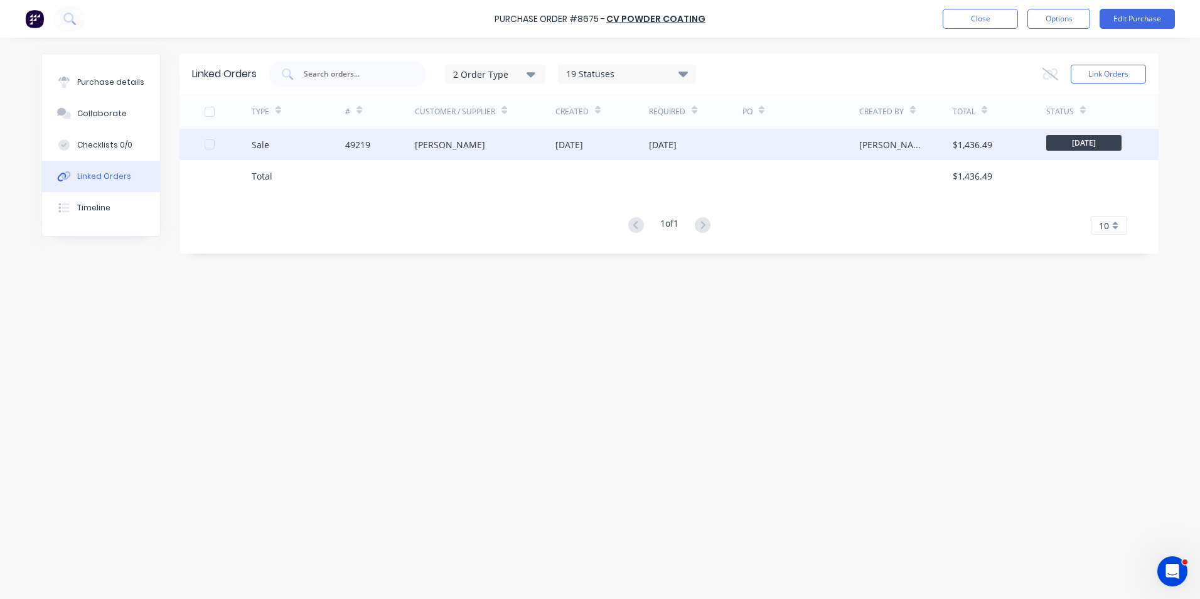
click at [299, 145] on div "Sale" at bounding box center [299, 144] width 94 height 31
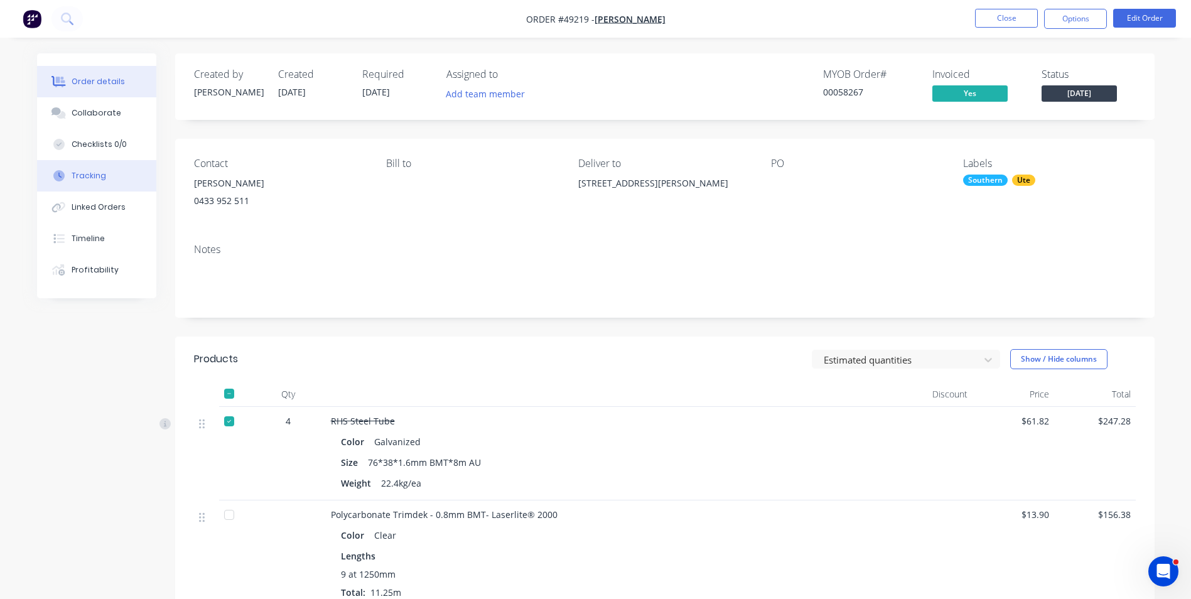
click at [82, 175] on div "Tracking" at bounding box center [89, 175] width 35 height 11
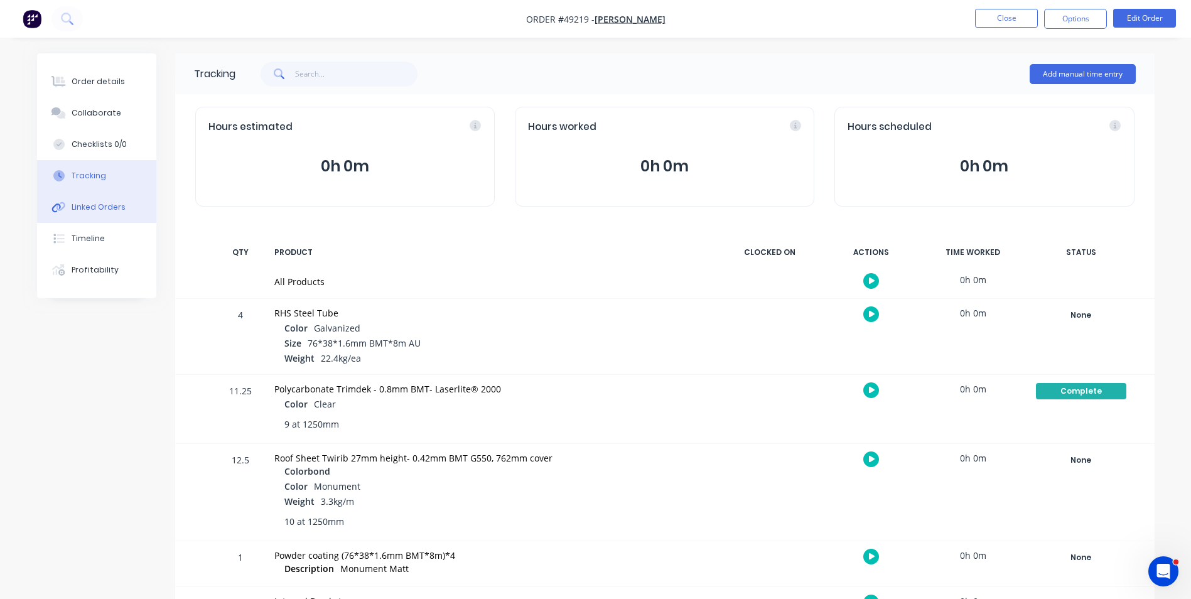
click at [92, 213] on button "Linked Orders" at bounding box center [96, 206] width 119 height 31
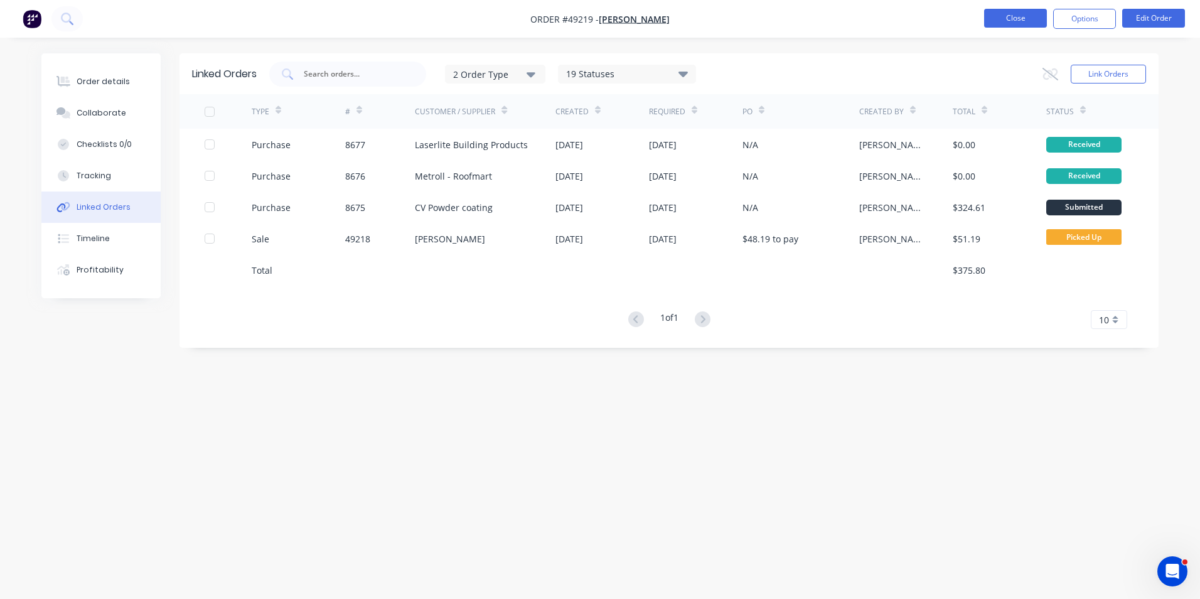
click at [1001, 16] on button "Close" at bounding box center [1015, 18] width 63 height 19
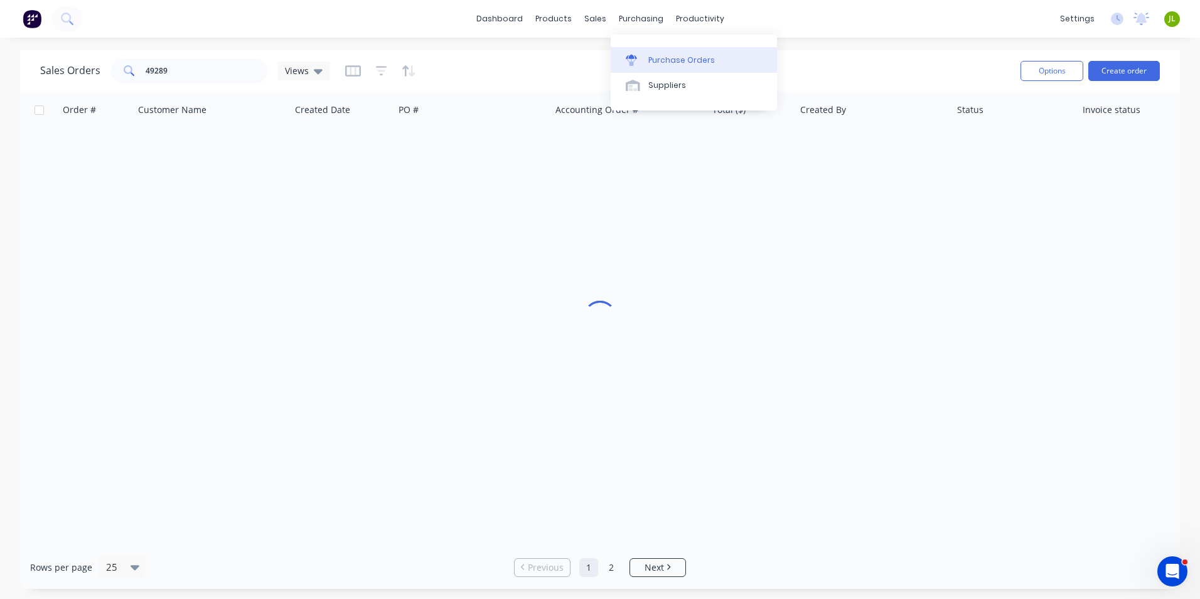
click at [654, 63] on div "Purchase Orders" at bounding box center [681, 60] width 67 height 11
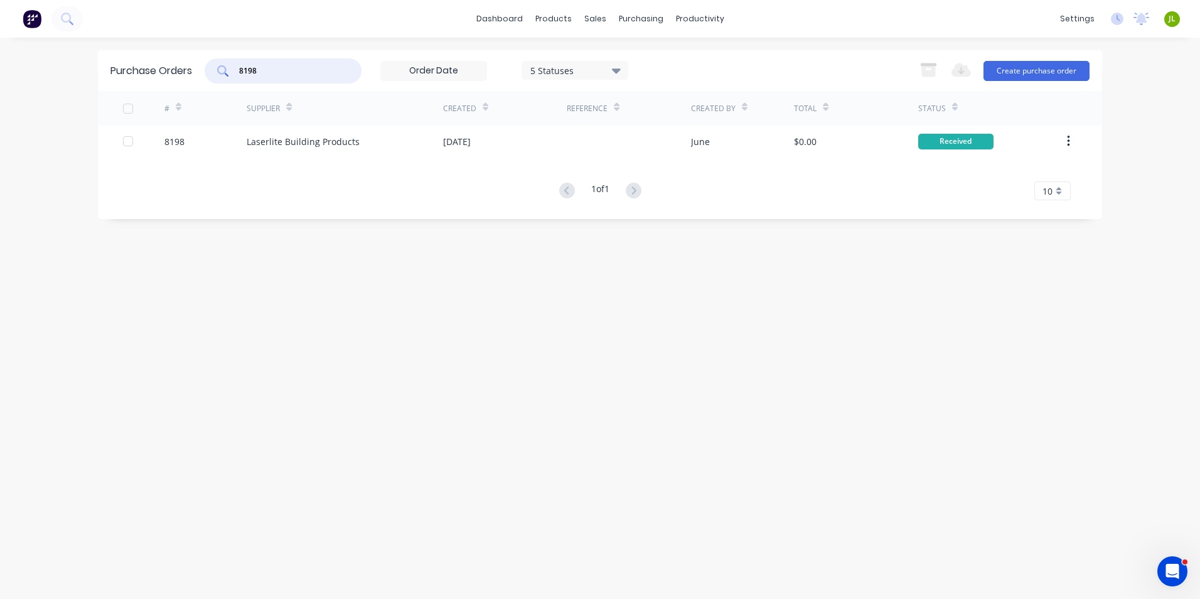
drag, startPoint x: 288, startPoint y: 68, endPoint x: 215, endPoint y: 68, distance: 73.4
click at [215, 68] on div "8198" at bounding box center [283, 70] width 157 height 25
type input "8720"
drag, startPoint x: 271, startPoint y: 65, endPoint x: 250, endPoint y: 68, distance: 21.0
click at [250, 68] on input "8720" at bounding box center [290, 71] width 104 height 13
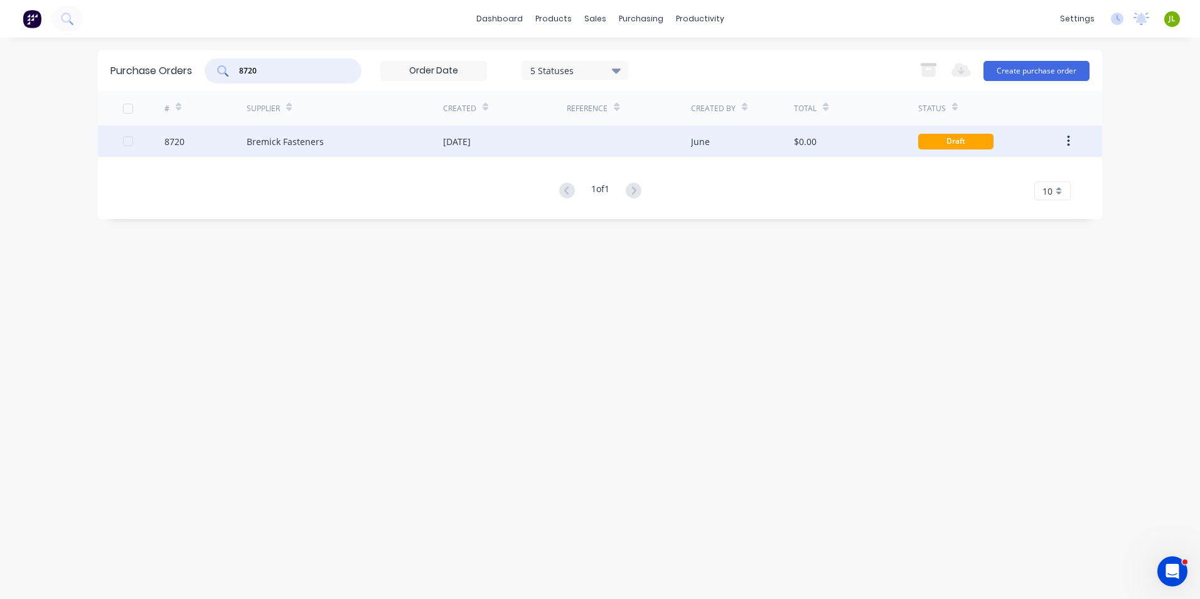
click at [393, 147] on div "Bremick Fasteners" at bounding box center [345, 141] width 196 height 31
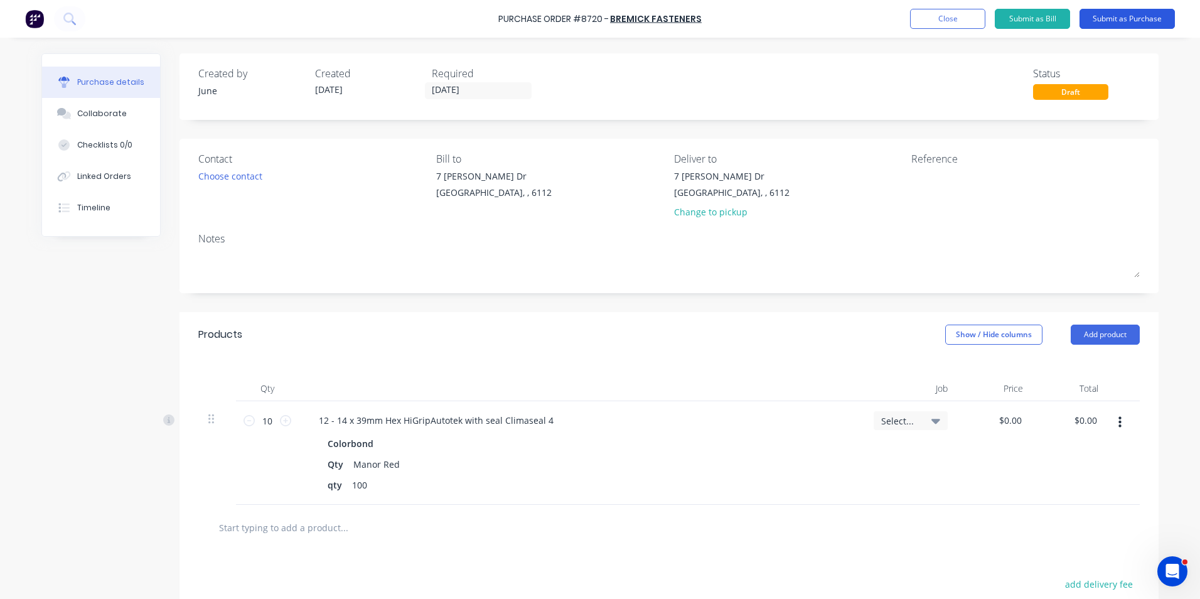
click at [1124, 15] on button "Submit as Purchase" at bounding box center [1127, 19] width 95 height 20
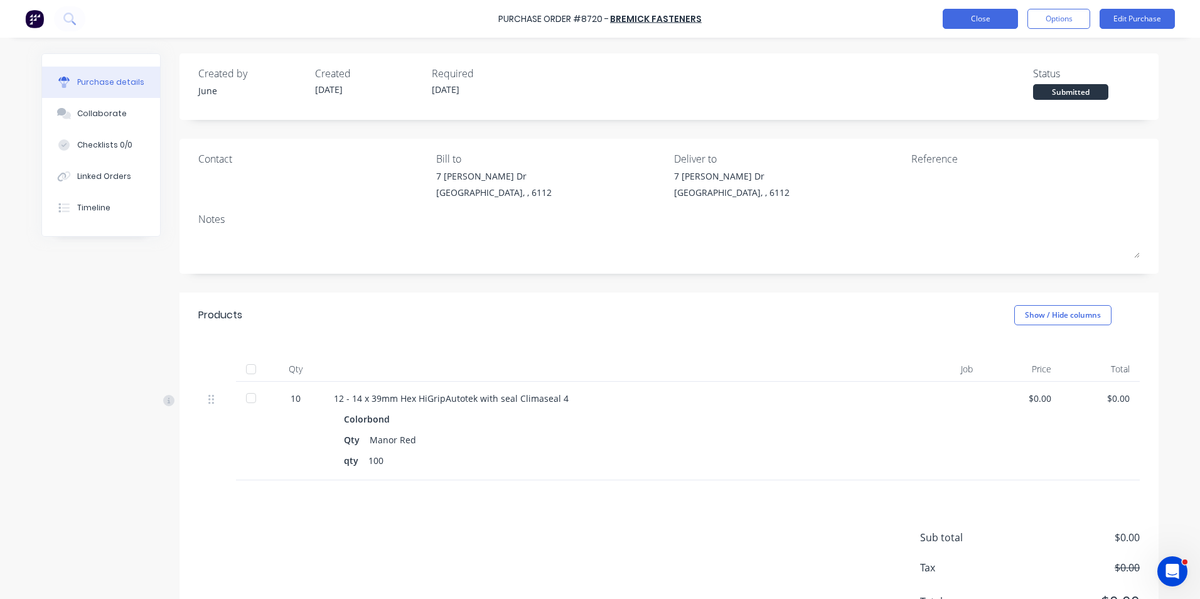
click at [972, 15] on button "Close" at bounding box center [980, 19] width 75 height 20
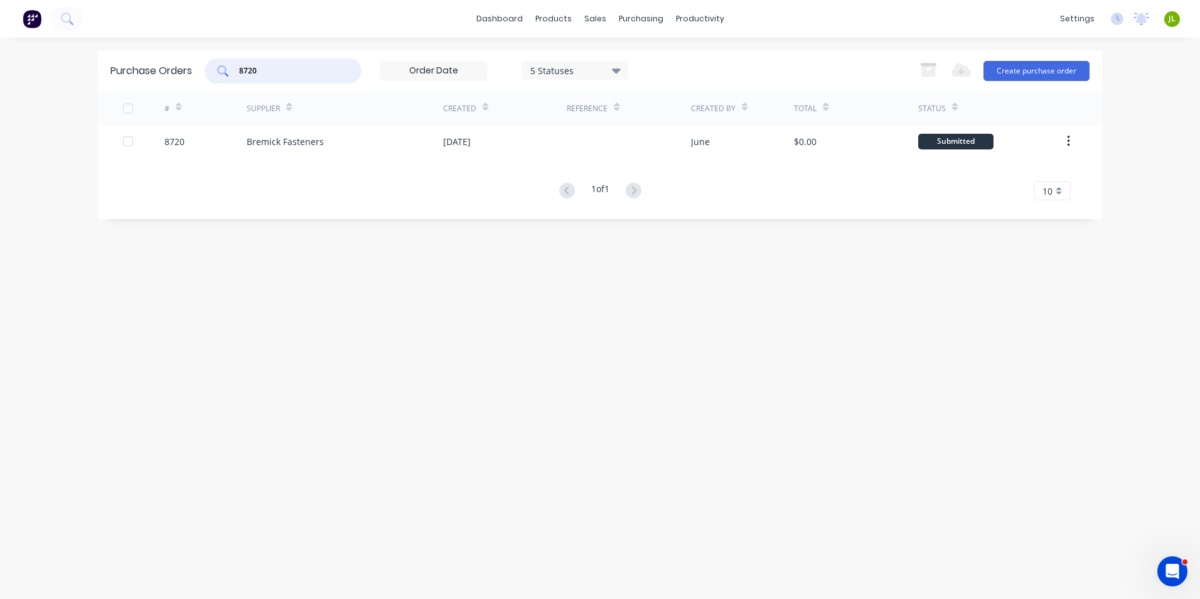
drag, startPoint x: 248, startPoint y: 73, endPoint x: 436, endPoint y: 63, distance: 188.6
click at [436, 63] on div "8720 5 Statuses 5 Statuses" at bounding box center [417, 70] width 424 height 25
type input "8702"
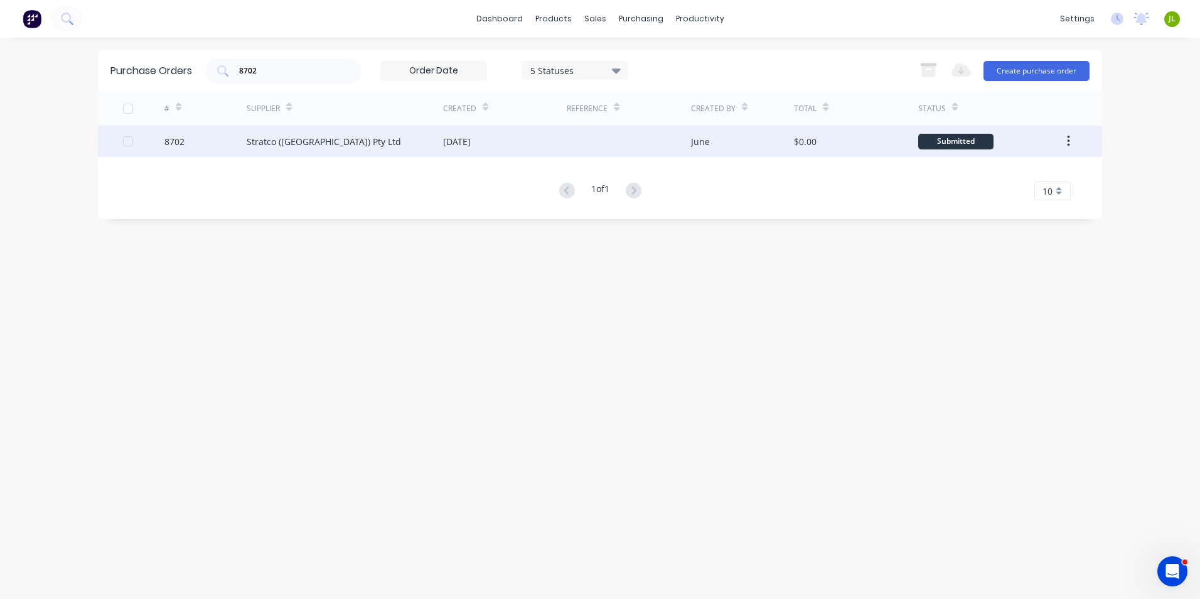
click at [429, 127] on div "Stratco ([GEOGRAPHIC_DATA]) Pty Ltd" at bounding box center [345, 141] width 196 height 31
